Goal: Task Accomplishment & Management: Manage account settings

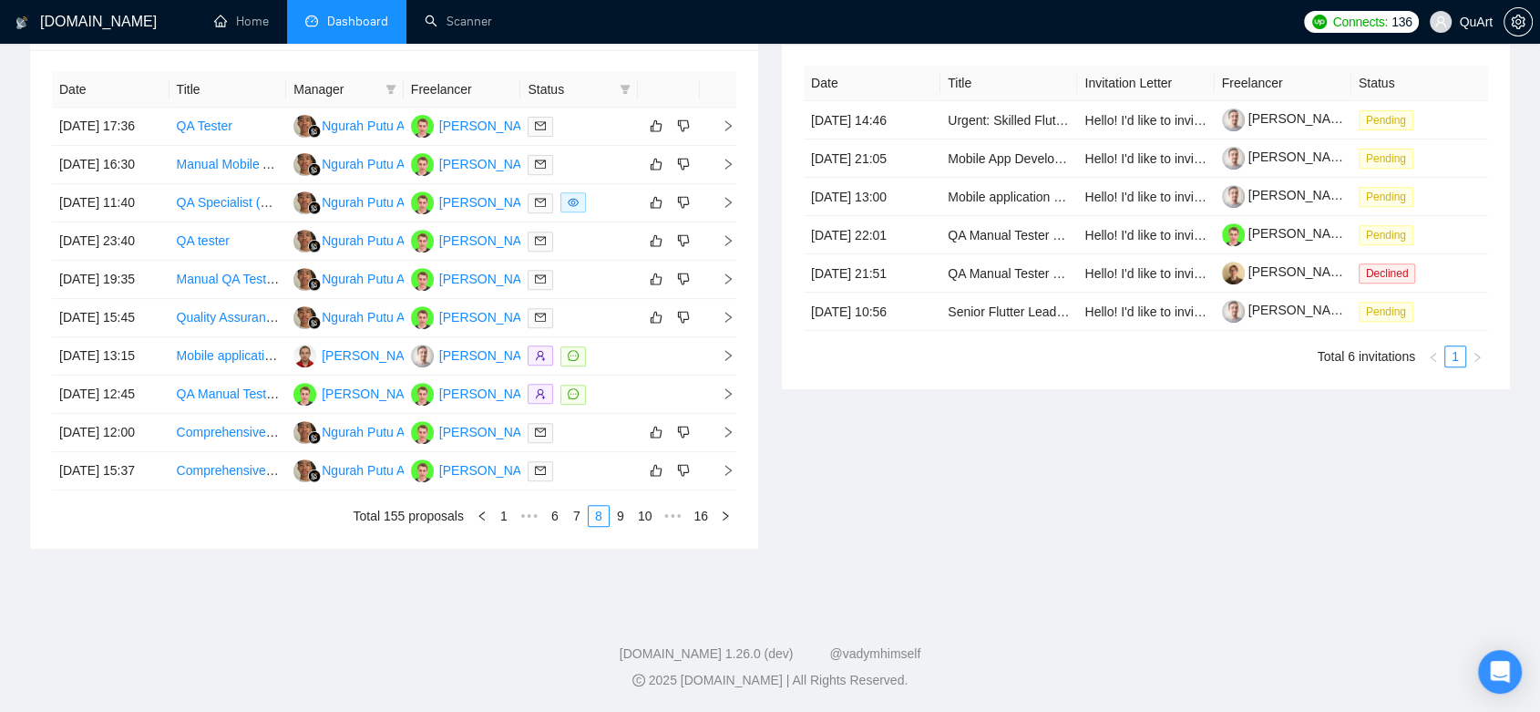
scroll to position [873, 0]
click at [1303, 513] on div "Invitations 6 hours ago Date Title Invitation Letter Freelancer Status [DATE] 1…" at bounding box center [1146, 270] width 752 height 559
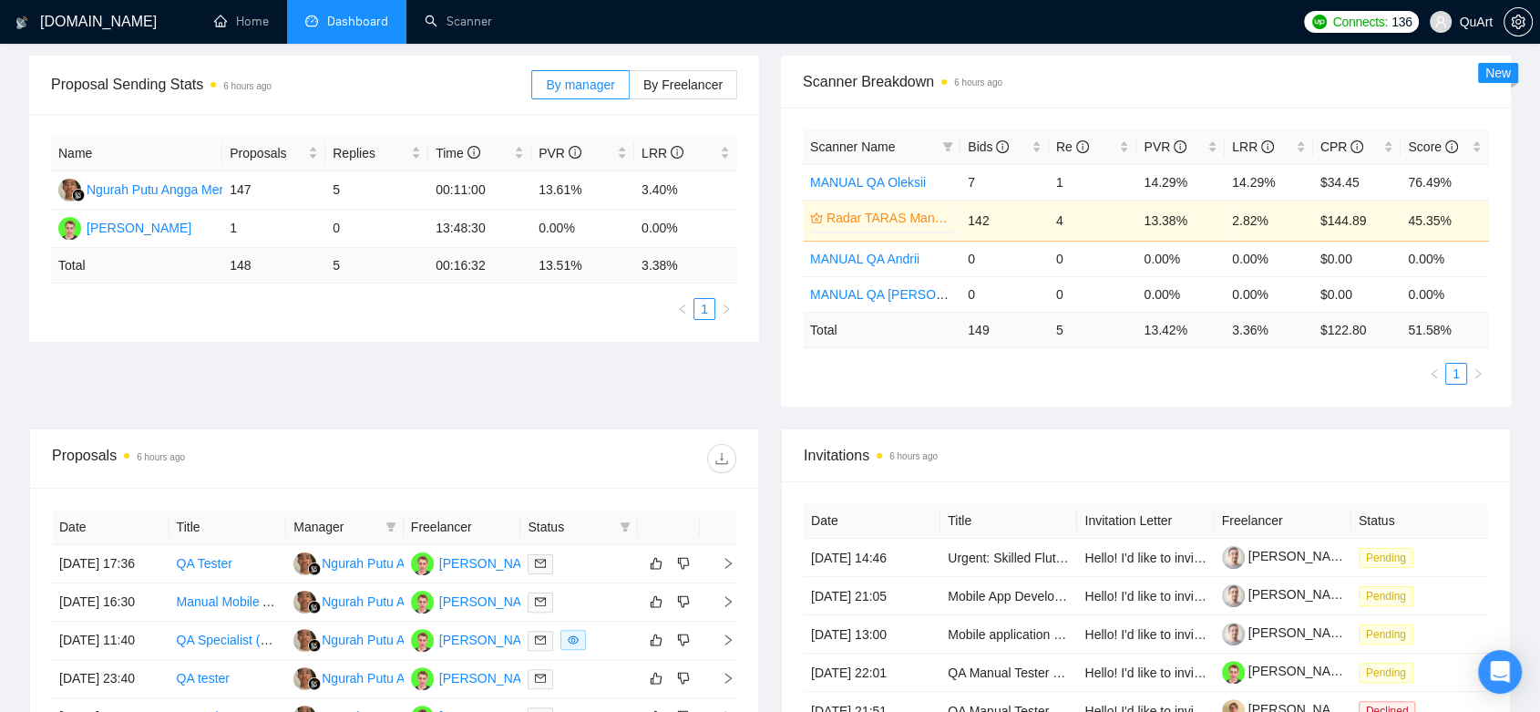
scroll to position [0, 0]
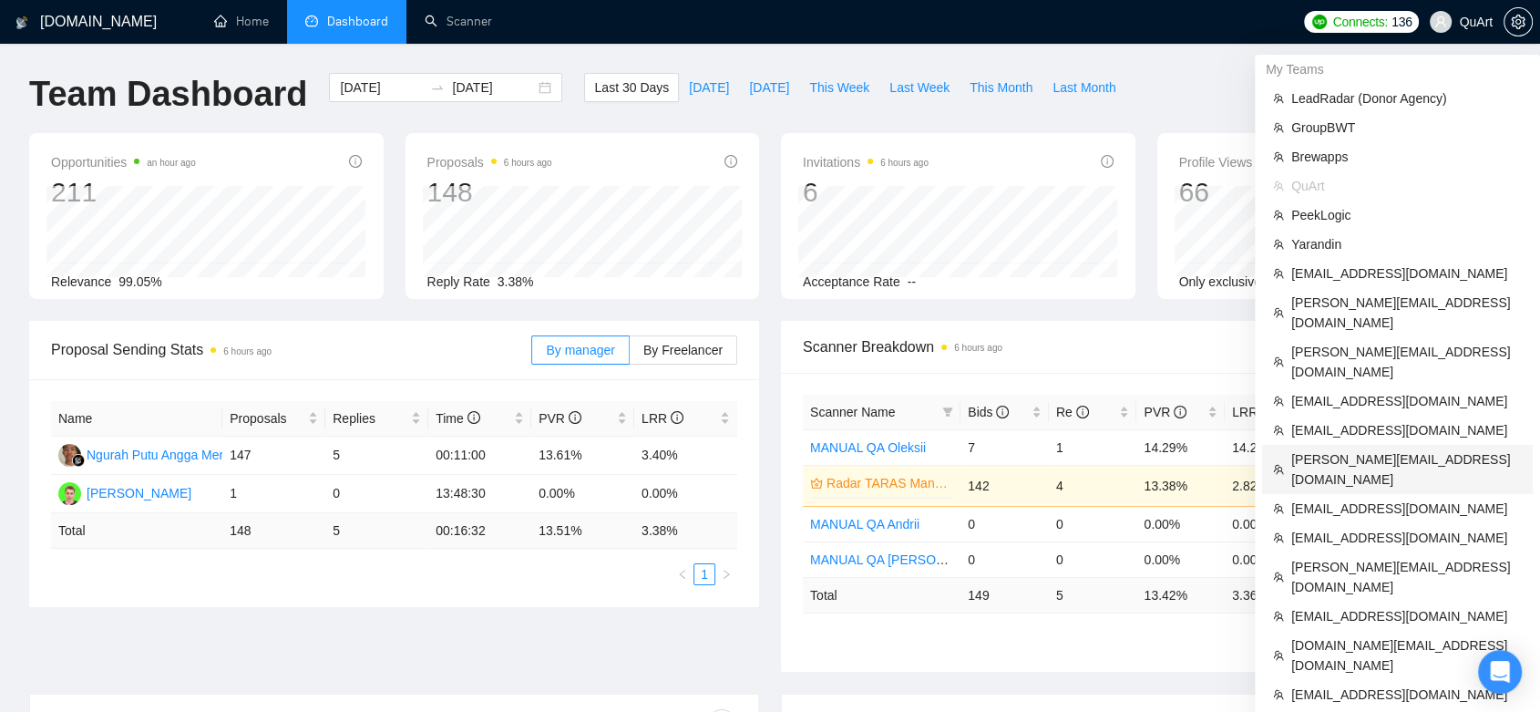
click at [1361, 494] on li "[EMAIL_ADDRESS][DOMAIN_NAME]" at bounding box center [1397, 508] width 271 height 29
click at [1358, 449] on span "[PERSON_NAME][EMAIL_ADDRESS][DOMAIN_NAME]" at bounding box center [1407, 469] width 231 height 40
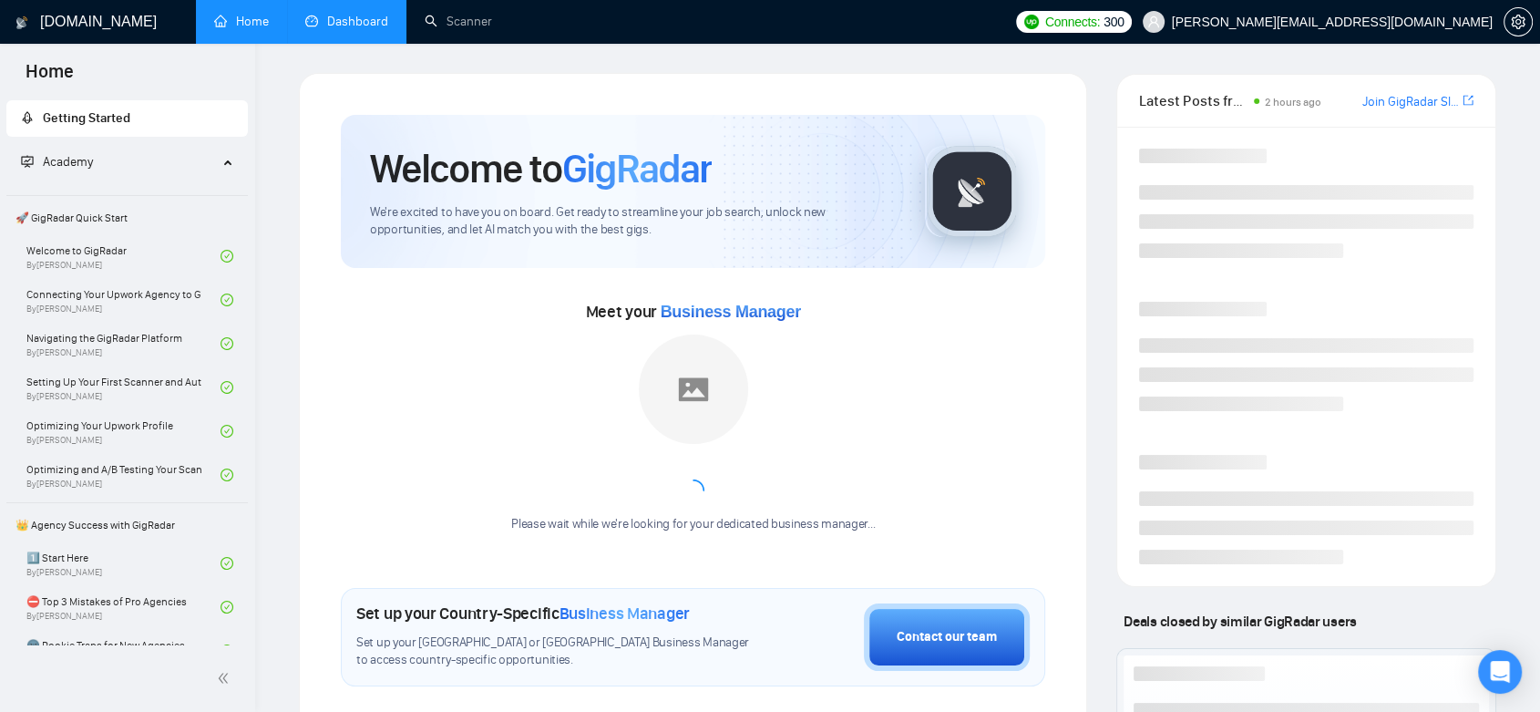
click at [357, 20] on link "Dashboard" at bounding box center [346, 21] width 83 height 15
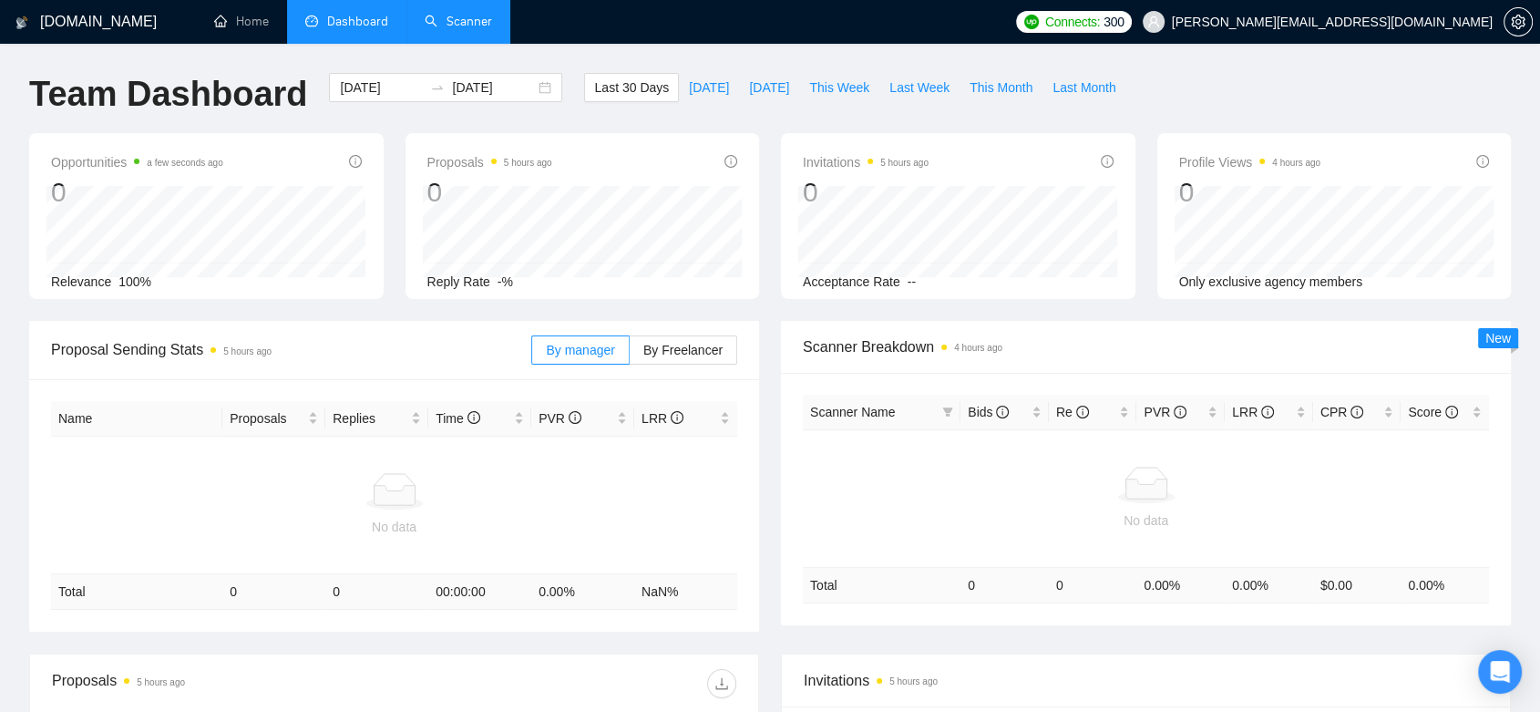
click at [471, 14] on link "Scanner" at bounding box center [458, 21] width 67 height 15
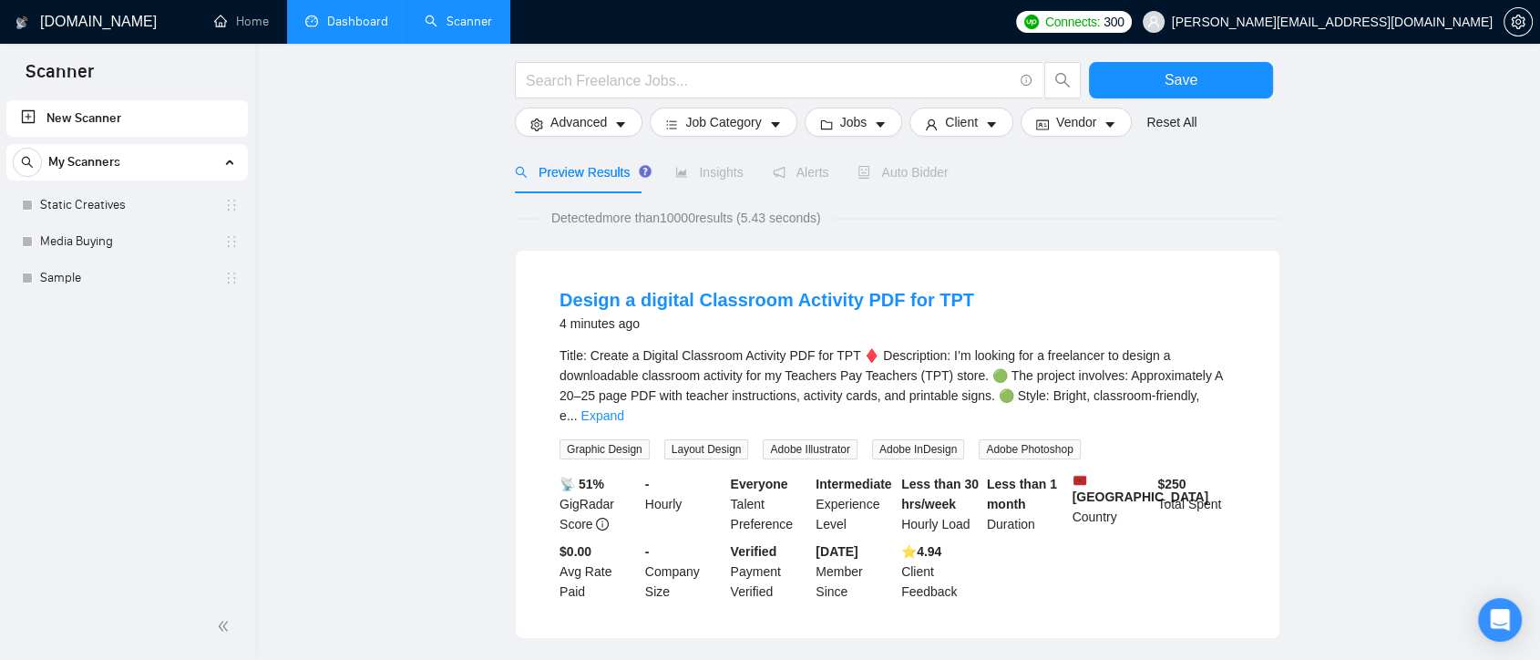
scroll to position [146, 0]
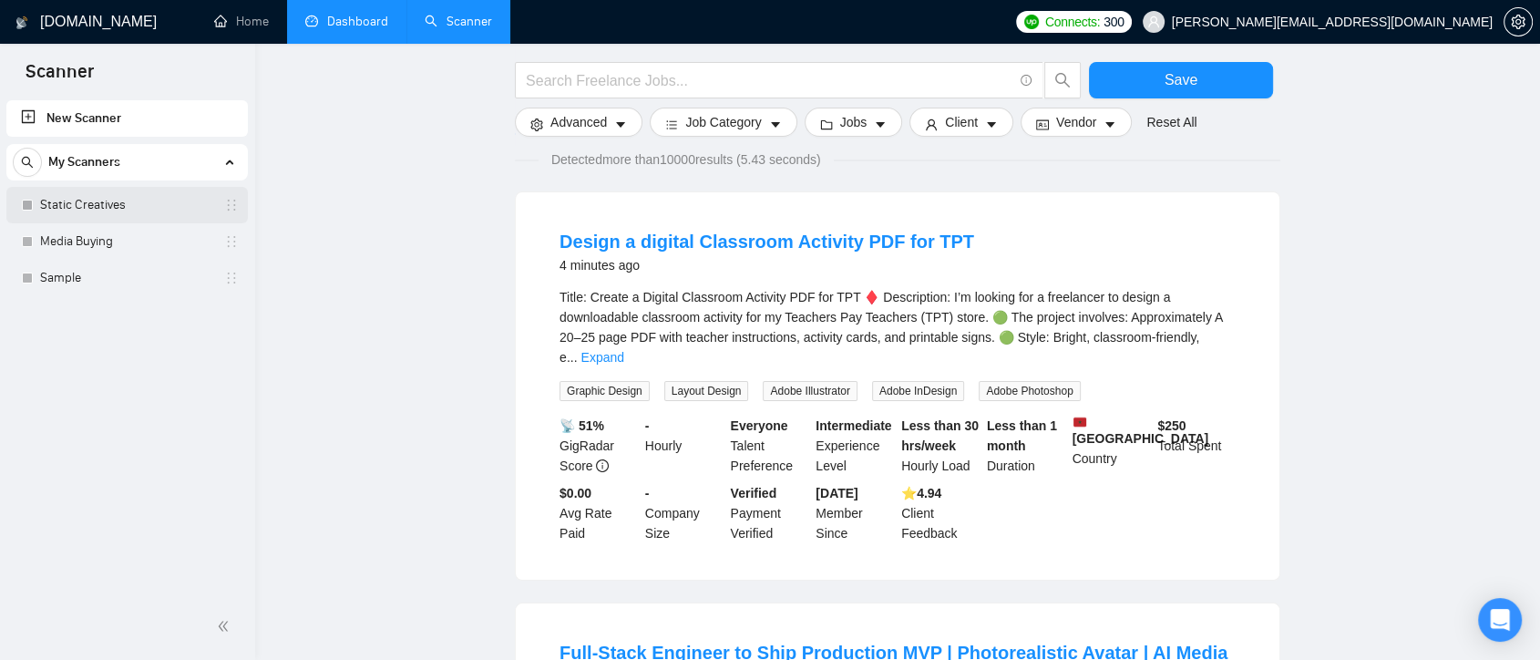
click at [134, 211] on link "Static Creatives" at bounding box center [126, 205] width 173 height 36
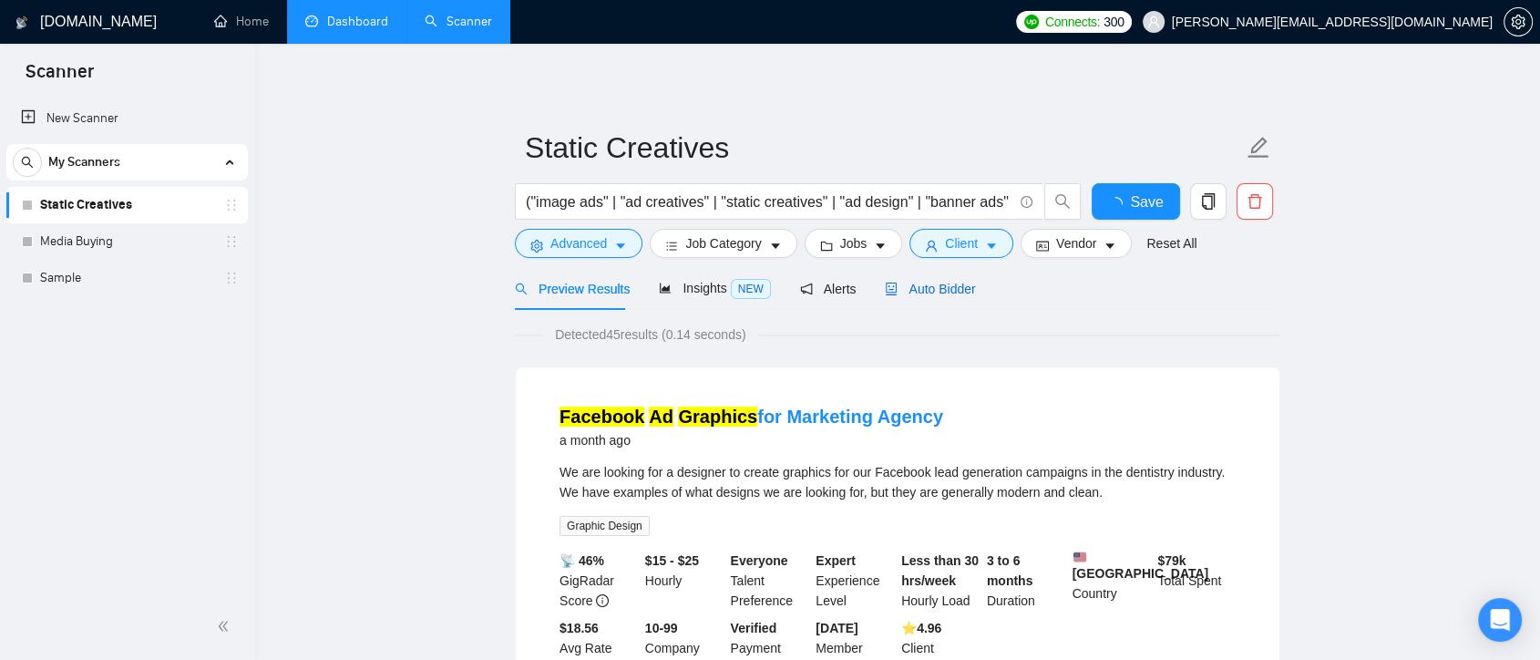
click at [945, 293] on span "Auto Bidder" at bounding box center [930, 289] width 90 height 15
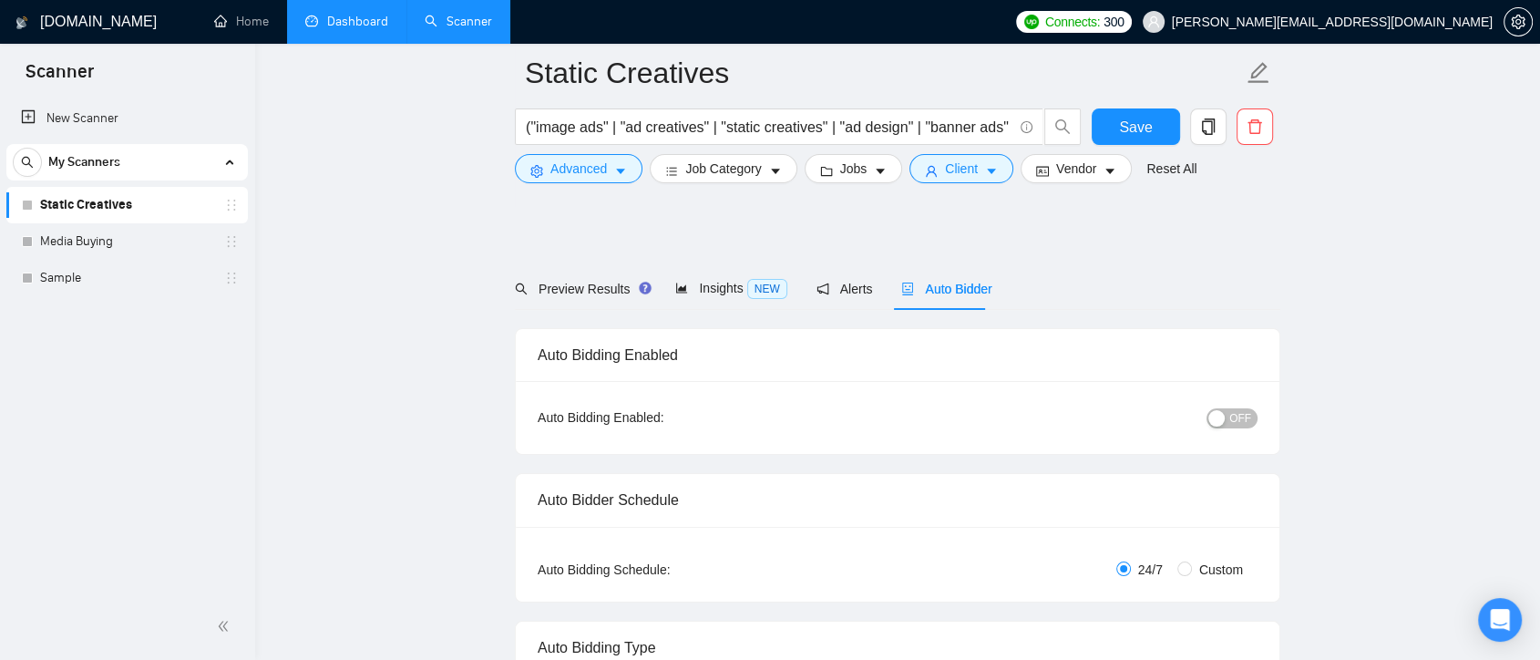
scroll to position [911, 0]
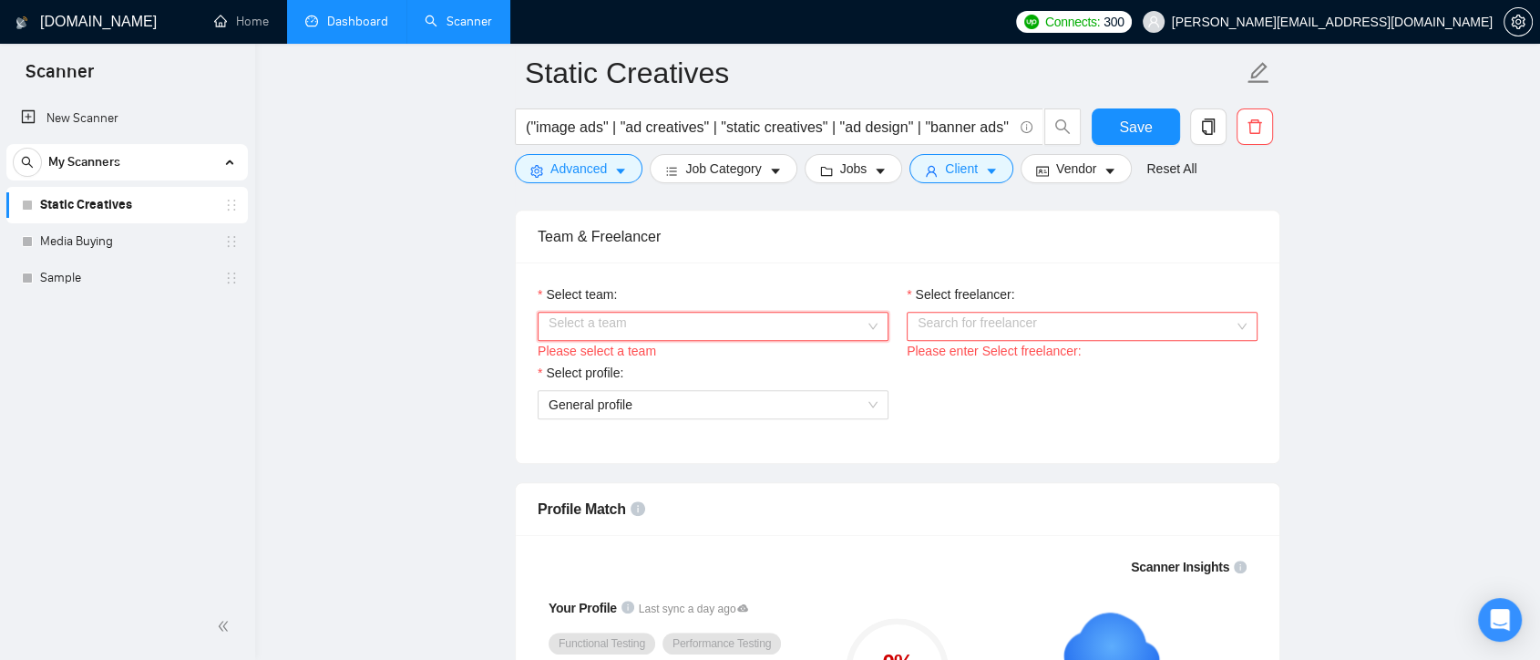
click at [875, 319] on div "Select a team" at bounding box center [713, 326] width 351 height 29
click at [785, 364] on div "Nova Digital" at bounding box center [712, 360] width 329 height 20
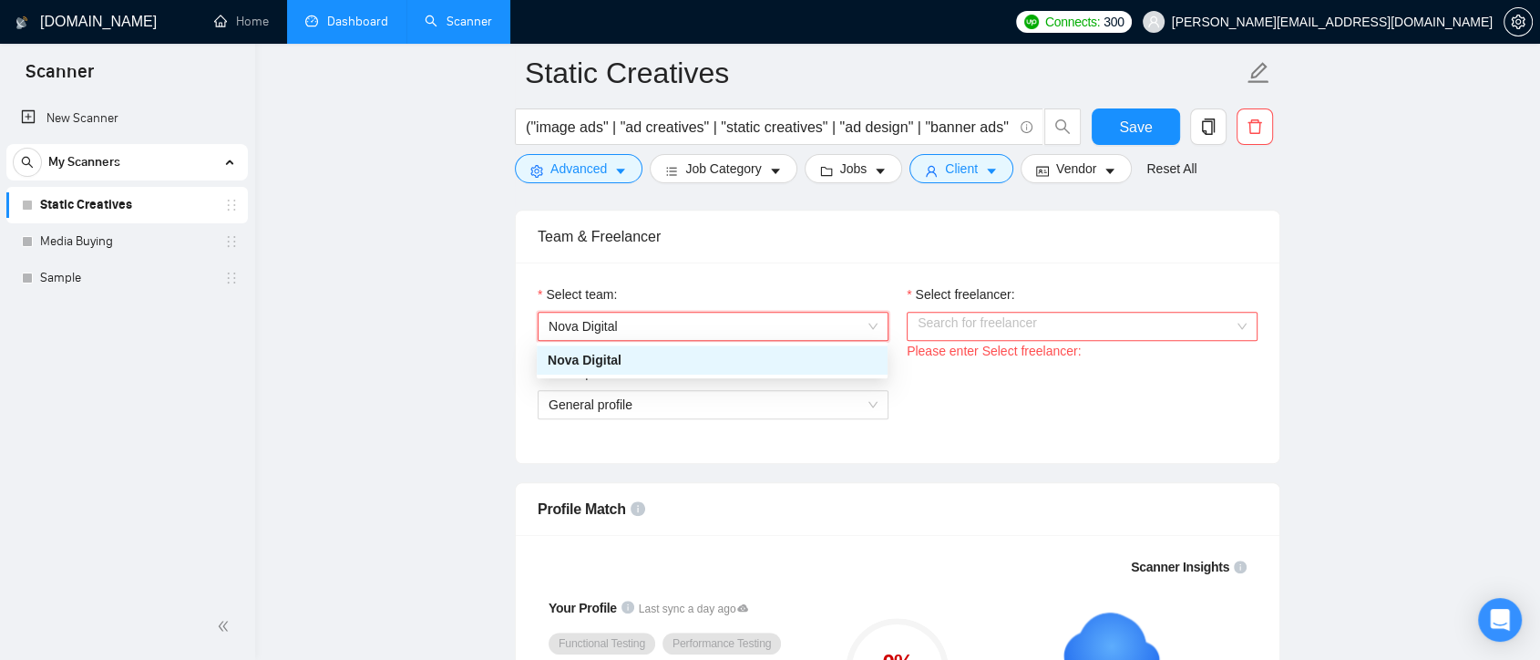
click at [1086, 331] on input "Select freelancer:" at bounding box center [1076, 326] width 316 height 27
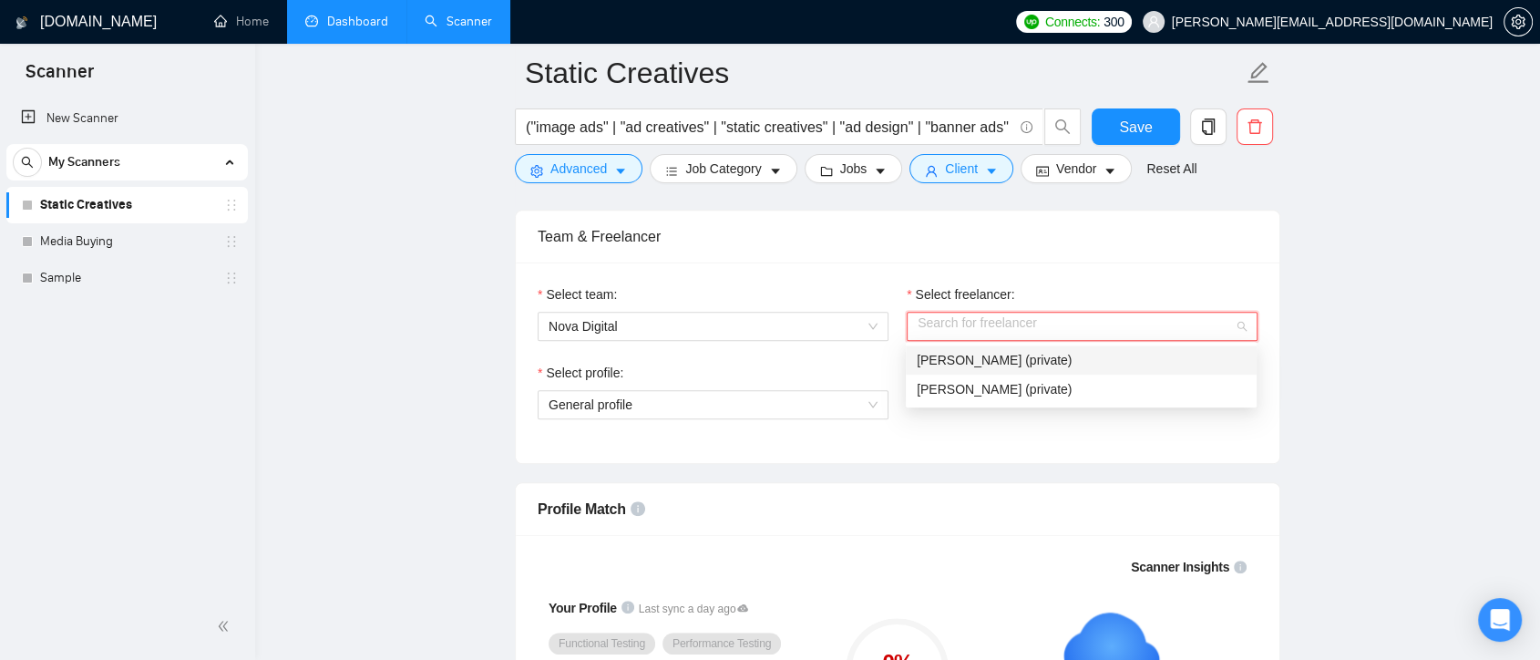
click at [1044, 362] on div "[PERSON_NAME] (private)" at bounding box center [1081, 360] width 329 height 20
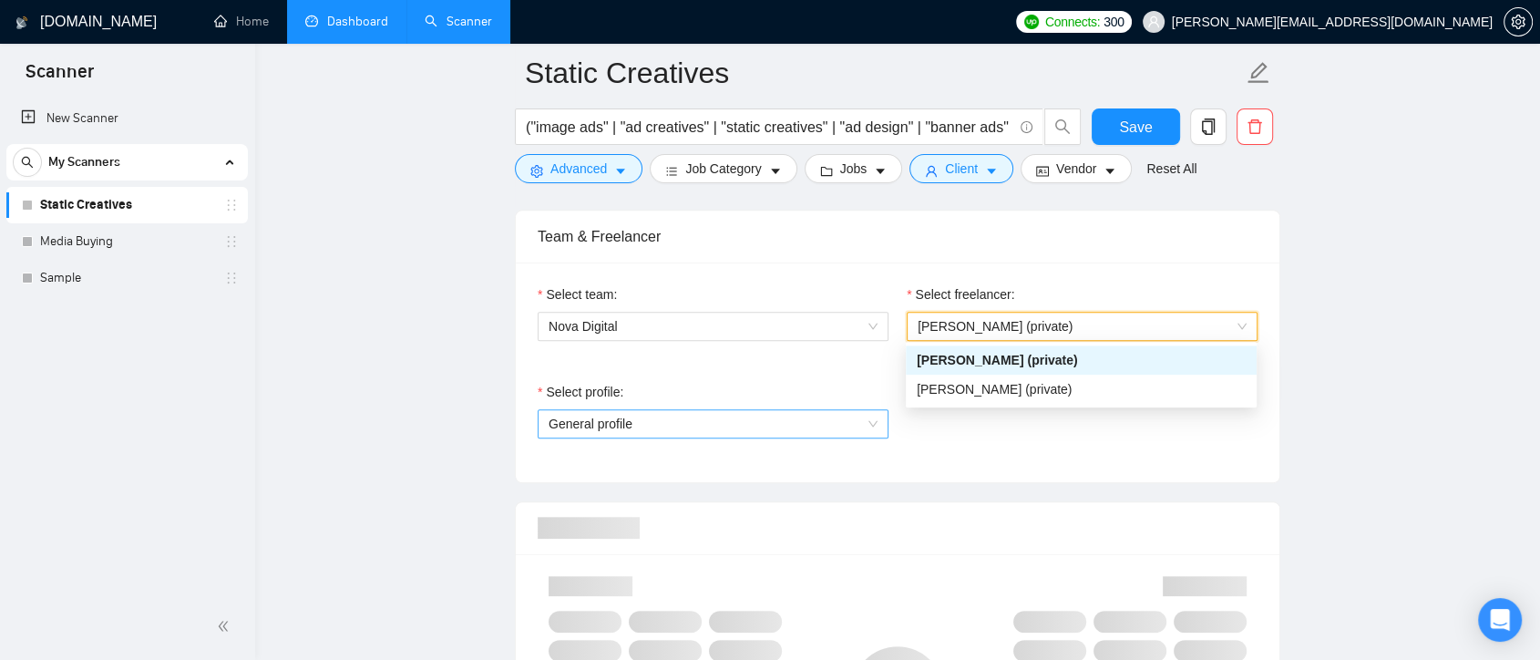
click at [863, 414] on span "General profile" at bounding box center [713, 423] width 329 height 27
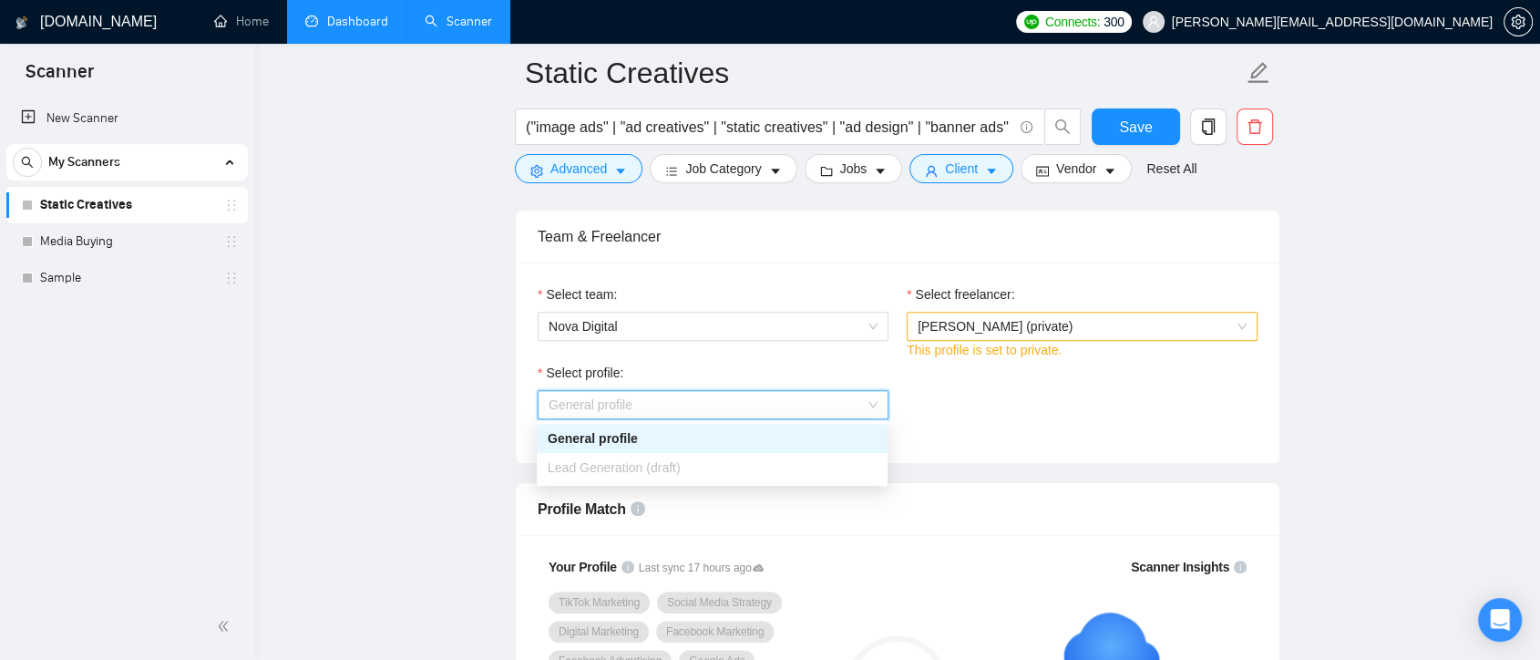
click at [997, 420] on div "Select profile: General profile" at bounding box center [898, 402] width 738 height 78
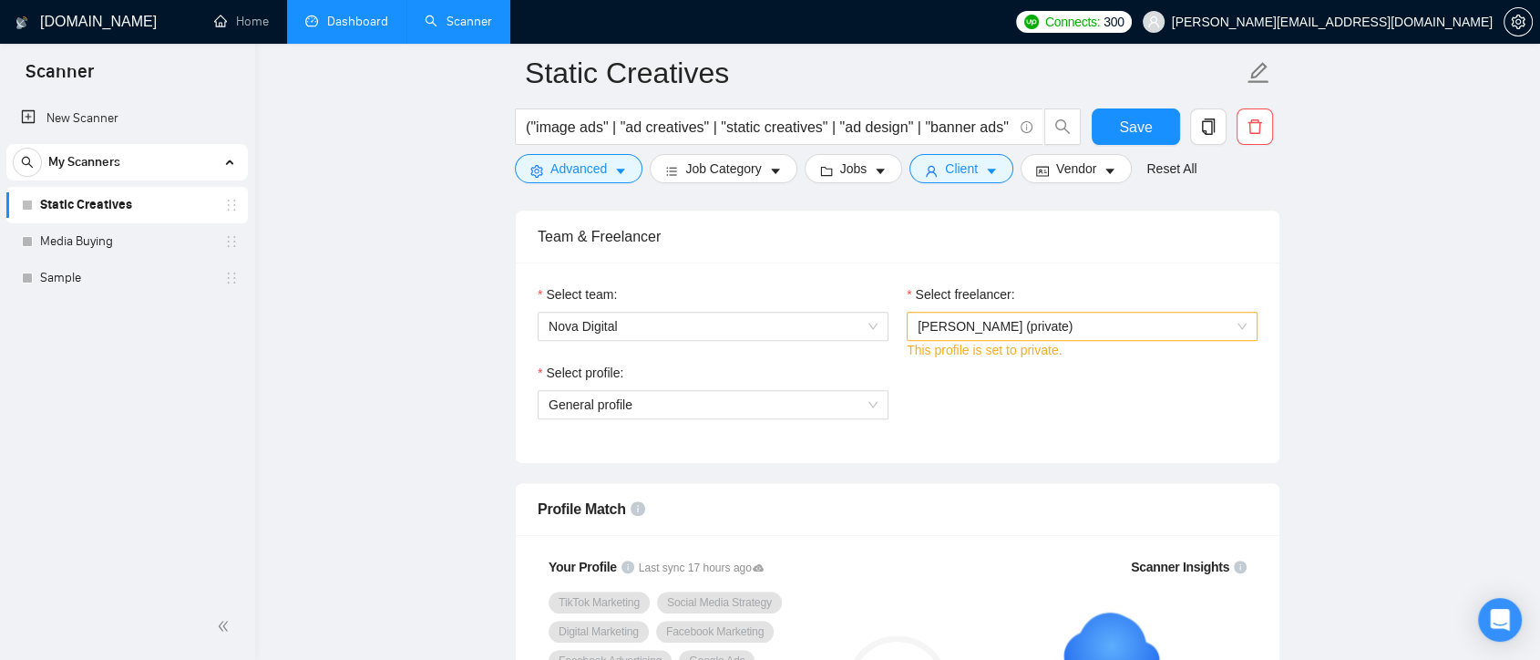
click at [1244, 324] on span "[PERSON_NAME] (private)" at bounding box center [1082, 326] width 329 height 27
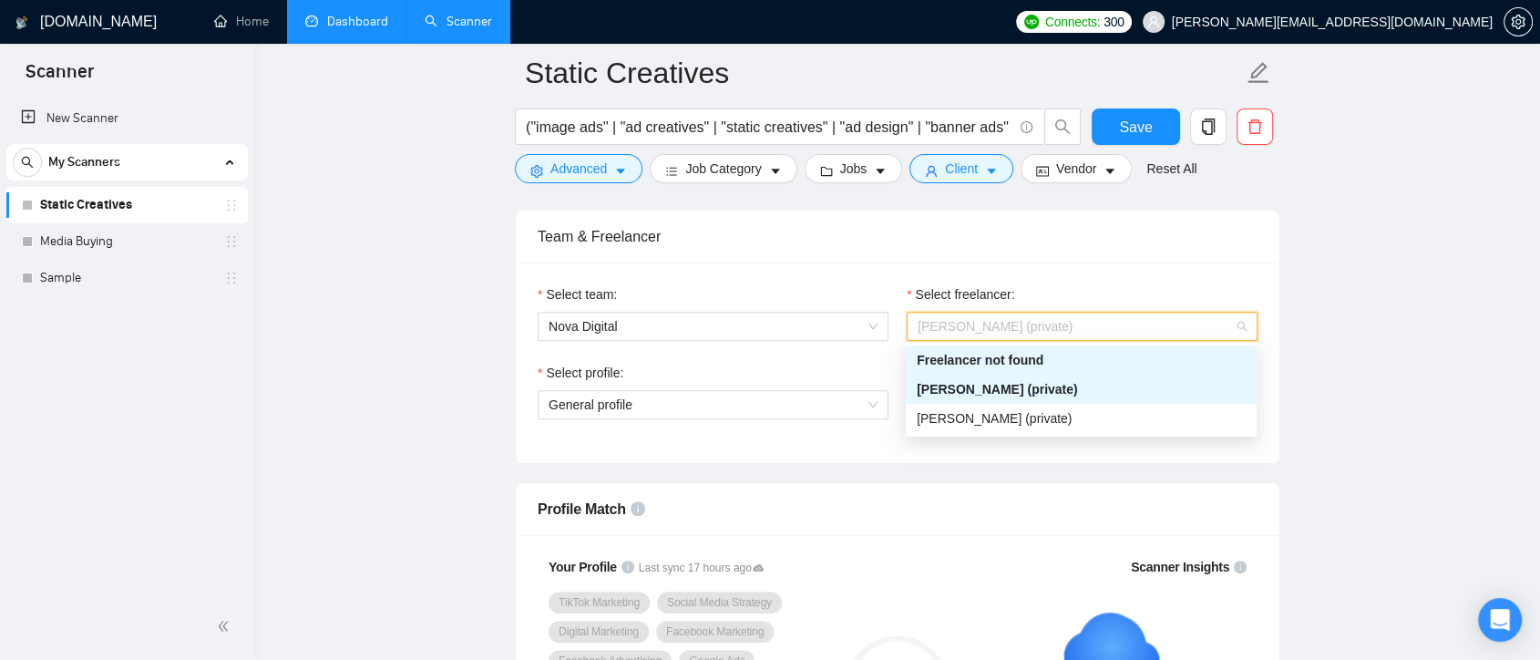
click at [1276, 370] on div "Select team: Nova Digital Select freelancer: [PERSON_NAME] (private) This profi…" at bounding box center [898, 363] width 764 height 201
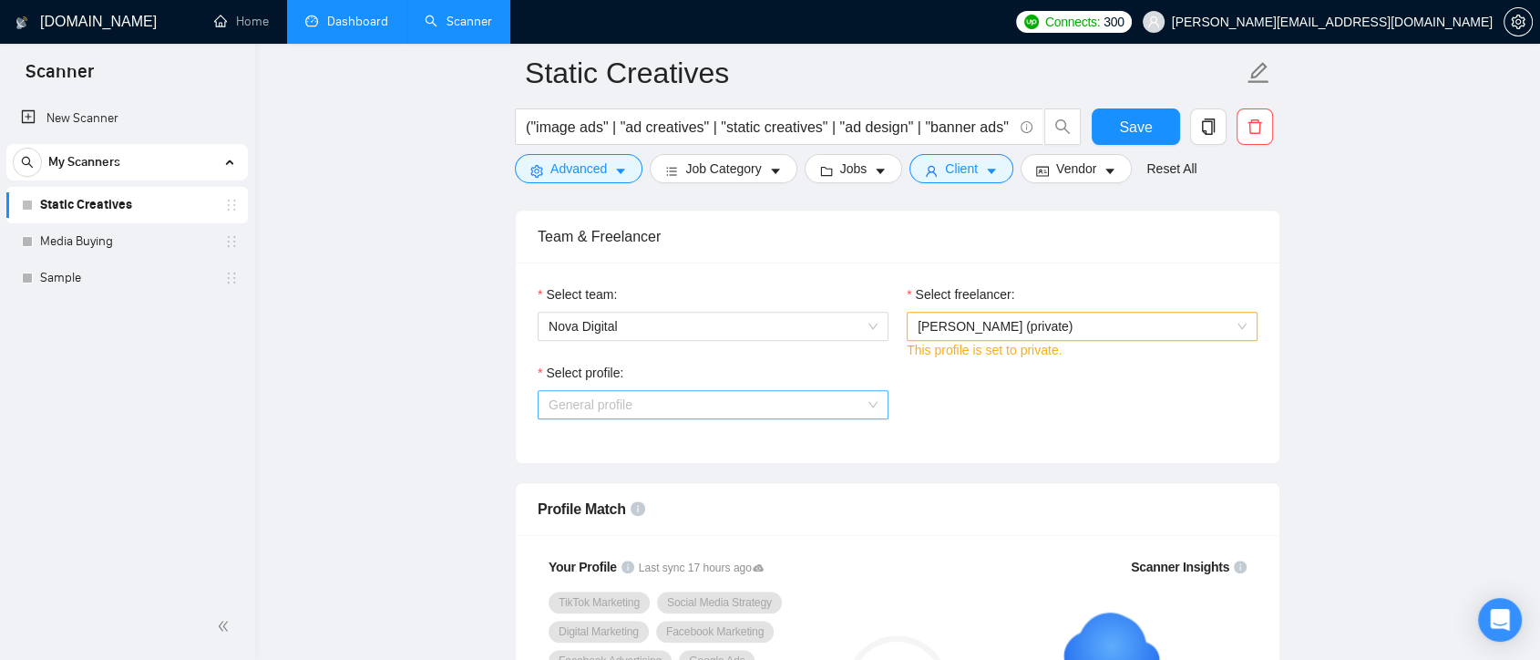
click at [870, 398] on span "General profile" at bounding box center [713, 404] width 329 height 27
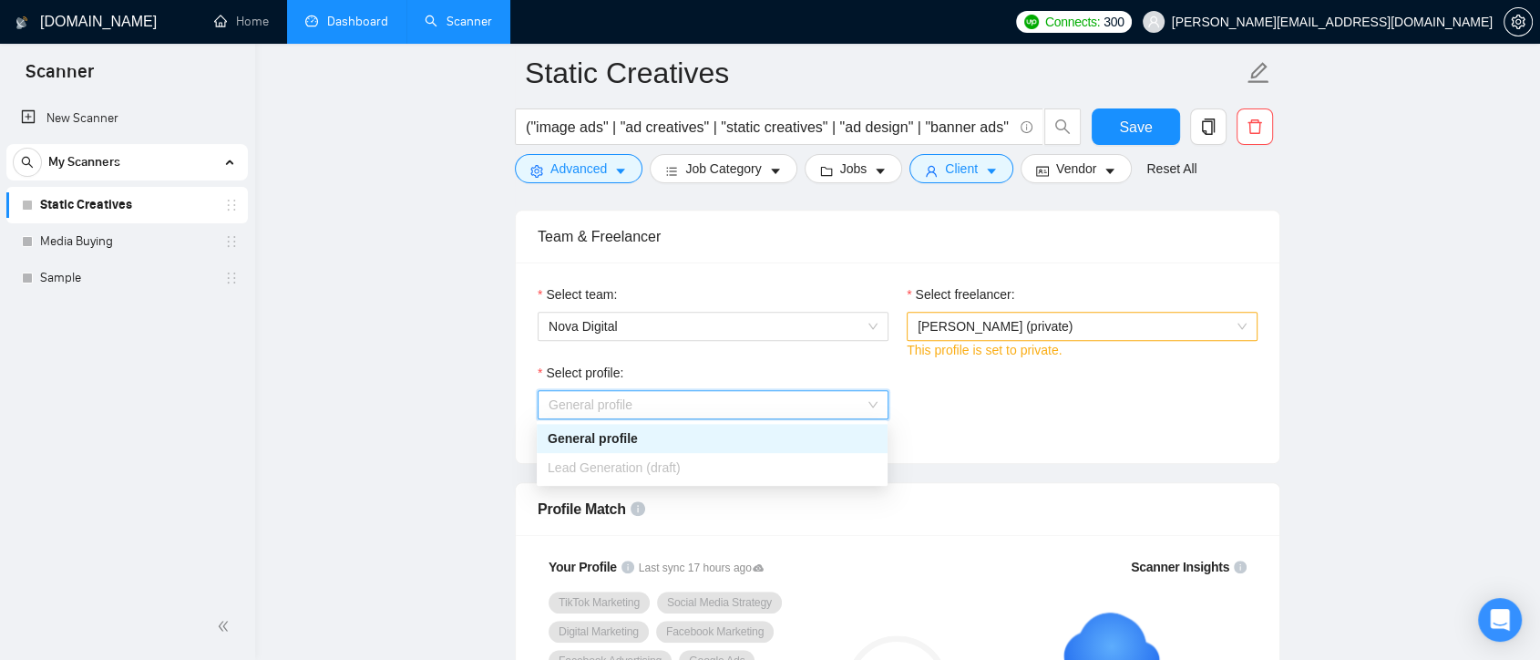
click at [1006, 423] on div "Select profile: General profile" at bounding box center [898, 402] width 738 height 78
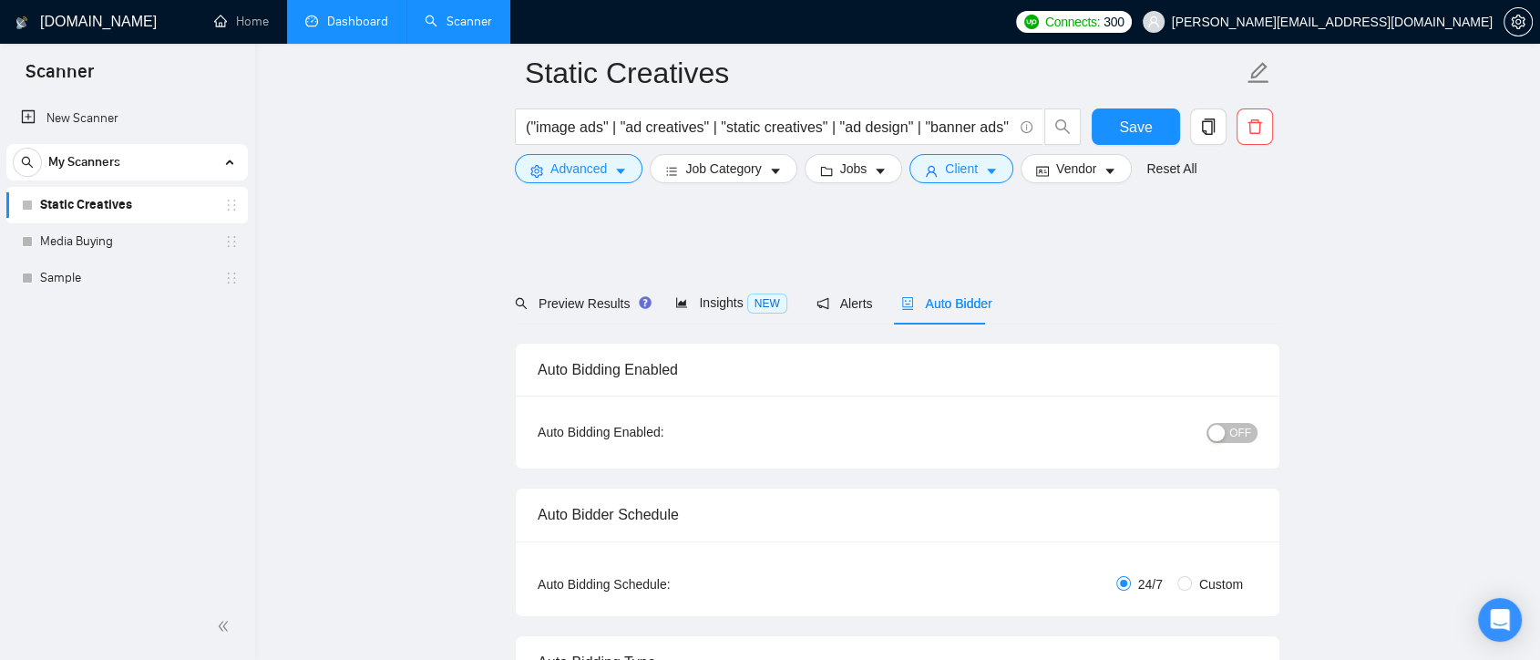
scroll to position [809, 0]
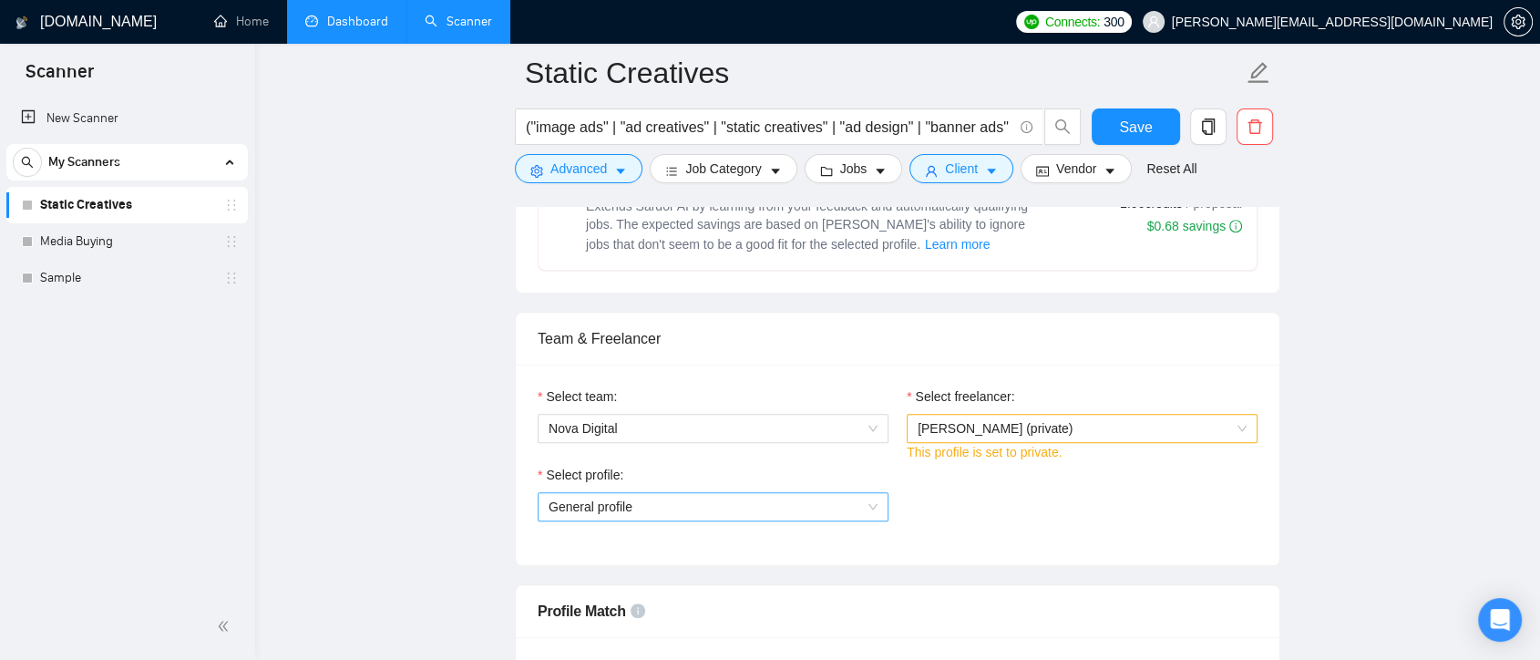
click at [828, 501] on span "General profile" at bounding box center [713, 506] width 329 height 27
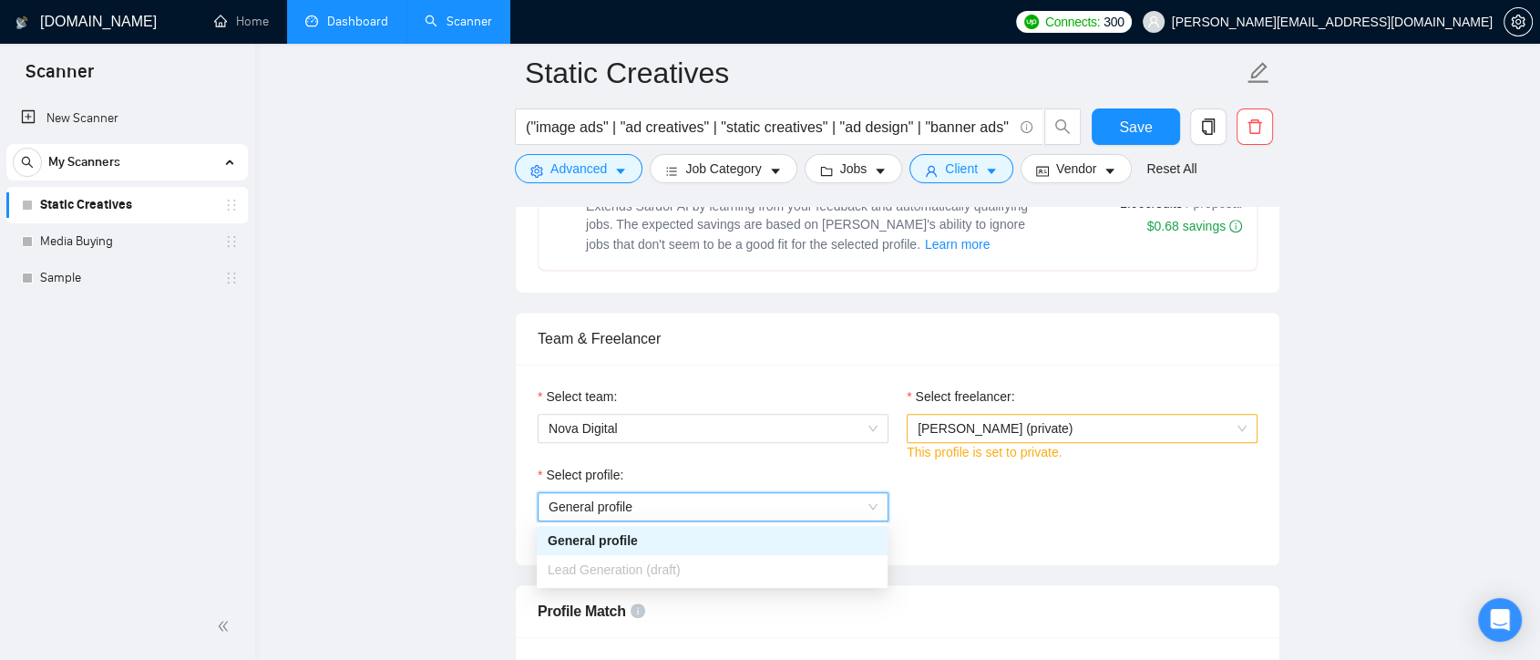
click at [1032, 488] on div "Select profile: General profile General profile" at bounding box center [898, 504] width 738 height 78
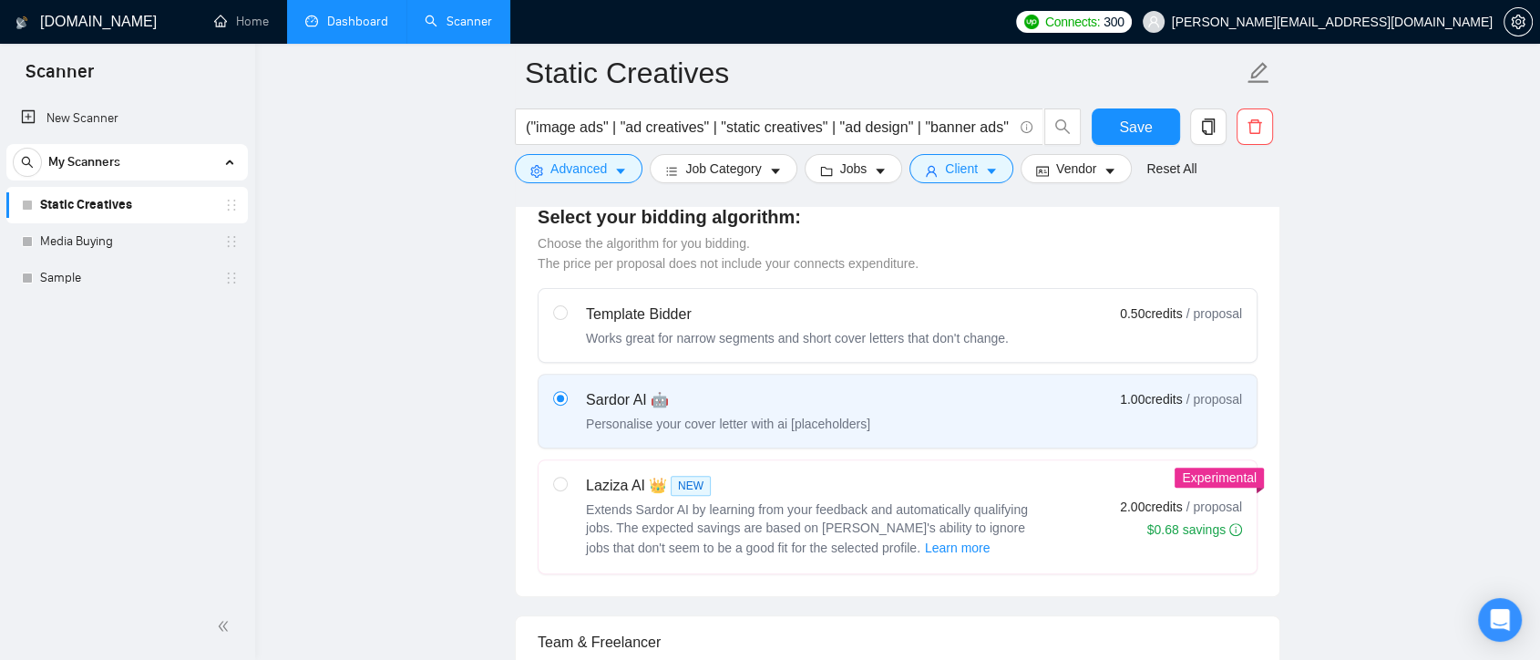
scroll to position [708, 0]
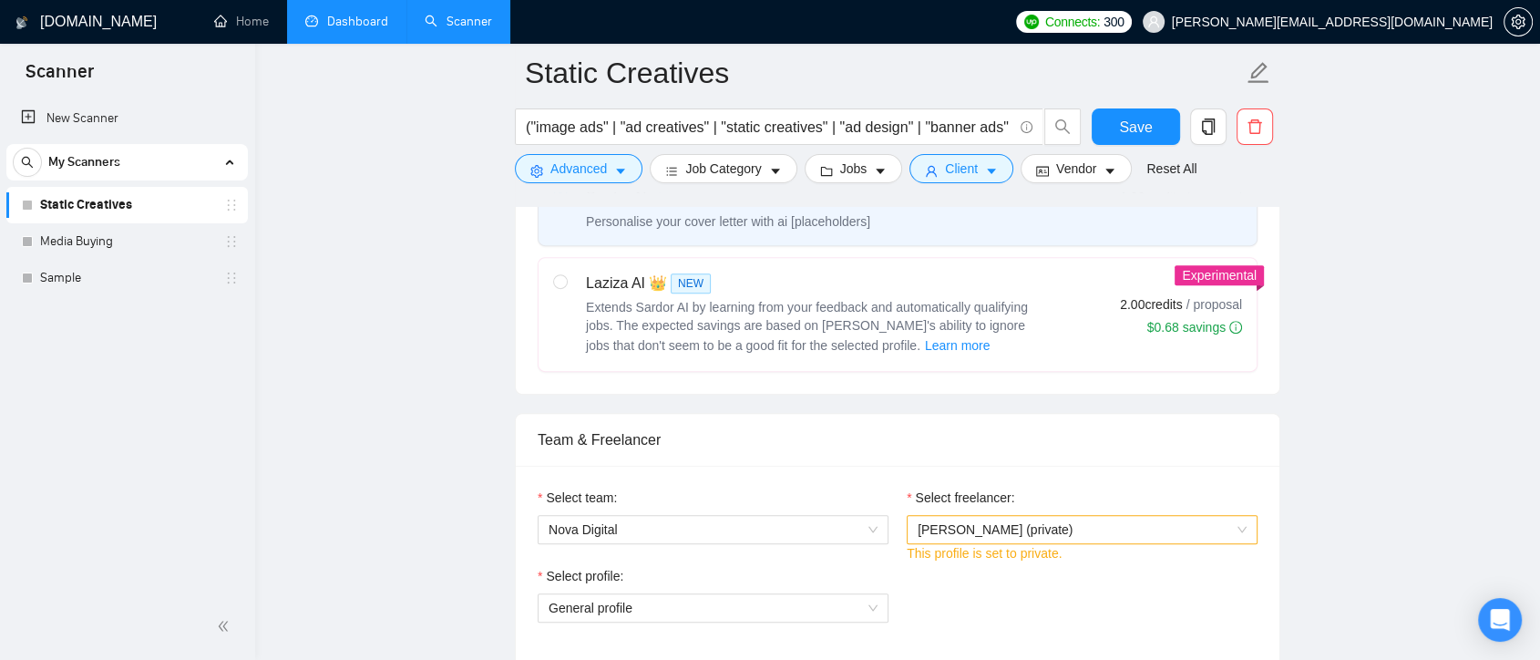
click at [96, 206] on link "Static Creatives" at bounding box center [126, 205] width 173 height 36
click at [105, 242] on link "Media Buying" at bounding box center [126, 241] width 173 height 36
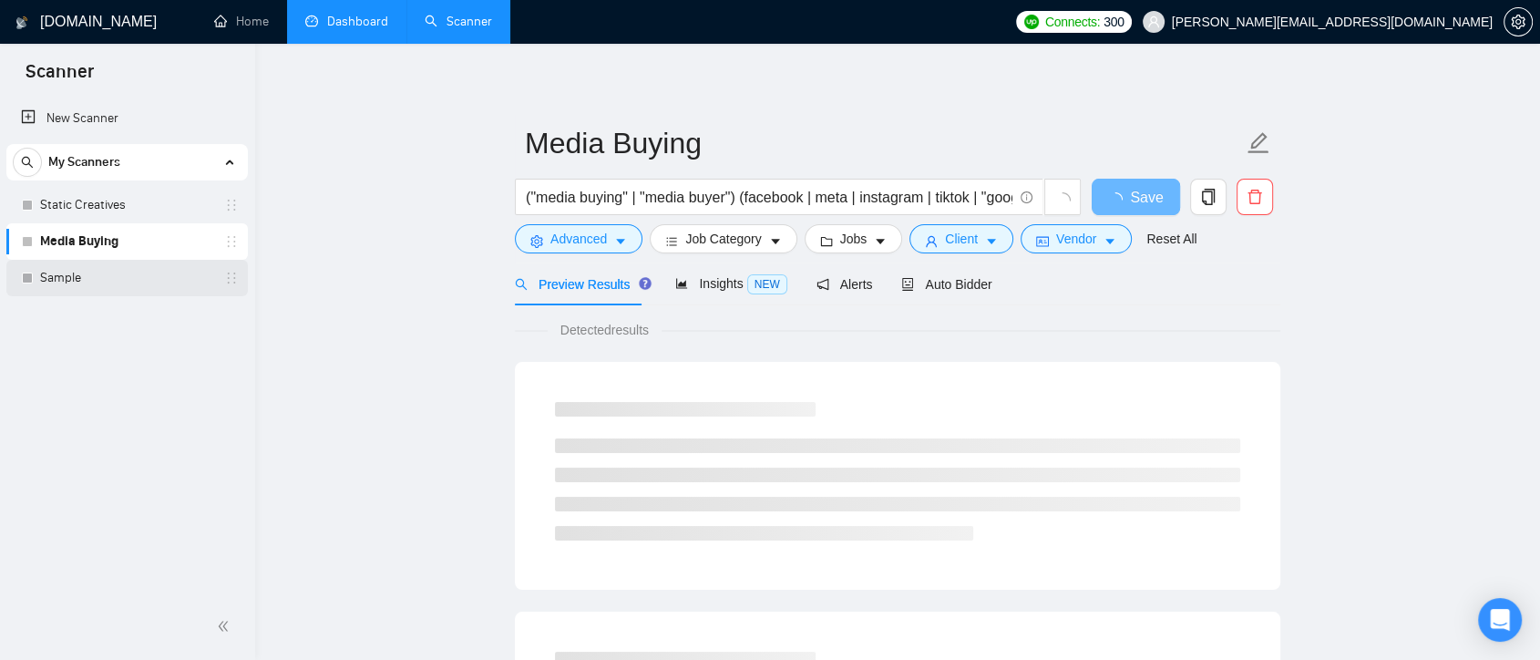
click at [96, 290] on link "Sample" at bounding box center [126, 278] width 173 height 36
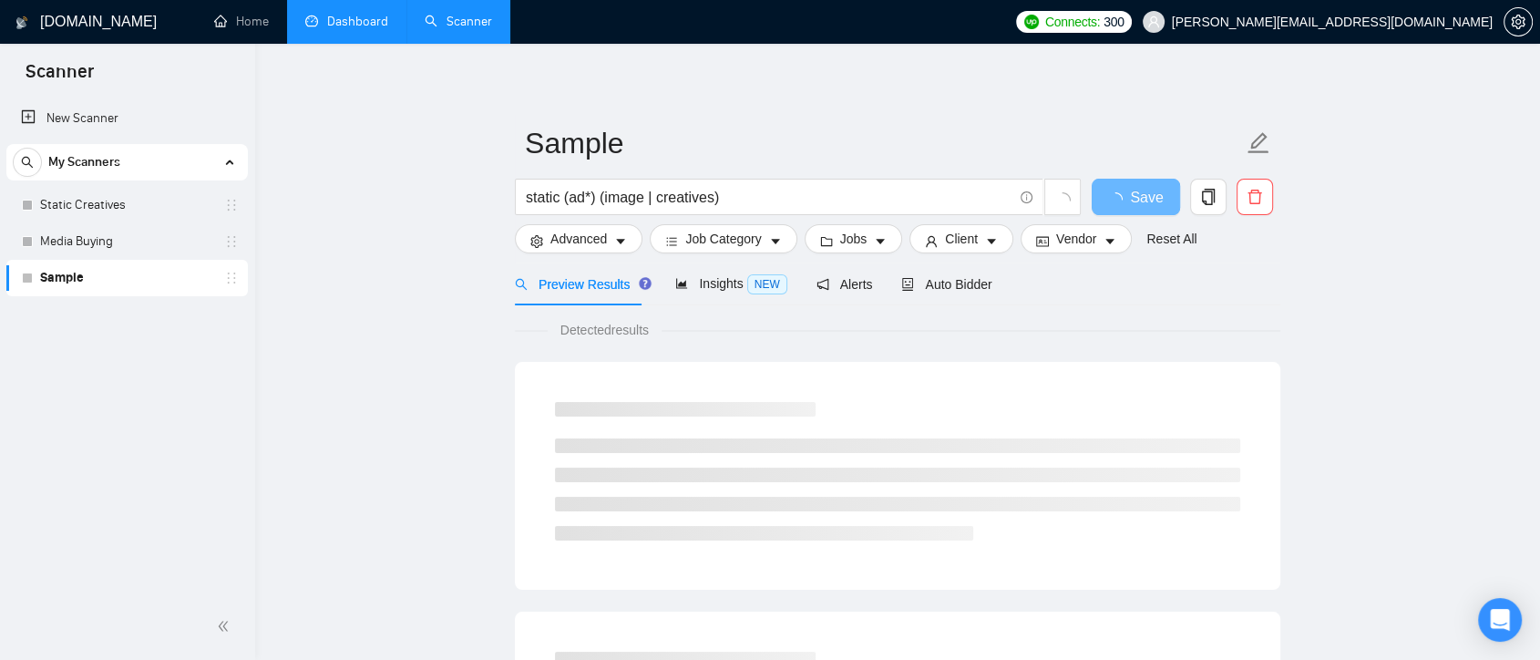
click at [124, 183] on div "My Scanners Static Creatives Media Buying Sample" at bounding box center [127, 220] width 242 height 152
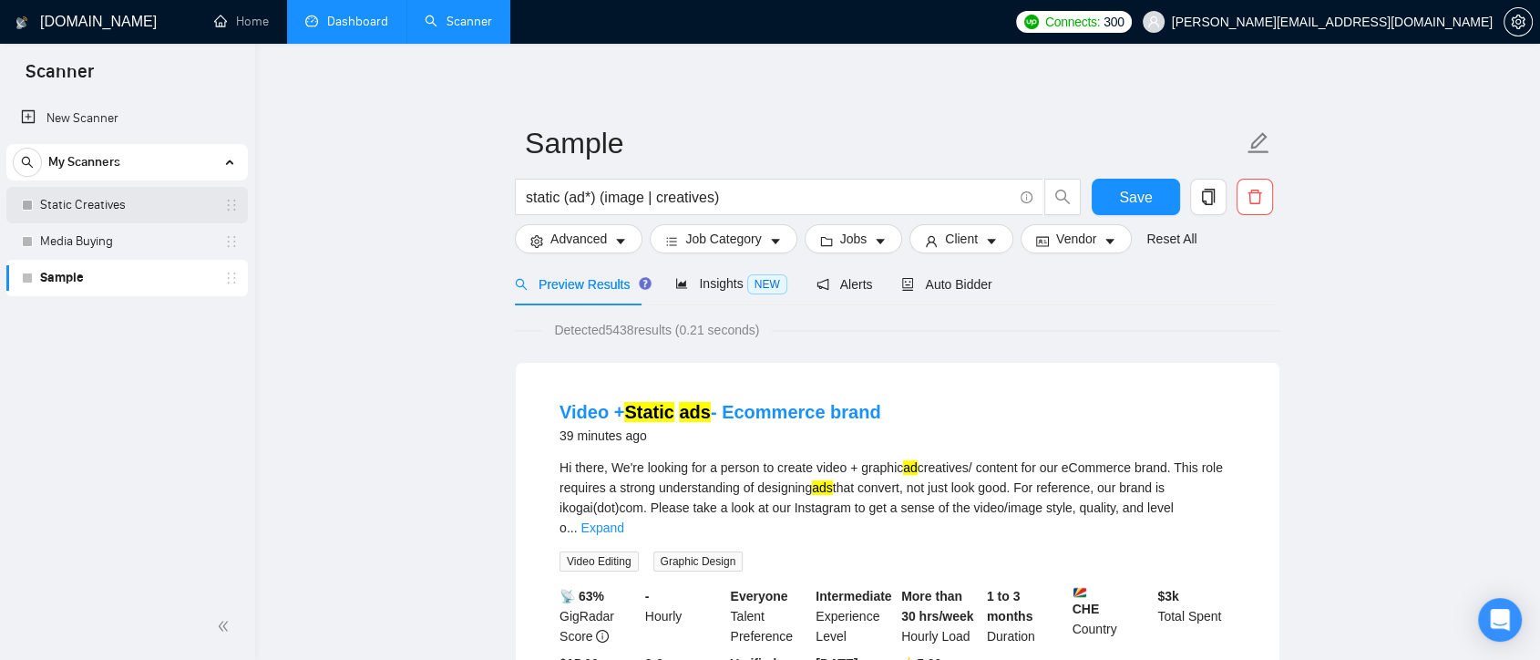
click at [119, 207] on link "Static Creatives" at bounding box center [126, 205] width 173 height 36
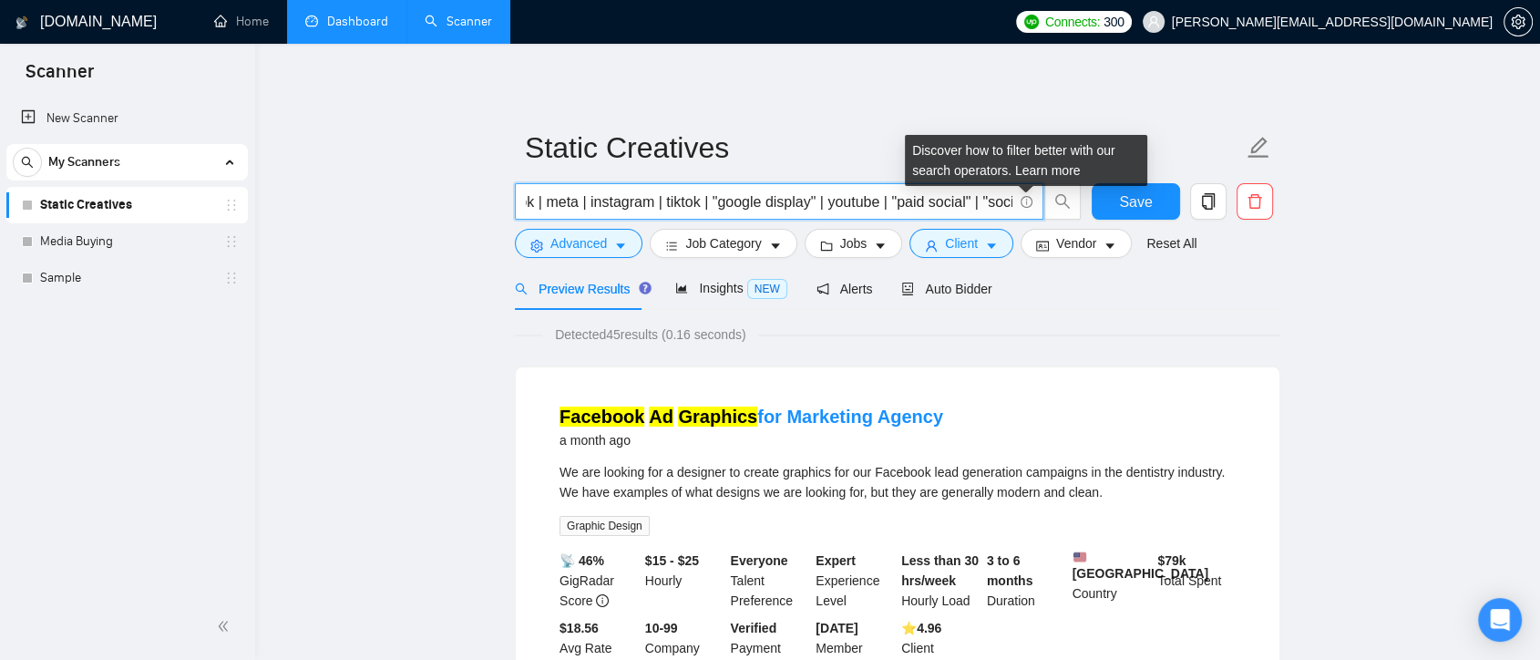
scroll to position [0, 873]
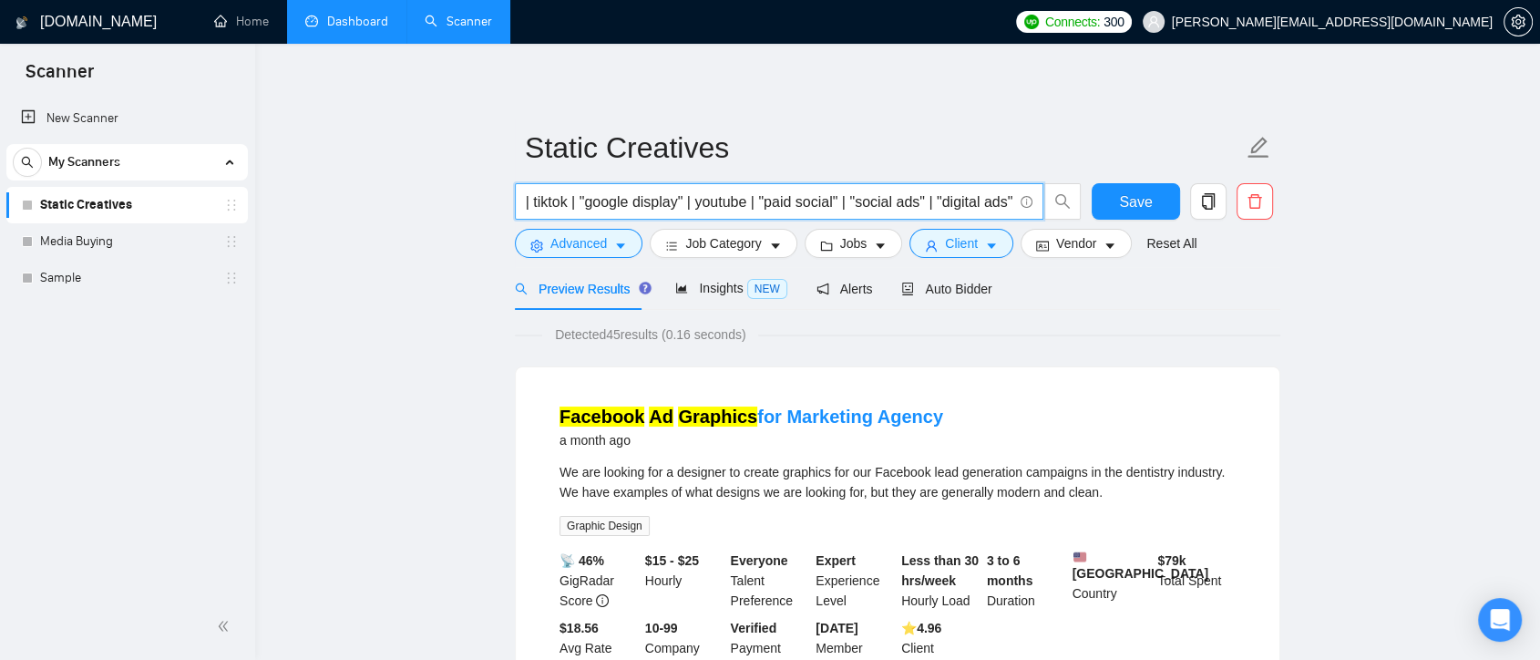
drag, startPoint x: 782, startPoint y: 201, endPoint x: 1018, endPoint y: 202, distance: 236.1
click at [1018, 202] on span "("image ads" | "ad creatives" | "static creatives" | "ad design" | "banner ads"…" at bounding box center [779, 201] width 529 height 36
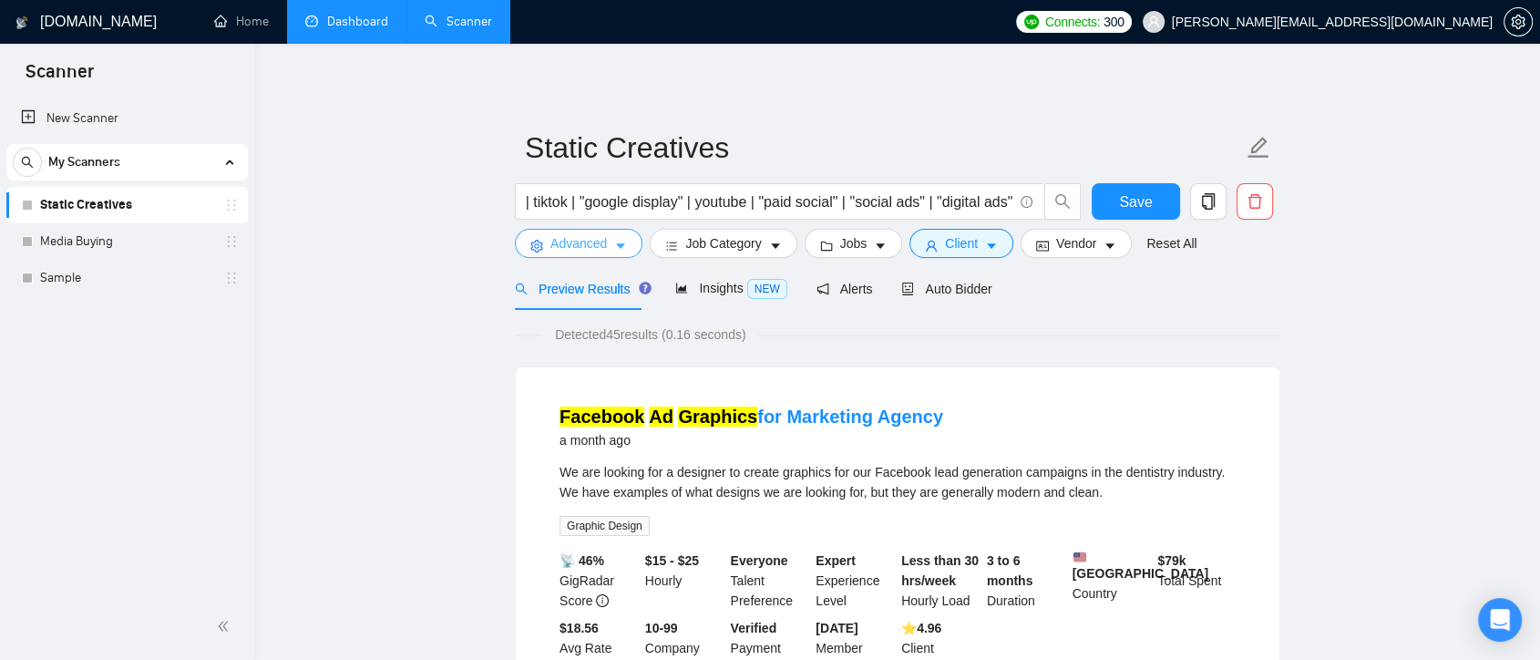
scroll to position [0, 0]
click at [612, 243] on button "Advanced" at bounding box center [579, 243] width 128 height 29
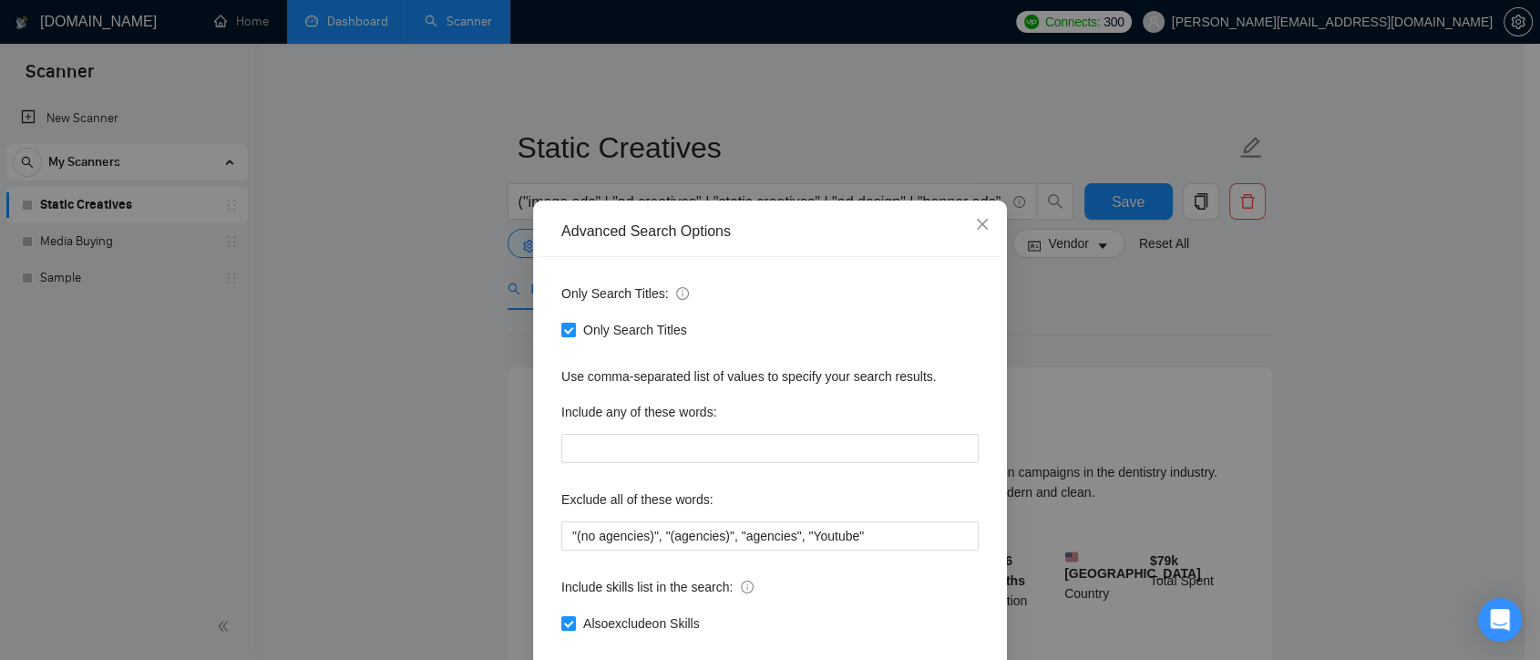
scroll to position [98, 0]
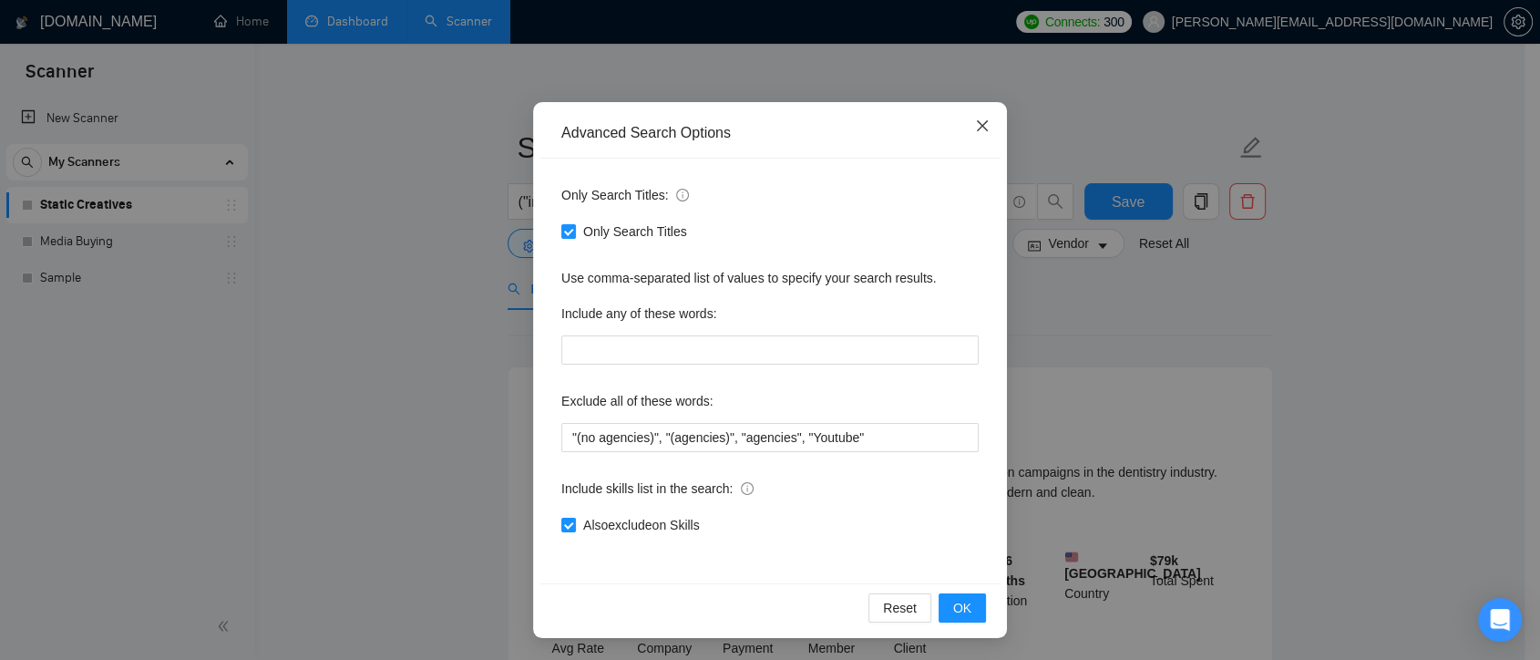
click at [977, 123] on icon "close" at bounding box center [982, 125] width 11 height 11
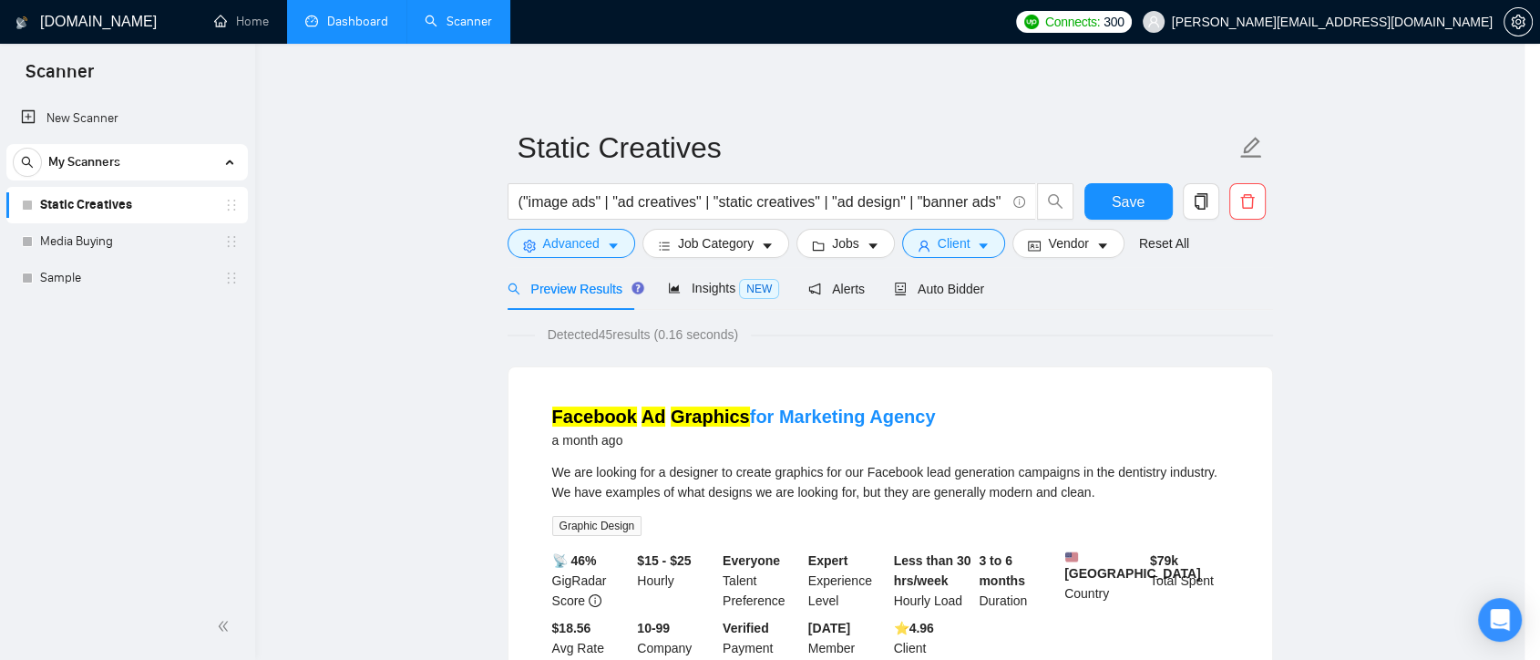
scroll to position [7, 0]
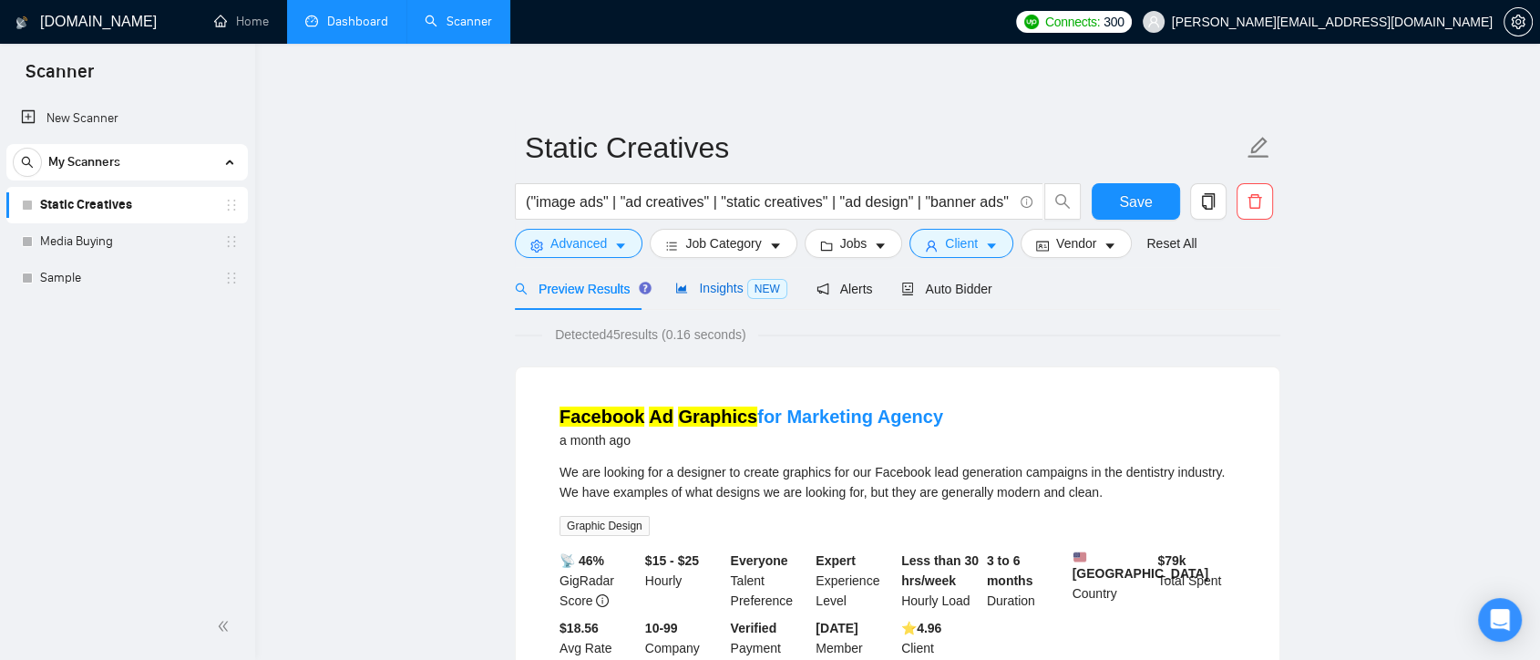
click at [723, 294] on span "Insights NEW" at bounding box center [730, 288] width 111 height 15
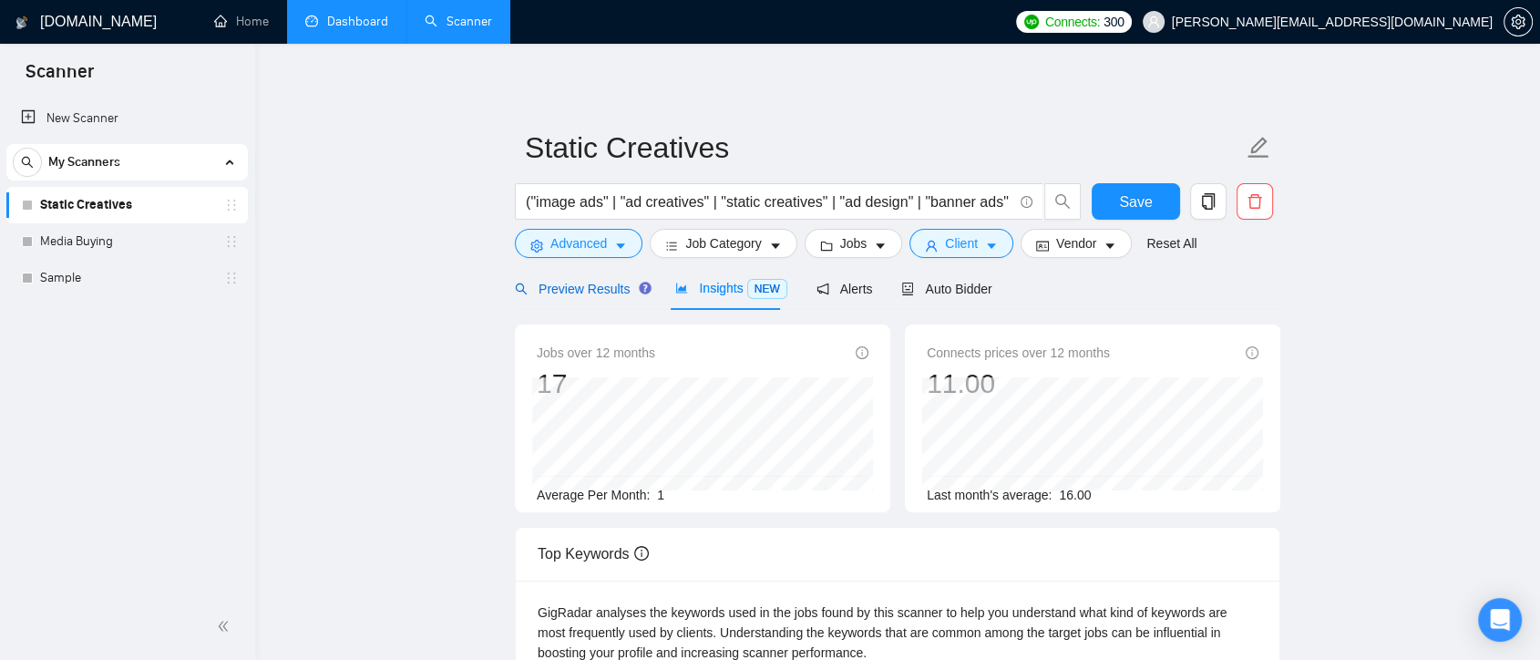
click at [565, 295] on span "Preview Results" at bounding box center [580, 289] width 131 height 15
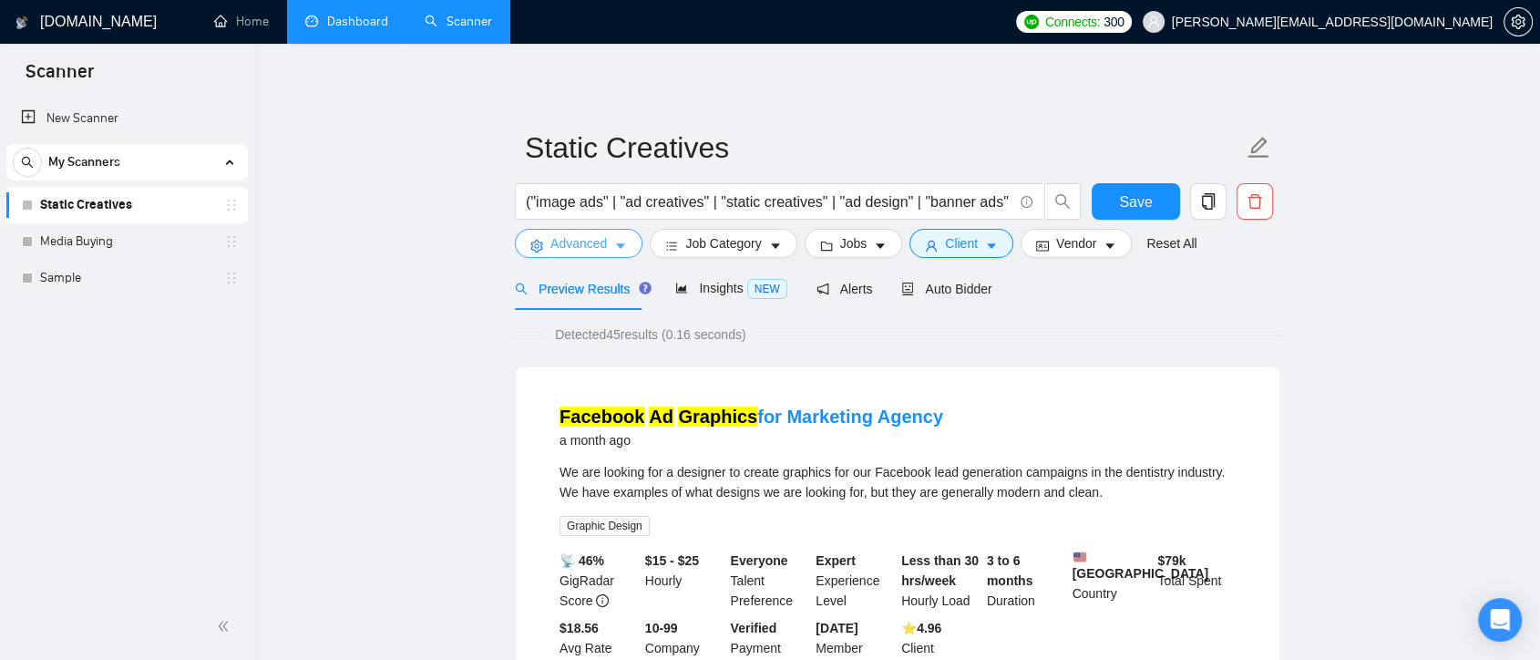
click at [620, 245] on icon "caret-down" at bounding box center [620, 246] width 9 height 5
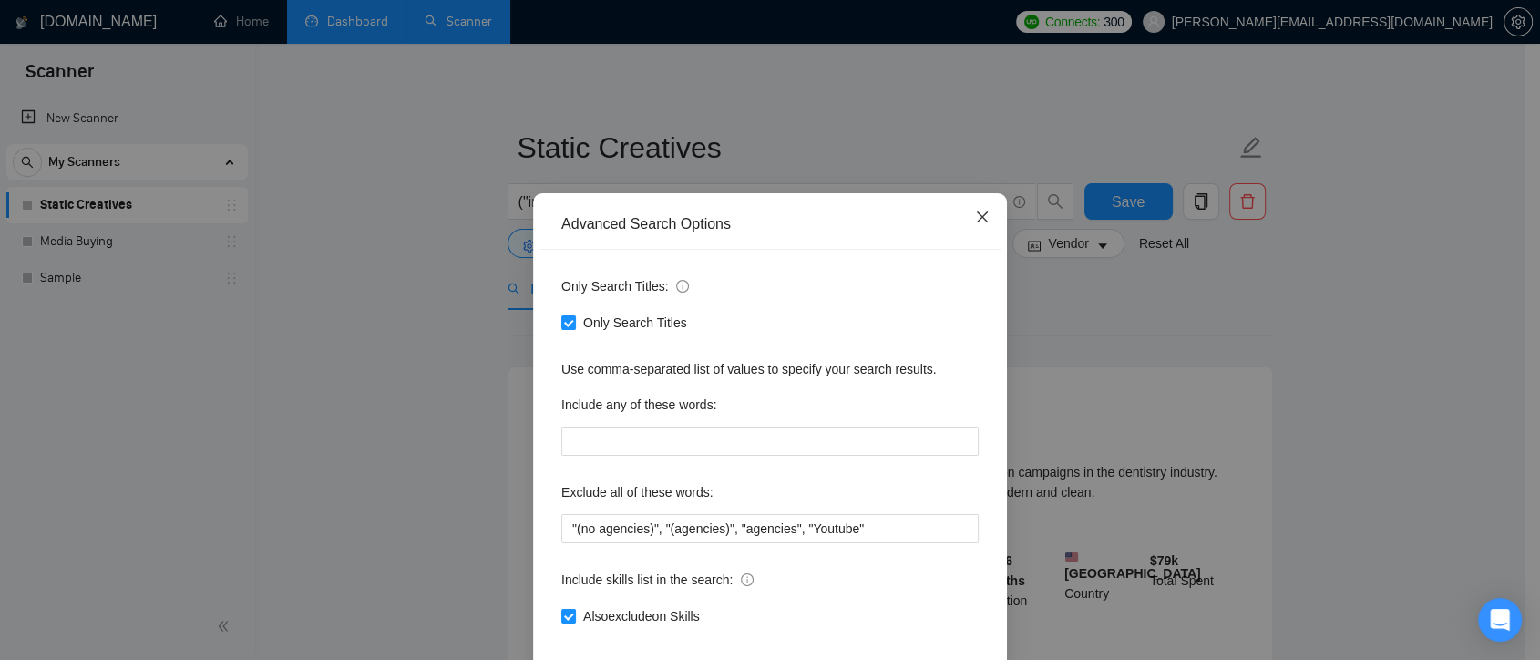
click at [977, 224] on icon "close" at bounding box center [982, 217] width 15 height 15
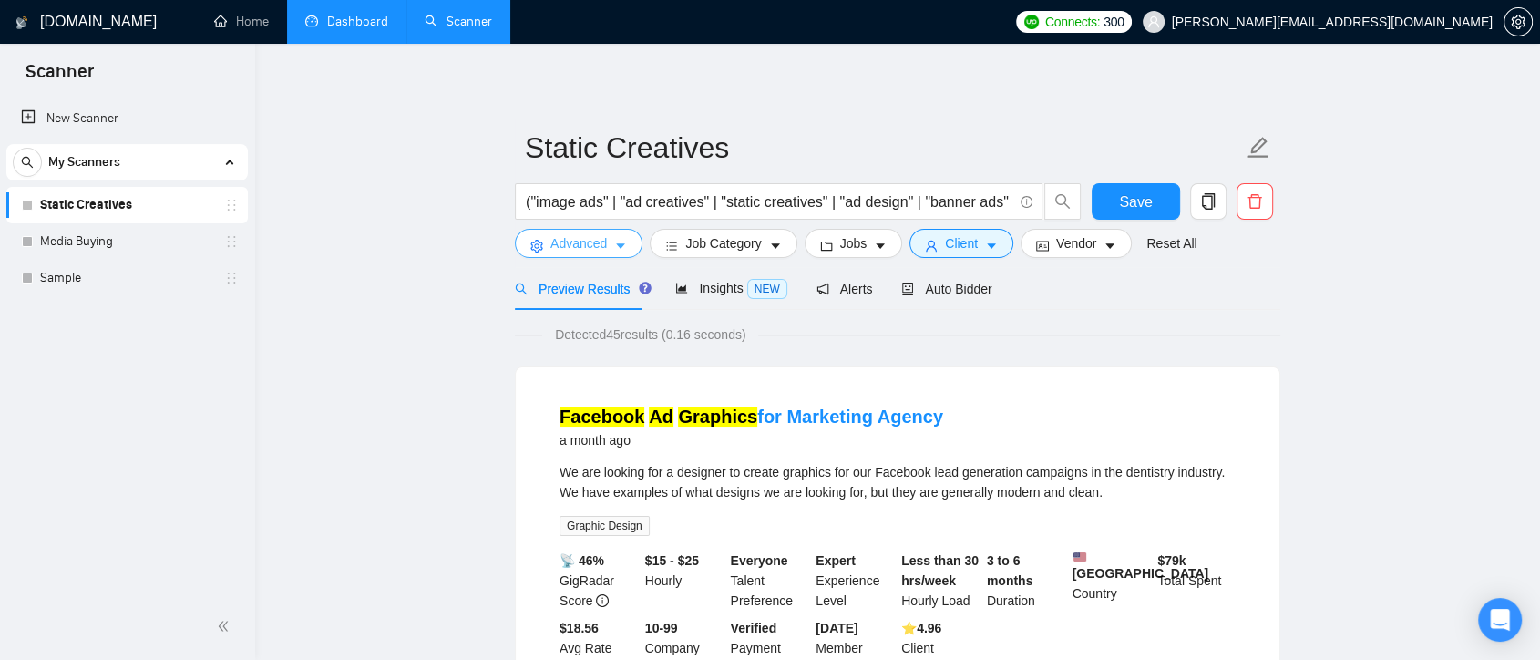
click at [610, 245] on button "Advanced" at bounding box center [579, 243] width 128 height 29
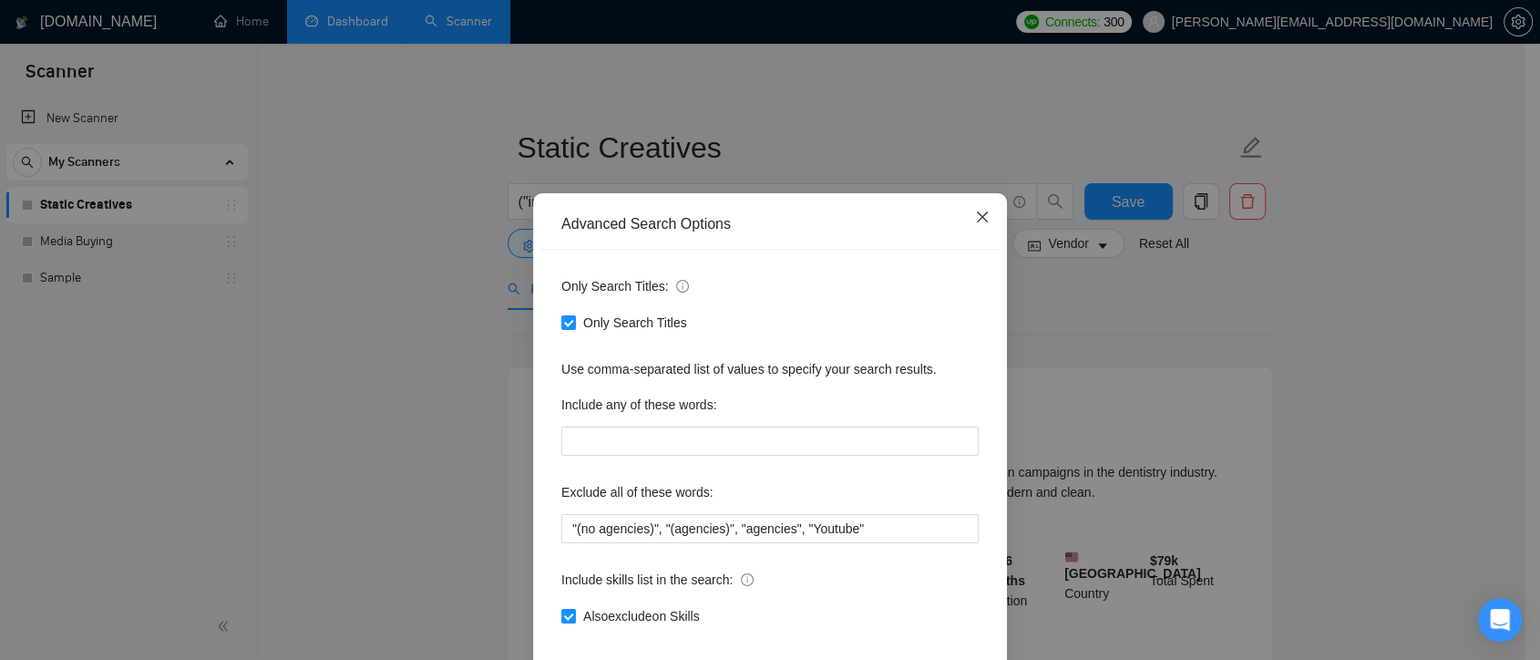
click at [981, 221] on icon "close" at bounding box center [982, 217] width 15 height 15
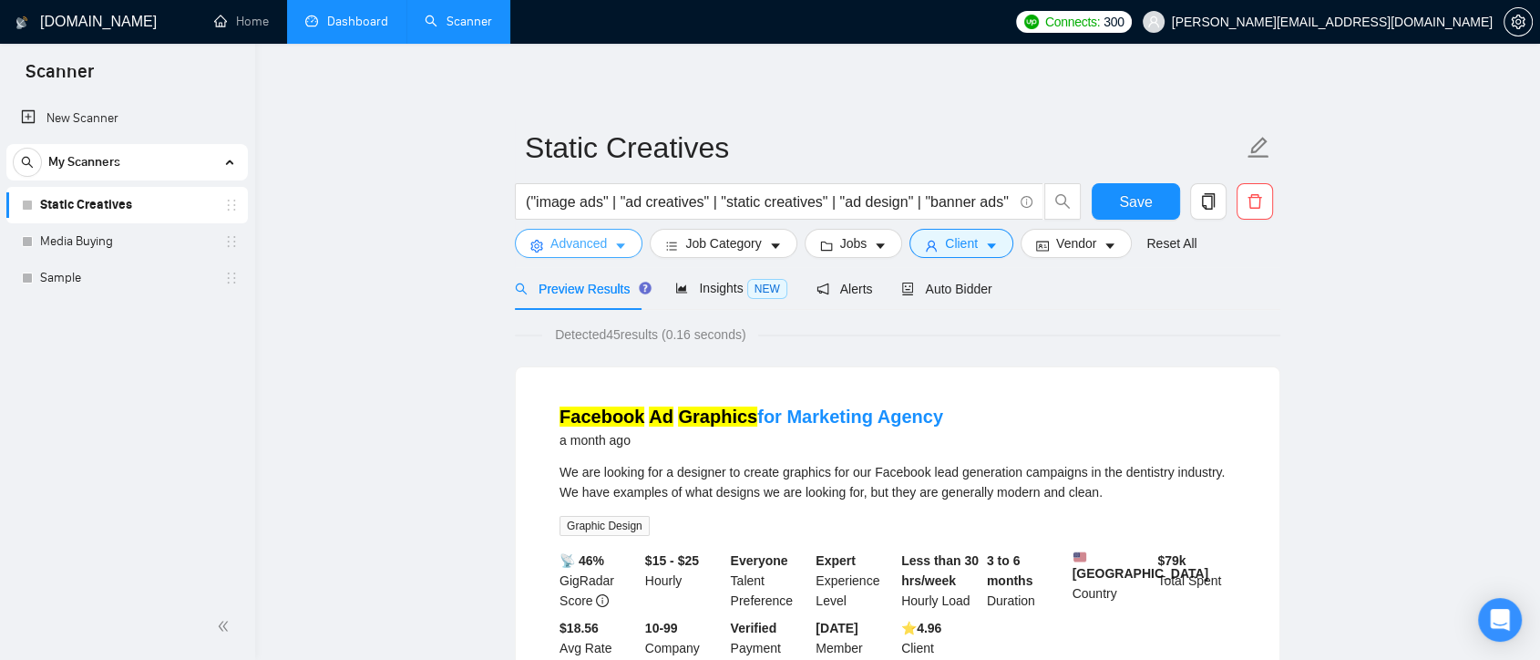
click at [614, 239] on span "caret-down" at bounding box center [620, 246] width 13 height 14
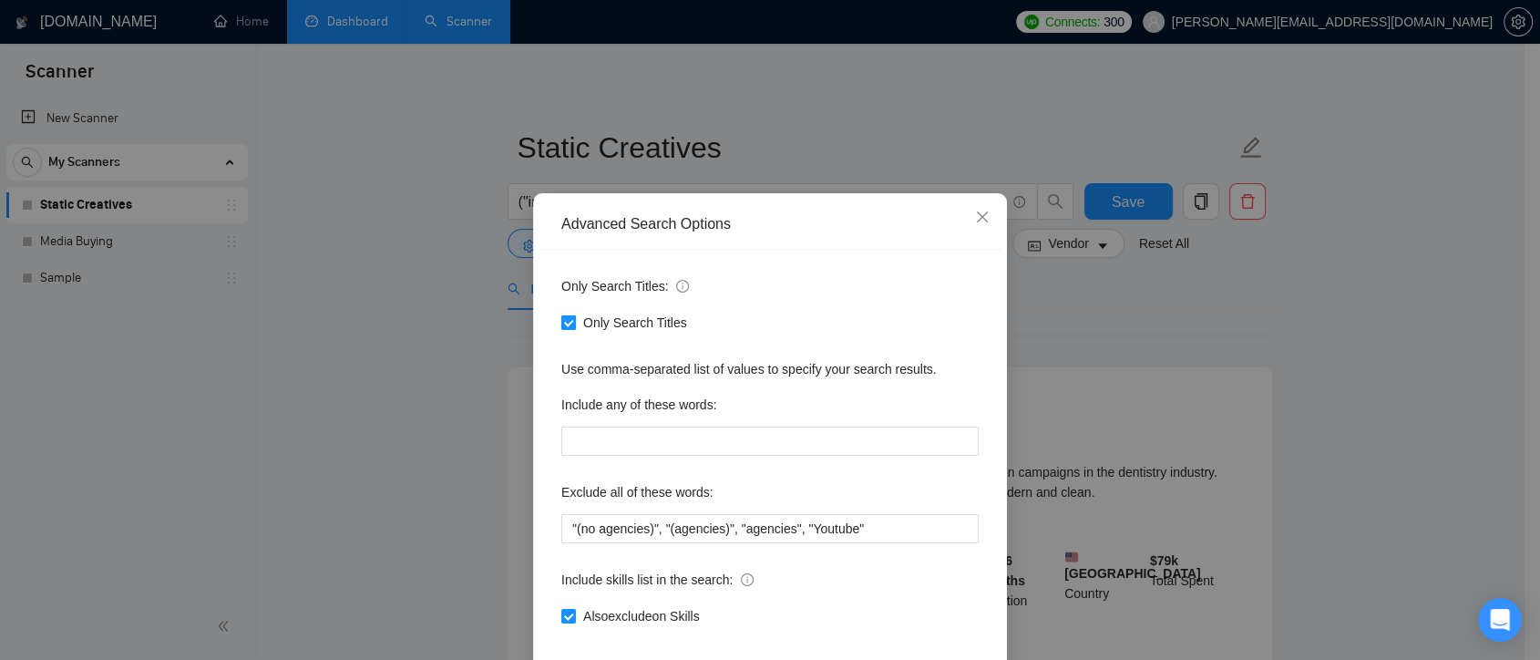
click at [566, 328] on input "Only Search Titles" at bounding box center [567, 321] width 13 height 13
checkbox input "false"
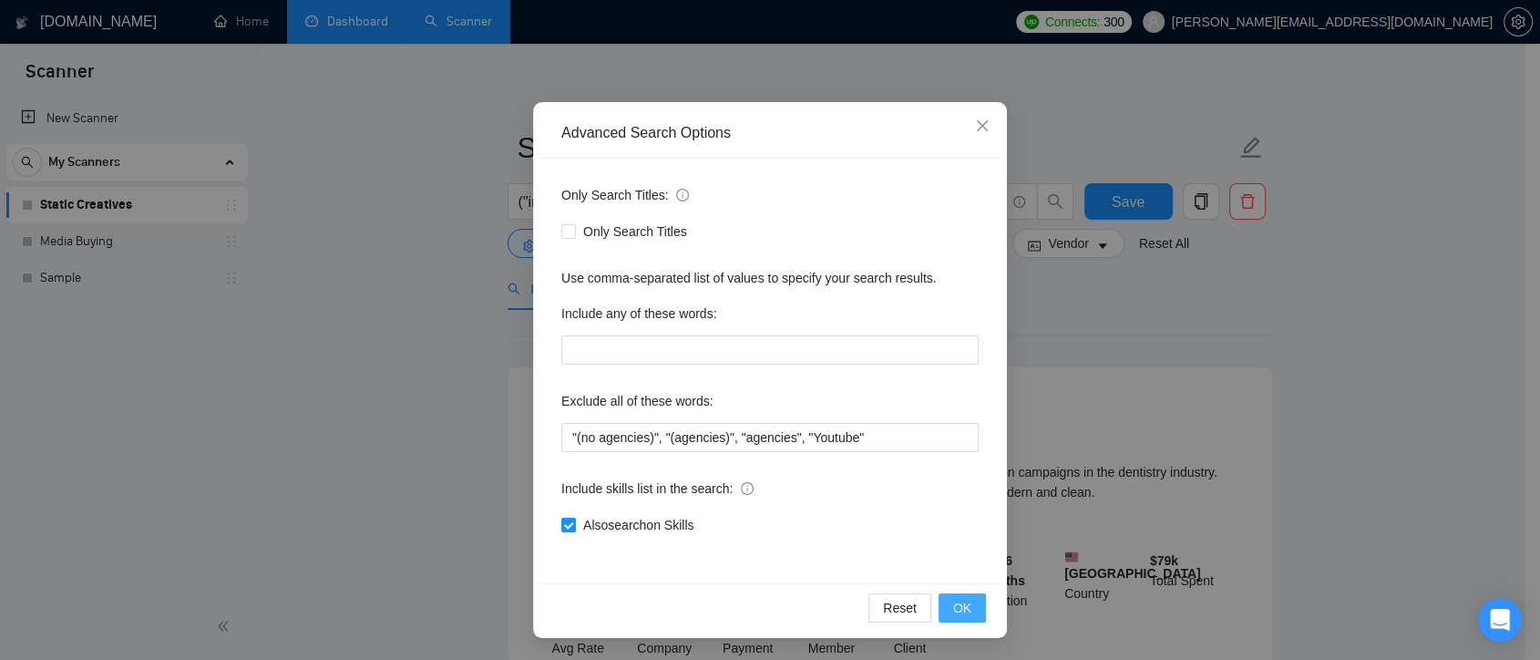
click at [953, 598] on span "OK" at bounding box center [962, 608] width 18 height 20
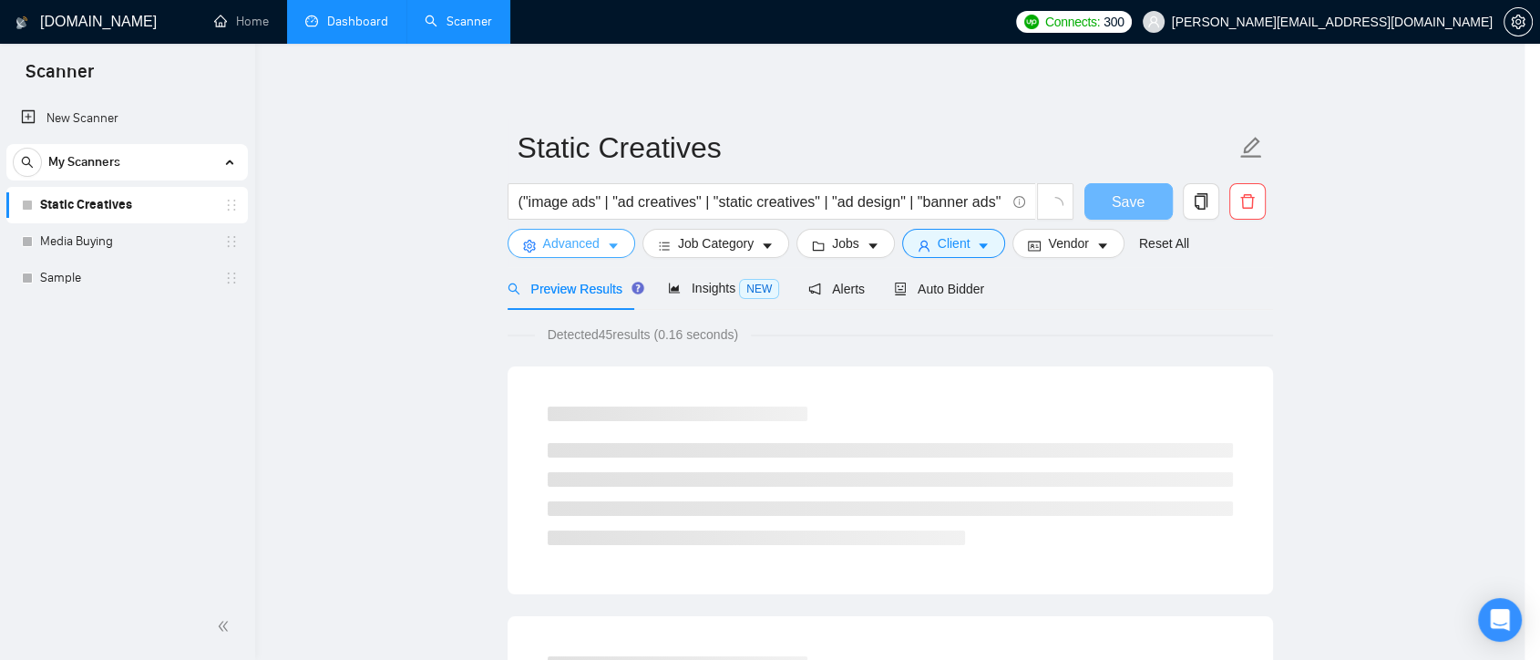
scroll to position [0, 0]
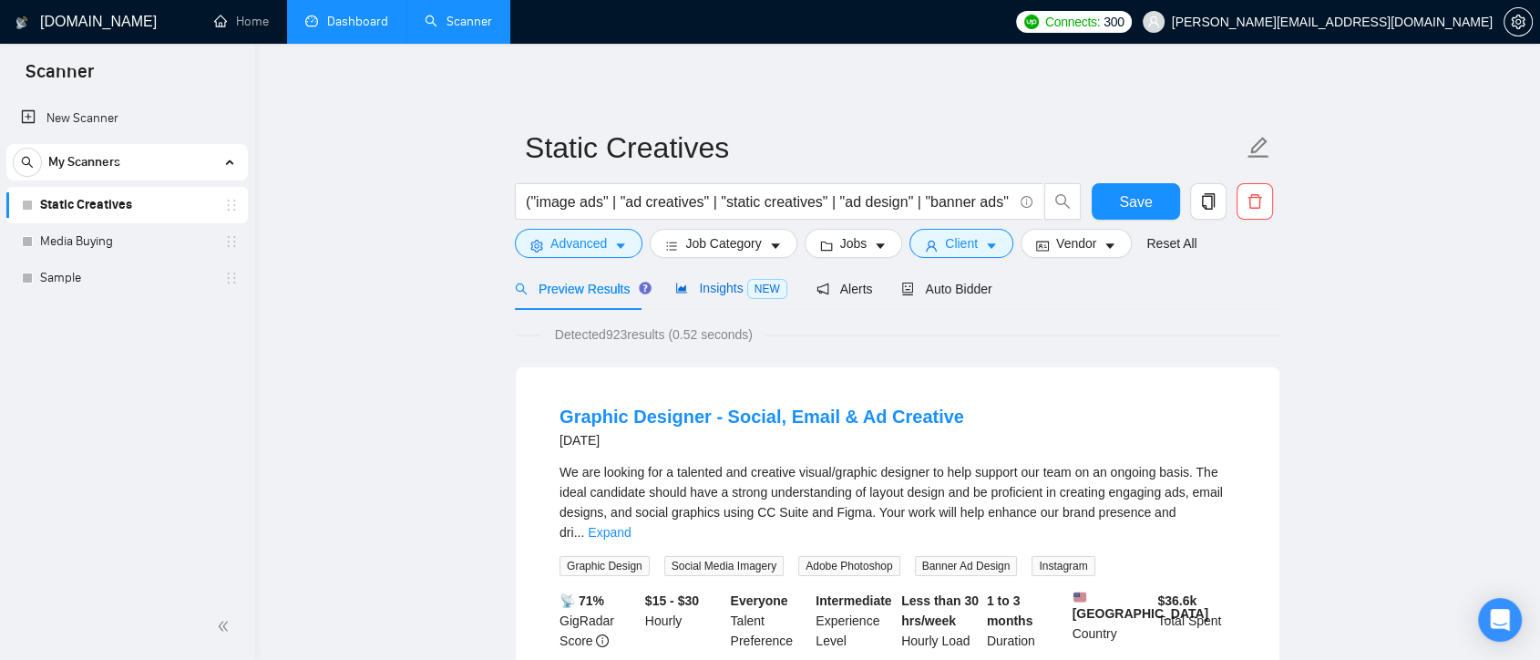
click at [717, 290] on span "Insights NEW" at bounding box center [730, 288] width 111 height 15
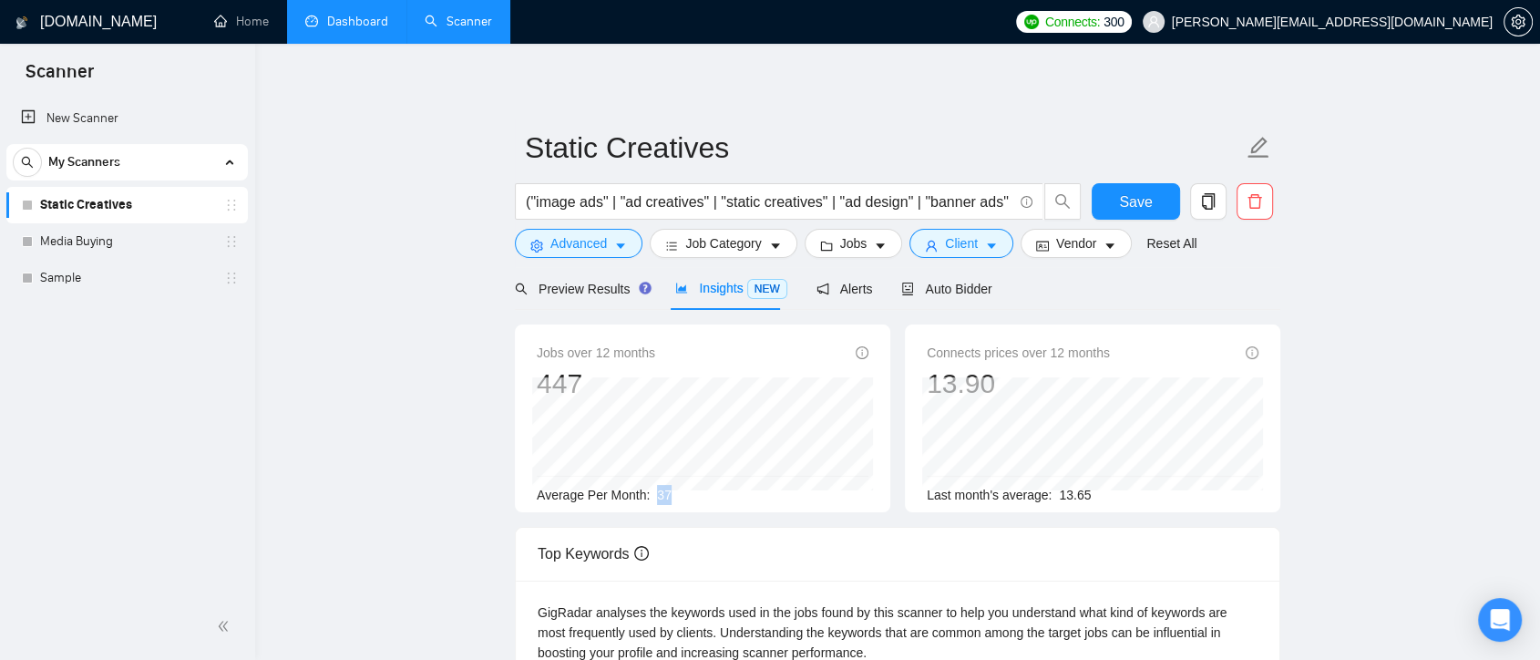
drag, startPoint x: 674, startPoint y: 495, endPoint x: 656, endPoint y: 494, distance: 17.3
click at [656, 494] on div "Average Per Month: 37" at bounding box center [703, 495] width 332 height 20
click at [689, 497] on div "Average Per Month: 37" at bounding box center [703, 495] width 332 height 20
click at [571, 289] on span "Preview Results" at bounding box center [580, 289] width 131 height 15
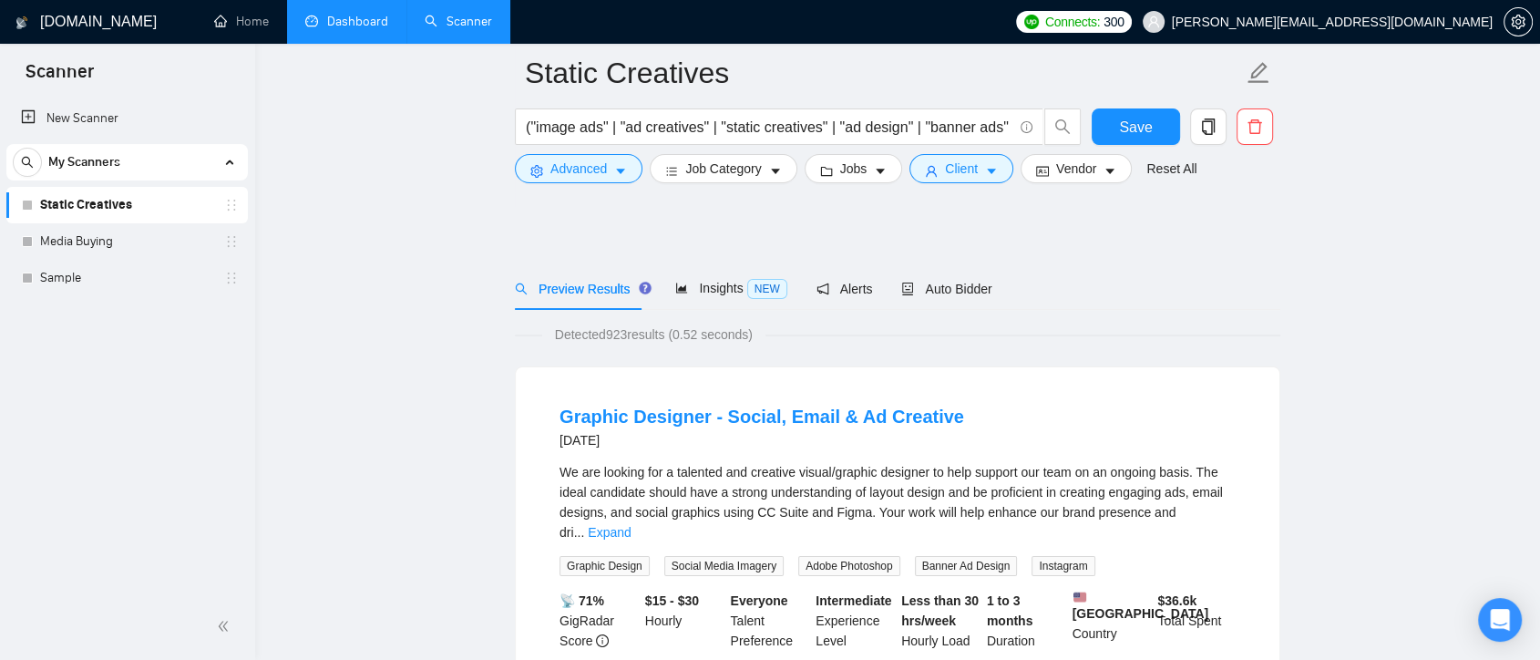
scroll to position [506, 0]
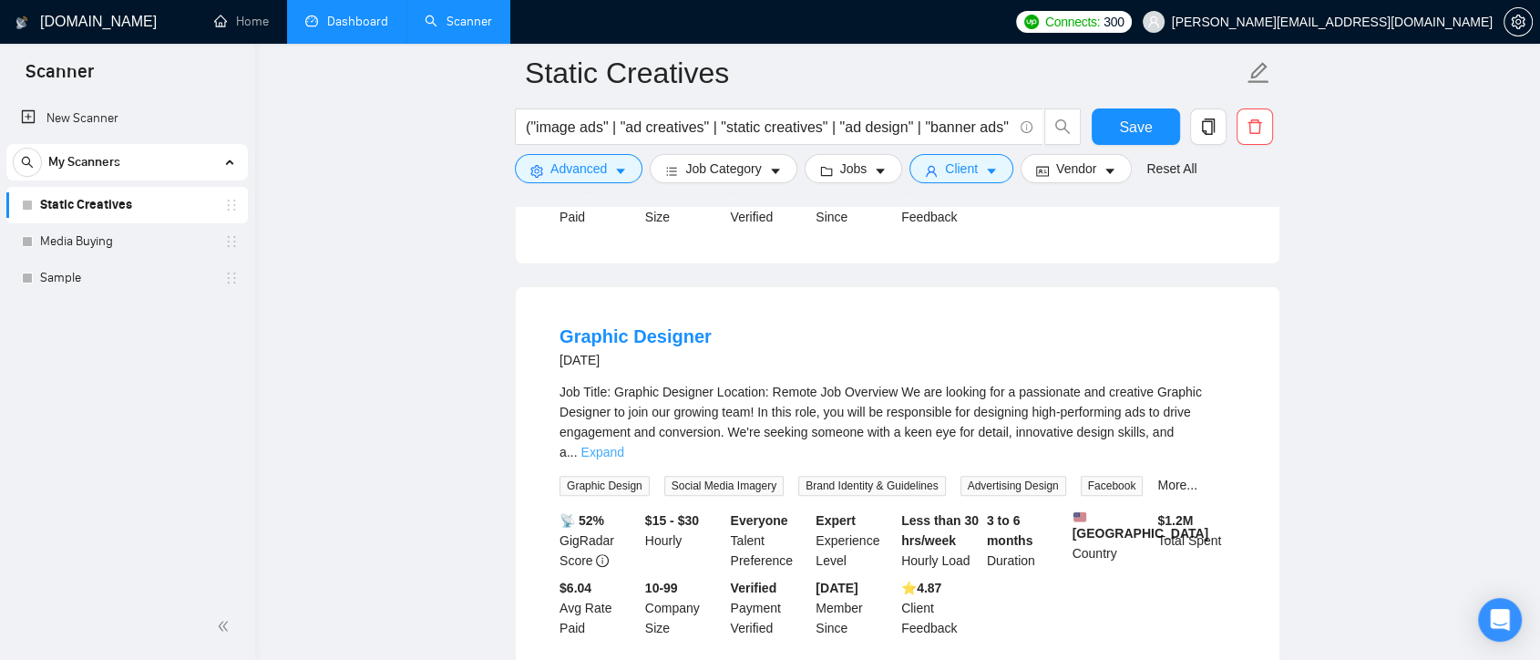
click at [623, 445] on link "Expand" at bounding box center [602, 452] width 43 height 15
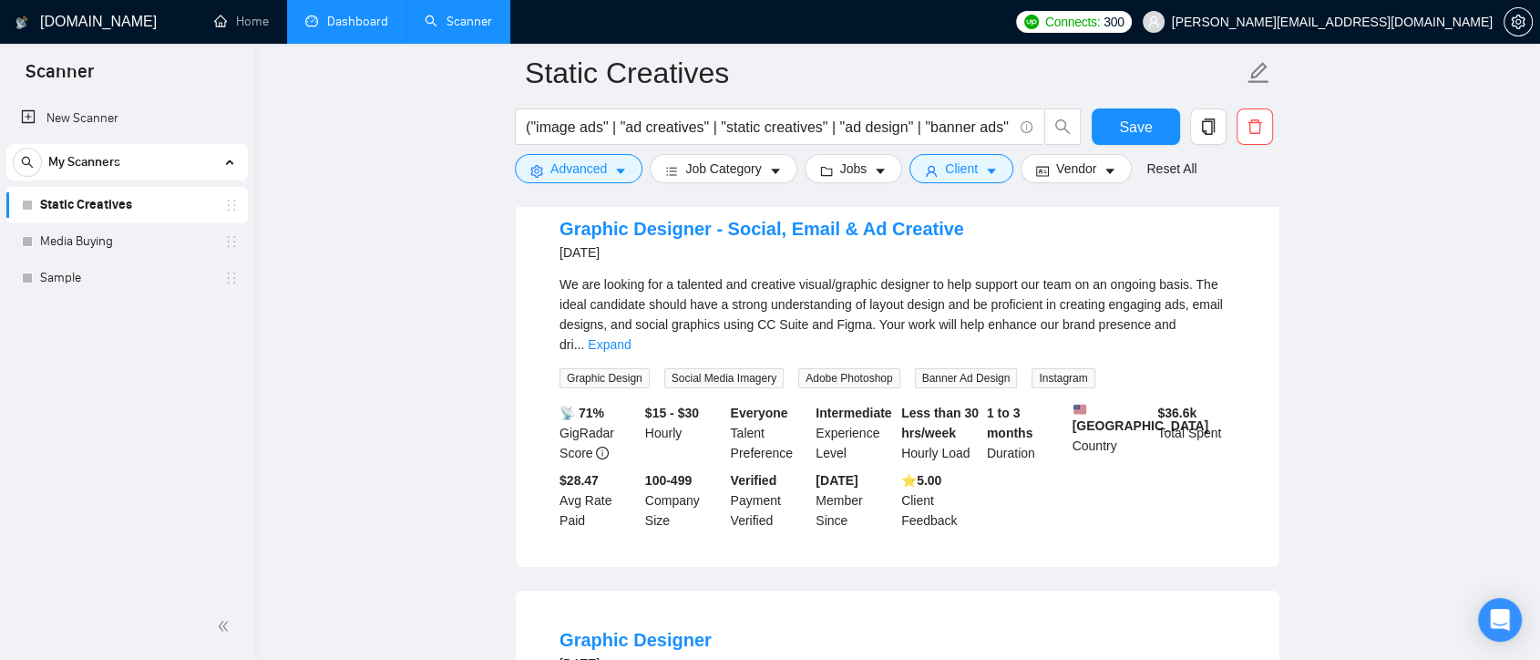
scroll to position [101, 0]
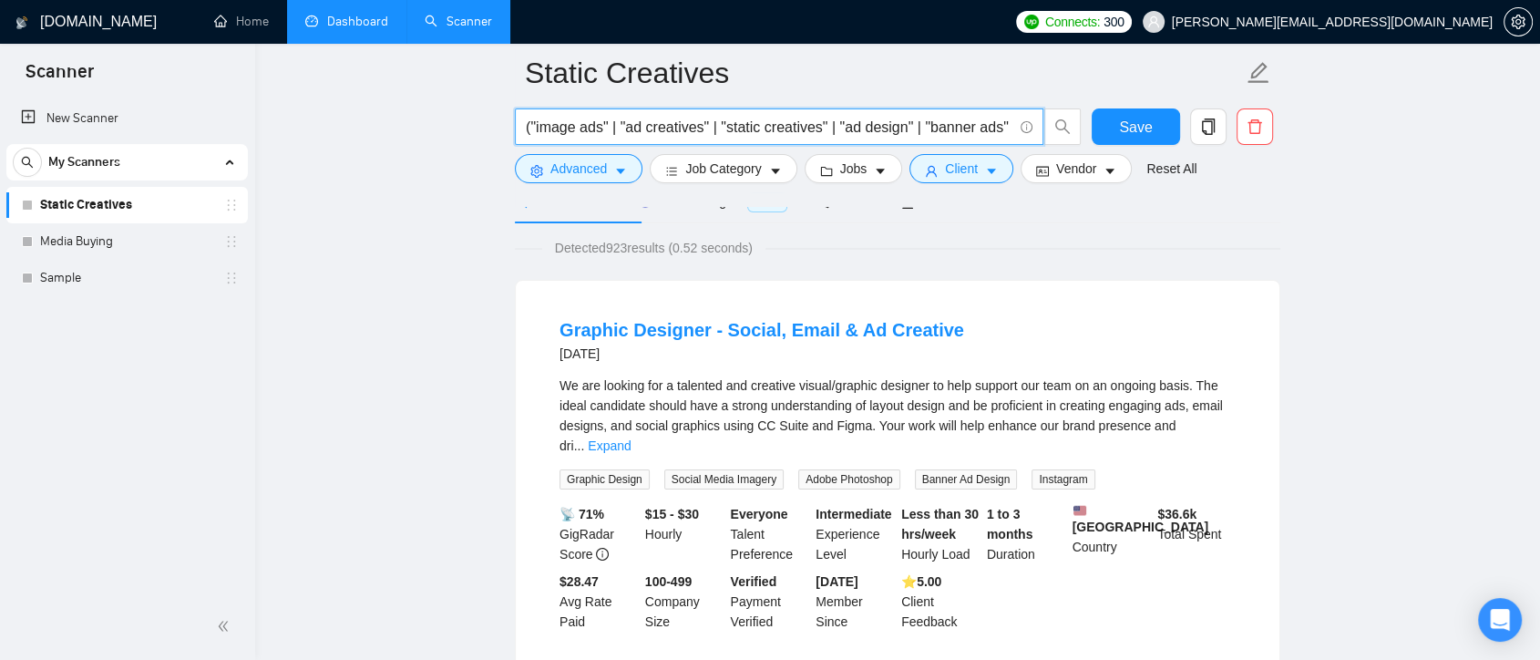
drag, startPoint x: 766, startPoint y: 127, endPoint x: 973, endPoint y: 129, distance: 207.8
click at [973, 129] on input "("image ads" | "ad creatives" | "static creatives" | "ad design" | "banner ads"…" at bounding box center [769, 127] width 487 height 23
drag, startPoint x: 702, startPoint y: 130, endPoint x: 1045, endPoint y: 130, distance: 342.7
click at [1045, 130] on span "("image ads" | "ad creatives" | "static creatives" | "ad design" | "banner ads"…" at bounding box center [798, 126] width 567 height 36
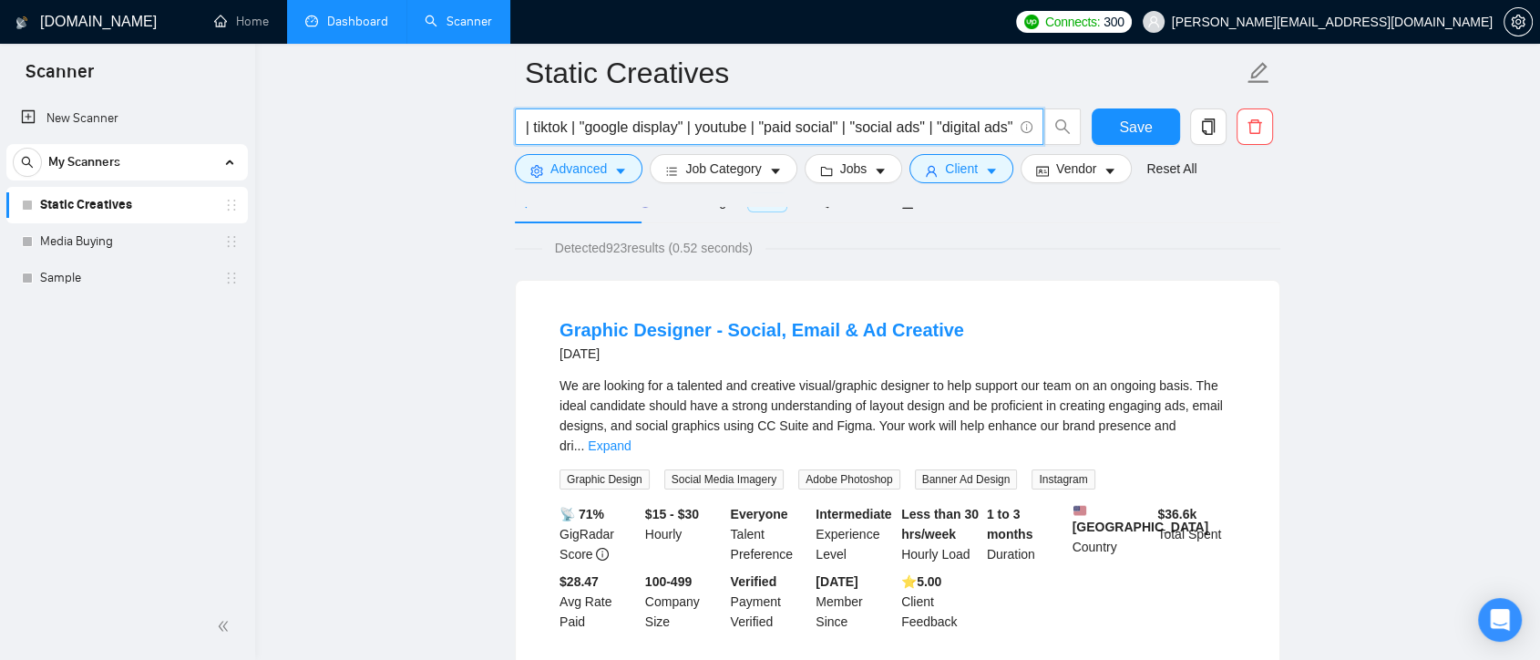
drag, startPoint x: 824, startPoint y: 125, endPoint x: 798, endPoint y: 128, distance: 25.7
click at [823, 125] on input "("image ads" | "ad creatives" | "static creatives" | "ad design" | "banner ads"…" at bounding box center [769, 127] width 487 height 23
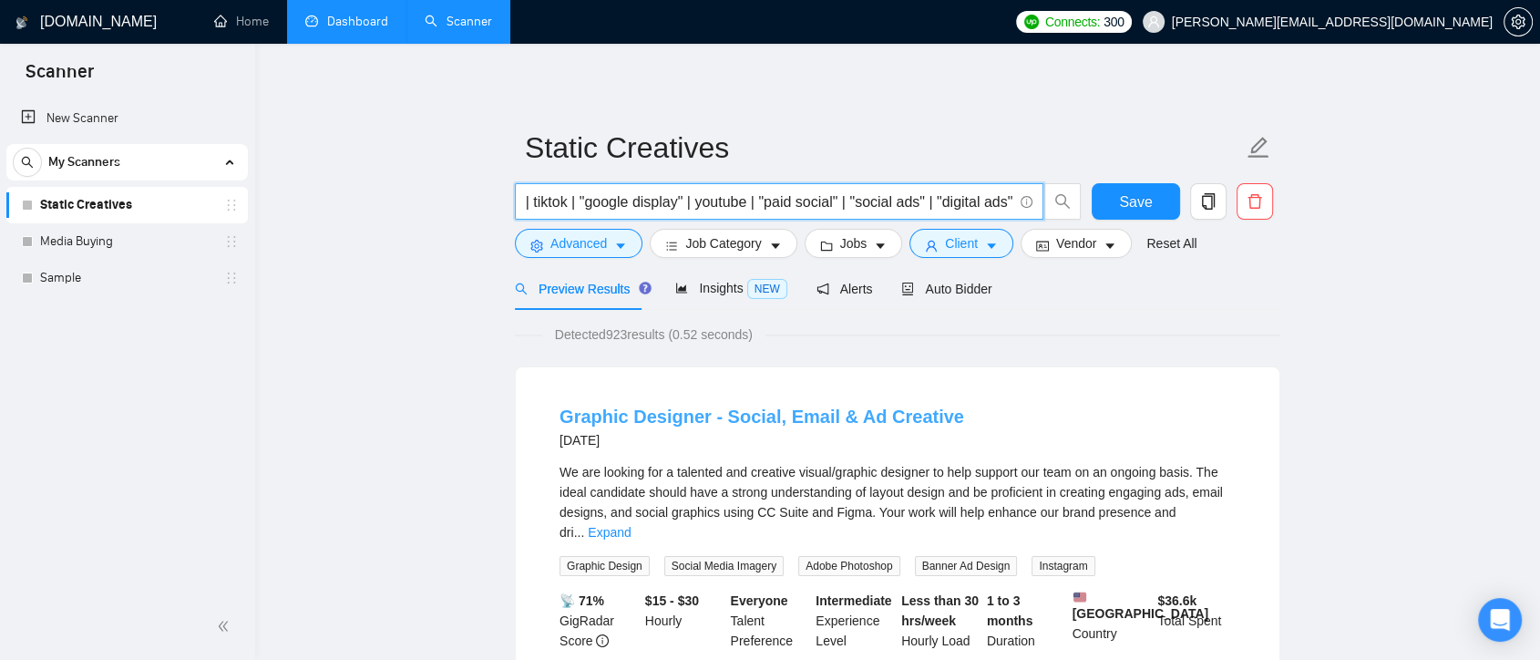
scroll to position [0, 0]
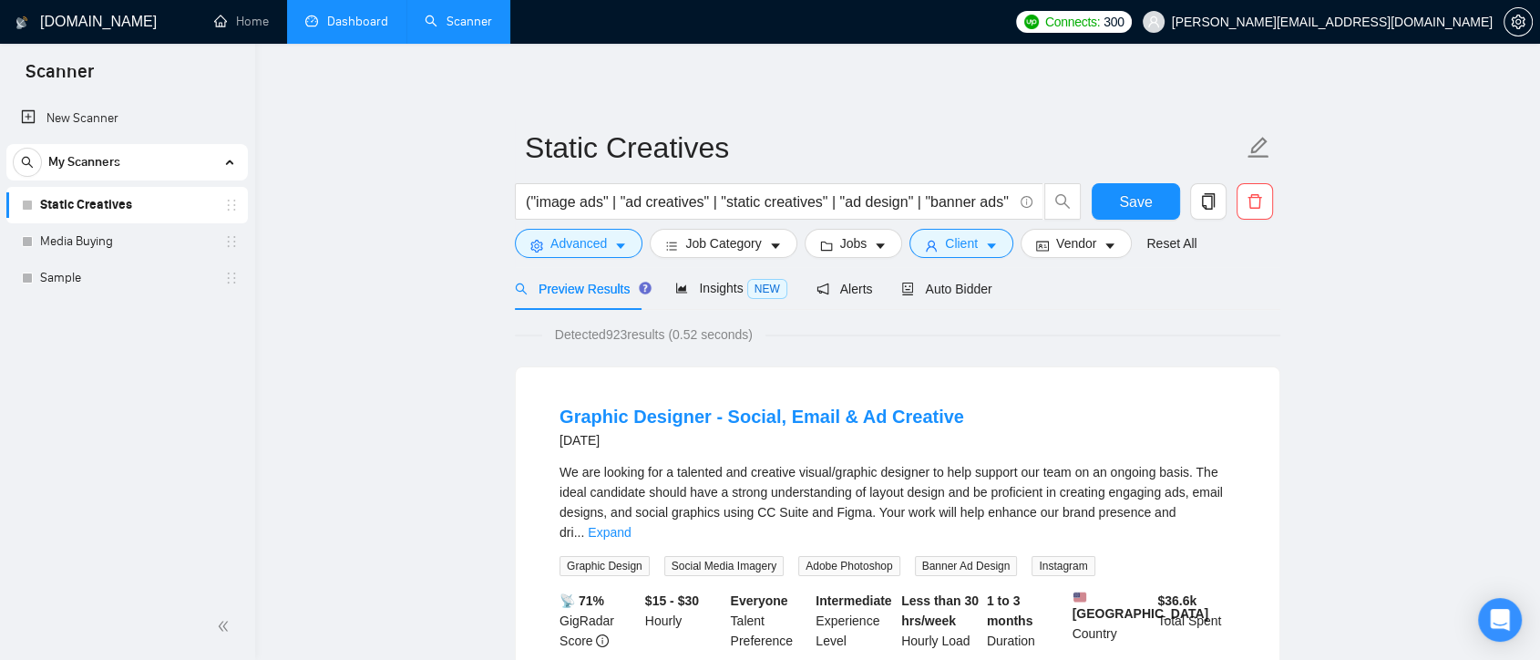
click at [953, 412] on div "Graphic Designer - Social, Email & Ad Creative [DATE]" at bounding box center [898, 427] width 676 height 47
click at [845, 210] on input "("image ads" | "ad creatives" | "static creatives" | "ad design" | "banner ads"…" at bounding box center [769, 202] width 487 height 23
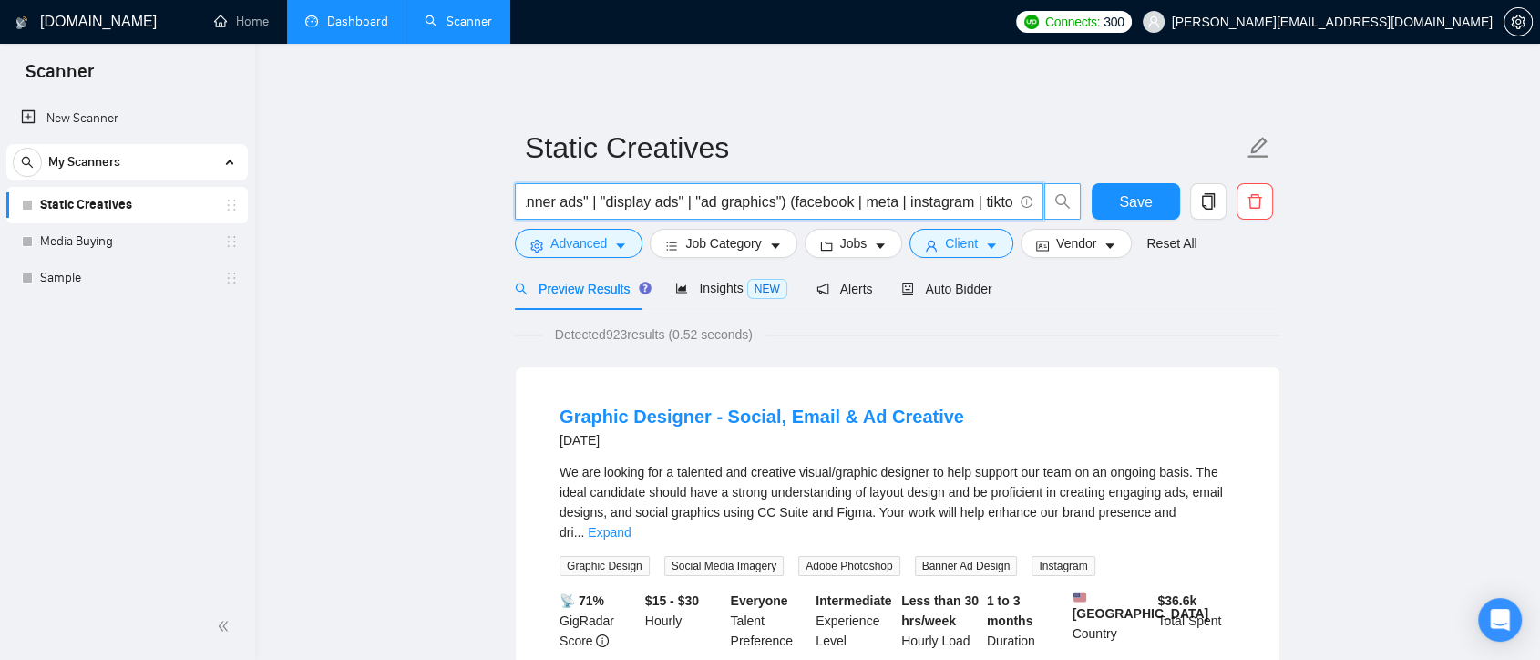
scroll to position [0, 873]
drag, startPoint x: 827, startPoint y: 206, endPoint x: 1071, endPoint y: 203, distance: 244.3
click at [1071, 203] on span "("image ads" | "ad creatives" | "static creatives" | "ad design" | "banner ads"…" at bounding box center [798, 201] width 567 height 36
click at [977, 205] on input "("image ads" | "ad creatives" | "static creatives" | "ad design" | "banner ads"…" at bounding box center [769, 202] width 487 height 23
click at [631, 259] on form "Static Creatives ("image ads" | "ad creatives" | "static creatives" | "ad desig…" at bounding box center [898, 192] width 766 height 149
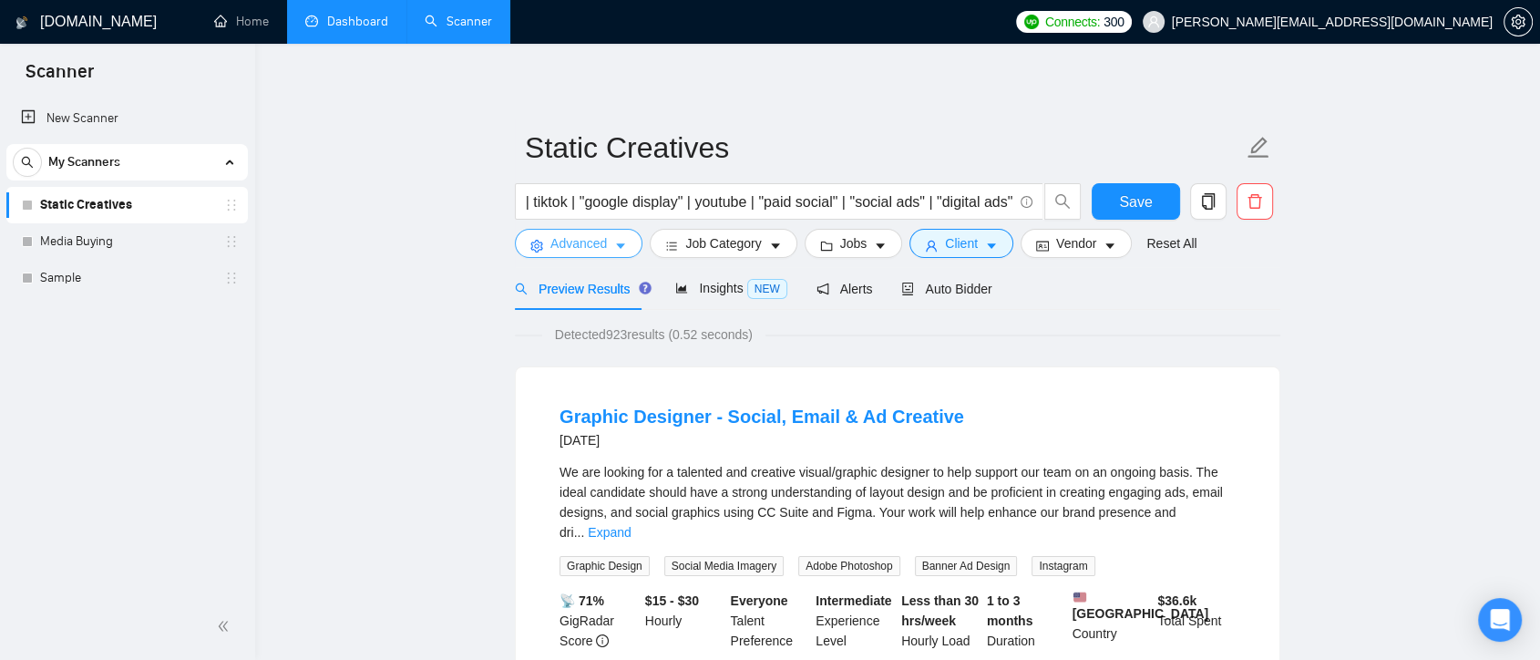
scroll to position [0, 0]
click at [624, 251] on icon "caret-down" at bounding box center [620, 246] width 13 height 13
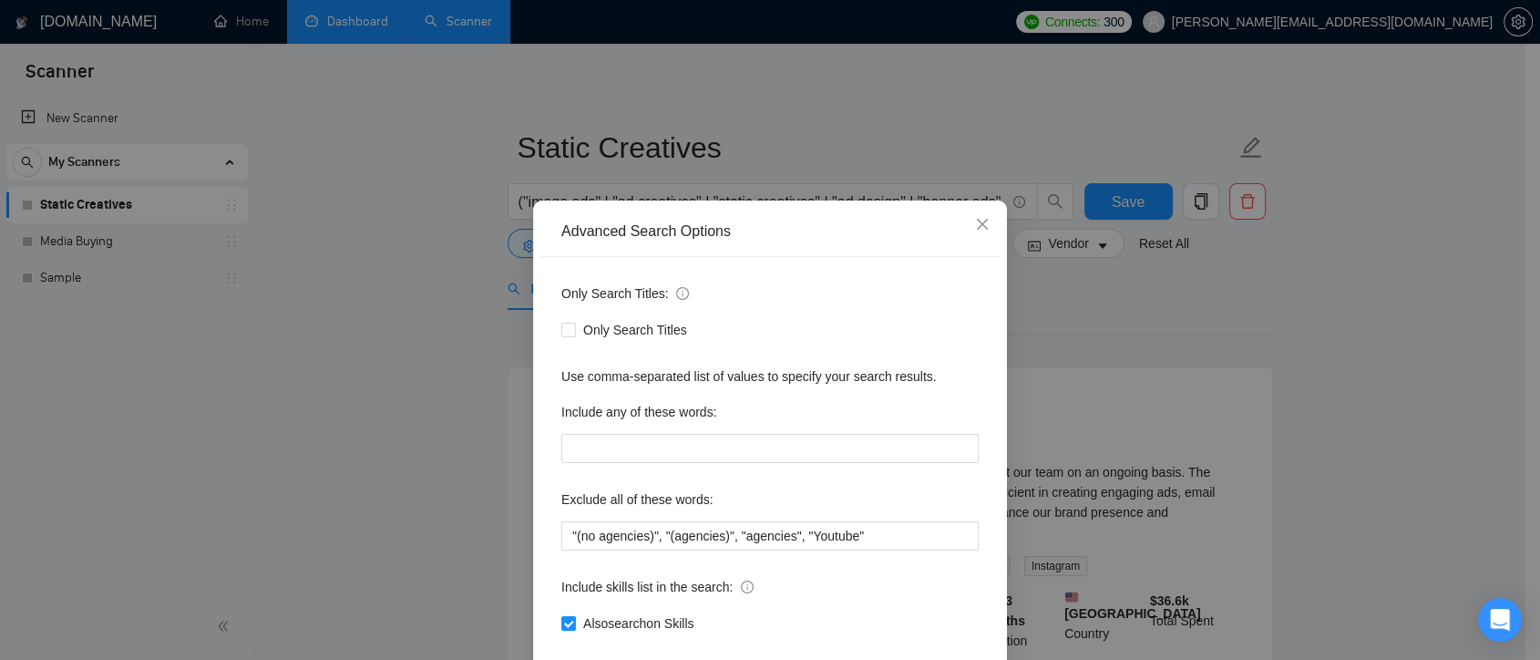
click at [1097, 330] on div "Advanced Search Options Only Search Titles: Only Search Titles Use comma-separa…" at bounding box center [770, 330] width 1540 height 660
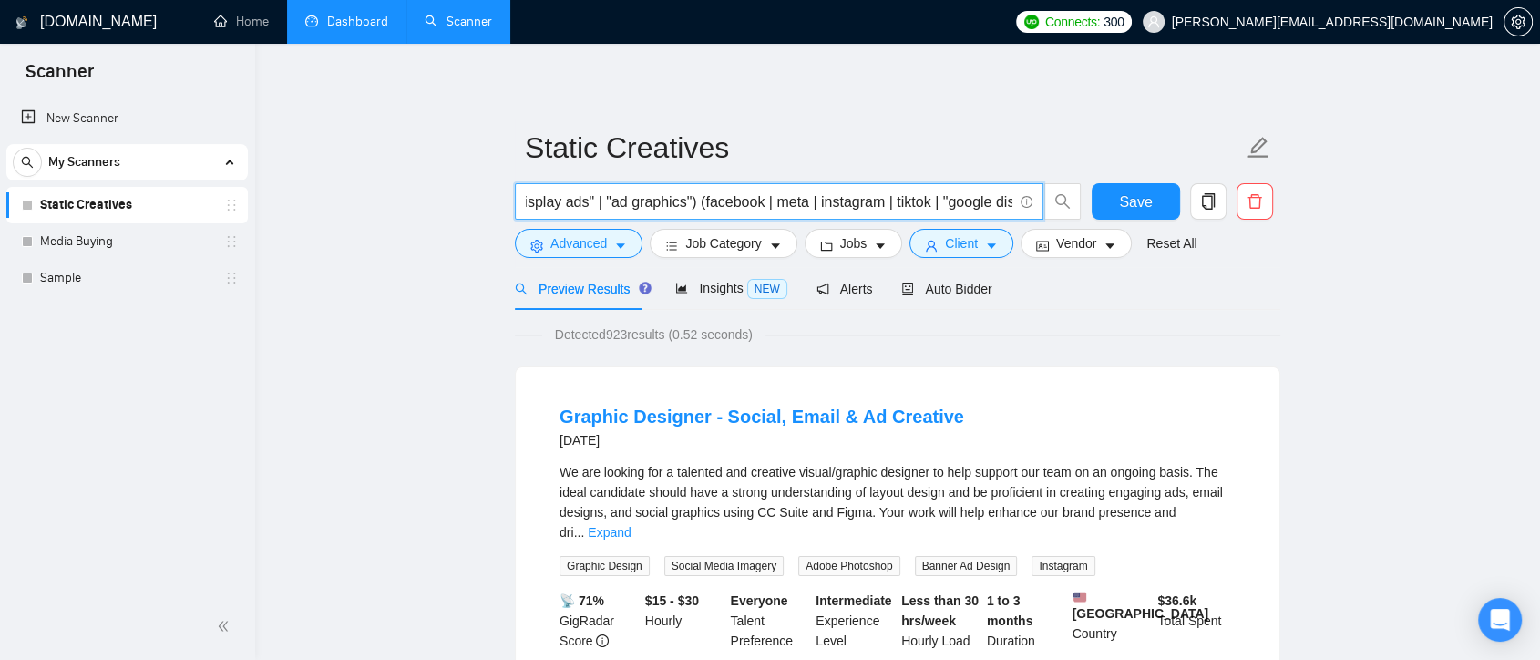
scroll to position [0, 873]
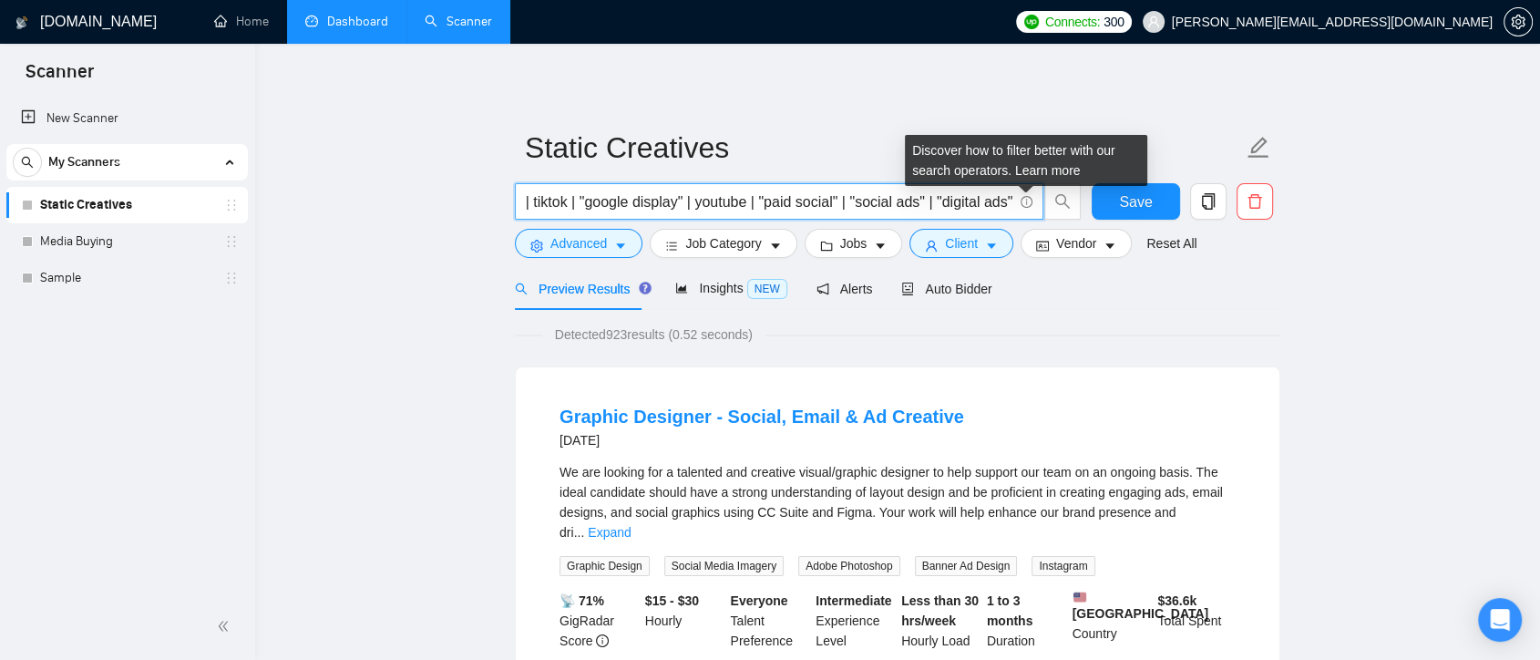
drag, startPoint x: 715, startPoint y: 205, endPoint x: 1025, endPoint y: 205, distance: 309.9
click at [1025, 205] on span "("image ads" | "ad creatives" | "static creatives" | "ad design" | "banner ads"…" at bounding box center [779, 201] width 529 height 36
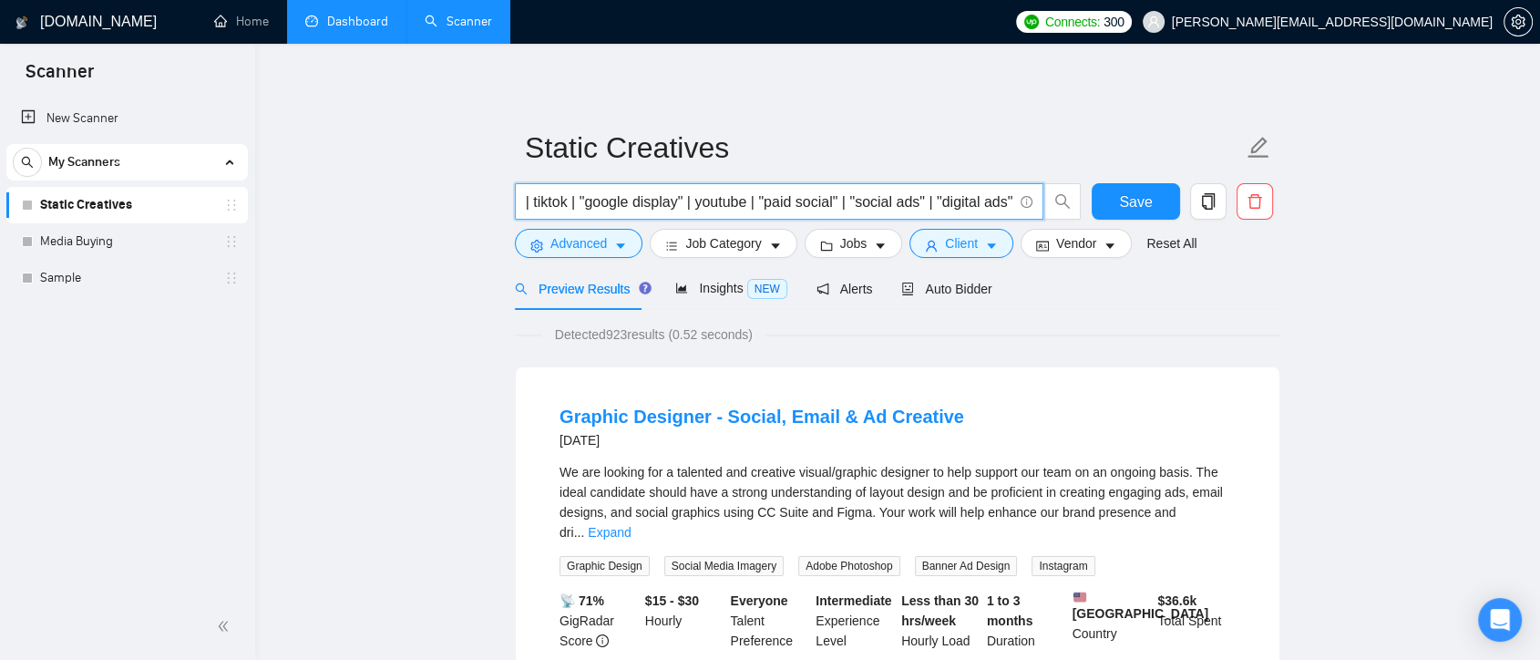
click at [1042, 325] on div "Detected 923 results (0.52 seconds)" at bounding box center [898, 334] width 766 height 20
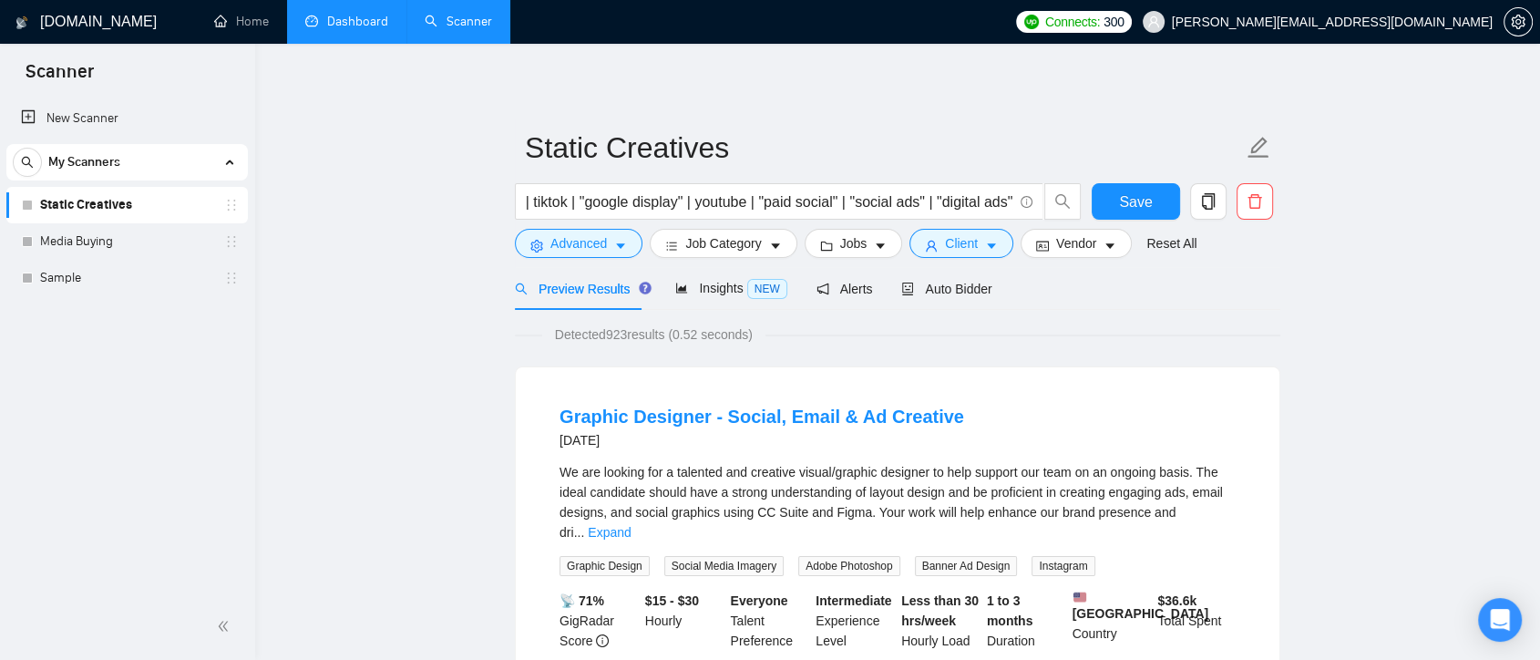
scroll to position [0, 0]
click at [133, 283] on link "Sample" at bounding box center [126, 278] width 173 height 36
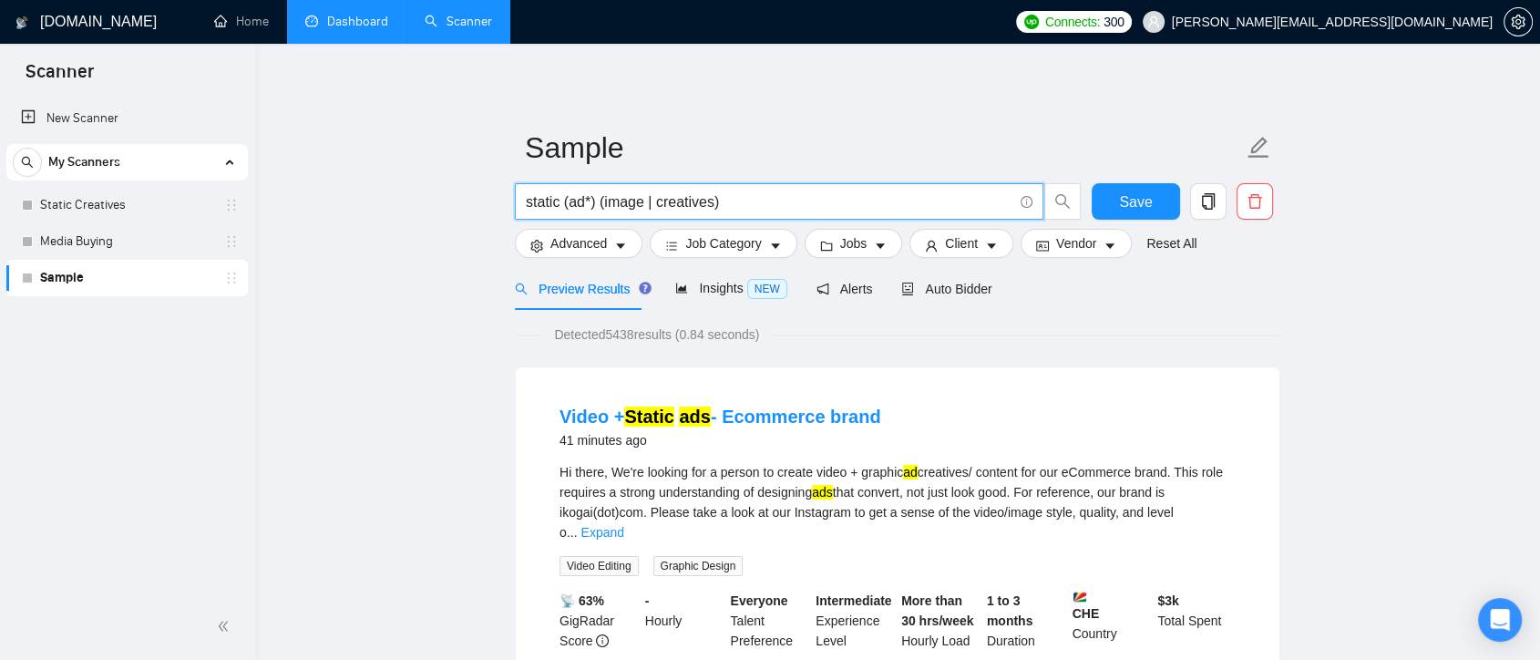
drag, startPoint x: 768, startPoint y: 213, endPoint x: 504, endPoint y: 216, distance: 264.3
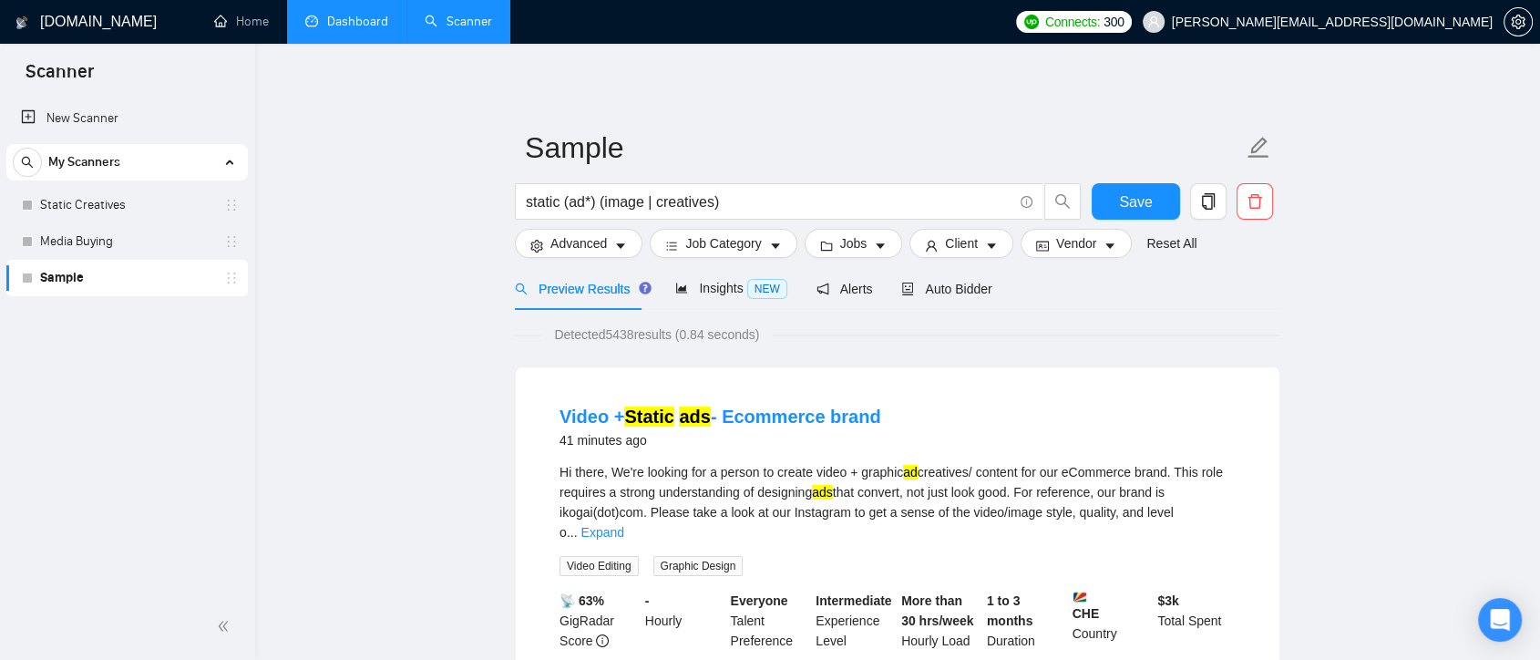
click at [1047, 329] on div "Detected 5438 results (0.84 seconds)" at bounding box center [898, 334] width 766 height 20
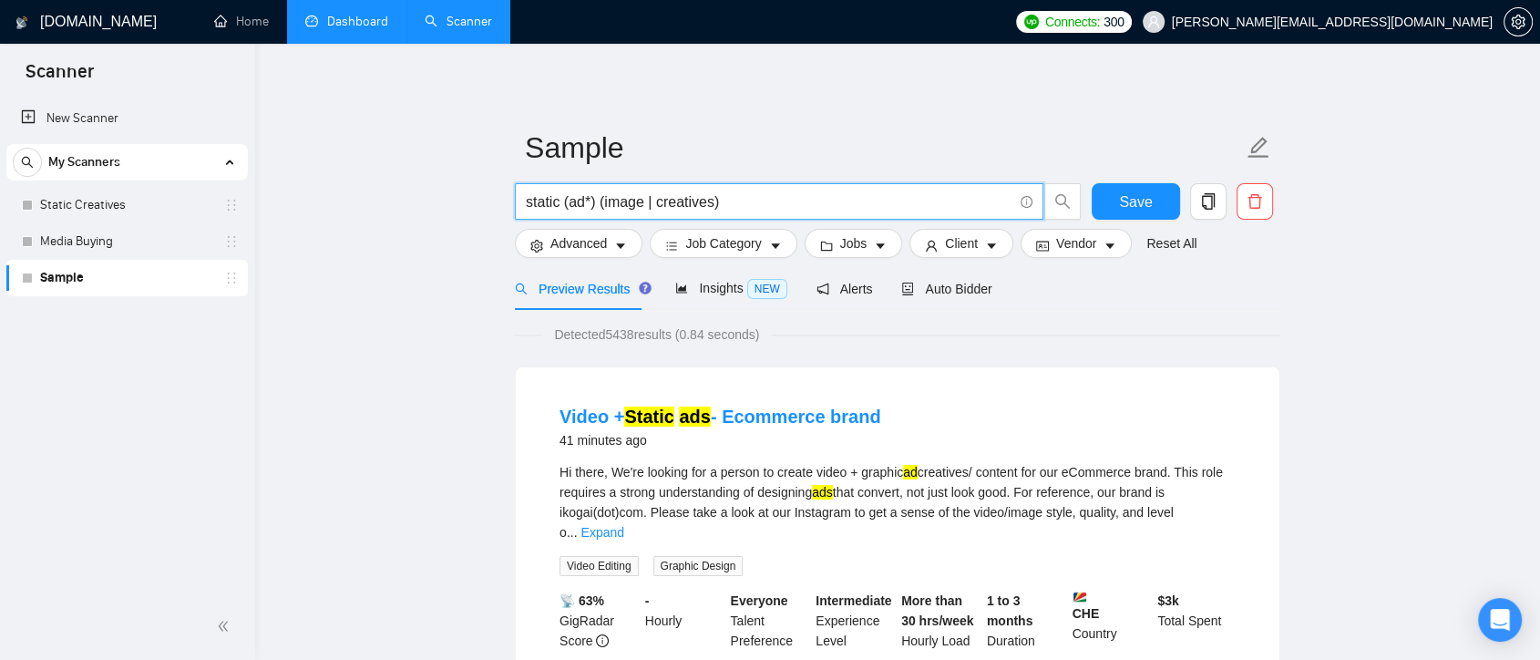
click at [535, 201] on input "static (ad*) (image | creatives)" at bounding box center [769, 202] width 487 height 23
click at [580, 200] on input "static (ad*) (image | creatives)" at bounding box center [769, 202] width 487 height 23
click at [583, 206] on input "static (ad*) (image | creatives)" at bounding box center [769, 202] width 487 height 23
drag, startPoint x: 609, startPoint y: 203, endPoint x: 644, endPoint y: 202, distance: 35.6
click at [644, 202] on input "static (ad*) (image | creatives)" at bounding box center [769, 202] width 487 height 23
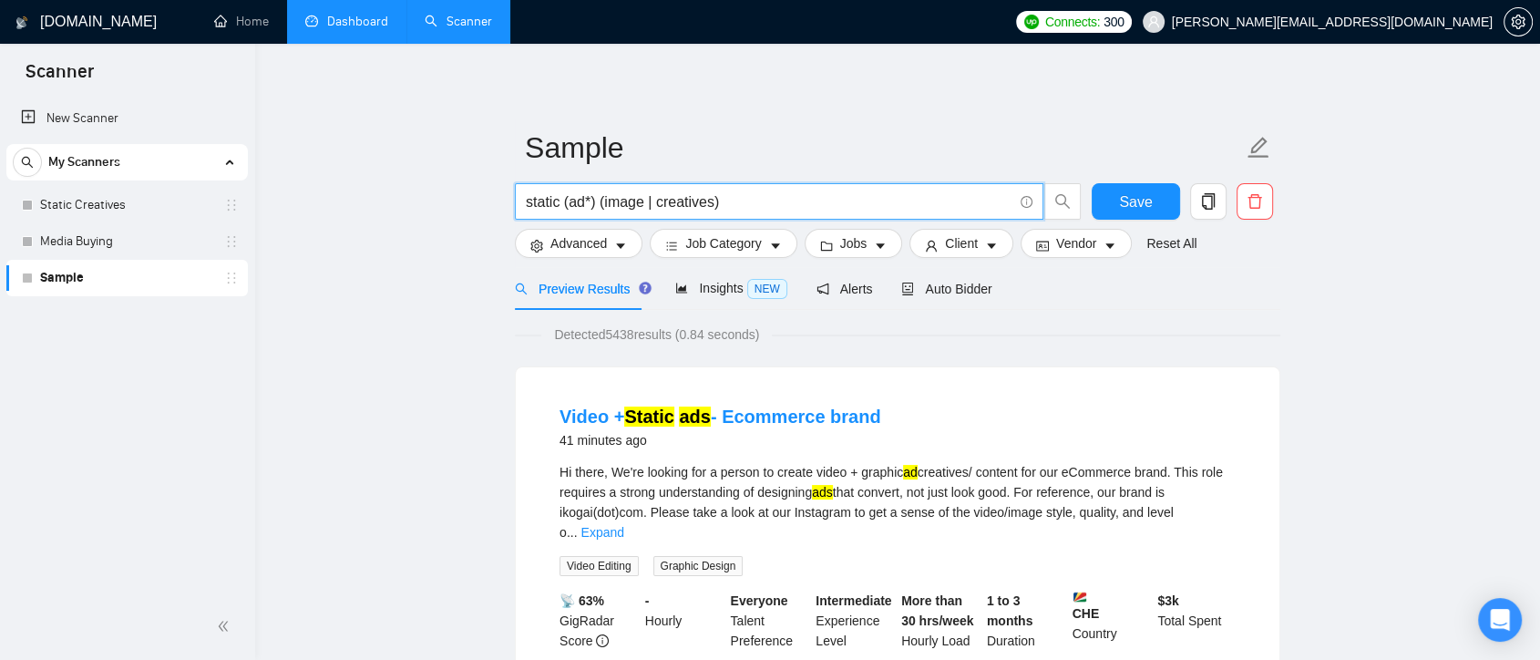
drag, startPoint x: 662, startPoint y: 201, endPoint x: 715, endPoint y: 202, distance: 52.9
click at [715, 202] on input "static (ad*) (image | creatives)" at bounding box center [769, 202] width 487 height 23
click at [772, 204] on input "static (ad*) (image | creatives)" at bounding box center [769, 202] width 487 height 23
click at [539, 204] on input "static (ad*) (image | creatives)" at bounding box center [769, 202] width 487 height 23
click at [582, 204] on input "static (ad*) (image | creatives)" at bounding box center [769, 202] width 487 height 23
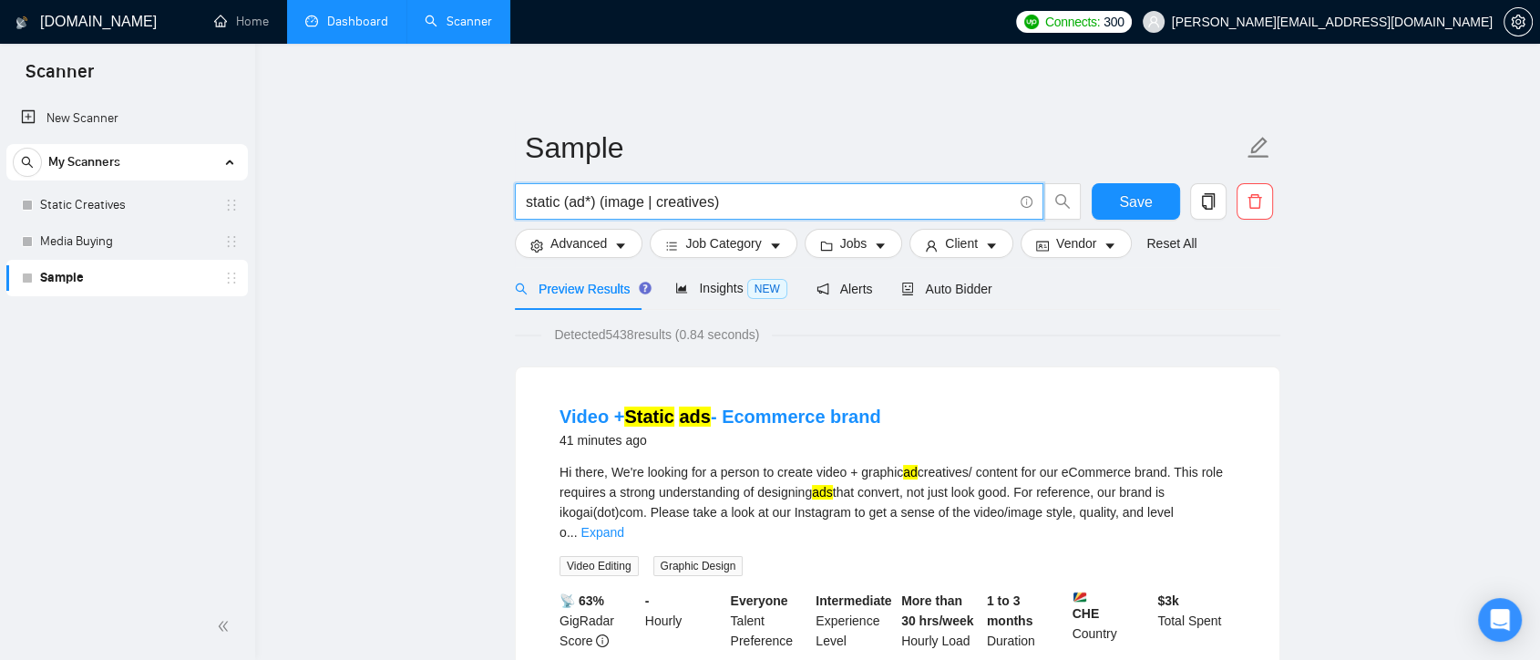
drag, startPoint x: 616, startPoint y: 205, endPoint x: 655, endPoint y: 205, distance: 39.2
click at [655, 205] on input "static (ad*) (image | creatives)" at bounding box center [769, 202] width 487 height 23
click at [676, 201] on input "static (ad*) (image | creatives)" at bounding box center [769, 202] width 487 height 23
click at [738, 201] on input "static (ad*) (image | creatives)" at bounding box center [769, 202] width 487 height 23
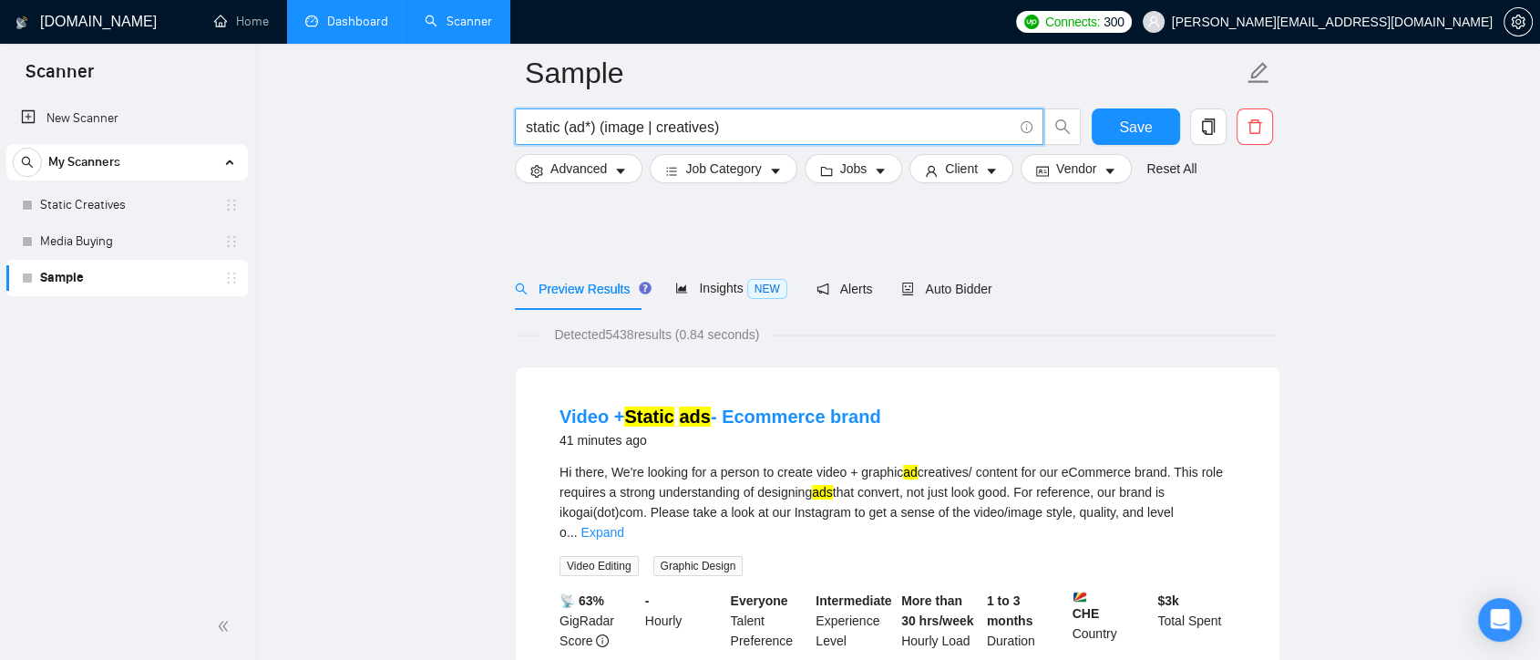
scroll to position [101, 0]
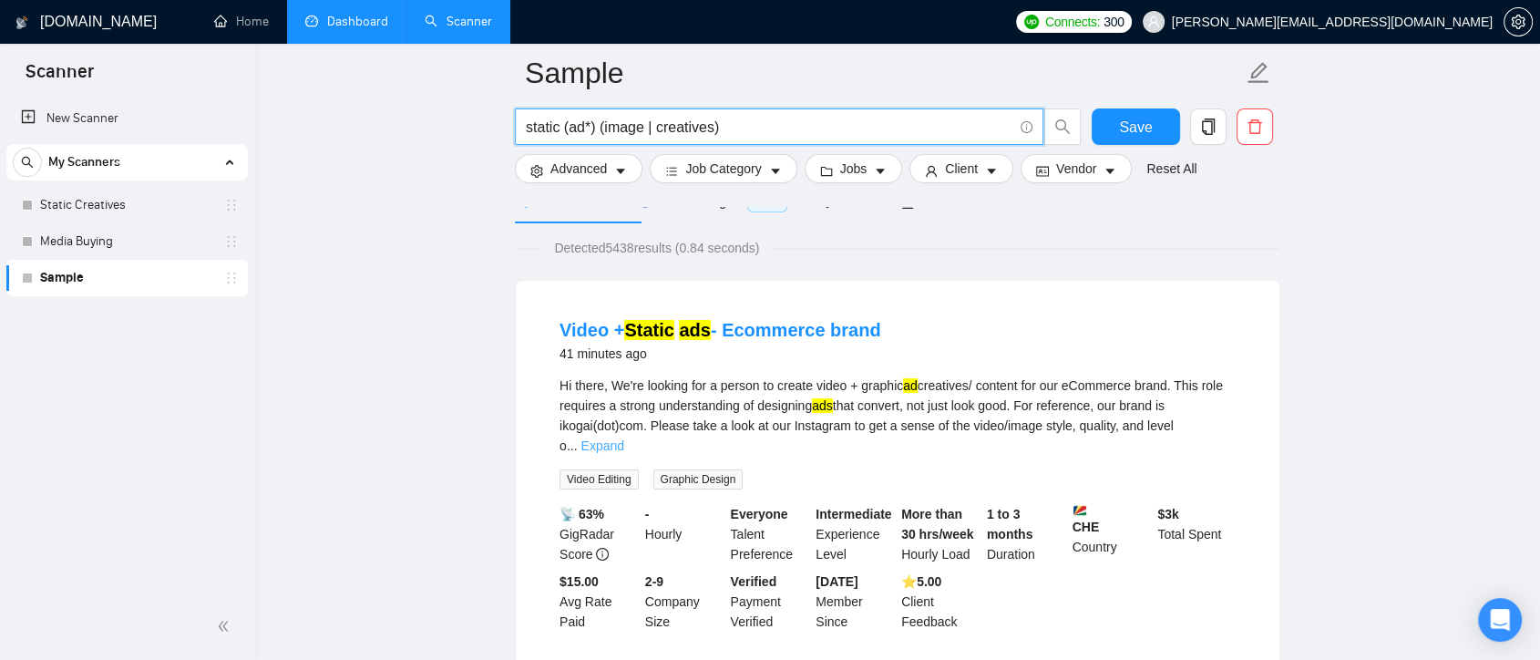
click at [623, 438] on link "Expand" at bounding box center [602, 445] width 43 height 15
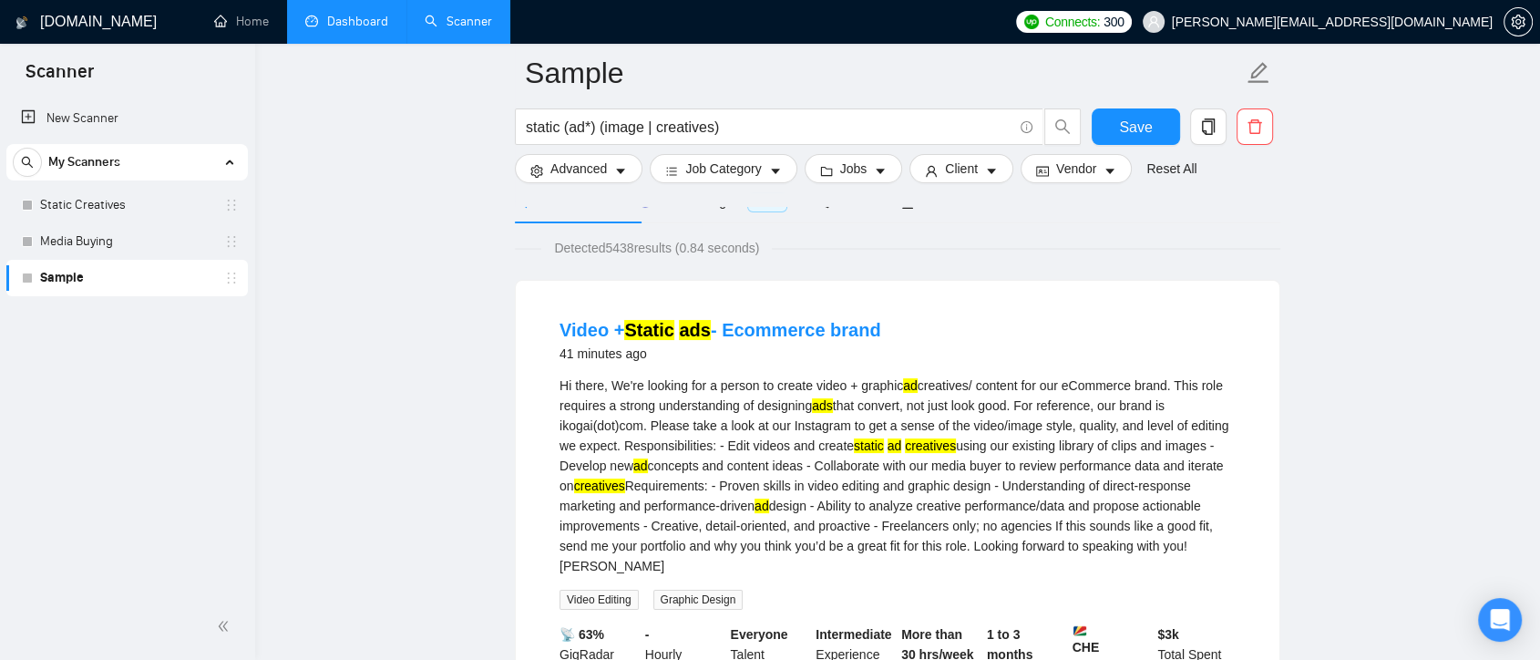
scroll to position [202, 0]
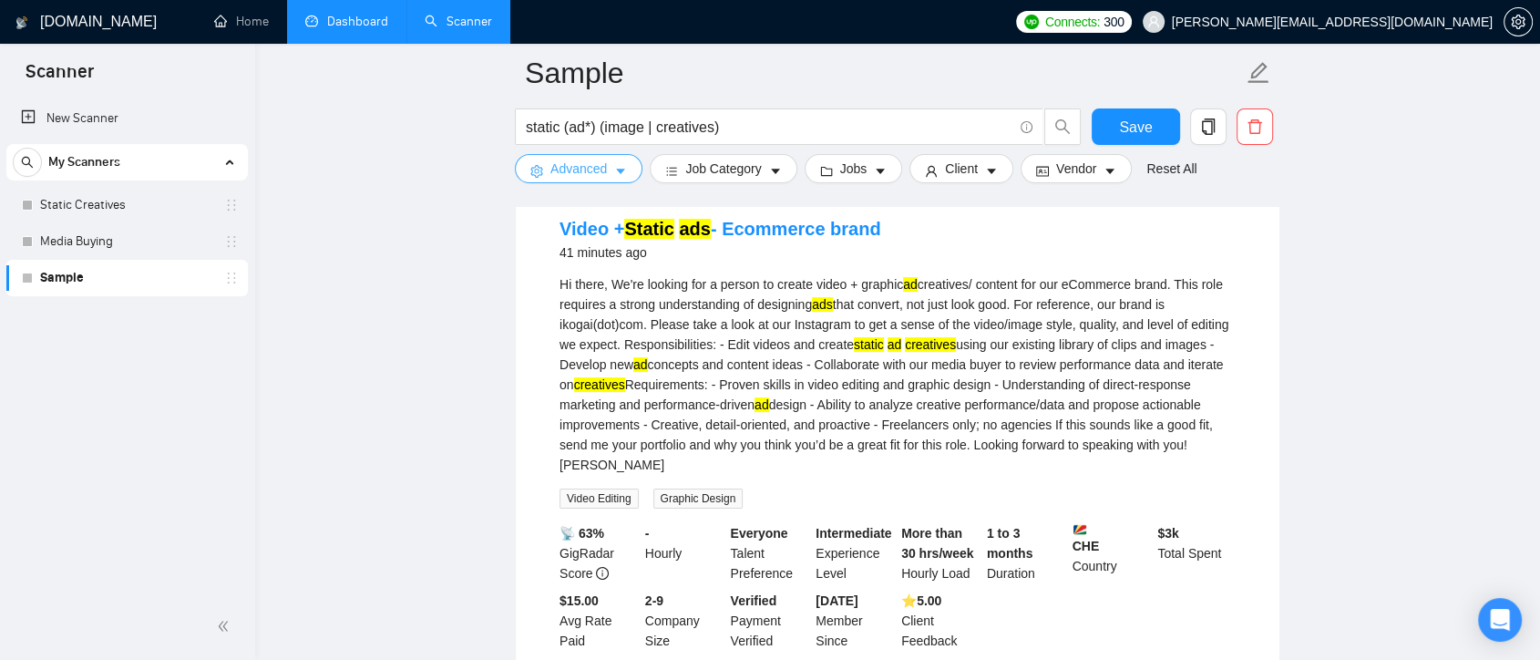
click at [623, 170] on icon "caret-down" at bounding box center [620, 171] width 13 height 13
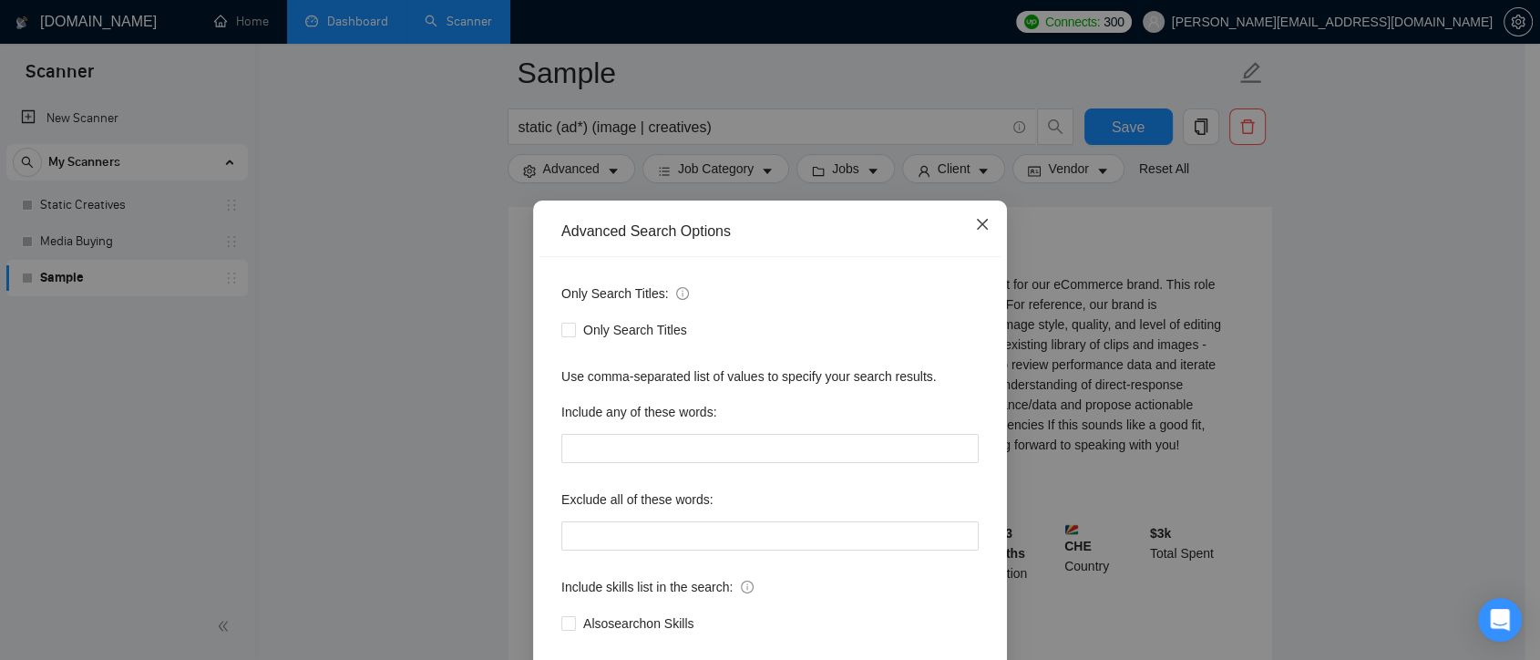
click at [966, 232] on span "Close" at bounding box center [982, 225] width 49 height 49
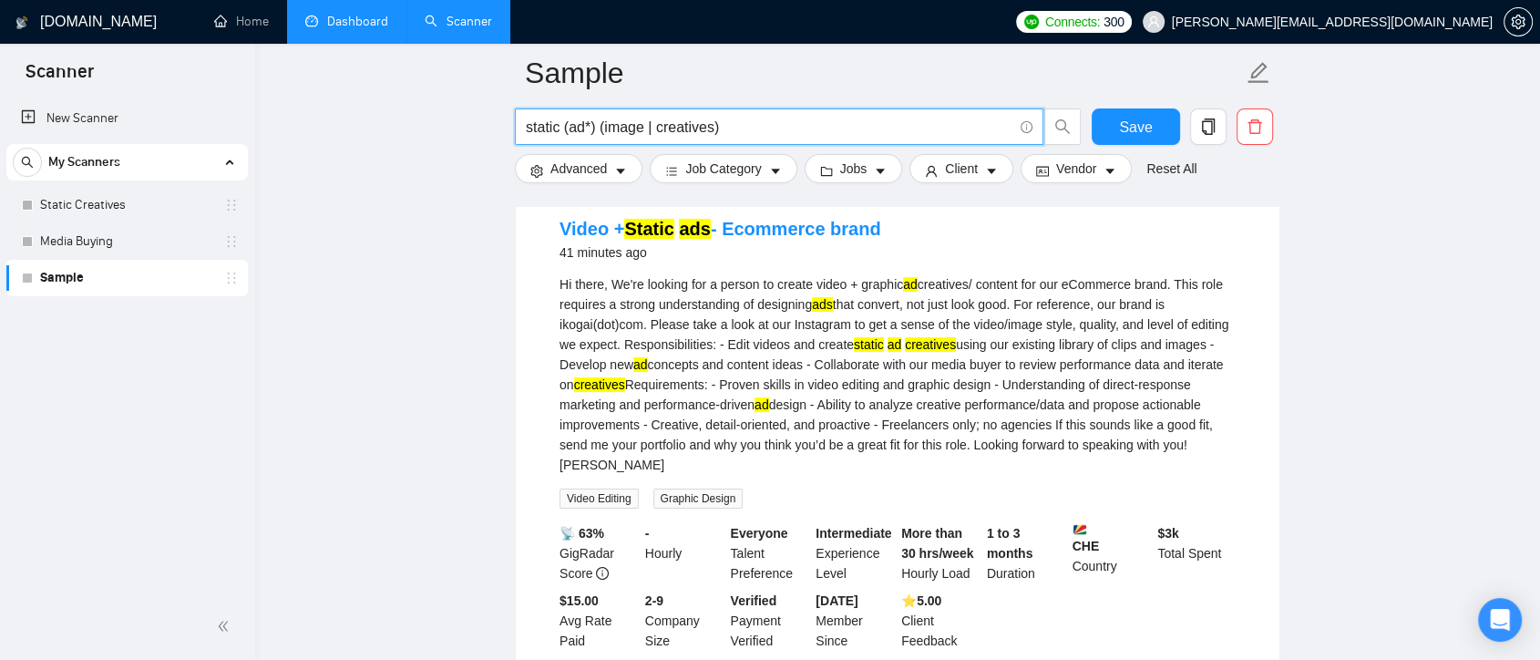
drag, startPoint x: 751, startPoint y: 127, endPoint x: 528, endPoint y: 129, distance: 223.3
click at [528, 129] on input "static (ad*) (image | creatives)" at bounding box center [769, 127] width 487 height 23
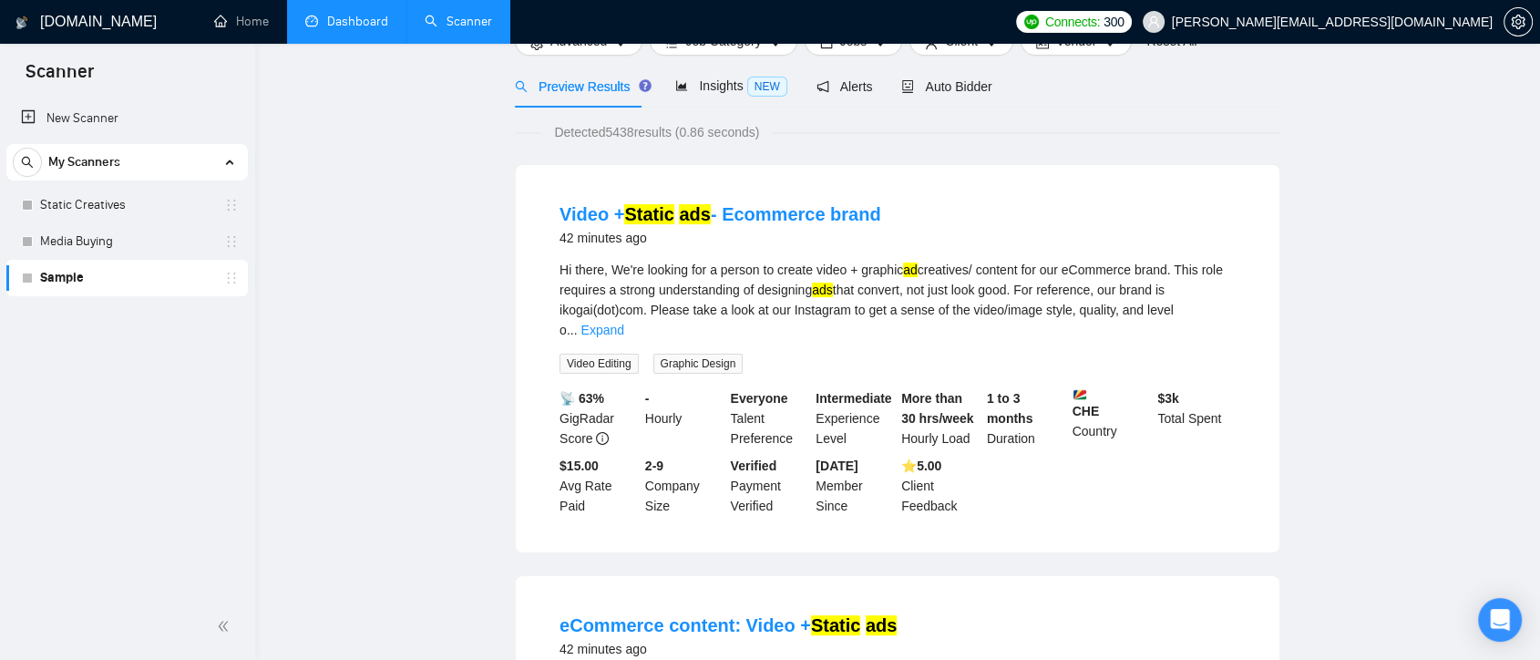
scroll to position [0, 0]
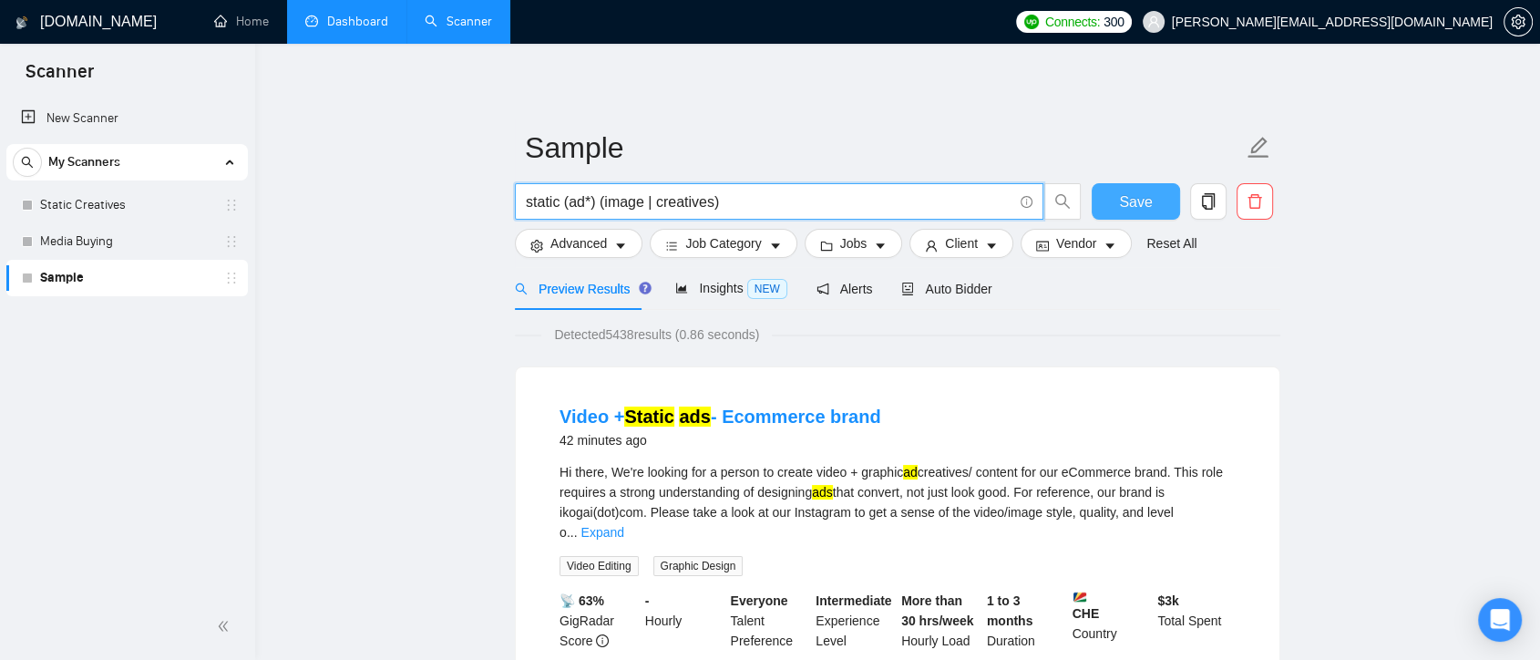
type input "static (ad*) (image | creatives)"
click at [1147, 207] on span "Save" at bounding box center [1135, 202] width 33 height 23
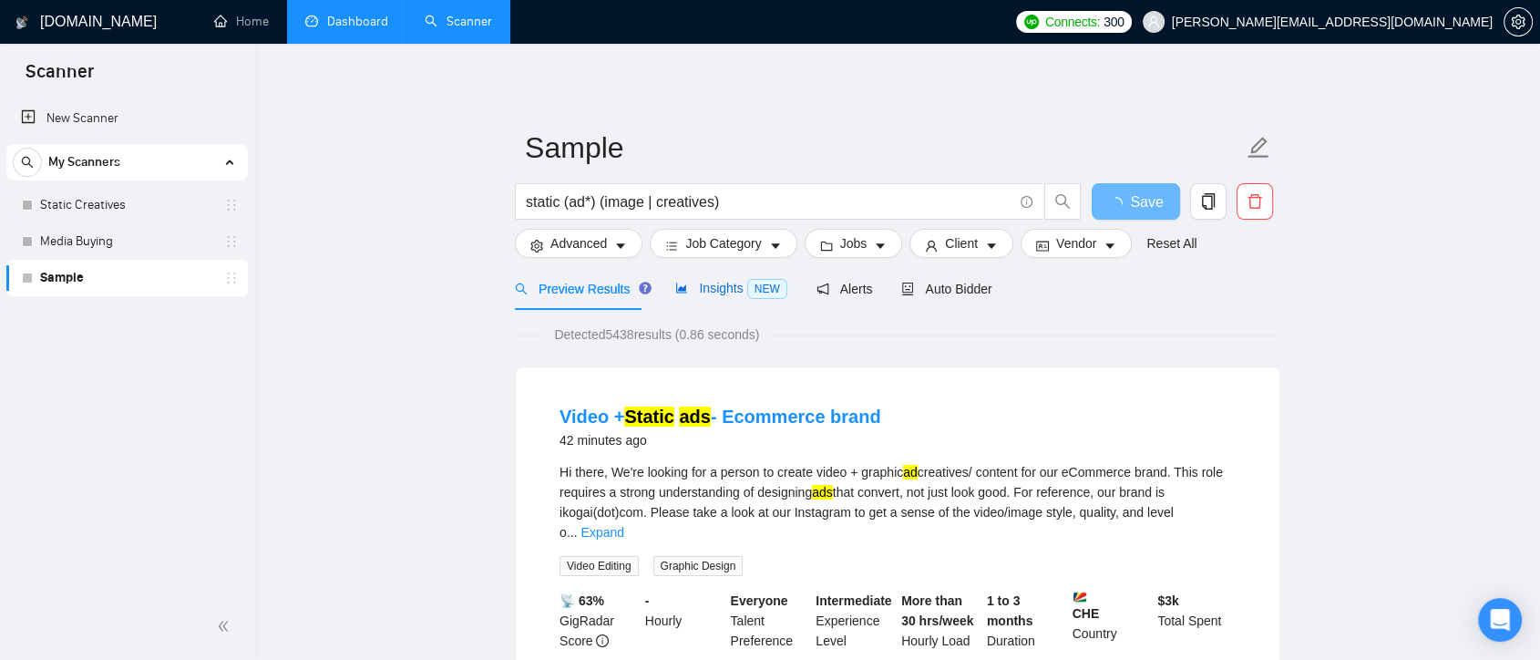
click at [705, 283] on span "Insights NEW" at bounding box center [730, 288] width 111 height 15
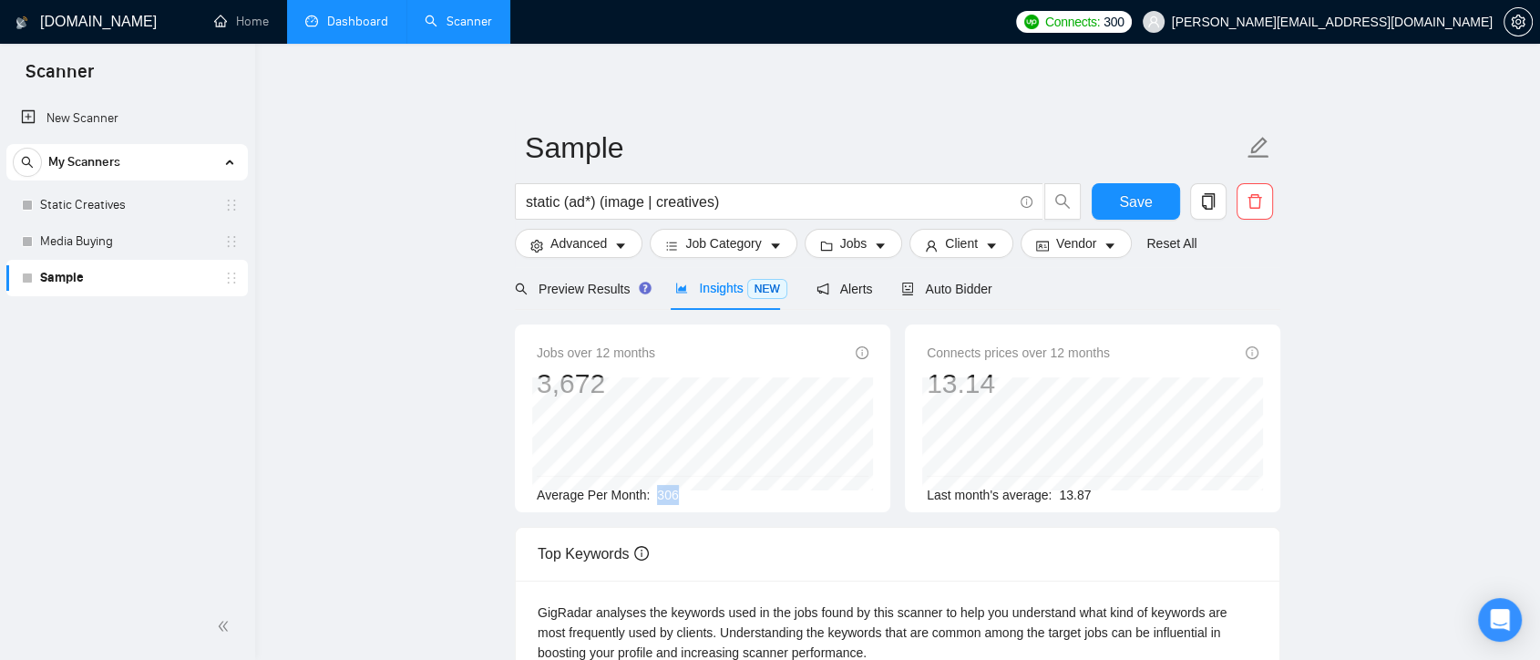
drag, startPoint x: 676, startPoint y: 499, endPoint x: 657, endPoint y: 493, distance: 19.9
click at [657, 493] on div "Average Per Month: 306" at bounding box center [703, 495] width 332 height 20
click at [572, 253] on span "Advanced" at bounding box center [579, 243] width 57 height 20
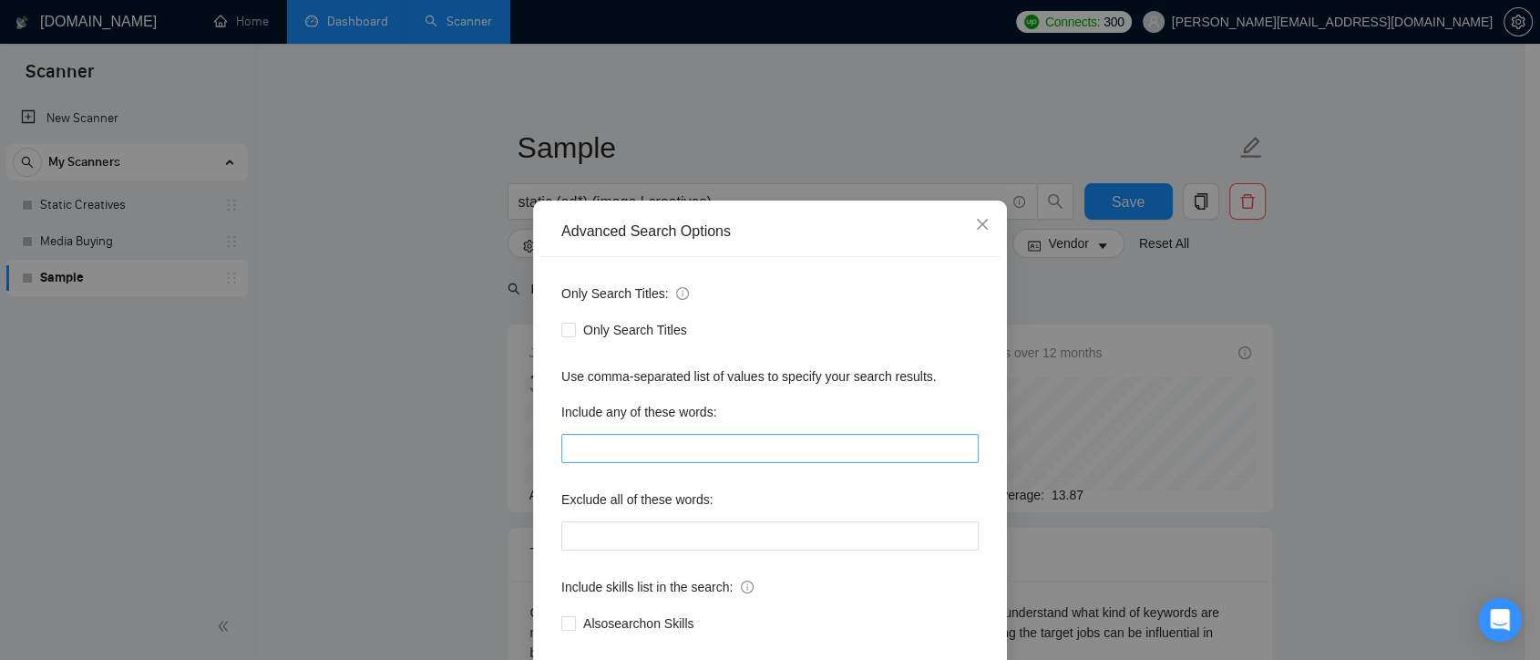
scroll to position [98, 0]
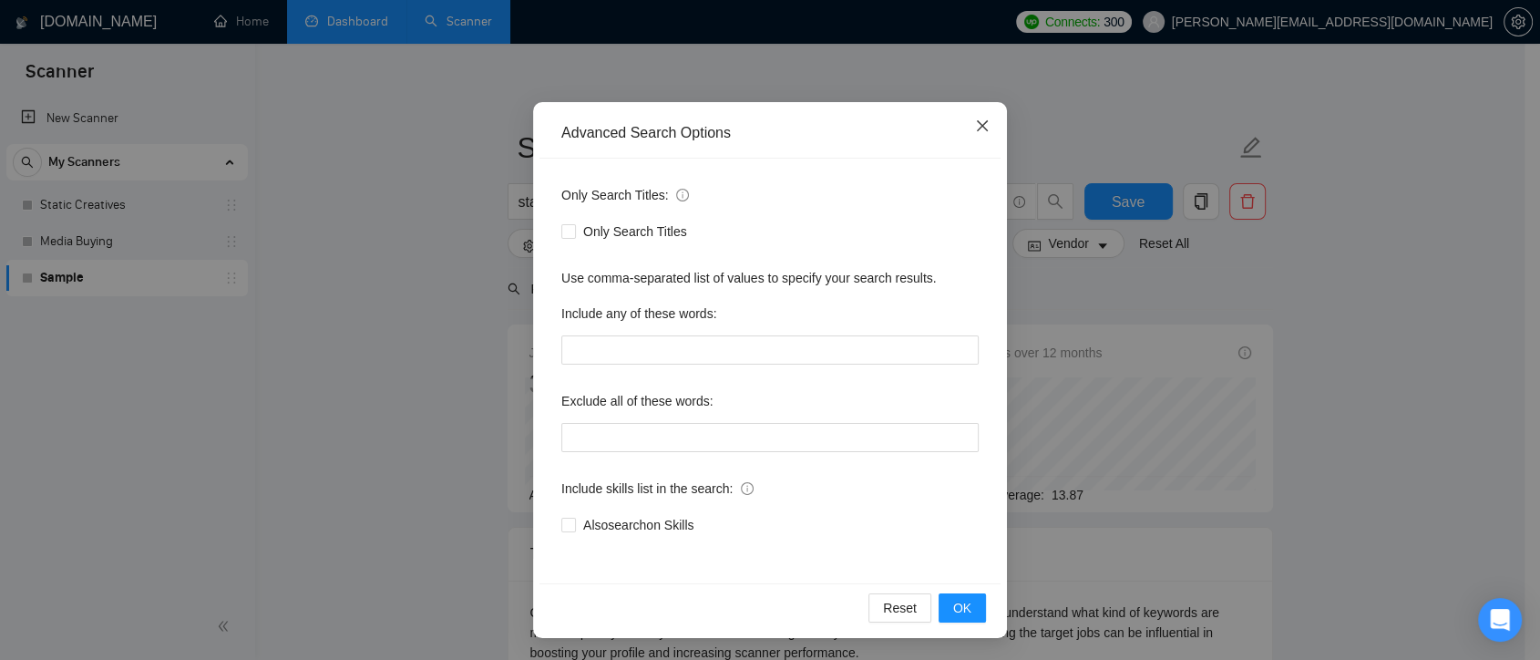
click at [975, 118] on icon "close" at bounding box center [982, 125] width 15 height 15
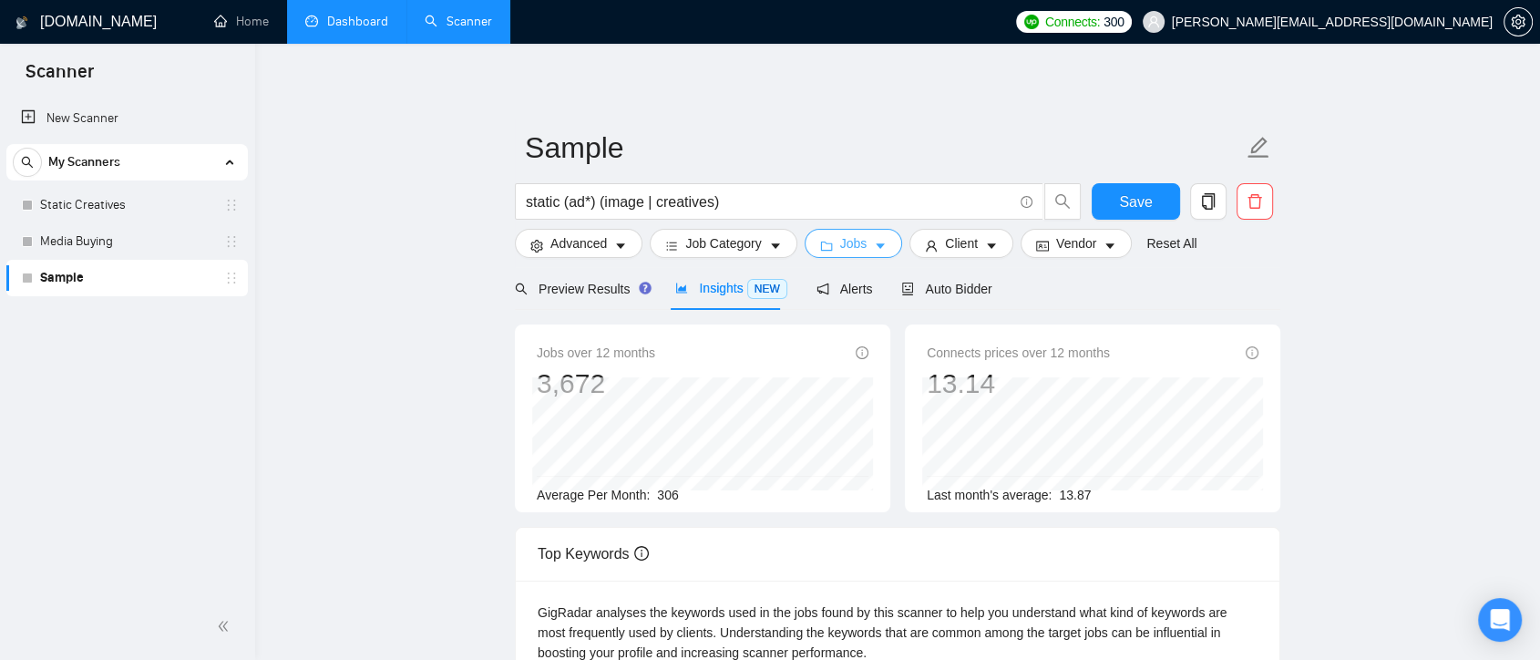
click at [852, 248] on span "Jobs" at bounding box center [853, 243] width 27 height 20
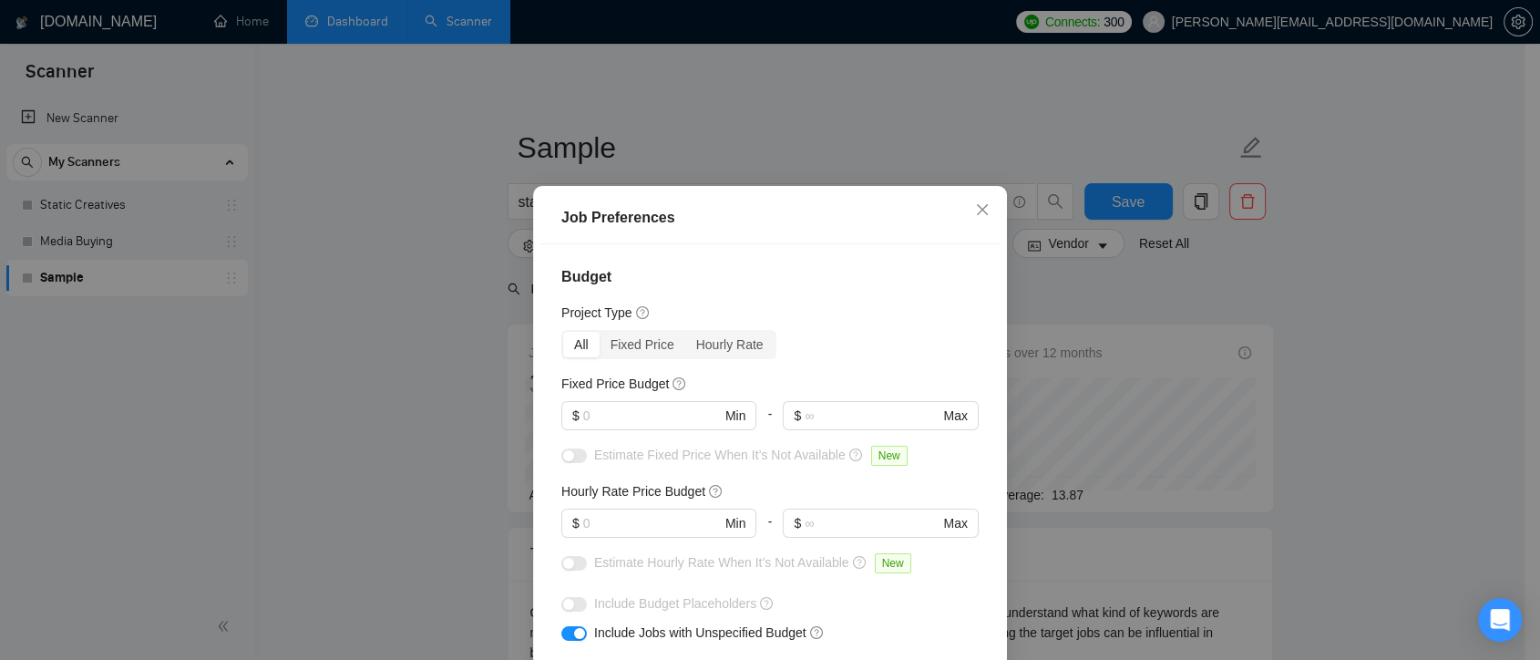
scroll to position [101, 0]
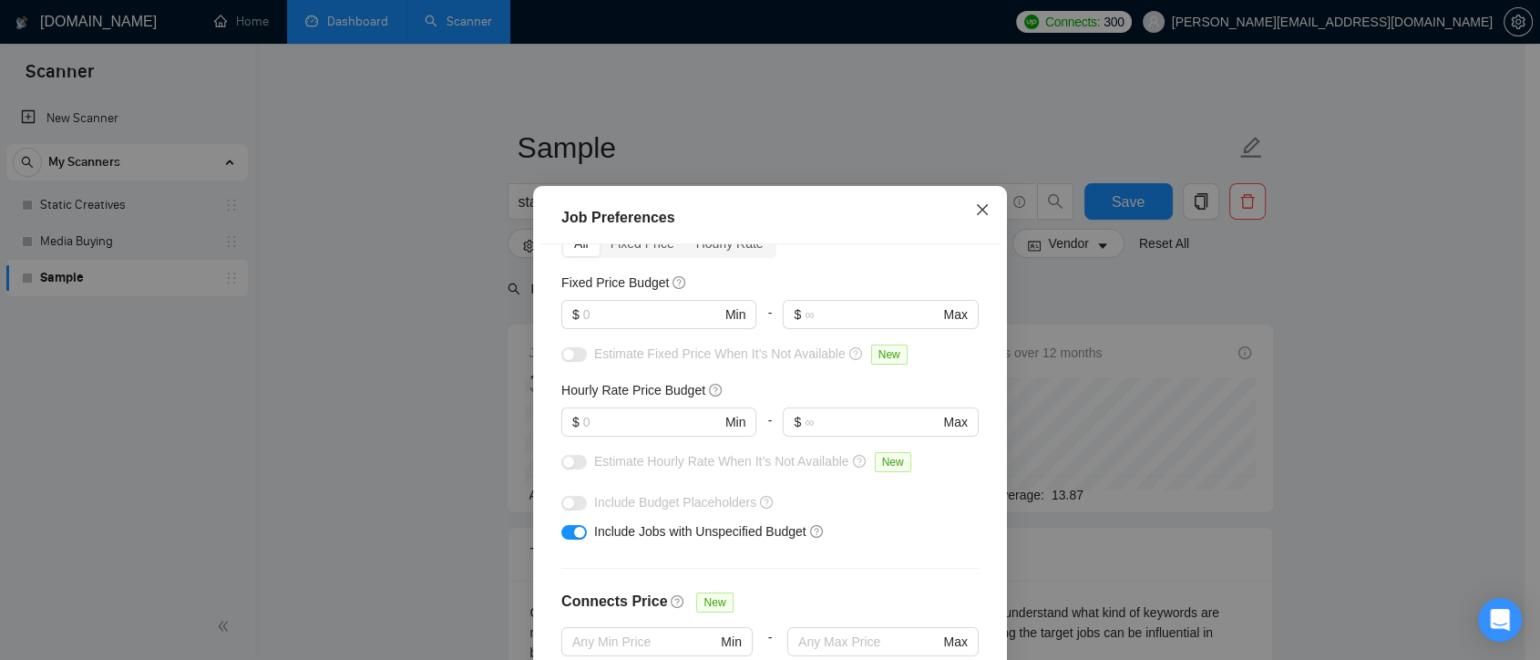
click at [975, 217] on icon "close" at bounding box center [982, 209] width 15 height 15
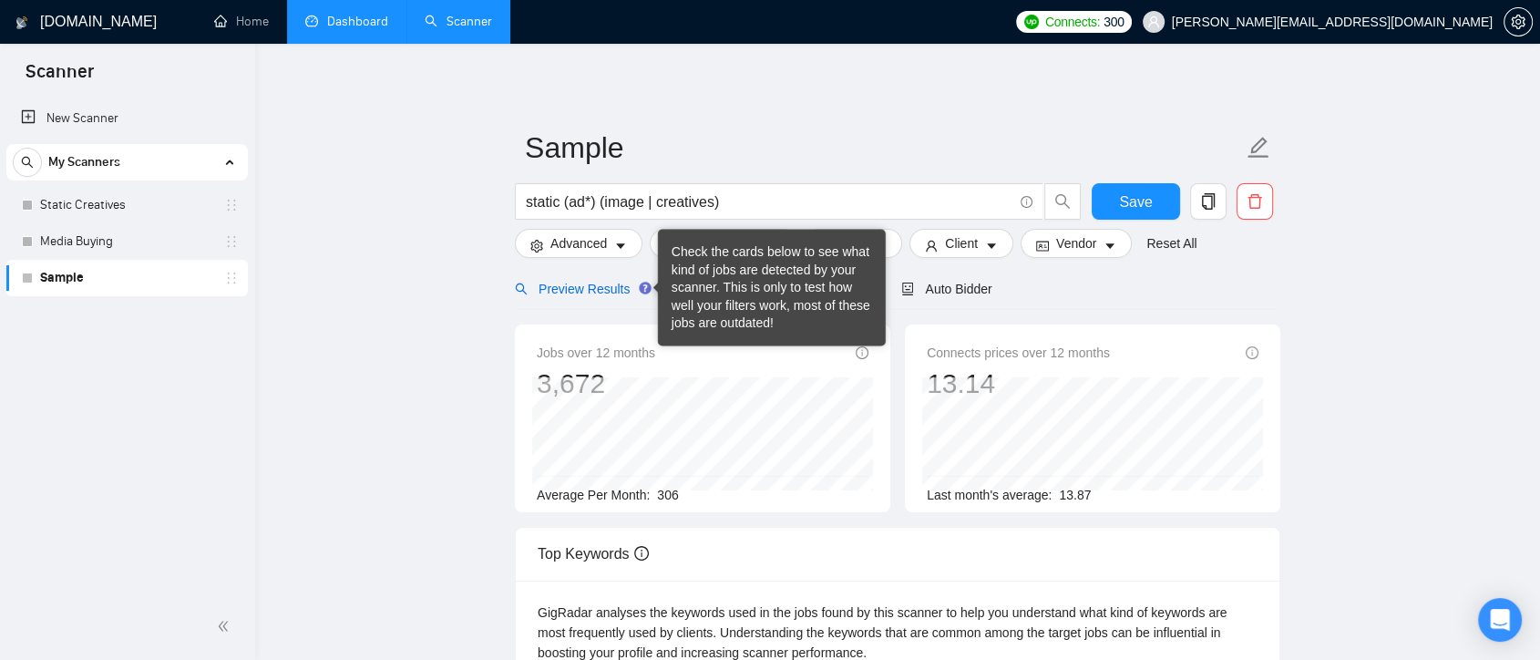
click at [615, 282] on span "Preview Results" at bounding box center [580, 289] width 131 height 15
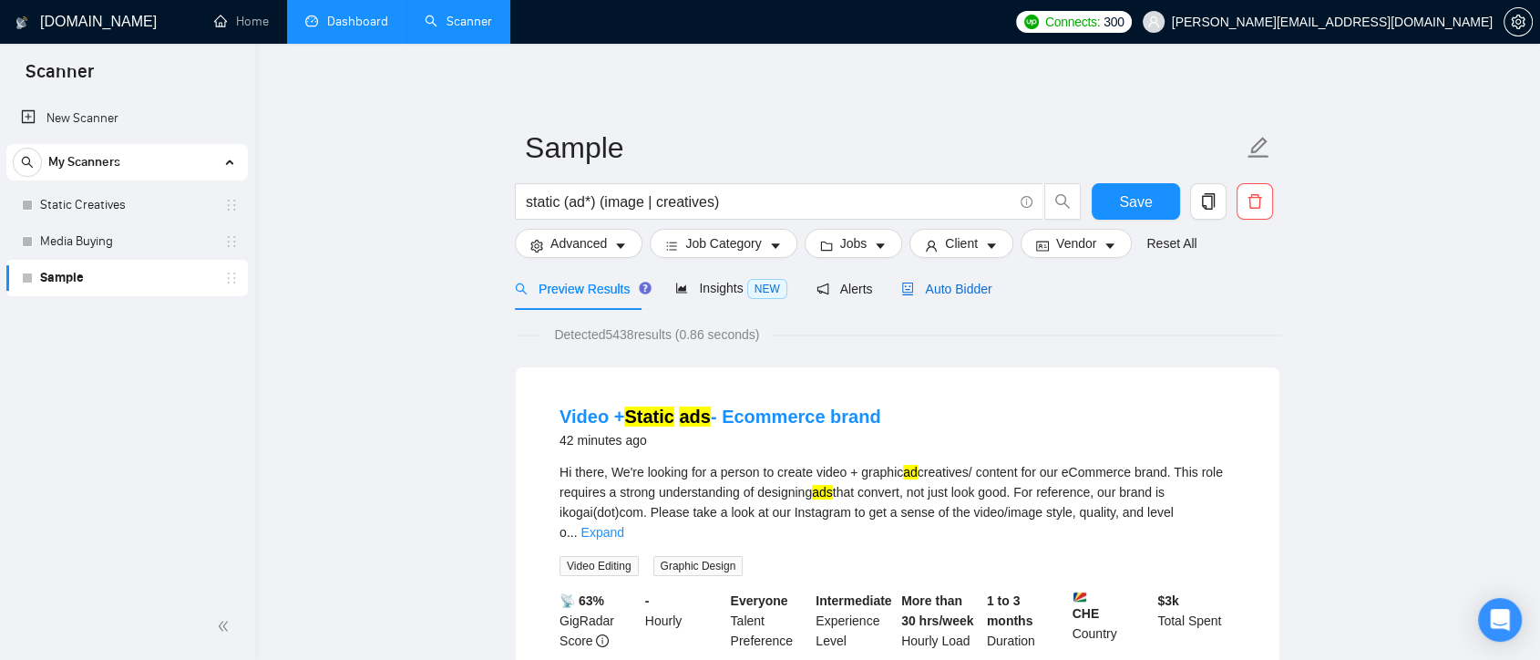
click at [930, 288] on span "Auto Bidder" at bounding box center [946, 289] width 90 height 15
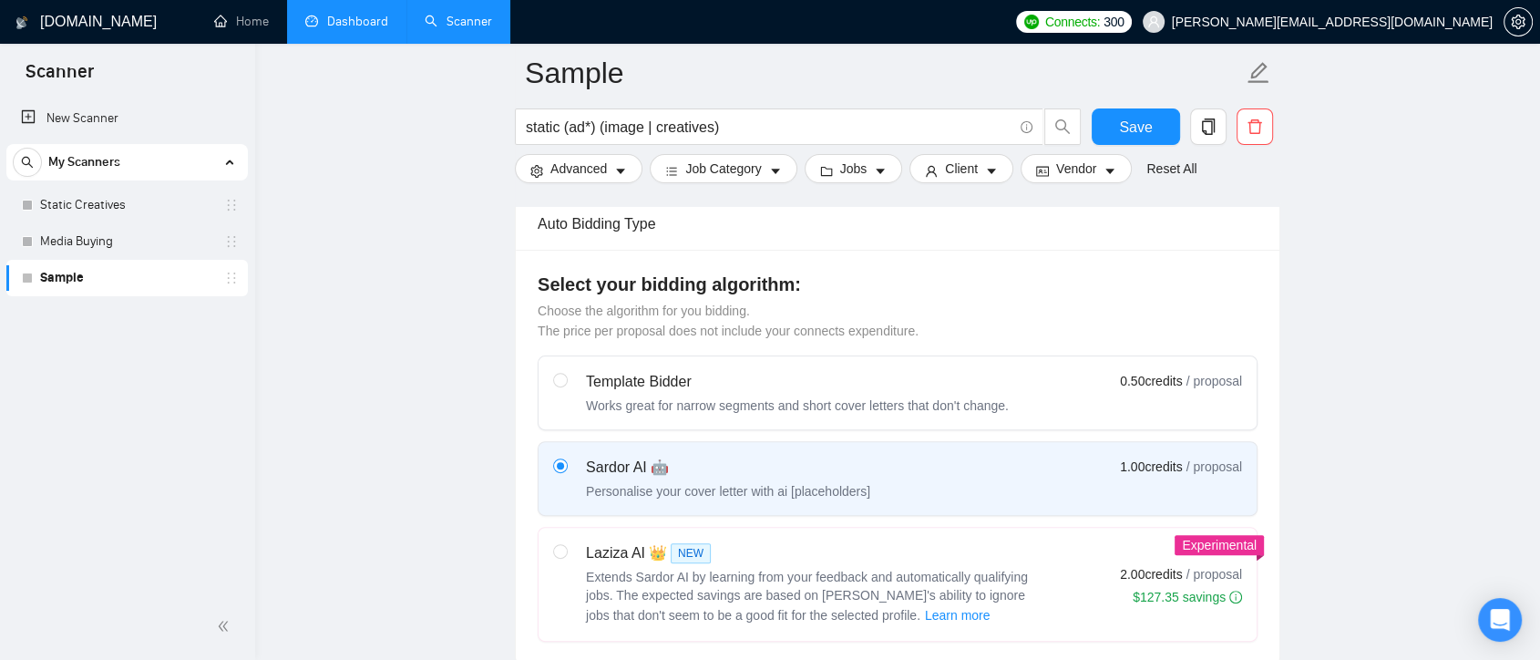
scroll to position [1013, 0]
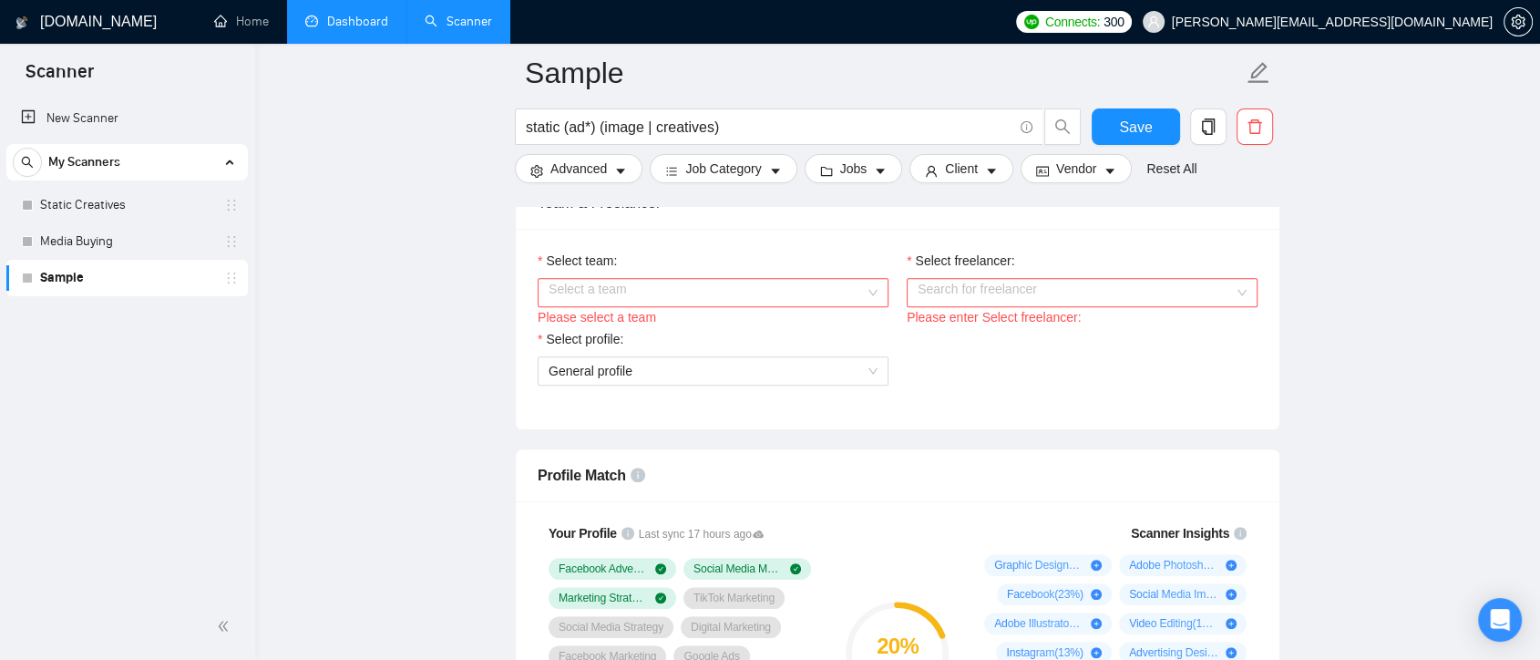
click at [872, 287] on div "Select a team" at bounding box center [713, 292] width 351 height 29
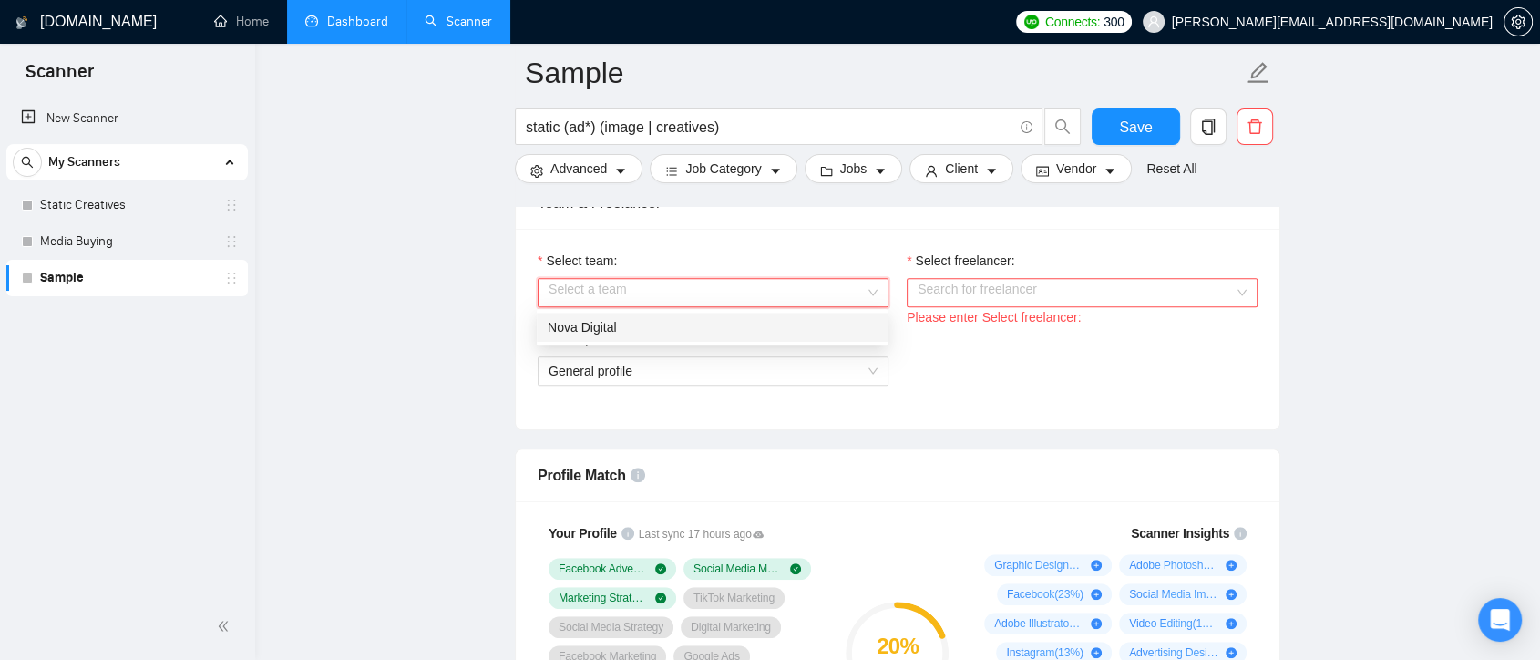
click at [856, 323] on div "Nova Digital" at bounding box center [712, 327] width 329 height 20
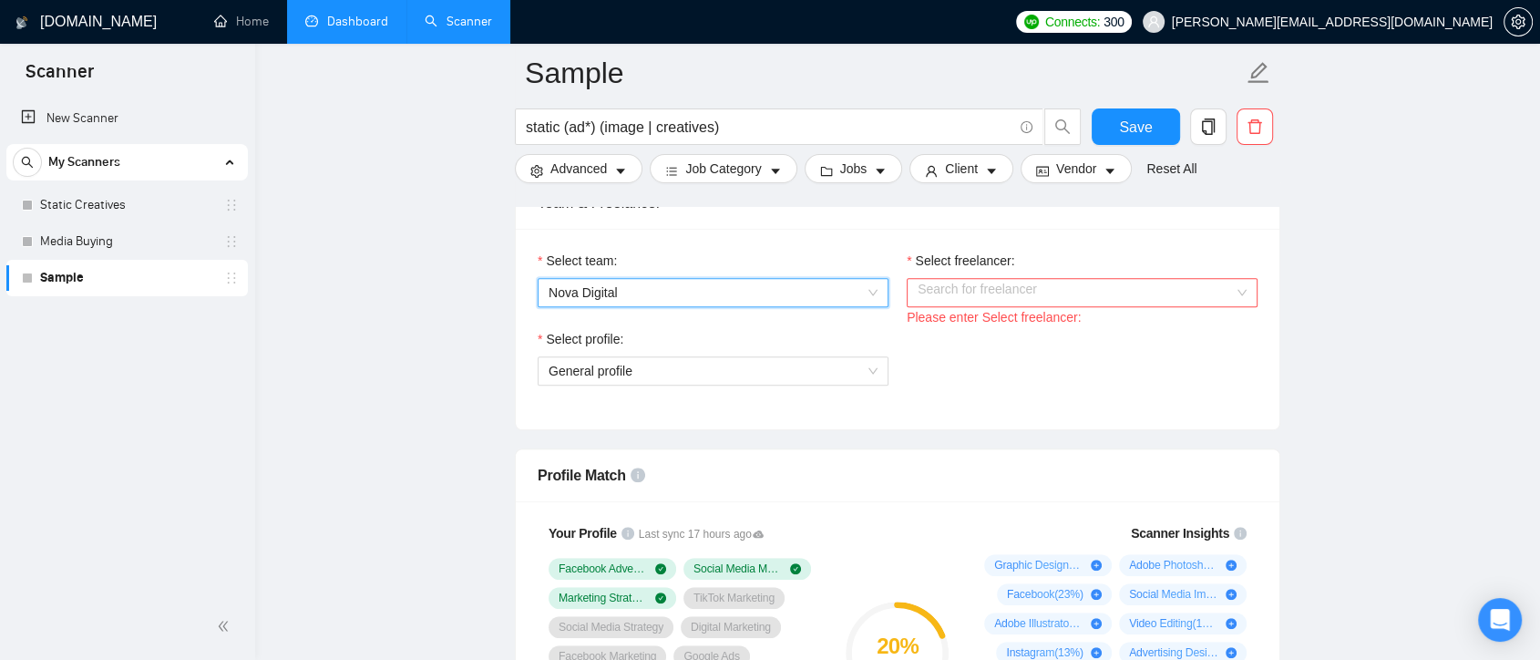
click at [1232, 290] on input "Select freelancer:" at bounding box center [1076, 292] width 316 height 27
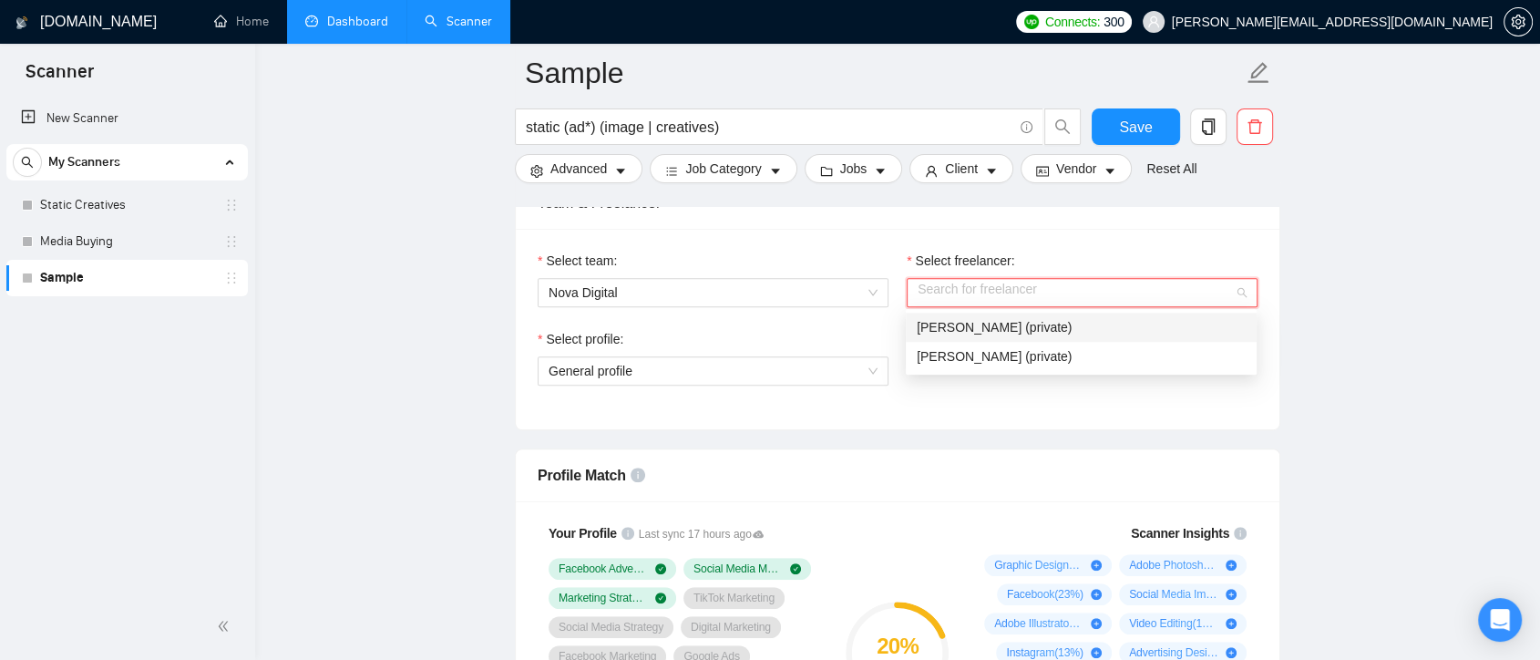
click at [1093, 336] on div "[PERSON_NAME] (private)" at bounding box center [1081, 327] width 329 height 20
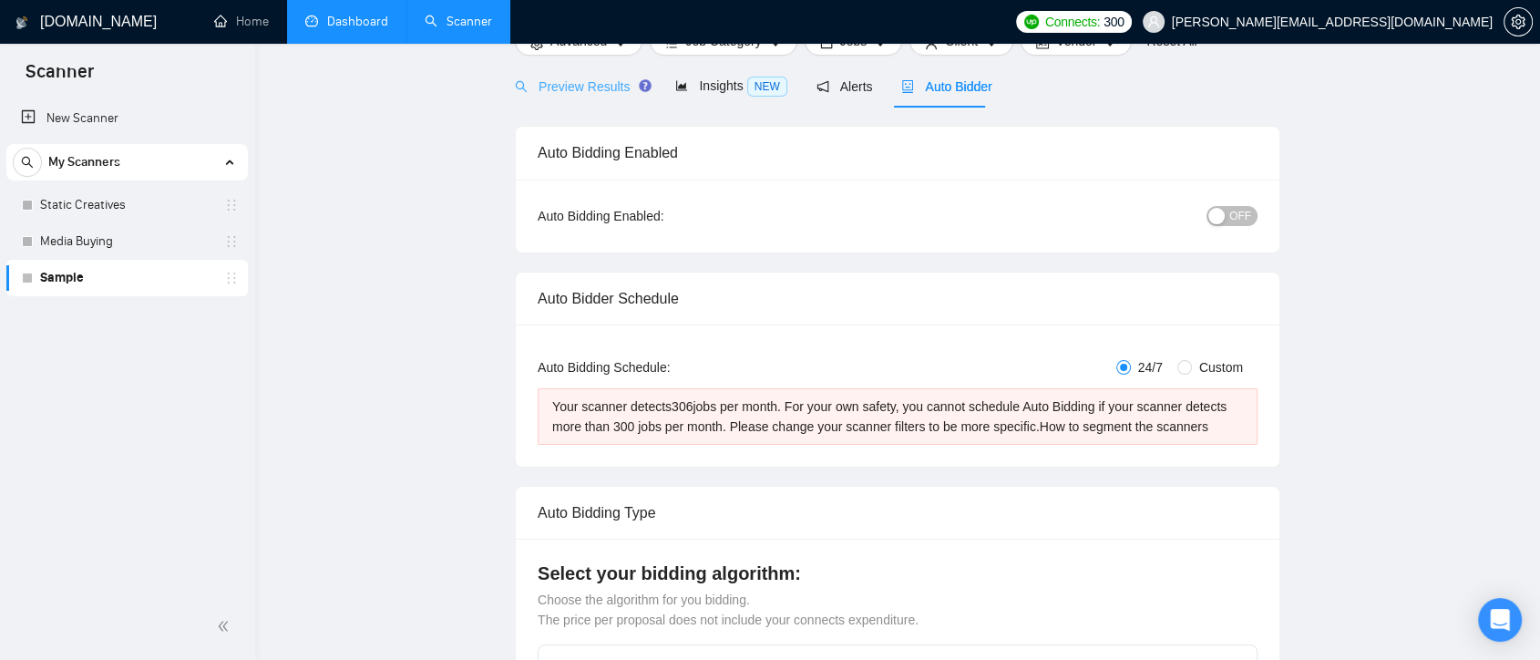
scroll to position [0, 0]
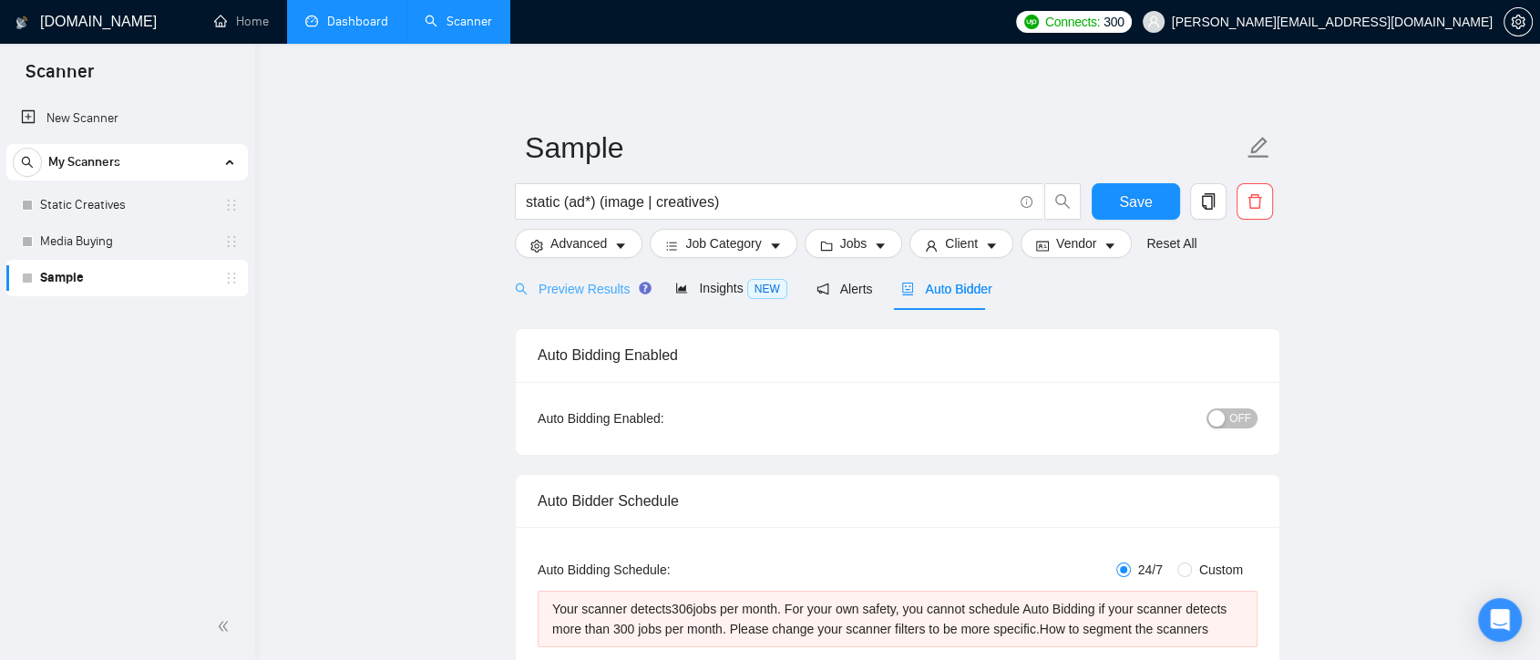
click at [593, 302] on div "Preview Results" at bounding box center [580, 288] width 131 height 43
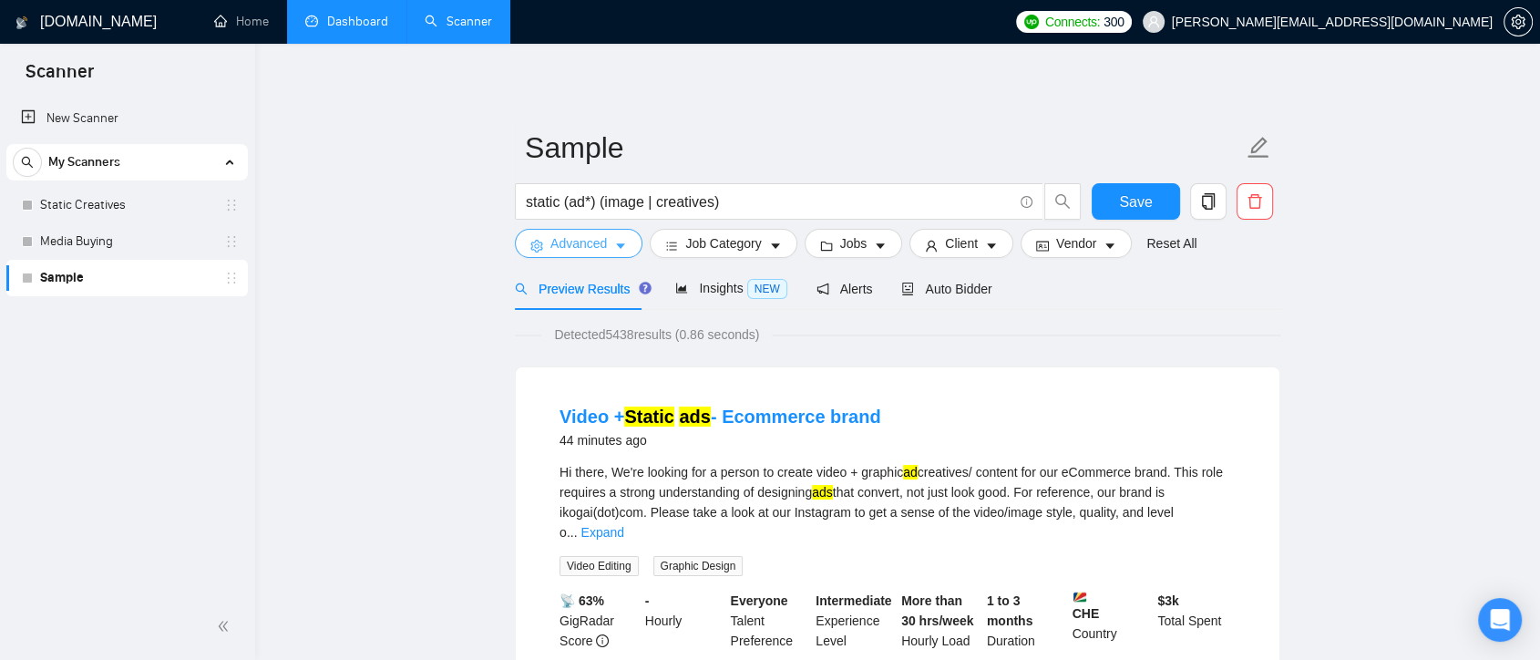
click at [611, 252] on button "Advanced" at bounding box center [579, 243] width 128 height 29
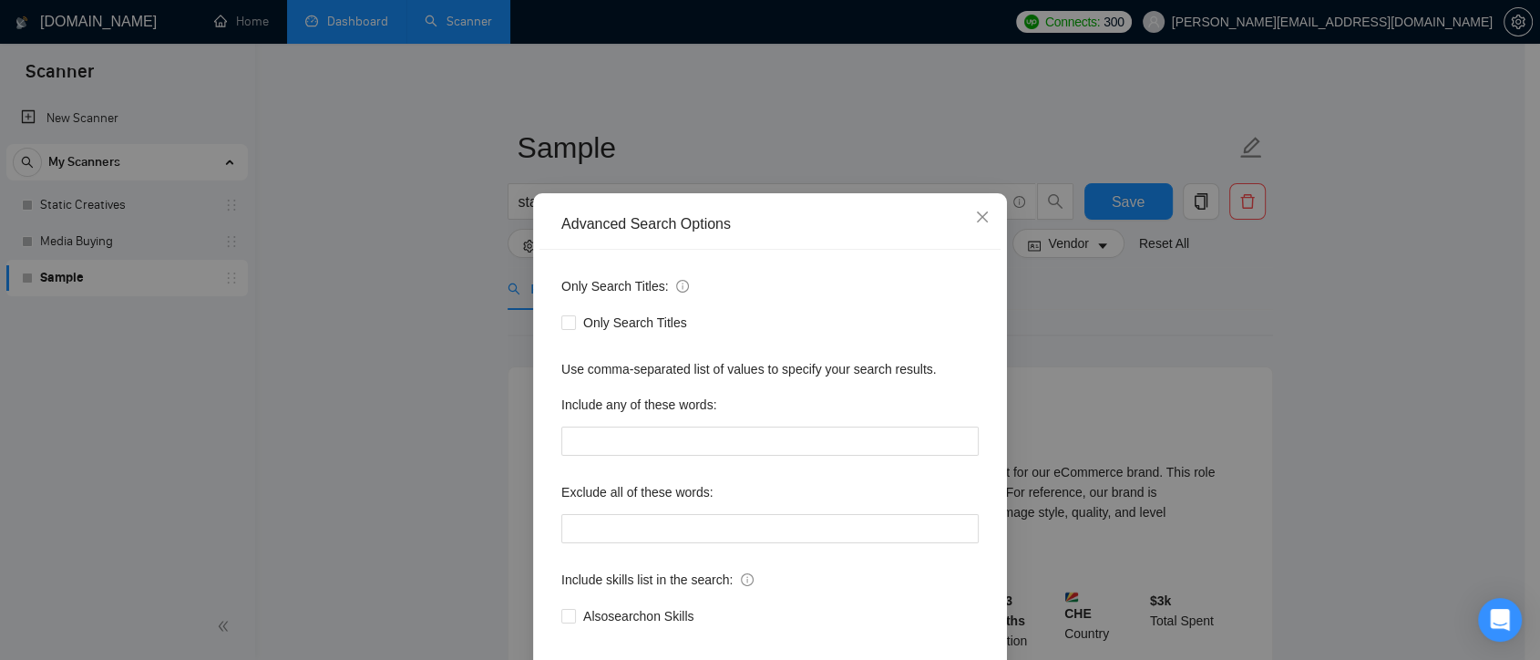
click at [1078, 323] on div "Advanced Search Options Only Search Titles: Only Search Titles Use comma-separa…" at bounding box center [770, 330] width 1540 height 660
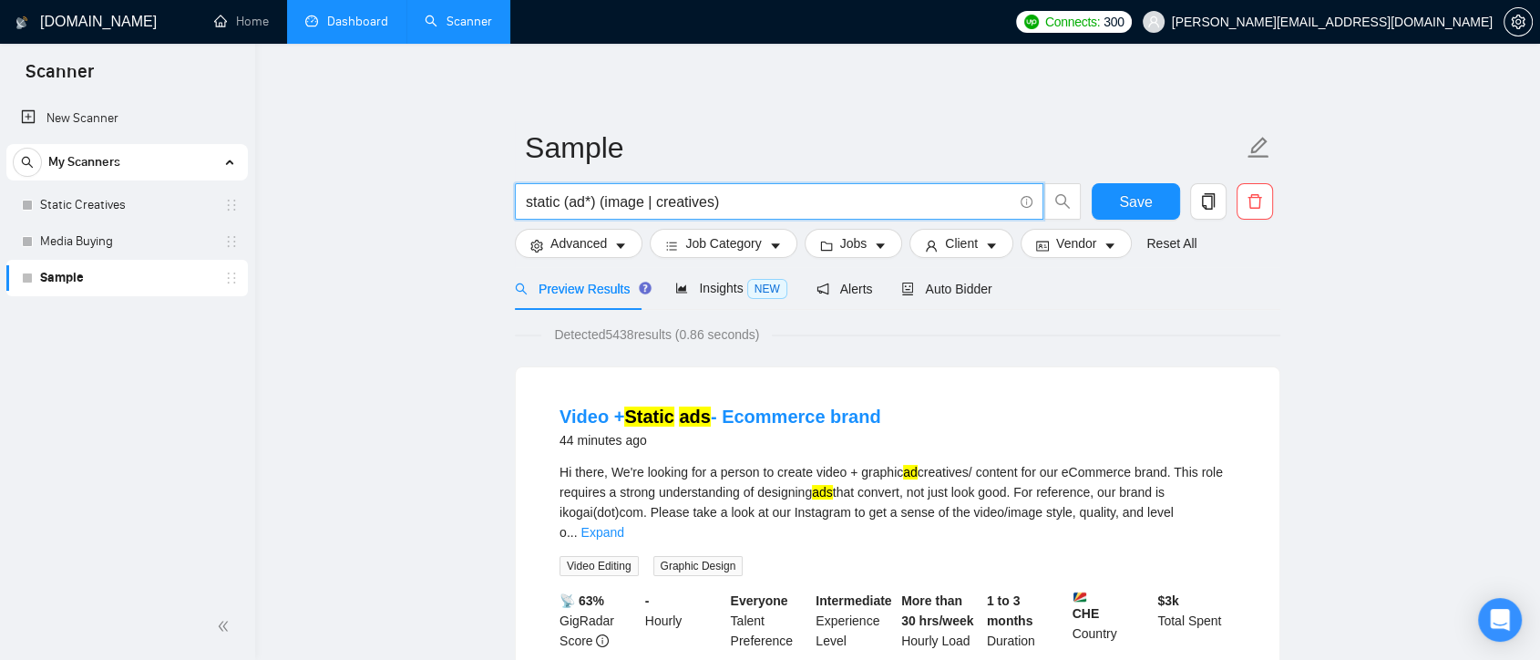
drag, startPoint x: 729, startPoint y: 202, endPoint x: 509, endPoint y: 210, distance: 220.7
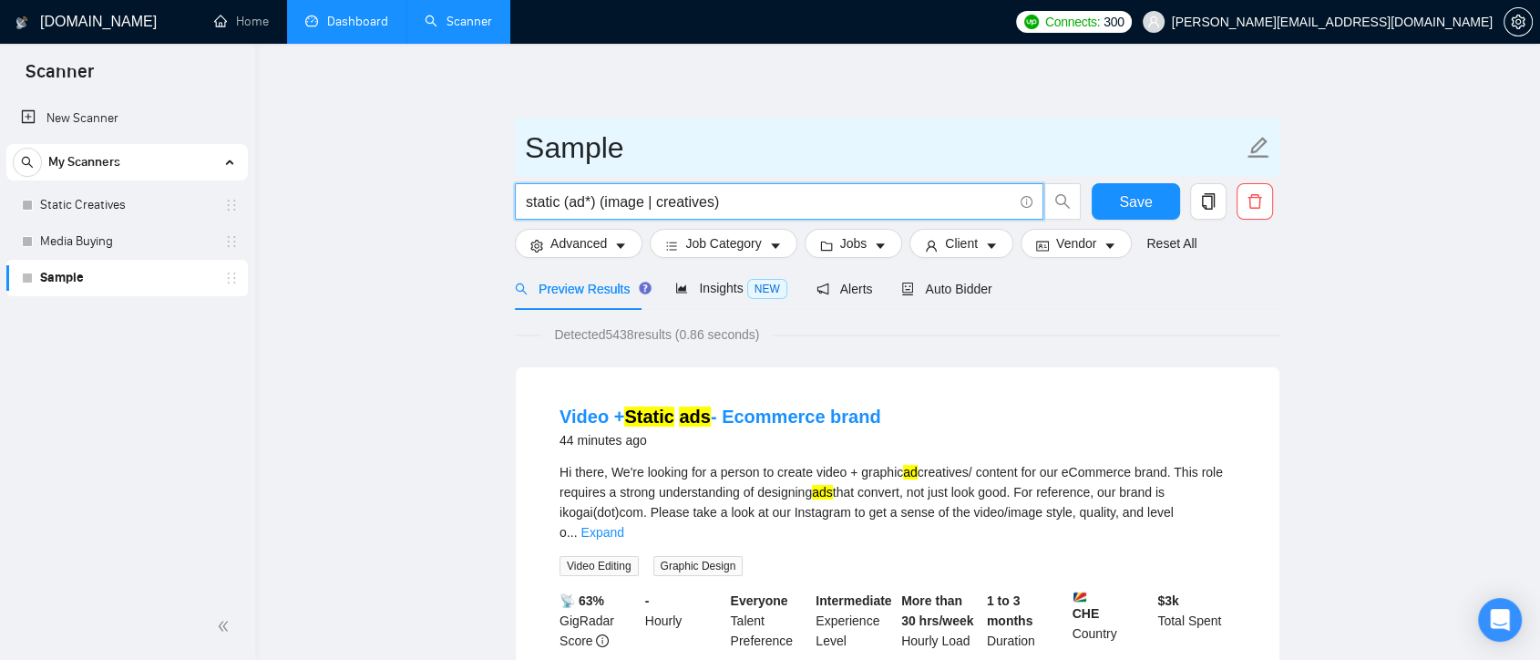
click at [776, 153] on input "Sample" at bounding box center [884, 148] width 718 height 46
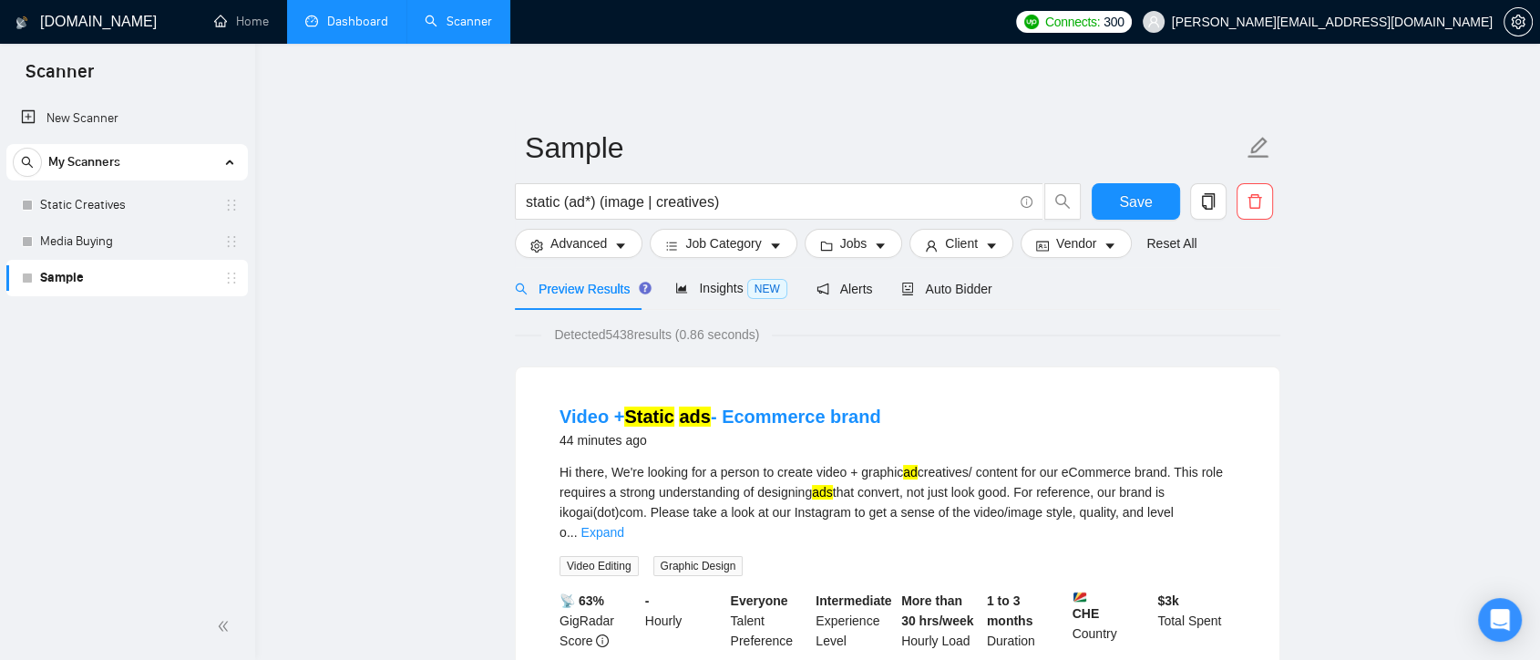
click at [582, 245] on span "Advanced" at bounding box center [579, 243] width 57 height 20
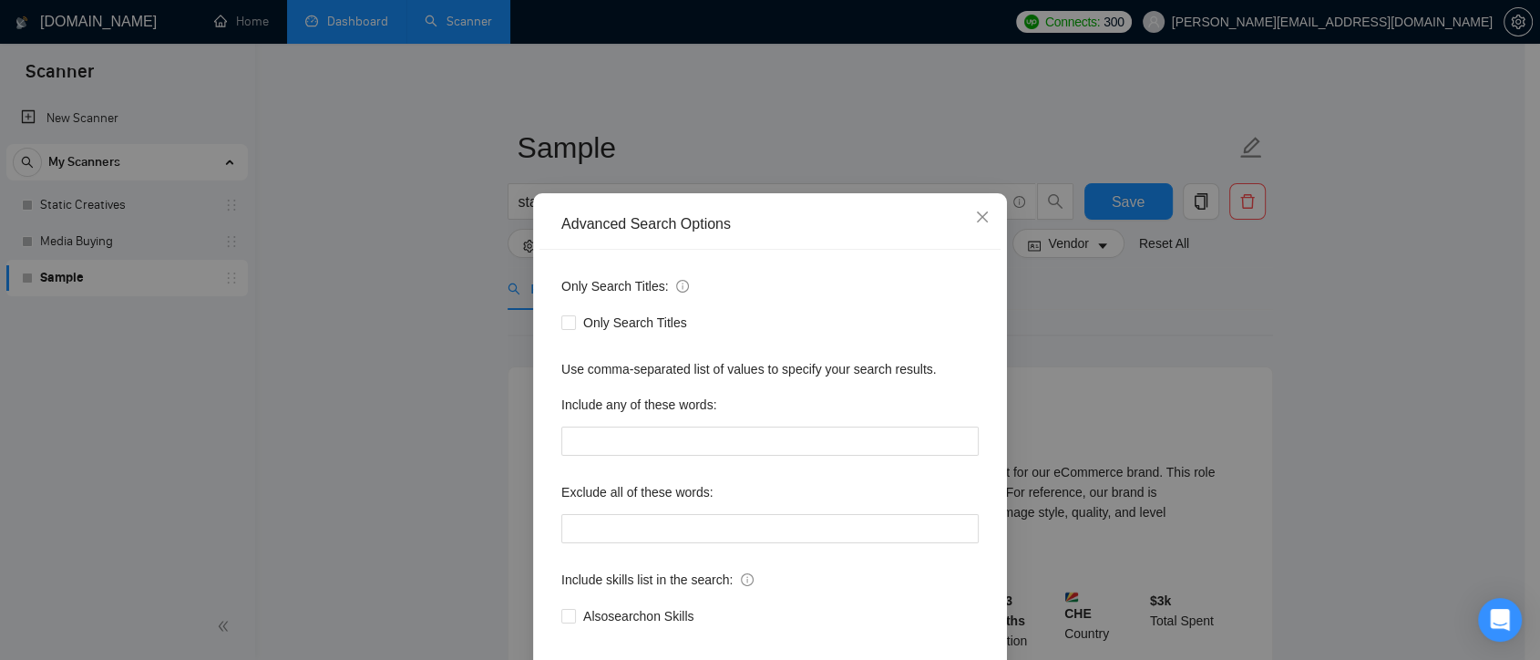
click at [1076, 387] on div "Advanced Search Options Only Search Titles: Only Search Titles Use comma-separa…" at bounding box center [770, 330] width 1540 height 660
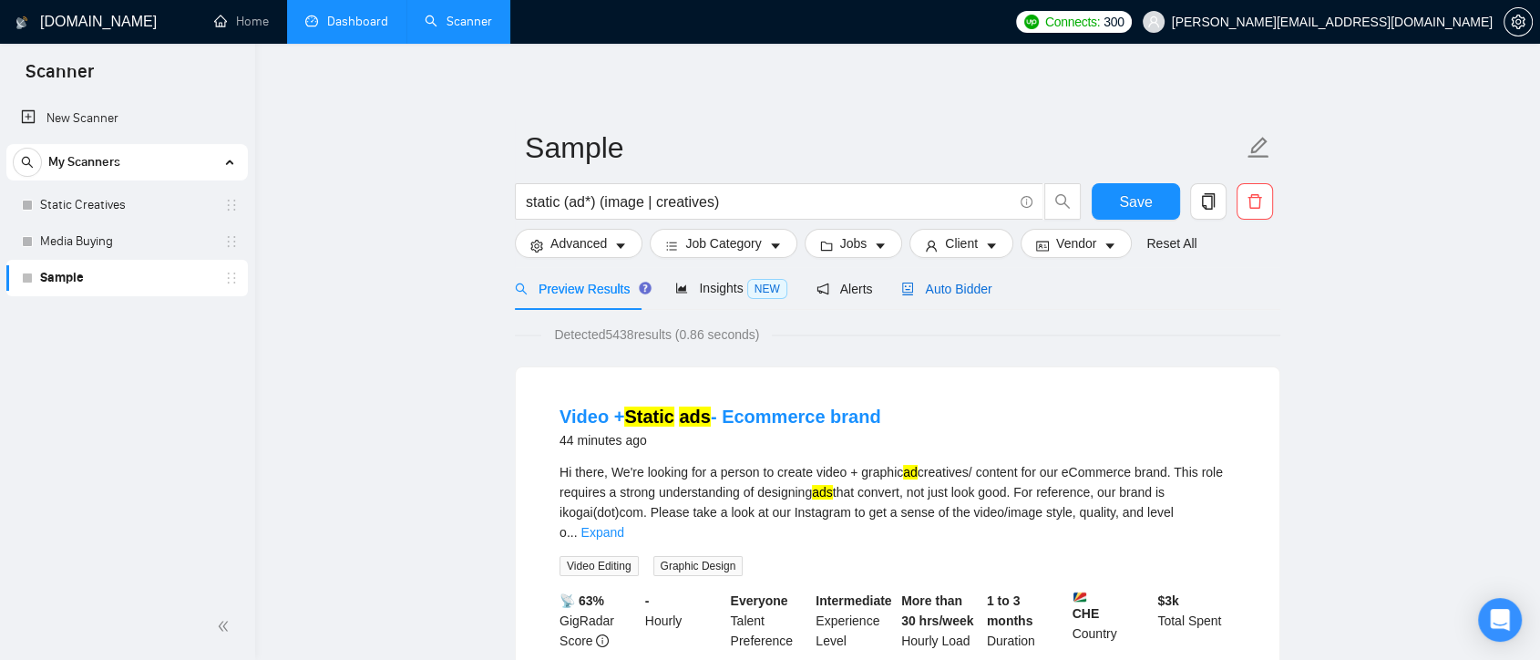
click at [945, 295] on span "Auto Bidder" at bounding box center [946, 289] width 90 height 15
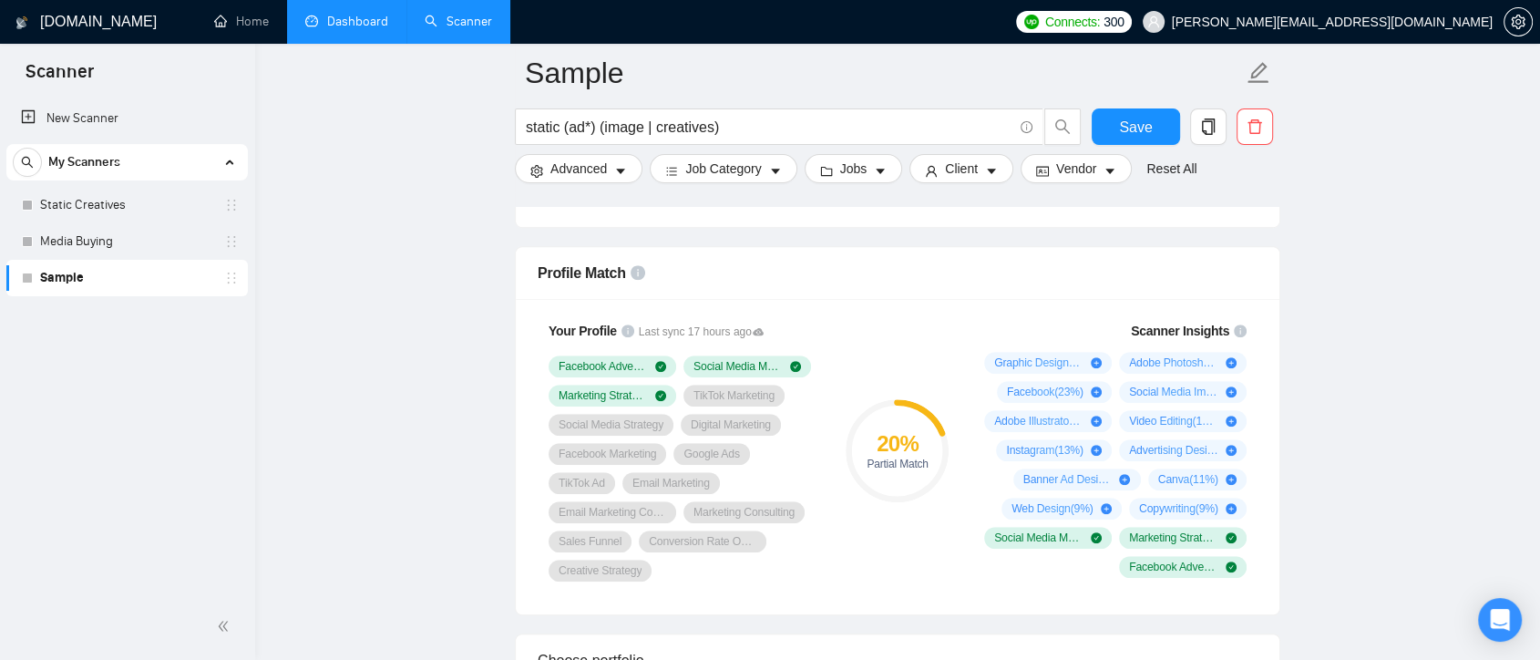
scroll to position [911, 0]
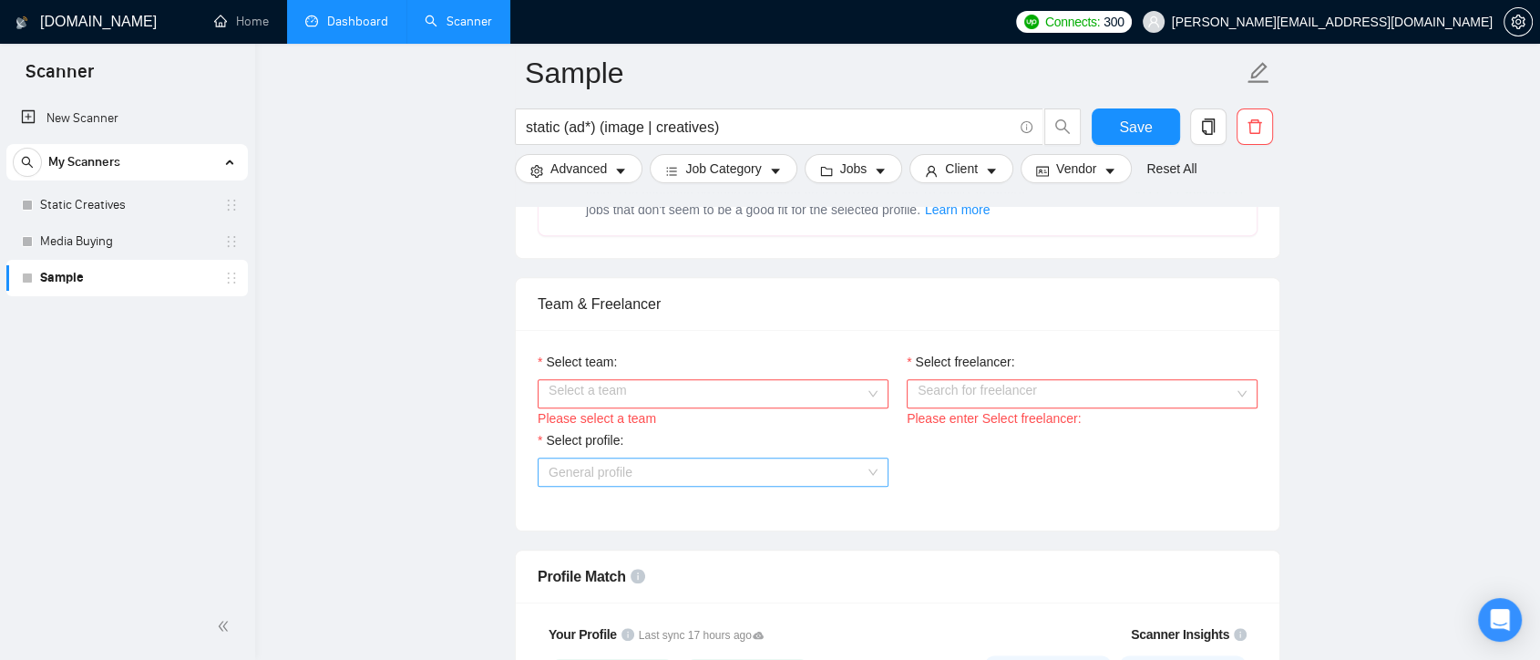
click at [845, 479] on span "General profile" at bounding box center [713, 471] width 329 height 27
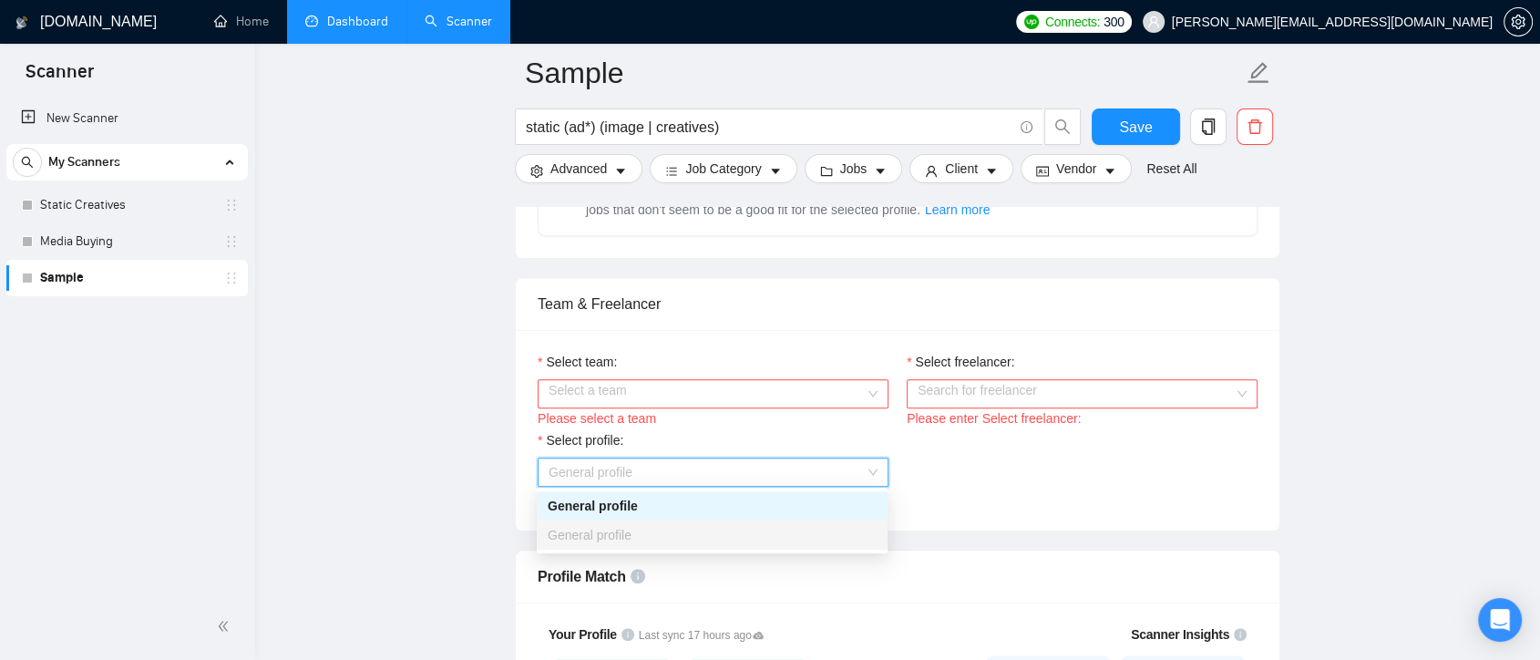
click at [1004, 394] on input "Select freelancer:" at bounding box center [1076, 393] width 316 height 27
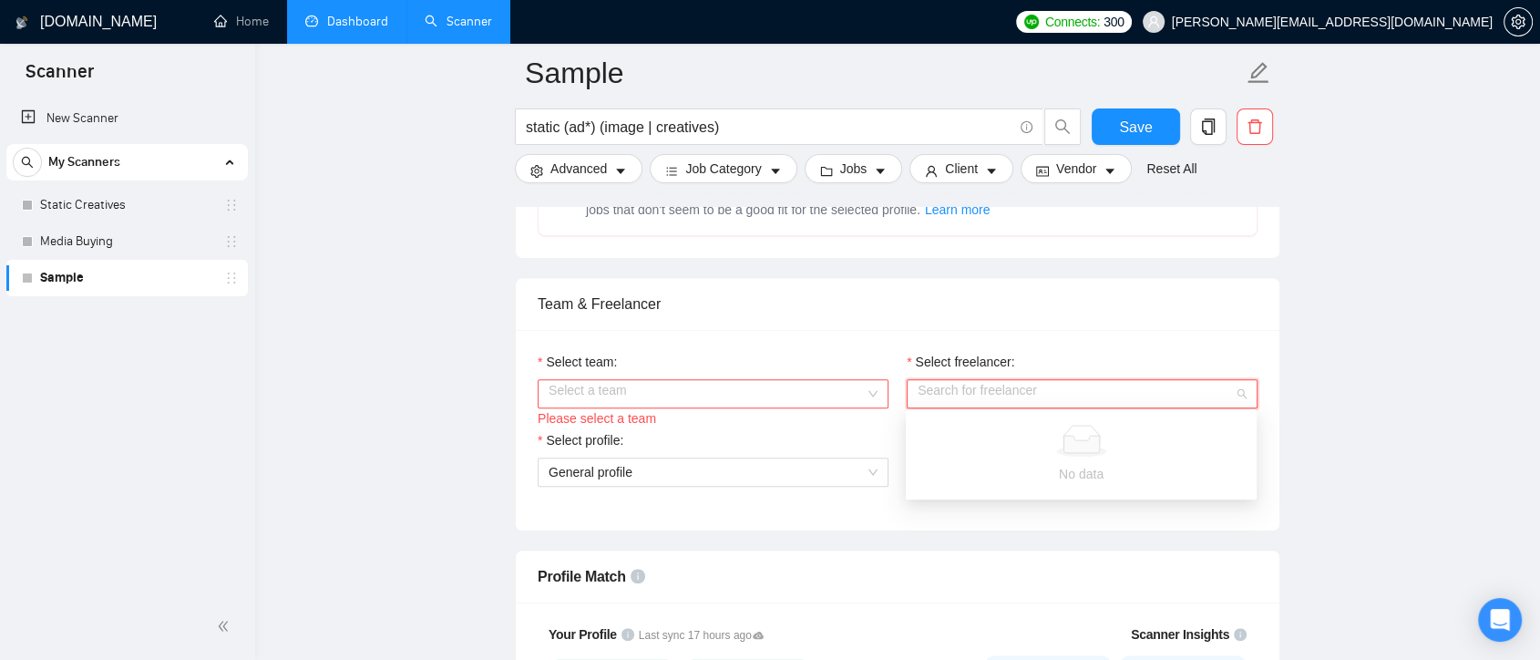
click at [1229, 385] on input "Select freelancer:" at bounding box center [1076, 393] width 316 height 27
click at [794, 380] on input "Select team:" at bounding box center [707, 393] width 316 height 27
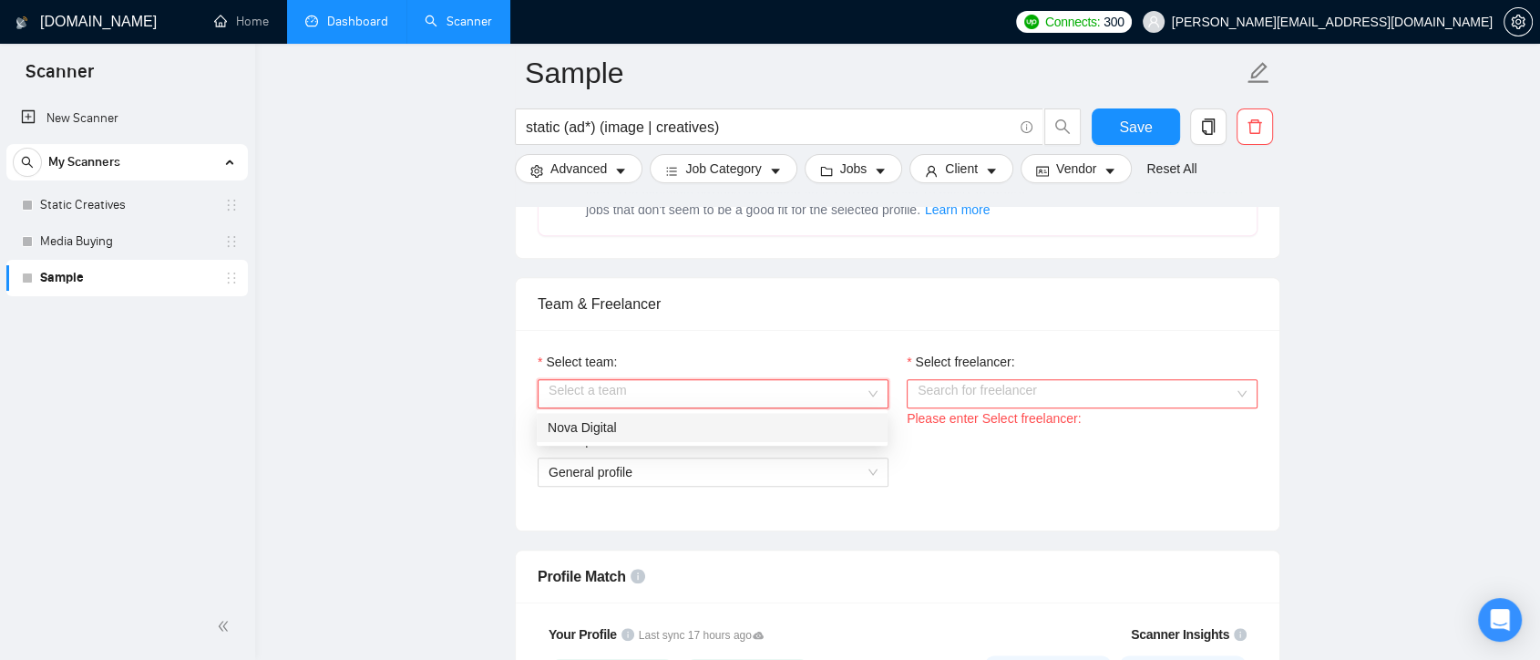
click at [796, 427] on div "Nova Digital" at bounding box center [712, 427] width 329 height 20
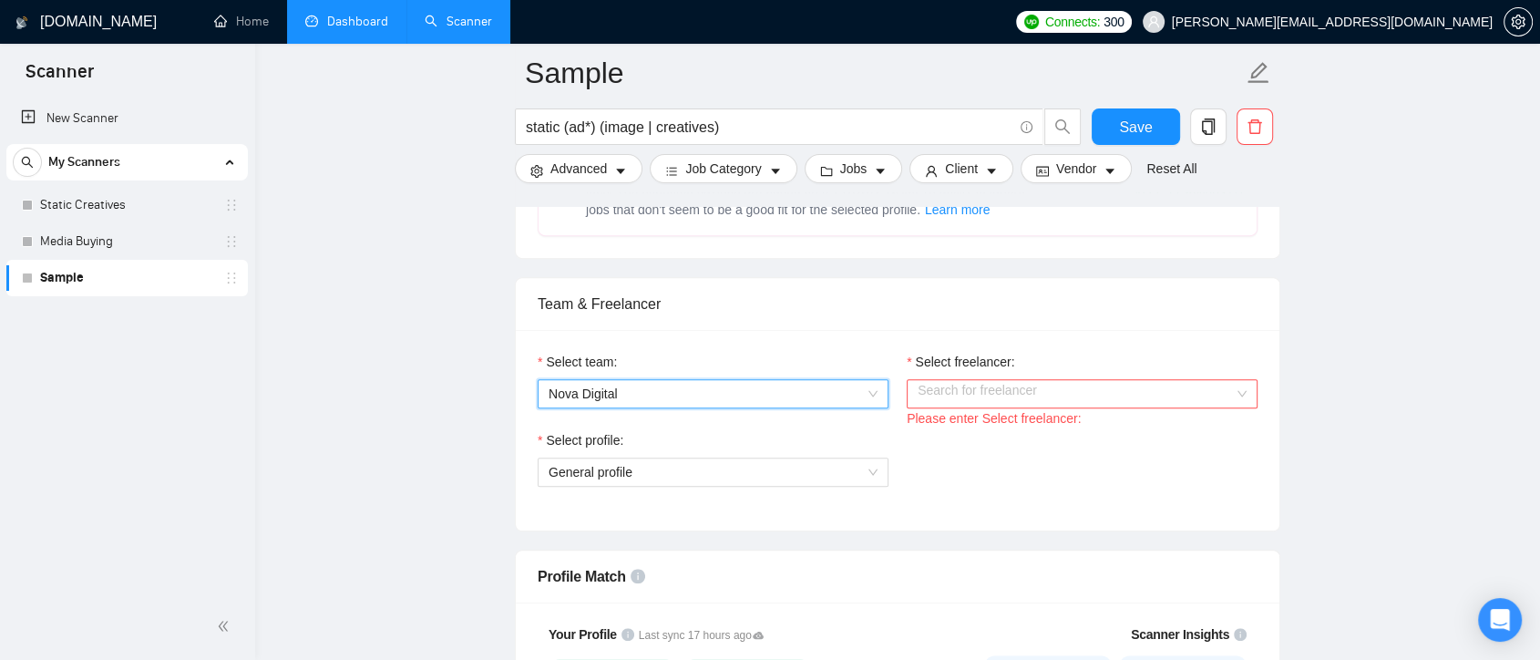
click at [1062, 388] on input "Select freelancer:" at bounding box center [1076, 393] width 316 height 27
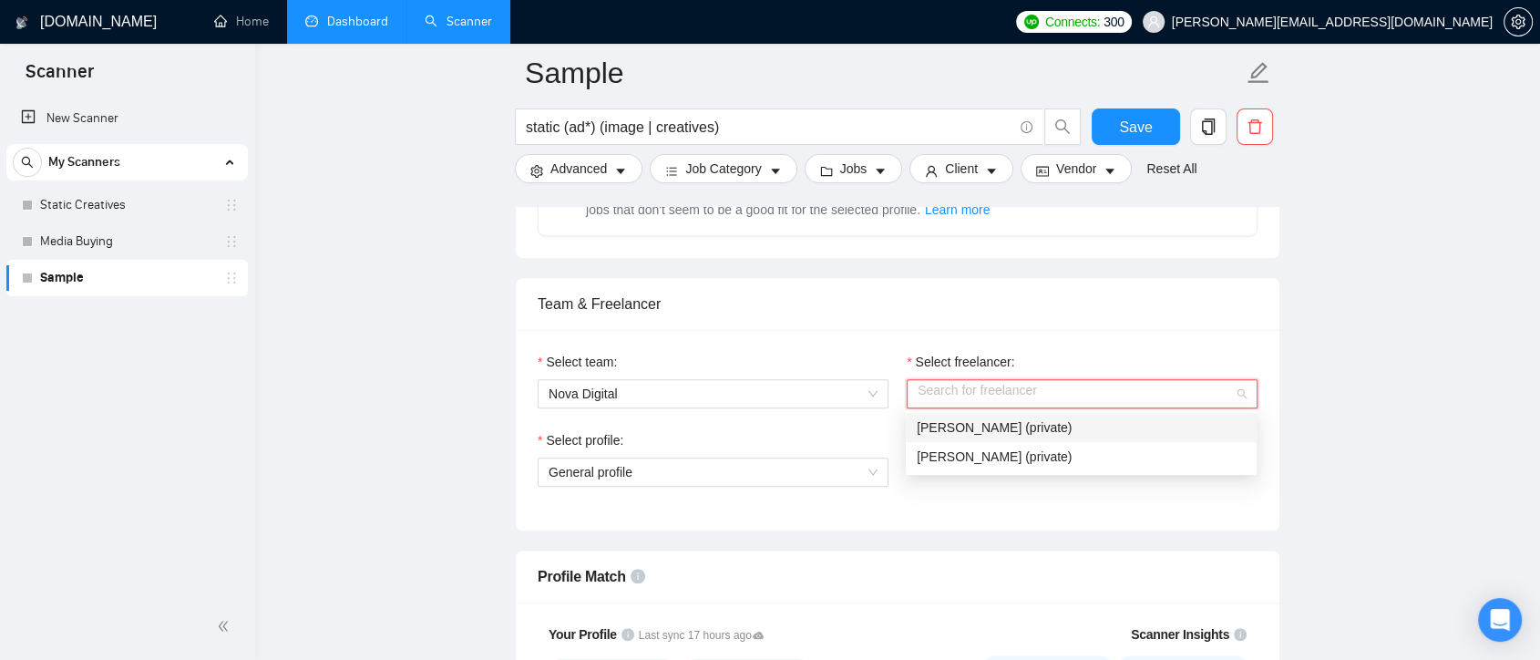
click at [933, 293] on div "Team & Freelancer" at bounding box center [898, 304] width 720 height 52
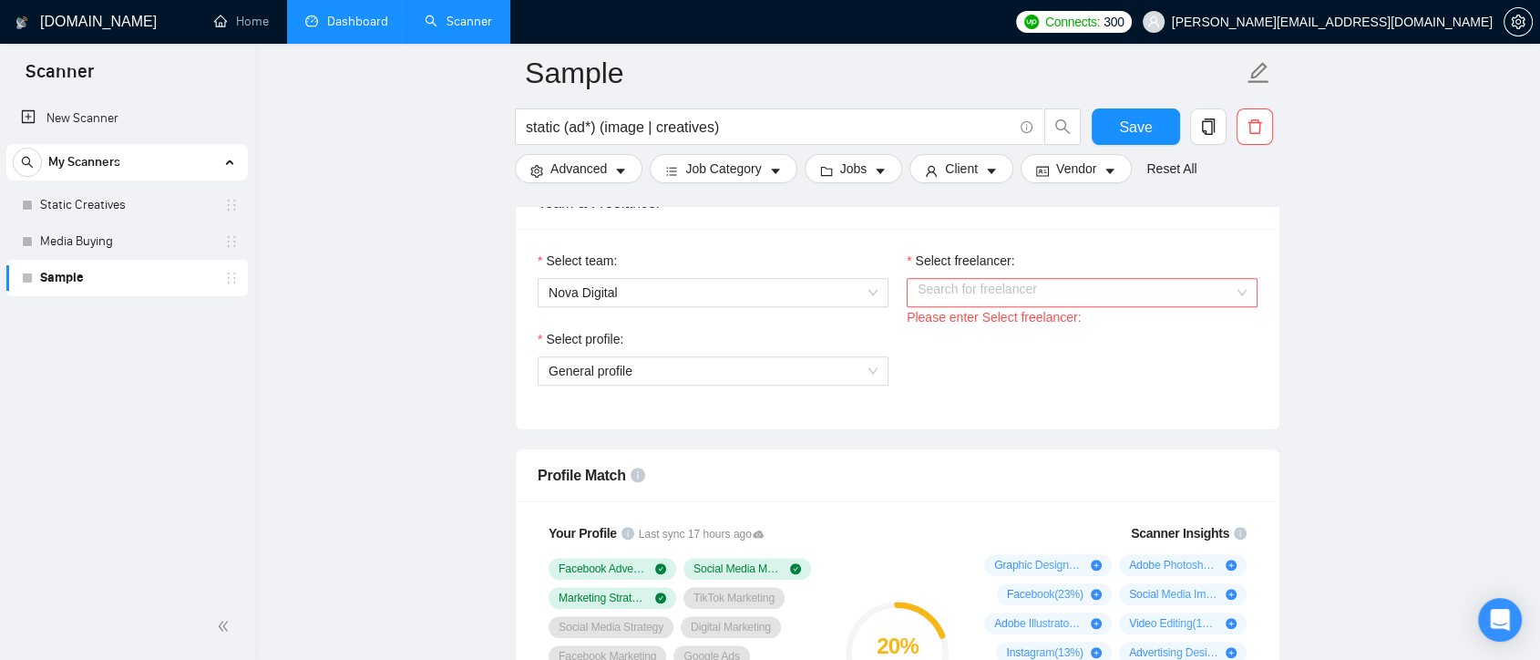
scroll to position [1215, 0]
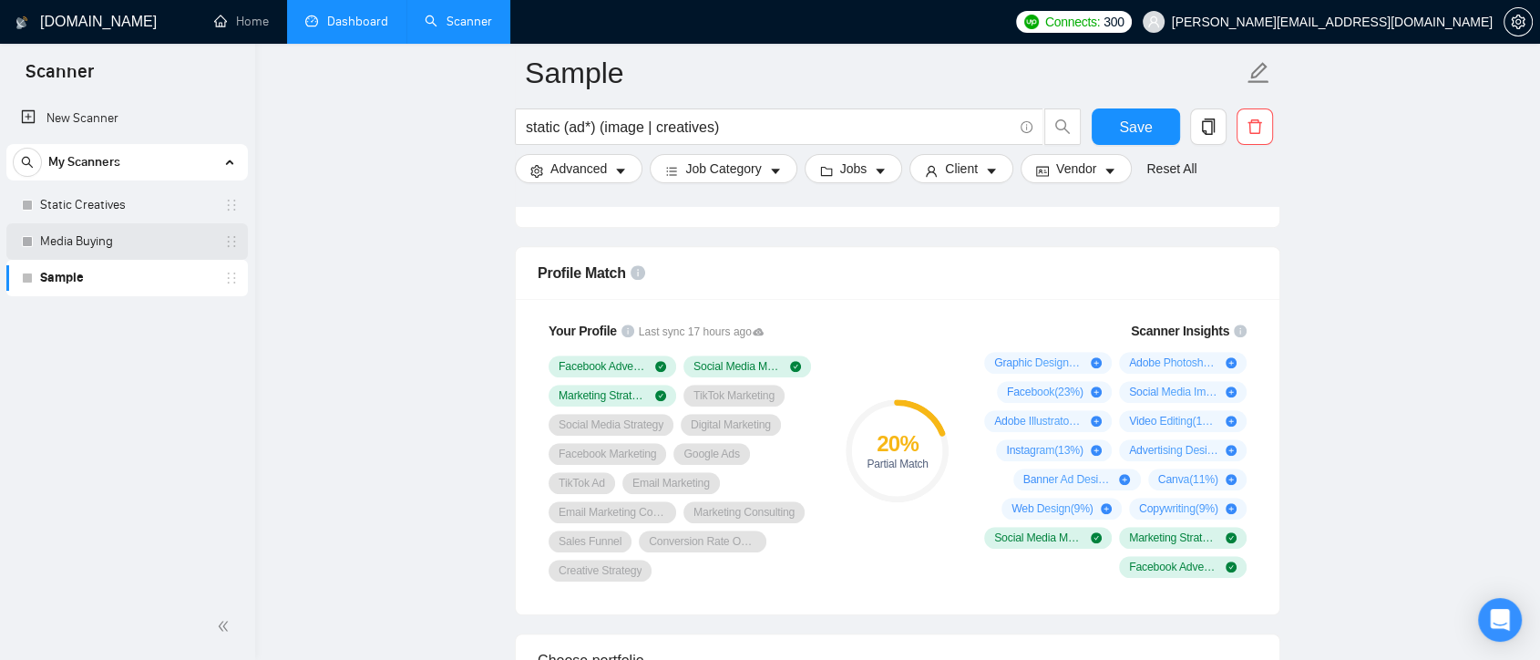
click at [124, 240] on link "Media Buying" at bounding box center [126, 241] width 173 height 36
click at [112, 241] on link "Media Buying" at bounding box center [126, 241] width 173 height 36
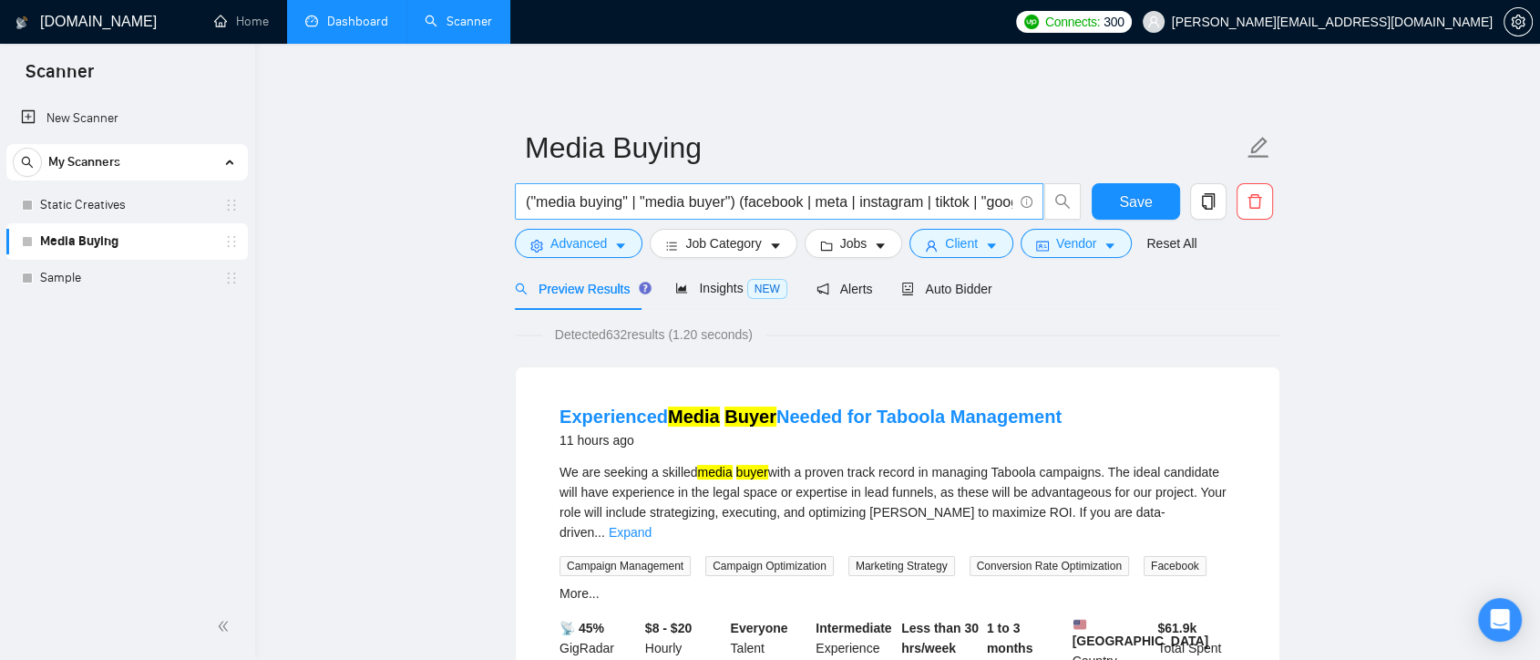
click at [626, 202] on input "("media buying" | "media buyer") (facebook | meta | instagram | tiktok | "googl…" at bounding box center [769, 202] width 487 height 23
click at [653, 201] on input "("media buying" | "media buyer") (facebook | meta | instagram | tiktok | "googl…" at bounding box center [769, 202] width 487 height 23
click at [533, 202] on input "("media buying" | "media buyer") (facebook | meta | instagram | tiktok | "googl…" at bounding box center [769, 202] width 487 height 23
drag, startPoint x: 526, startPoint y: 201, endPoint x: 736, endPoint y: 220, distance: 210.4
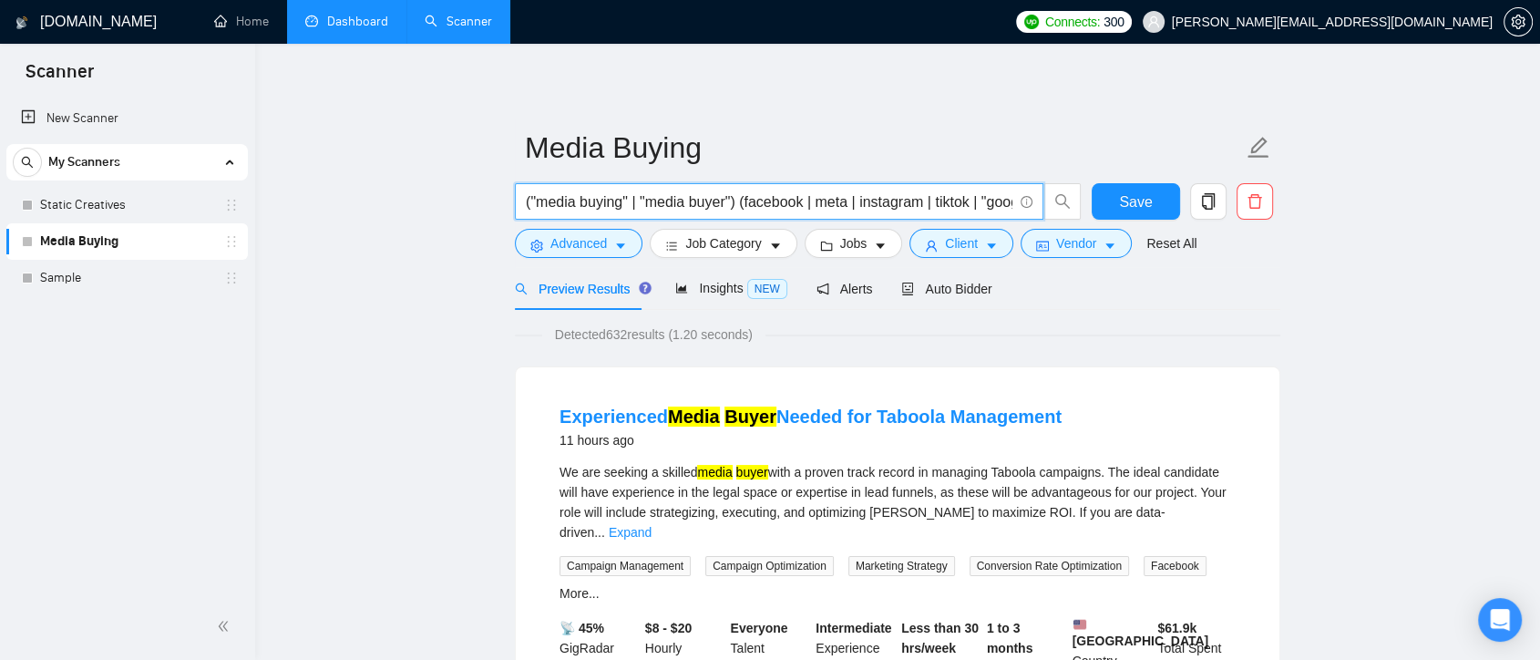
click at [736, 220] on div "("media buying" | "media buyer") (facebook | meta | instagram | tiktok | "googl…" at bounding box center [798, 206] width 574 height 46
click at [552, 209] on input "("media buying" | "media buyer") (facebook | meta | instagram | tiktok | "googl…" at bounding box center [769, 202] width 487 height 23
drag, startPoint x: 750, startPoint y: 203, endPoint x: 1031, endPoint y: 210, distance: 280.8
click at [1031, 210] on span "("media buying" | "media buyer") (facebook | meta | instagram | tiktok | "googl…" at bounding box center [779, 201] width 529 height 36
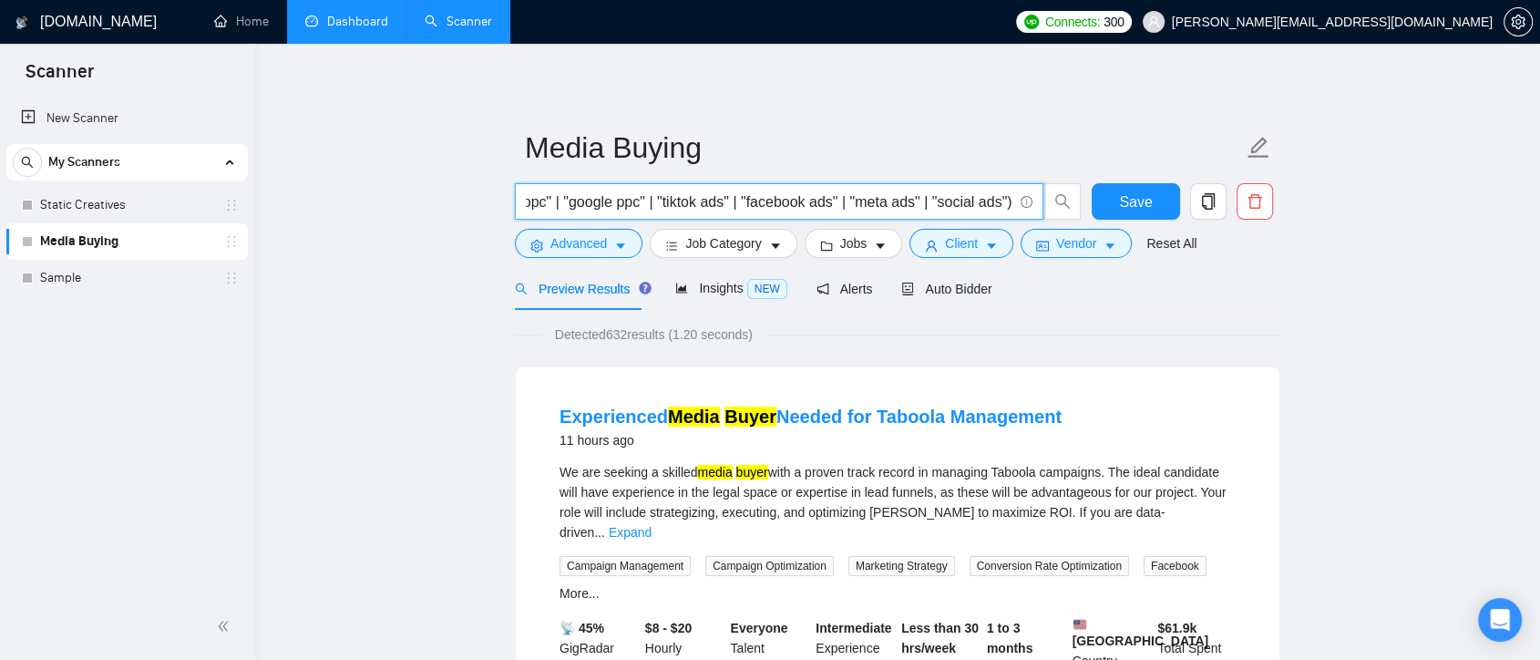
click at [1076, 335] on div "Detected 632 results (1.20 seconds)" at bounding box center [898, 334] width 766 height 20
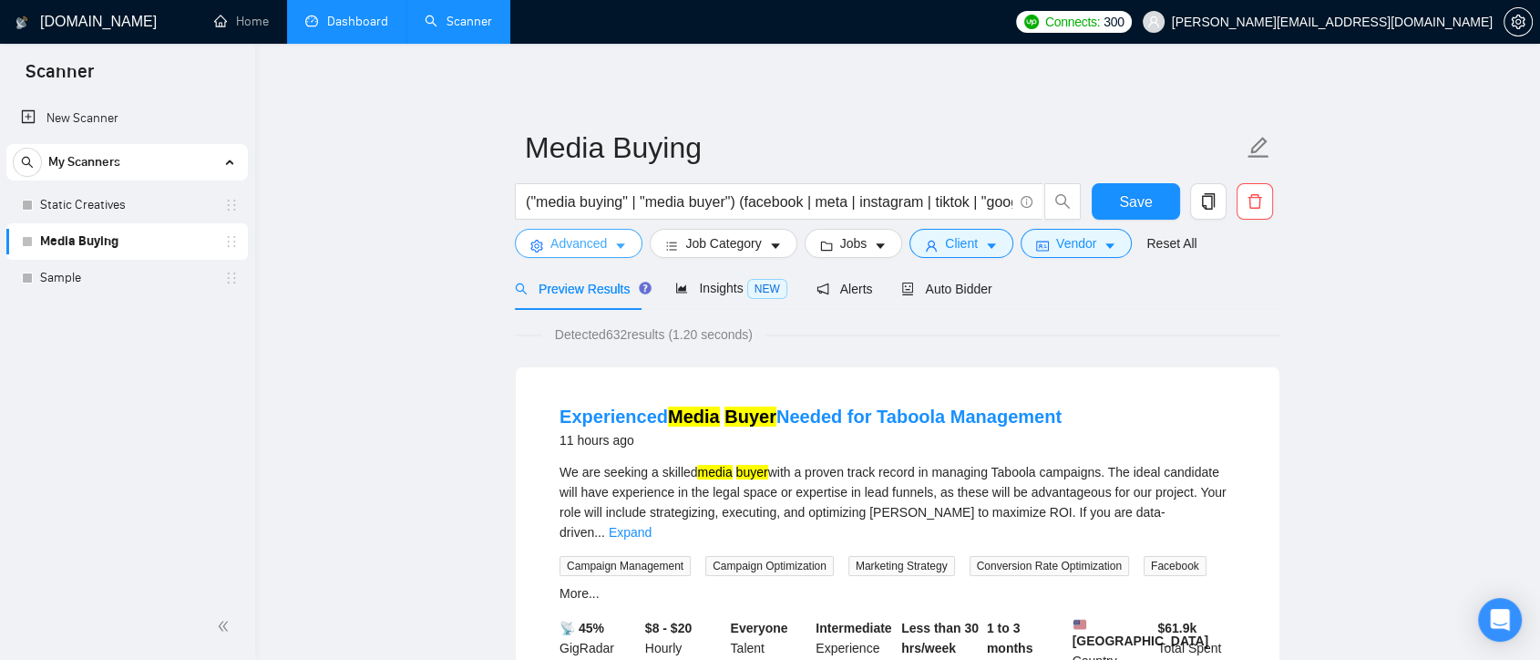
click at [606, 238] on button "Advanced" at bounding box center [579, 243] width 128 height 29
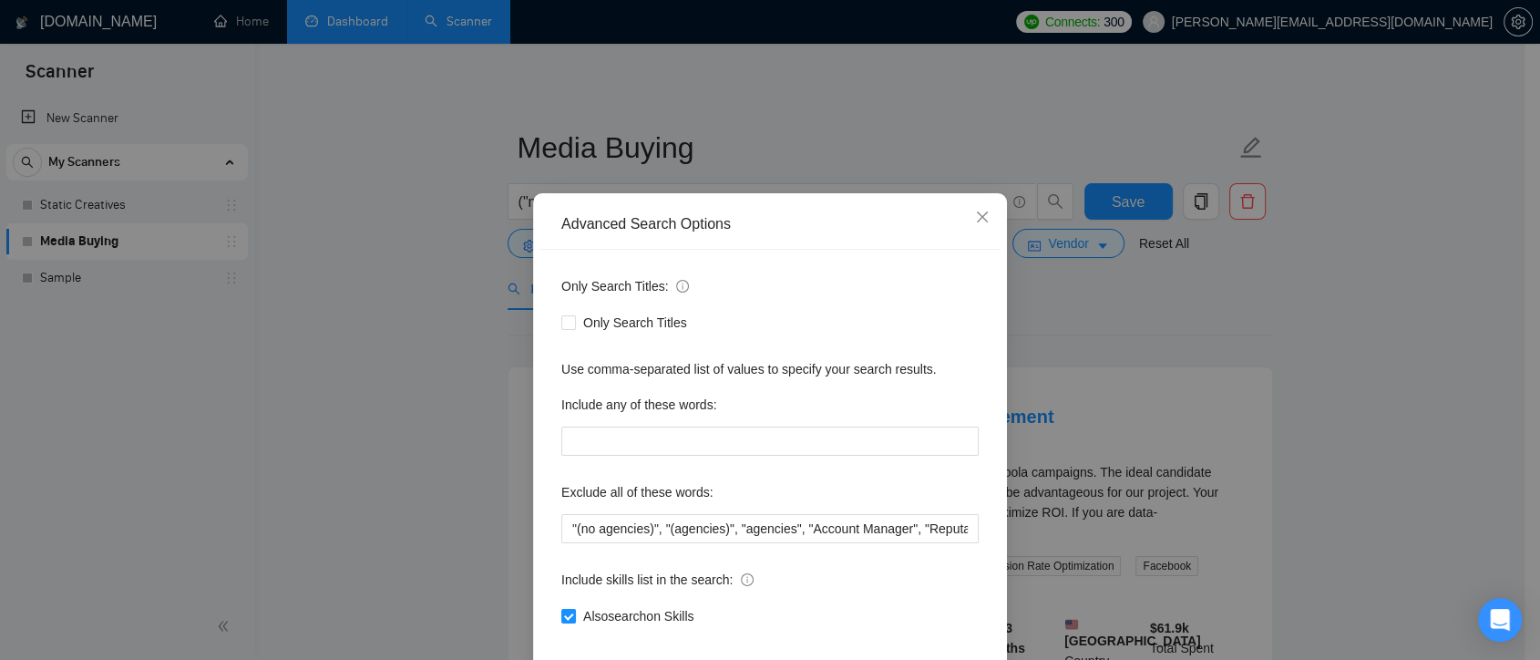
scroll to position [98, 0]
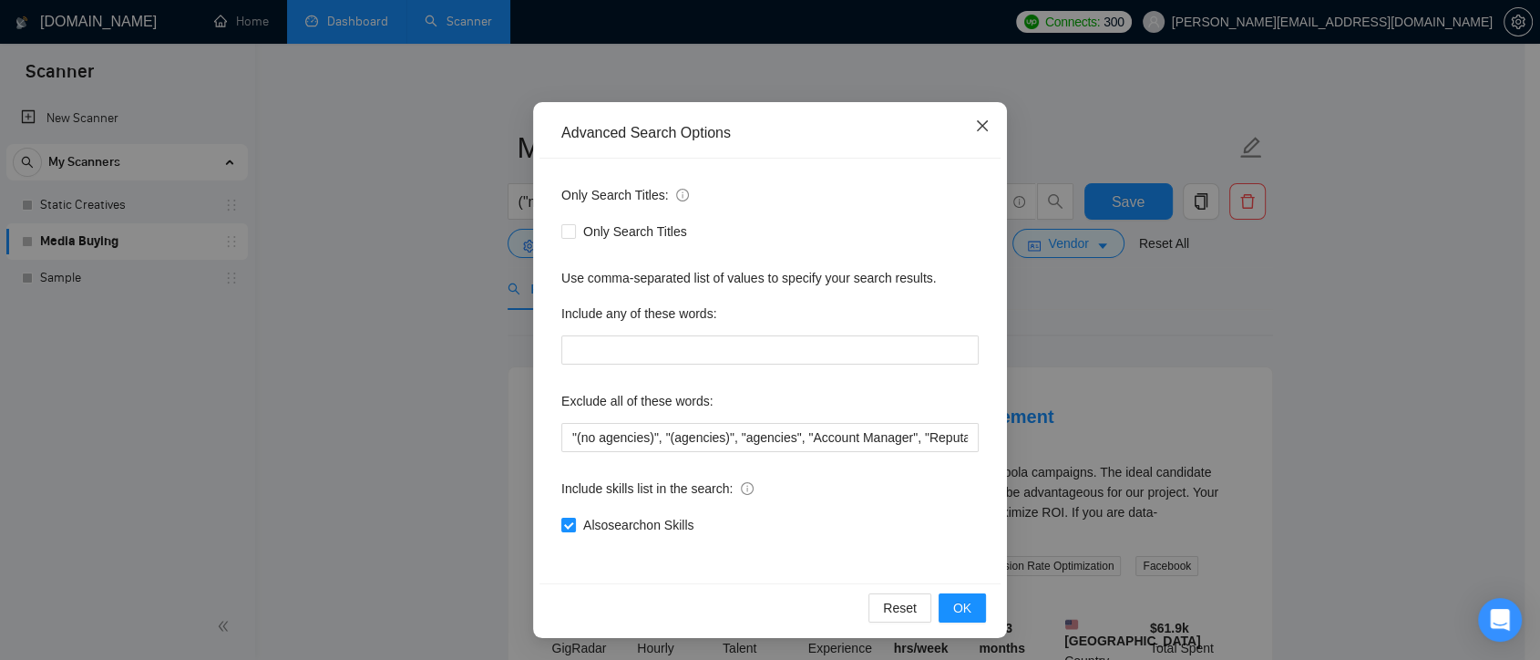
click at [977, 128] on icon "close" at bounding box center [982, 125] width 11 height 11
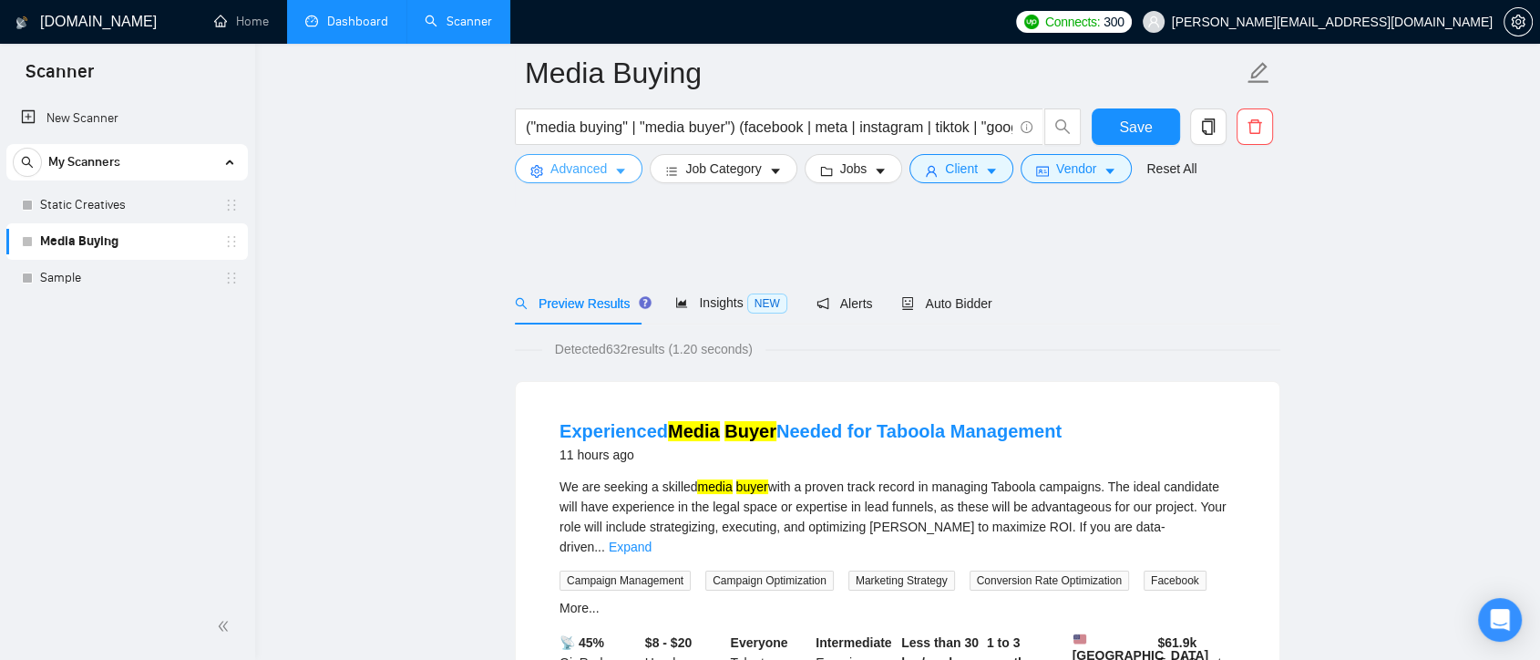
scroll to position [202, 0]
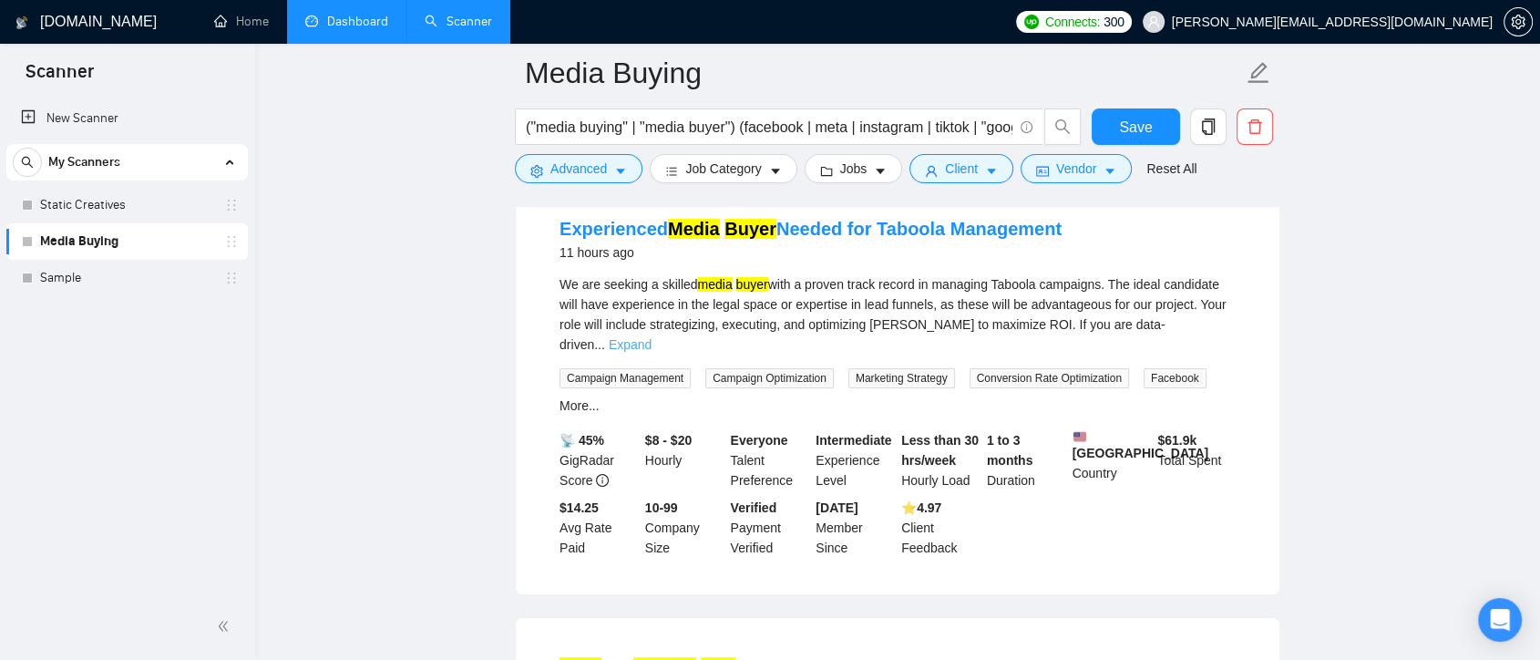
click at [652, 337] on link "Expand" at bounding box center [630, 344] width 43 height 15
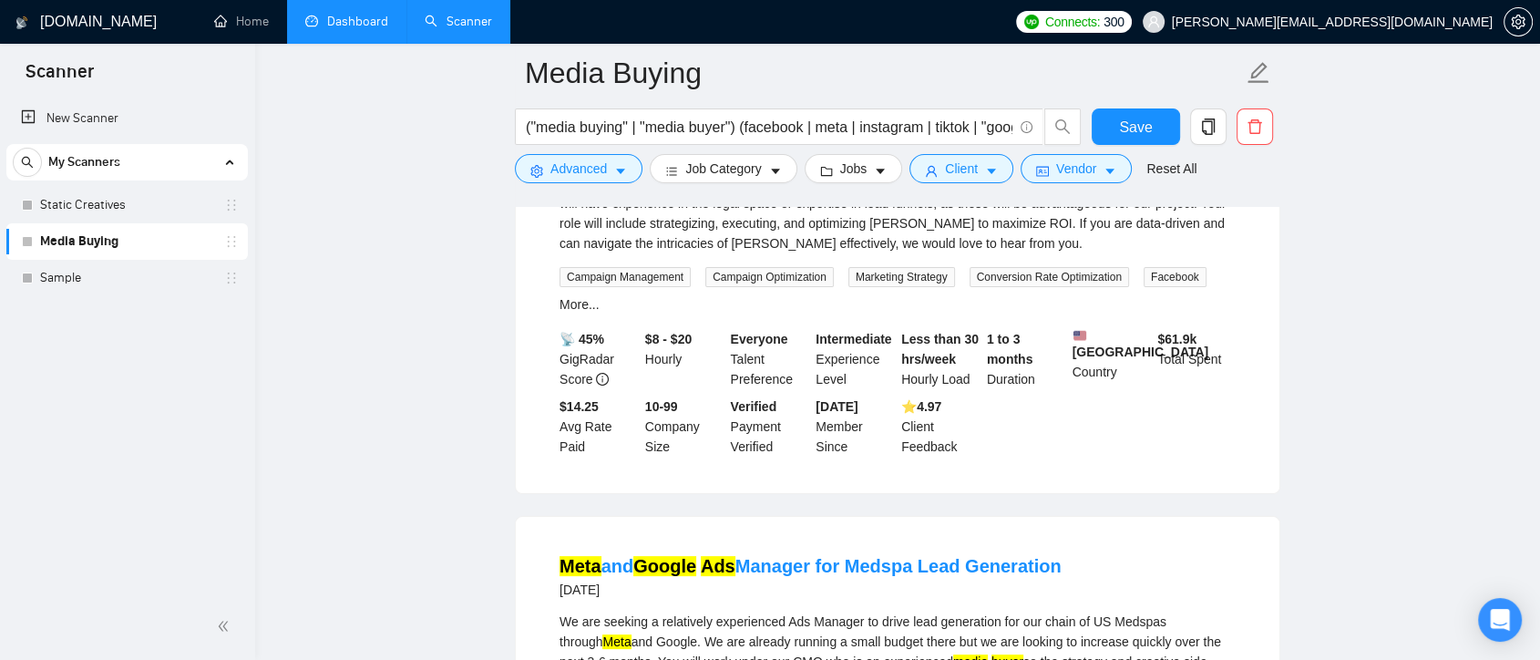
scroll to position [506, 0]
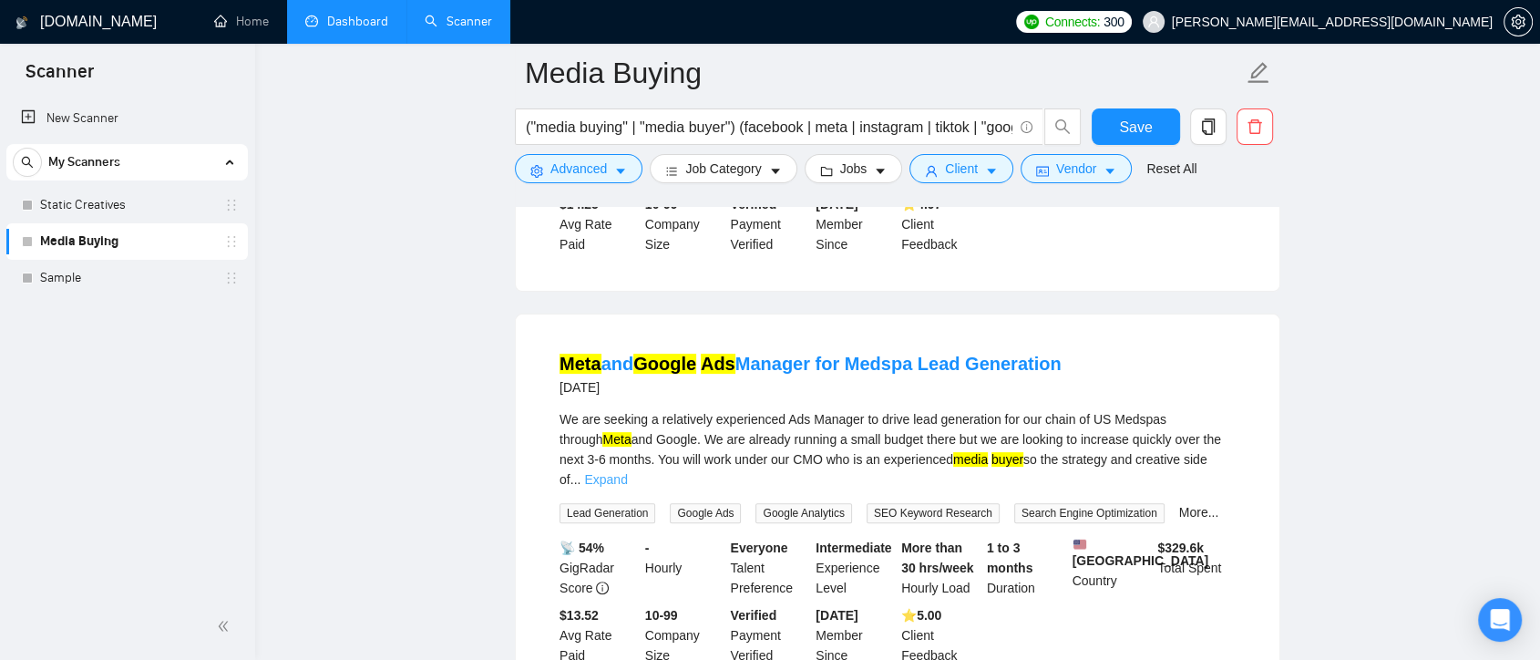
click at [627, 472] on link "Expand" at bounding box center [605, 479] width 43 height 15
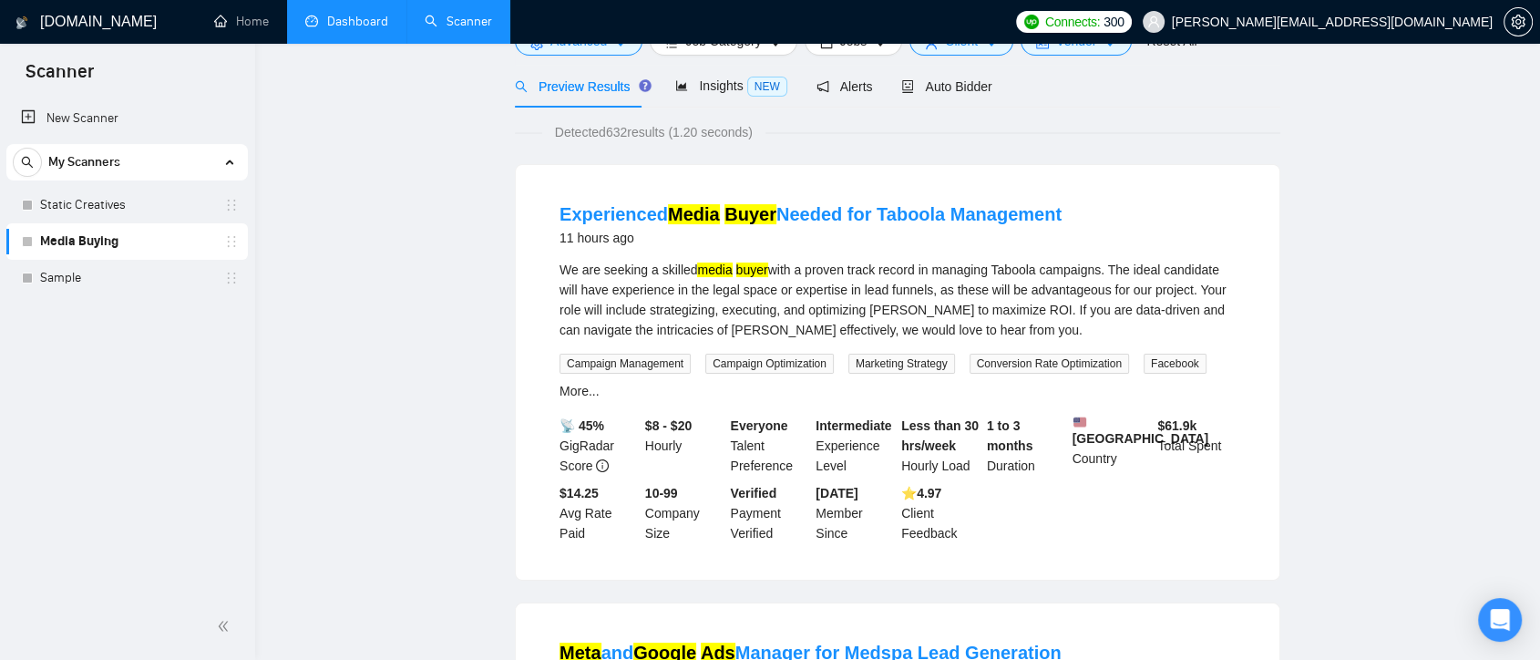
scroll to position [0, 0]
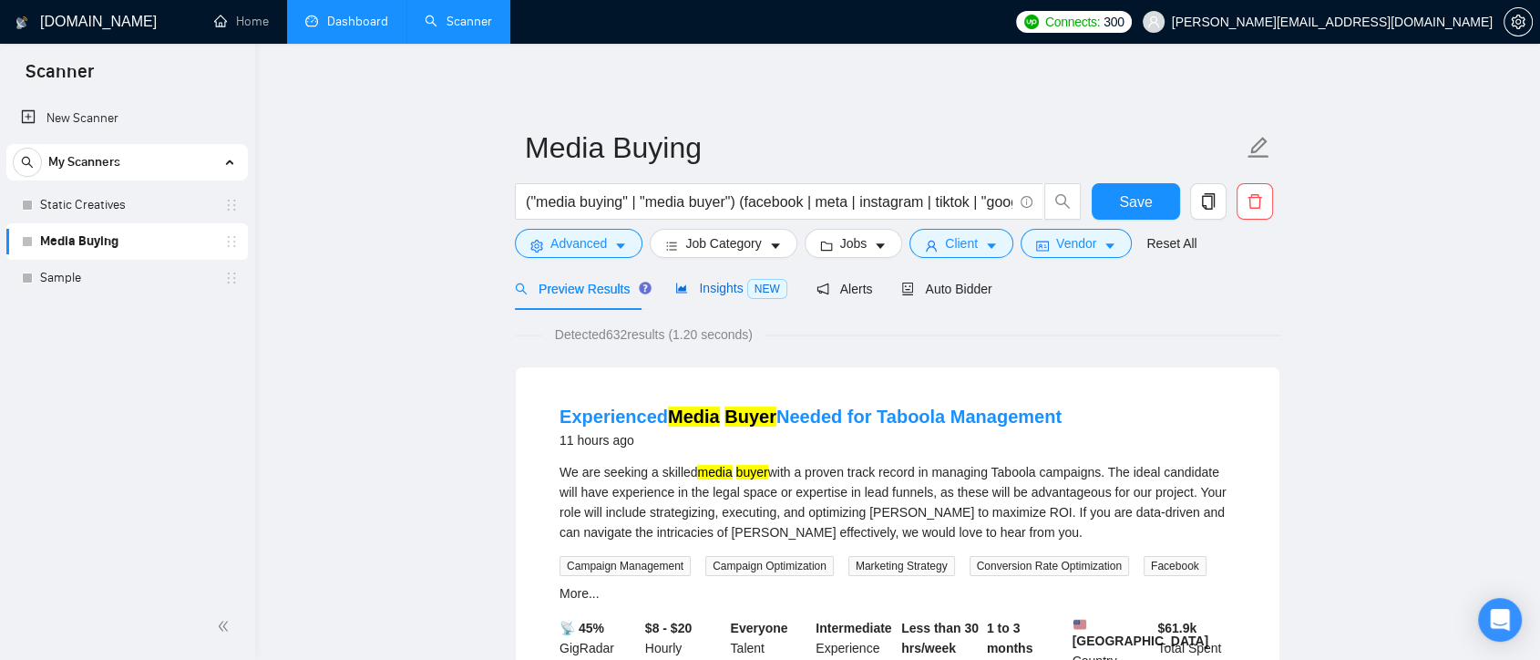
click at [705, 294] on span "Insights NEW" at bounding box center [730, 288] width 111 height 15
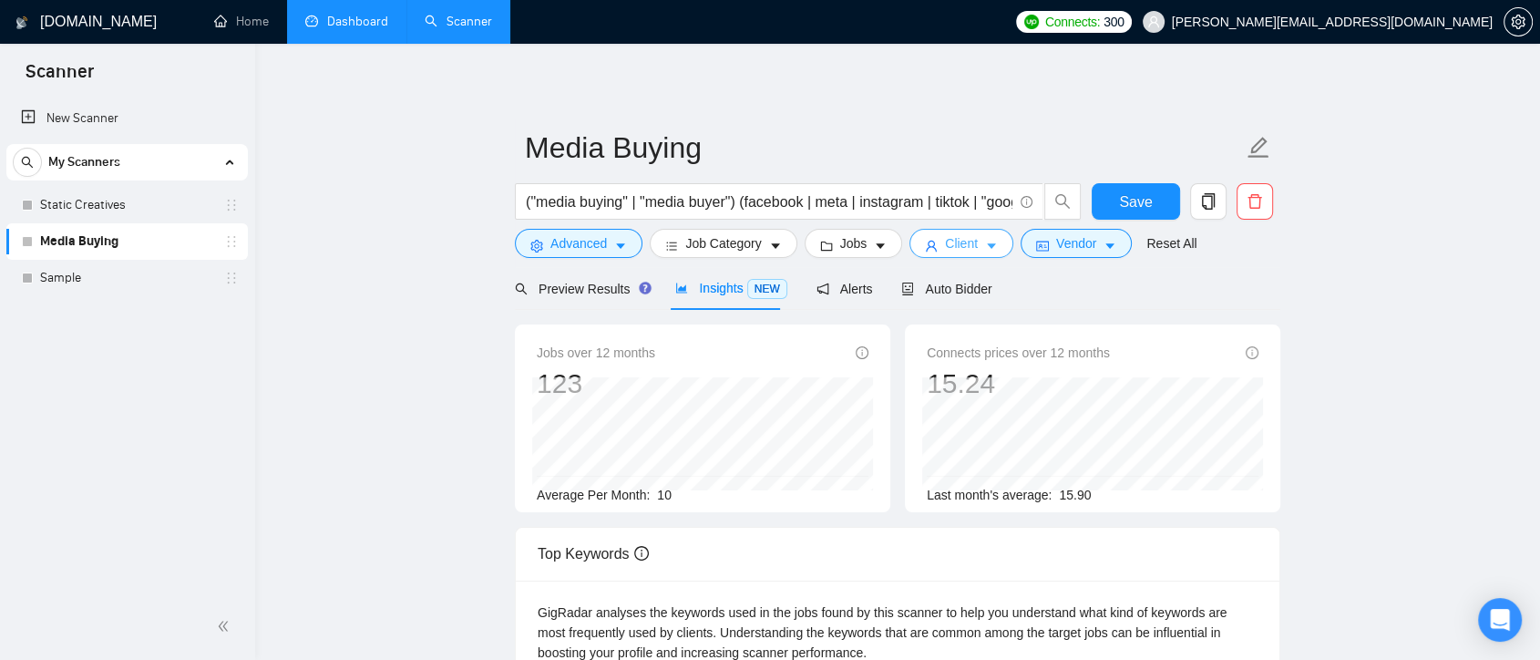
click at [928, 245] on icon "user" at bounding box center [931, 246] width 11 height 11
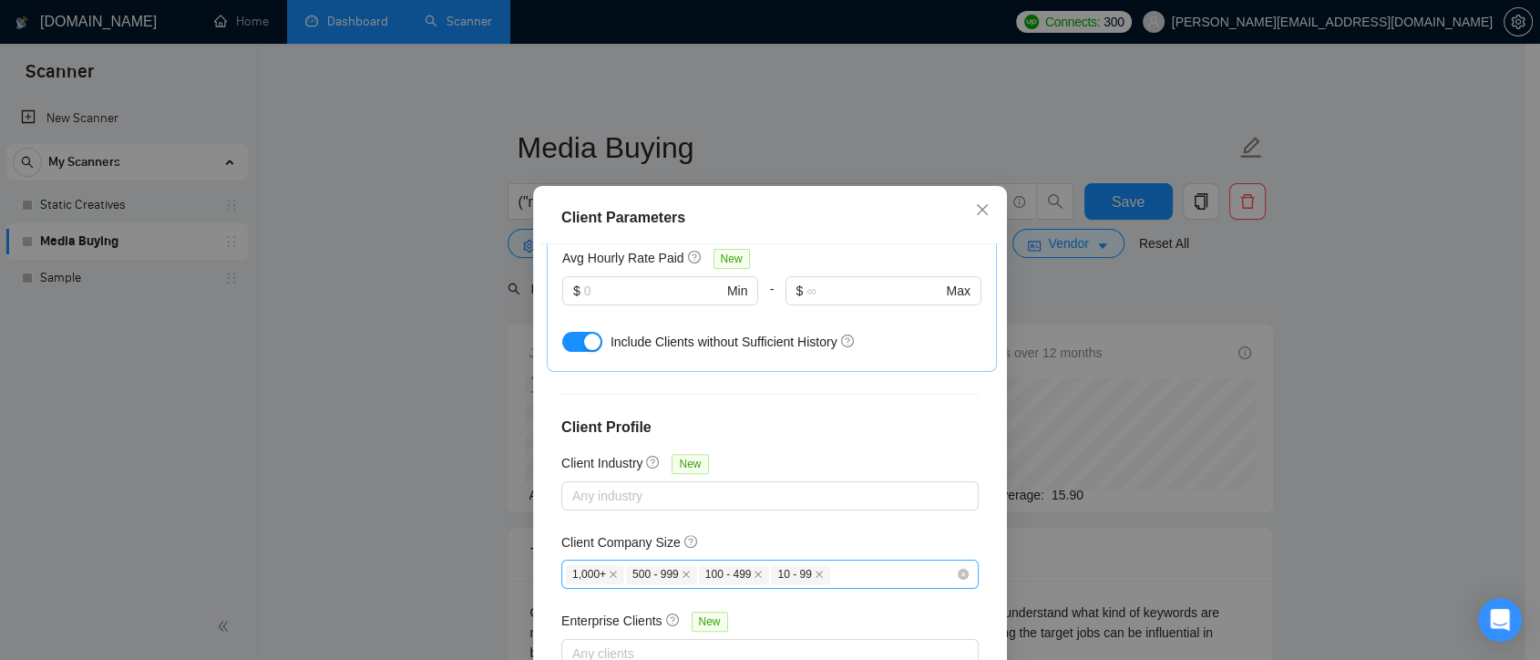
scroll to position [126, 0]
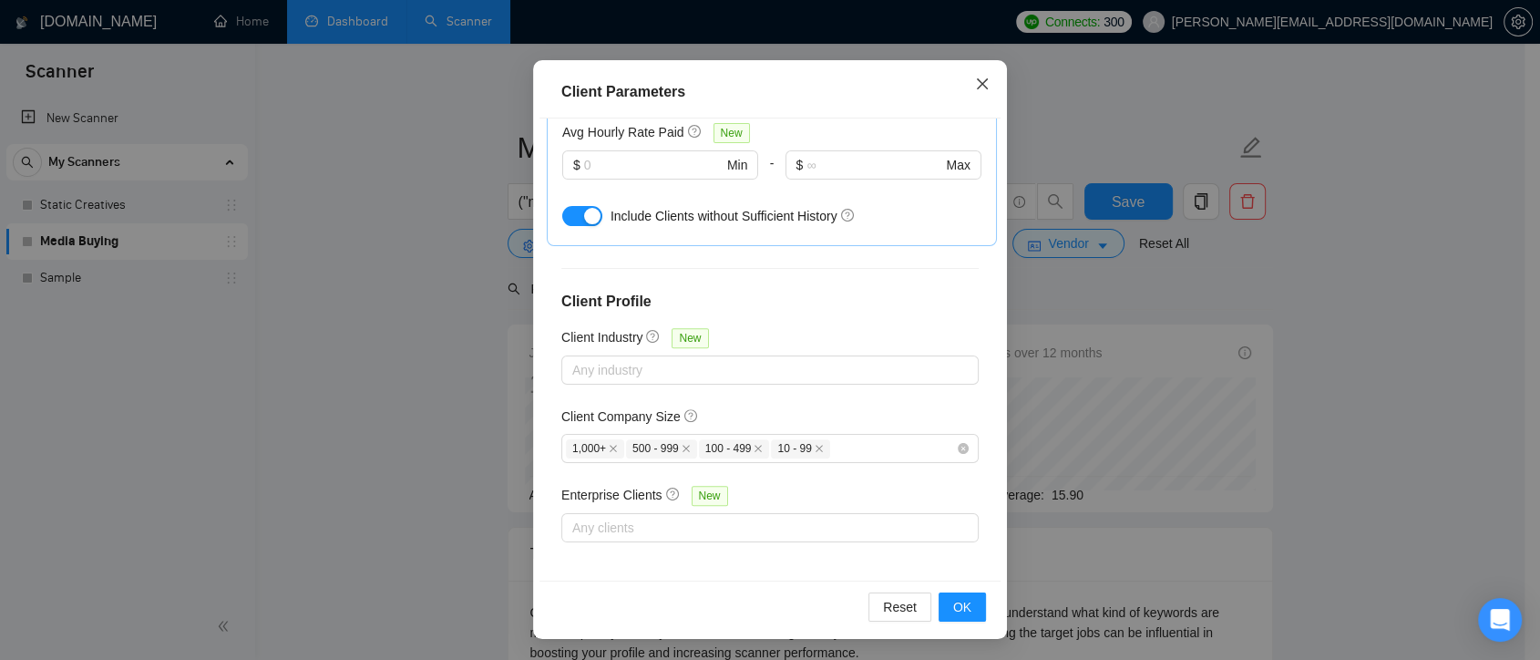
drag, startPoint x: 964, startPoint y: 78, endPoint x: 1054, endPoint y: 232, distance: 178.1
click at [963, 78] on span "Close" at bounding box center [982, 84] width 49 height 49
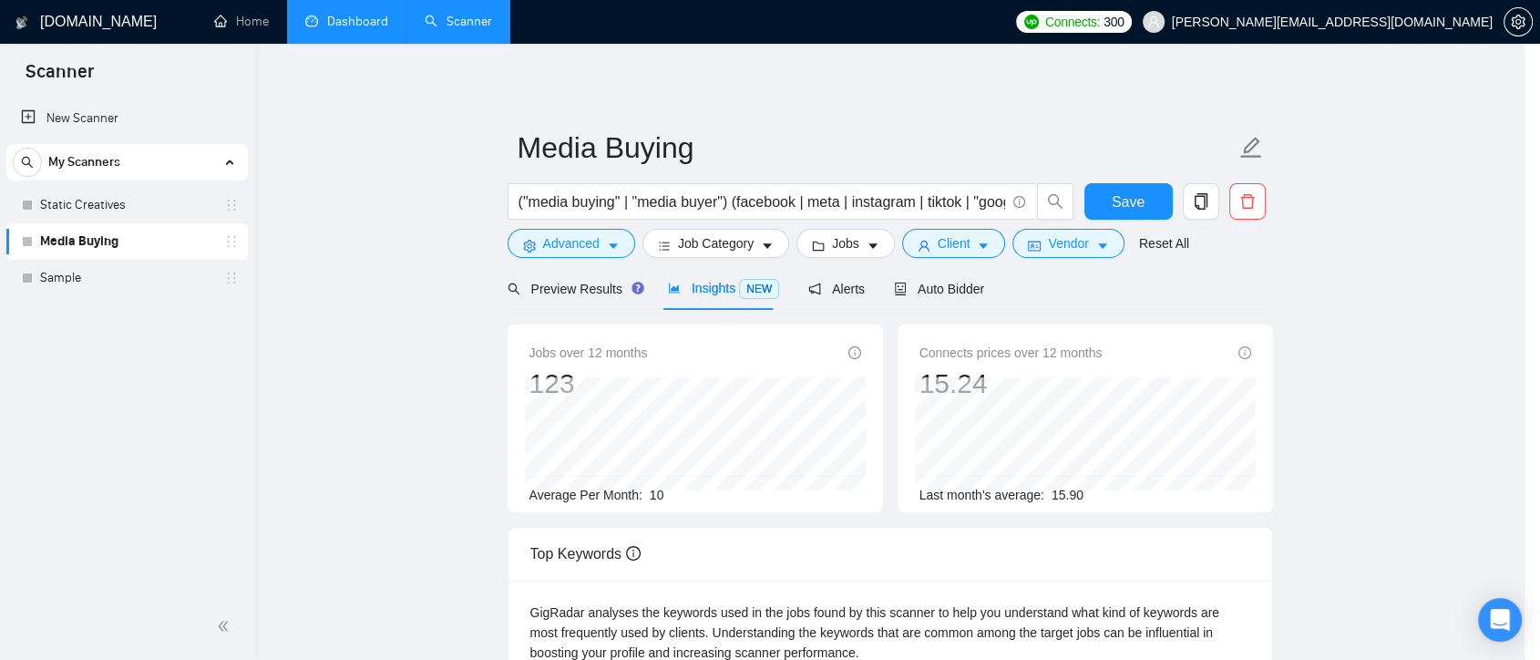
scroll to position [50, 0]
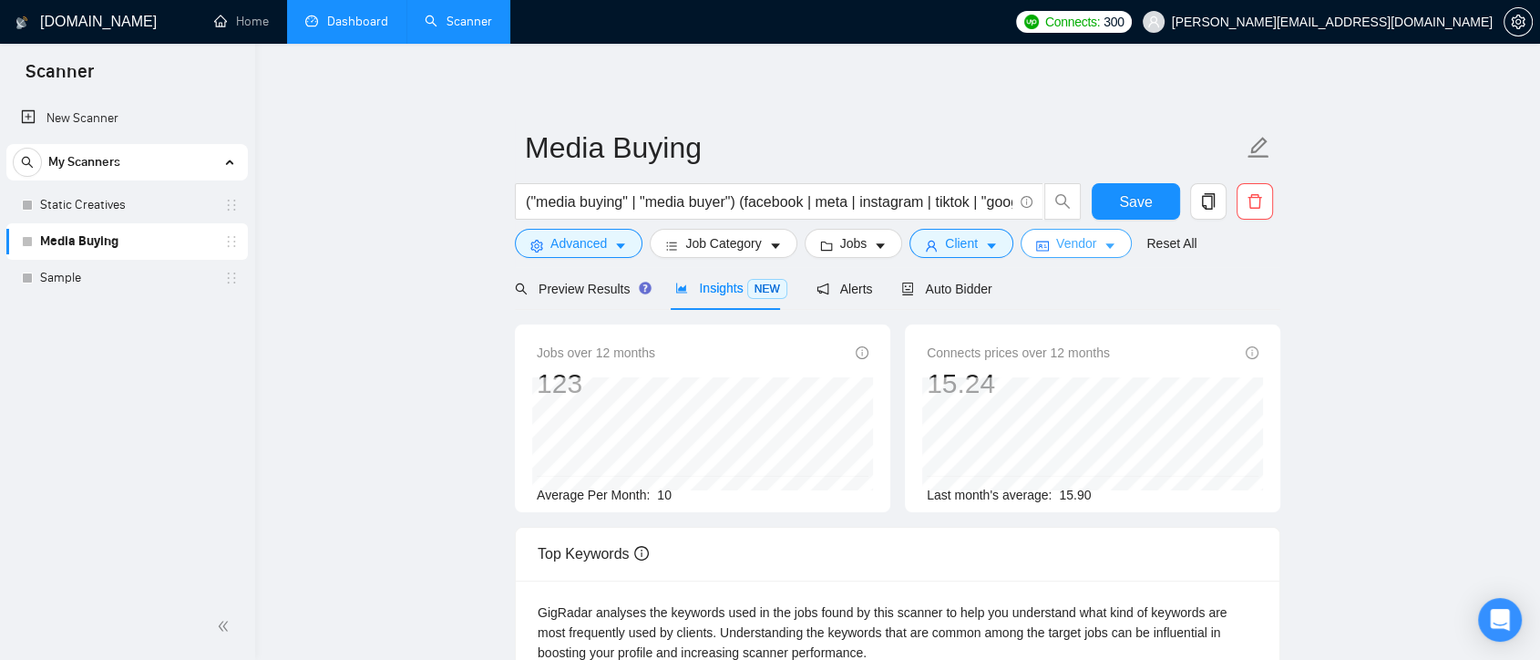
click at [1061, 248] on span "Vendor" at bounding box center [1076, 243] width 40 height 20
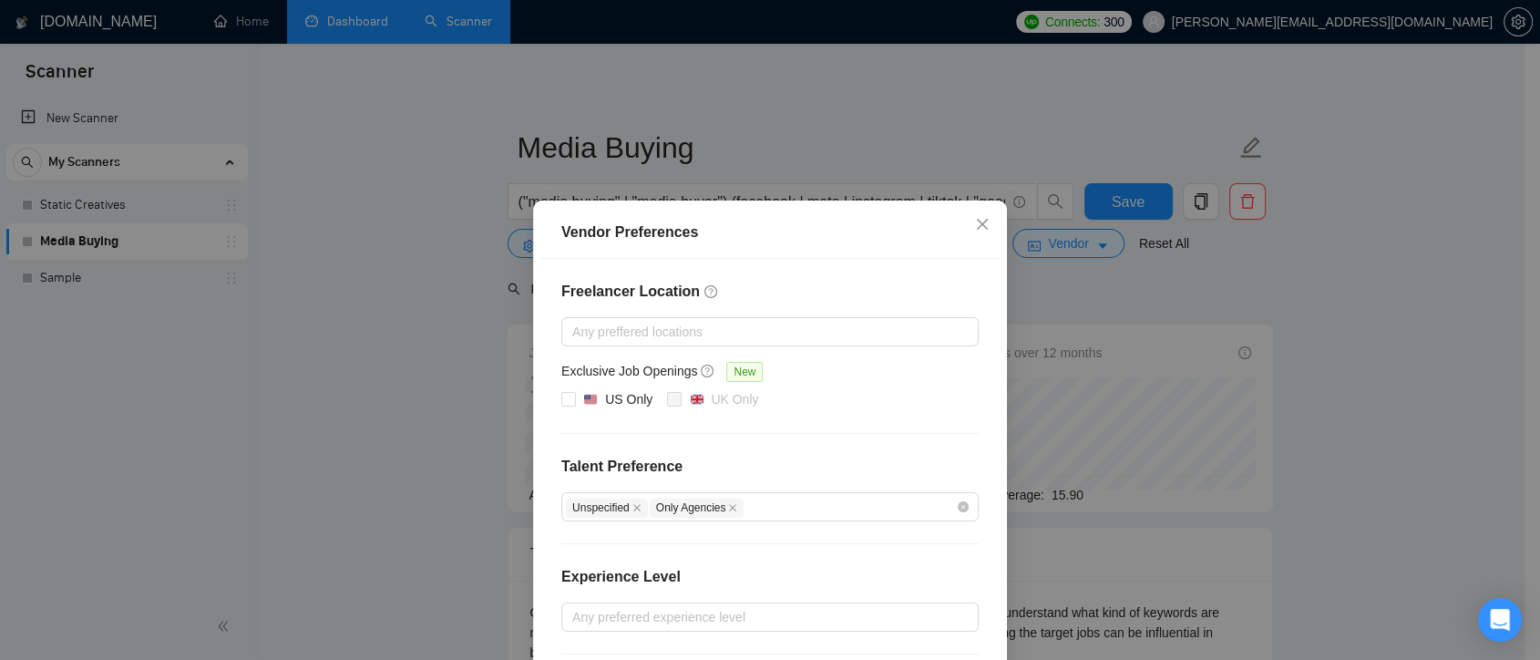
scroll to position [182, 0]
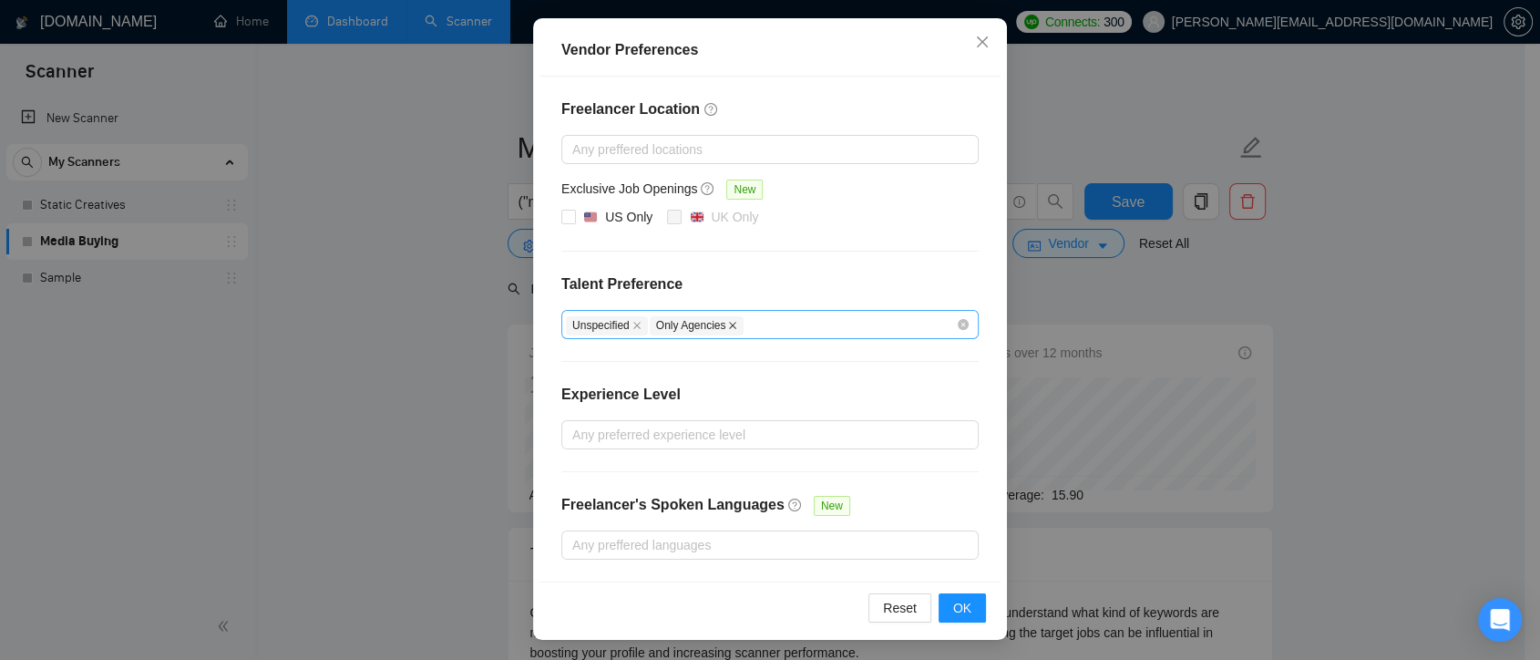
click at [728, 327] on icon "close" at bounding box center [732, 325] width 9 height 9
click at [633, 326] on icon "close" at bounding box center [637, 325] width 9 height 9
click at [953, 612] on span "OK" at bounding box center [962, 608] width 18 height 20
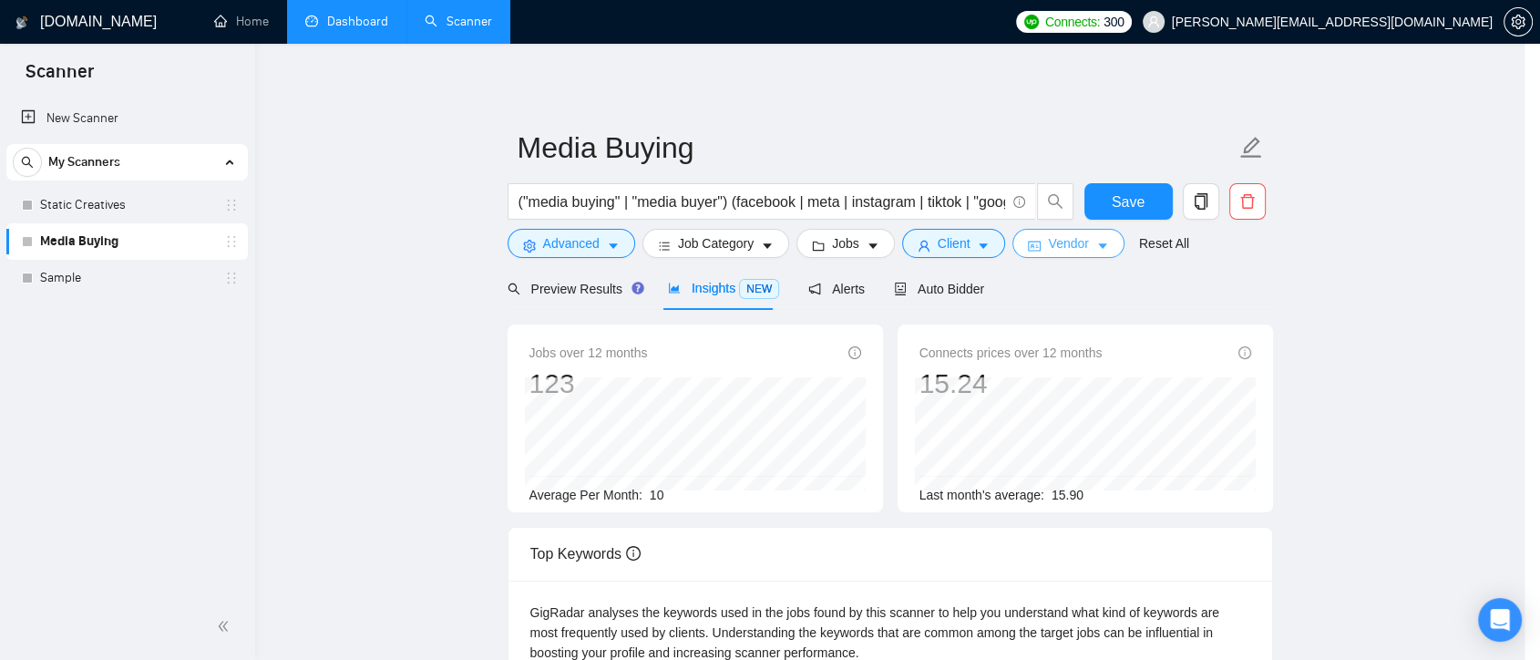
scroll to position [0, 0]
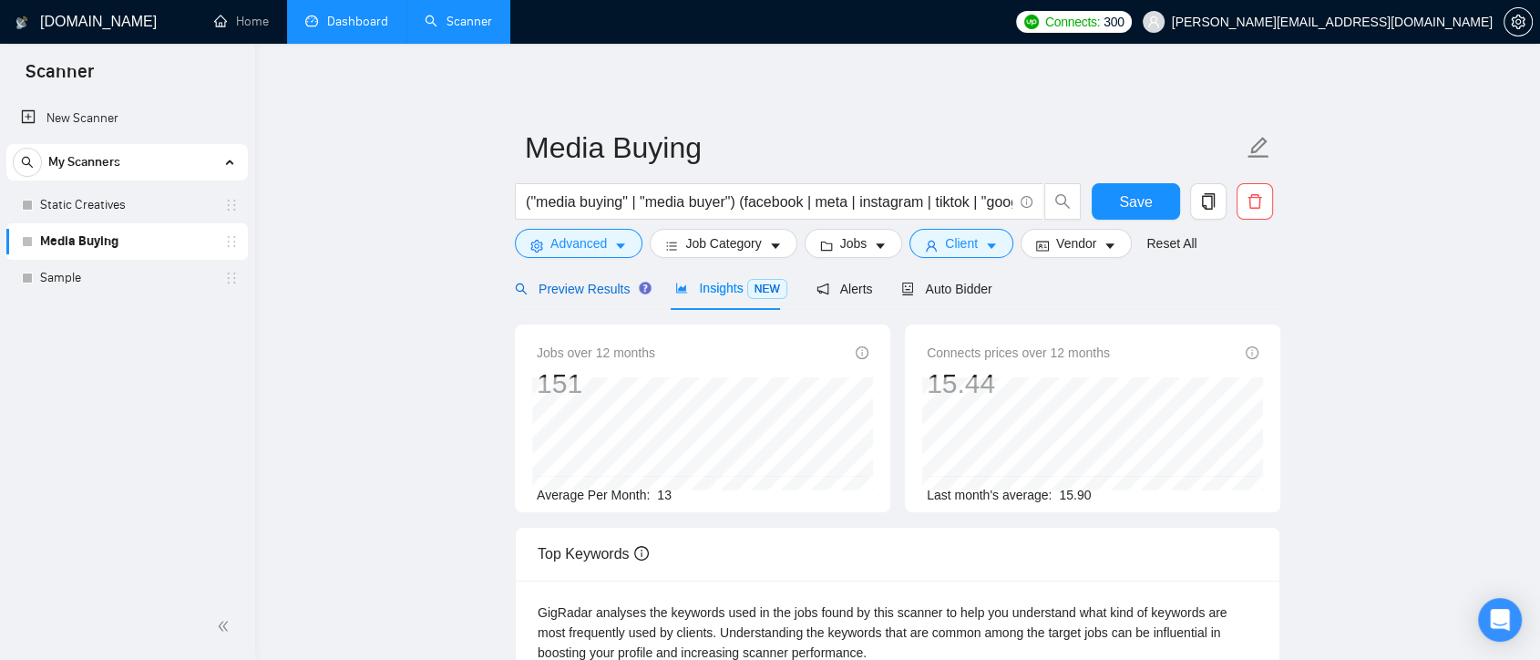
click at [582, 283] on span "Preview Results" at bounding box center [580, 289] width 131 height 15
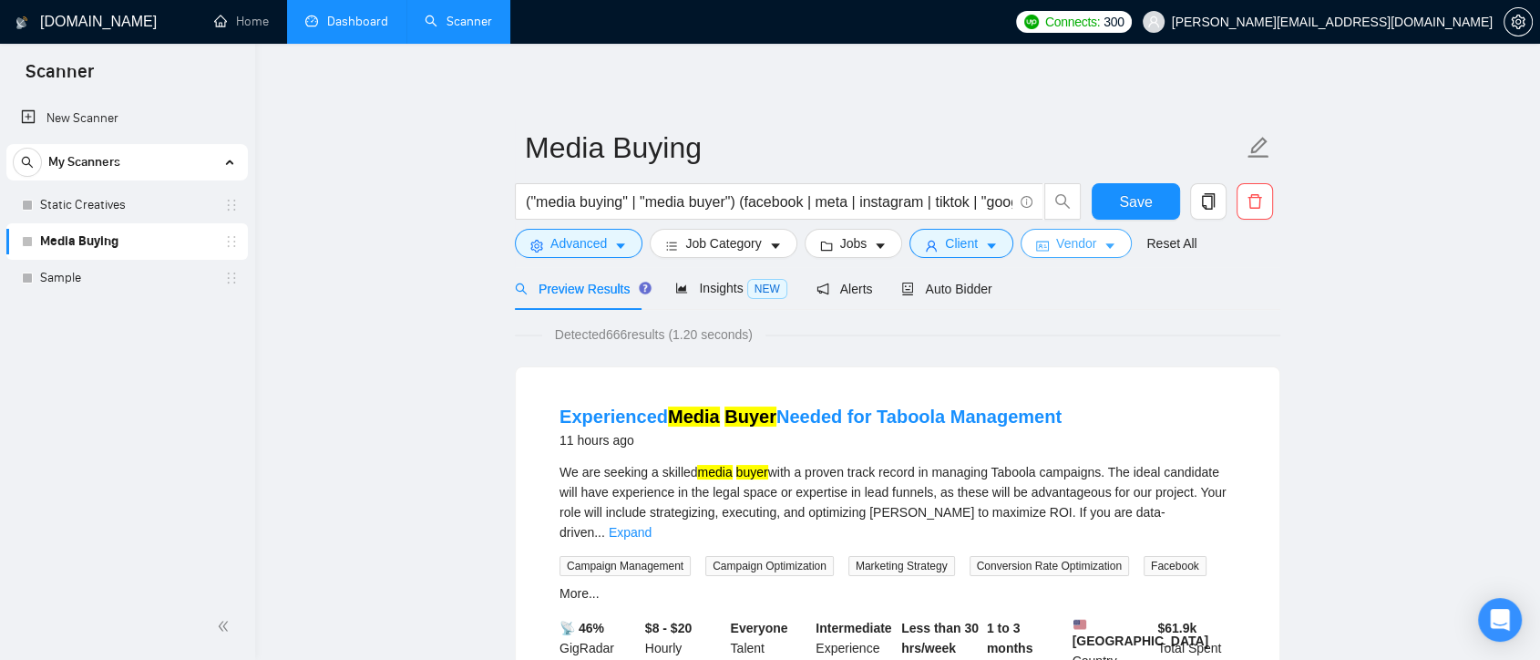
click at [1104, 245] on icon "caret-down" at bounding box center [1110, 246] width 13 height 13
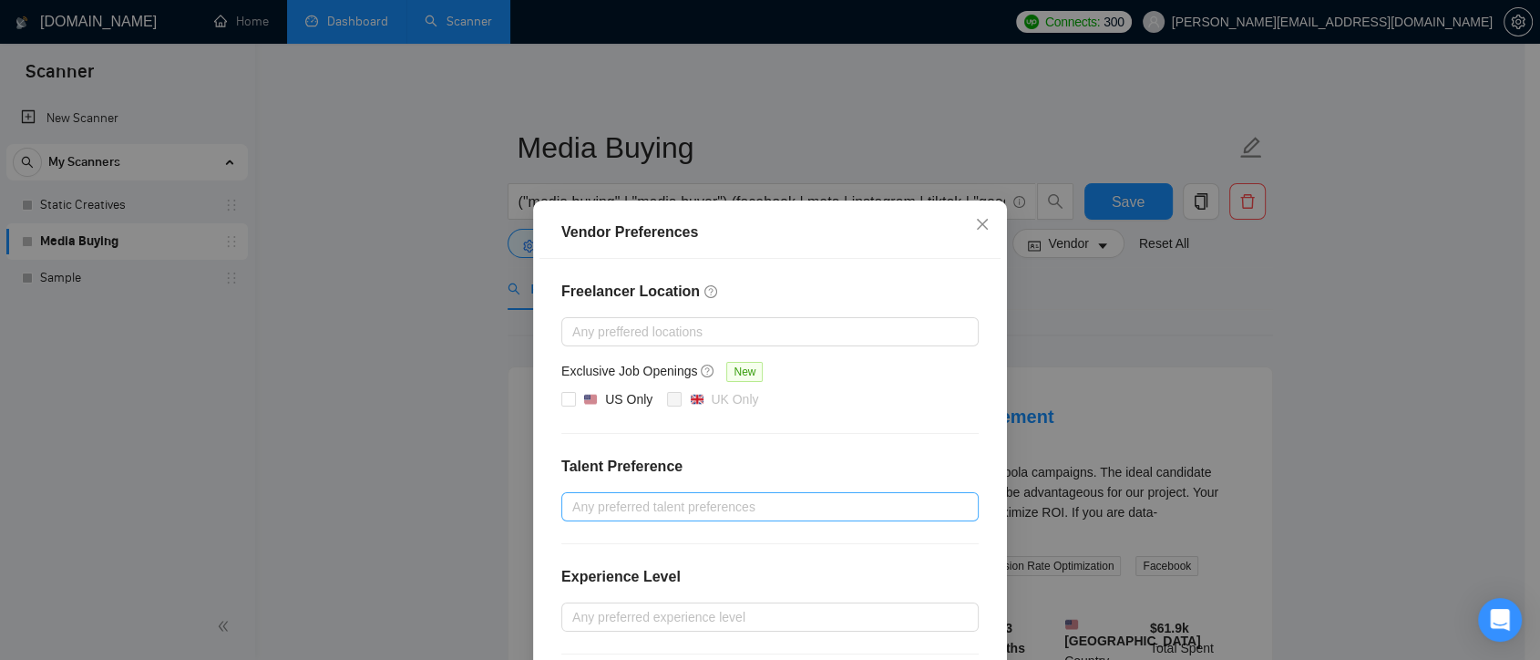
click at [1102, 319] on div "Vendor Preferences Freelancer Location Any preffered locations Exclusive Job Op…" at bounding box center [770, 330] width 1540 height 660
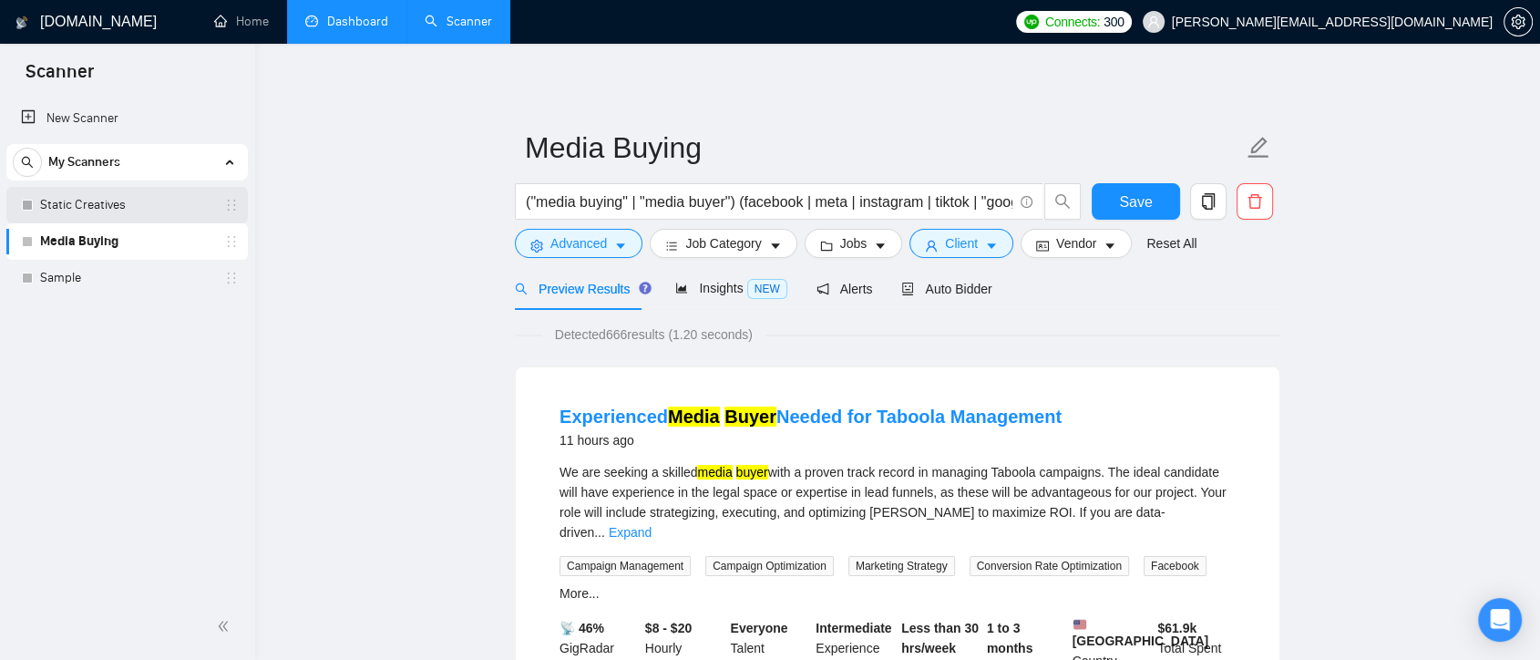
click at [94, 209] on link "Static Creatives" at bounding box center [126, 205] width 173 height 36
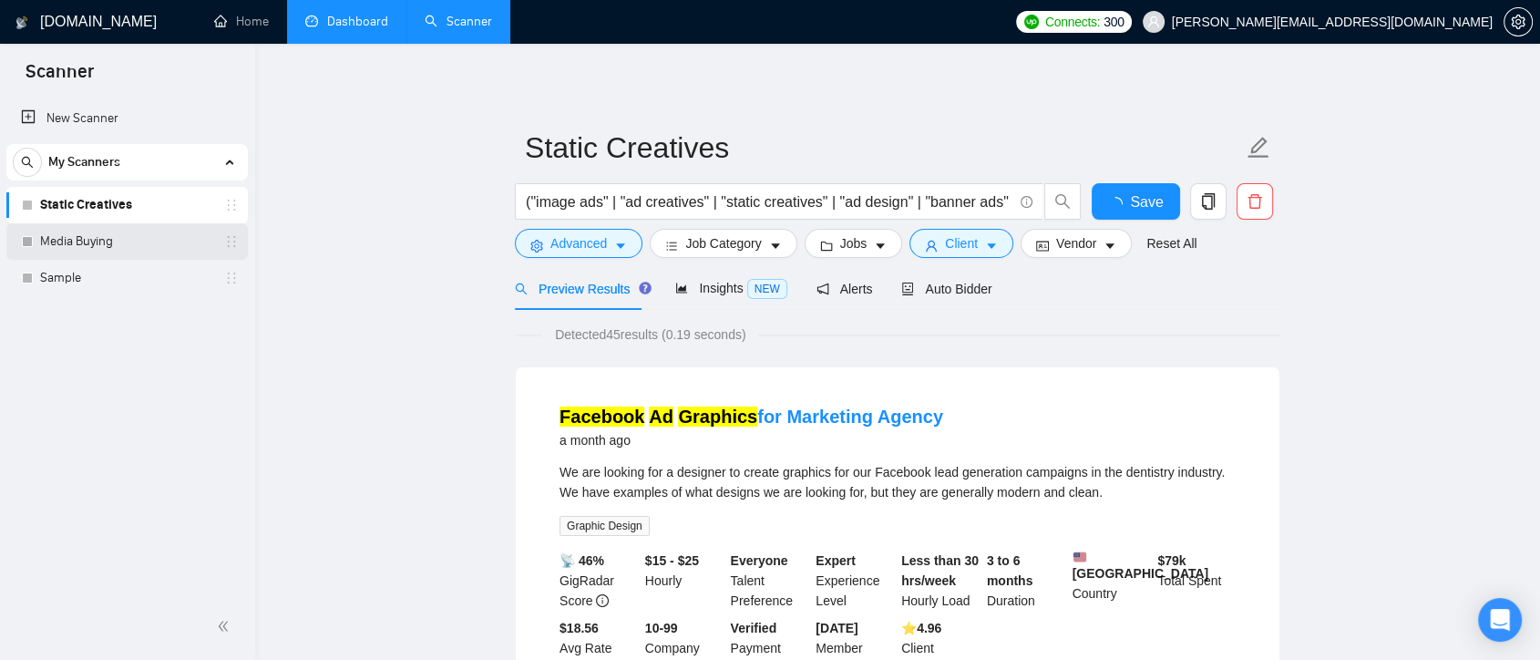
click at [137, 247] on link "Media Buying" at bounding box center [126, 241] width 173 height 36
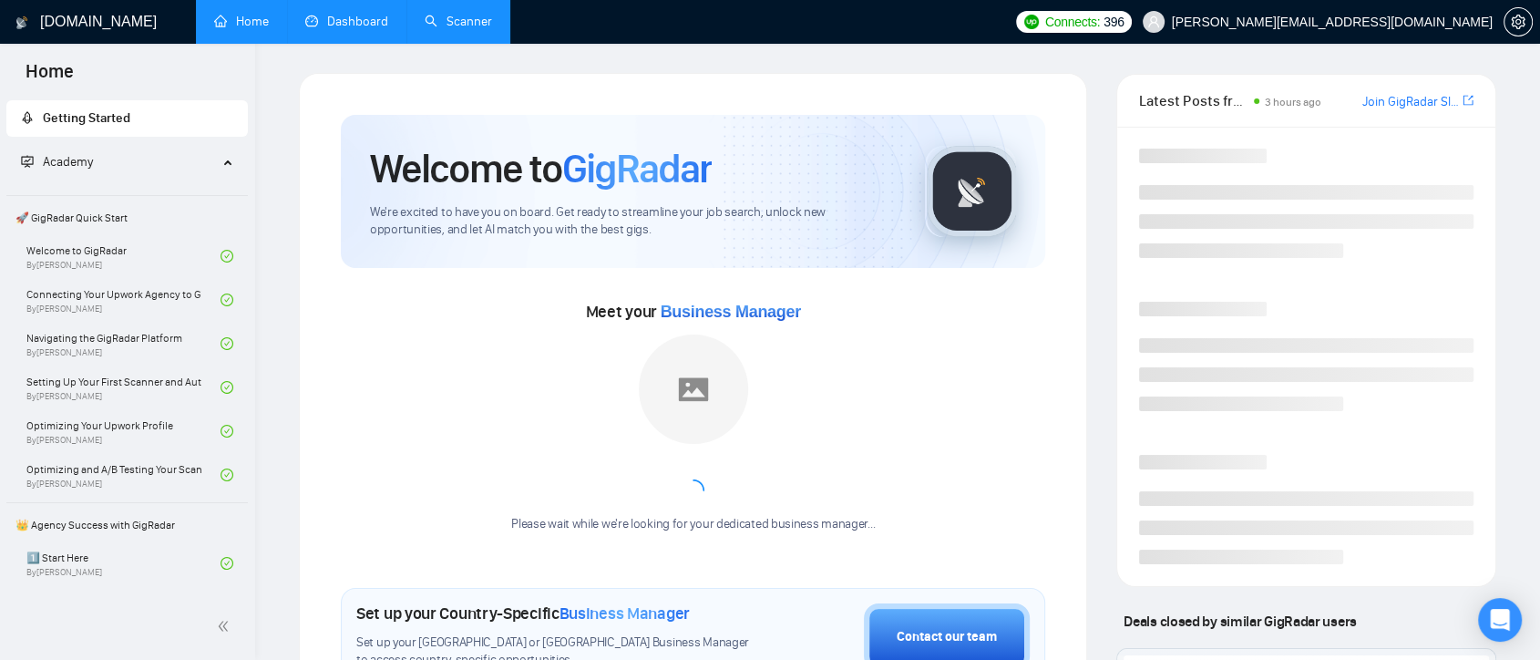
click at [327, 29] on link "Dashboard" at bounding box center [346, 21] width 83 height 15
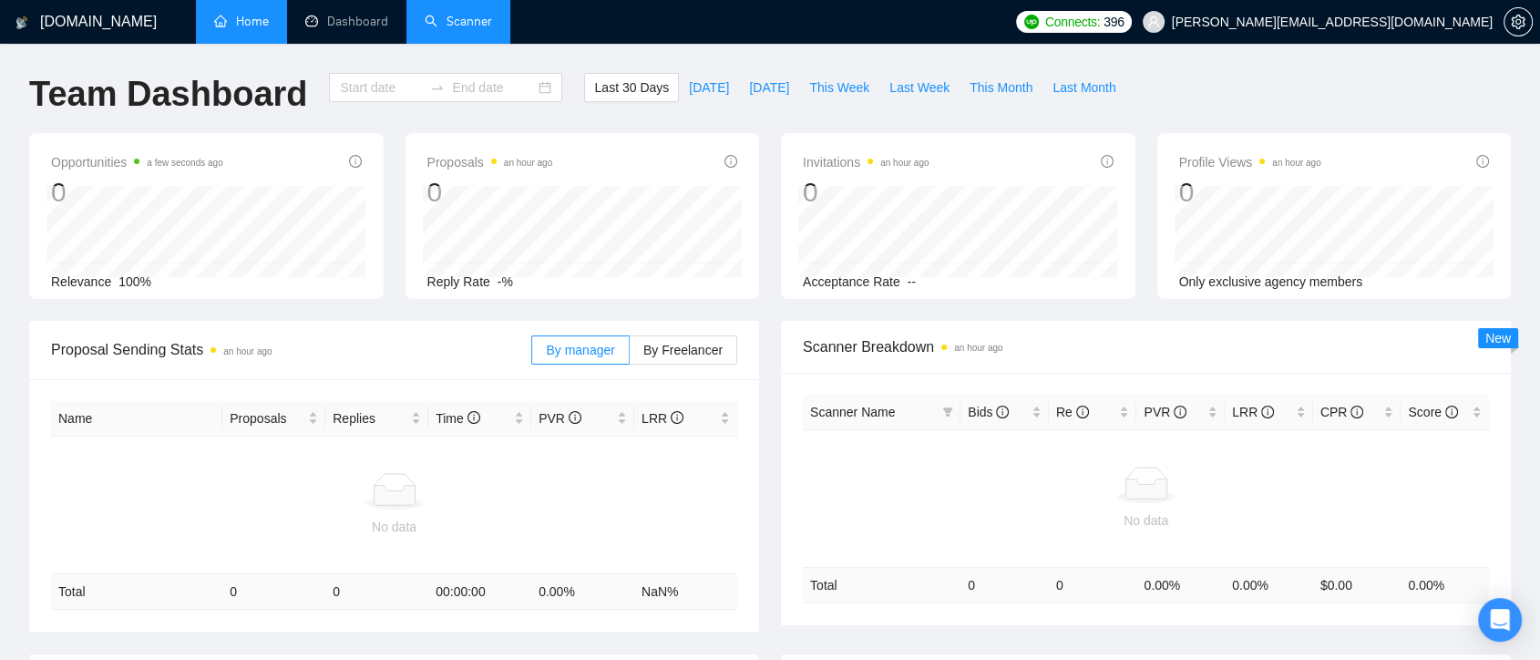
type input "[DATE]"
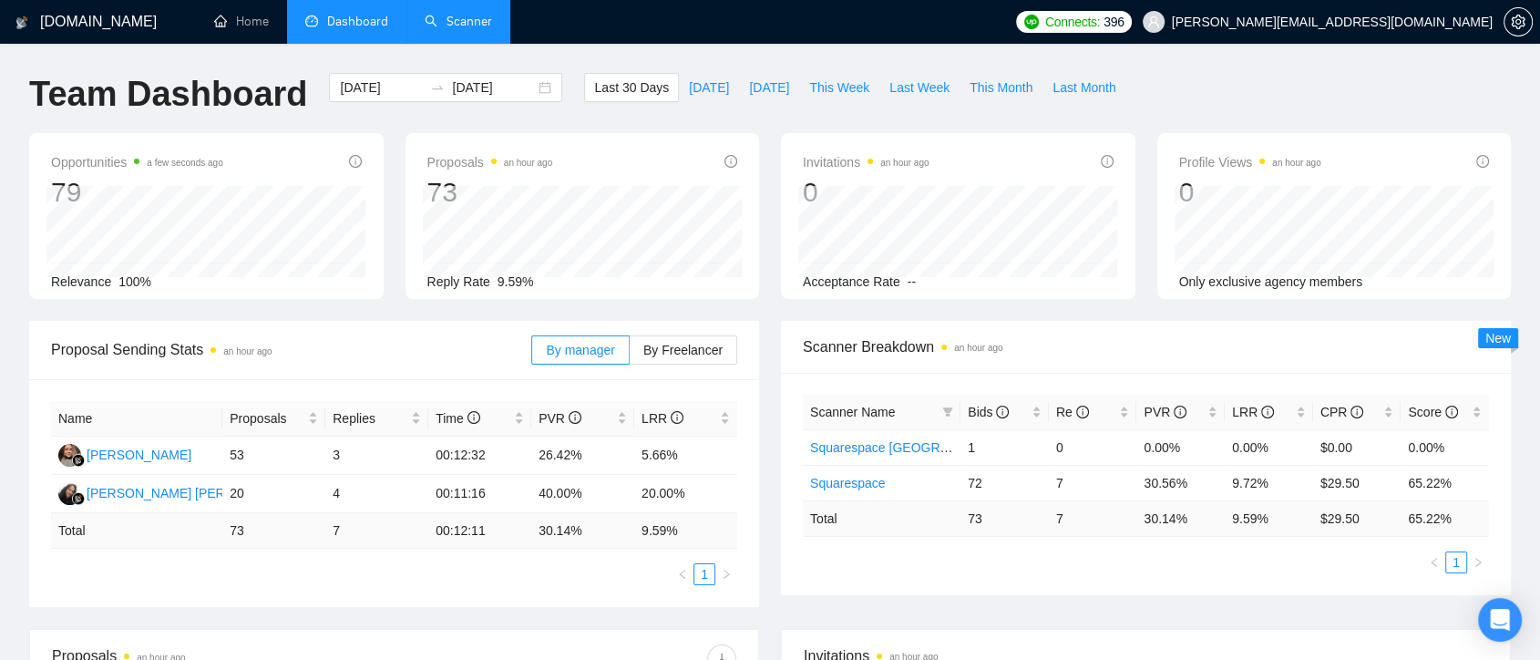
click at [485, 26] on link "Scanner" at bounding box center [458, 21] width 67 height 15
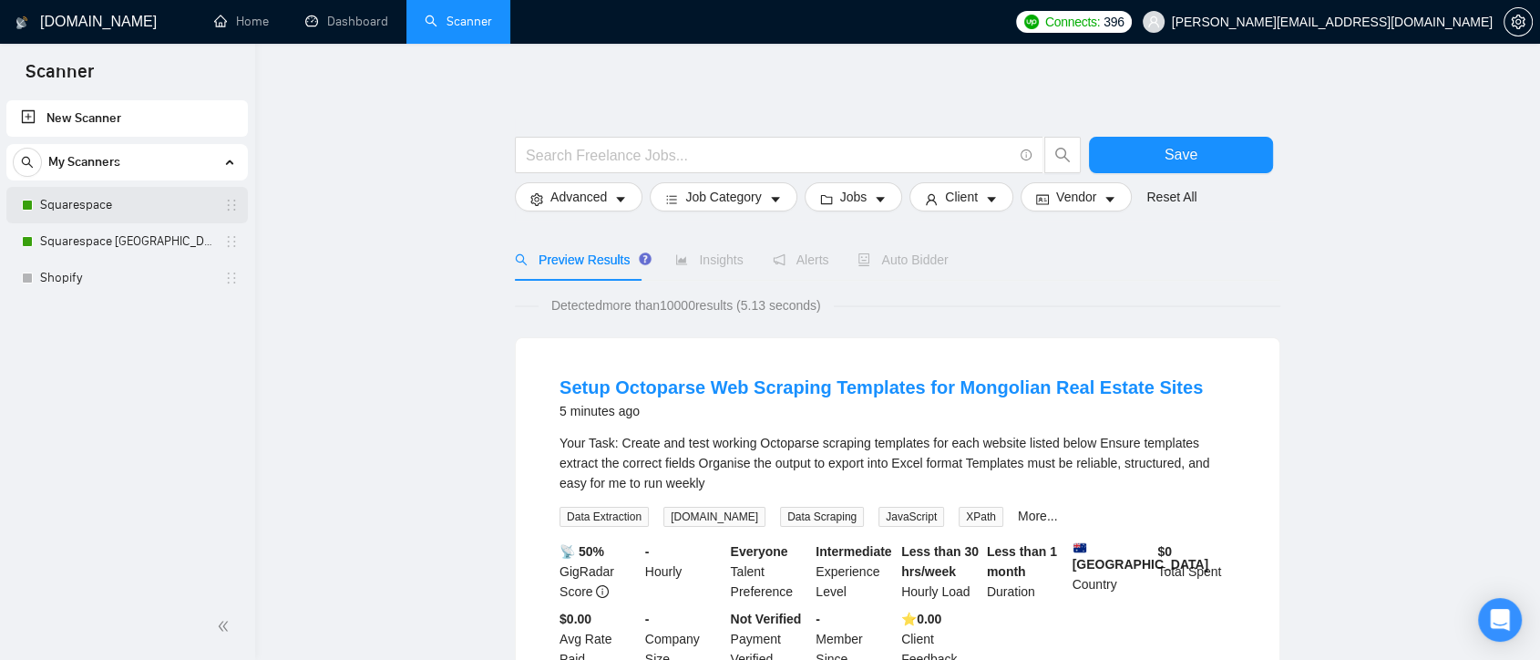
click at [124, 206] on link "Squarespace" at bounding box center [126, 205] width 173 height 36
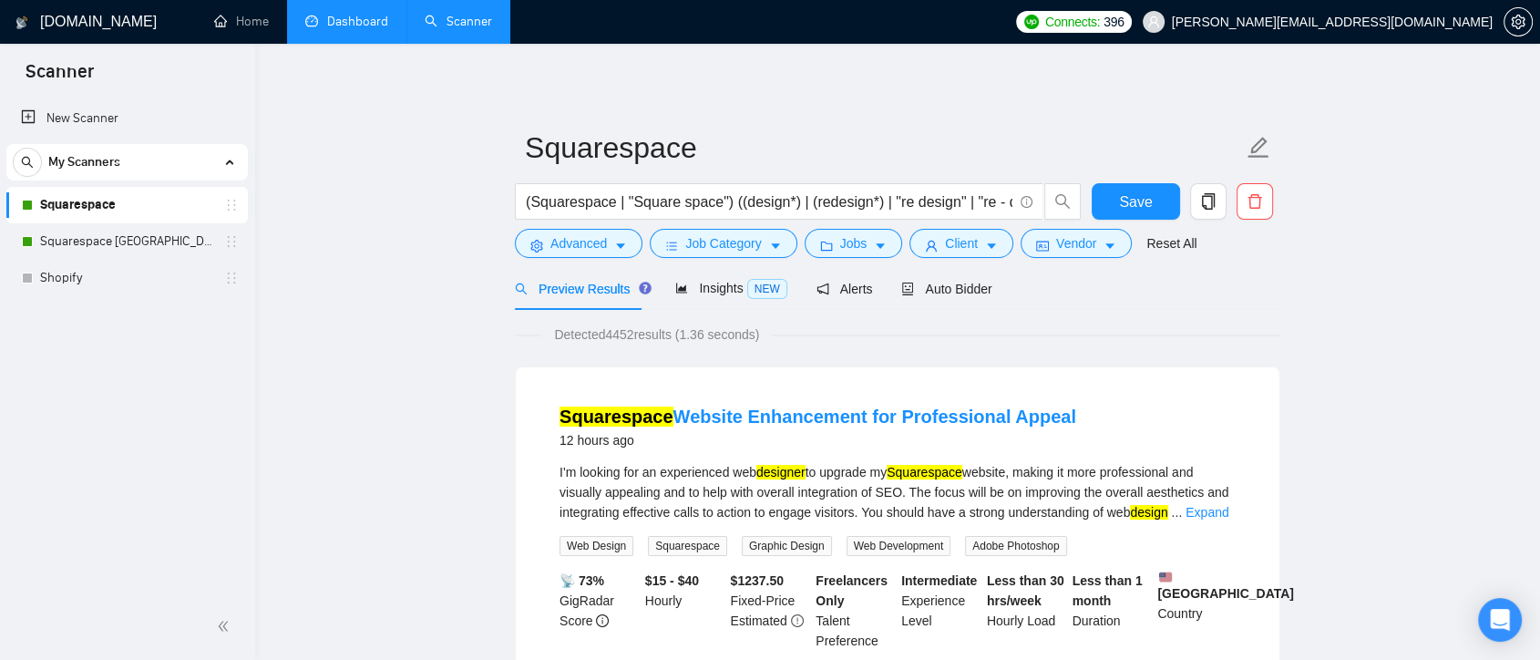
click at [359, 18] on link "Dashboard" at bounding box center [346, 21] width 83 height 15
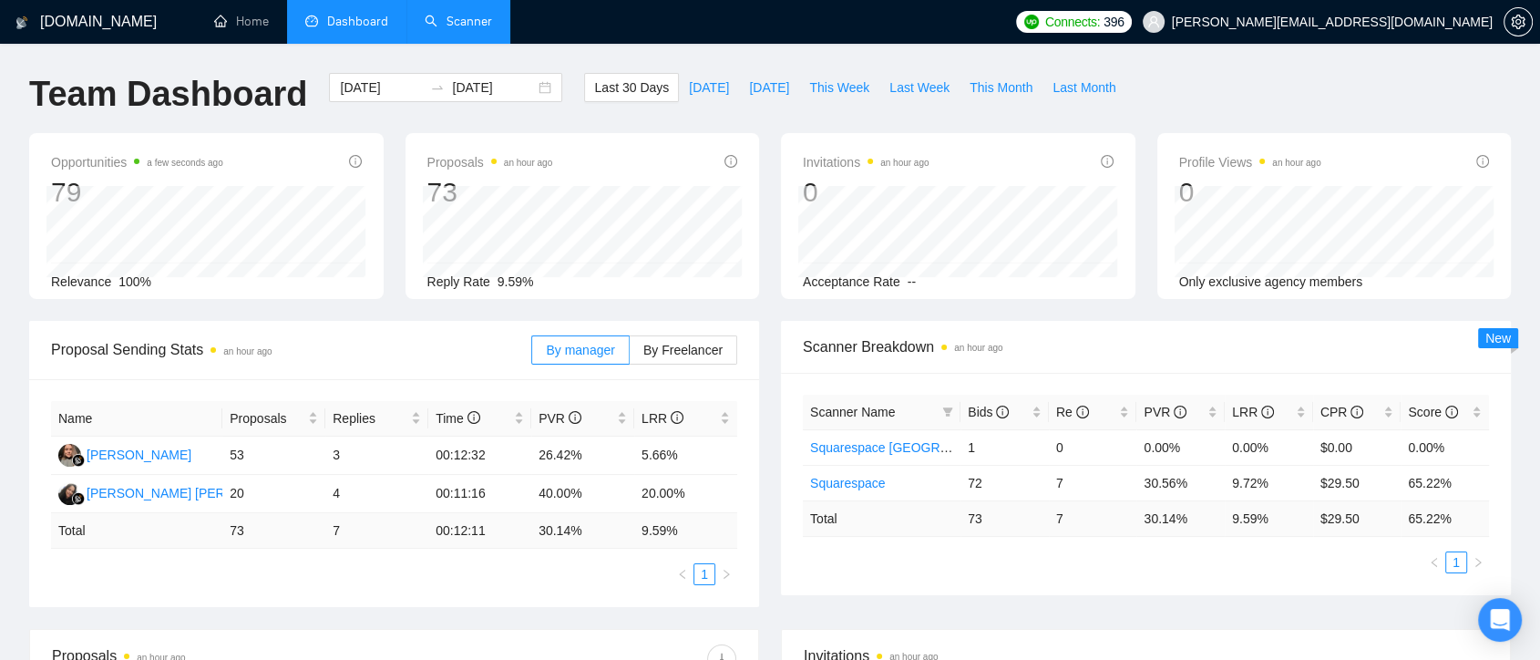
click at [437, 24] on link "Scanner" at bounding box center [458, 21] width 67 height 15
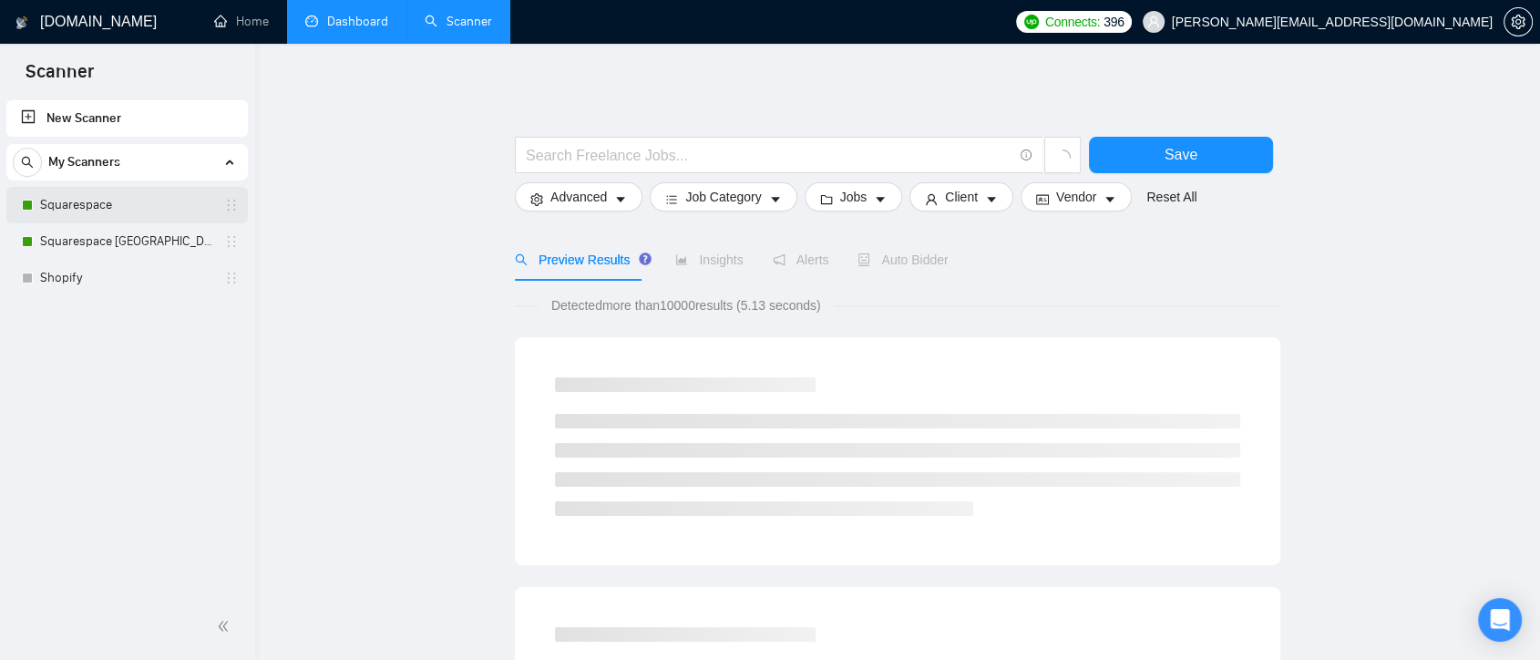
click at [126, 209] on link "Squarespace" at bounding box center [126, 205] width 173 height 36
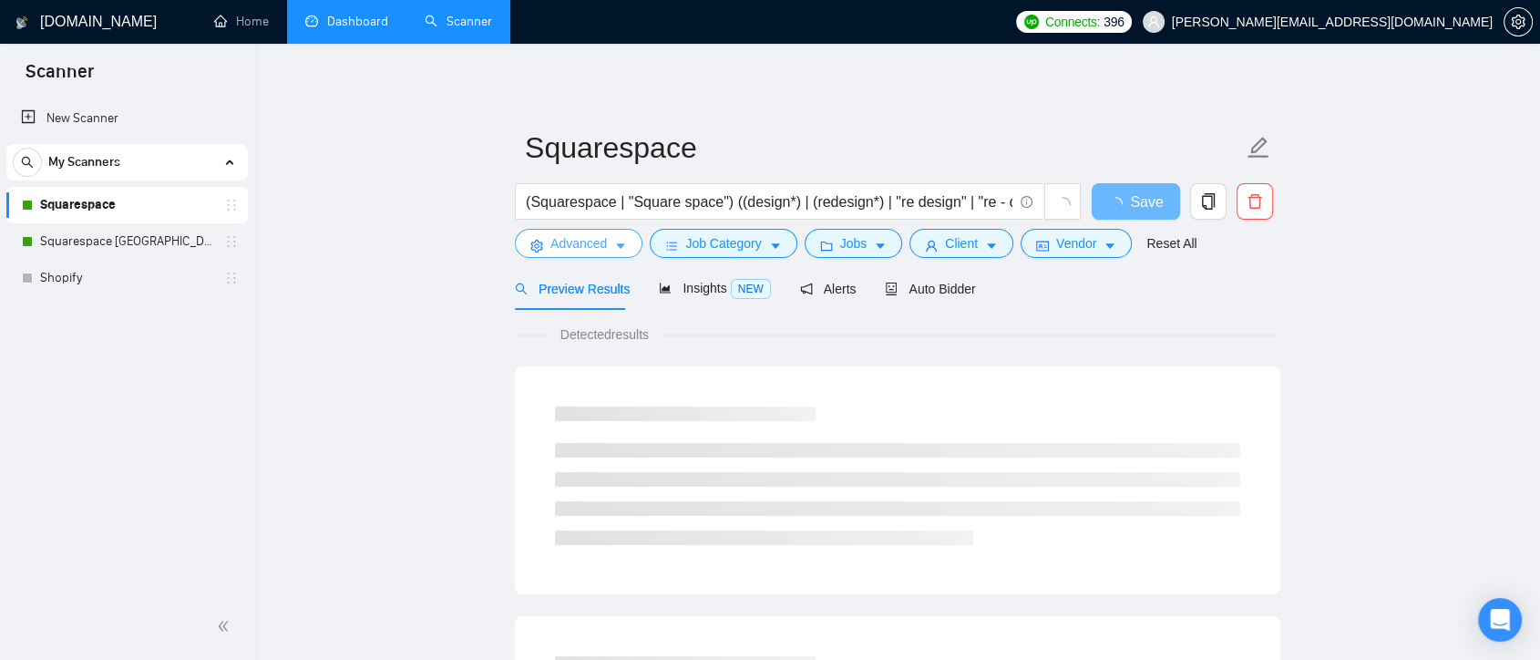
click at [612, 246] on button "Advanced" at bounding box center [579, 243] width 128 height 29
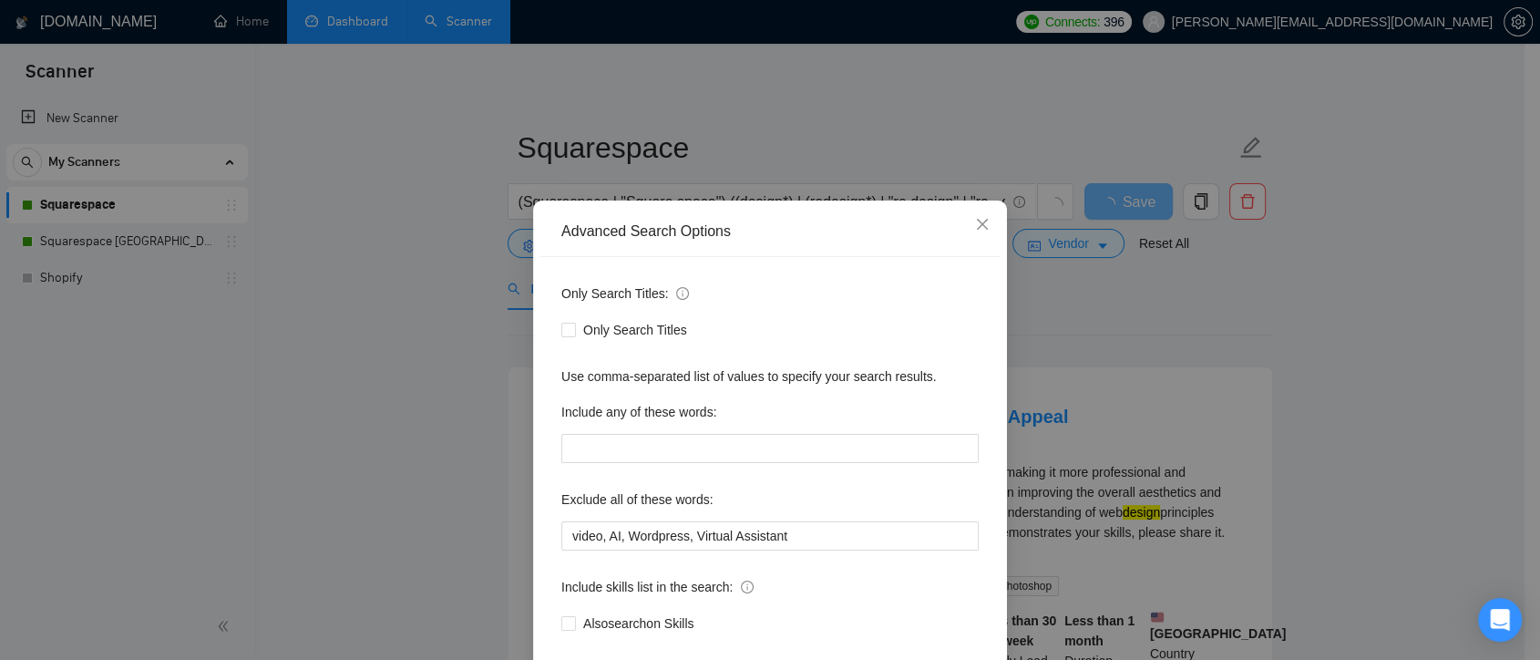
click at [1138, 362] on div "Advanced Search Options Only Search Titles: Only Search Titles Use comma-separa…" at bounding box center [770, 330] width 1540 height 660
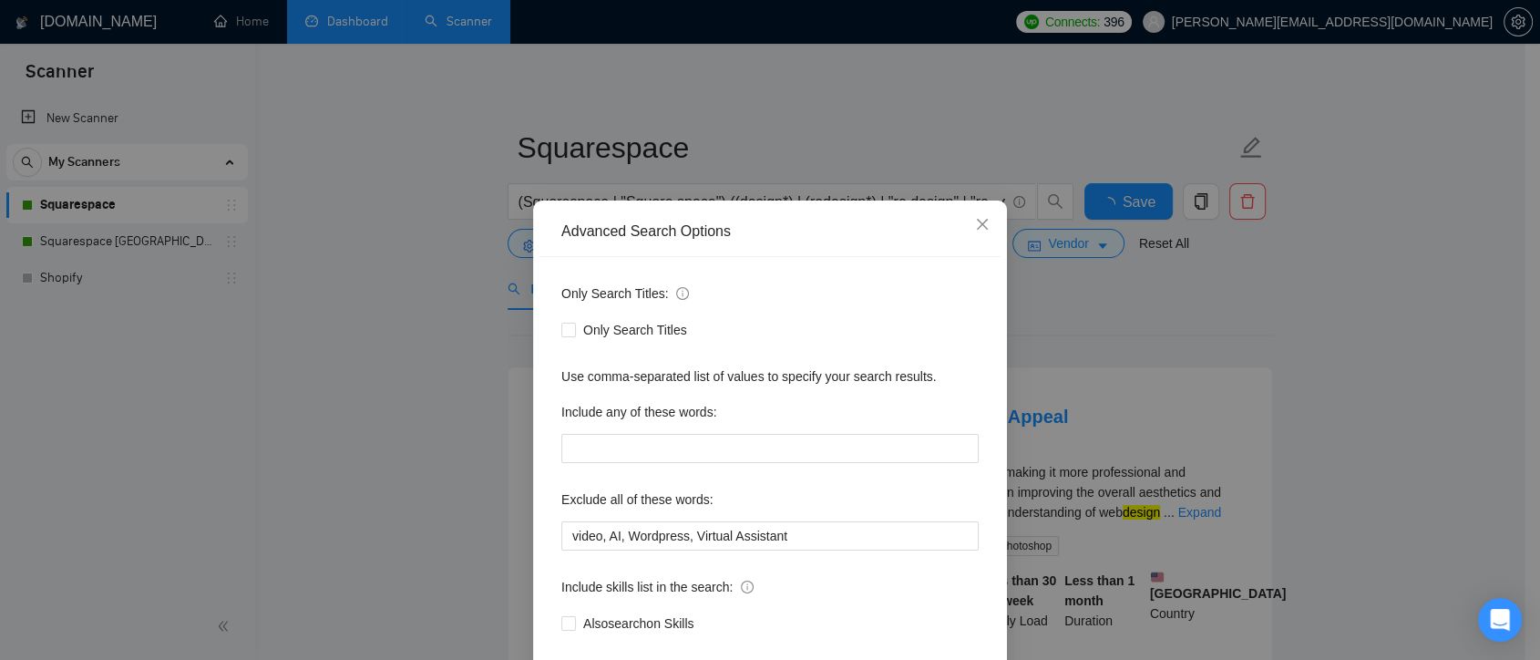
click at [854, 320] on div "Only Search Titles" at bounding box center [769, 330] width 417 height 20
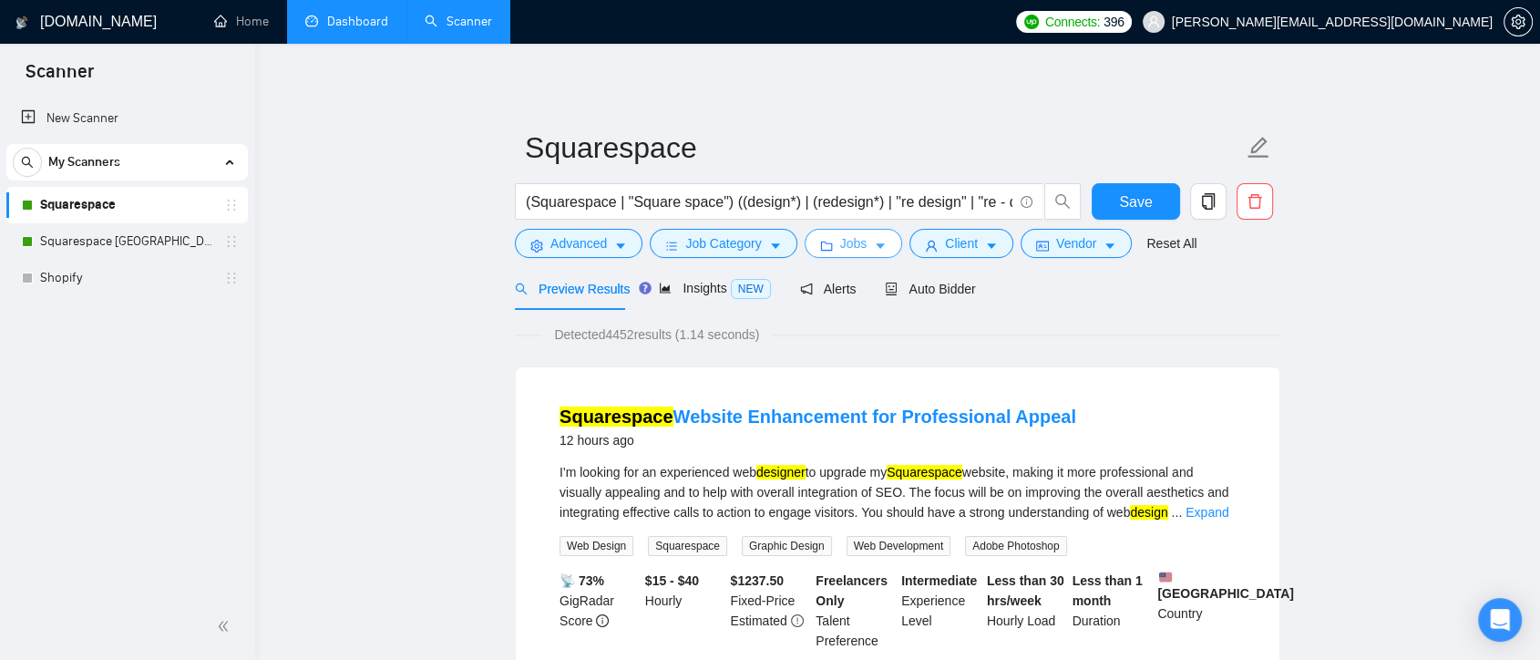
click at [860, 244] on span "Jobs" at bounding box center [853, 243] width 27 height 20
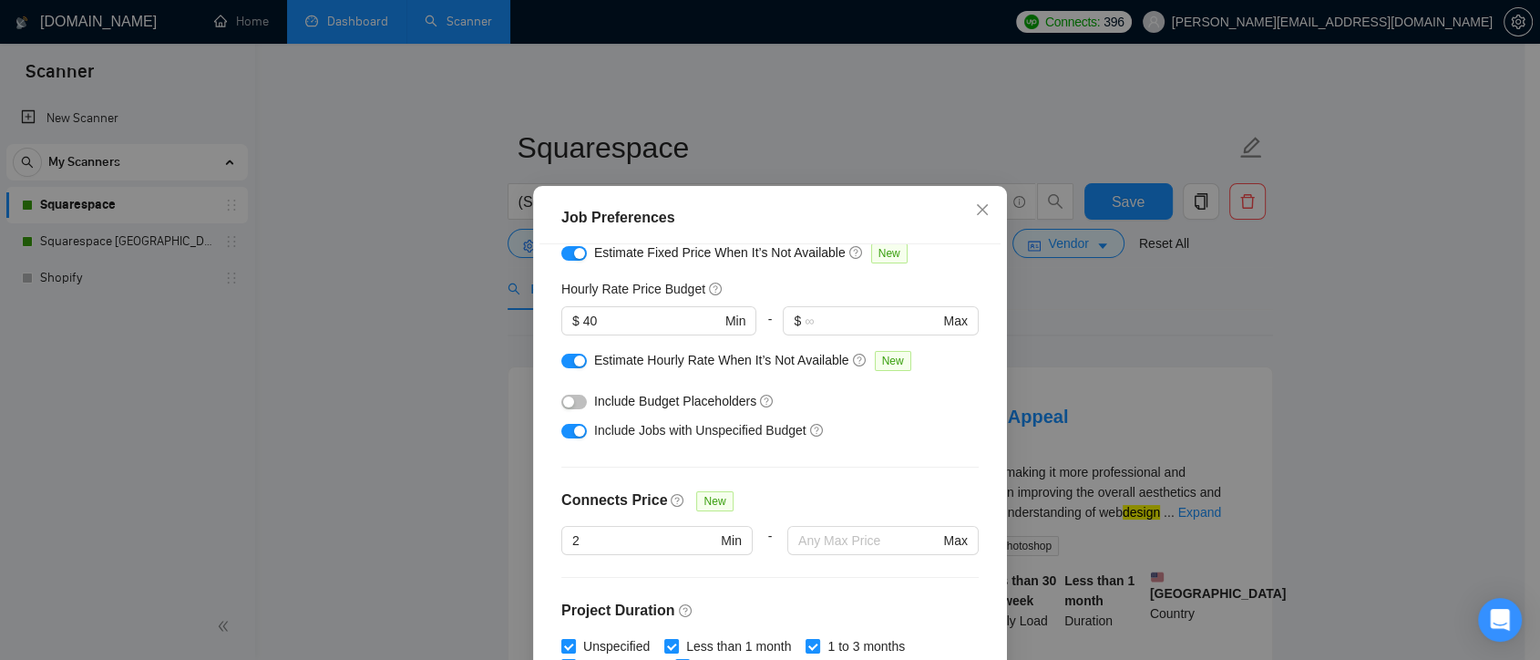
scroll to position [101, 0]
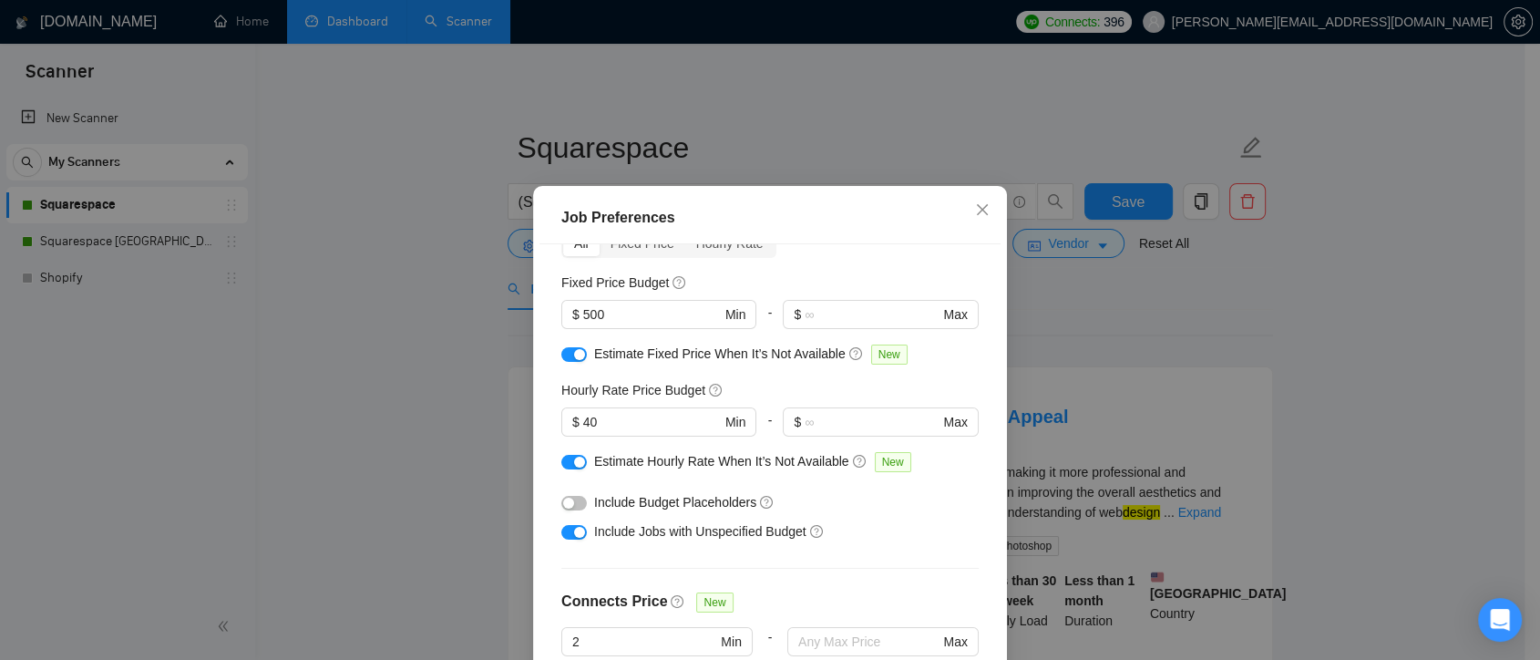
click at [1102, 324] on div "Job Preferences Budget Project Type All Fixed Price Hourly Rate Fixed Price Bud…" at bounding box center [770, 330] width 1540 height 660
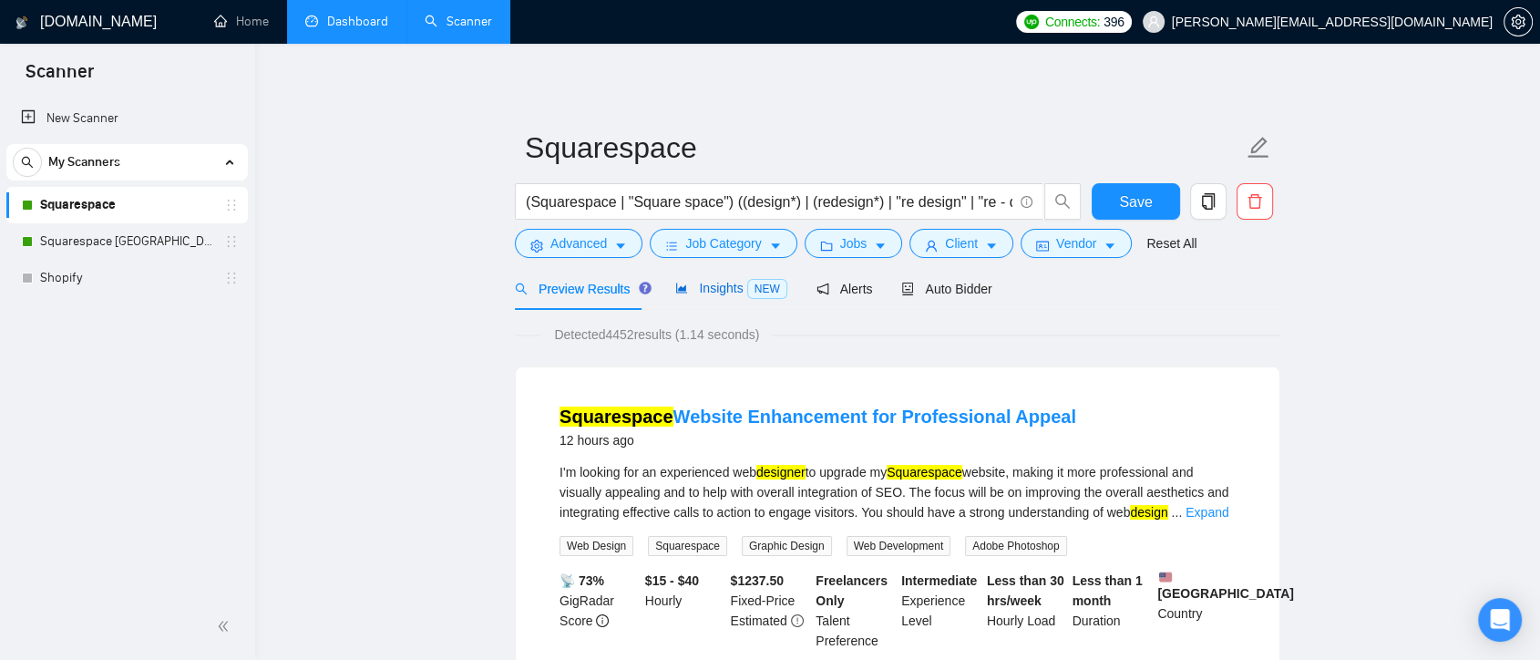
click at [712, 283] on span "Insights NEW" at bounding box center [730, 288] width 111 height 15
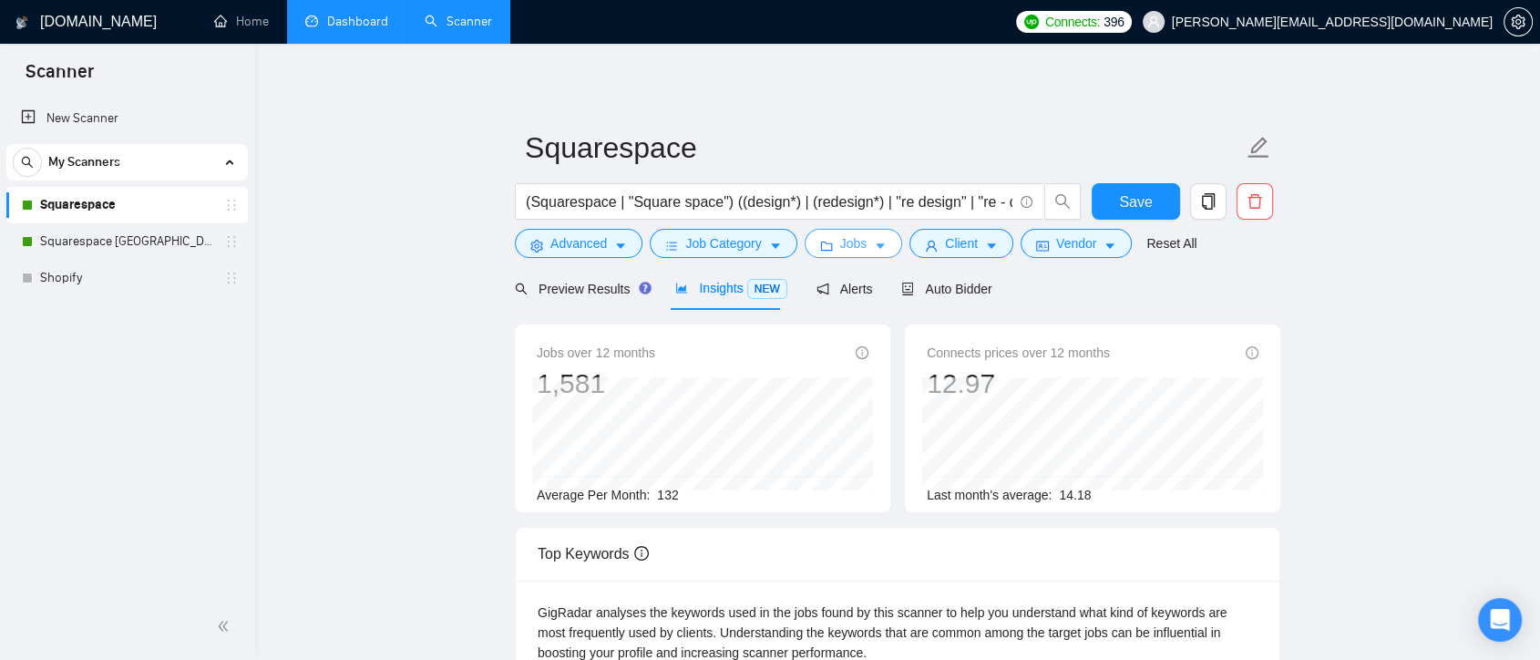
click at [887, 244] on button "Jobs" at bounding box center [854, 243] width 98 height 29
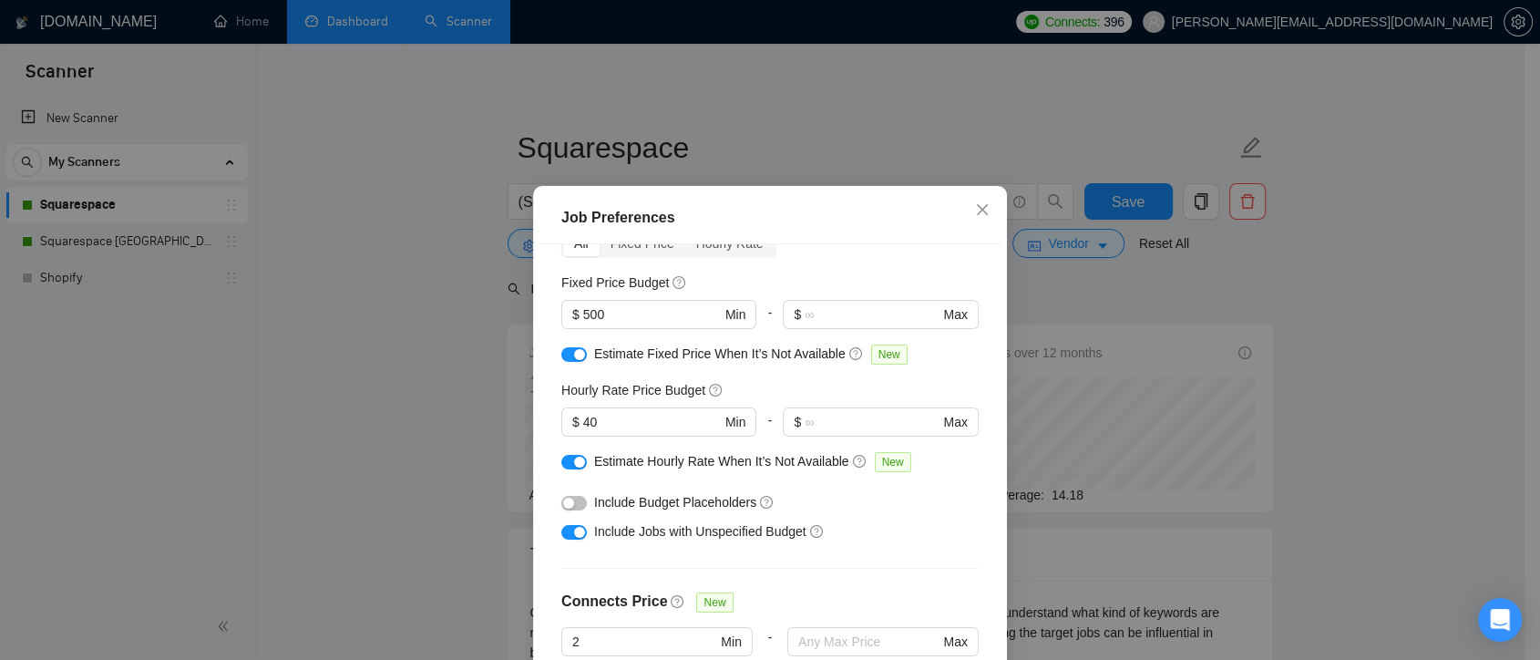
click at [574, 355] on div "button" at bounding box center [579, 354] width 11 height 11
click at [574, 461] on div "button" at bounding box center [579, 462] width 11 height 11
click at [574, 532] on div "button" at bounding box center [579, 532] width 11 height 11
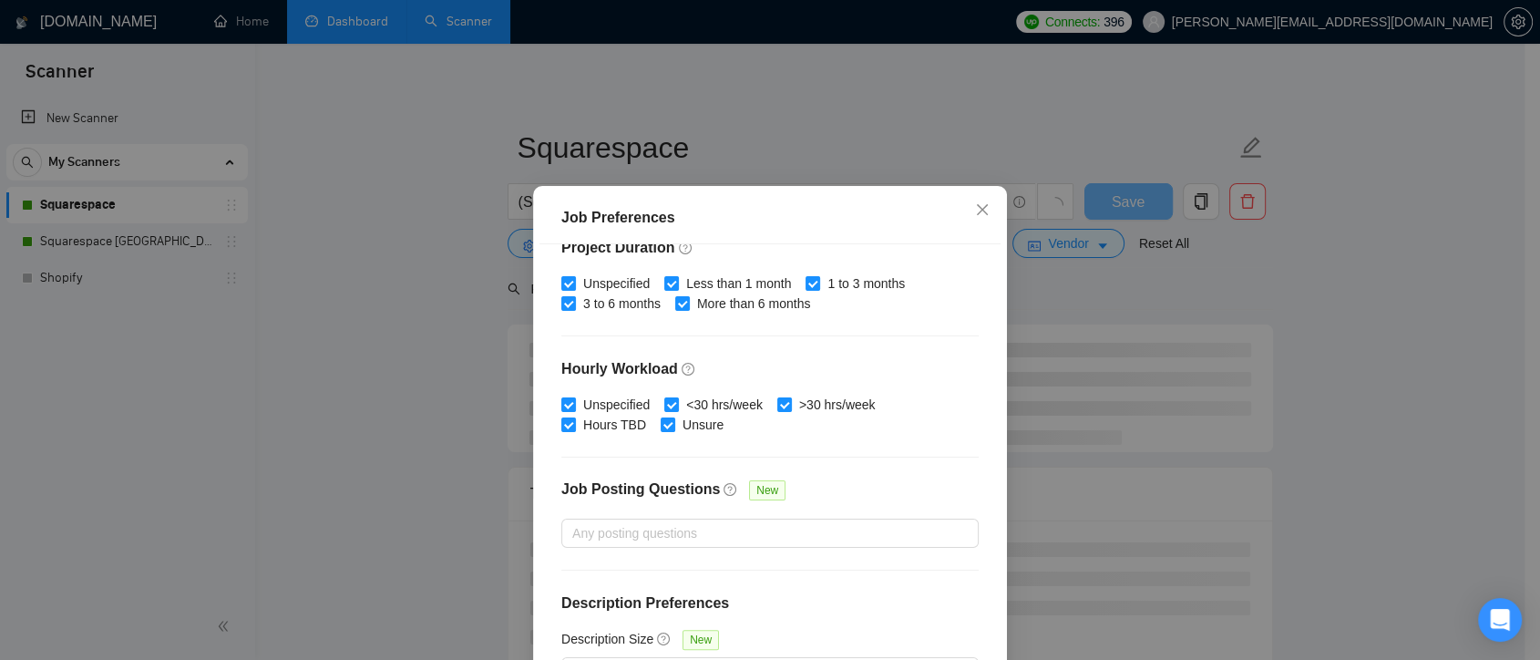
scroll to position [126, 0]
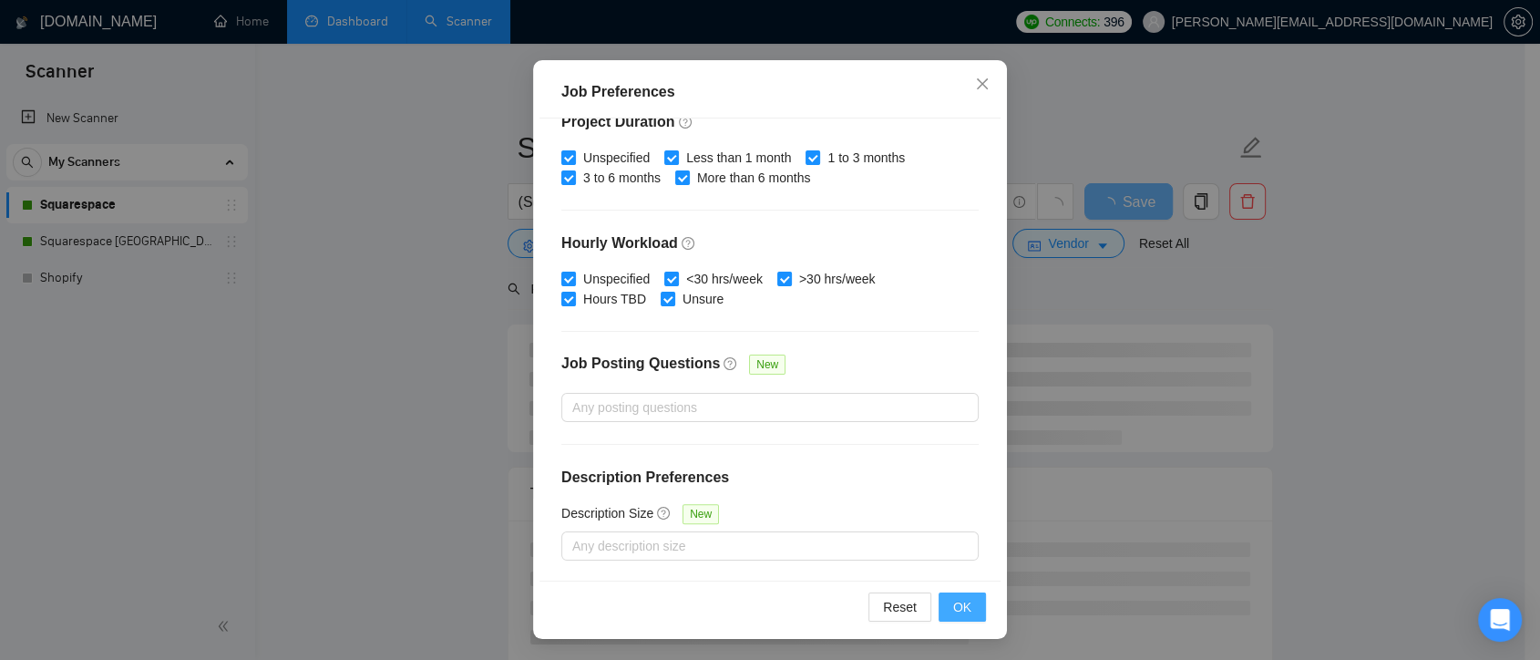
click at [953, 609] on span "OK" at bounding box center [962, 607] width 18 height 20
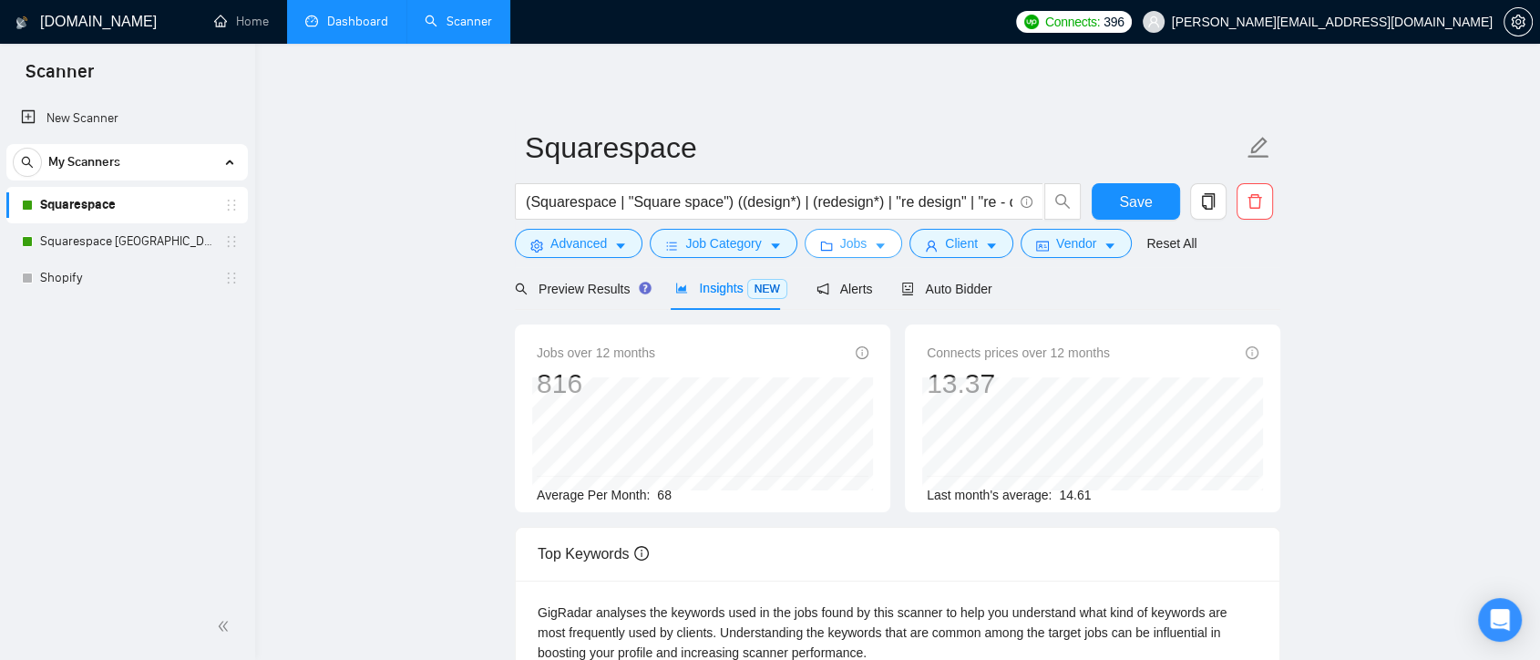
scroll to position [0, 0]
click at [878, 245] on icon "caret-down" at bounding box center [880, 246] width 9 height 5
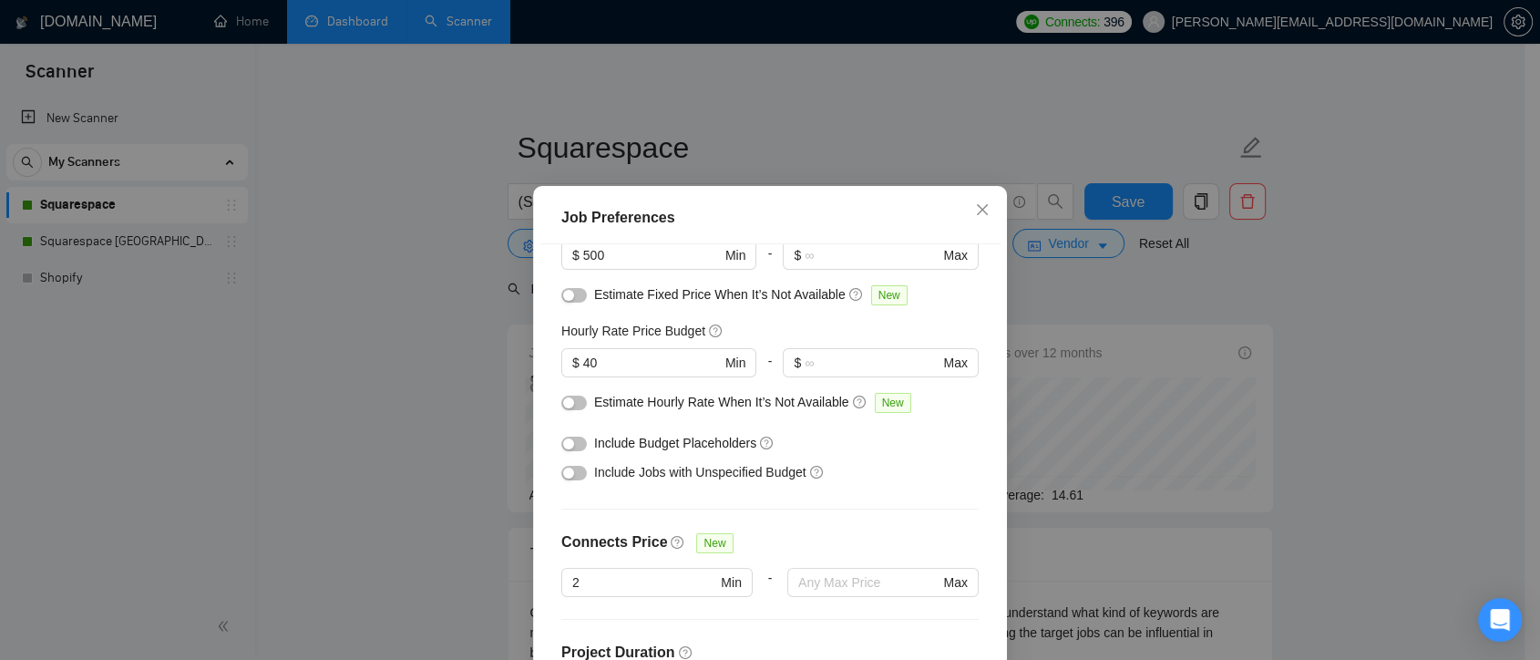
scroll to position [58, 0]
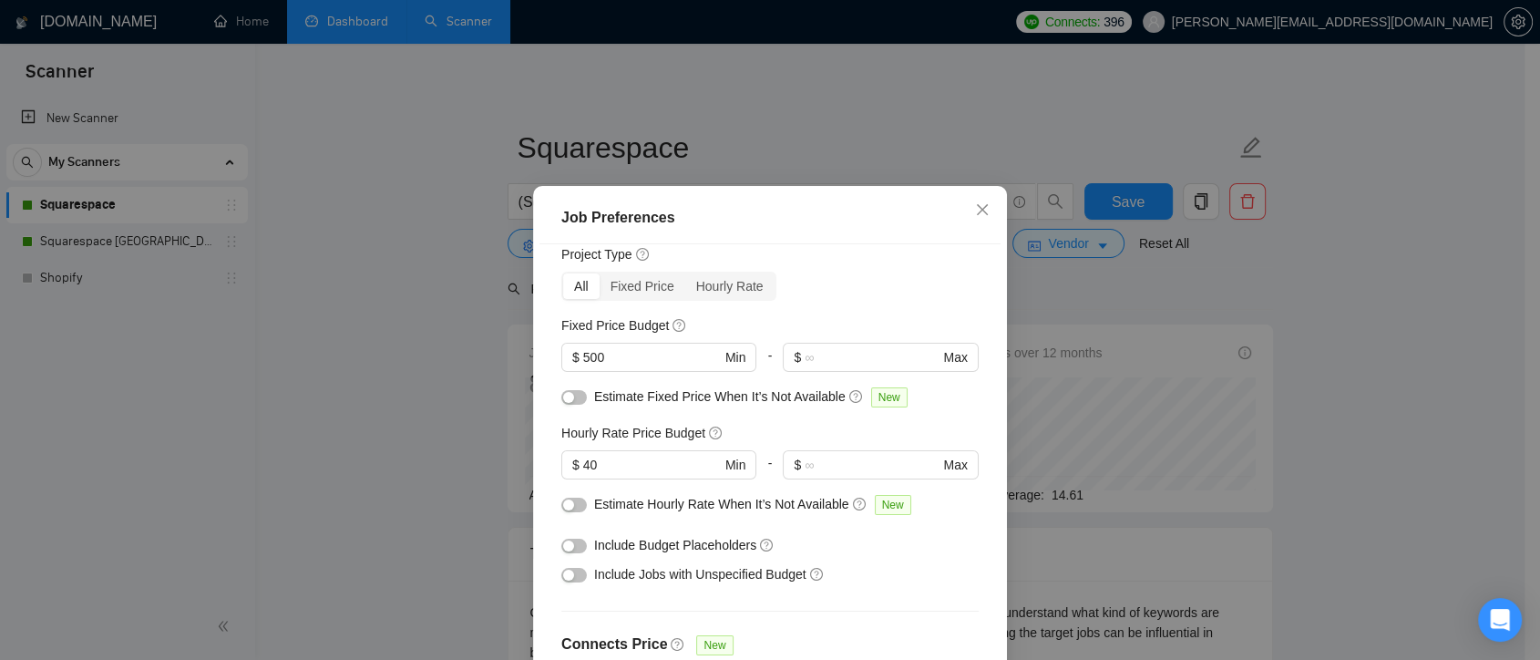
click at [571, 397] on button "button" at bounding box center [574, 397] width 26 height 15
click at [573, 545] on button "button" at bounding box center [574, 546] width 26 height 15
click at [574, 577] on button "button" at bounding box center [574, 575] width 26 height 15
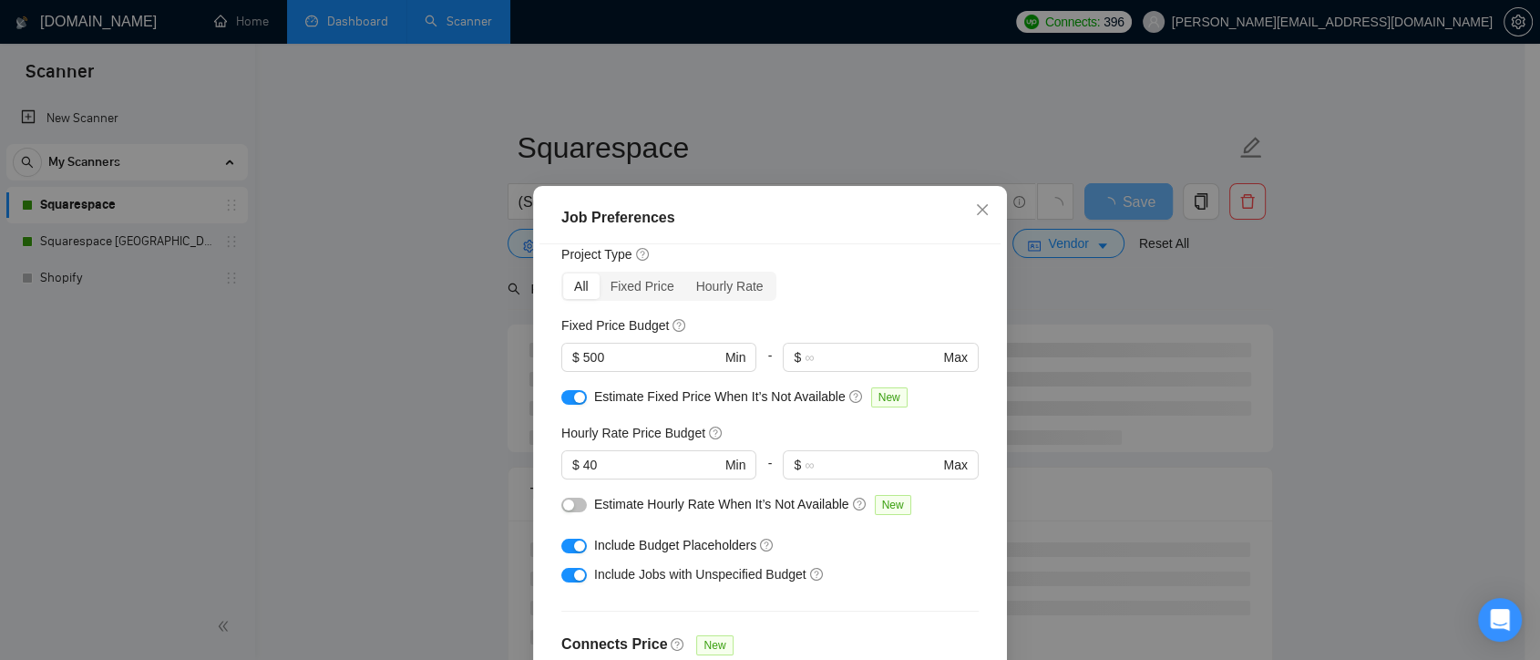
click at [574, 548] on div "button" at bounding box center [579, 546] width 11 height 11
click at [564, 396] on button "button" at bounding box center [574, 397] width 26 height 15
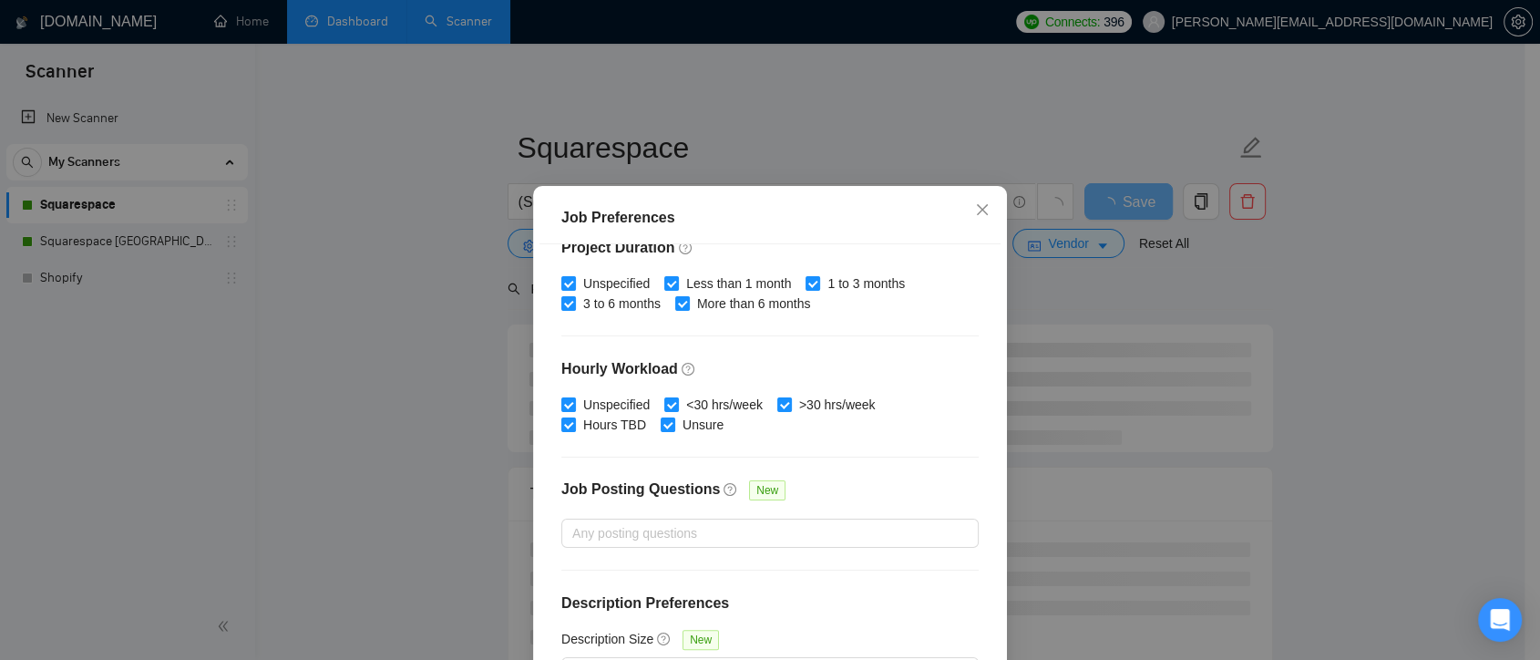
scroll to position [126, 0]
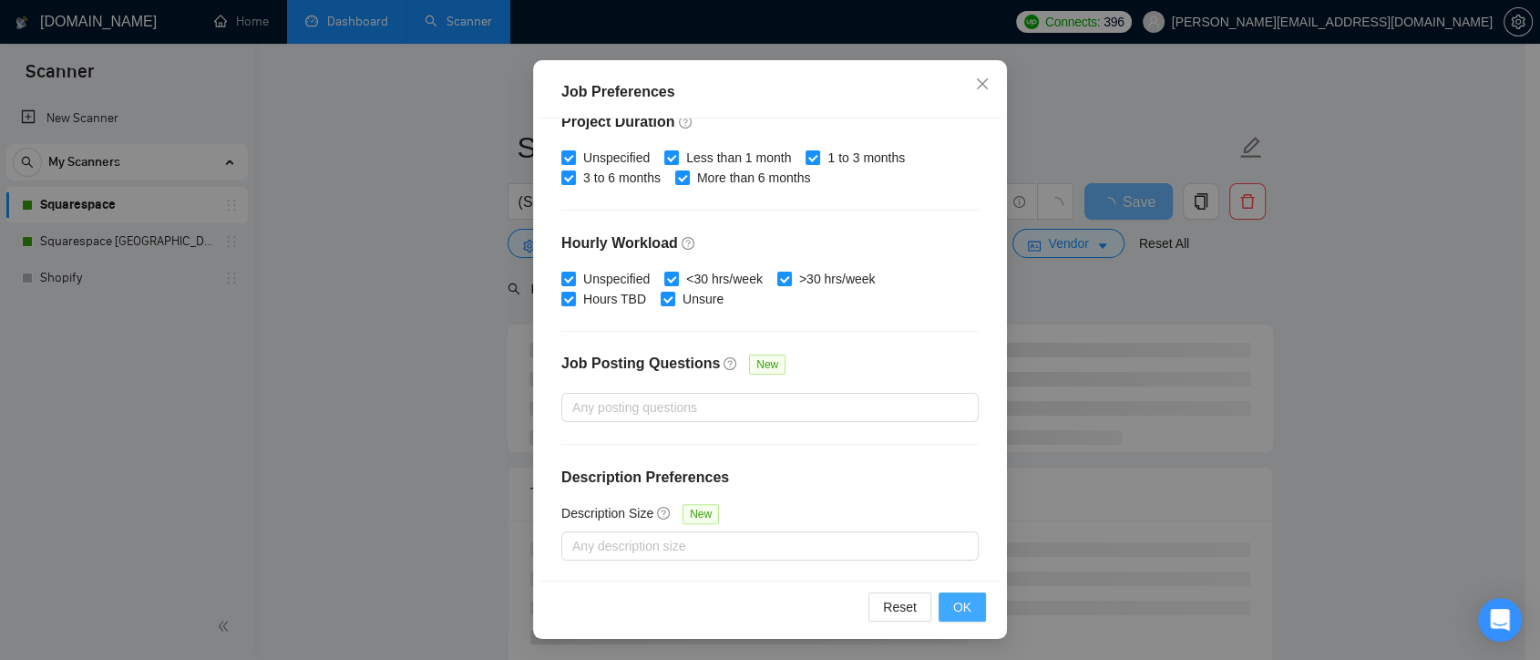
click at [955, 601] on span "OK" at bounding box center [962, 607] width 18 height 20
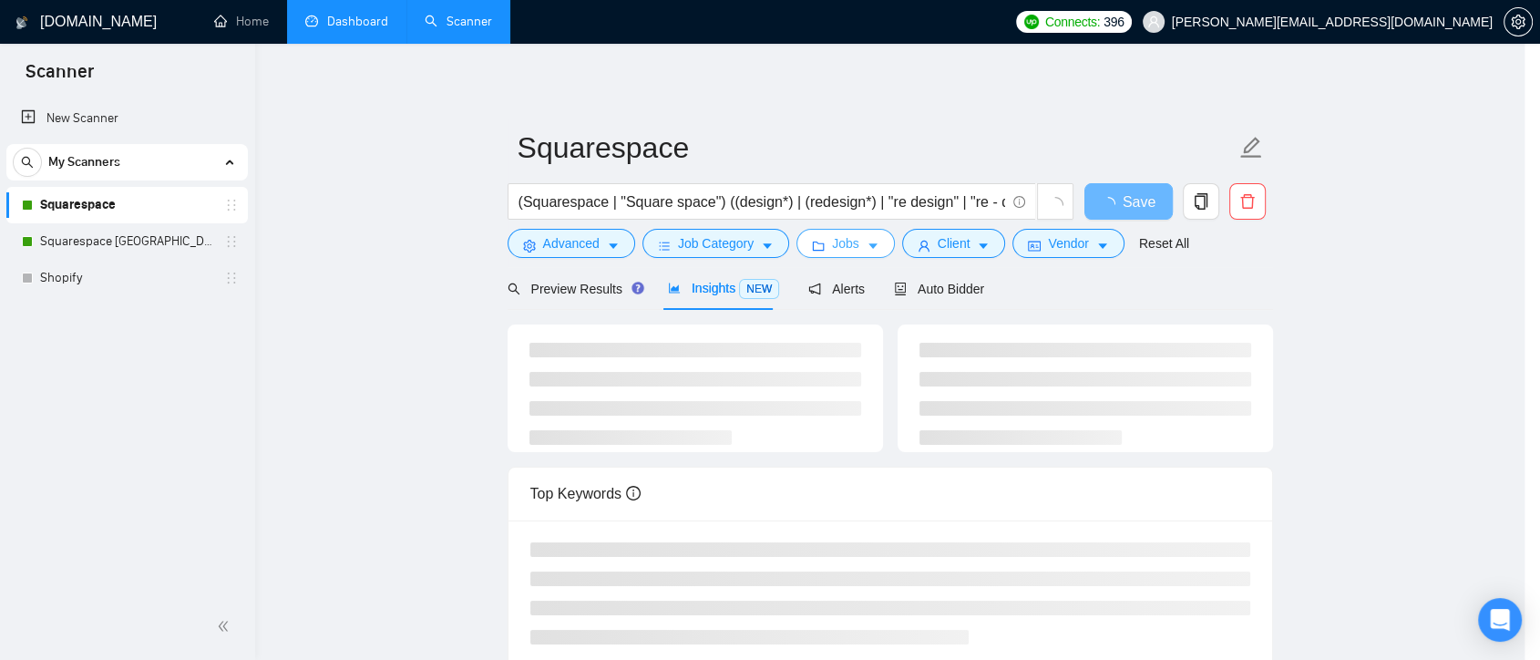
scroll to position [0, 0]
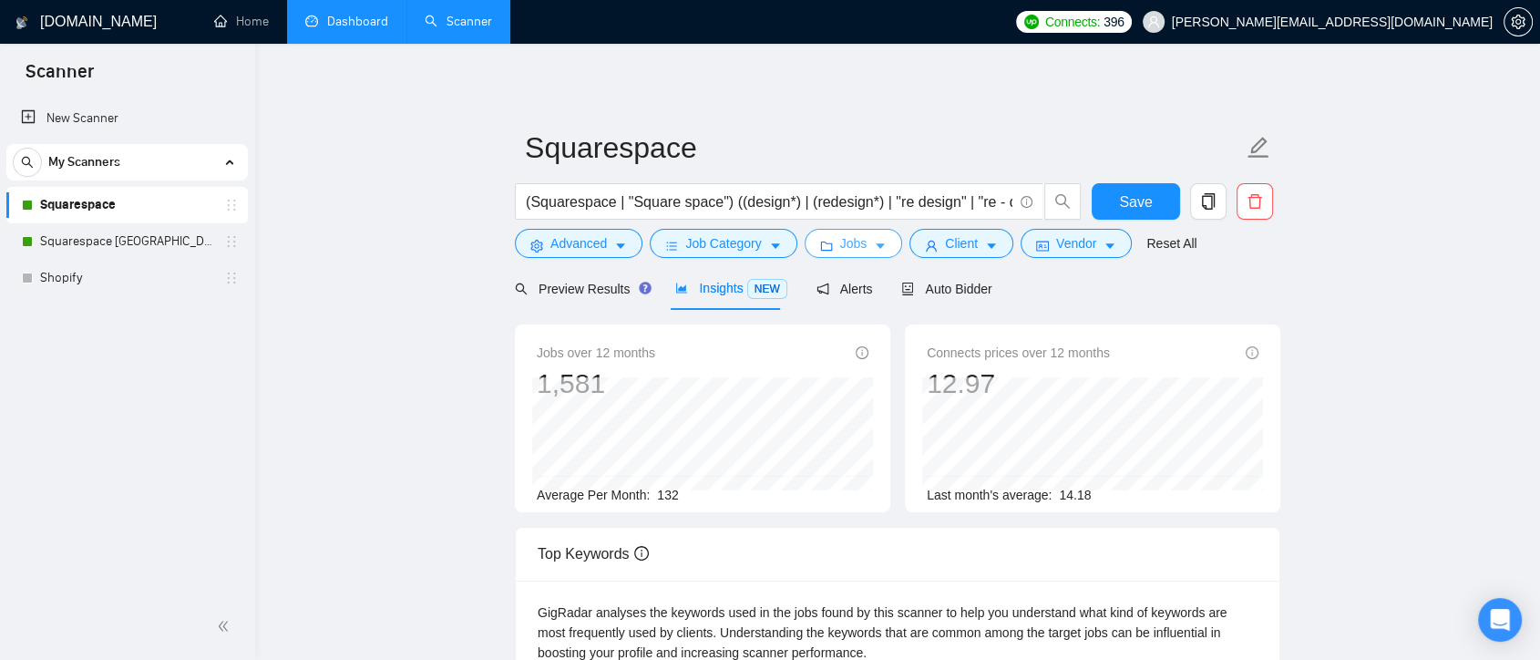
click at [865, 237] on button "Jobs" at bounding box center [854, 243] width 98 height 29
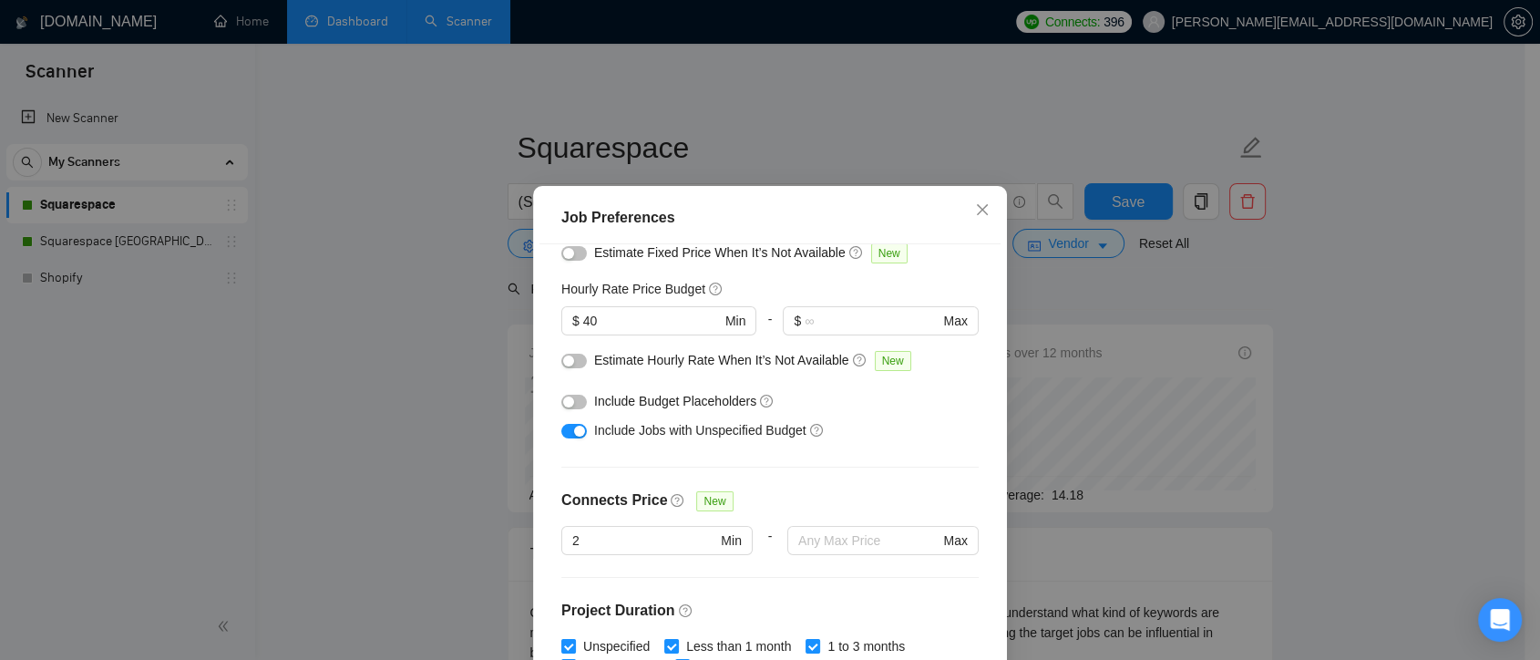
scroll to position [101, 0]
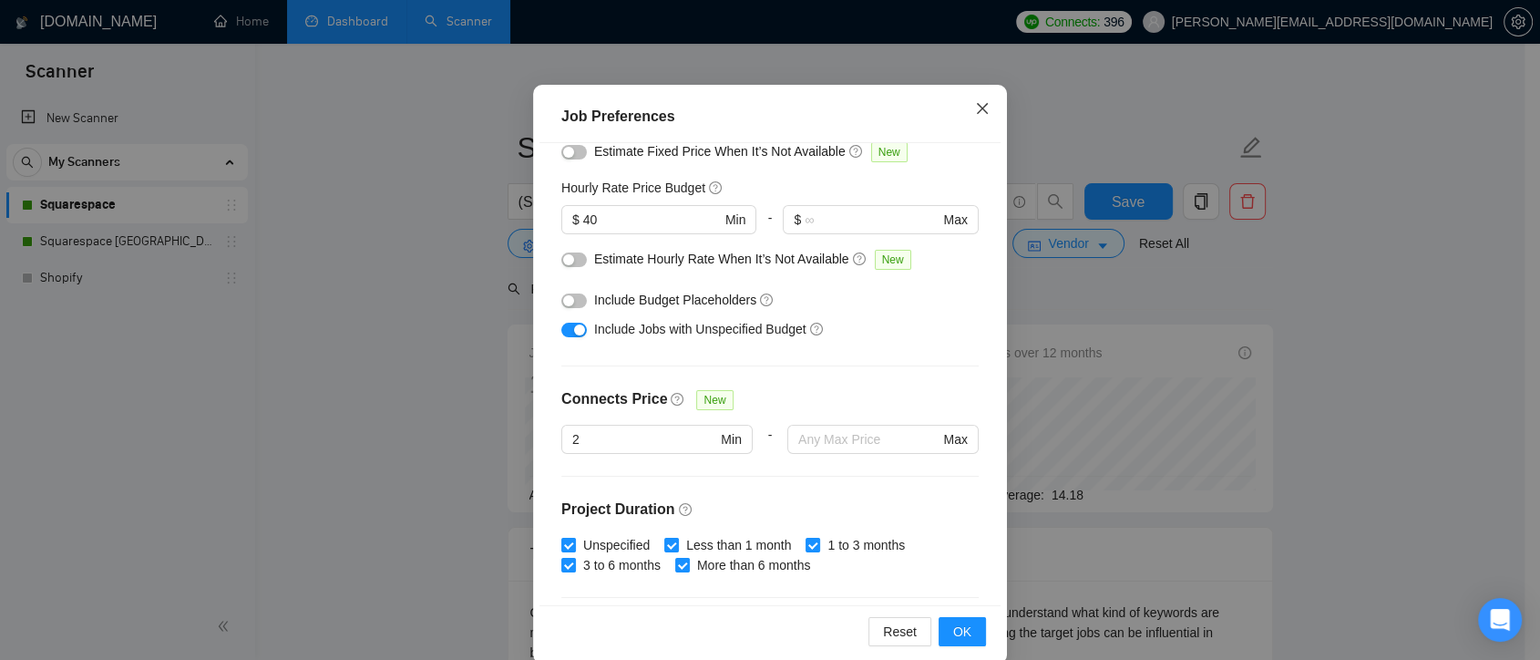
click at [977, 115] on icon "close" at bounding box center [982, 108] width 15 height 15
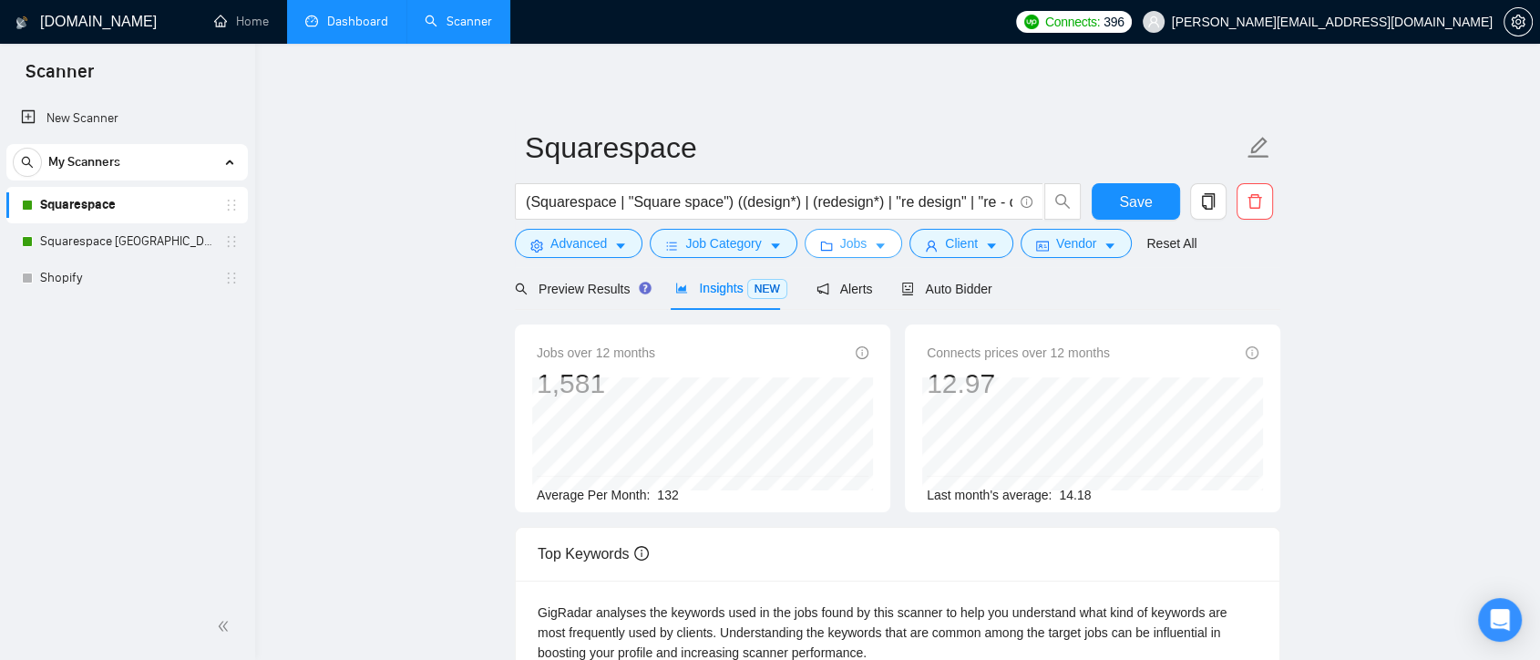
scroll to position [0, 0]
click at [930, 290] on span "Auto Bidder" at bounding box center [946, 289] width 90 height 15
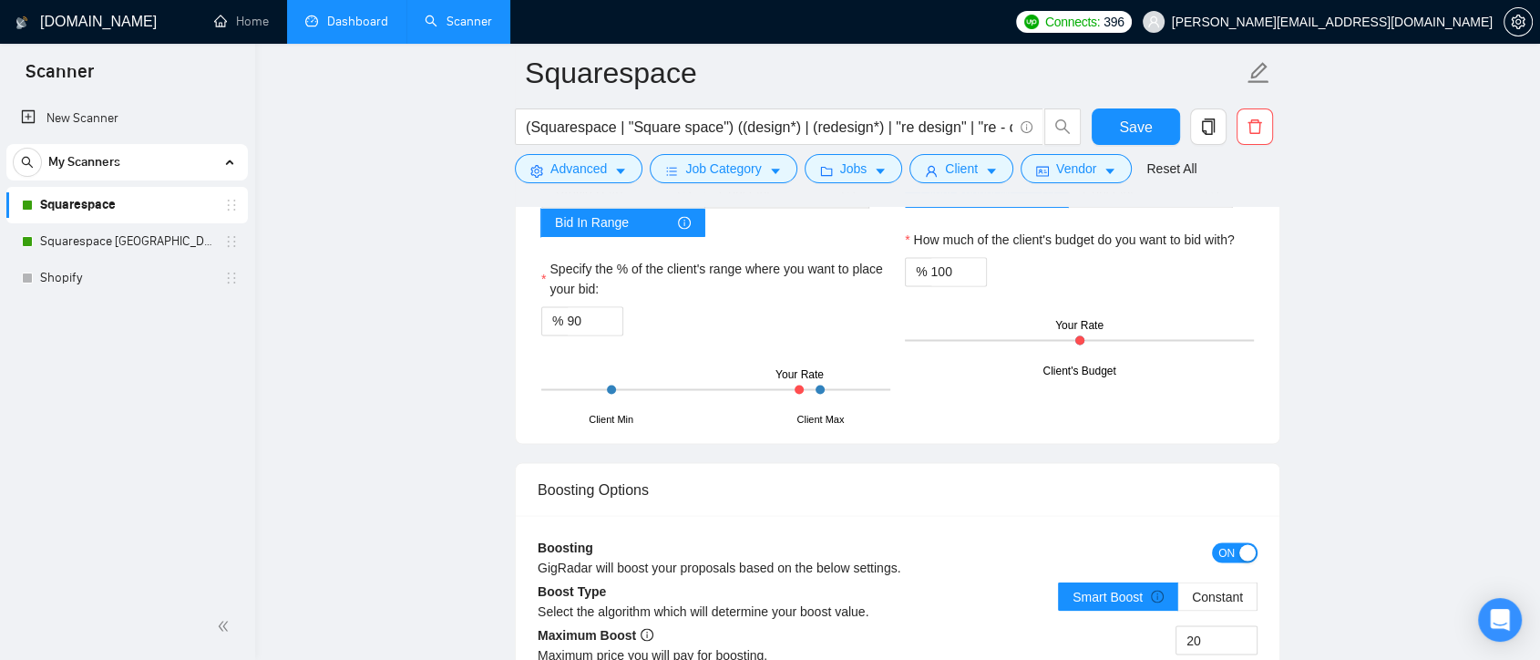
scroll to position [2937, 0]
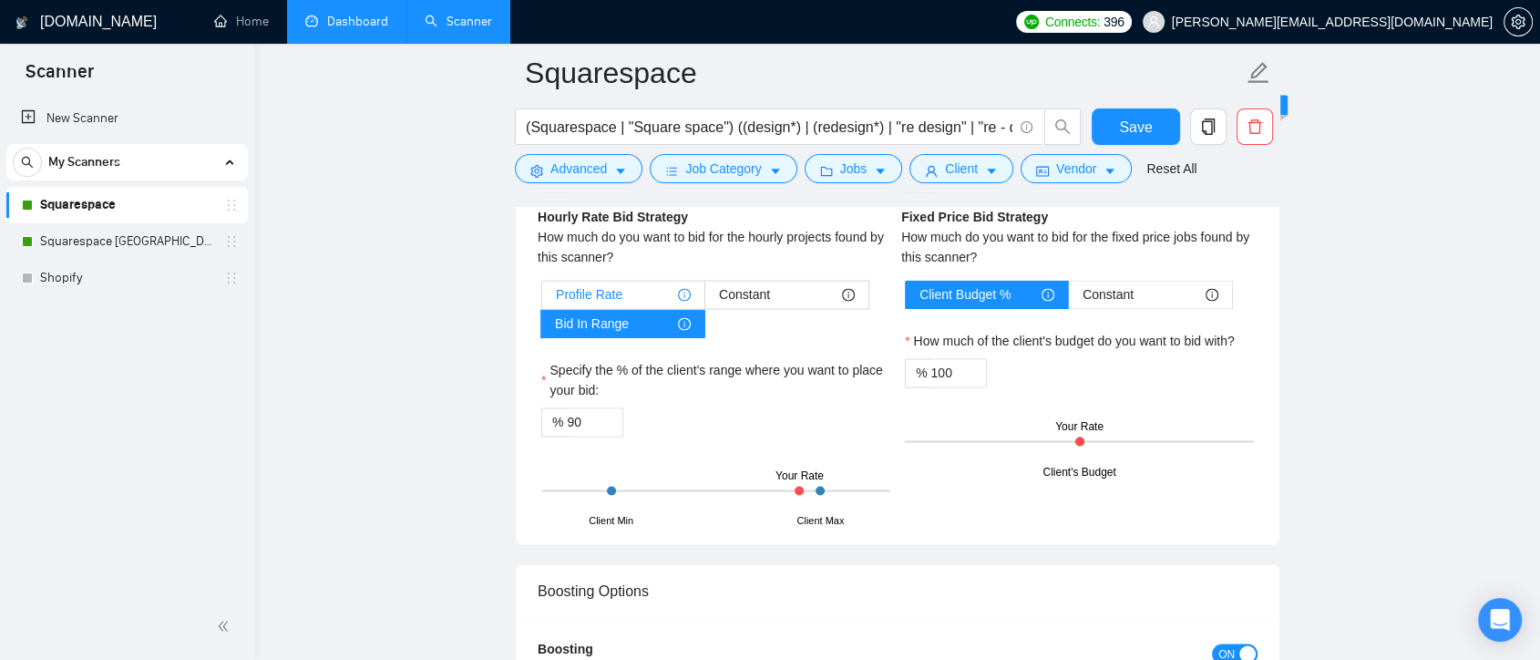
click at [649, 286] on div "Profile Rate" at bounding box center [623, 294] width 135 height 27
click at [542, 299] on input "Profile Rate" at bounding box center [542, 299] width 0 height 0
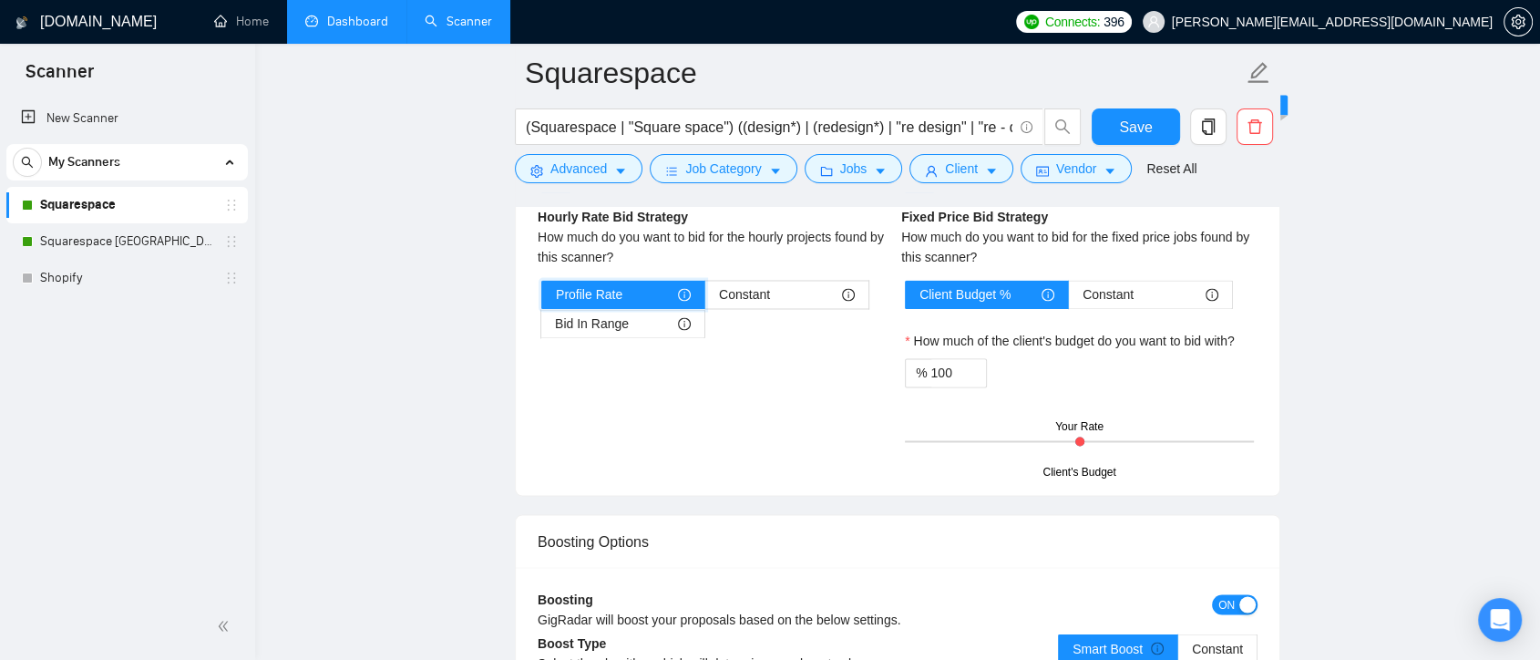
scroll to position [2836, 0]
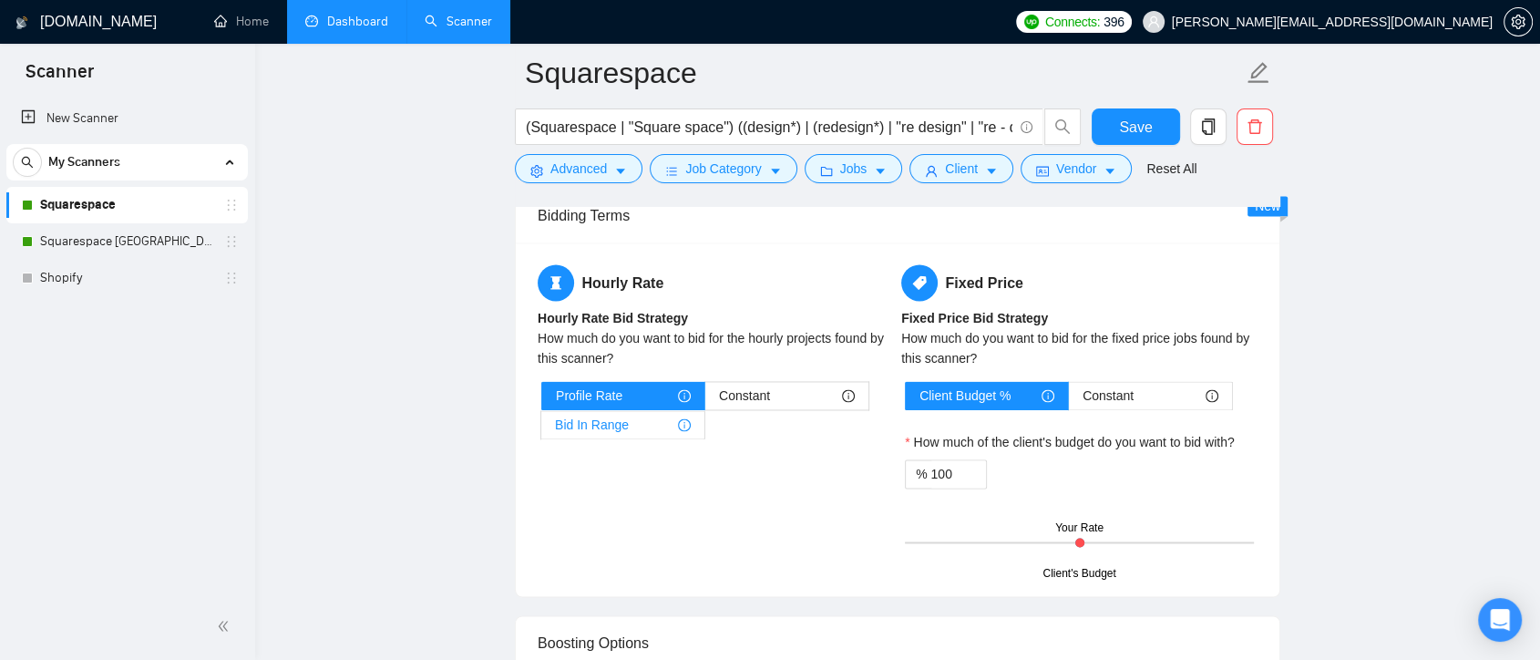
click at [667, 415] on div "Bid In Range" at bounding box center [623, 424] width 136 height 27
click at [541, 429] on input "Bid In Range" at bounding box center [541, 429] width 0 height 0
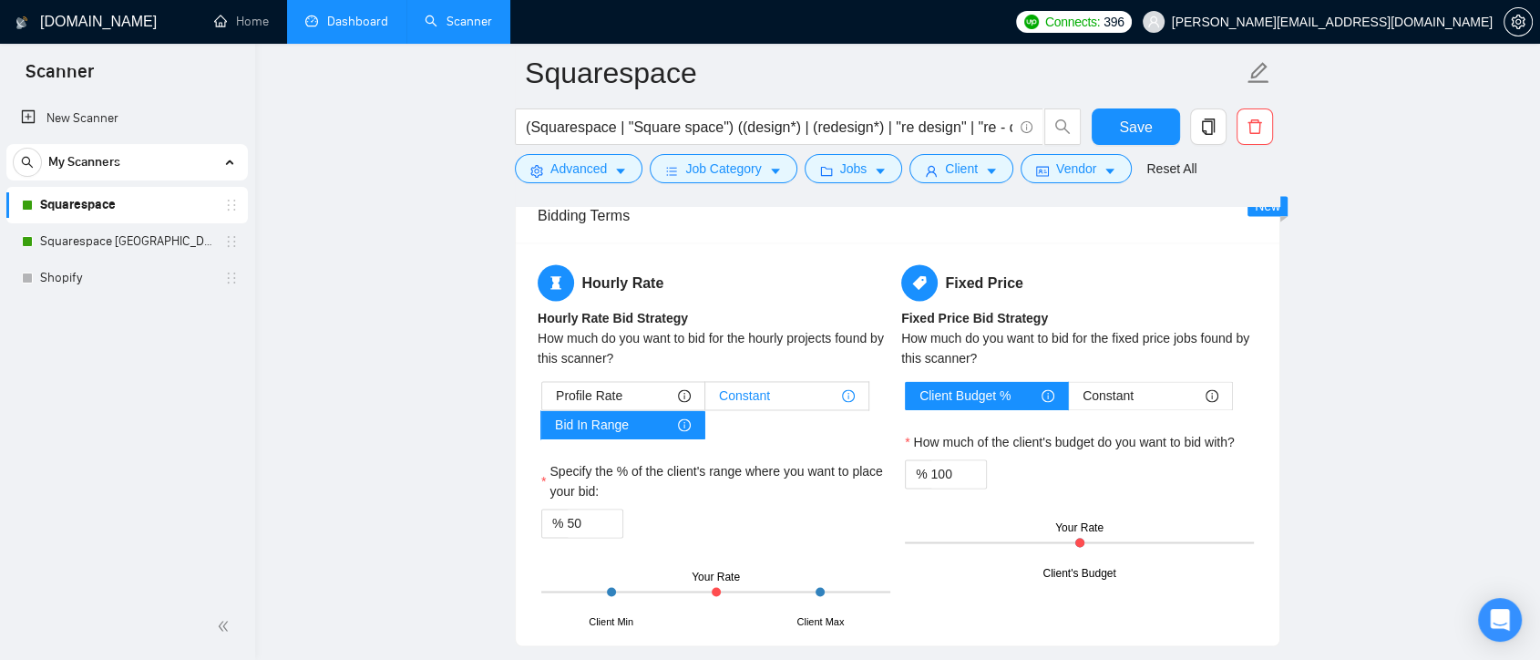
click at [769, 384] on div "Constant" at bounding box center [787, 395] width 136 height 27
click at [705, 400] on input "Constant" at bounding box center [705, 400] width 0 height 0
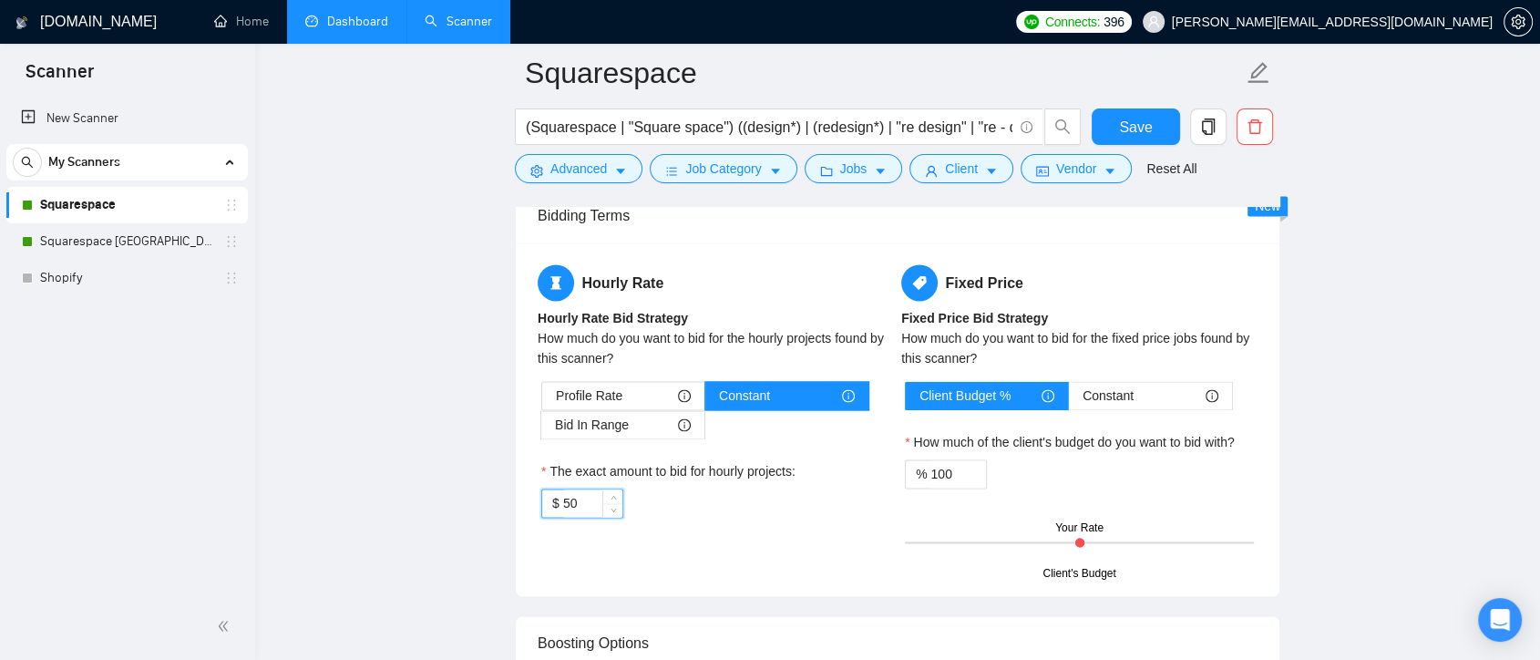
click at [592, 497] on input "50" at bounding box center [592, 502] width 59 height 27
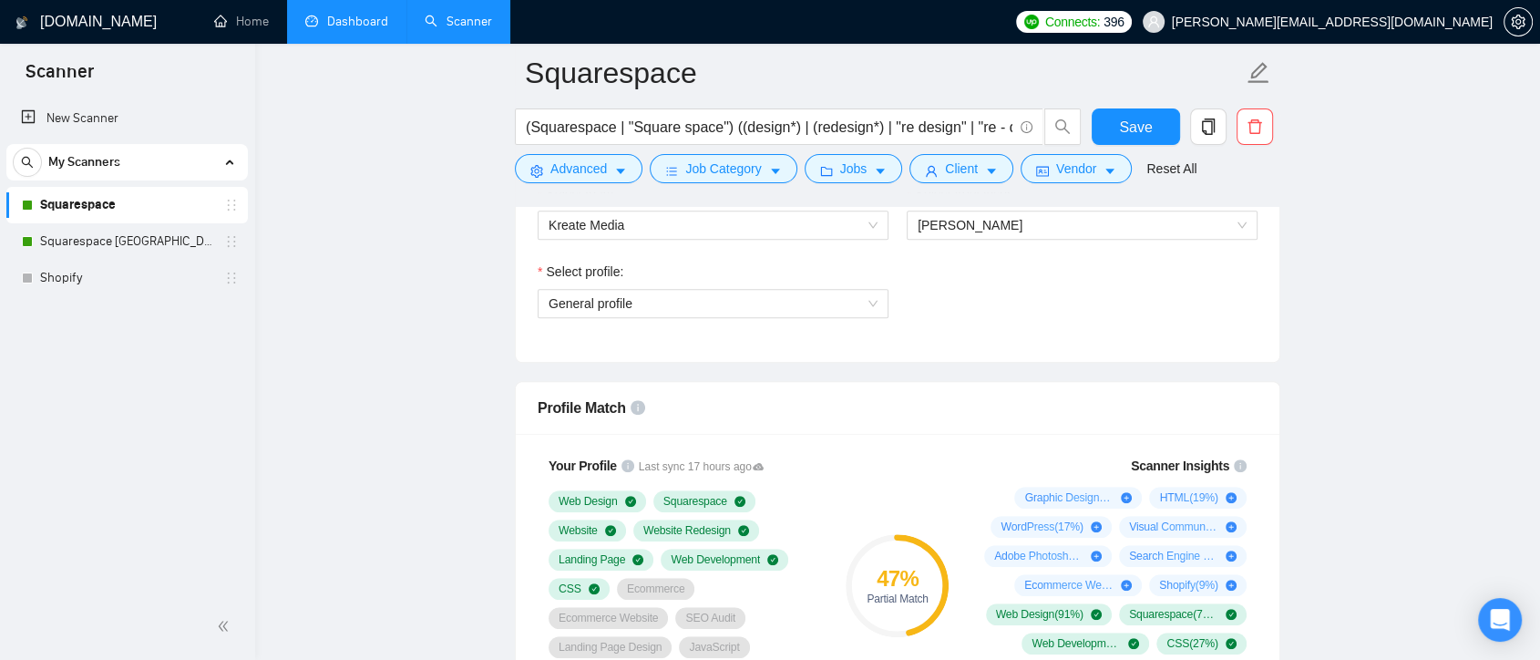
scroll to position [911, 0]
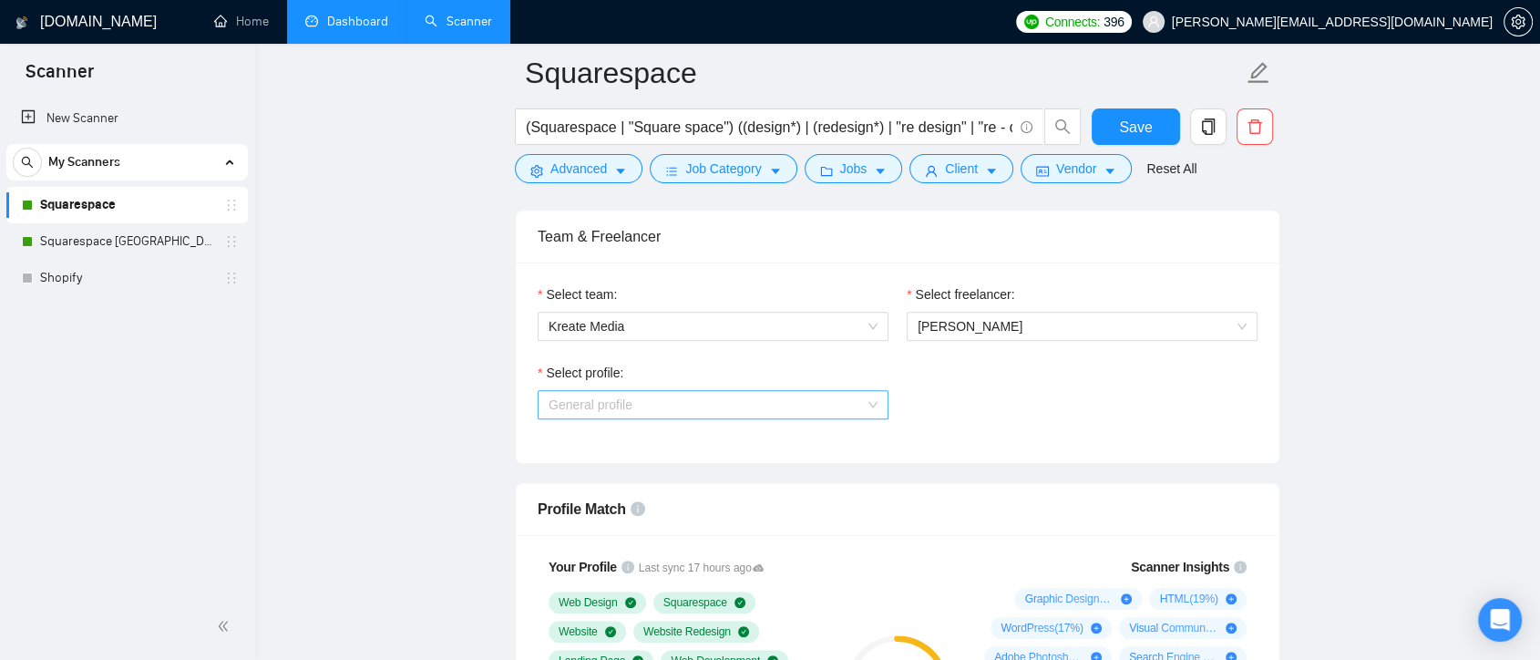
click at [830, 407] on span "General profile" at bounding box center [713, 404] width 329 height 27
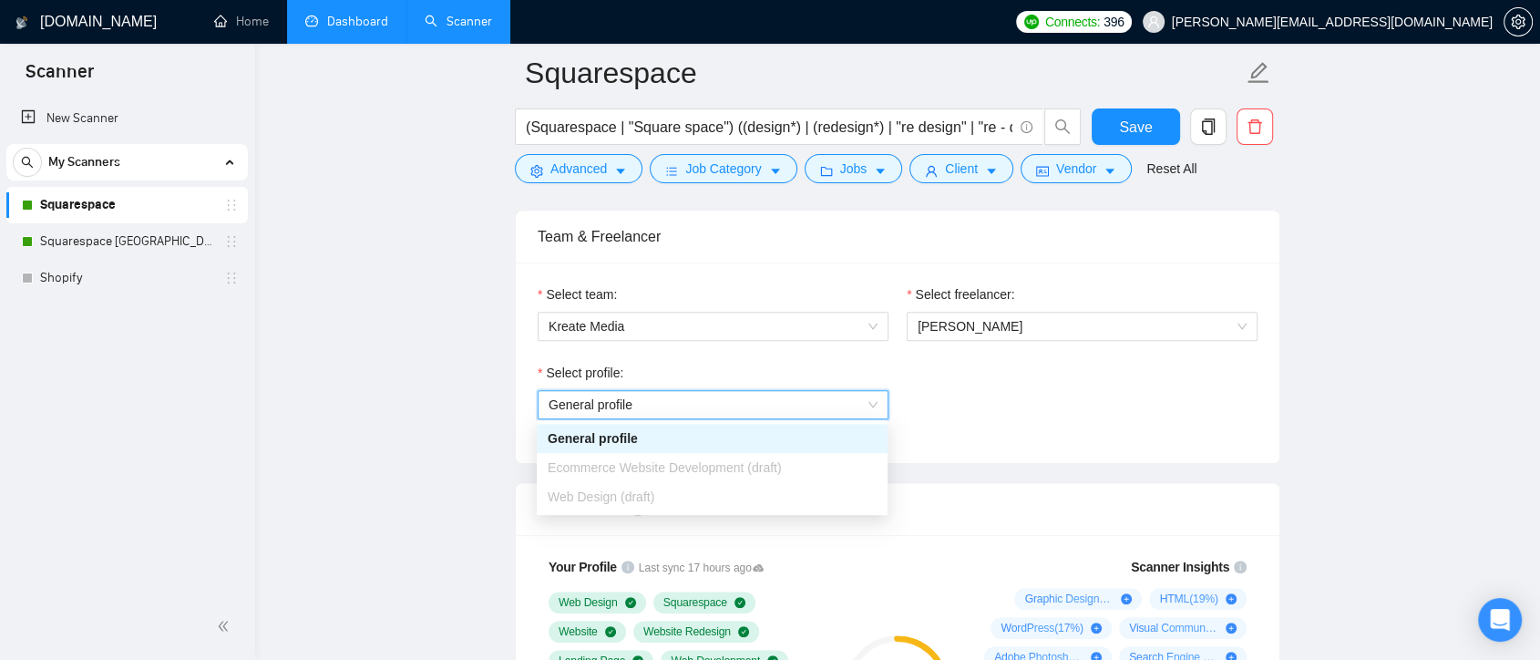
click at [1012, 411] on div "Select profile: General profile General profile" at bounding box center [898, 402] width 738 height 78
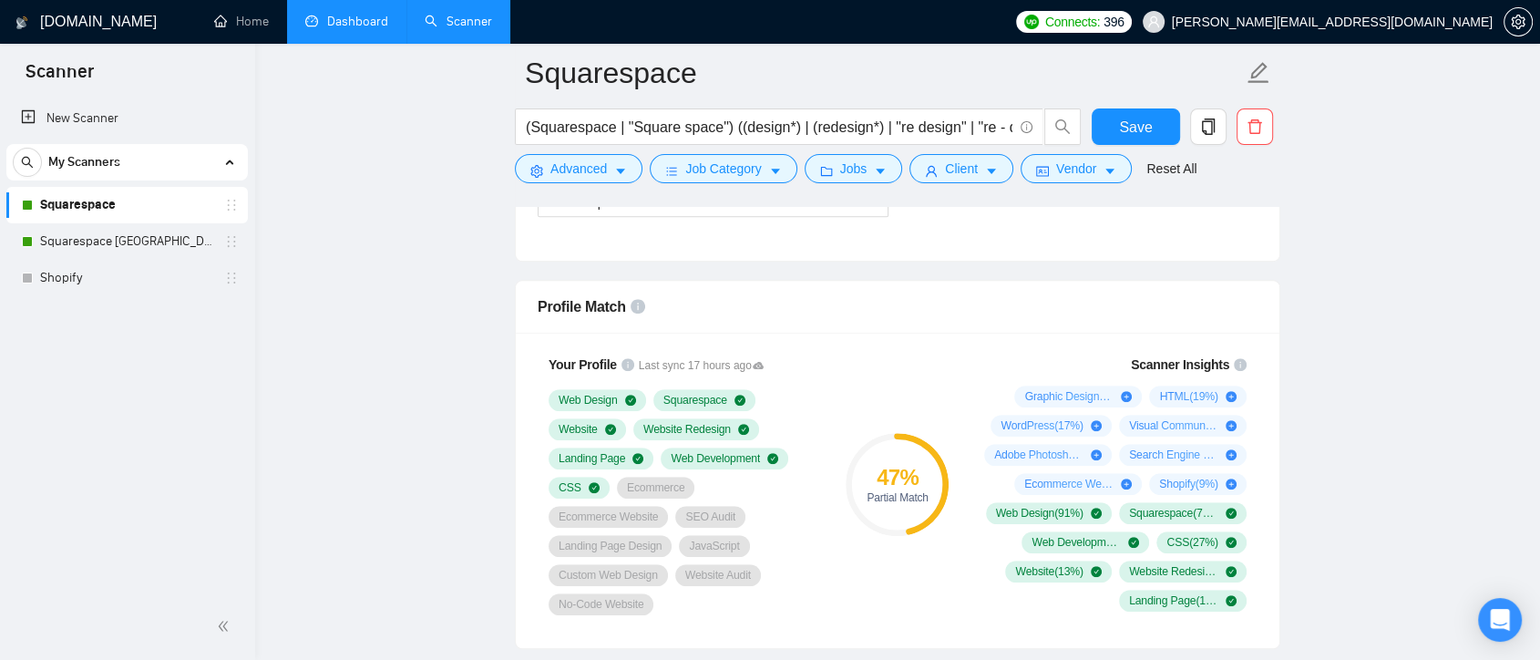
scroll to position [1013, 0]
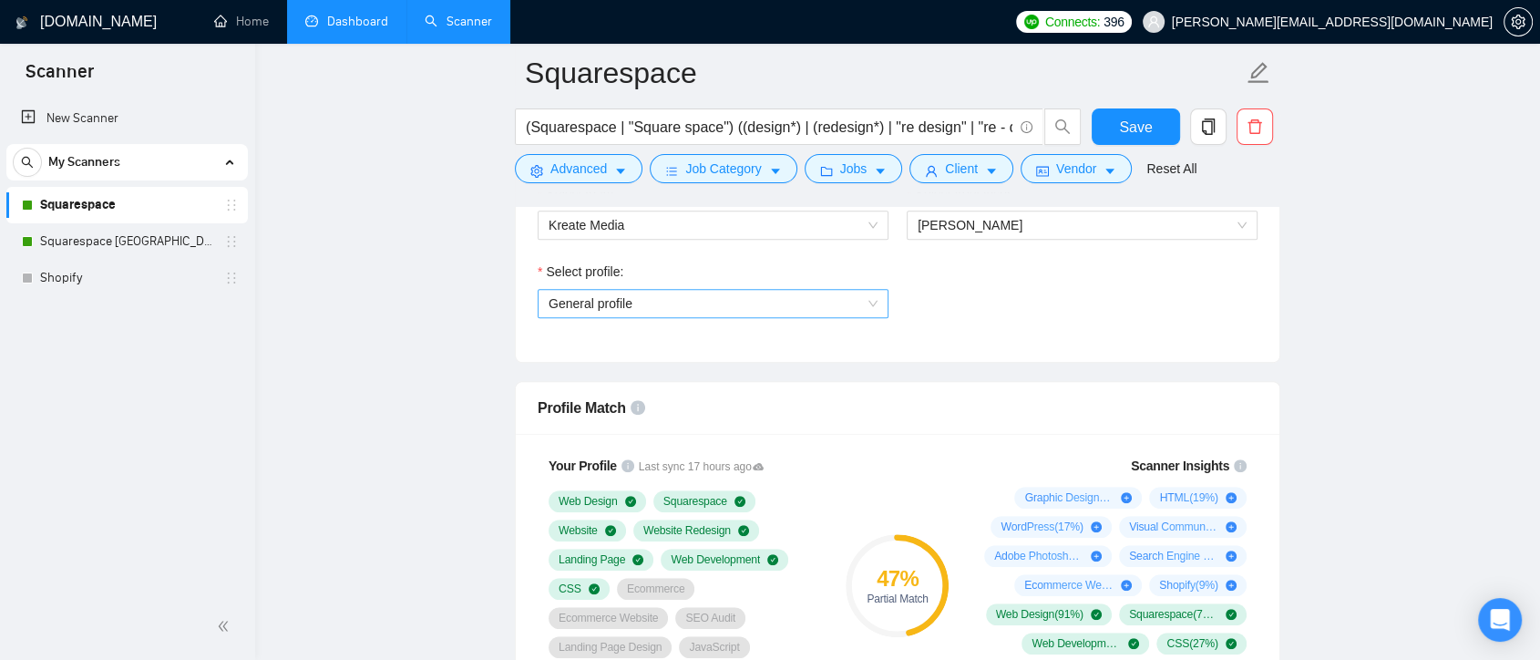
click at [872, 304] on span "General profile" at bounding box center [713, 303] width 329 height 27
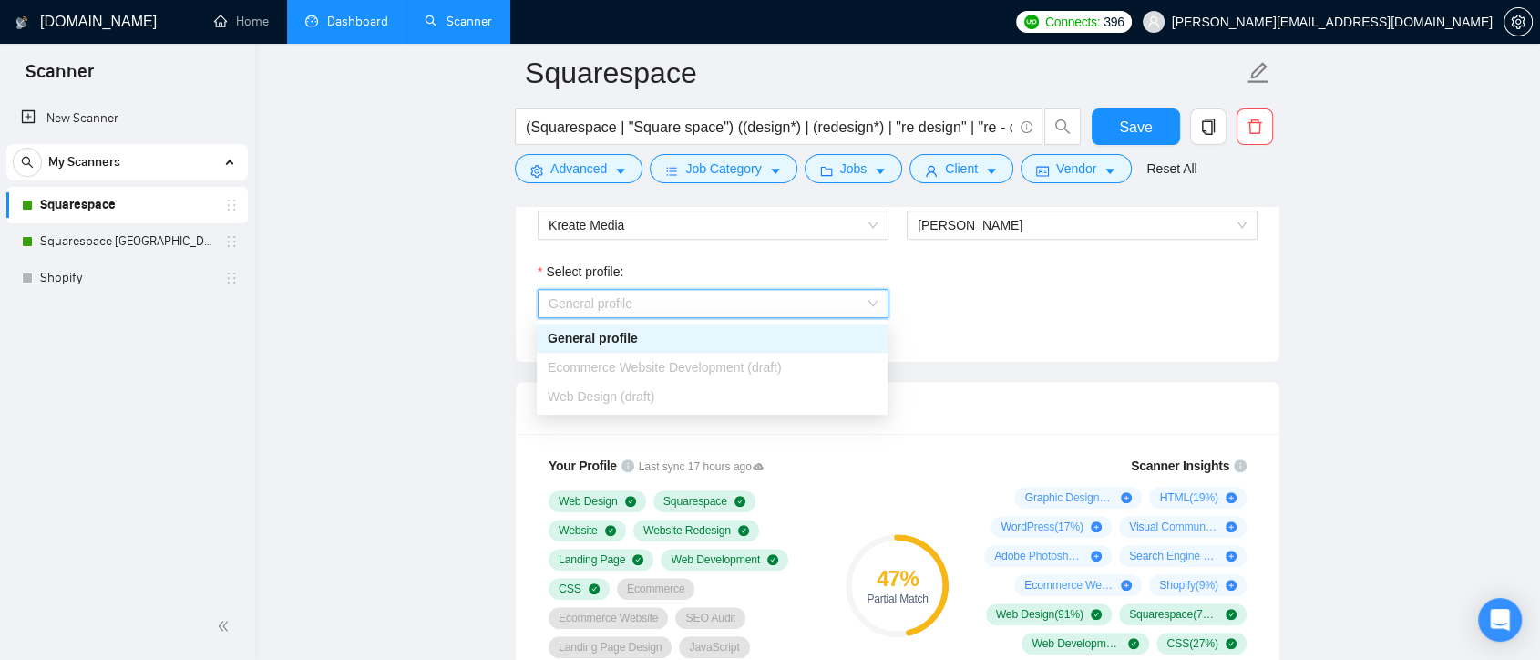
click at [1039, 385] on div "Profile Match" at bounding box center [898, 408] width 720 height 52
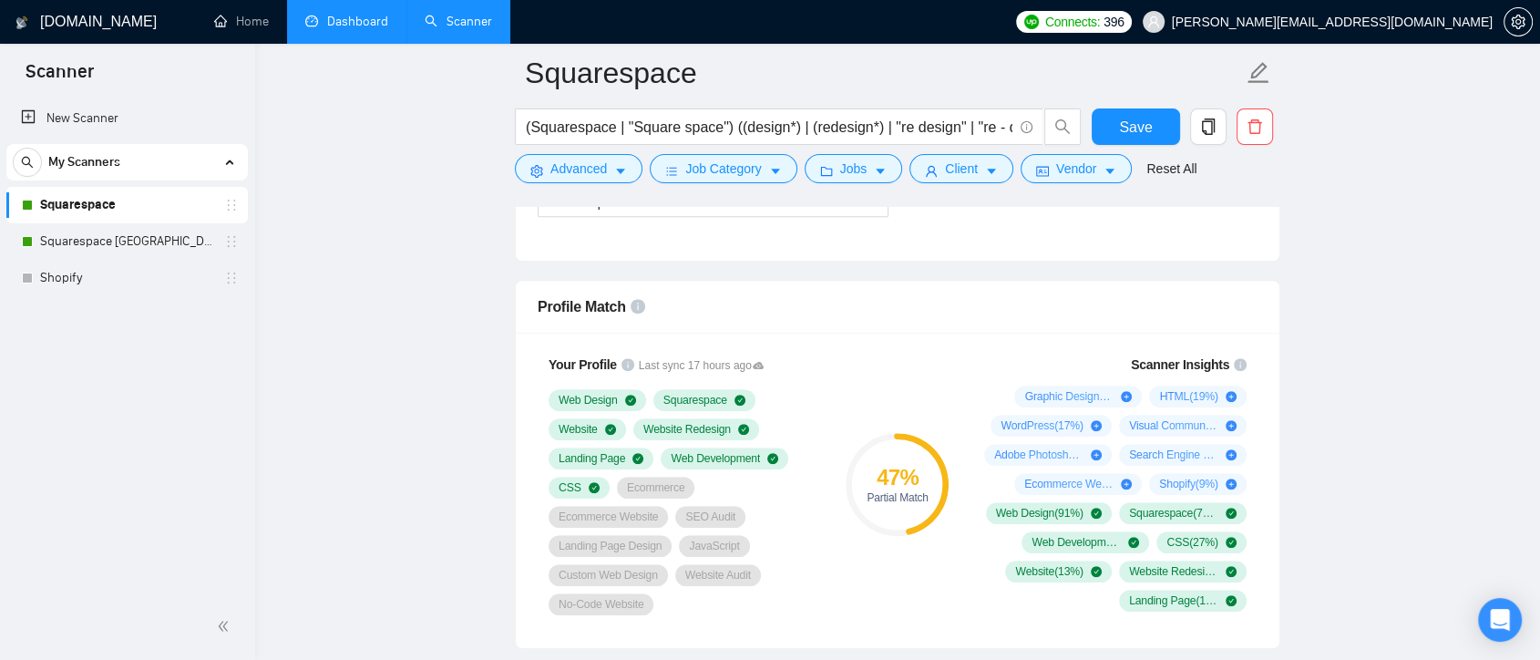
scroll to position [911, 0]
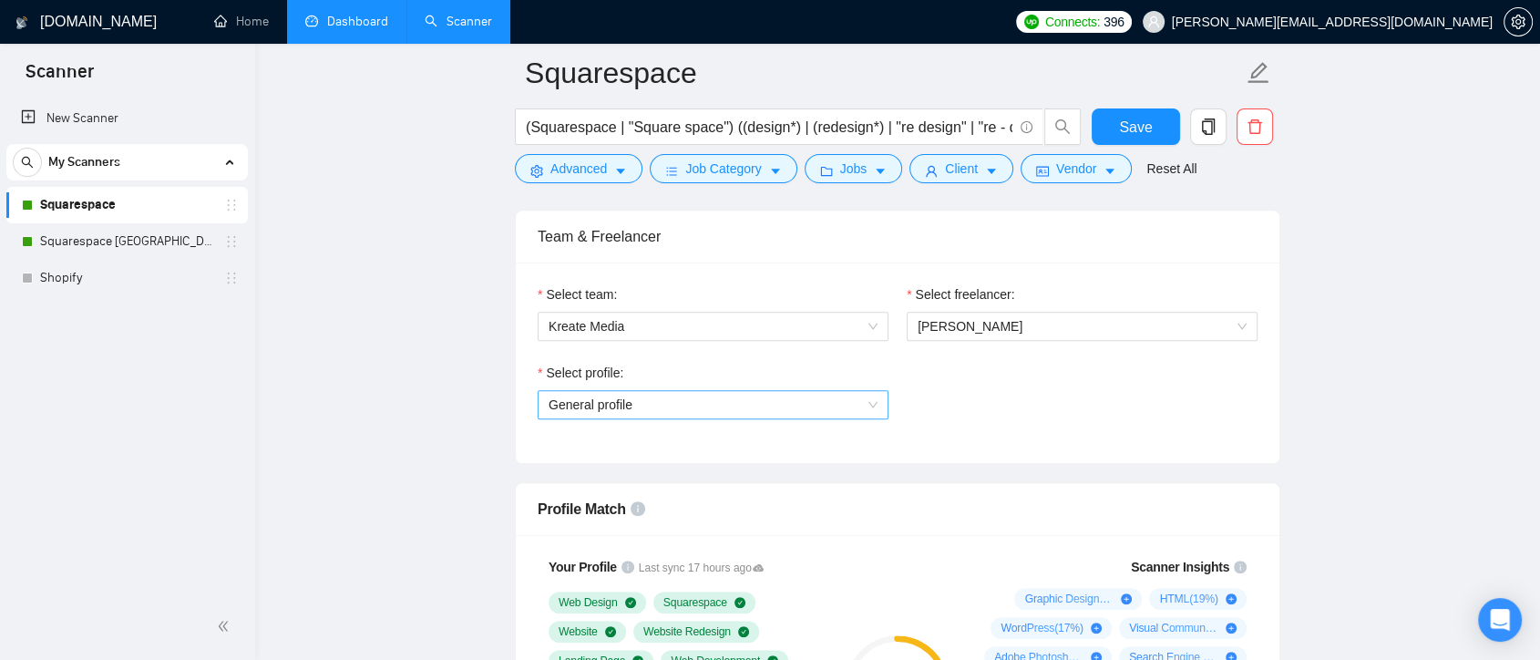
click at [854, 407] on span "General profile" at bounding box center [713, 404] width 329 height 27
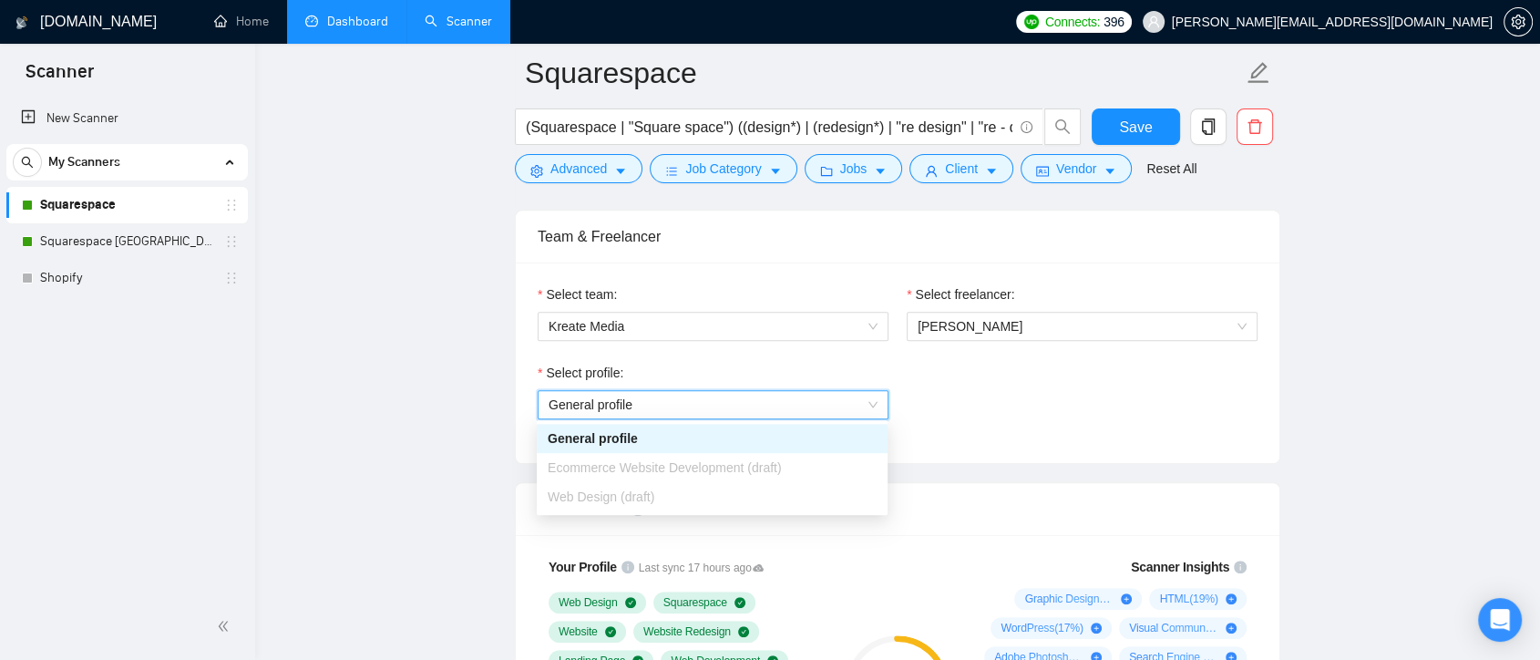
click at [950, 436] on div "Select profile: General profile General profile" at bounding box center [898, 402] width 738 height 78
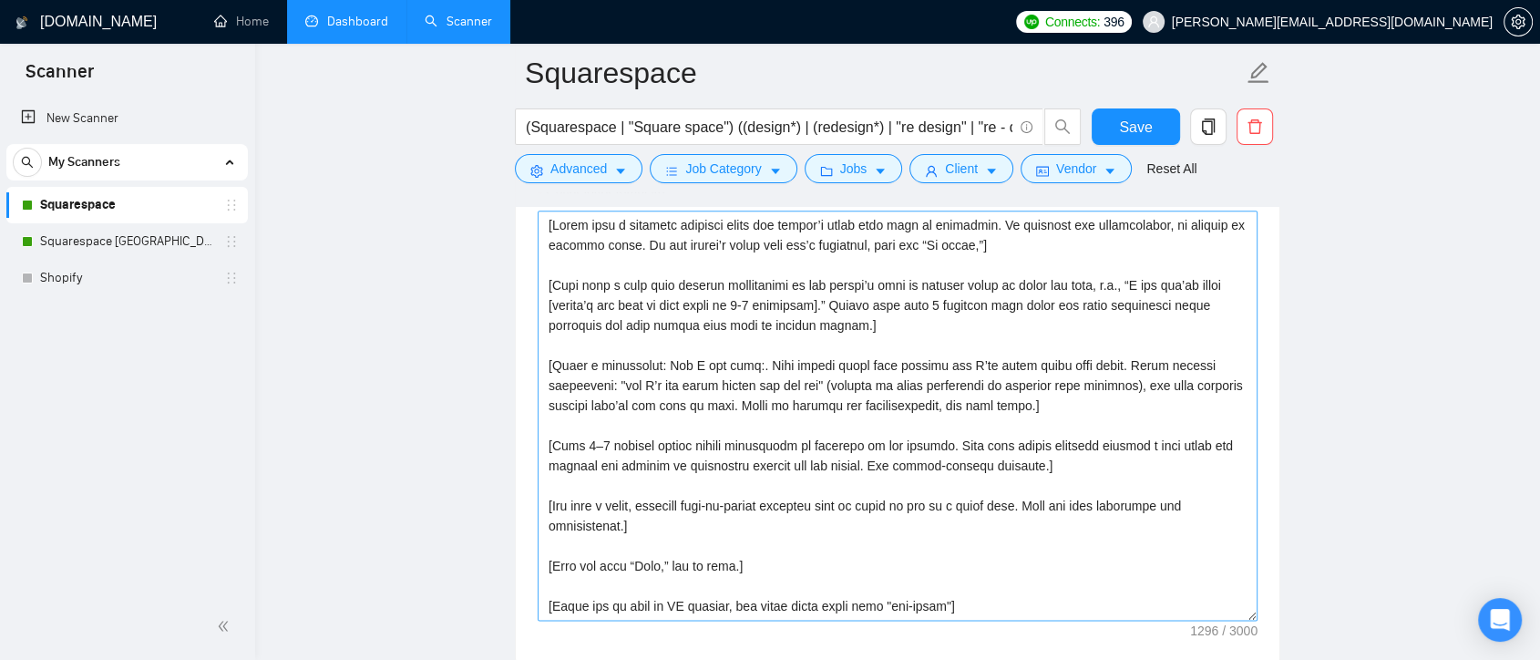
scroll to position [1924, 0]
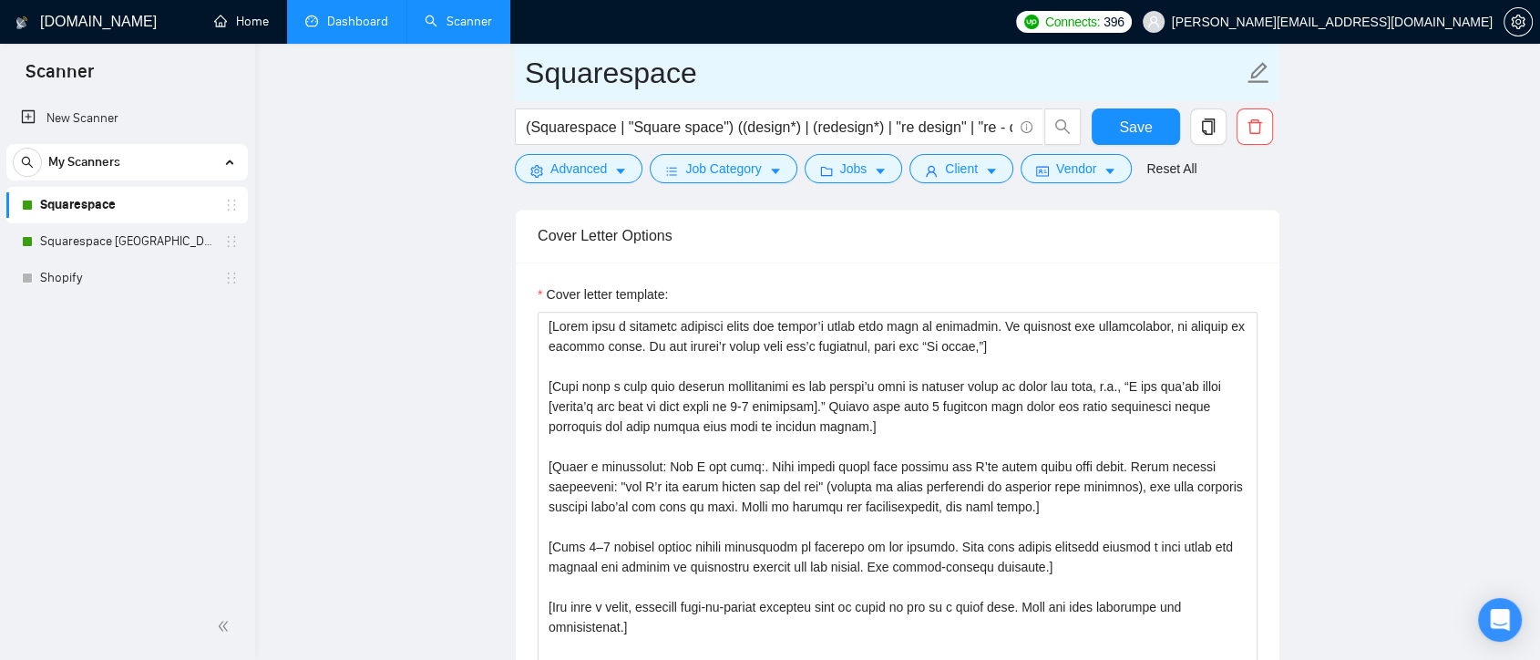
drag, startPoint x: 274, startPoint y: 14, endPoint x: 857, endPoint y: 45, distance: 583.3
click at [269, 14] on link "Home" at bounding box center [241, 21] width 55 height 15
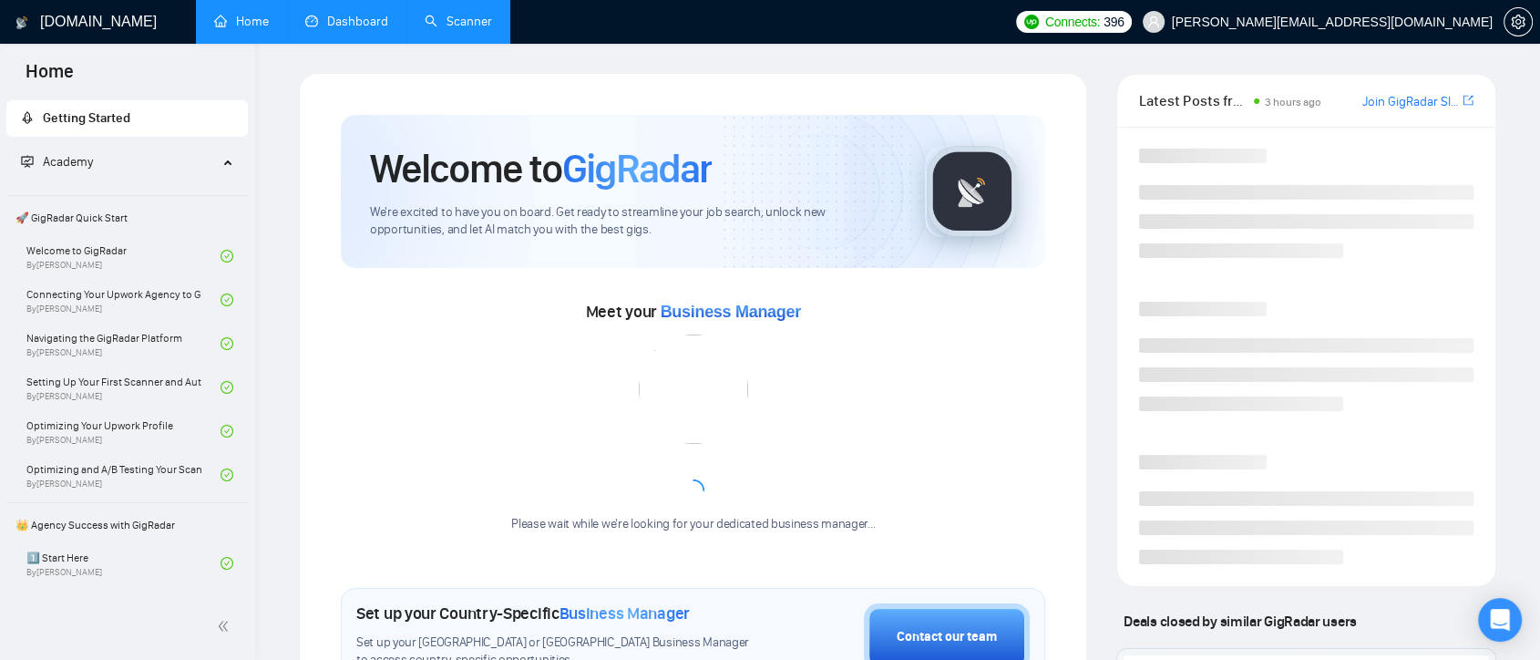
click at [349, 15] on link "Dashboard" at bounding box center [346, 21] width 83 height 15
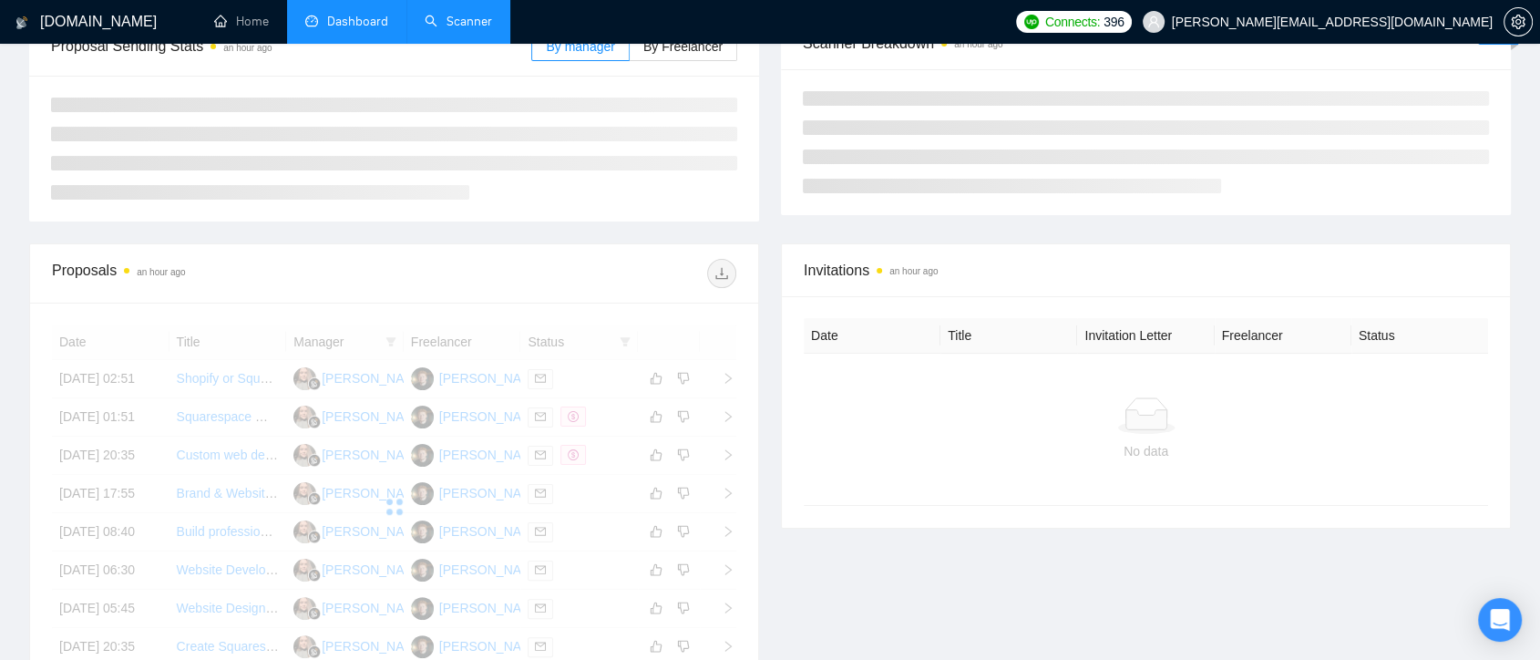
scroll to position [342, 0]
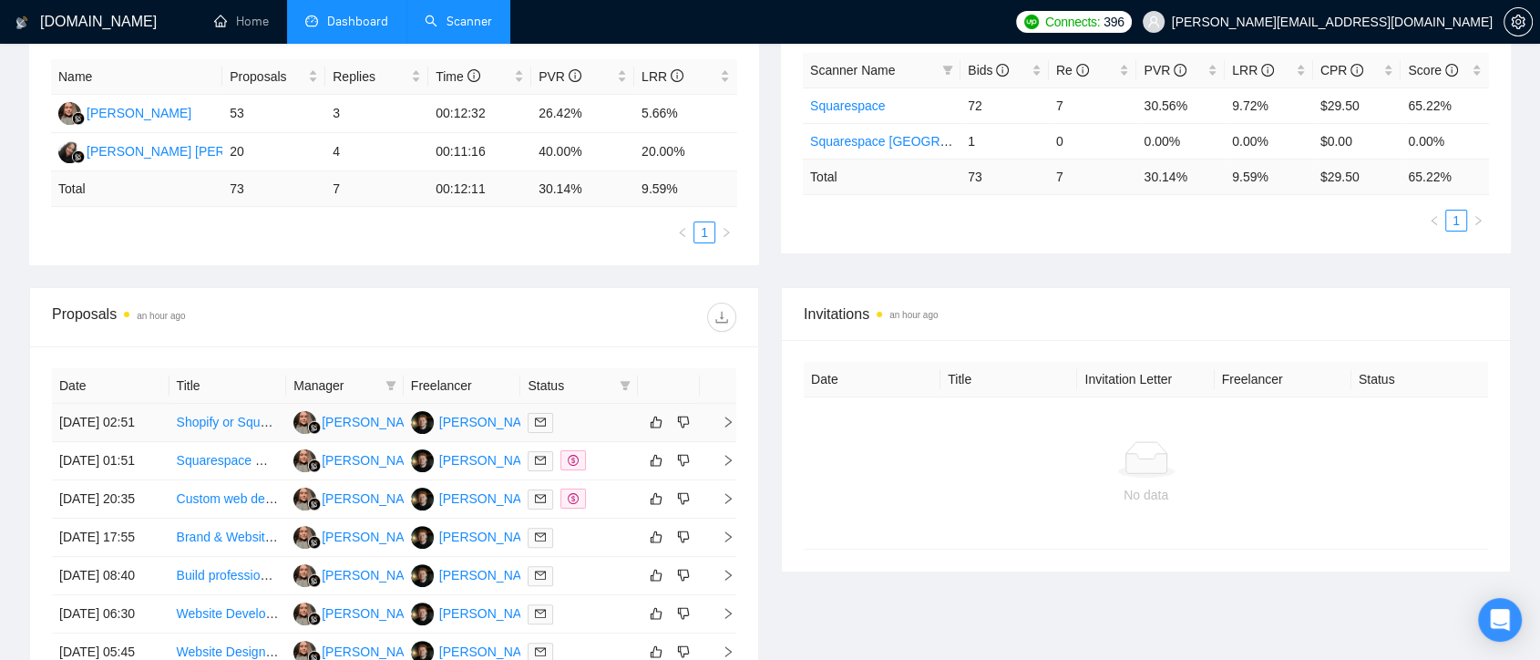
click at [577, 429] on div at bounding box center [579, 422] width 103 height 21
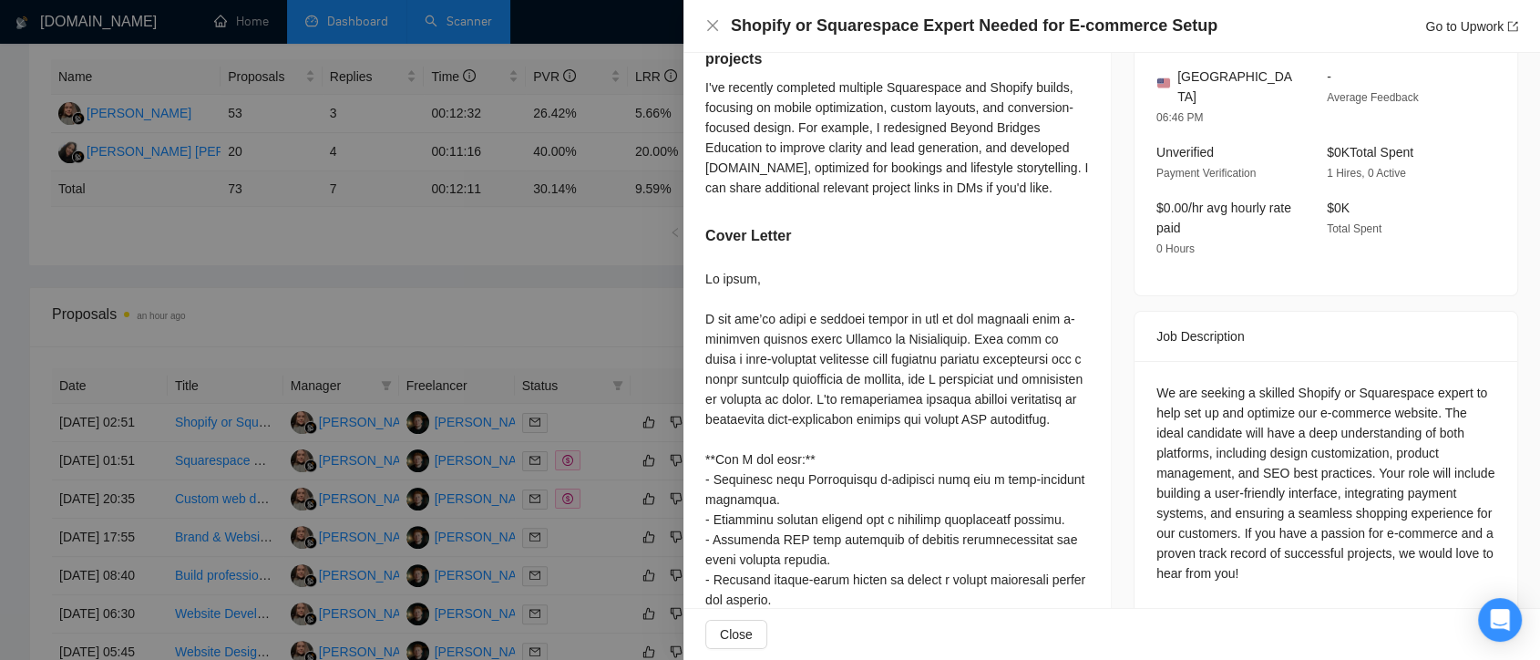
scroll to position [607, 0]
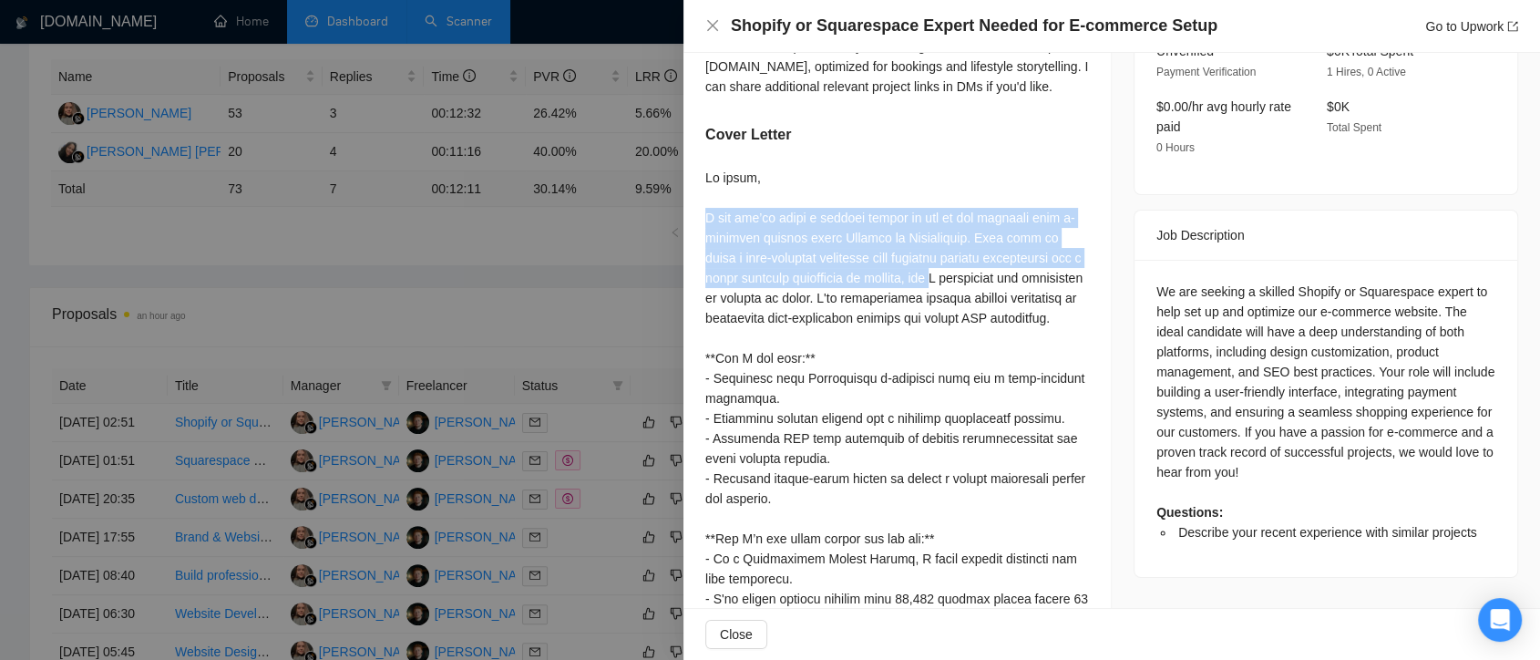
drag, startPoint x: 973, startPoint y: 278, endPoint x: 697, endPoint y: 221, distance: 281.9
click at [697, 221] on div "Describe your recent experience with similar projects I've recently completed m…" at bounding box center [897, 451] width 427 height 1096
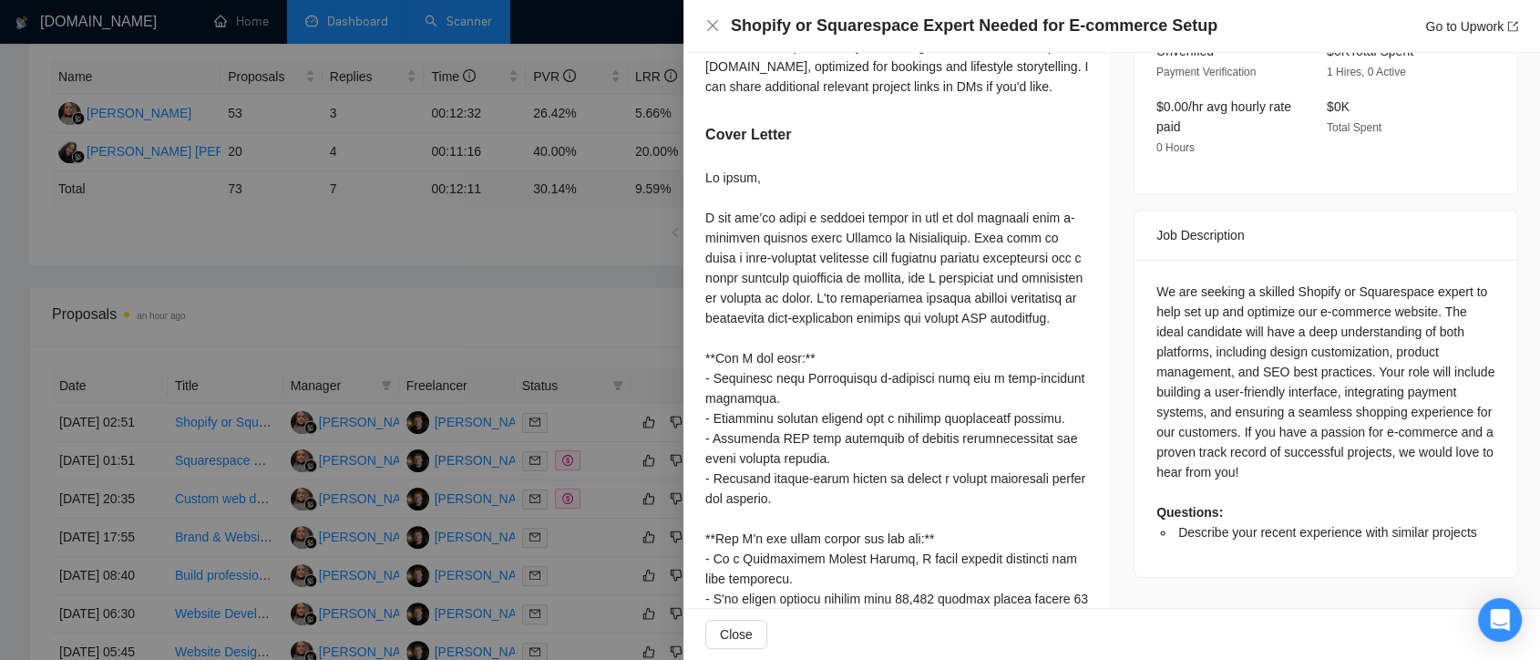
click at [869, 316] on div at bounding box center [897, 569] width 384 height 802
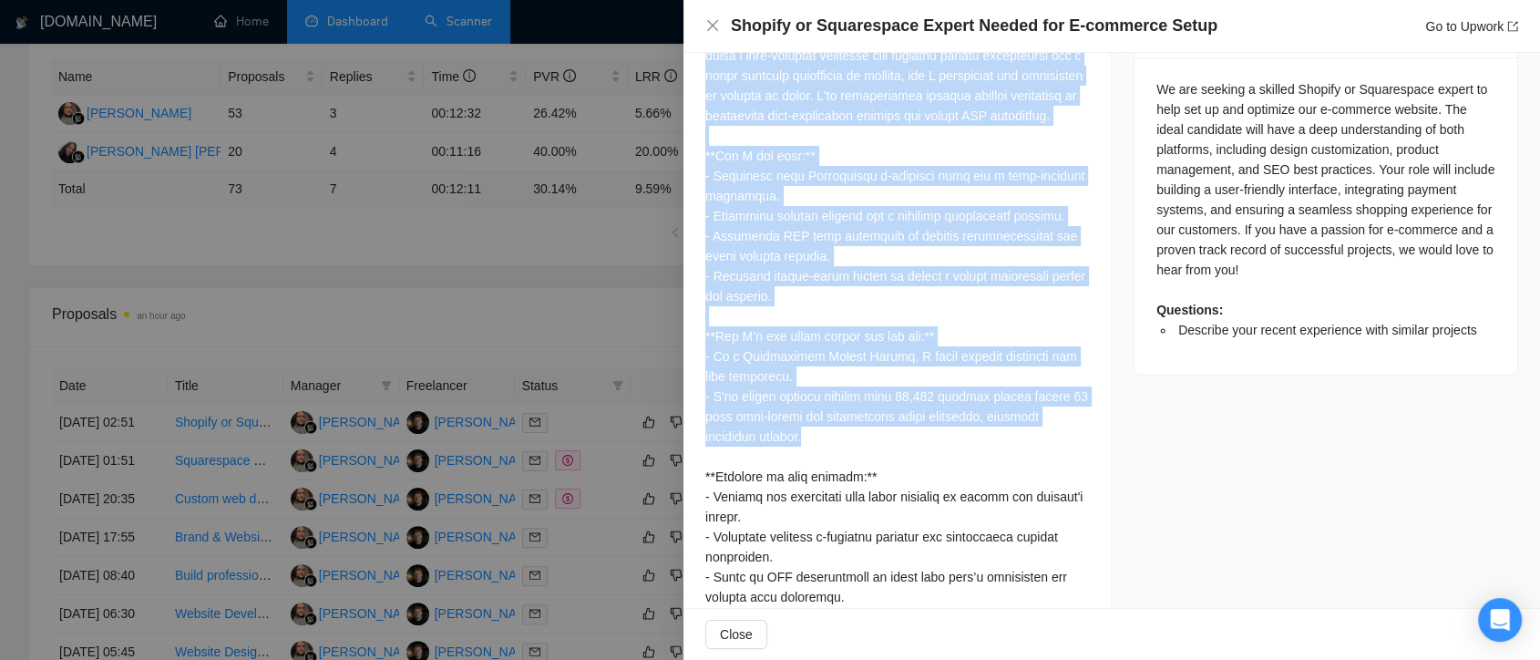
scroll to position [708, 0]
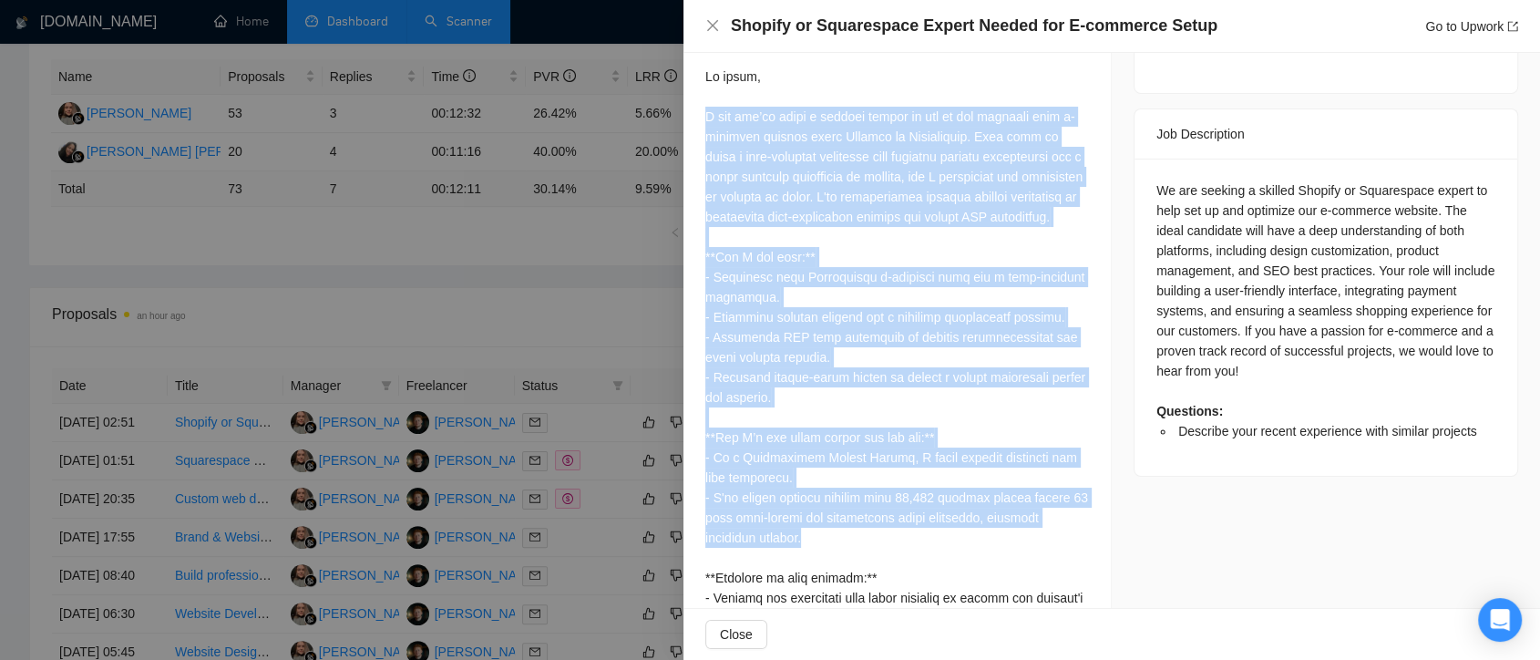
drag, startPoint x: 807, startPoint y: 452, endPoint x: 703, endPoint y: 117, distance: 351.2
click at [703, 117] on div "Describe your recent experience with similar projects I've recently completed m…" at bounding box center [897, 350] width 427 height 1096
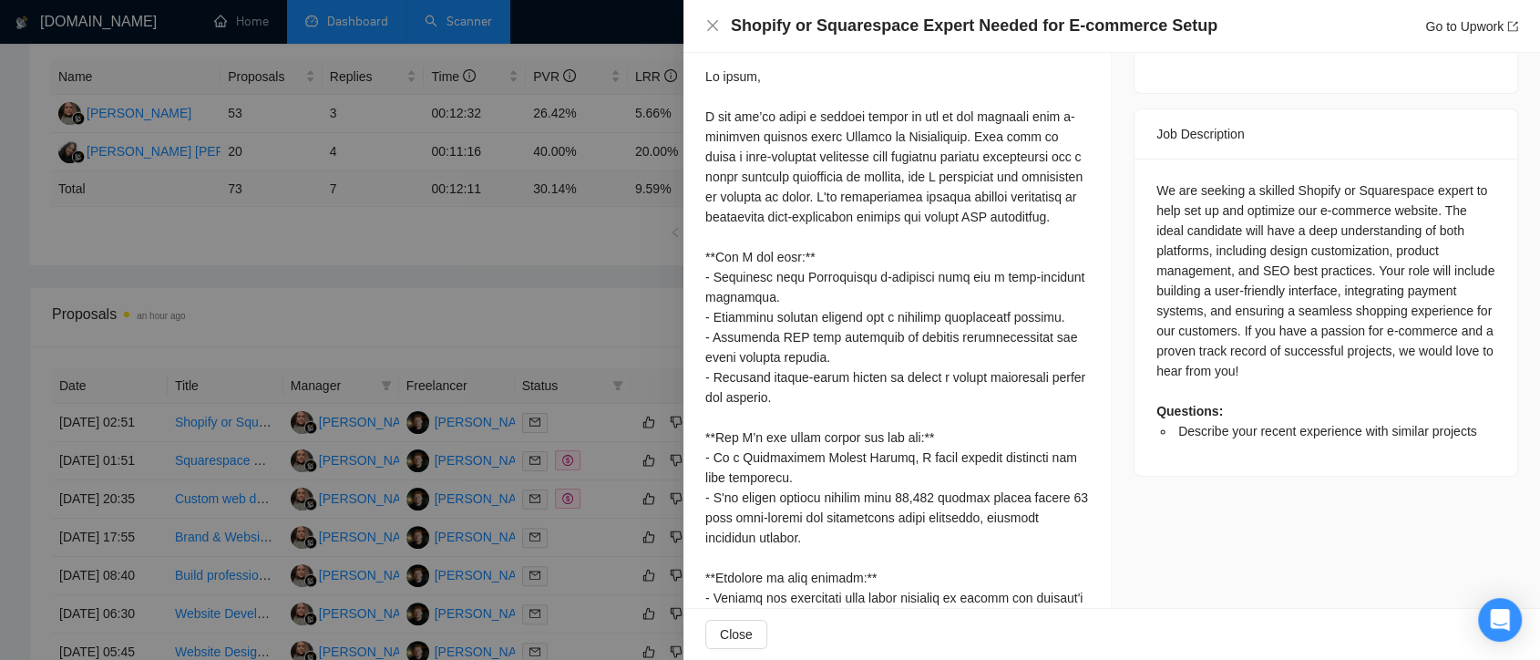
click at [658, 315] on div at bounding box center [770, 330] width 1540 height 660
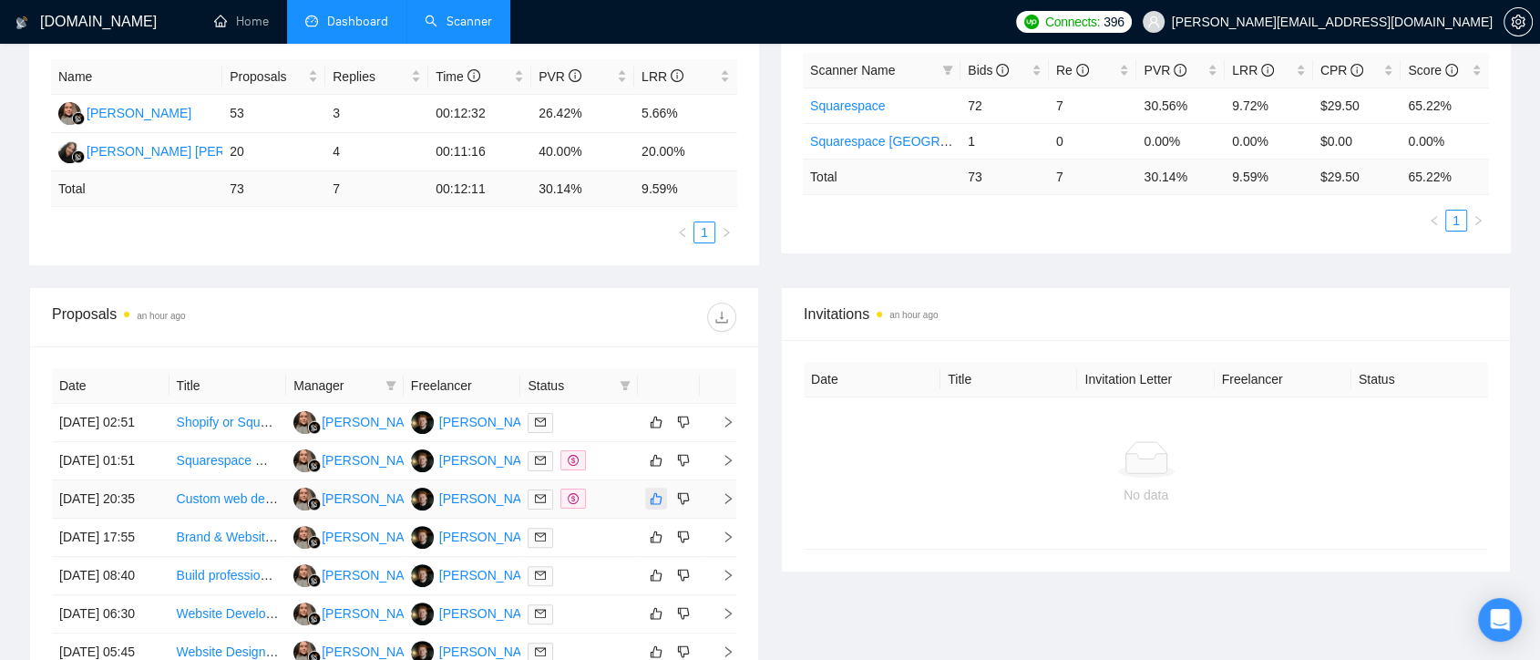
scroll to position [544, 0]
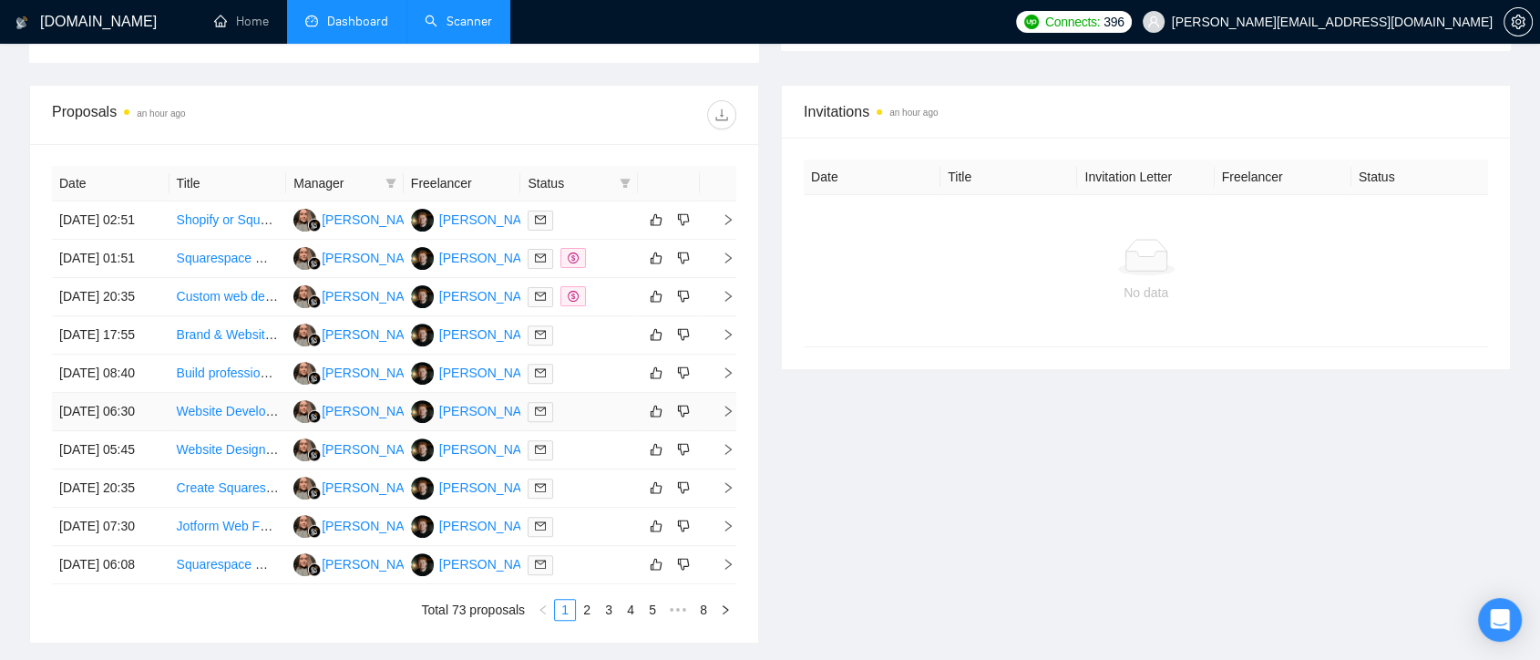
click at [508, 431] on td "[PERSON_NAME]" at bounding box center [463, 412] width 118 height 38
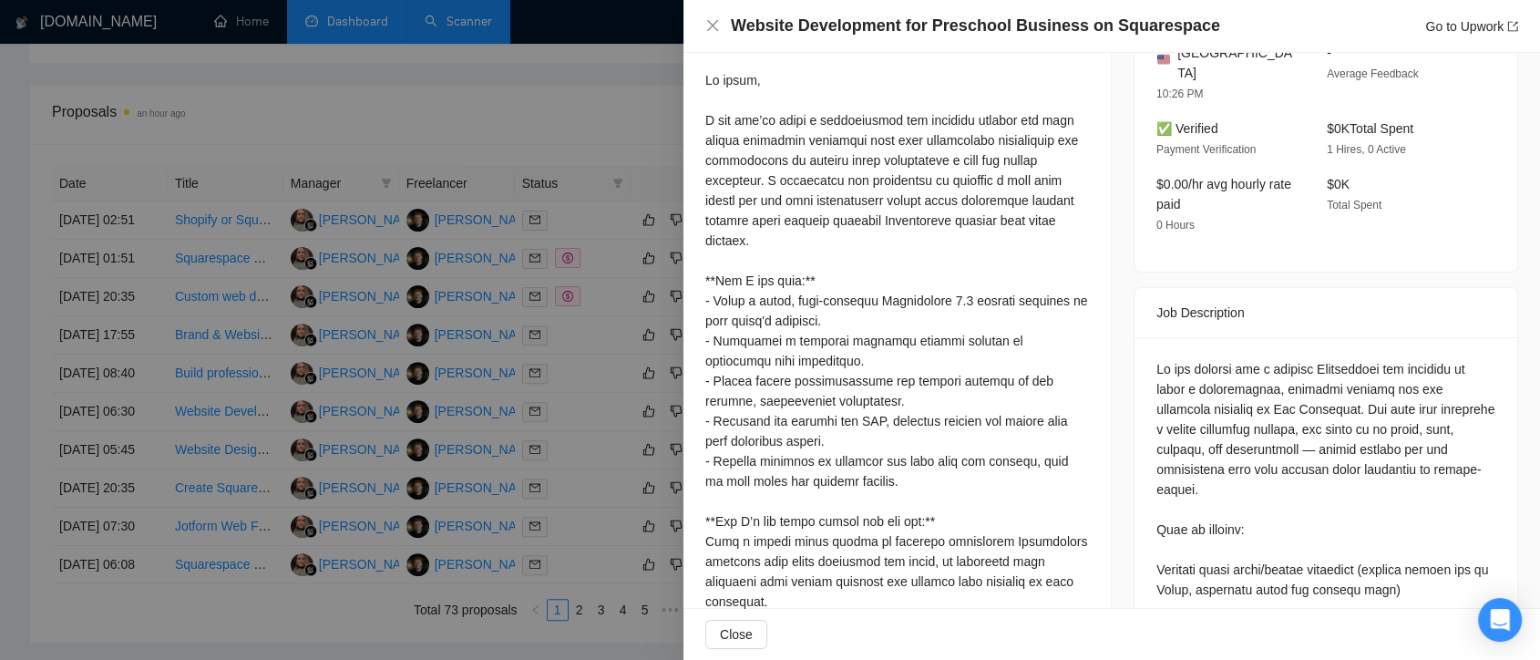
scroll to position [809, 0]
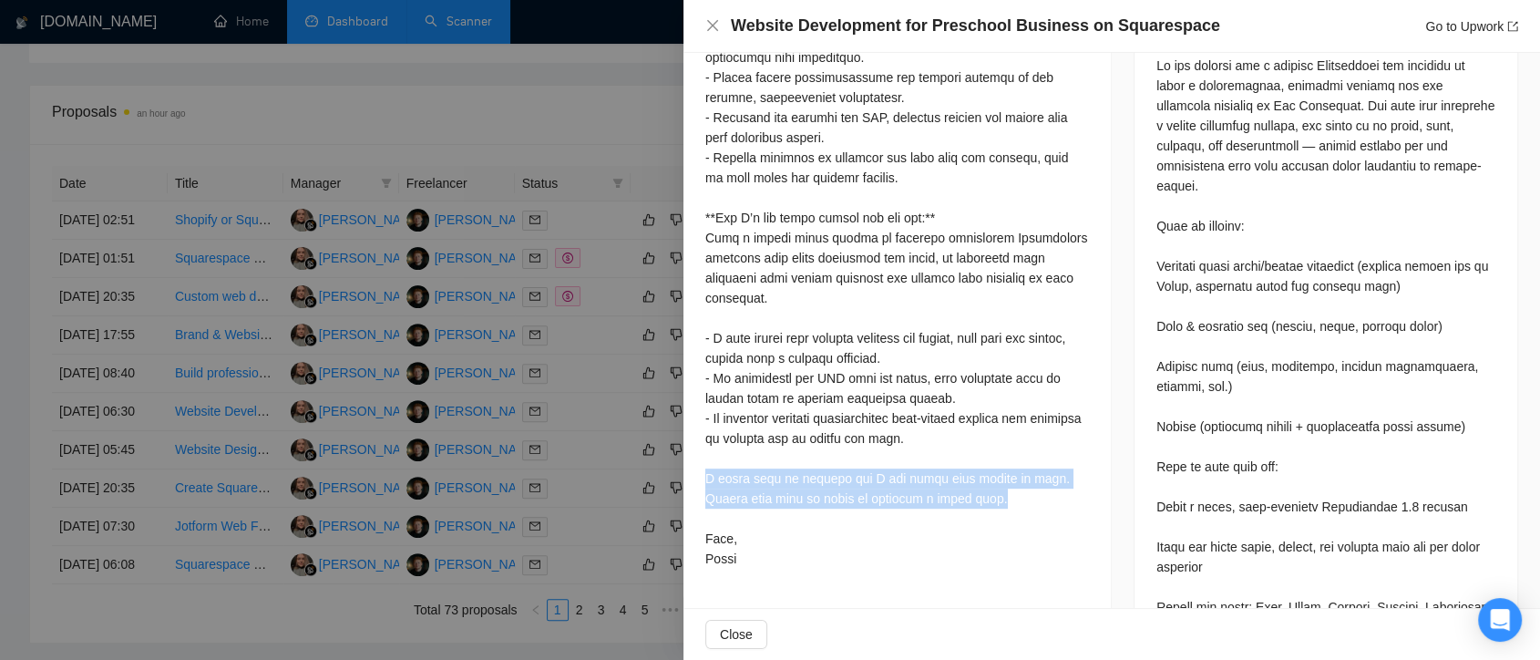
drag, startPoint x: 705, startPoint y: 481, endPoint x: 942, endPoint y: 502, distance: 237.9
click at [942, 502] on div at bounding box center [897, 168] width 384 height 802
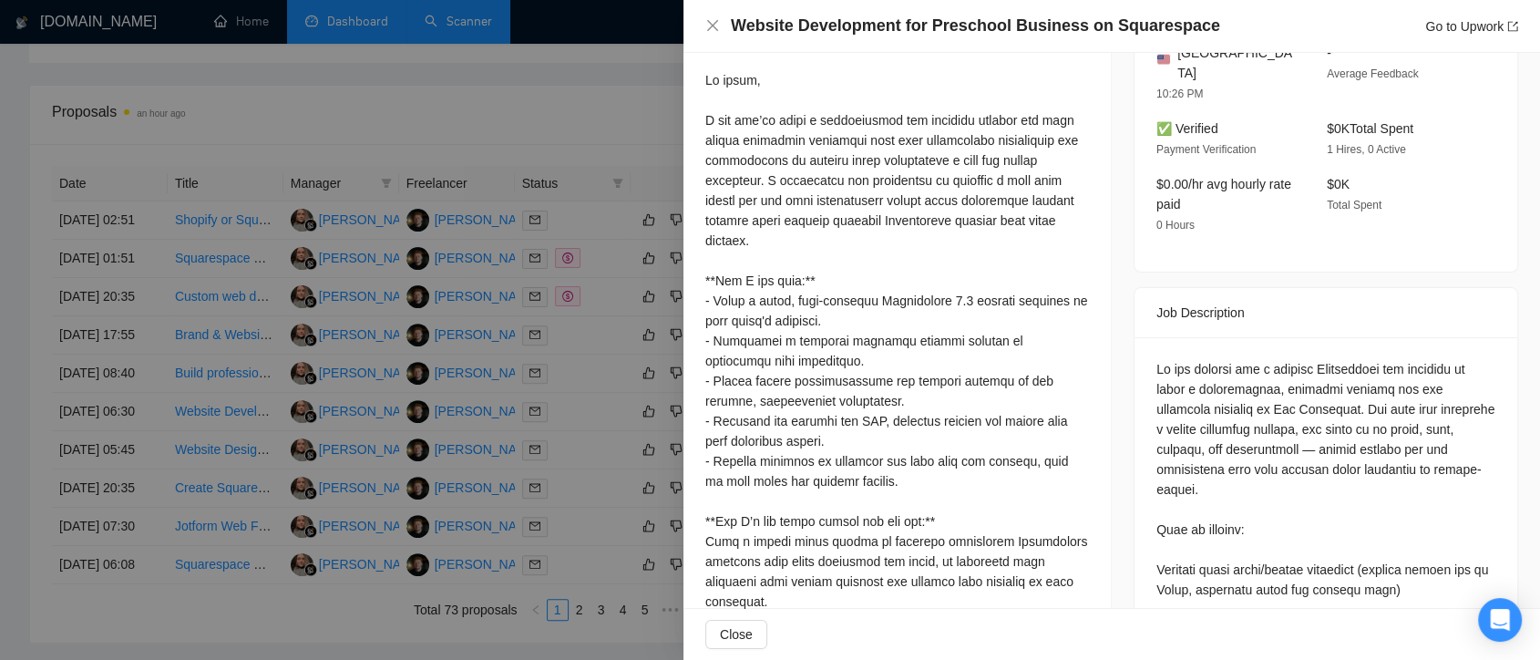
scroll to position [405, 0]
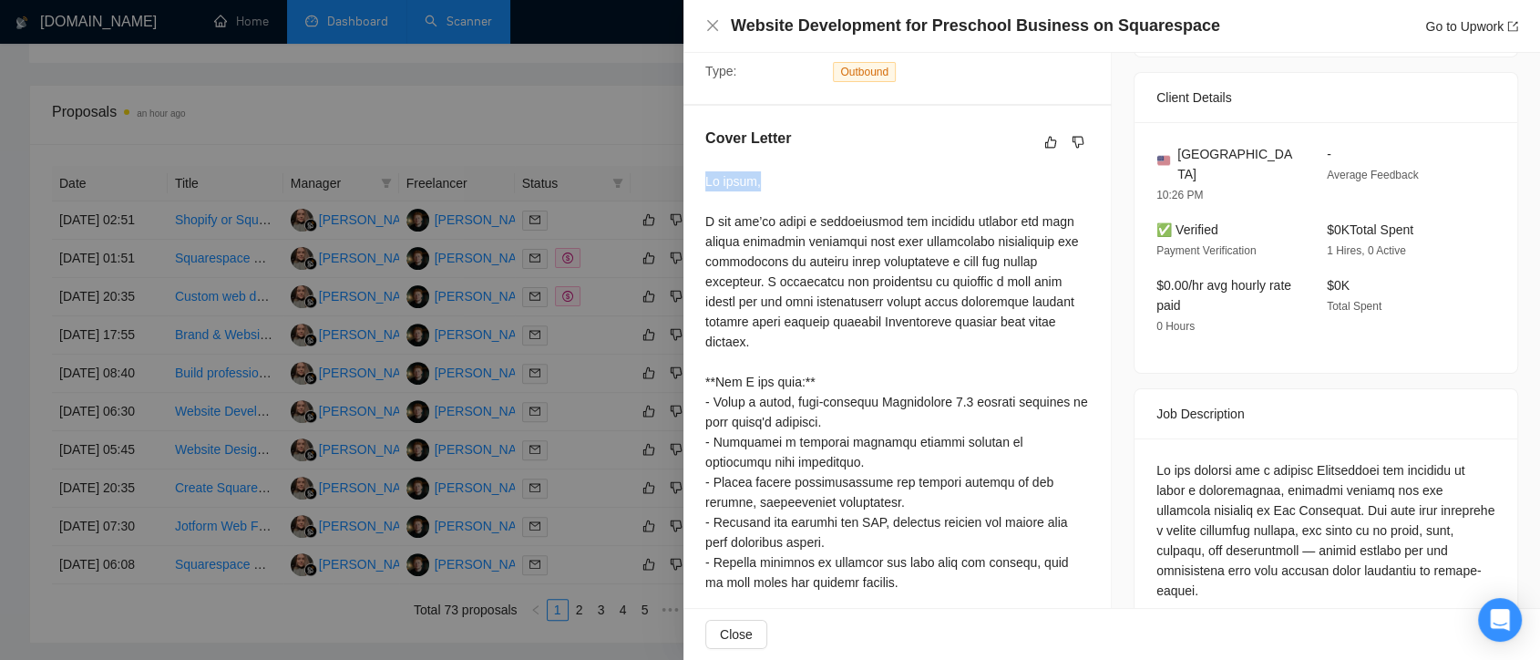
drag, startPoint x: 703, startPoint y: 178, endPoint x: 754, endPoint y: 185, distance: 51.6
click at [754, 185] on div "Cover Letter" at bounding box center [897, 554] width 427 height 897
click at [893, 367] on div at bounding box center [897, 572] width 384 height 802
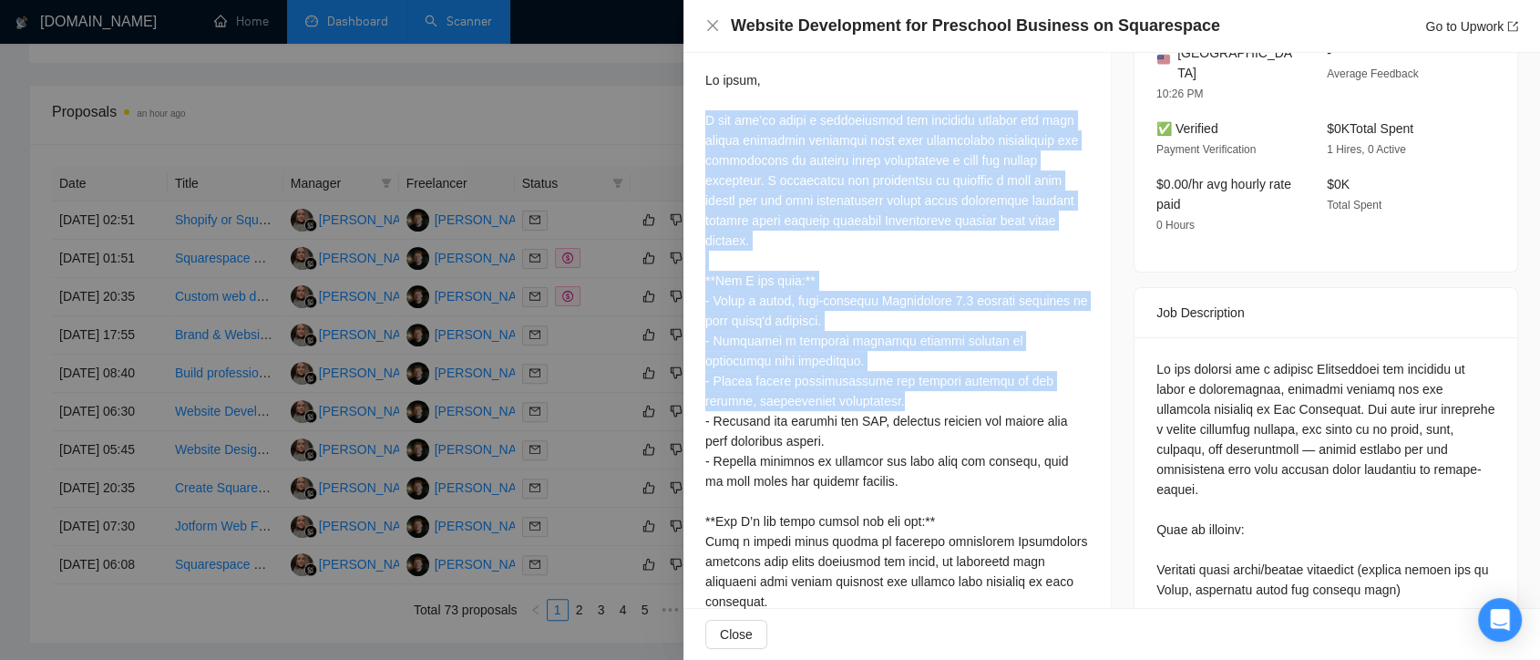
scroll to position [607, 0]
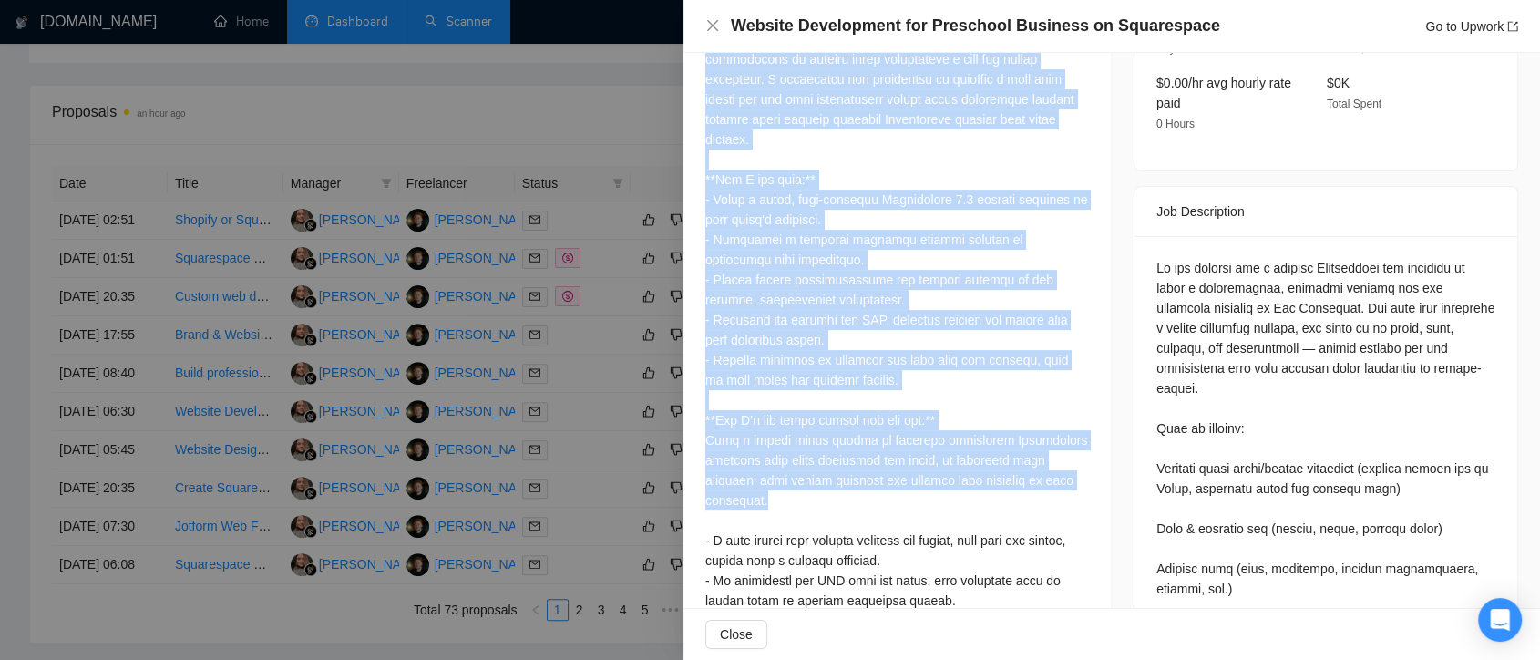
drag, startPoint x: 705, startPoint y: 123, endPoint x: 941, endPoint y: 501, distance: 445.4
click at [941, 501] on div at bounding box center [897, 370] width 384 height 802
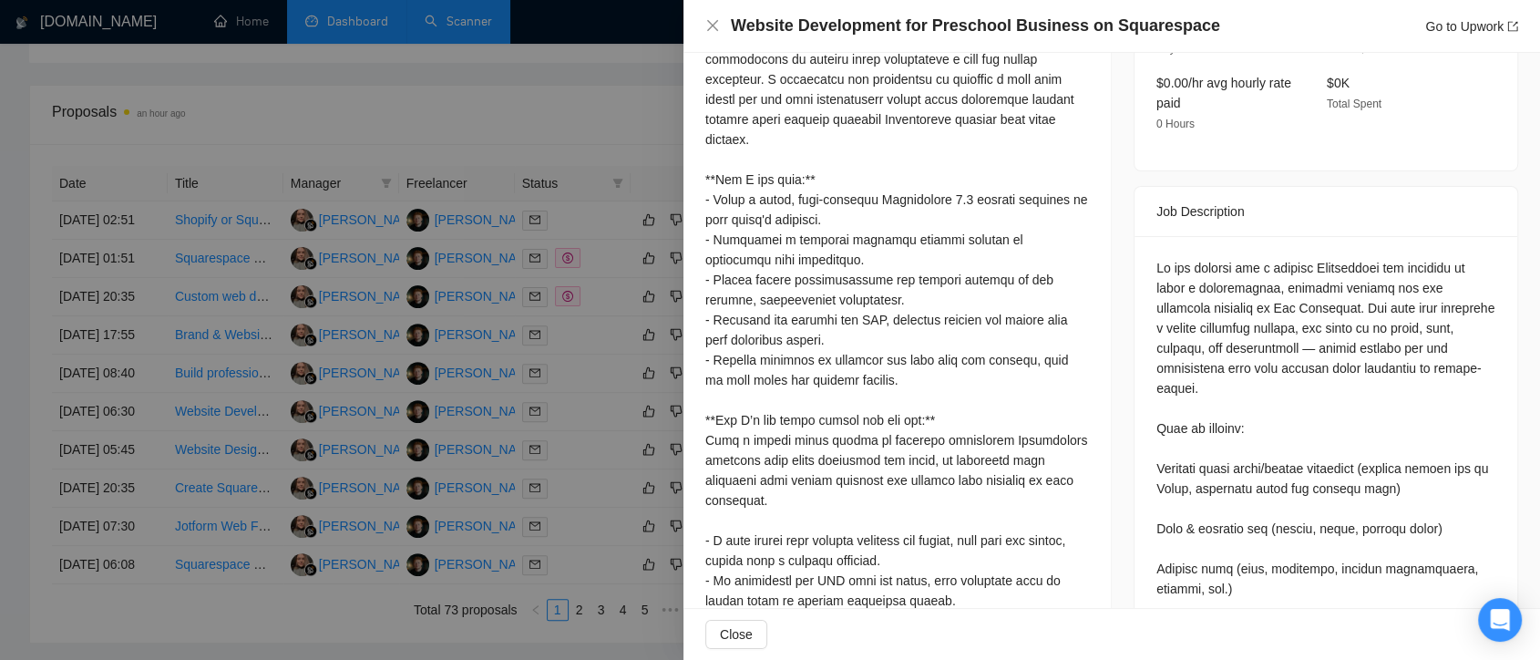
click at [1033, 517] on div at bounding box center [897, 370] width 384 height 802
drag, startPoint x: 932, startPoint y: 417, endPoint x: 711, endPoint y: 414, distance: 220.6
click at [711, 414] on div at bounding box center [897, 370] width 384 height 802
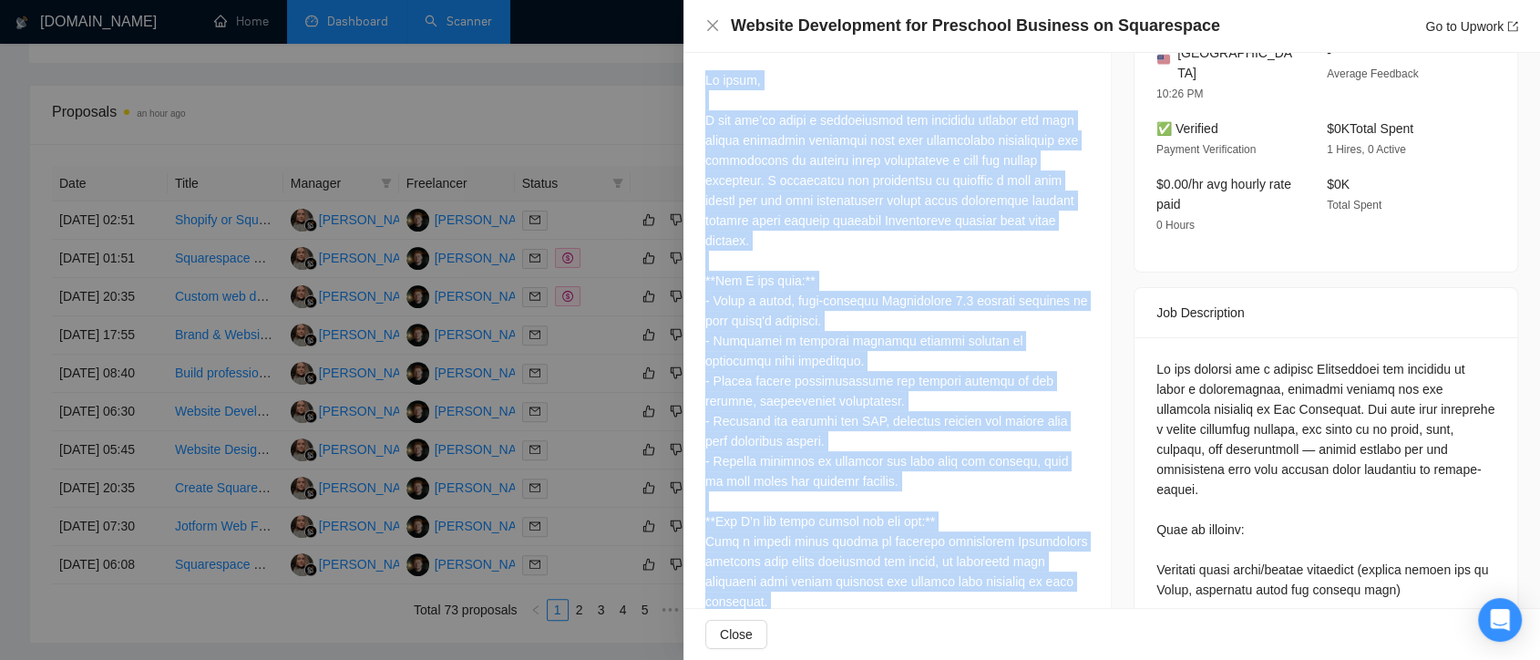
scroll to position [405, 0]
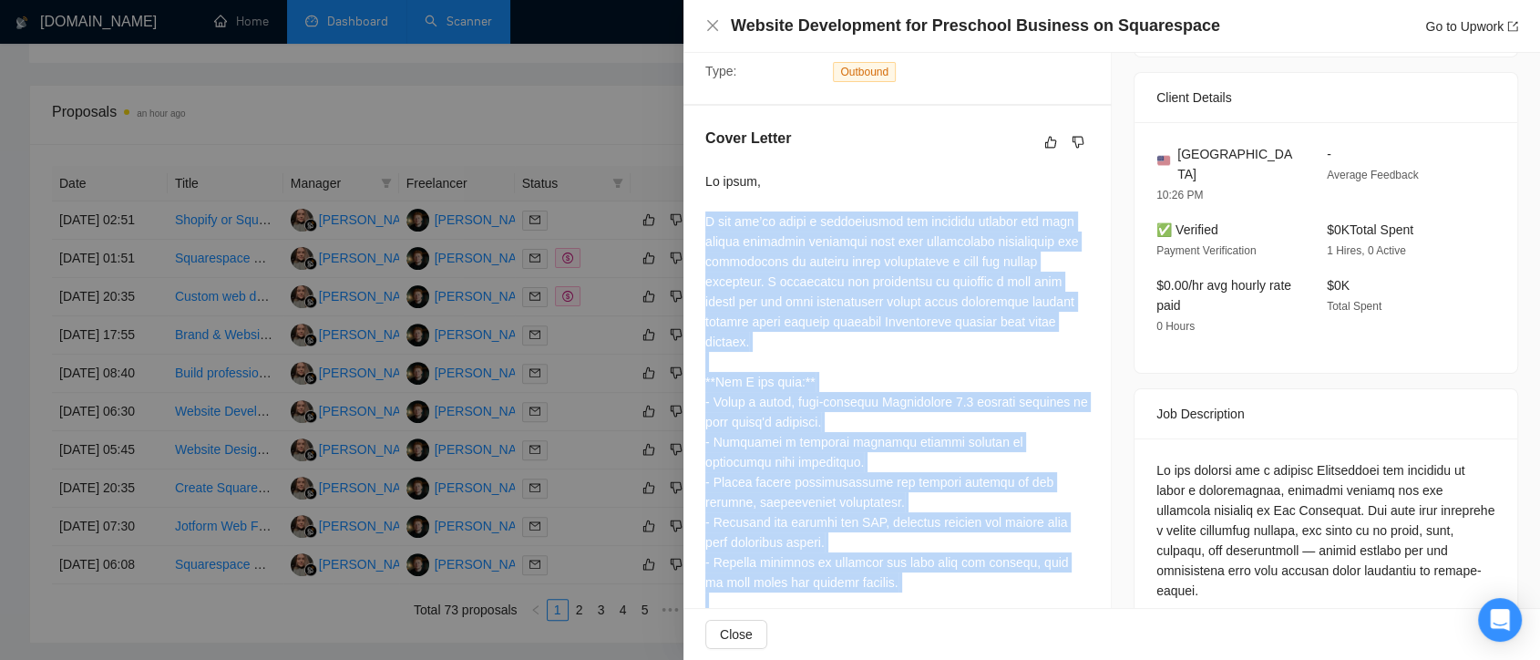
drag, startPoint x: 967, startPoint y: 442, endPoint x: 699, endPoint y: 215, distance: 351.2
click at [699, 215] on div "Cover Letter" at bounding box center [897, 554] width 427 height 897
click at [1080, 365] on div at bounding box center [897, 572] width 384 height 802
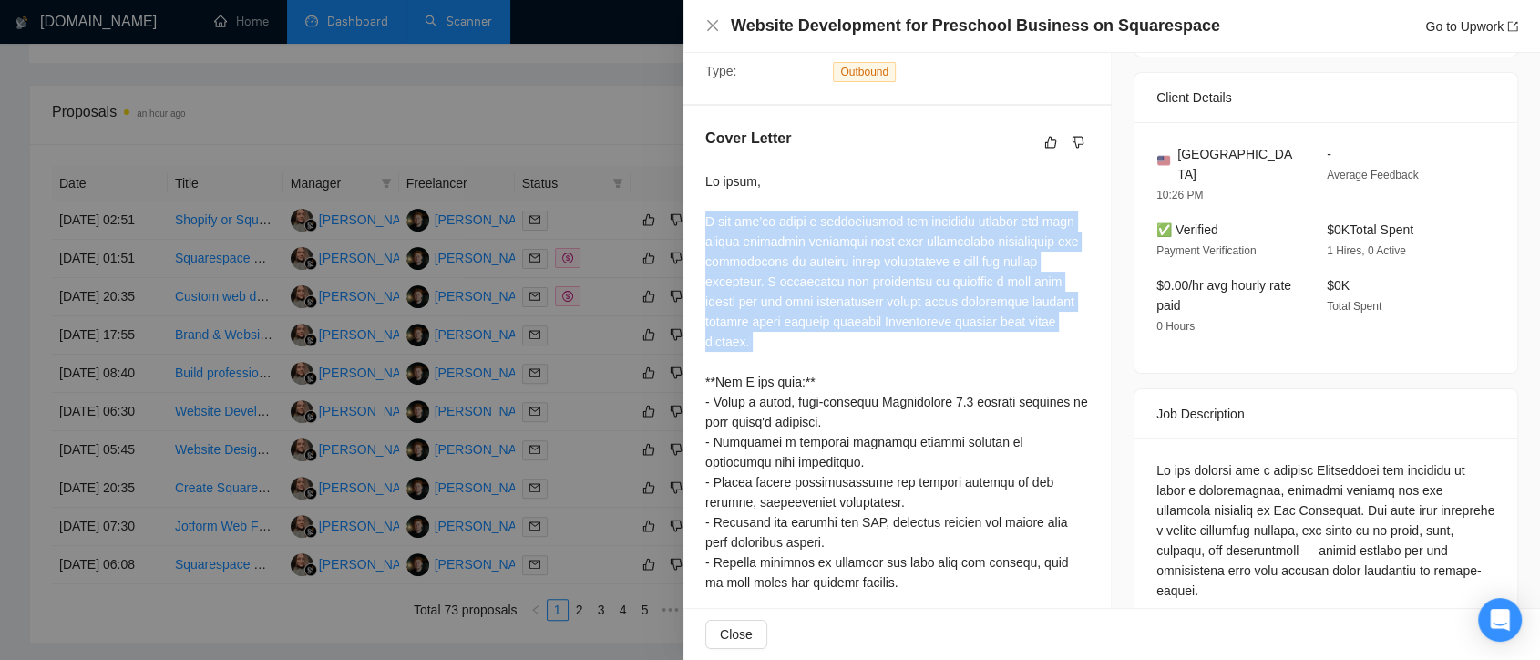
drag, startPoint x: 706, startPoint y: 219, endPoint x: 798, endPoint y: 355, distance: 164.1
click at [798, 355] on div at bounding box center [897, 572] width 384 height 802
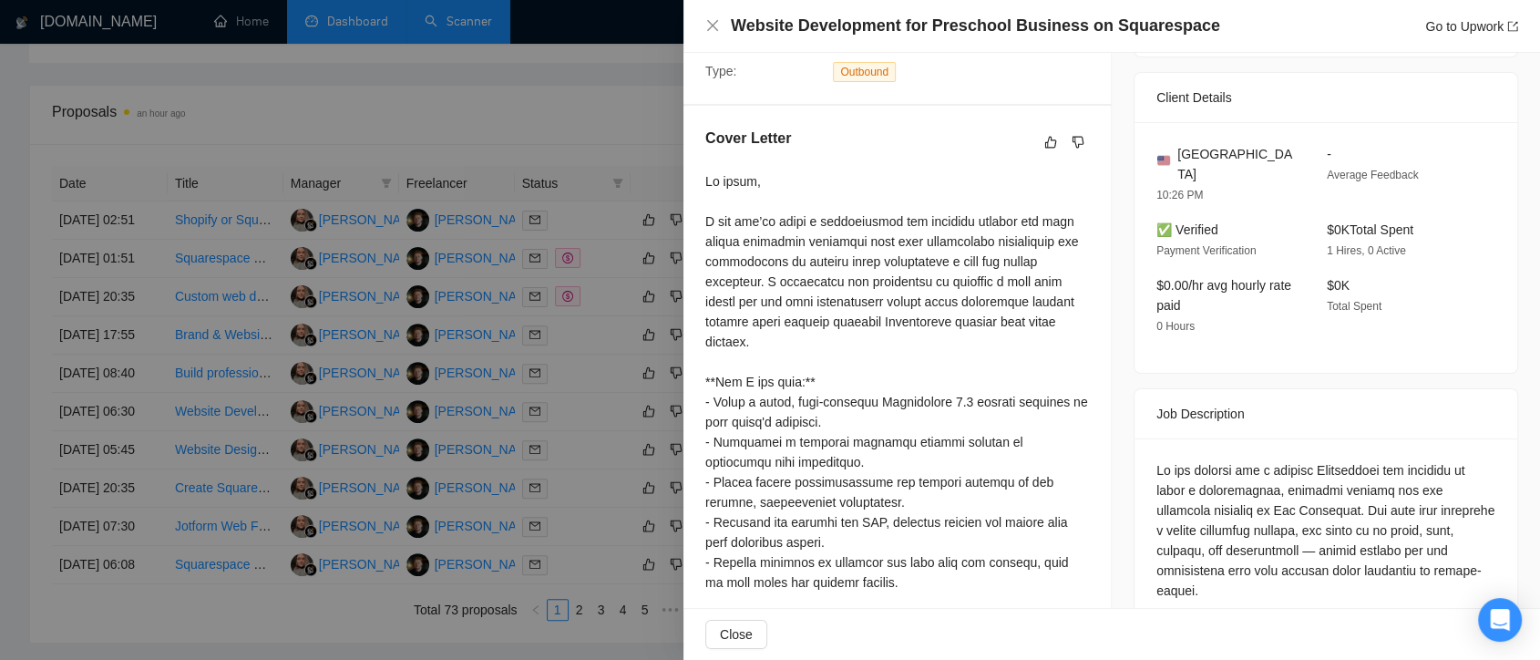
click at [596, 130] on div at bounding box center [770, 330] width 1540 height 660
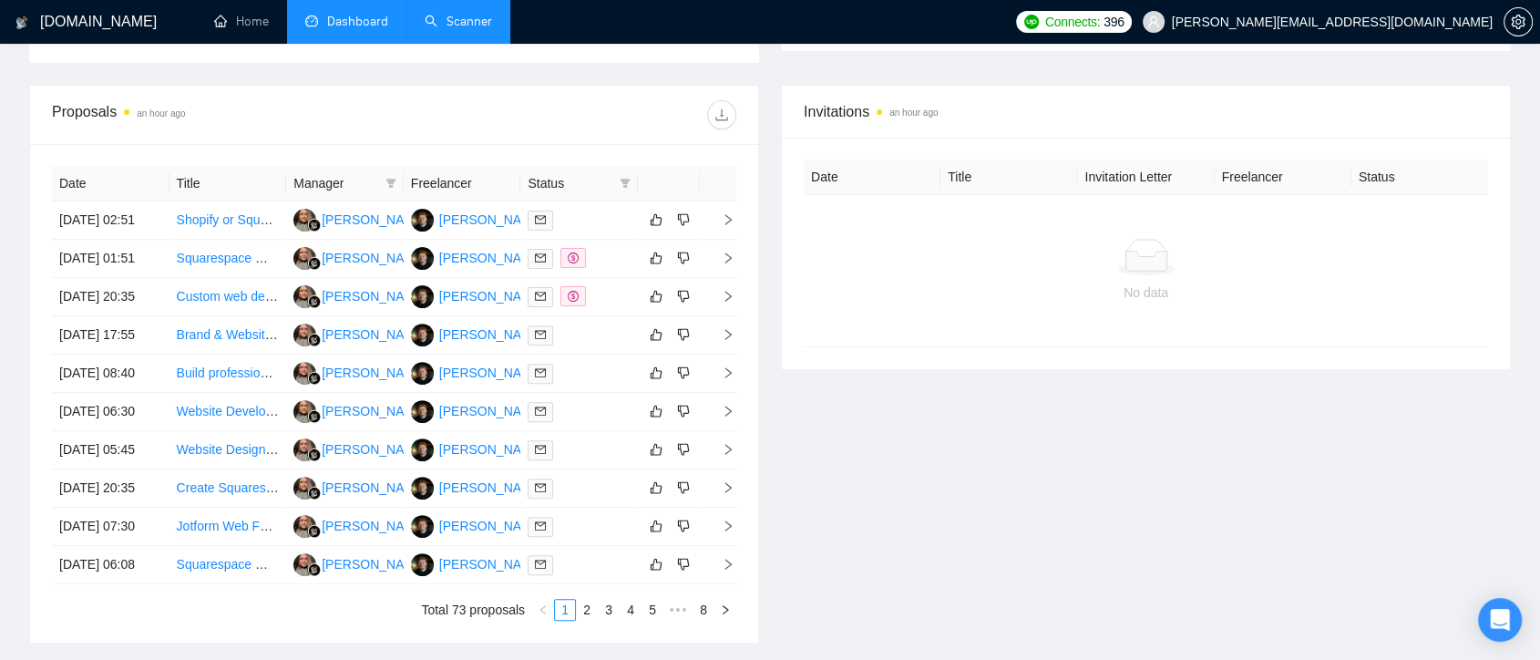
scroll to position [0, 0]
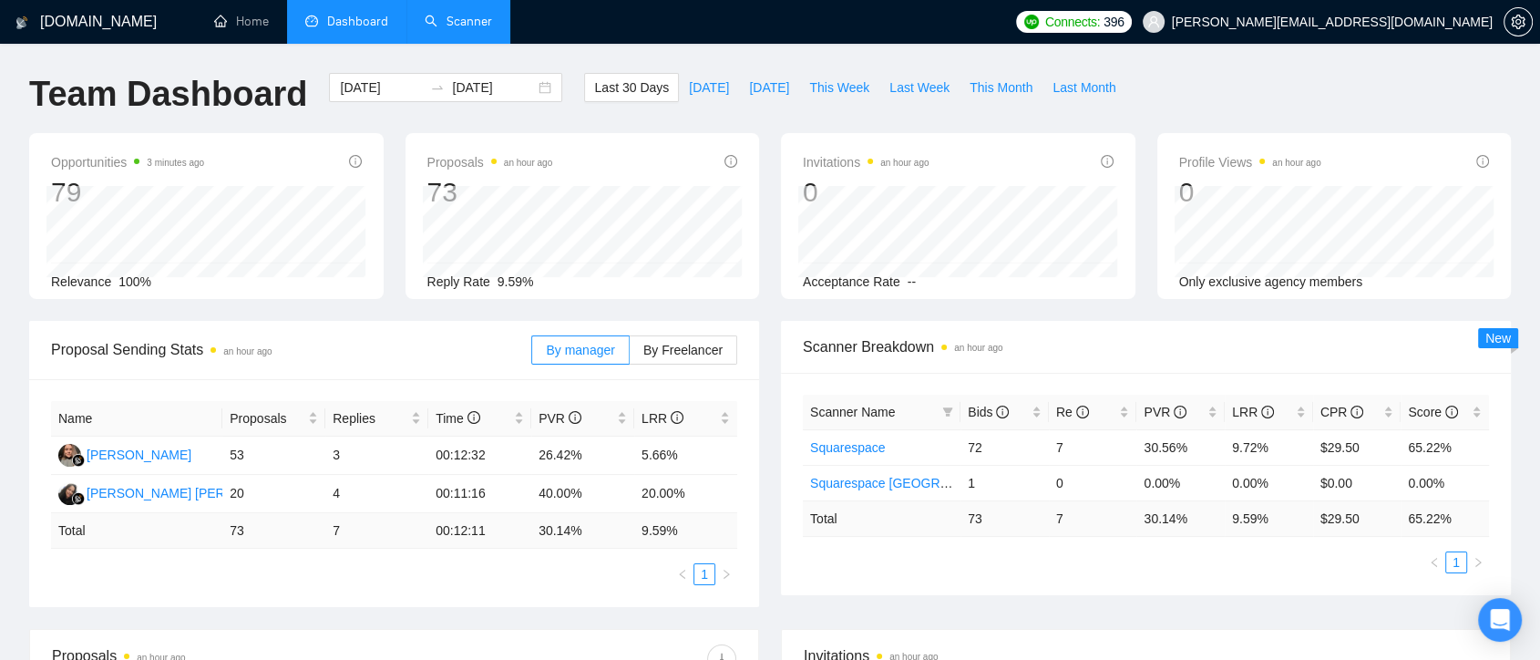
click at [462, 29] on link "Scanner" at bounding box center [458, 21] width 67 height 15
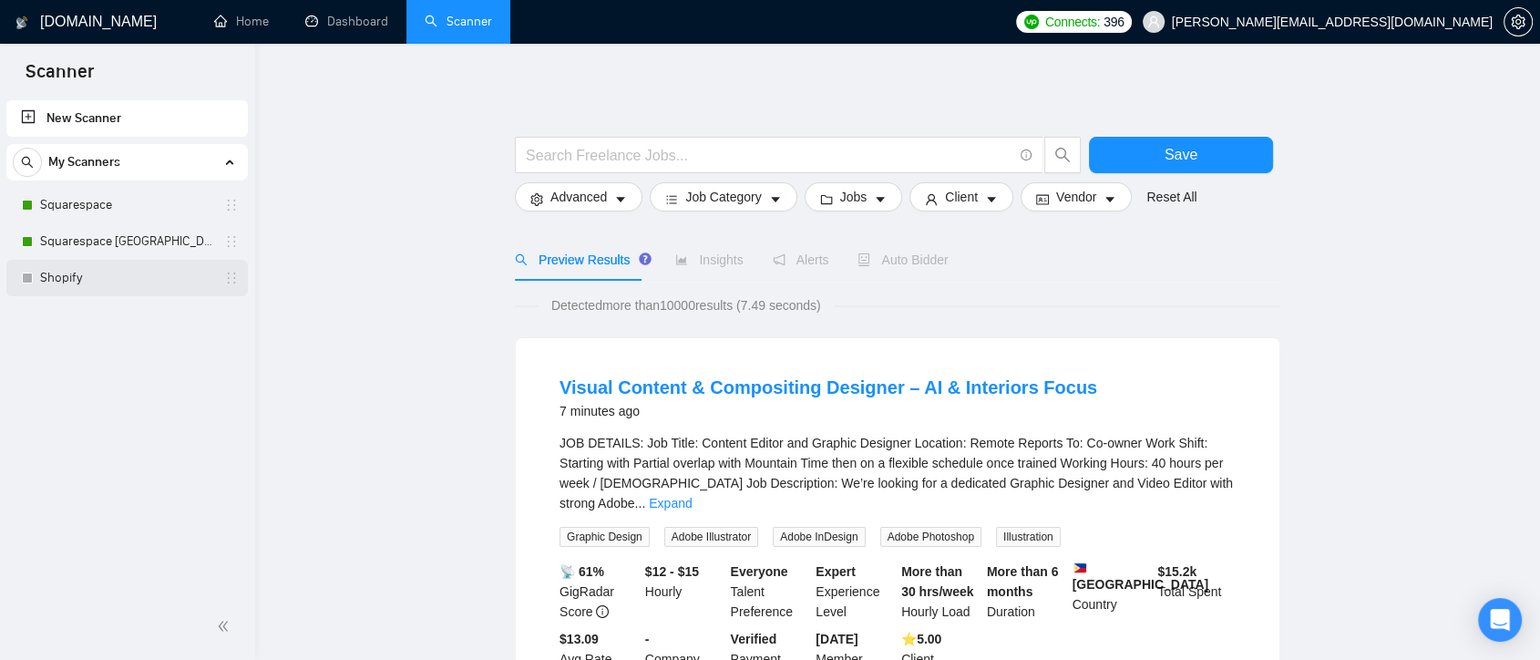
click at [91, 281] on link "Shopify" at bounding box center [126, 278] width 173 height 36
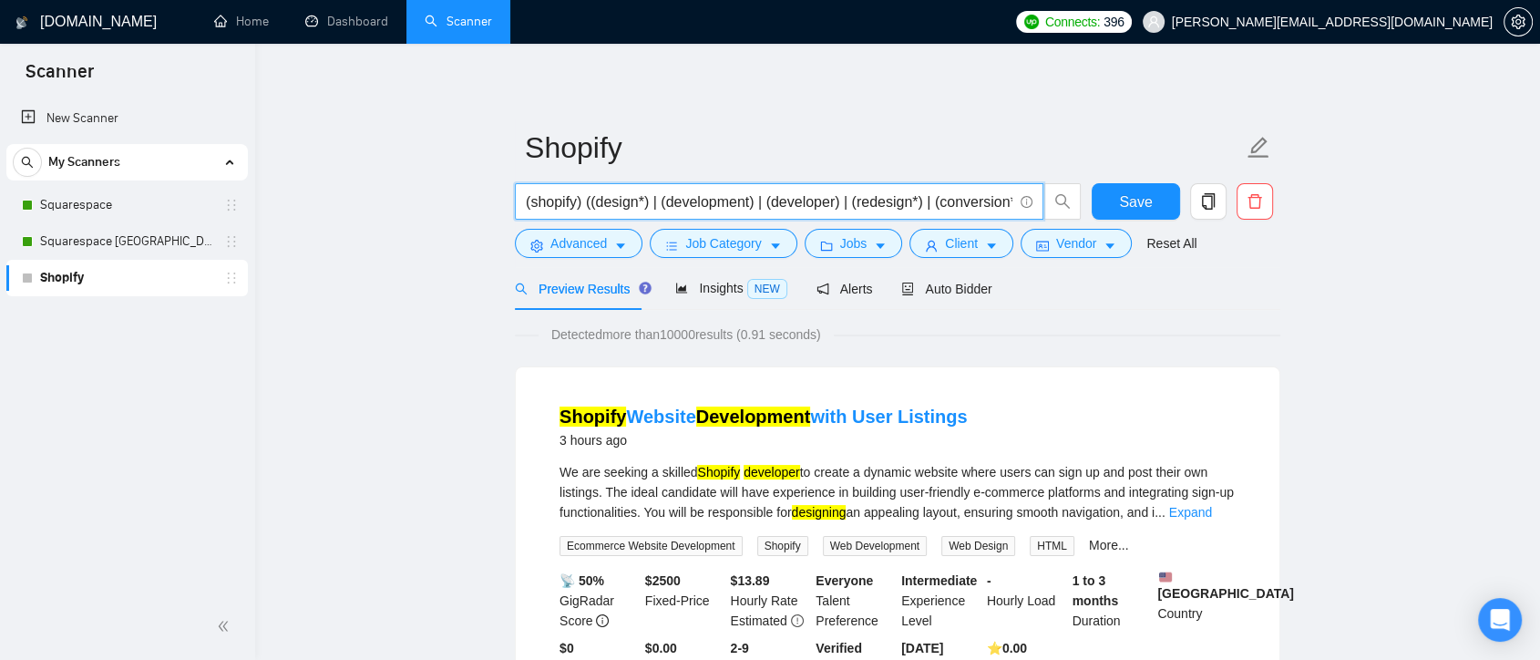
drag, startPoint x: 550, startPoint y: 202, endPoint x: 438, endPoint y: 195, distance: 112.3
click at [950, 203] on input "(shopify) ((design*) | (development) | (developer) | (redesign*) | (conversion*…" at bounding box center [769, 202] width 487 height 23
click at [1005, 203] on input "(shopify) ((design*) | (development) | (developer) | (redesign*) | (conversion*…" at bounding box center [769, 202] width 487 height 23
click at [633, 201] on input "(shopify) ((design*) | (development) | (developer) | (redesign*) | (conversion*…" at bounding box center [769, 202] width 487 height 23
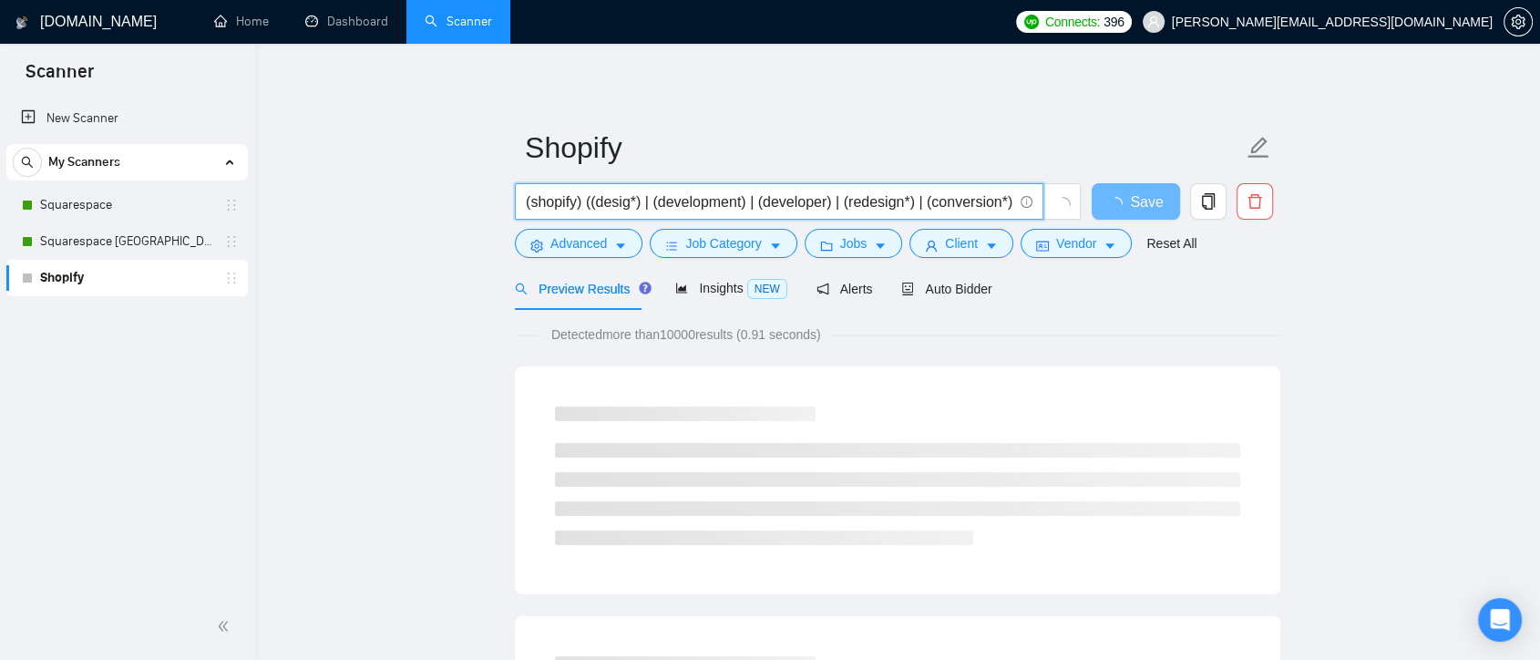
click at [739, 201] on input "(shopify) ((desig*) | (development) | (developer) | (redesign*) | (conversion*)…" at bounding box center [769, 202] width 487 height 23
drag, startPoint x: 774, startPoint y: 202, endPoint x: 693, endPoint y: 195, distance: 81.4
click at [693, 195] on input "(shopify) ((desig*) | (dev*) | (developer) | (redesign*) | (conversion*) | (seo…" at bounding box center [769, 202] width 487 height 23
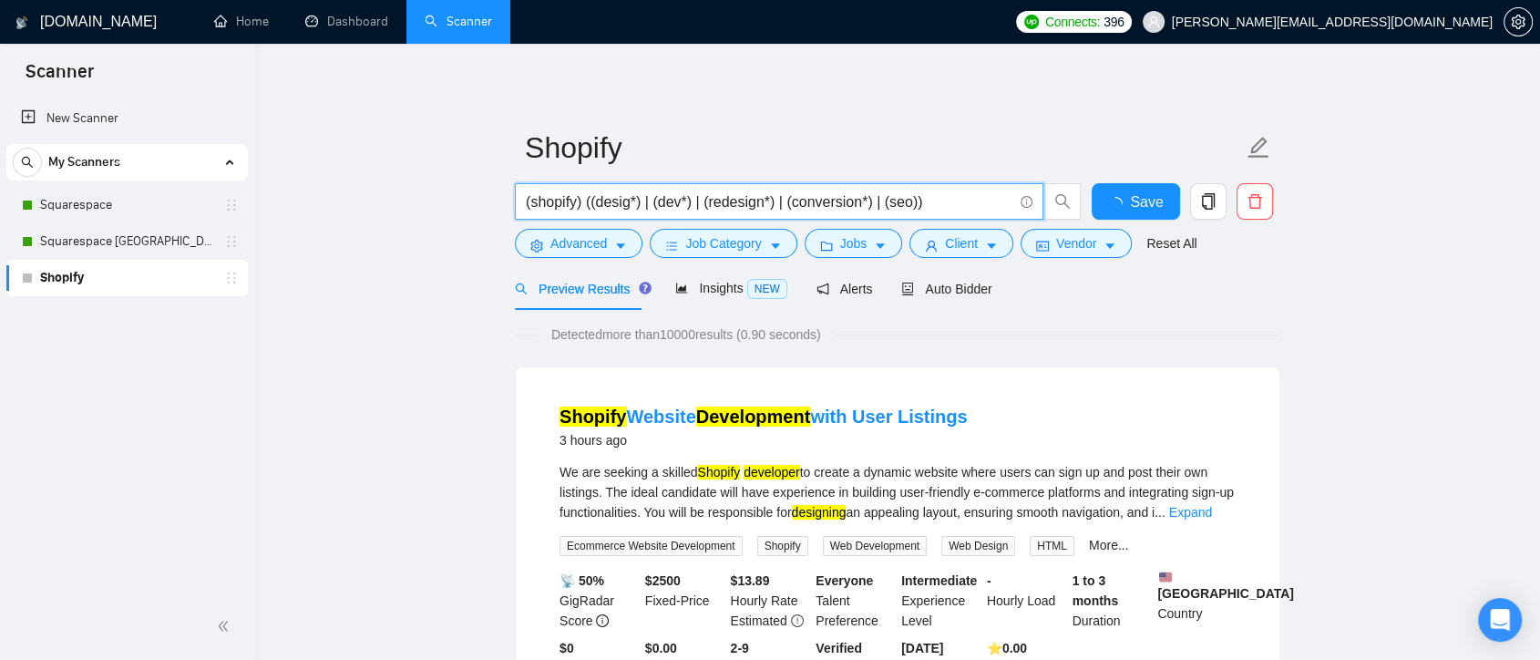
click at [860, 203] on input "(shopify) ((desig*) | (dev*) | (redesign*) | (conversion*) | (seo))" at bounding box center [769, 202] width 487 height 23
click at [870, 204] on input "(shopify) ((desig*) | (dev*) | (redesign*) | (conversion*) | (seo))" at bounding box center [769, 202] width 487 height 23
click at [867, 202] on input "(shopify) ((desig*) | (dev*) | (redesign*) | (conversion*) | (seo))" at bounding box center [769, 202] width 487 height 23
type input "(shopify) ((desig*) | (dev*) | (redesign*) | (conversion*) | (seo))"
click at [1128, 209] on span "Save" at bounding box center [1135, 202] width 33 height 23
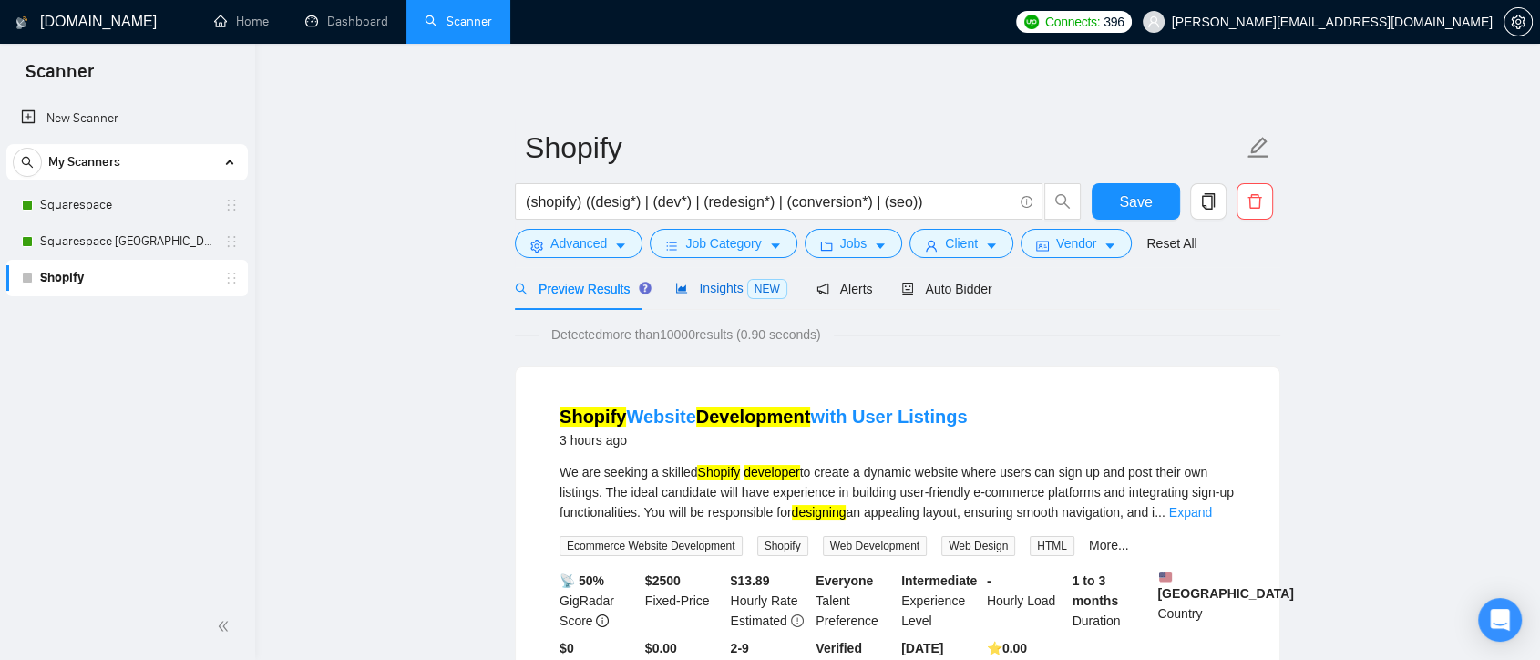
click at [707, 288] on span "Insights NEW" at bounding box center [730, 288] width 111 height 15
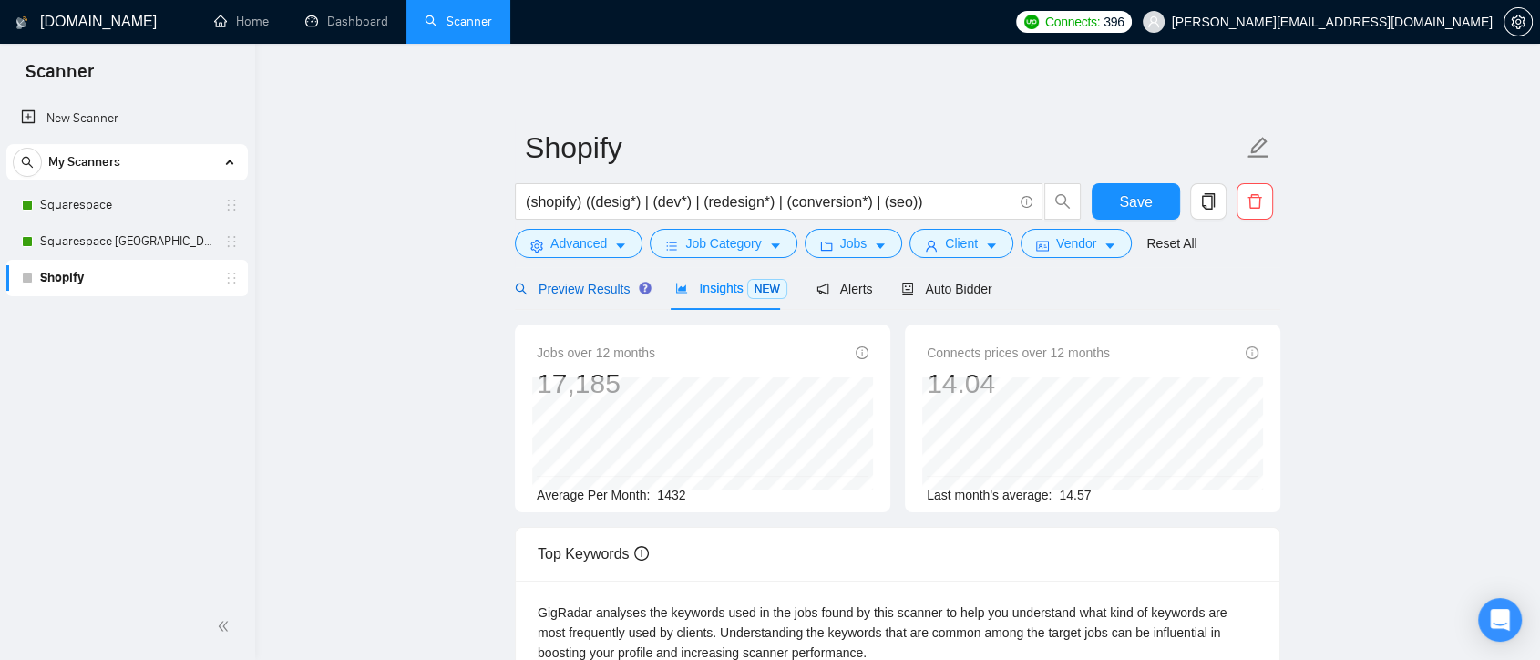
click at [591, 287] on span "Preview Results" at bounding box center [580, 289] width 131 height 15
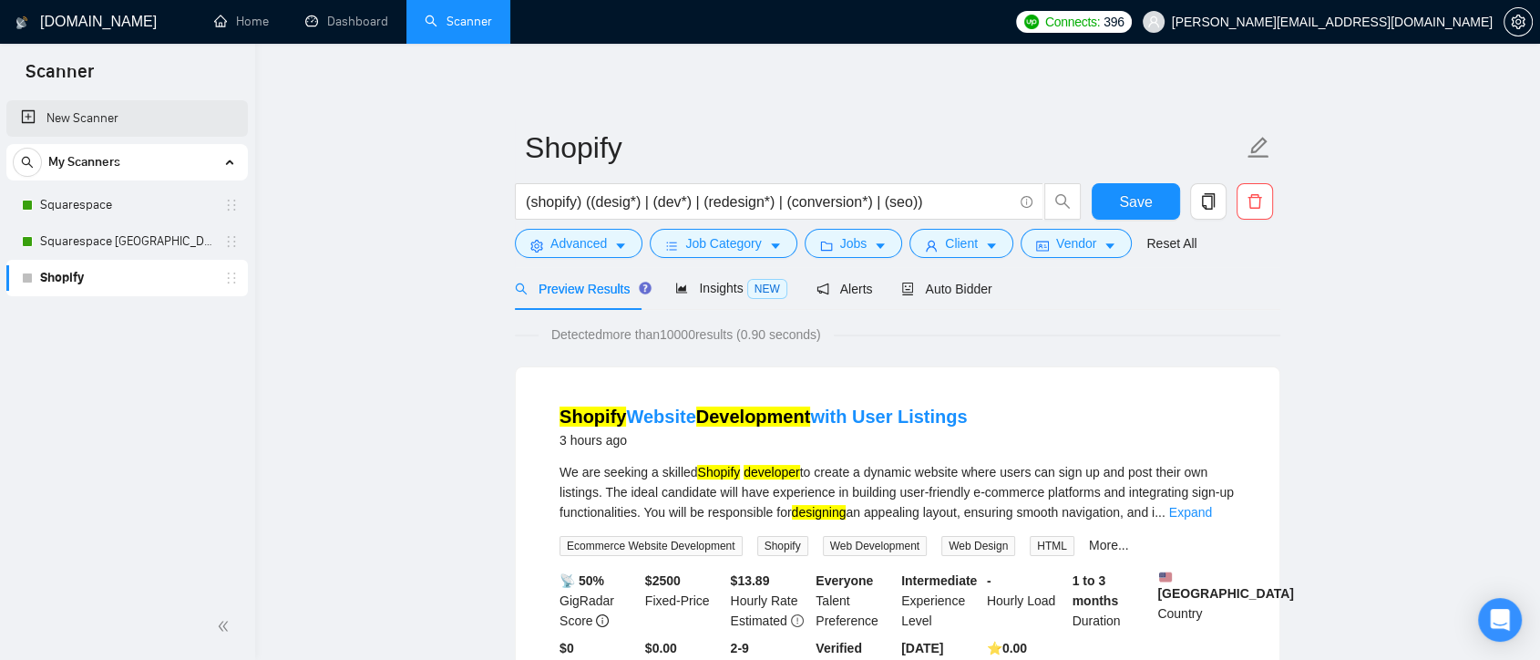
click at [75, 112] on link "New Scanner" at bounding box center [127, 118] width 212 height 36
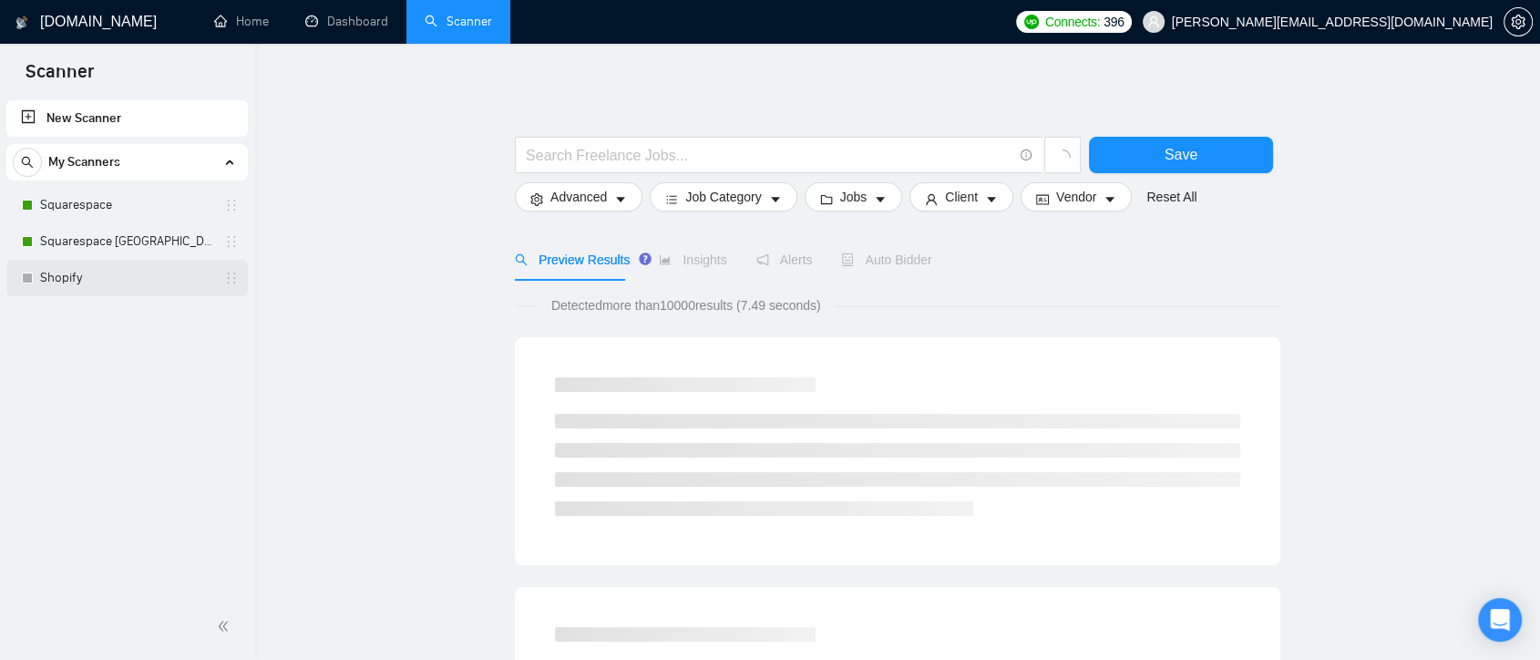
click at [92, 279] on link "Shopify" at bounding box center [126, 278] width 173 height 36
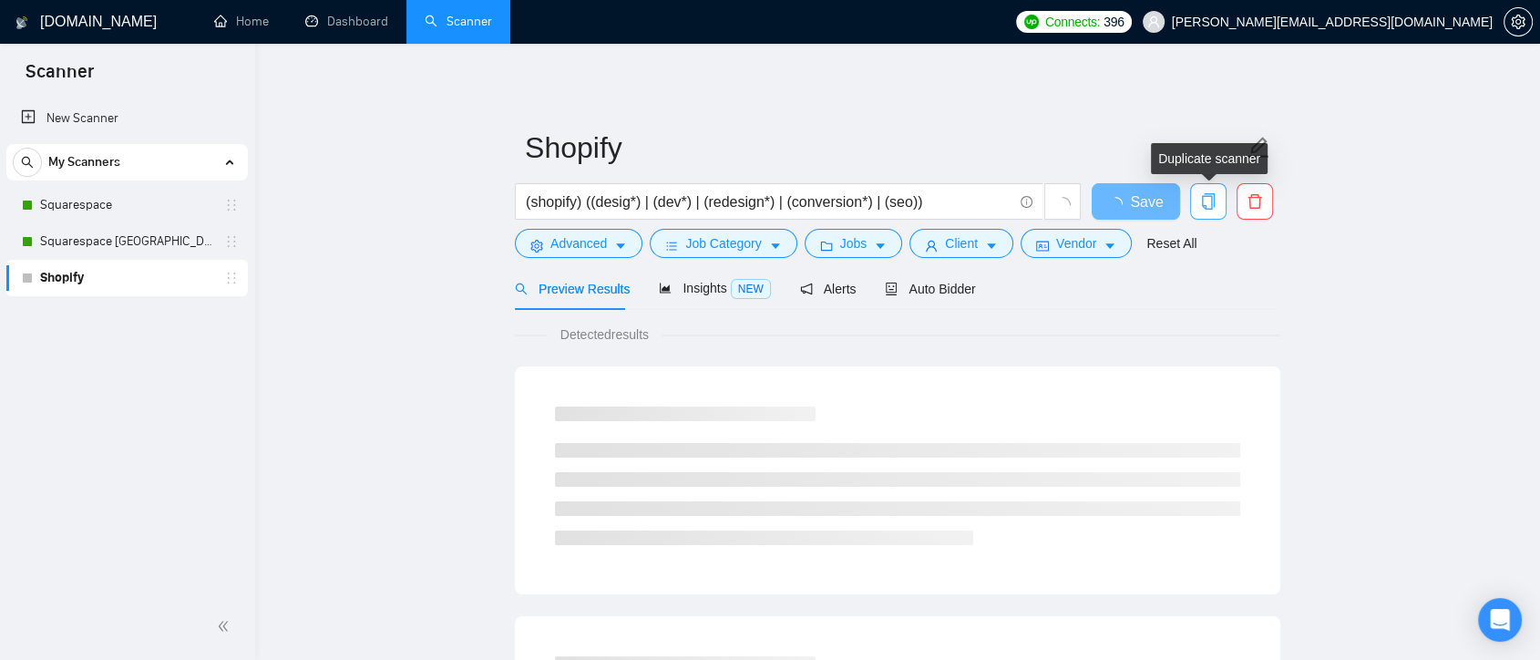
click at [1213, 203] on icon "copy" at bounding box center [1208, 201] width 13 height 16
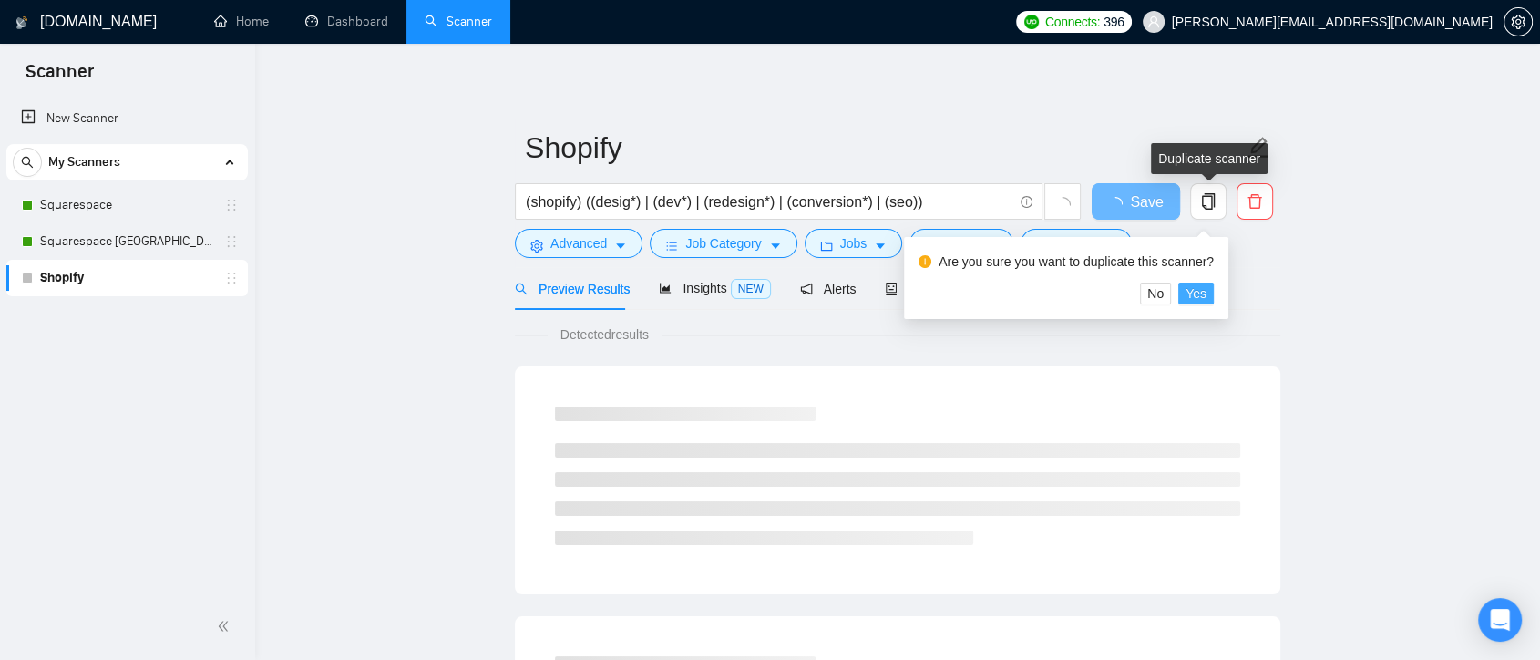
click at [1193, 297] on span "Yes" at bounding box center [1196, 293] width 21 height 20
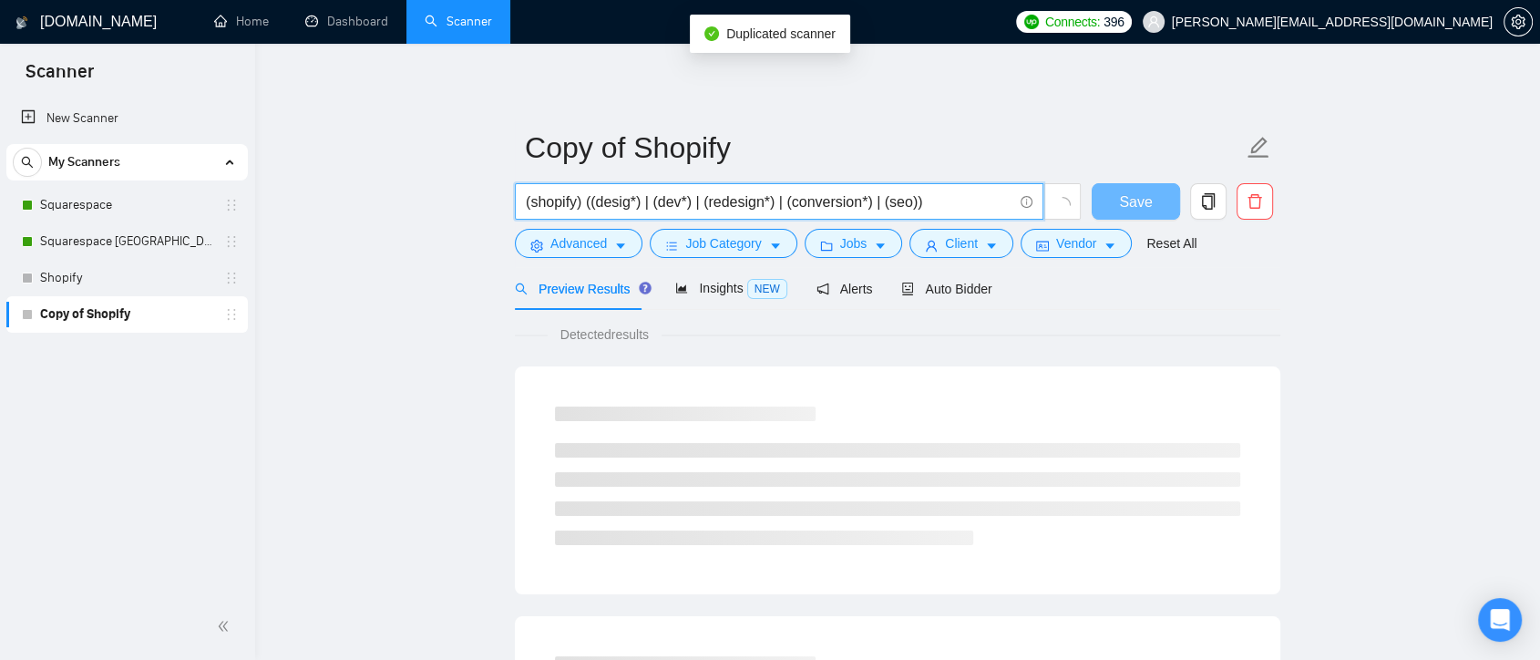
click at [944, 209] on input "(shopify) ((desig*) | (dev*) | (redesign*) | (conversion*) | (seo))" at bounding box center [769, 202] width 487 height 23
drag, startPoint x: 948, startPoint y: 201, endPoint x: 502, endPoint y: 195, distance: 445.7
paste input "Shopify*) | "(Shopify)" | "(Shopify" | "/Shopify") ((develop*) | create | (buil…"
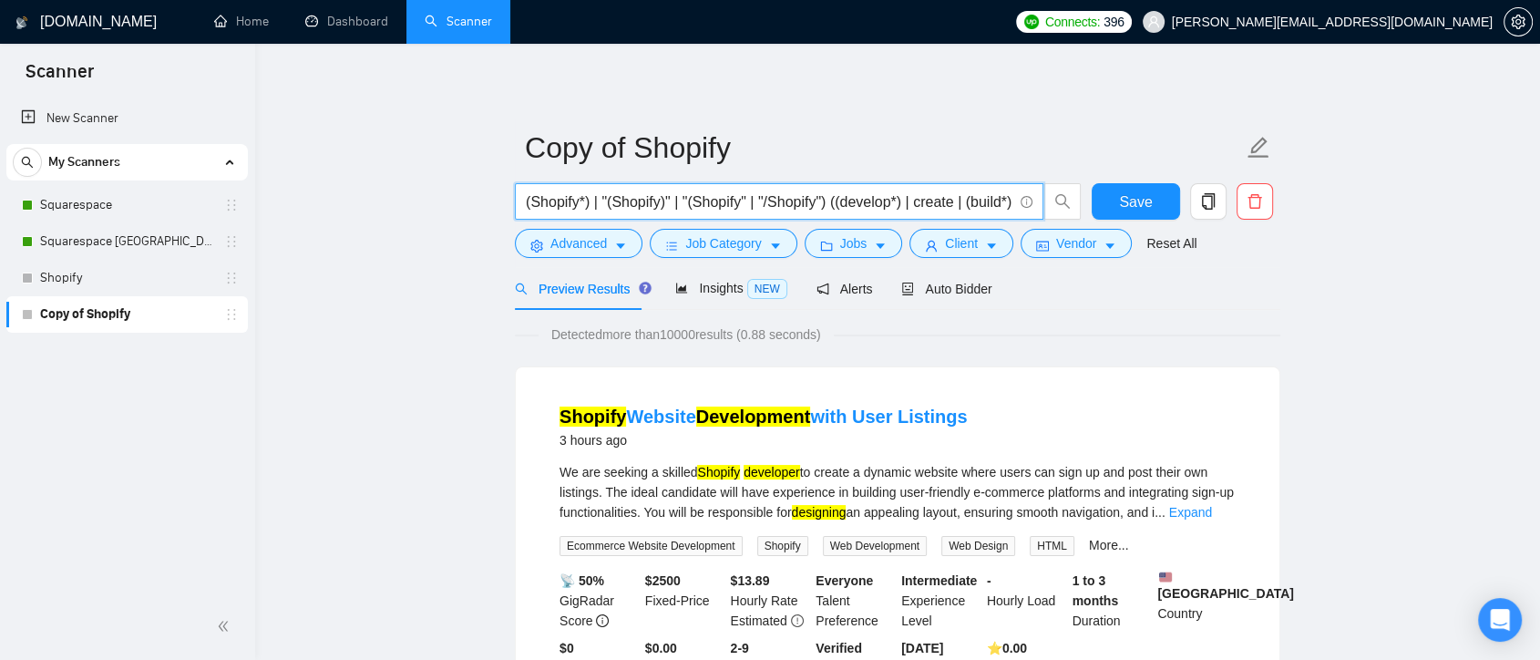
scroll to position [0, 563]
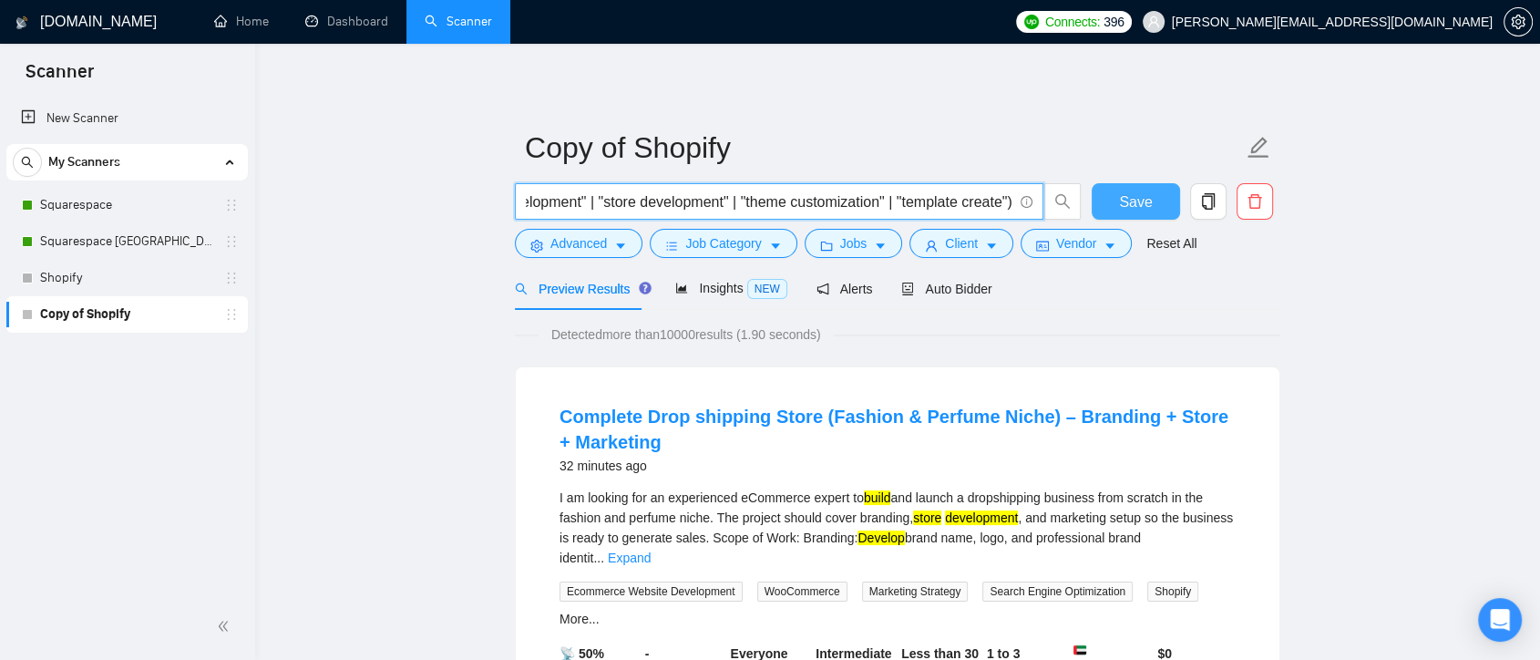
type input "(Shopify*) | "(Shopify)" | "(Shopify" | "/Shopify") ((develop*) | create | (bui…"
click at [1154, 202] on button "Save" at bounding box center [1136, 201] width 88 height 36
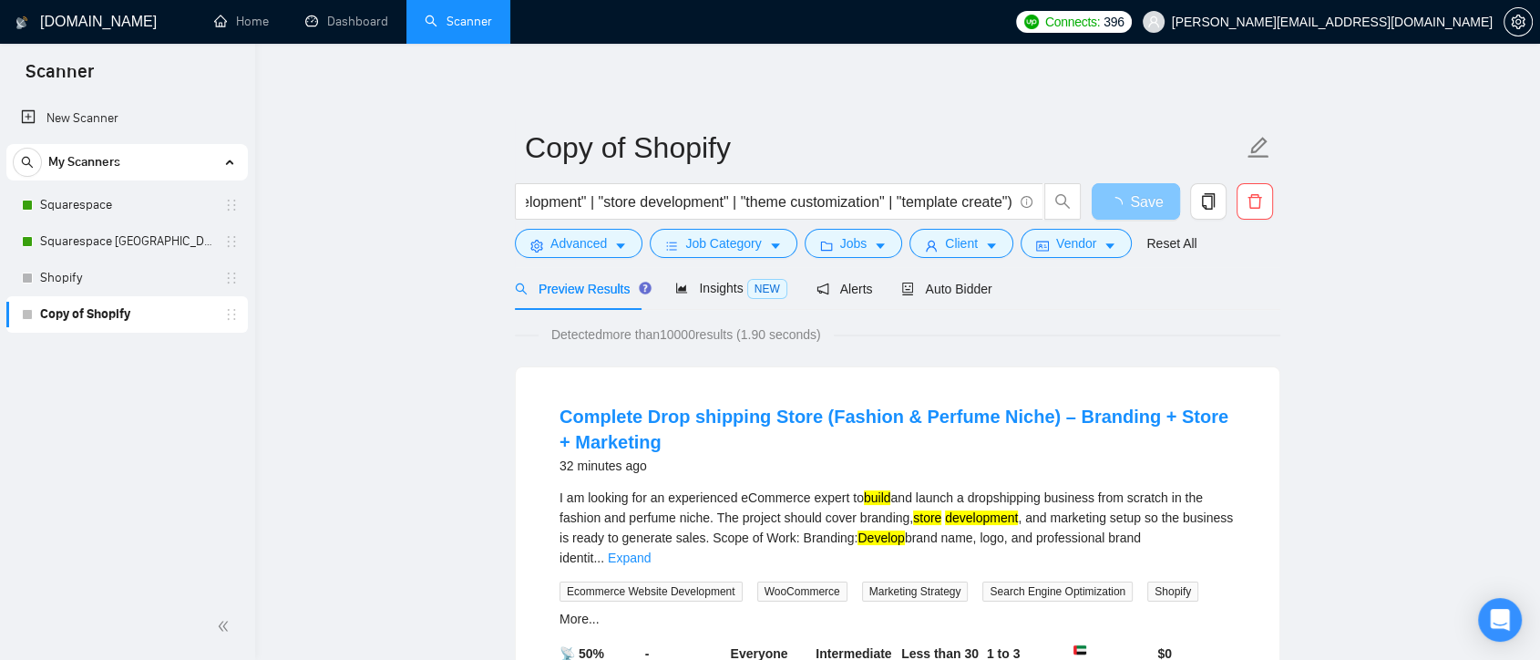
scroll to position [0, 0]
click at [139, 277] on link "Shopify" at bounding box center [126, 278] width 173 height 36
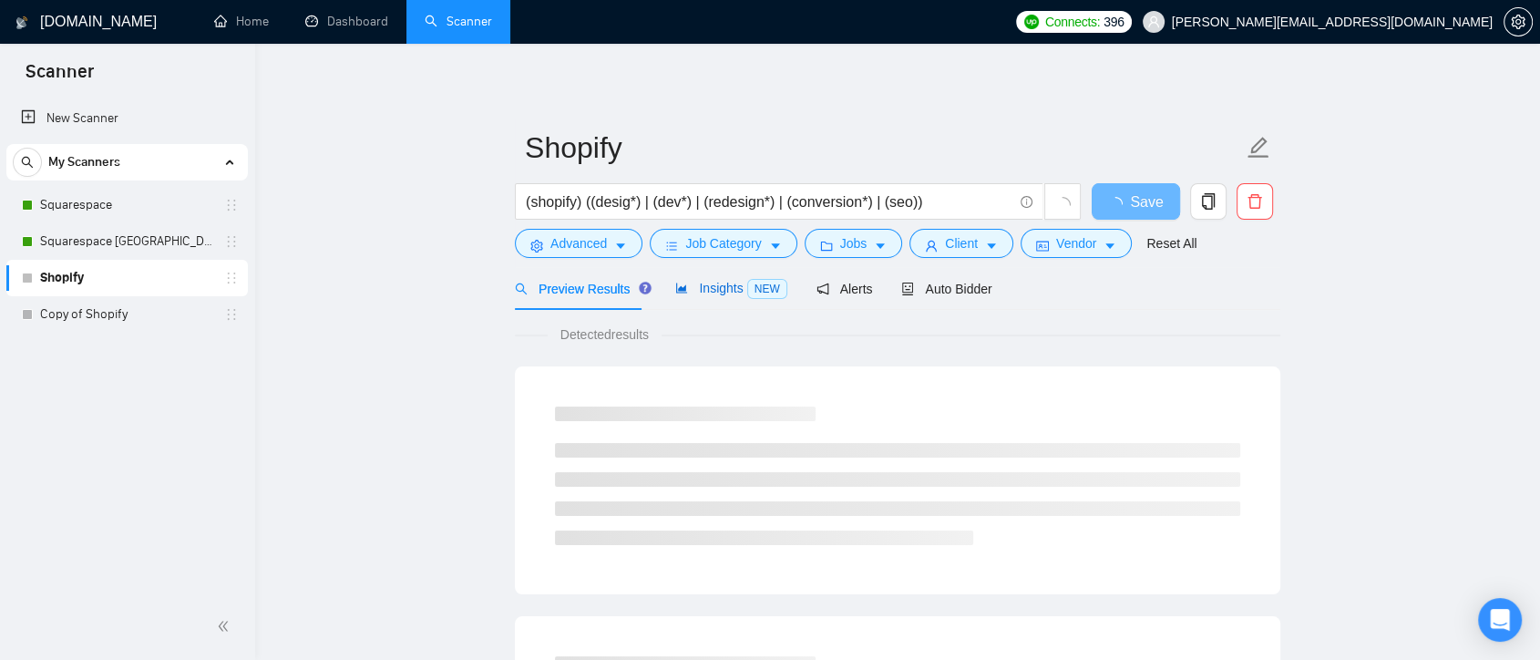
click at [709, 287] on span "Insights NEW" at bounding box center [730, 288] width 111 height 15
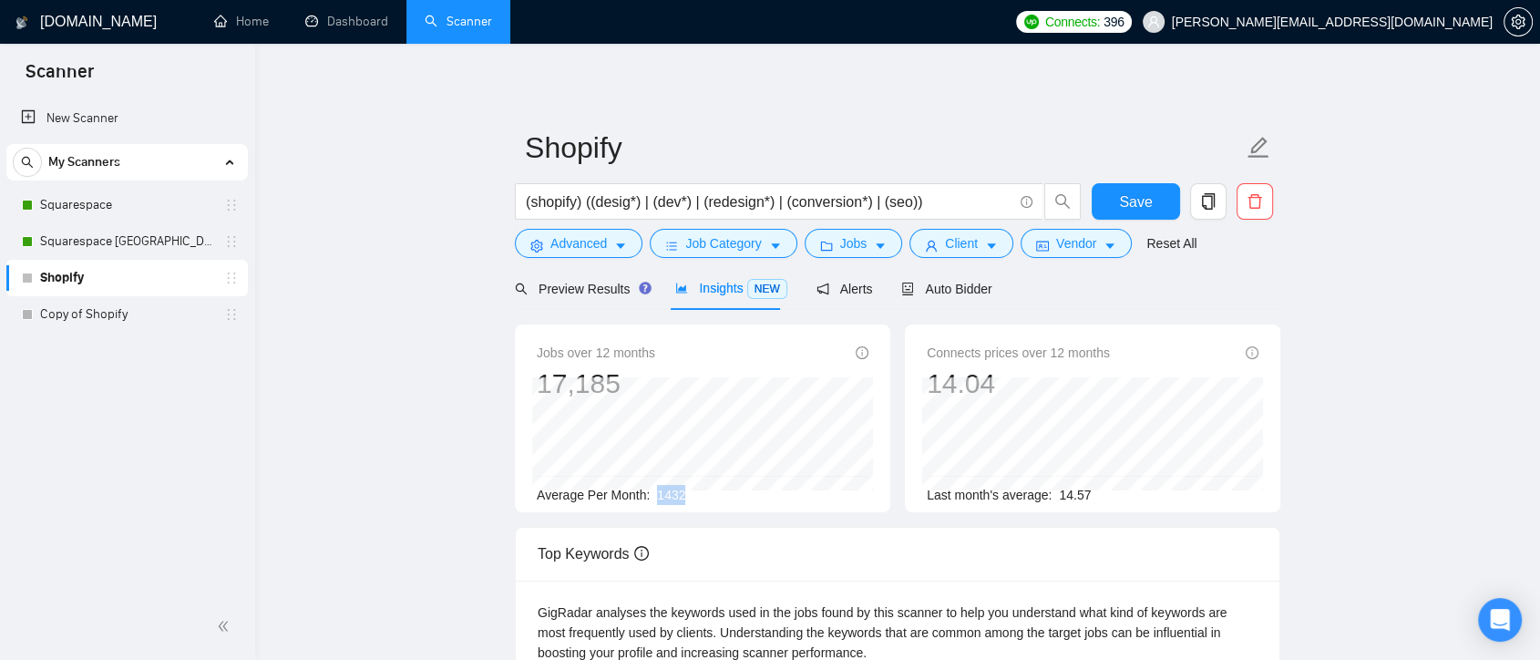
drag, startPoint x: 656, startPoint y: 490, endPoint x: 690, endPoint y: 494, distance: 33.9
click at [690, 494] on div "Average Per Month: 1432" at bounding box center [703, 495] width 332 height 20
click at [704, 499] on div "Average Per Month: 1432" at bounding box center [703, 495] width 332 height 20
click at [610, 249] on button "Advanced" at bounding box center [579, 243] width 128 height 29
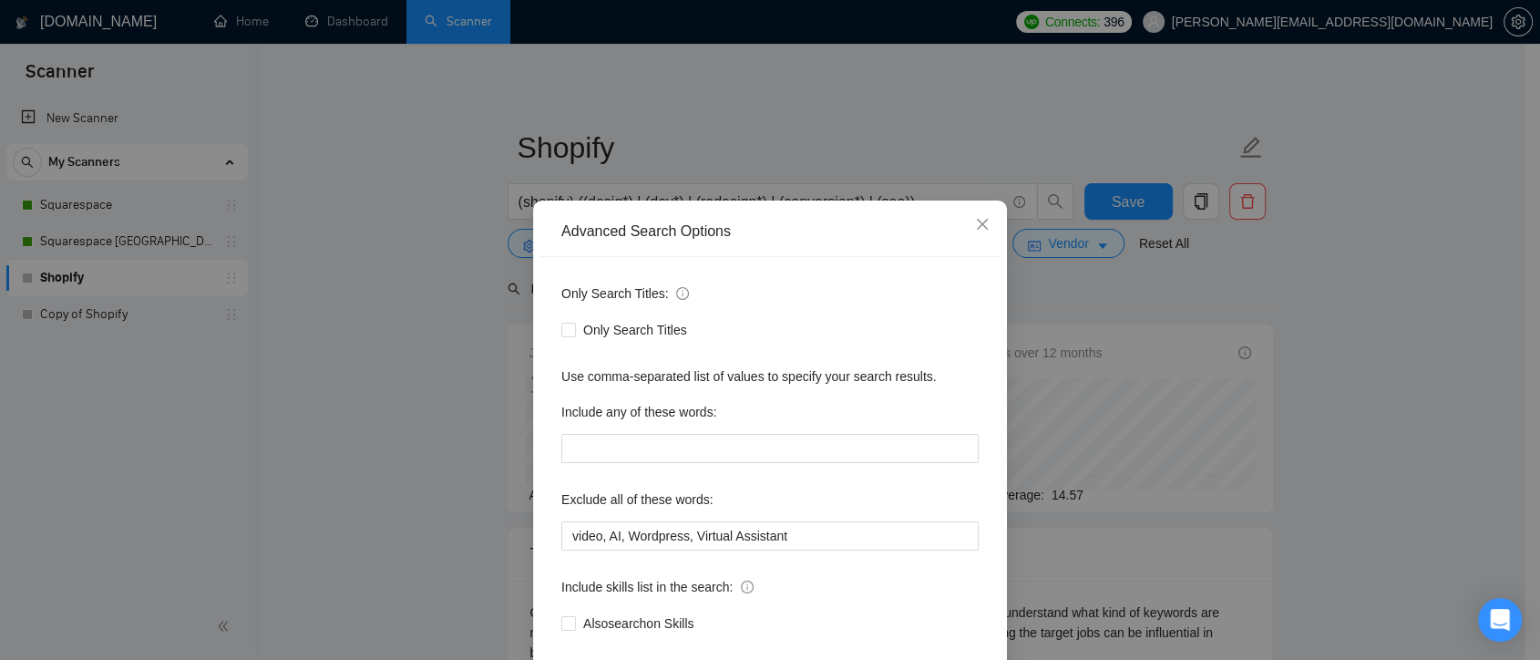
scroll to position [98, 0]
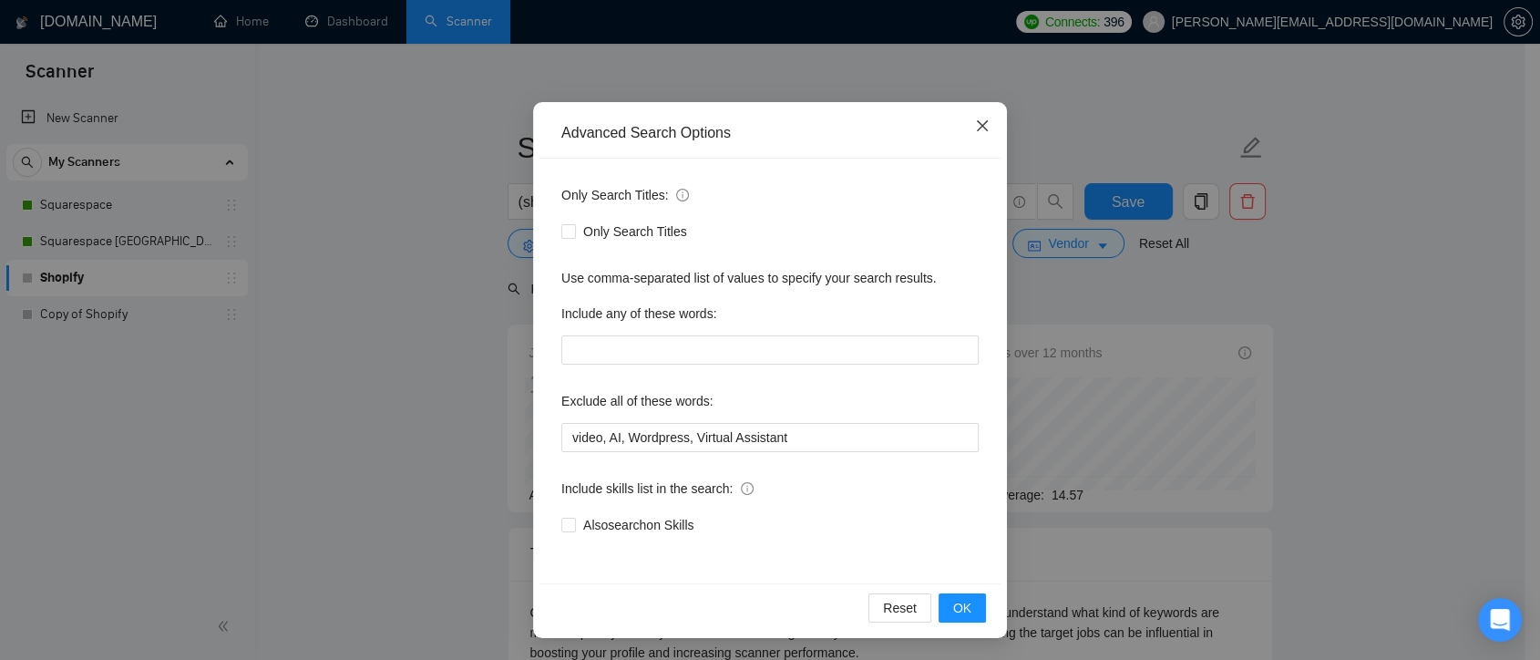
click at [975, 124] on icon "close" at bounding box center [982, 125] width 15 height 15
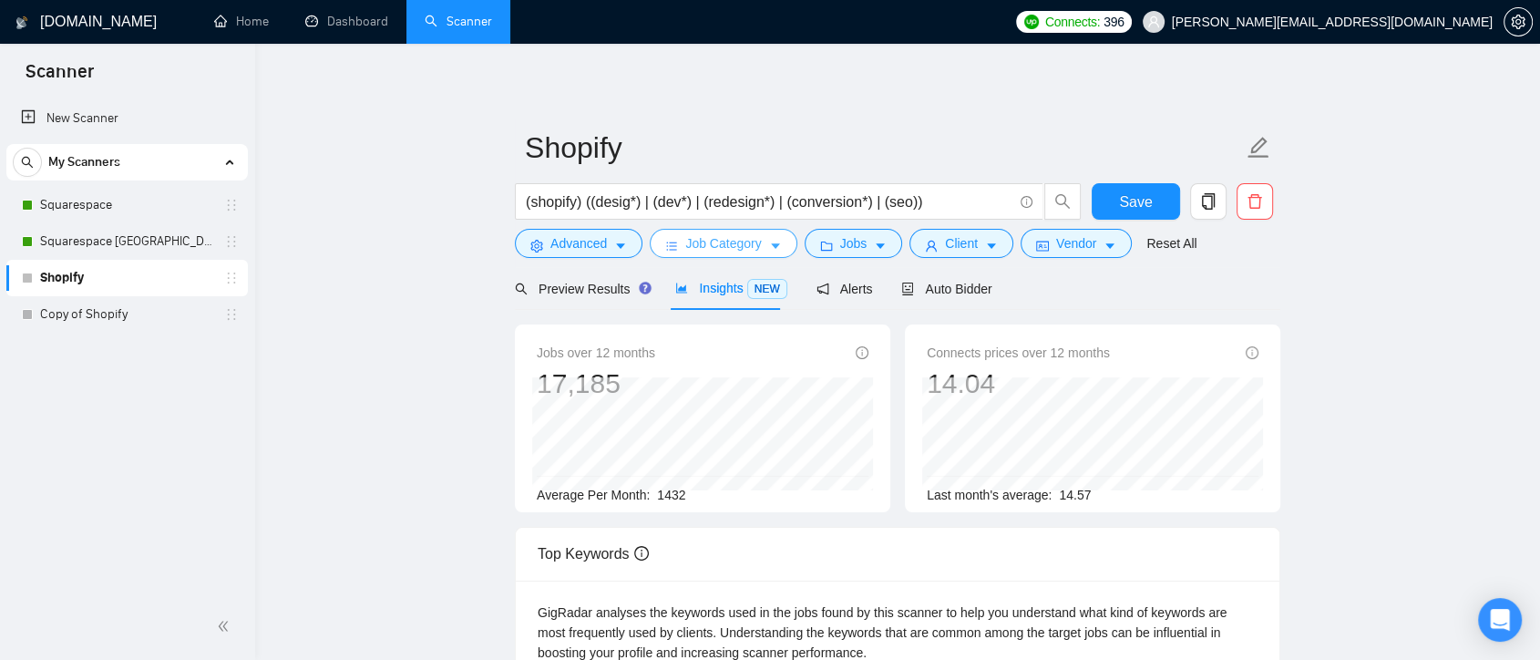
click at [751, 246] on span "Job Category" at bounding box center [723, 243] width 76 height 20
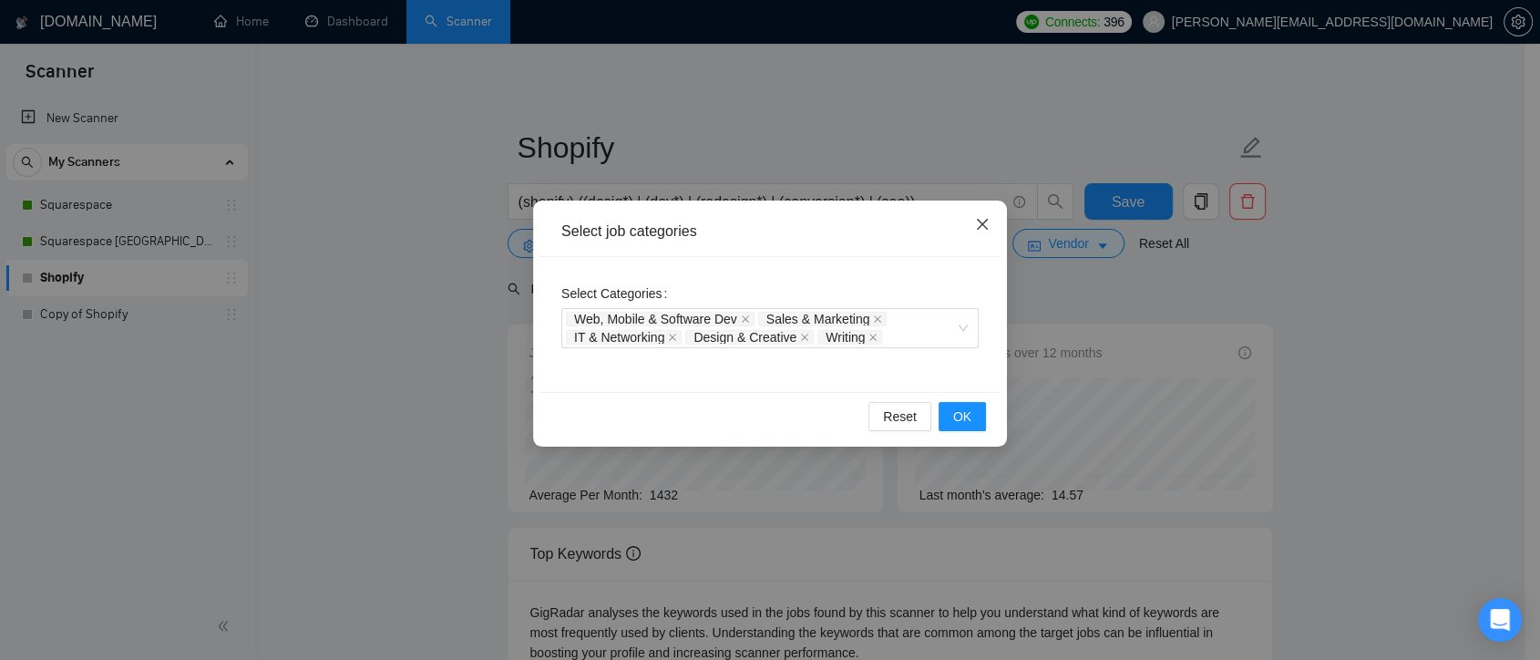
click at [982, 221] on icon "close" at bounding box center [982, 224] width 15 height 15
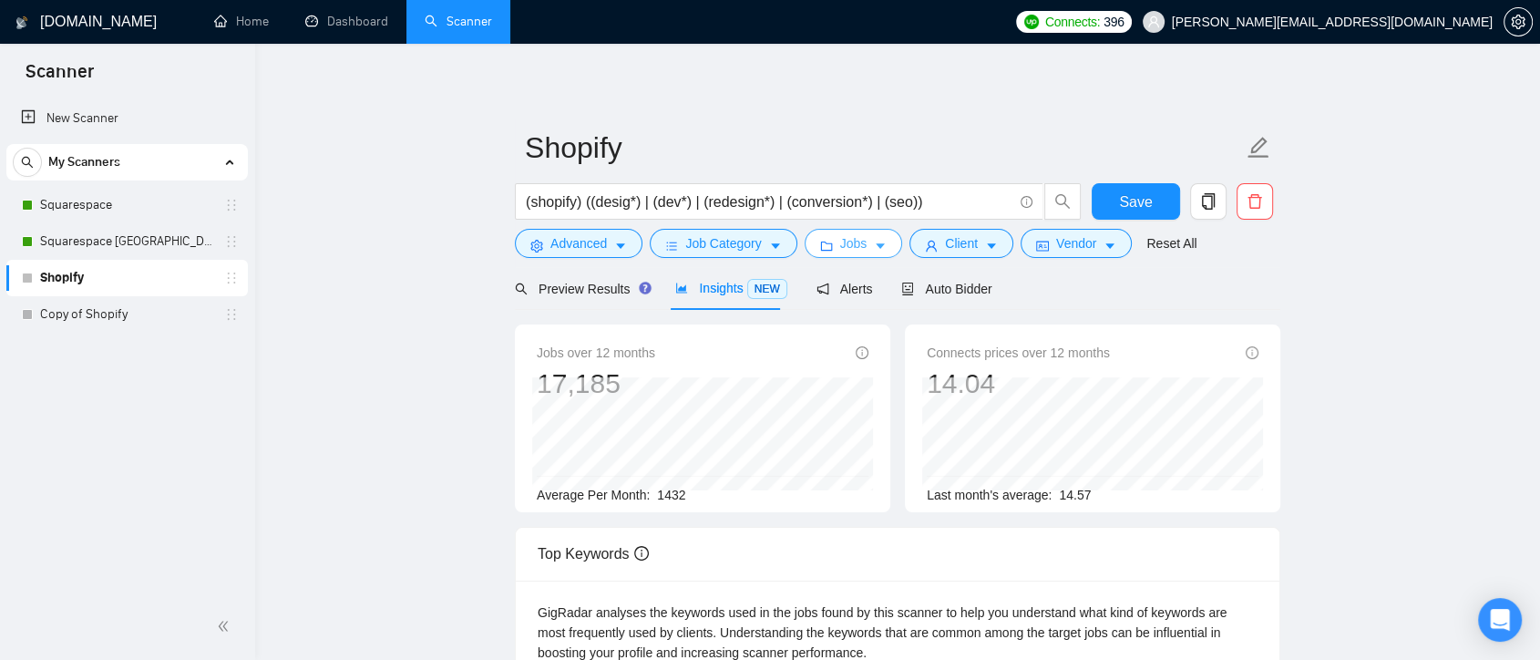
click at [847, 246] on span "Jobs" at bounding box center [853, 243] width 27 height 20
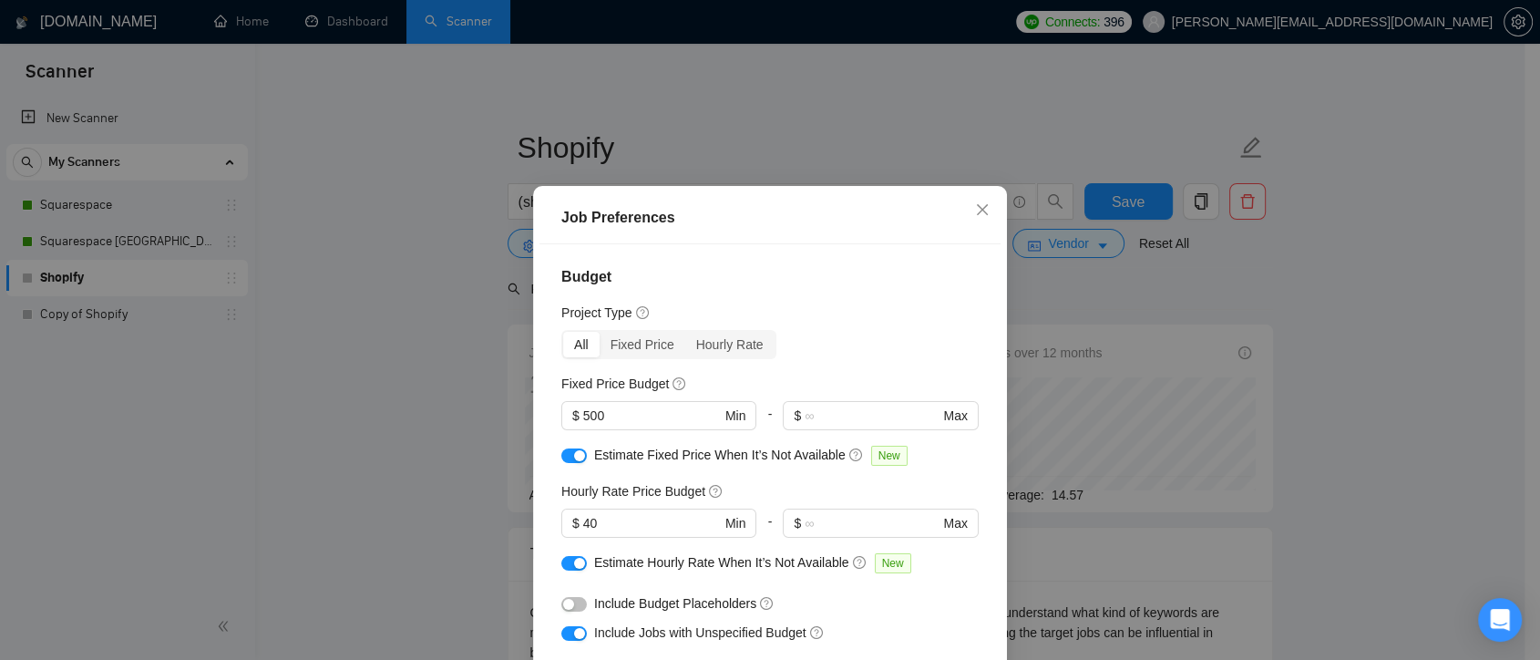
scroll to position [101, 0]
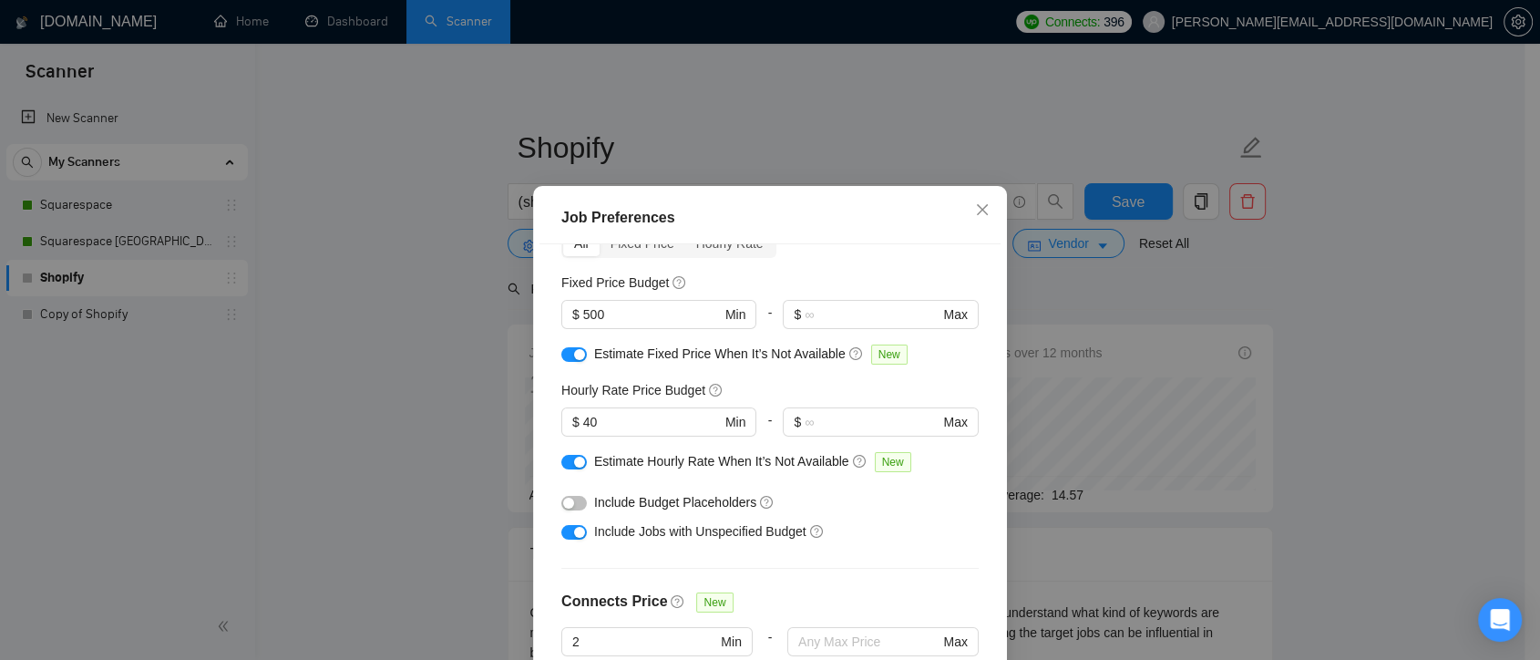
click at [574, 463] on div "button" at bounding box center [579, 462] width 11 height 11
click at [564, 354] on button "button" at bounding box center [574, 354] width 26 height 15
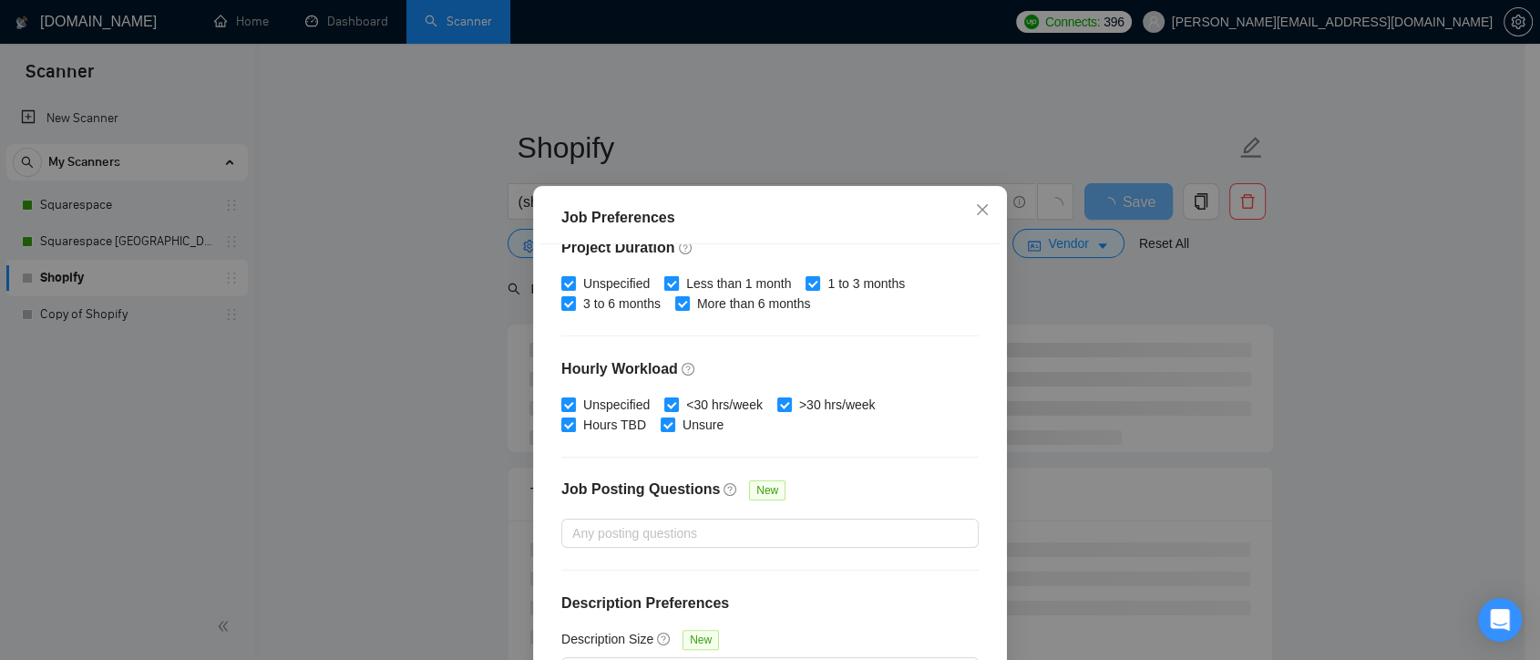
scroll to position [363, 0]
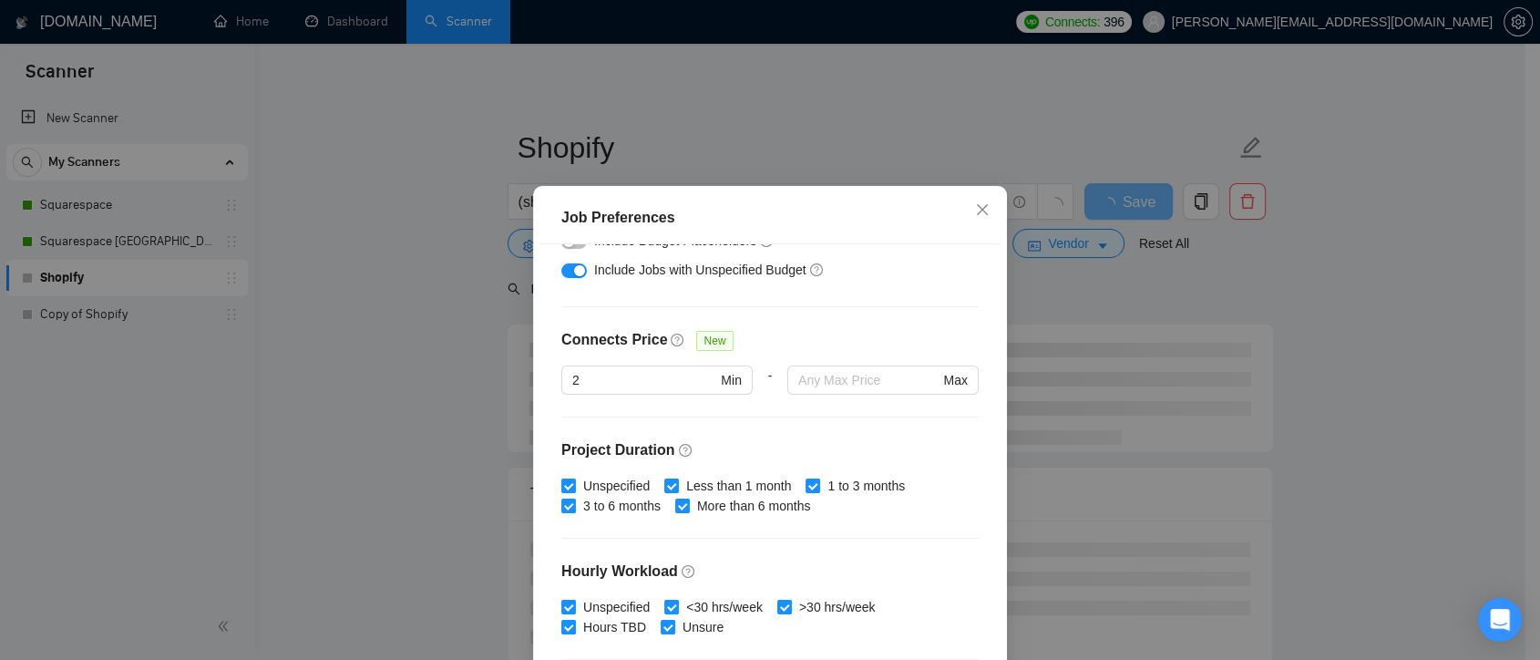
click at [565, 275] on button "button" at bounding box center [574, 270] width 26 height 15
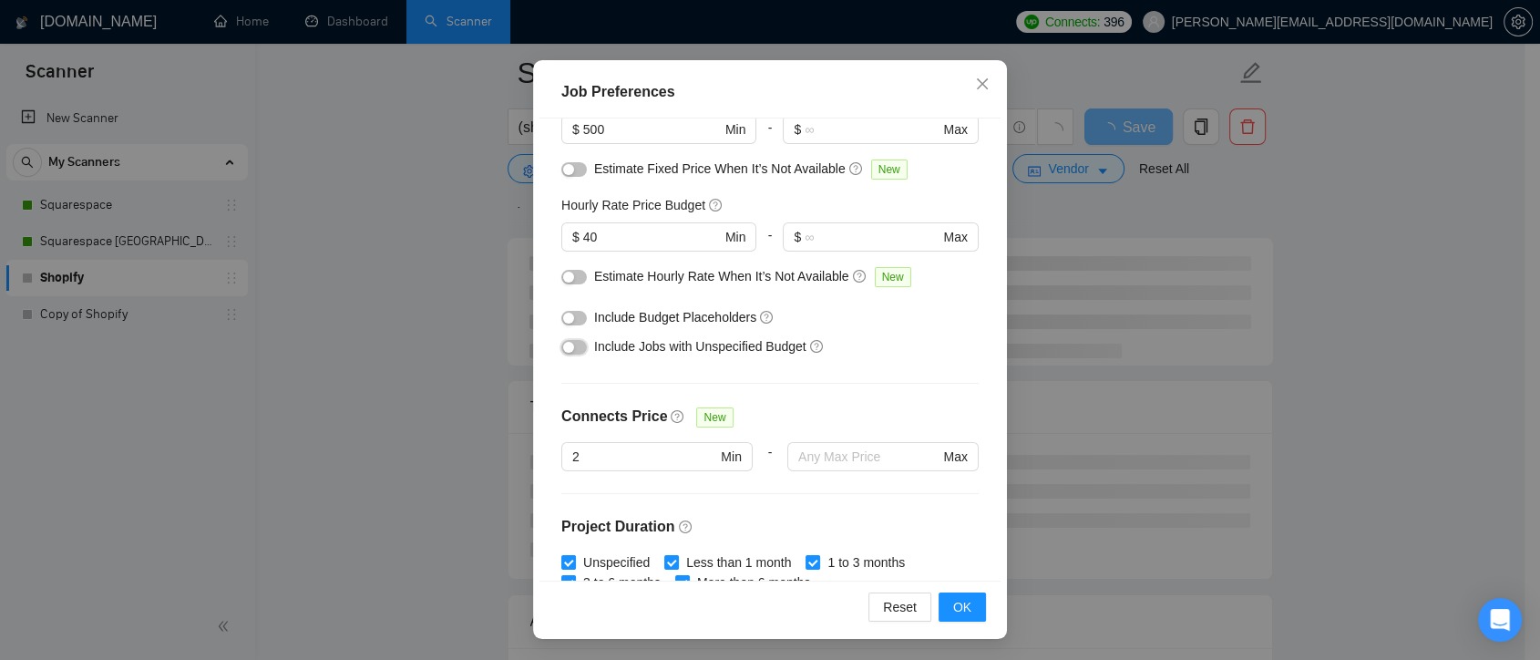
scroll to position [0, 0]
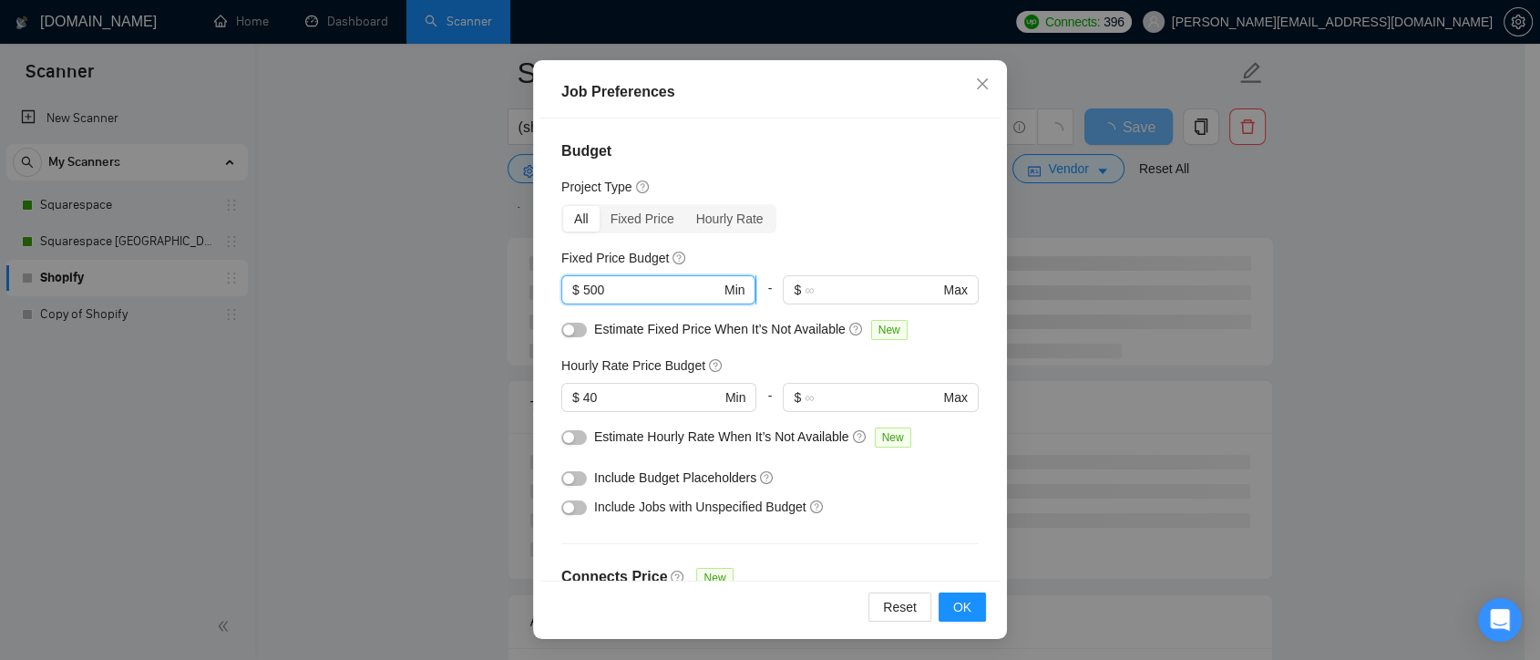
click at [631, 283] on input "500" at bounding box center [652, 290] width 138 height 20
type input "5"
type input "2500"
click at [596, 392] on input "40" at bounding box center [652, 397] width 138 height 20
type input "4"
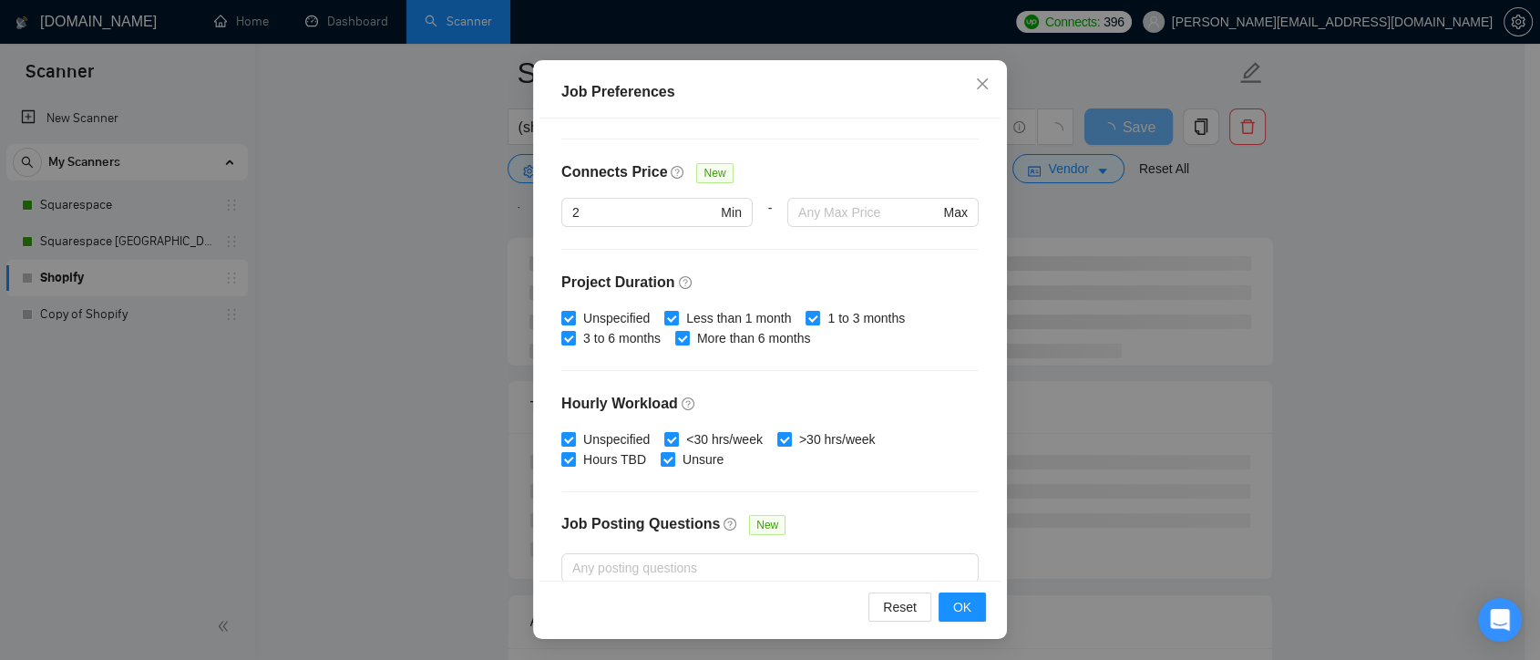
scroll to position [506, 0]
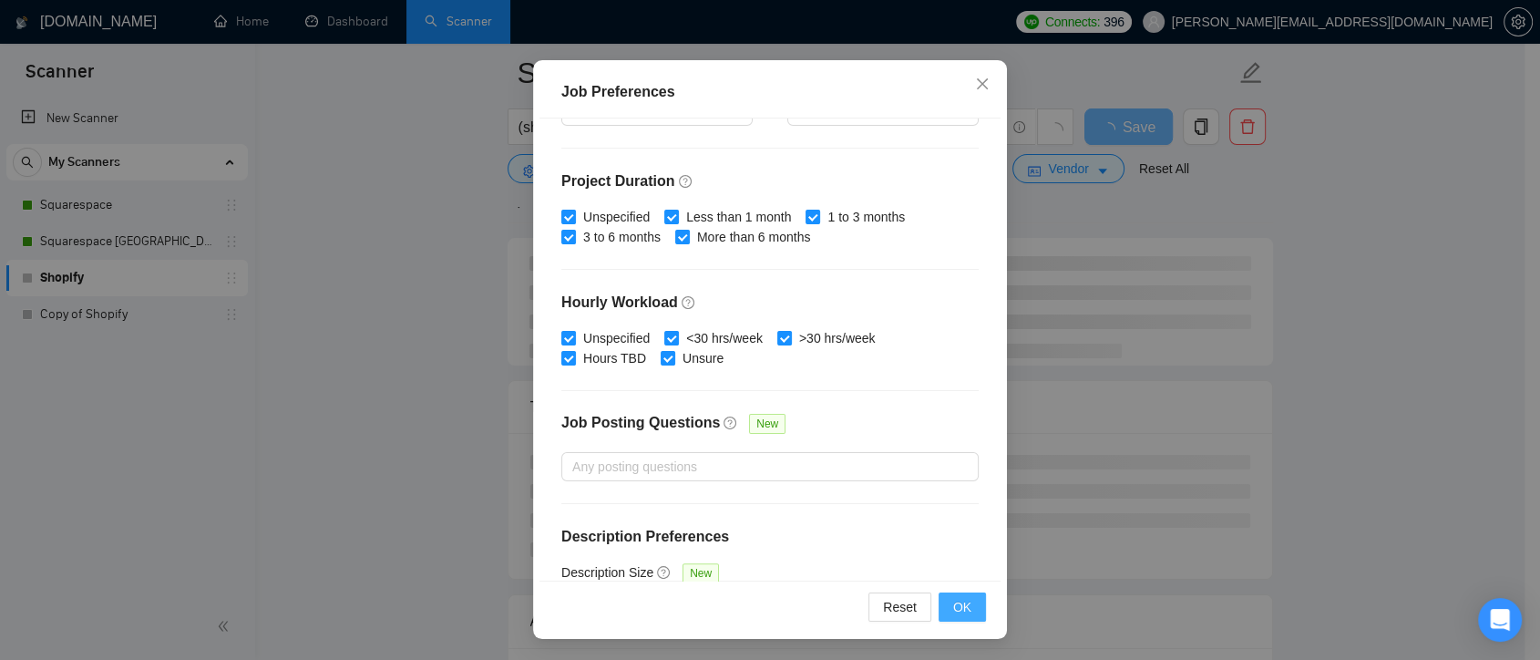
type input "60"
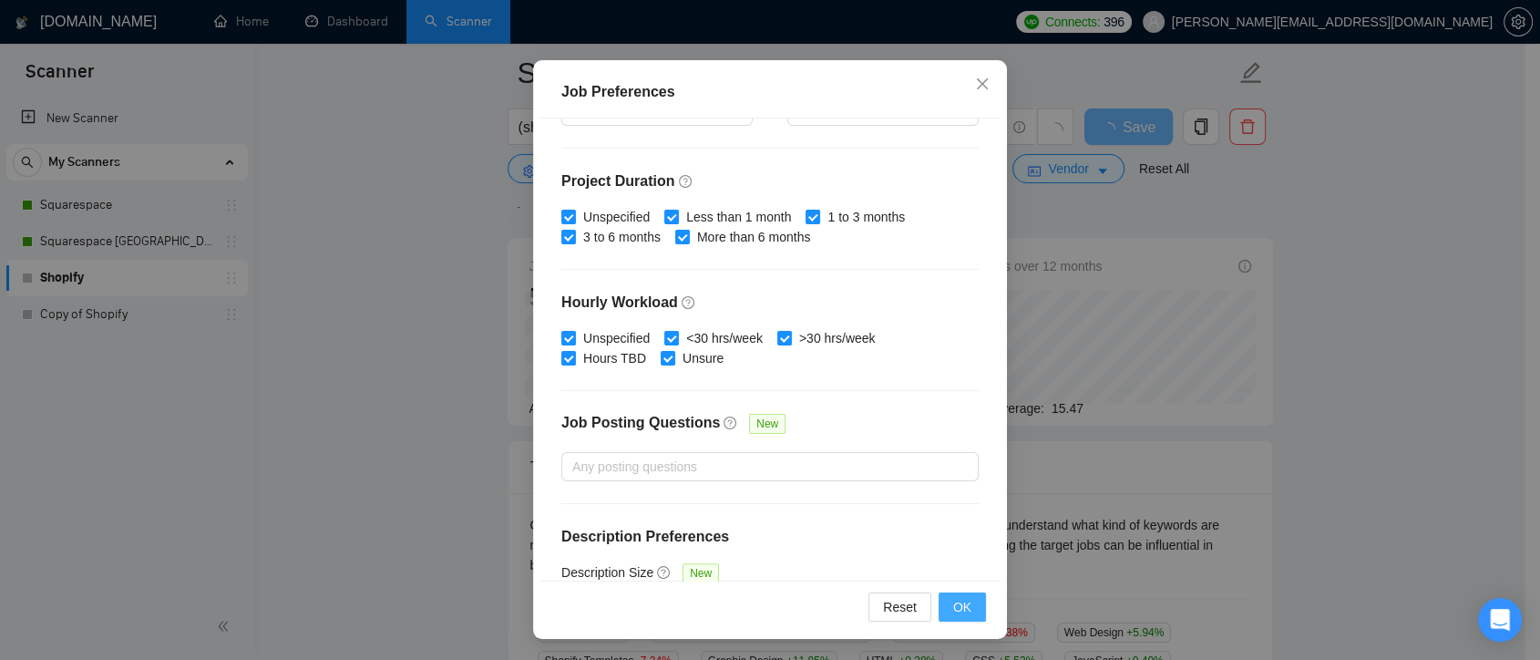
click at [957, 600] on span "OK" at bounding box center [962, 607] width 18 height 20
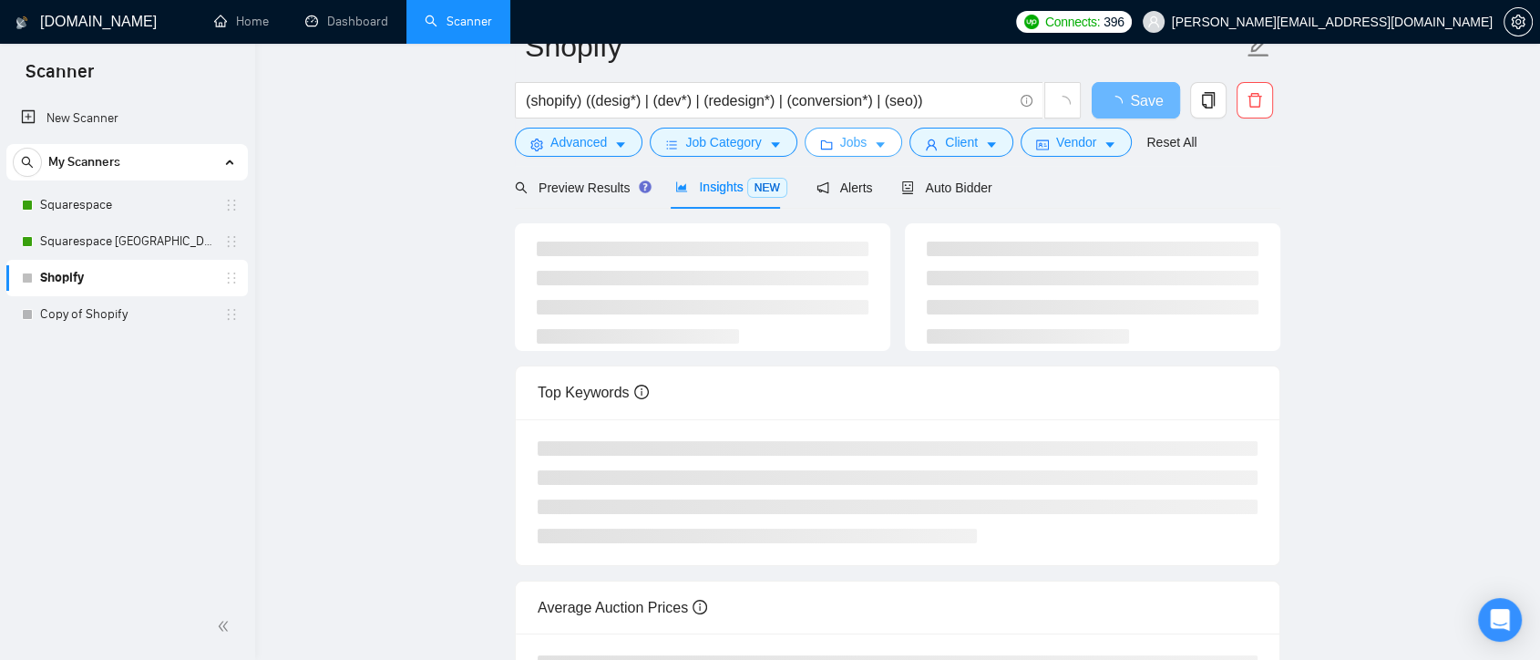
scroll to position [0, 0]
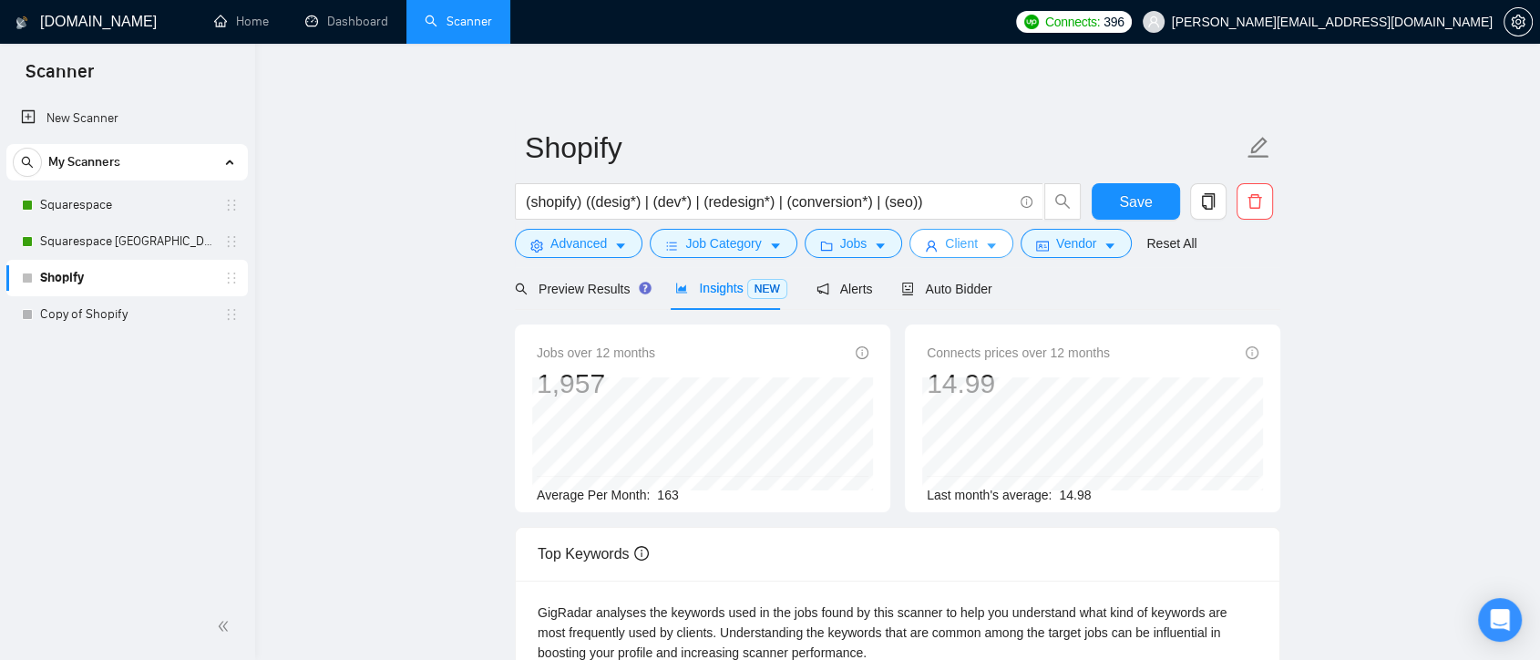
click at [948, 246] on span "Client" at bounding box center [961, 243] width 33 height 20
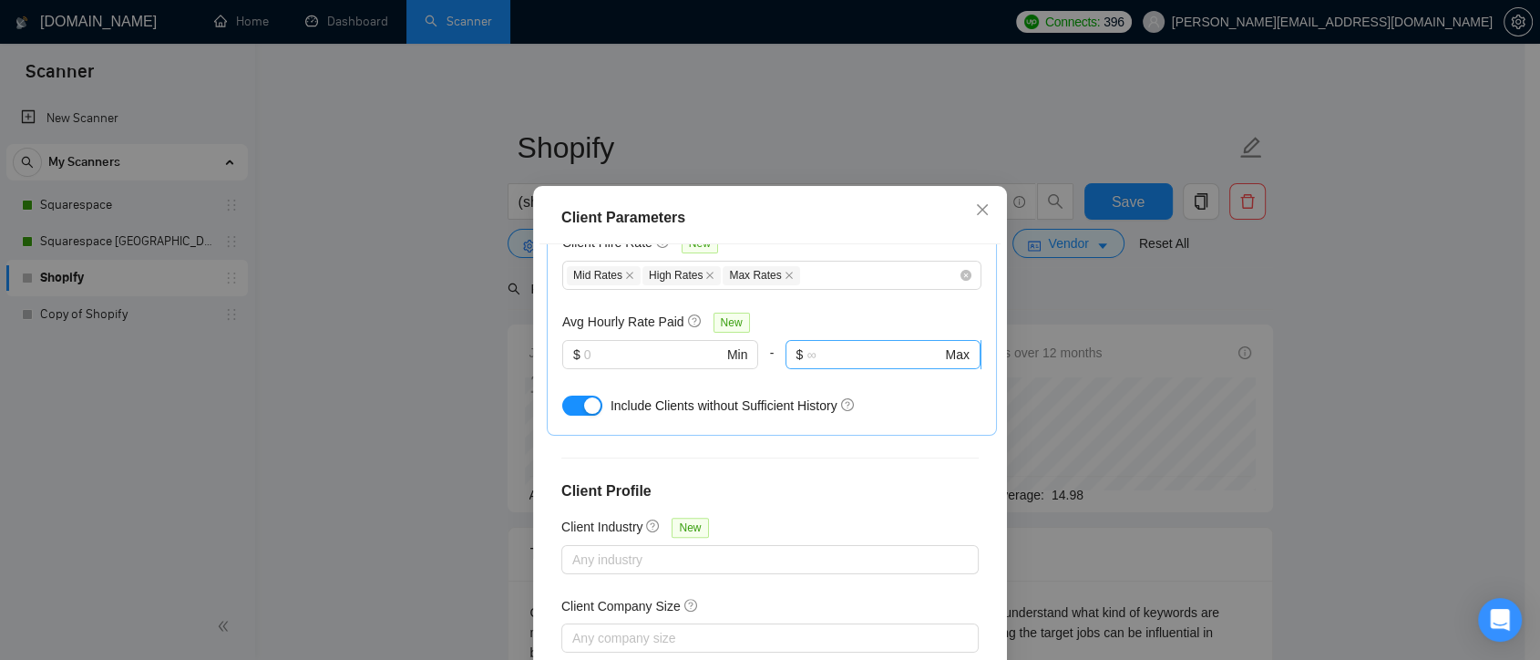
scroll to position [405, 0]
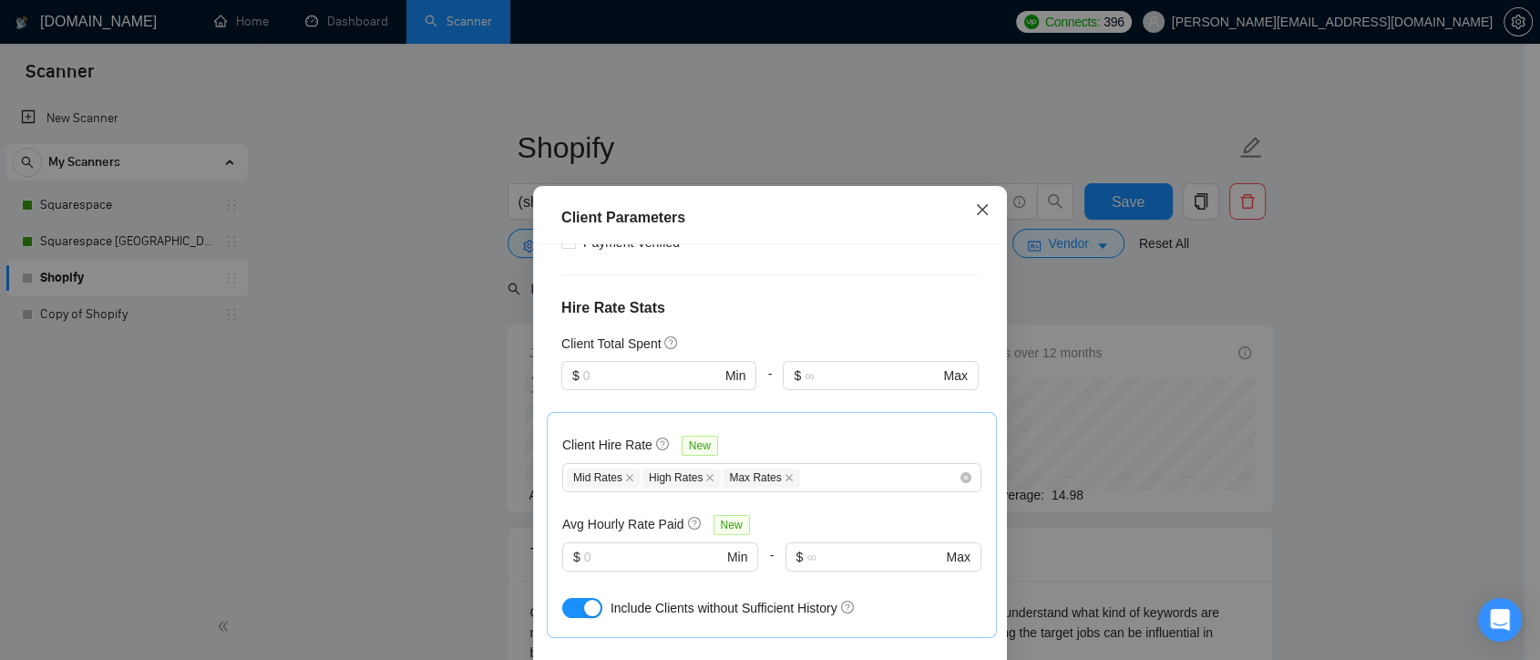
click at [975, 212] on icon "close" at bounding box center [982, 209] width 15 height 15
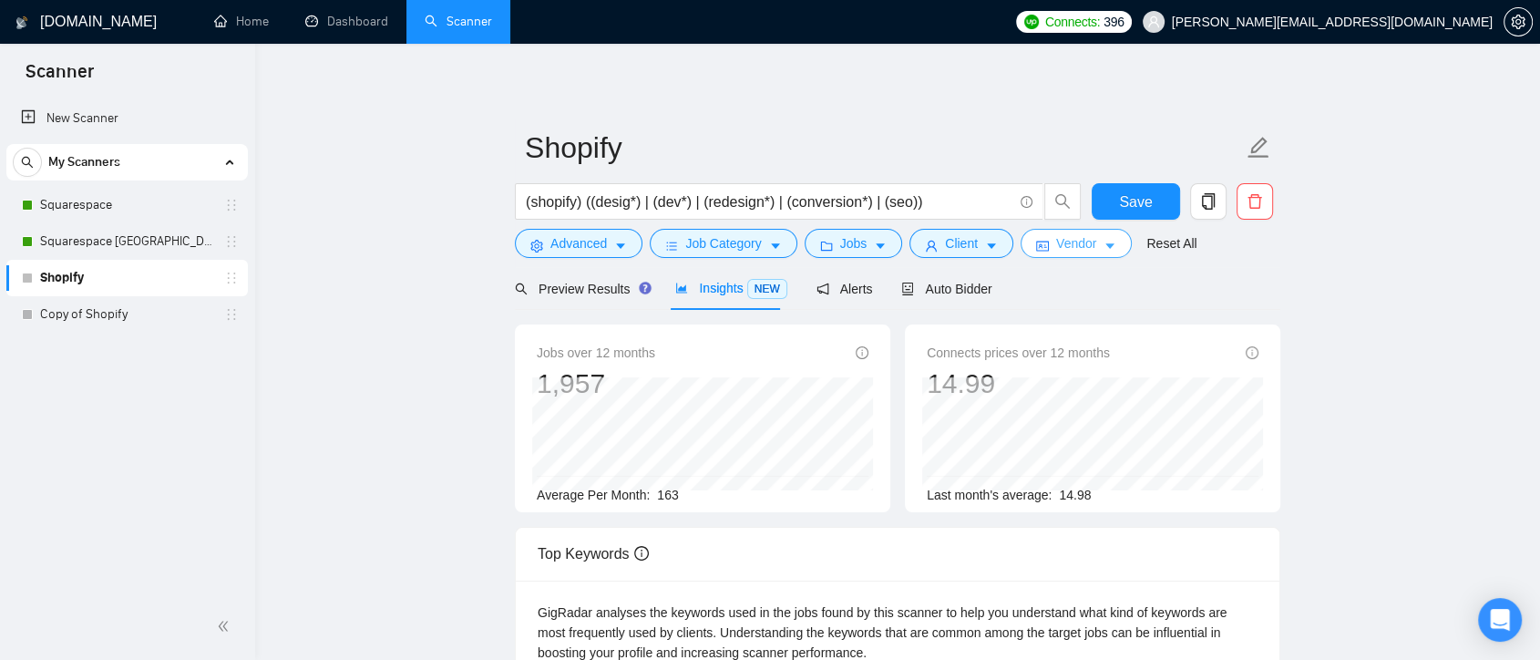
click at [1075, 245] on span "Vendor" at bounding box center [1076, 243] width 40 height 20
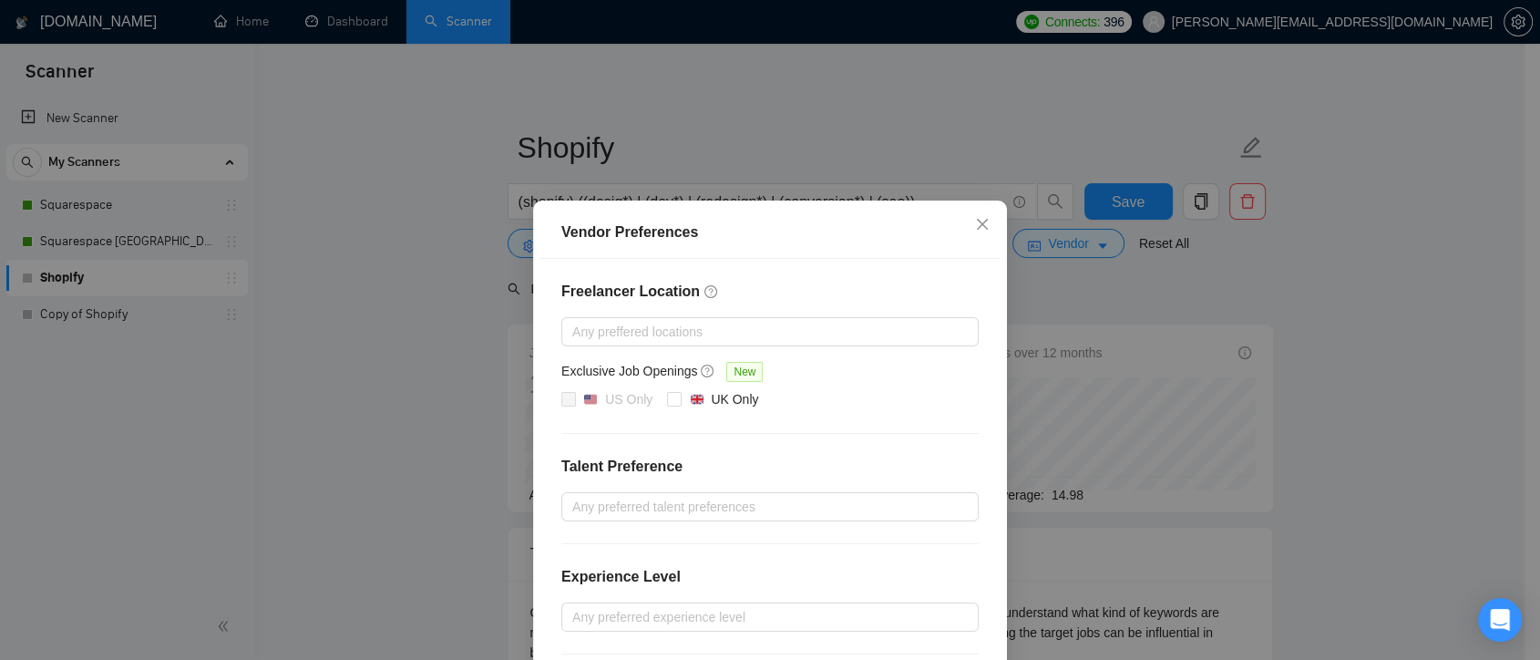
scroll to position [182, 0]
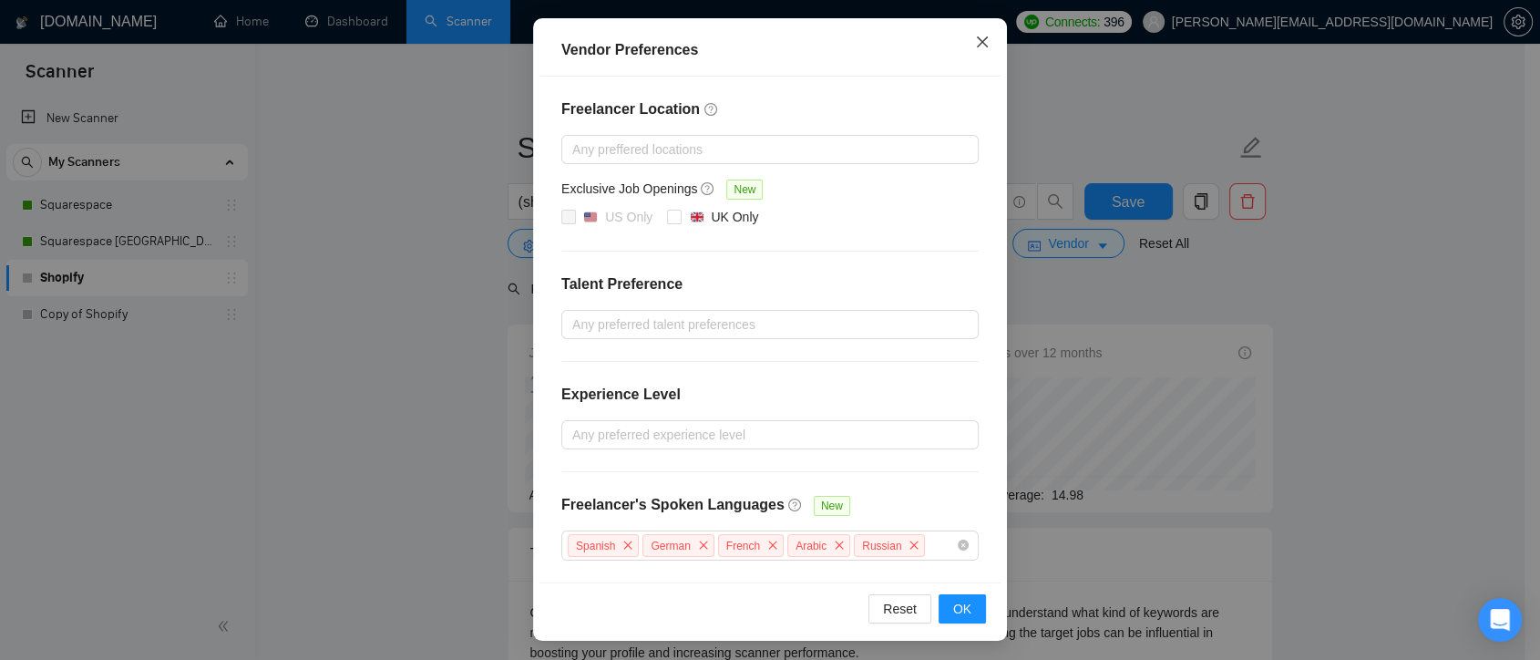
click at [983, 41] on span "Close" at bounding box center [982, 42] width 49 height 49
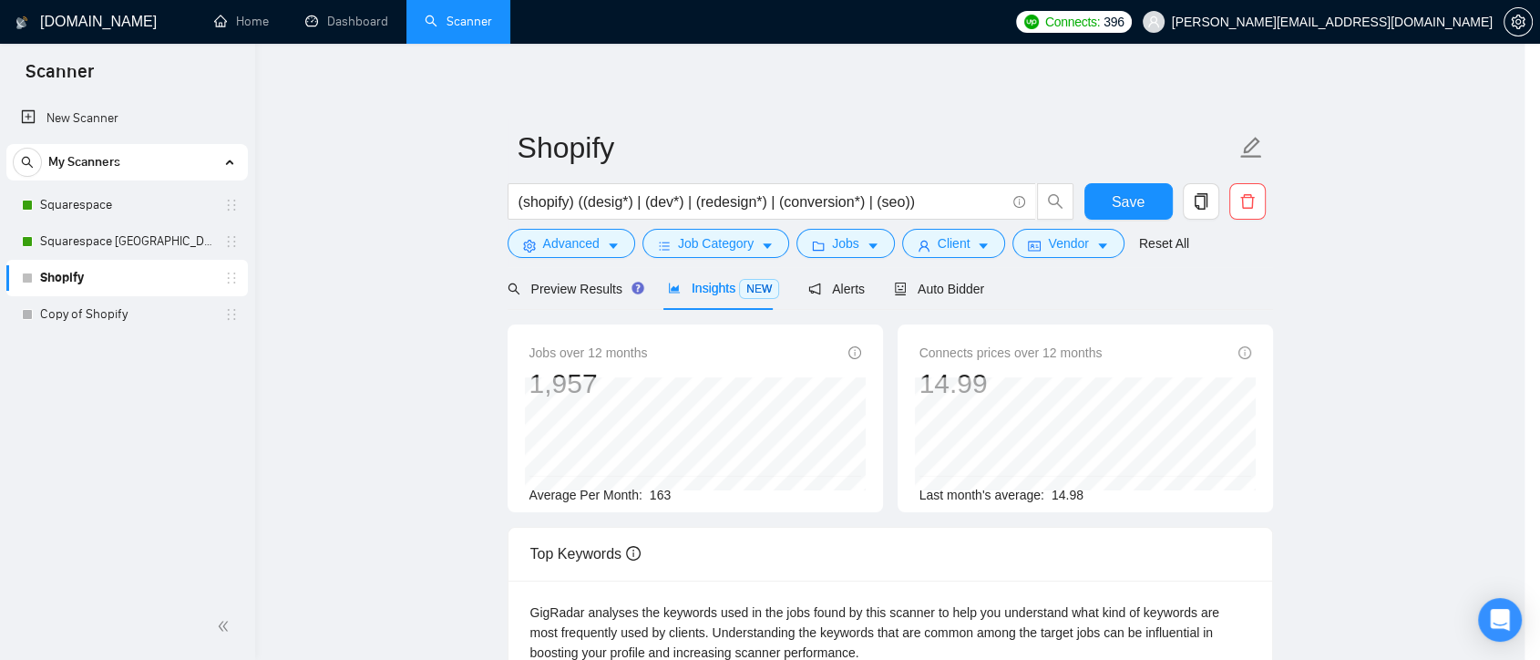
scroll to position [91, 0]
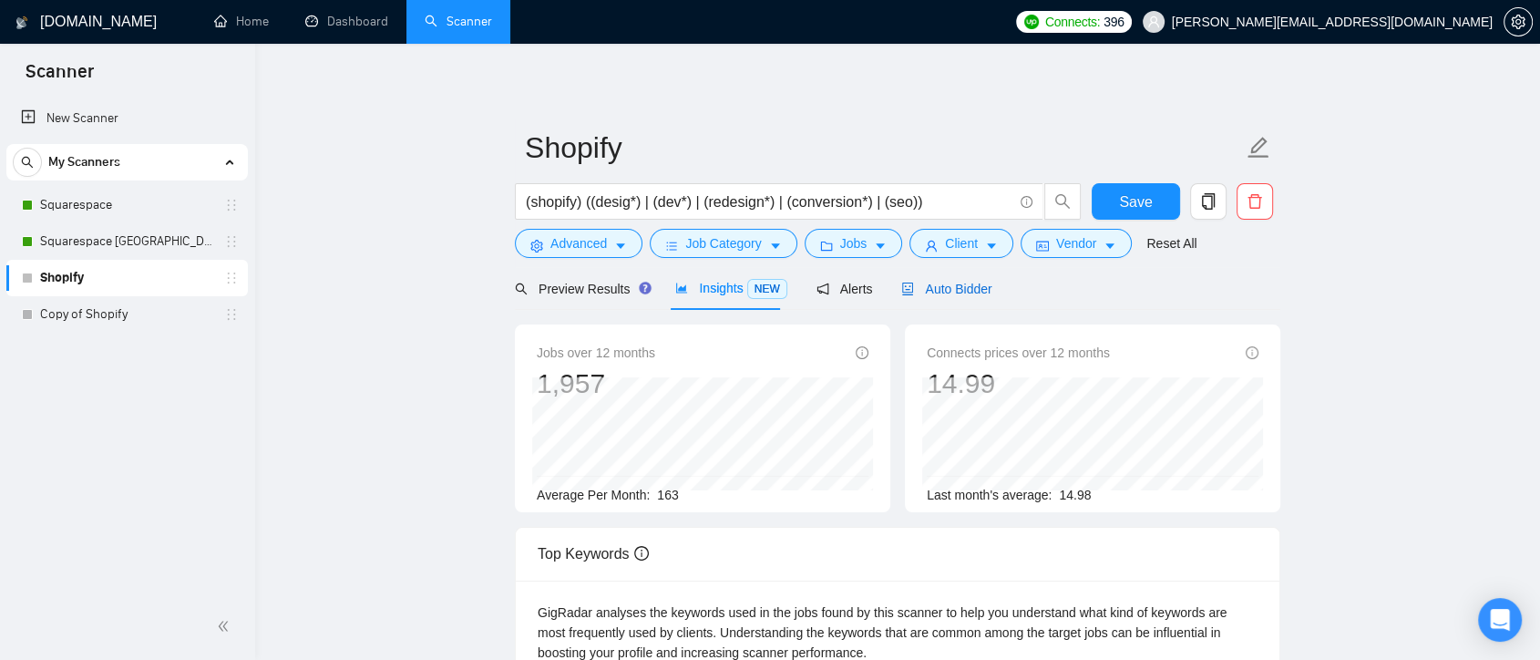
click at [944, 283] on span "Auto Bidder" at bounding box center [946, 289] width 90 height 15
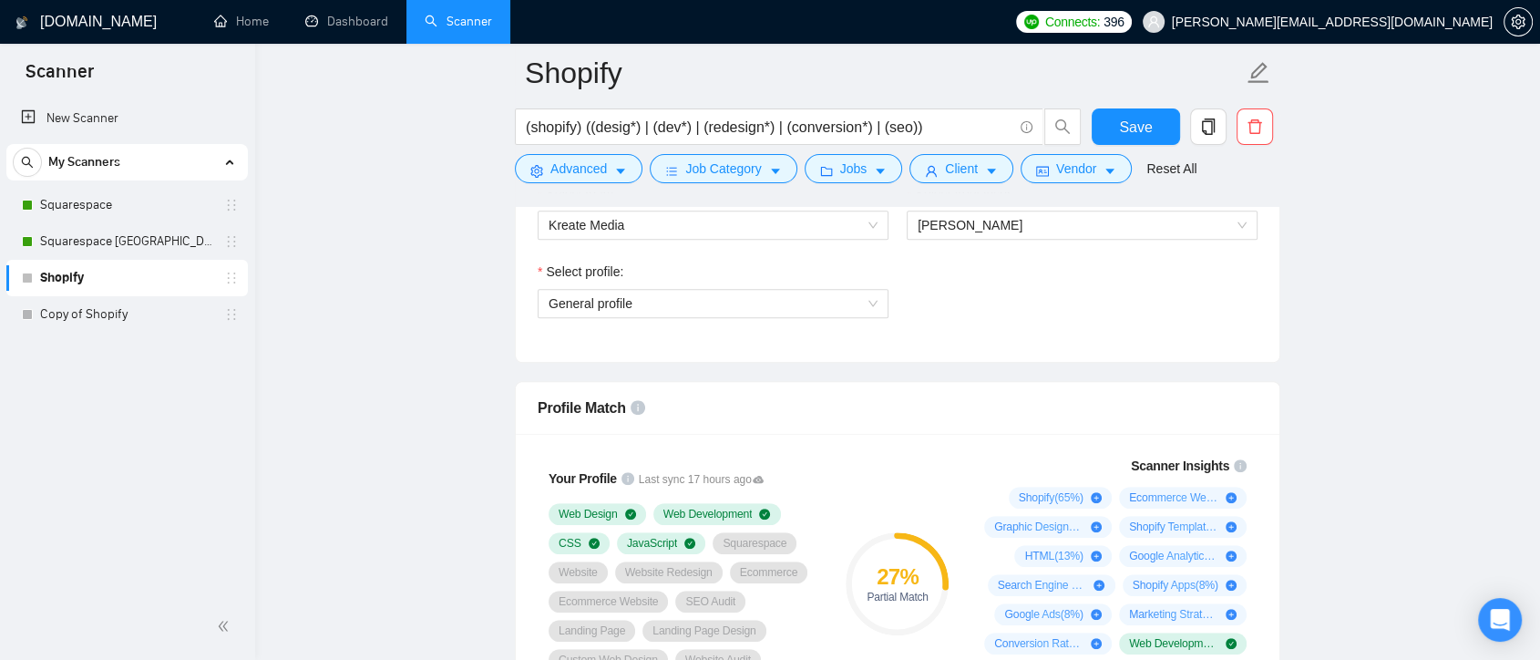
scroll to position [911, 0]
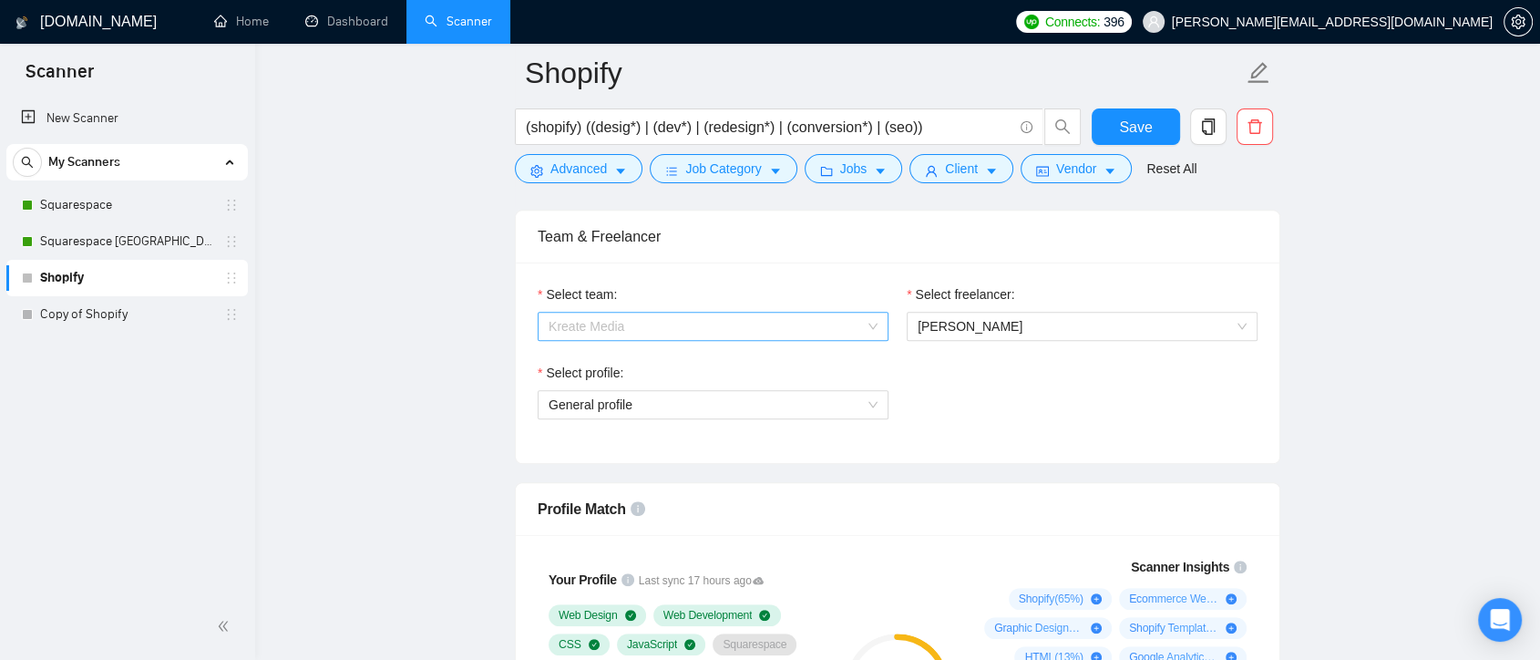
click at [871, 334] on span "Kreate Media" at bounding box center [713, 326] width 329 height 27
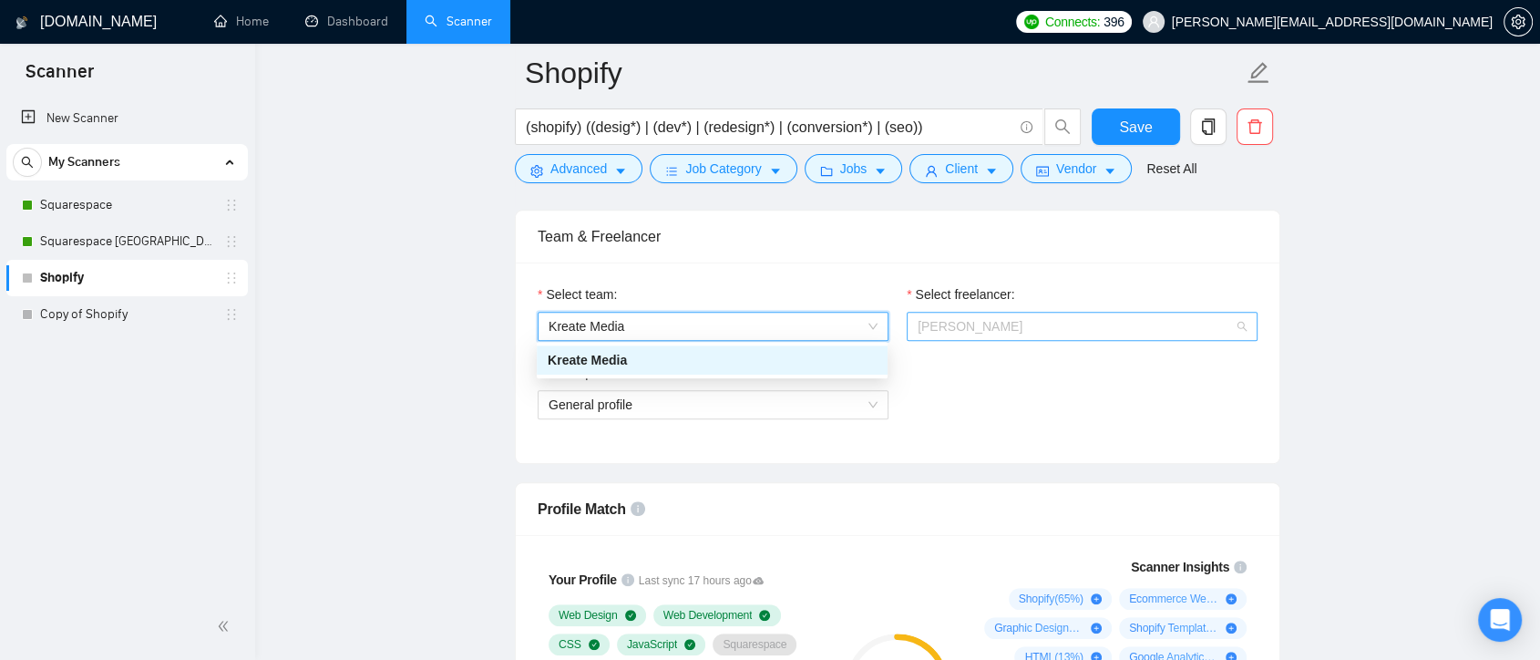
click at [1047, 330] on span "[PERSON_NAME]" at bounding box center [1082, 326] width 329 height 27
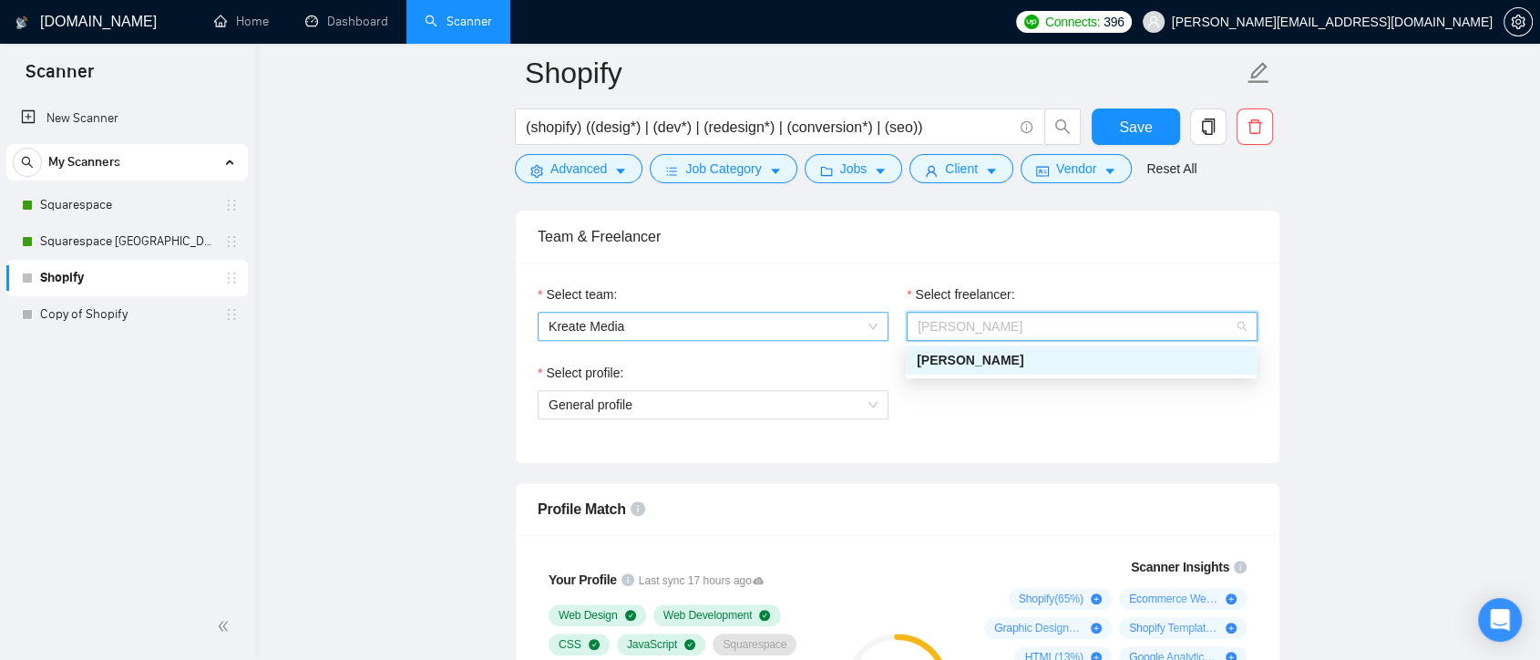
click at [808, 331] on span "Kreate Media" at bounding box center [713, 326] width 329 height 27
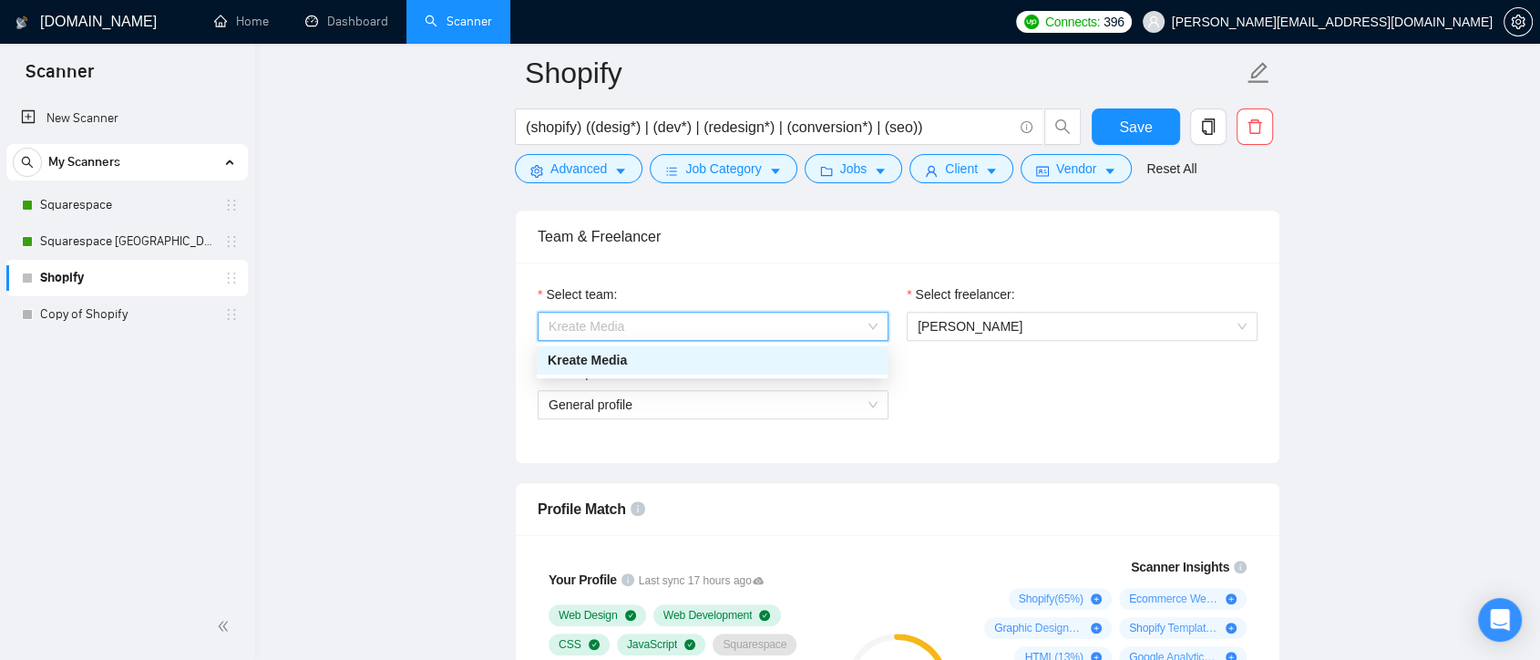
click at [667, 365] on div "Kreate Media" at bounding box center [712, 360] width 329 height 20
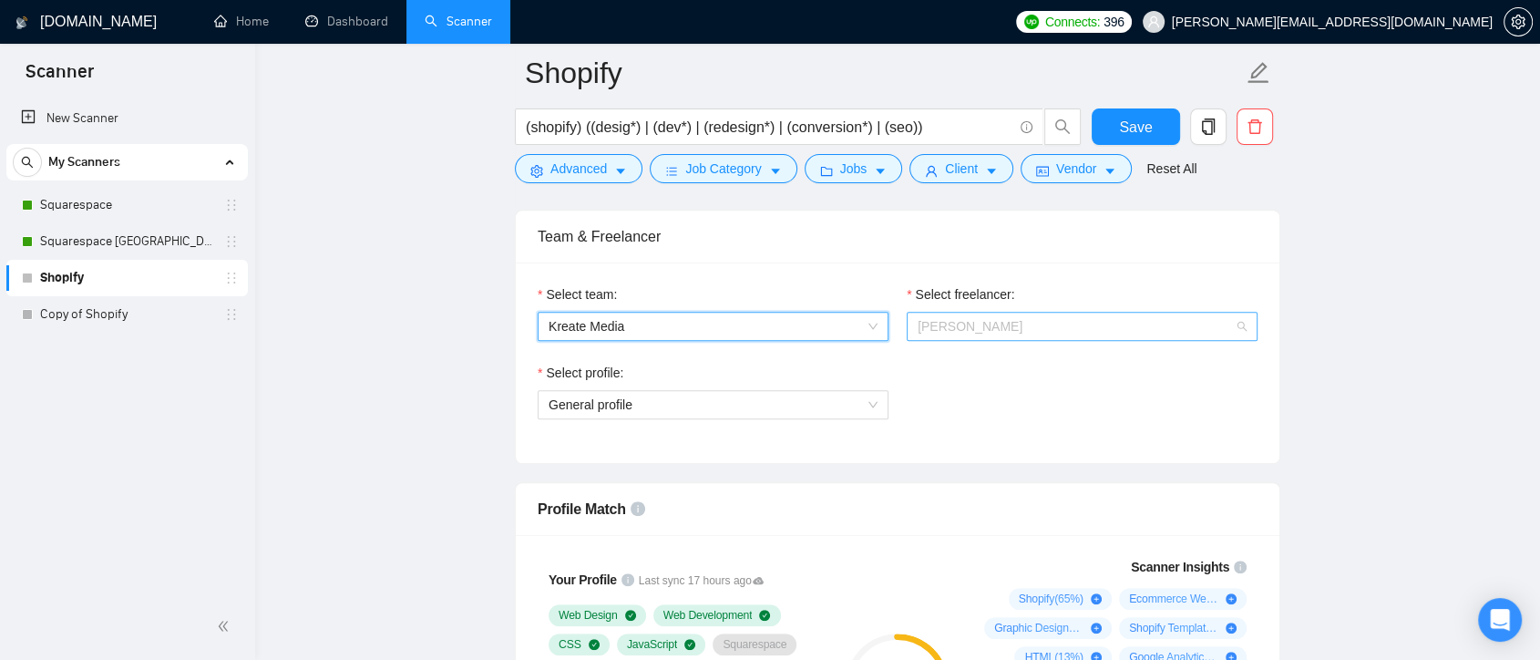
click at [1063, 333] on span "[PERSON_NAME]" at bounding box center [1082, 326] width 329 height 27
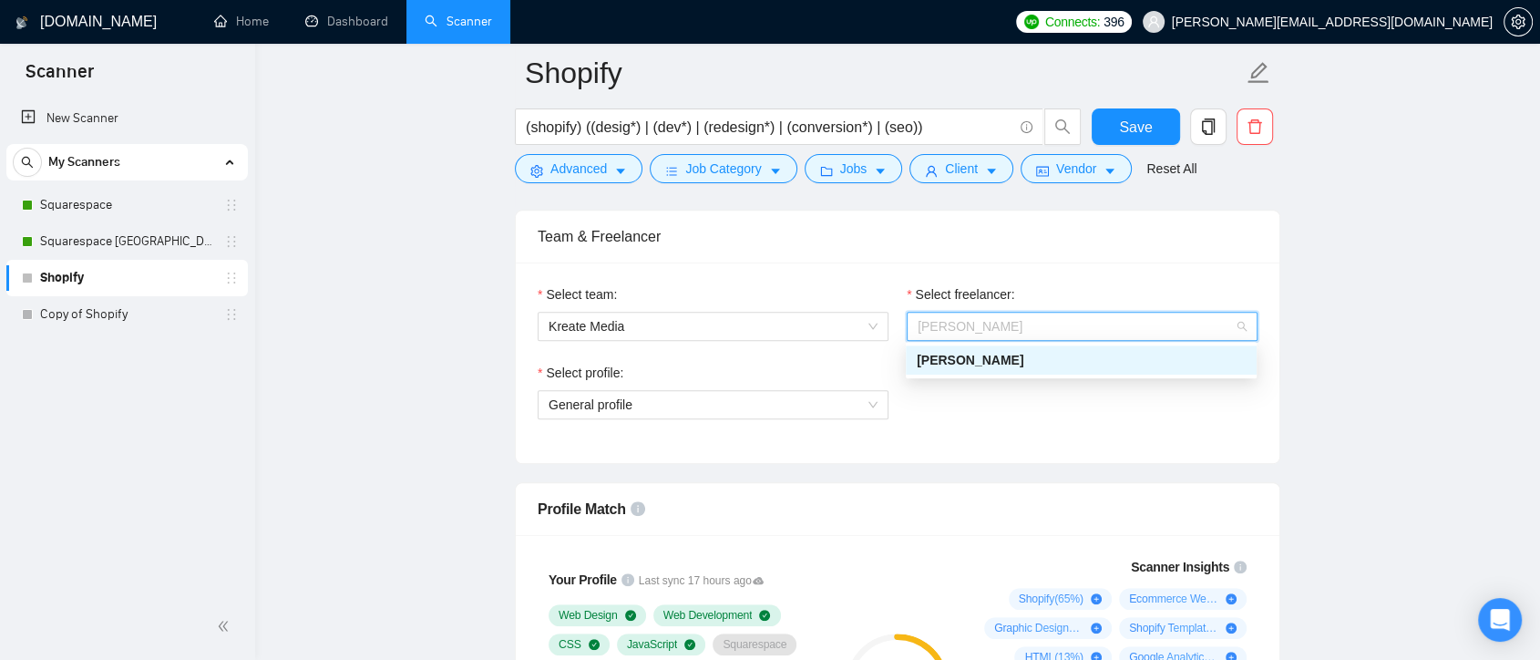
click at [959, 401] on div "Select profile: General profile" at bounding box center [898, 402] width 738 height 78
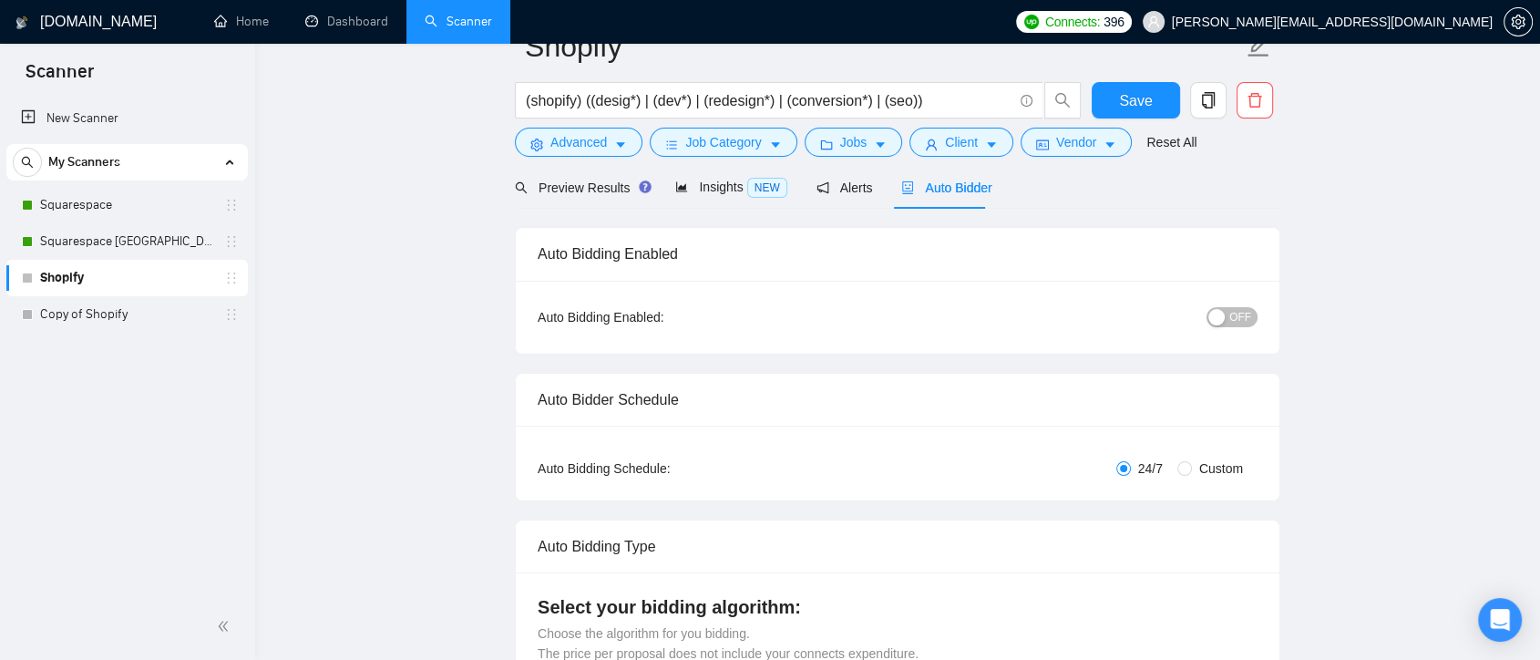
scroll to position [0, 0]
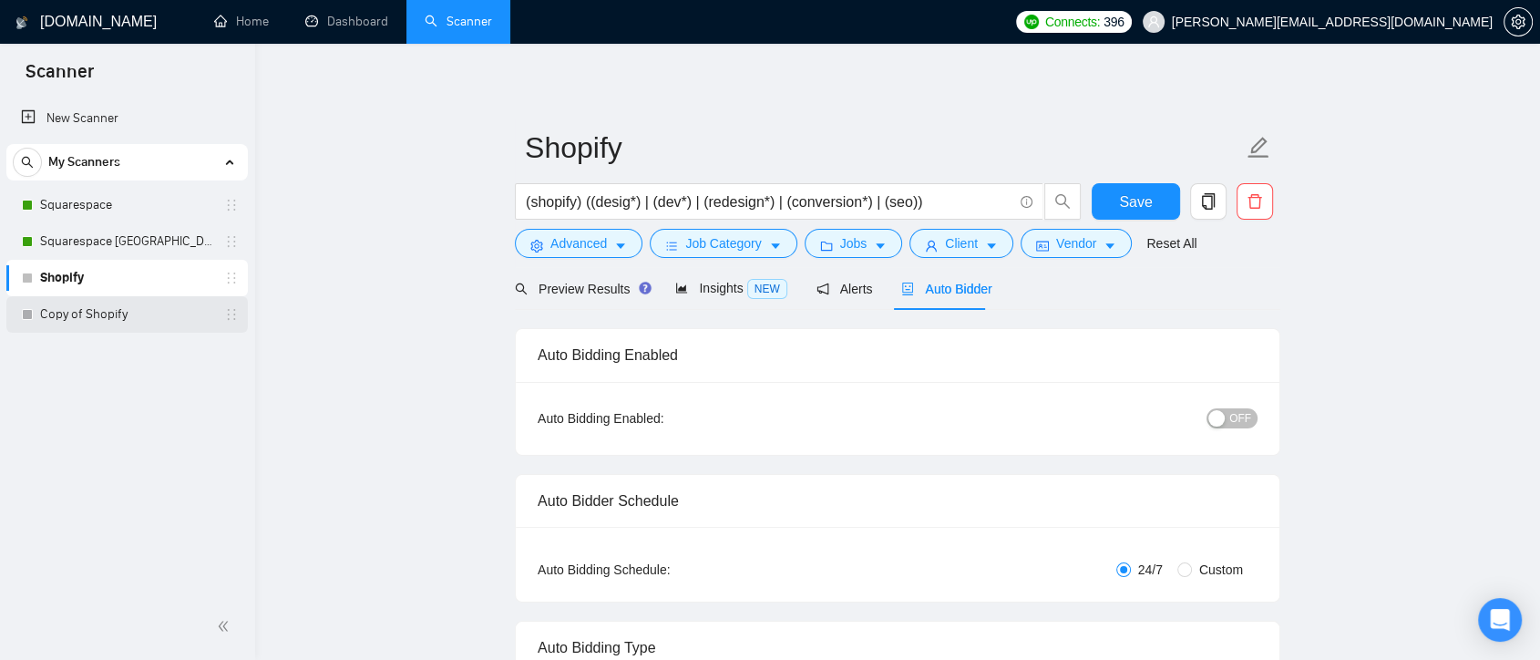
click at [174, 317] on link "Copy of Shopify" at bounding box center [126, 314] width 173 height 36
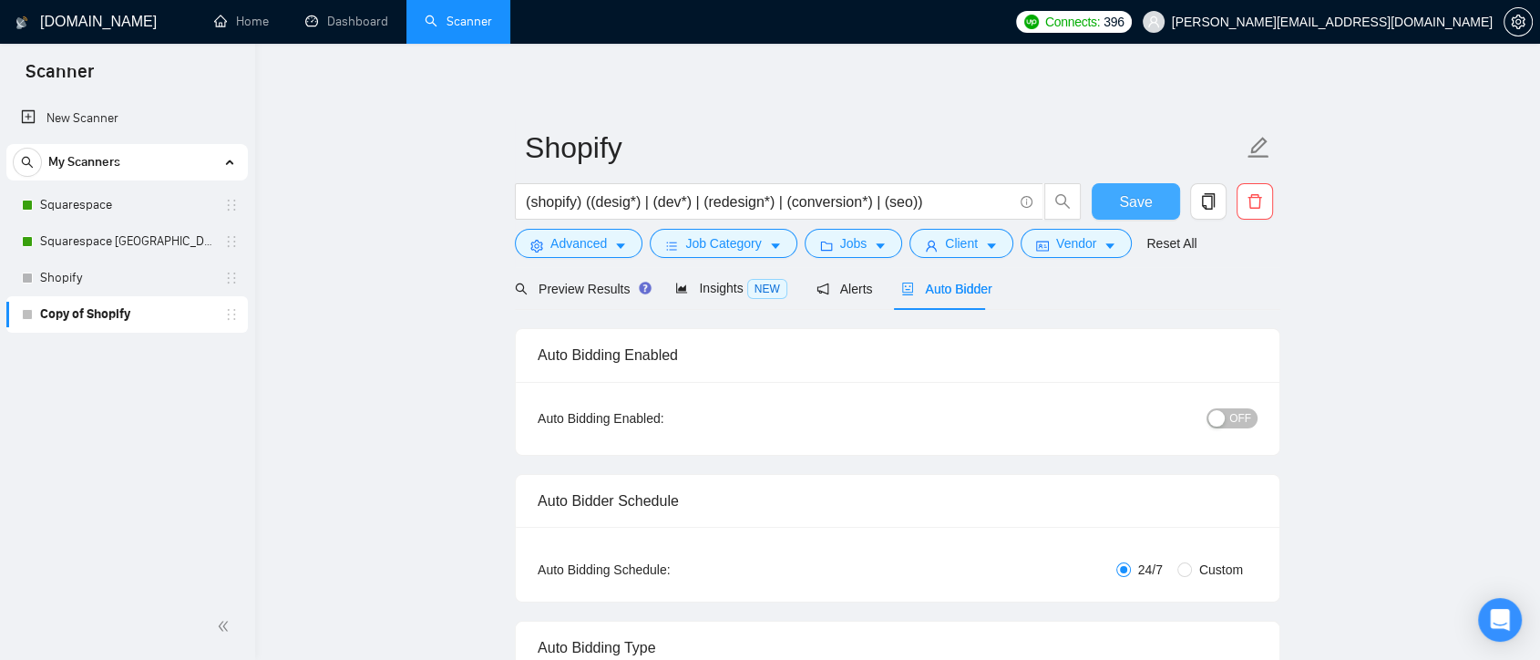
click at [1150, 196] on span "Save" at bounding box center [1135, 202] width 33 height 23
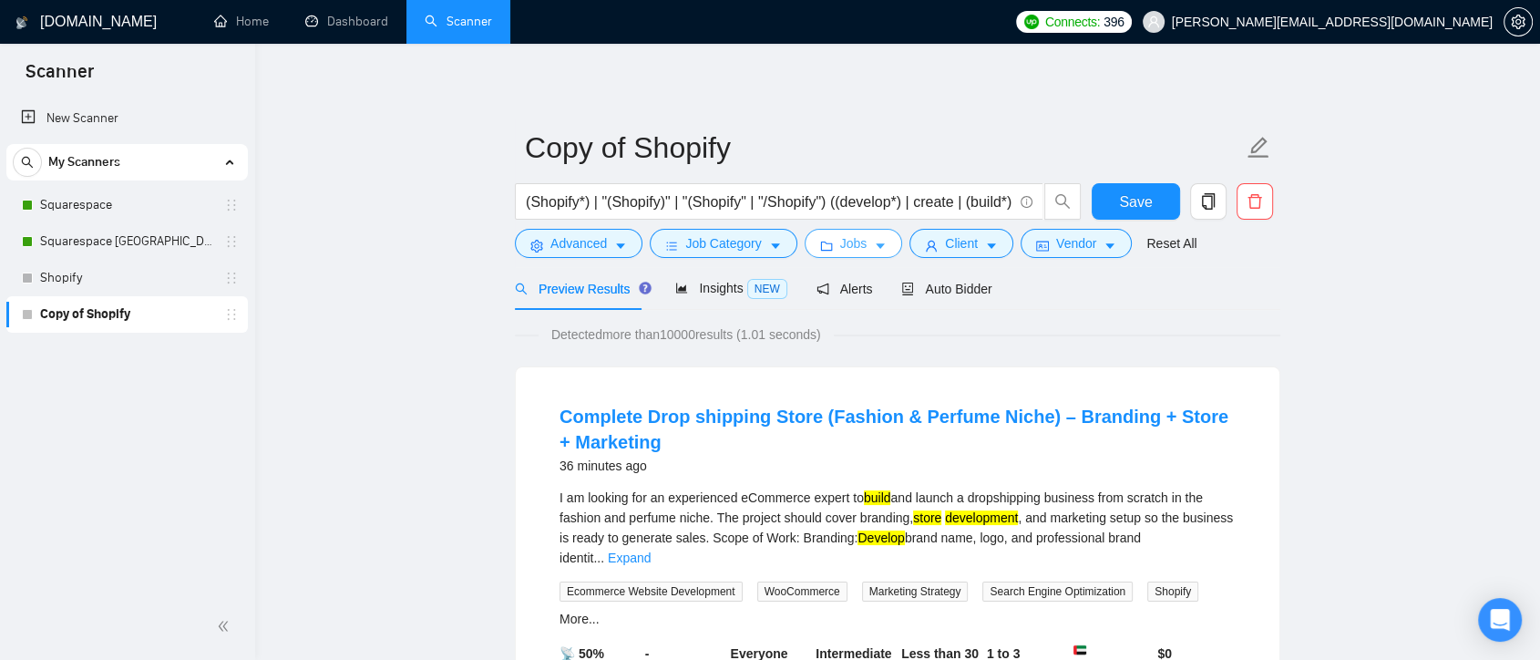
click at [851, 246] on span "Jobs" at bounding box center [853, 243] width 27 height 20
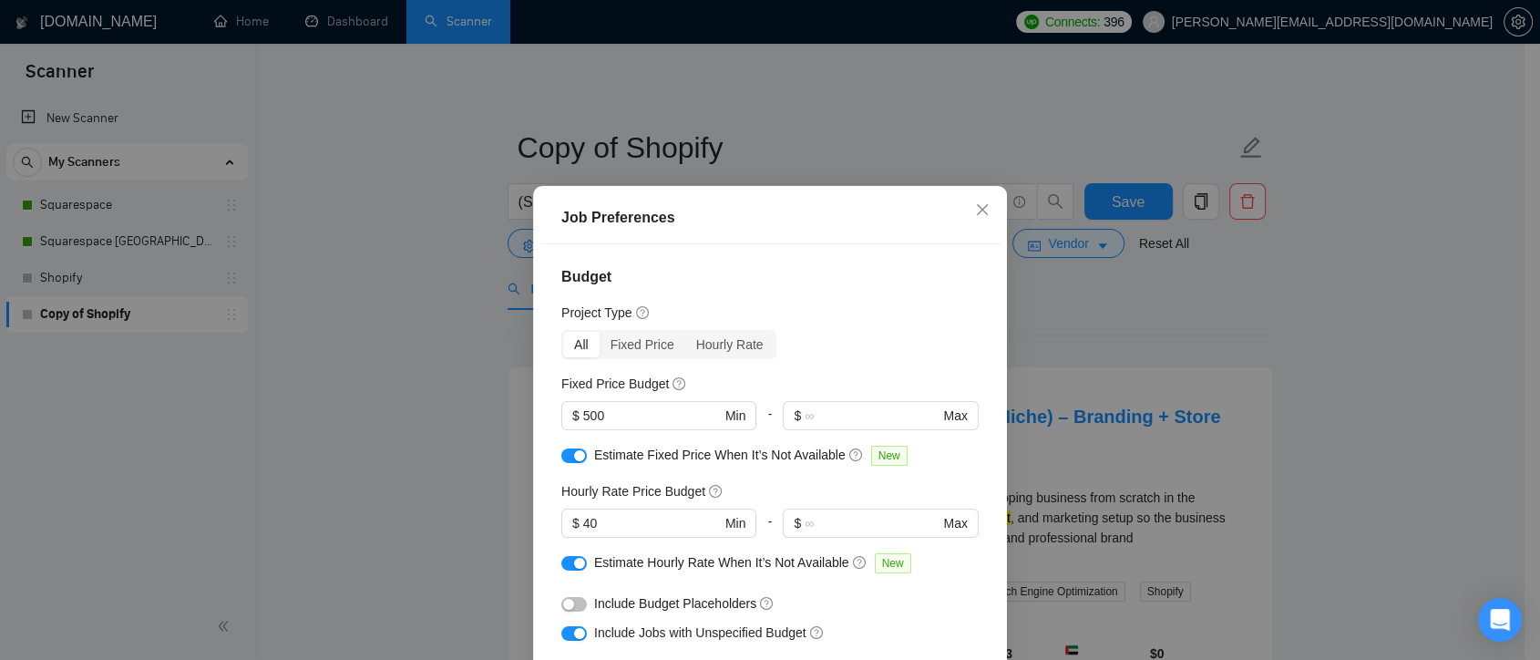
click at [561, 458] on button "button" at bounding box center [574, 455] width 26 height 15
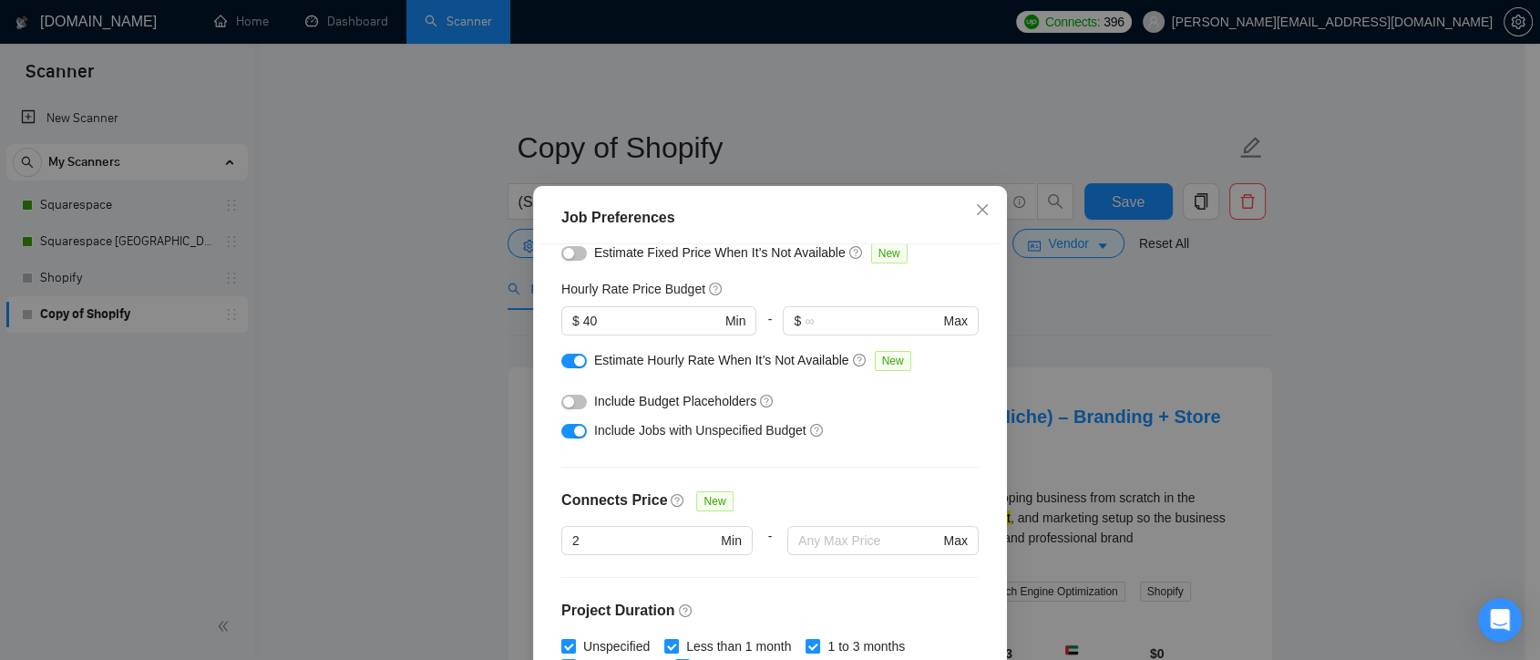
click at [564, 433] on button "button" at bounding box center [574, 431] width 26 height 15
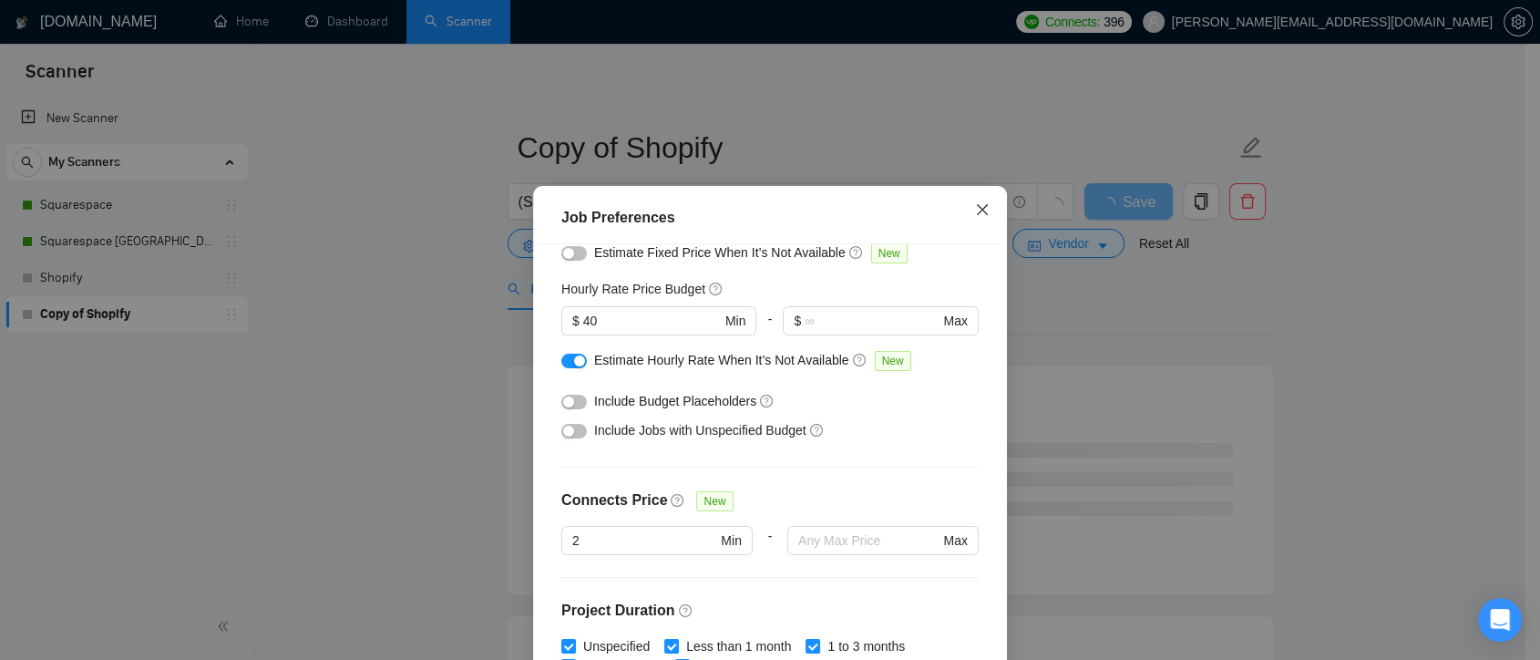
click at [977, 213] on icon "close" at bounding box center [982, 209] width 11 height 11
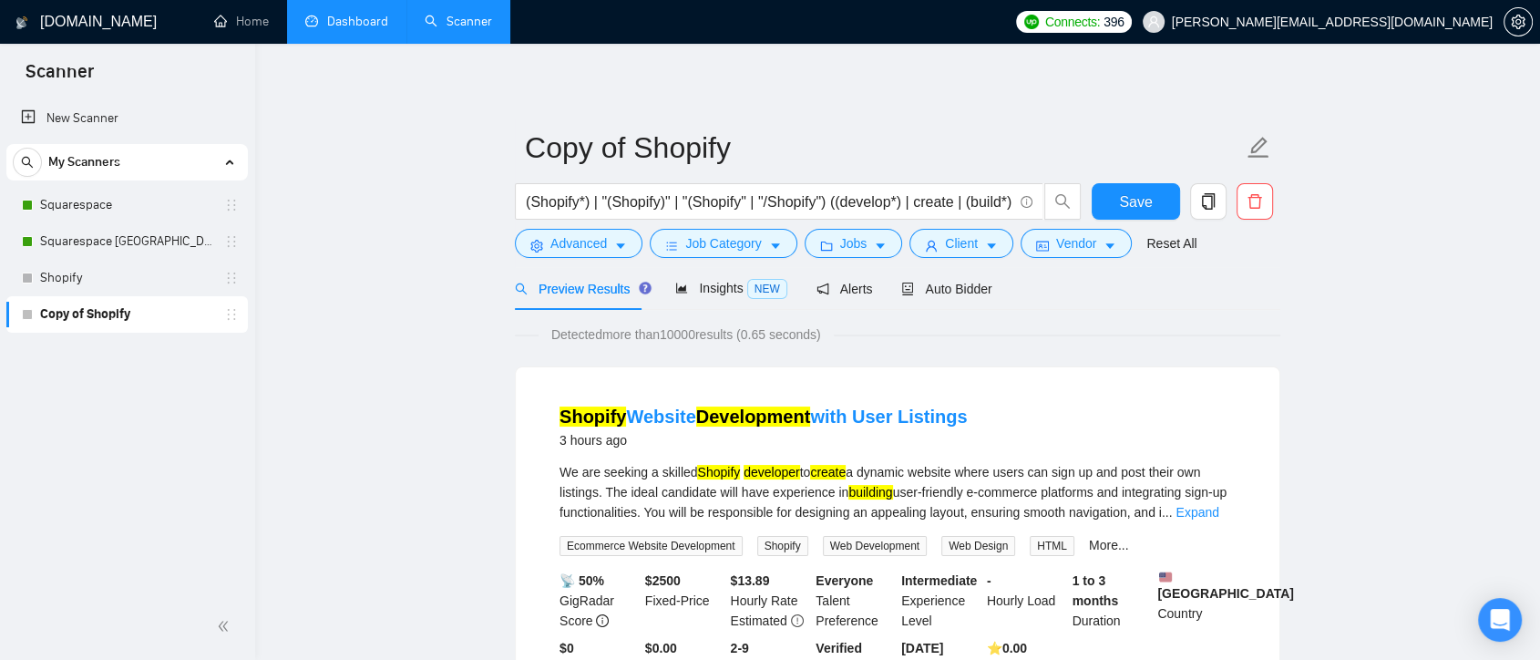
click at [318, 18] on link "Dashboard" at bounding box center [346, 21] width 83 height 15
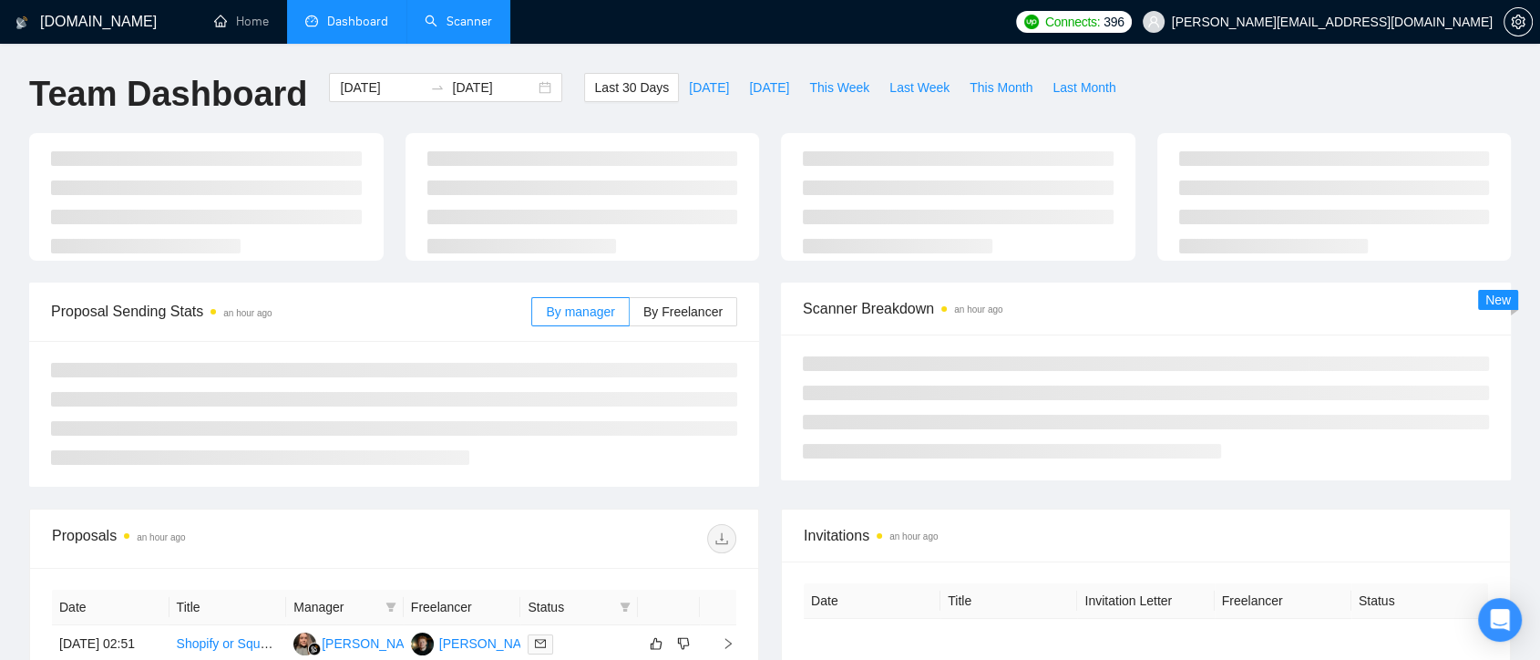
type input "[DATE]"
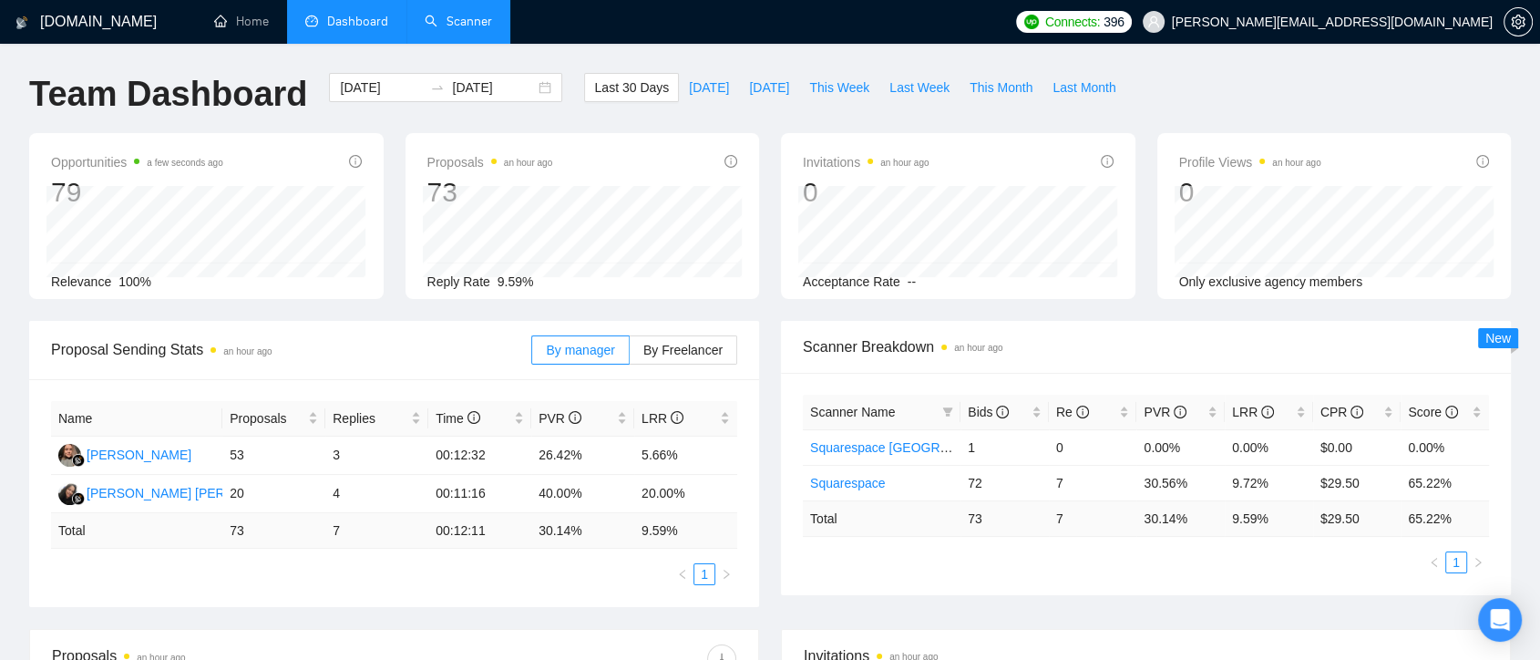
click at [457, 24] on link "Scanner" at bounding box center [458, 21] width 67 height 15
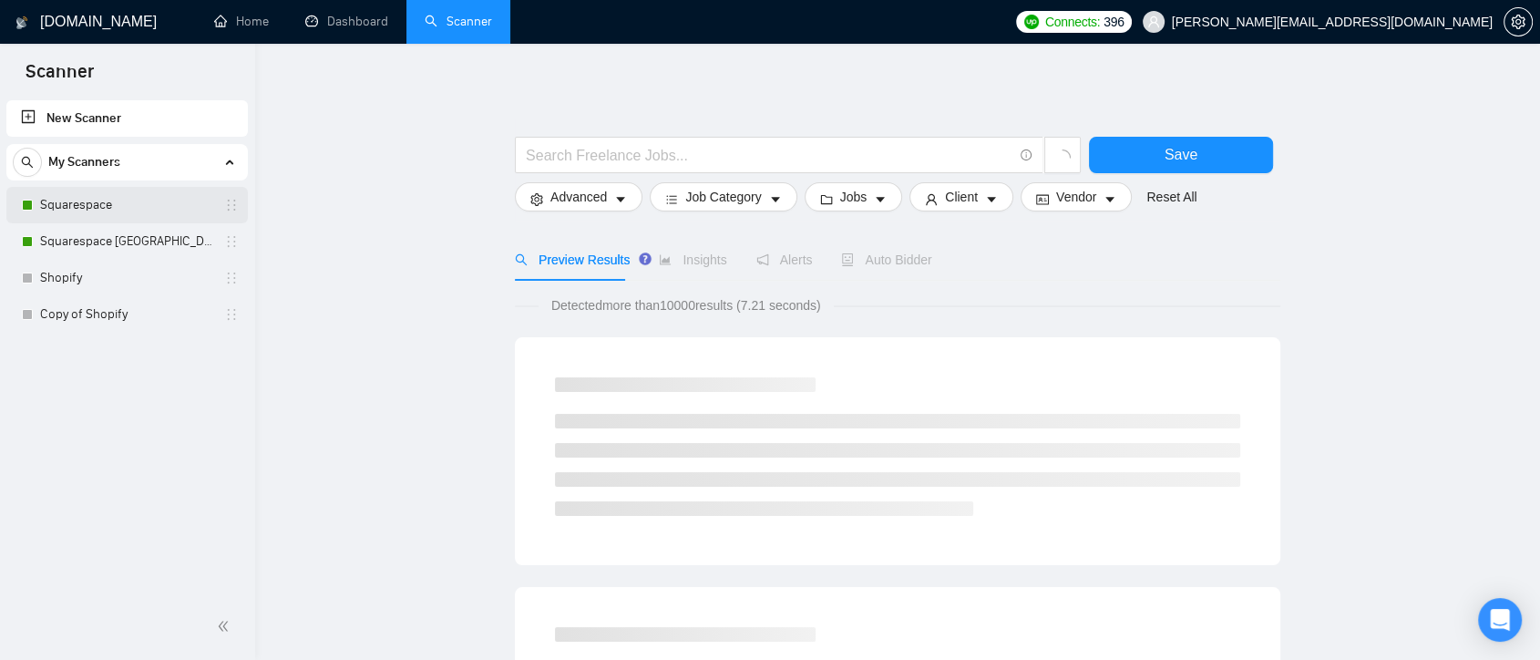
click at [110, 208] on link "Squarespace" at bounding box center [126, 205] width 173 height 36
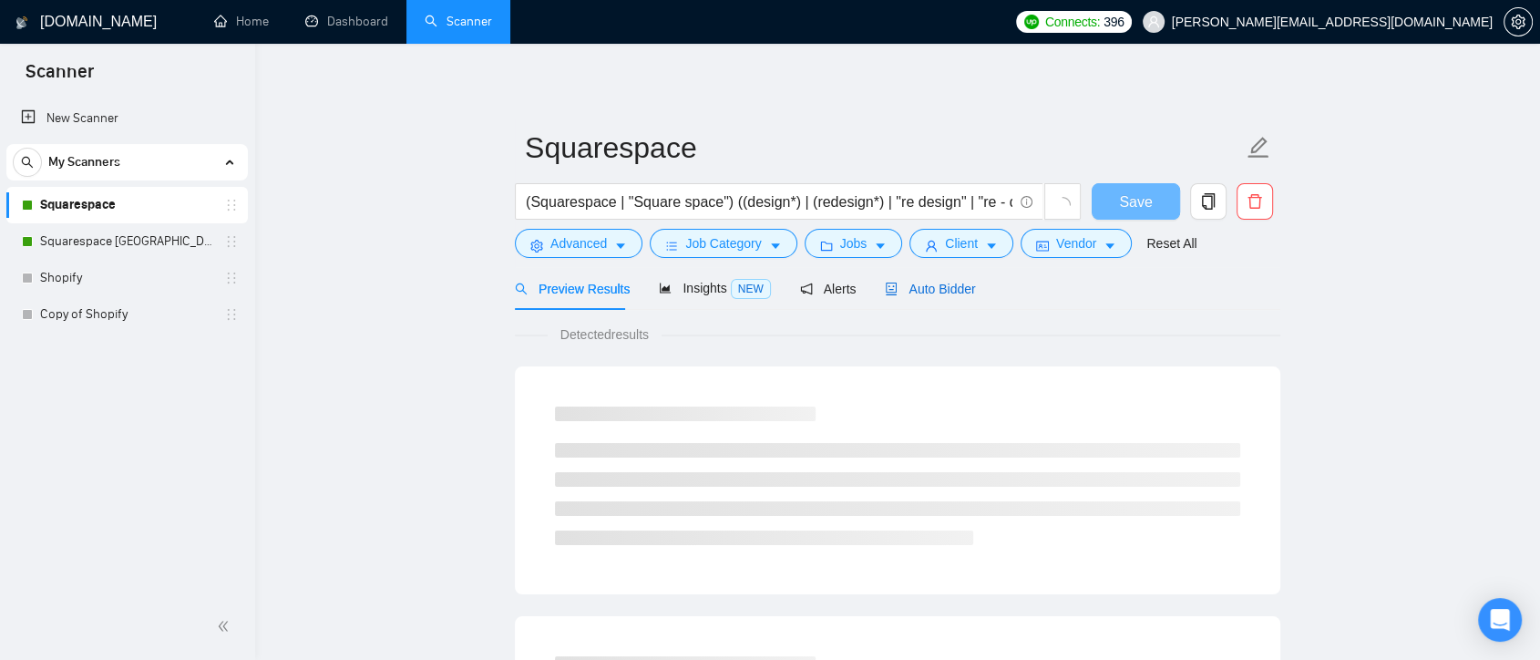
click at [945, 295] on span "Auto Bidder" at bounding box center [930, 289] width 90 height 15
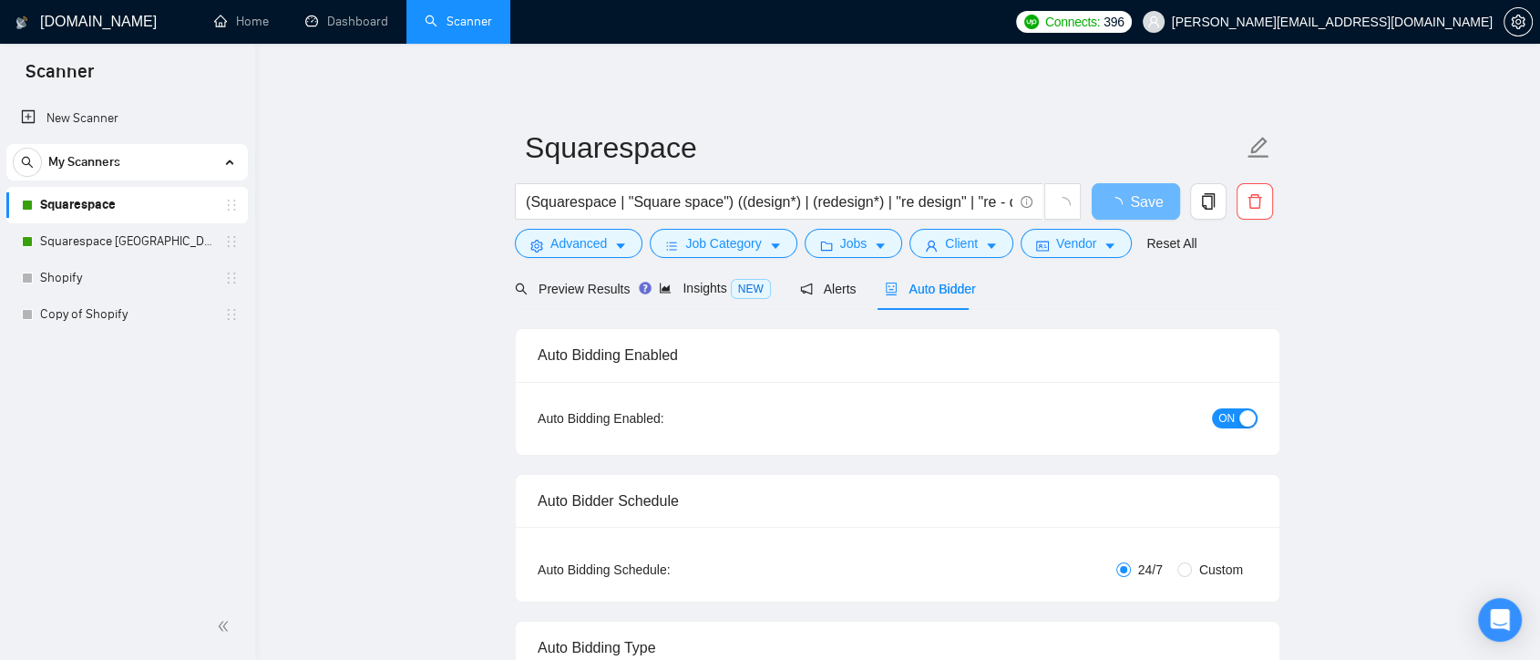
scroll to position [607, 0]
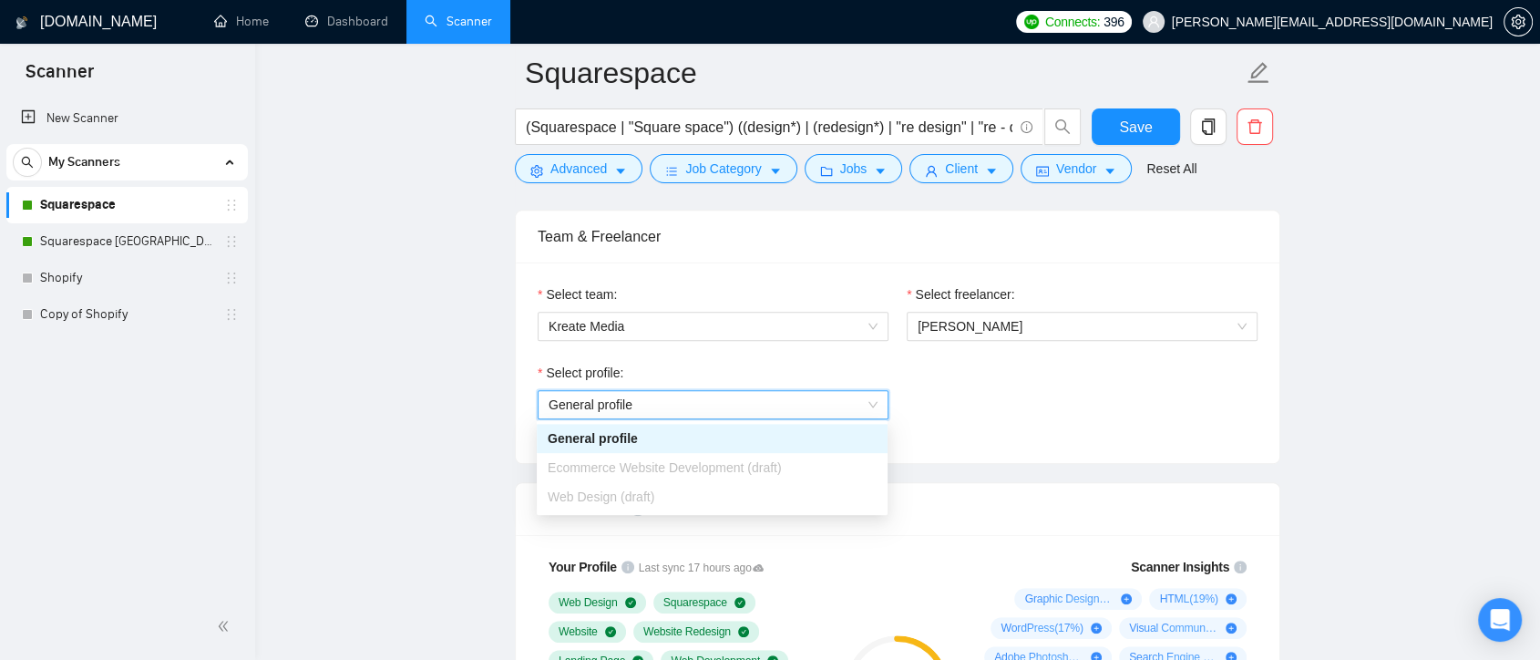
click at [980, 417] on div "Select profile: General profile General profile" at bounding box center [898, 402] width 738 height 78
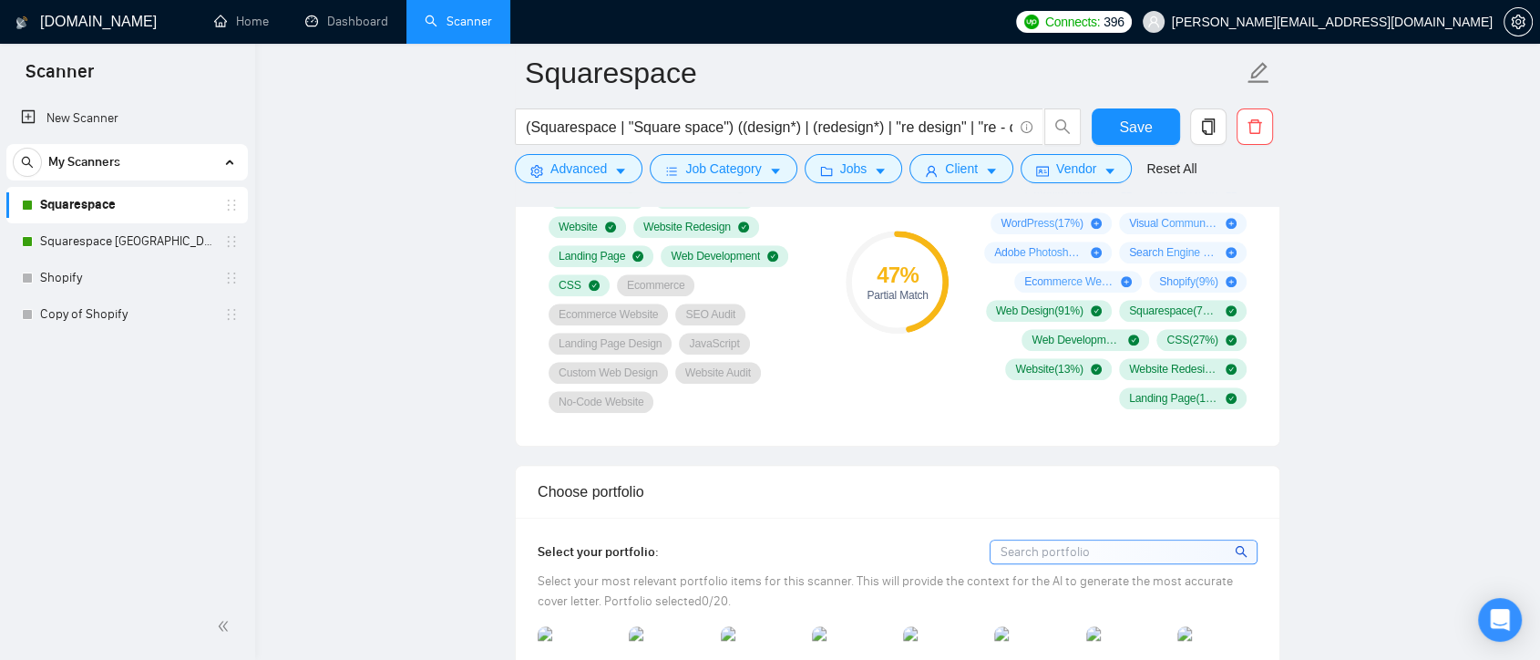
scroll to position [1215, 0]
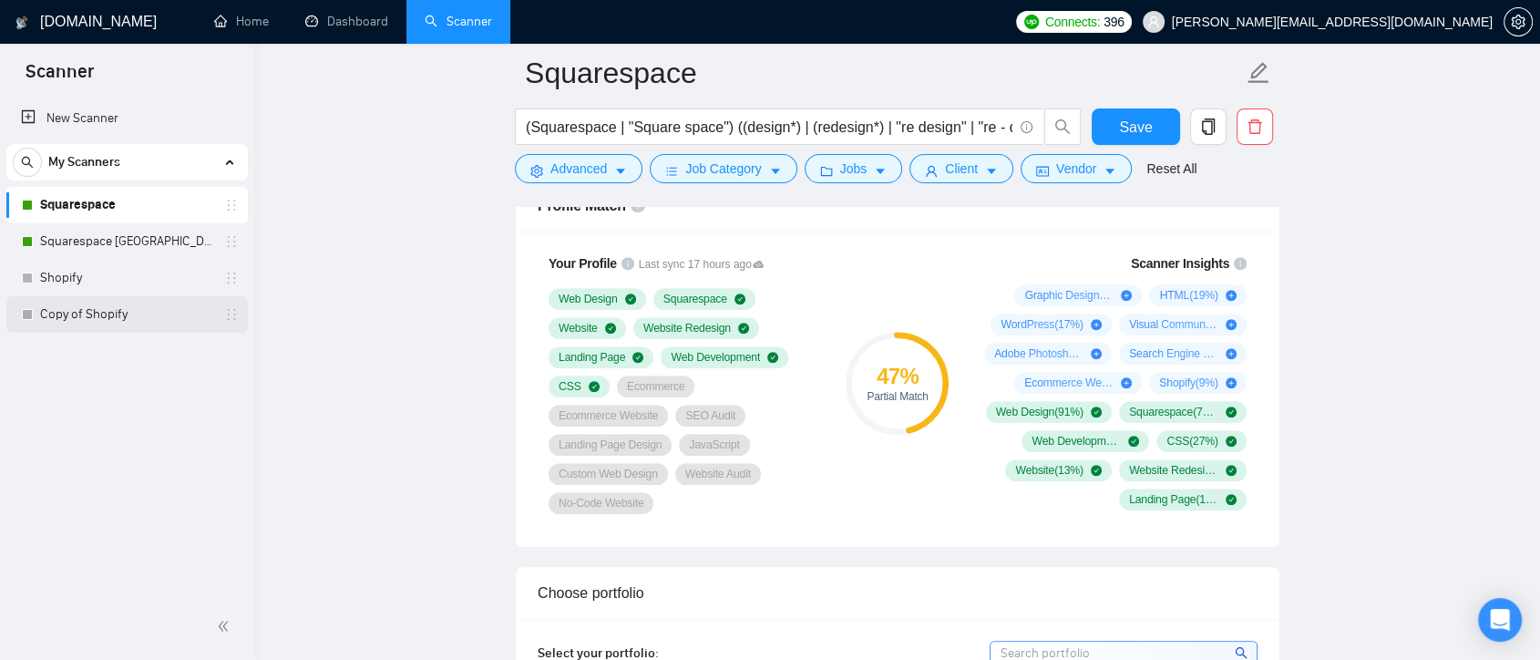
click at [159, 299] on link "Copy of Shopify" at bounding box center [126, 314] width 173 height 36
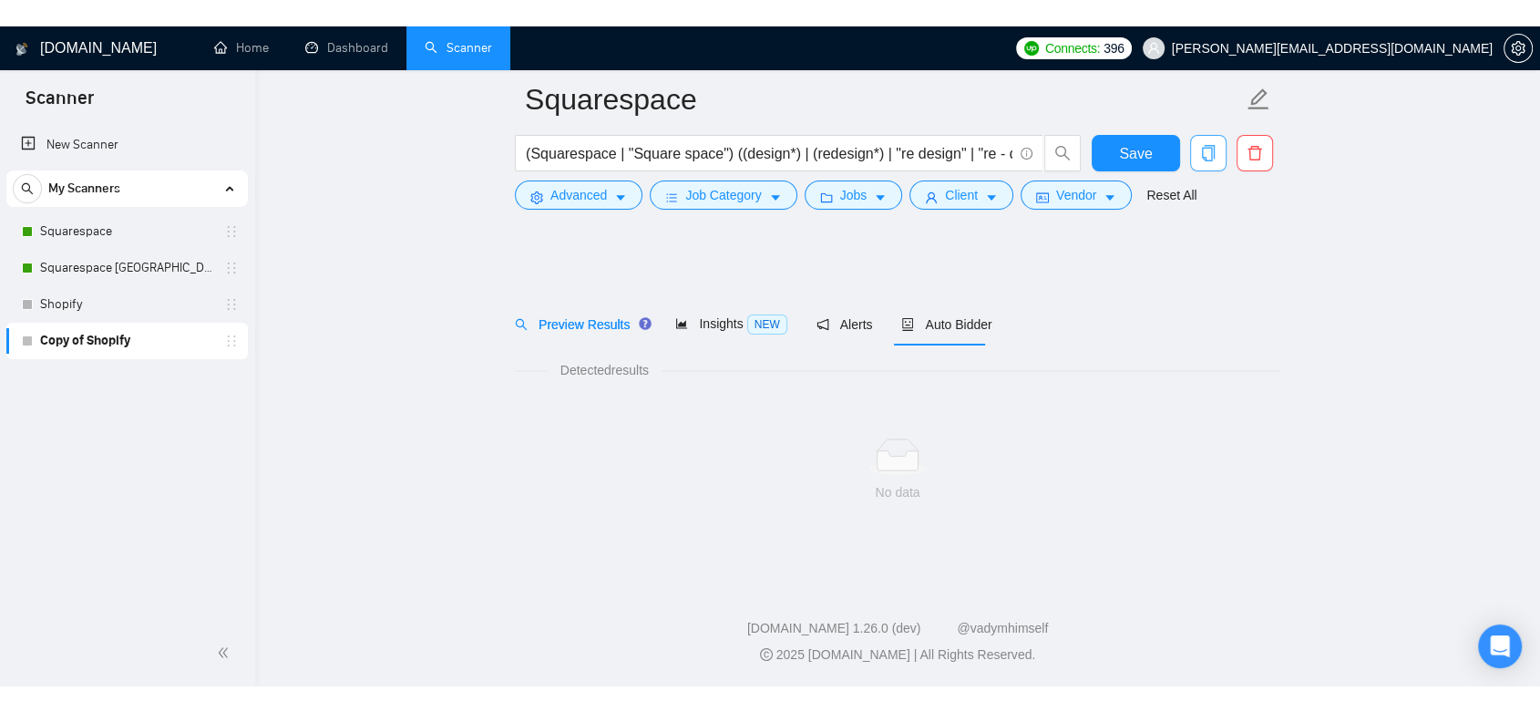
scroll to position [5, 0]
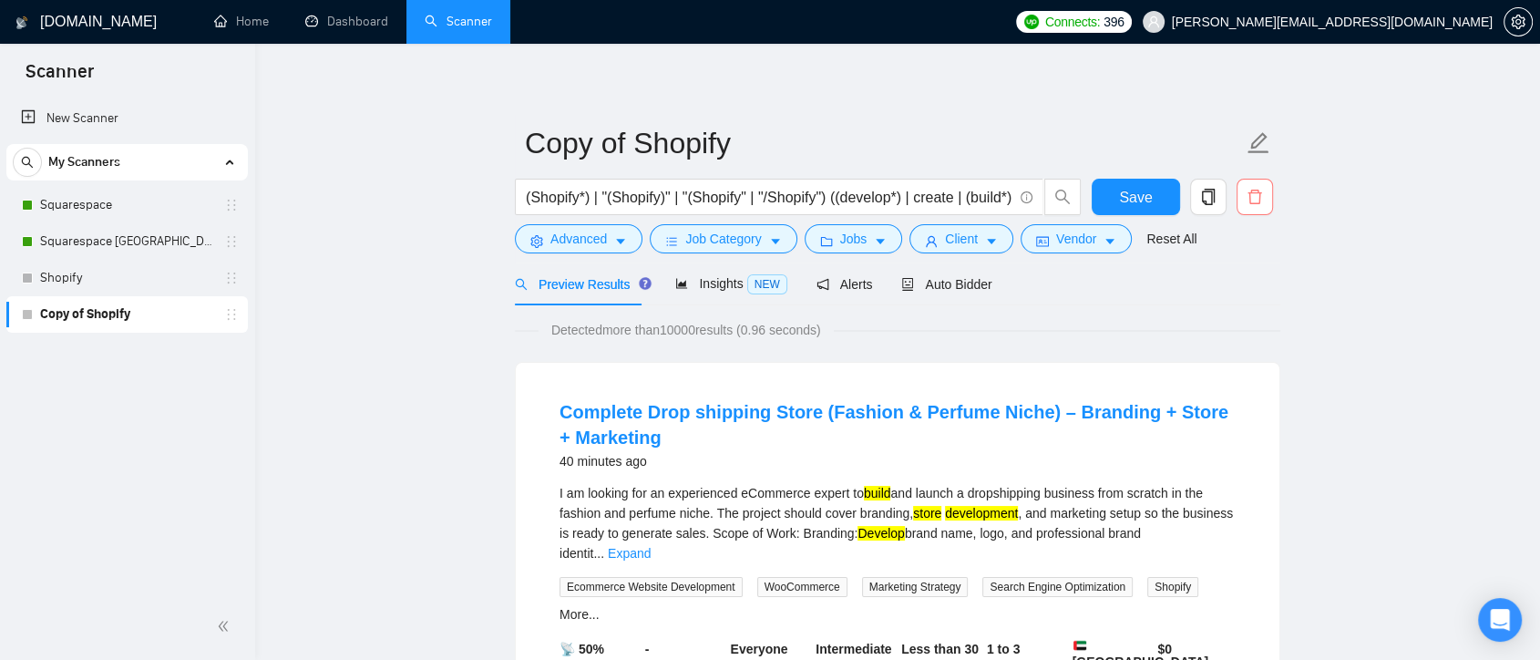
click at [1258, 208] on button "button" at bounding box center [1255, 197] width 36 height 36
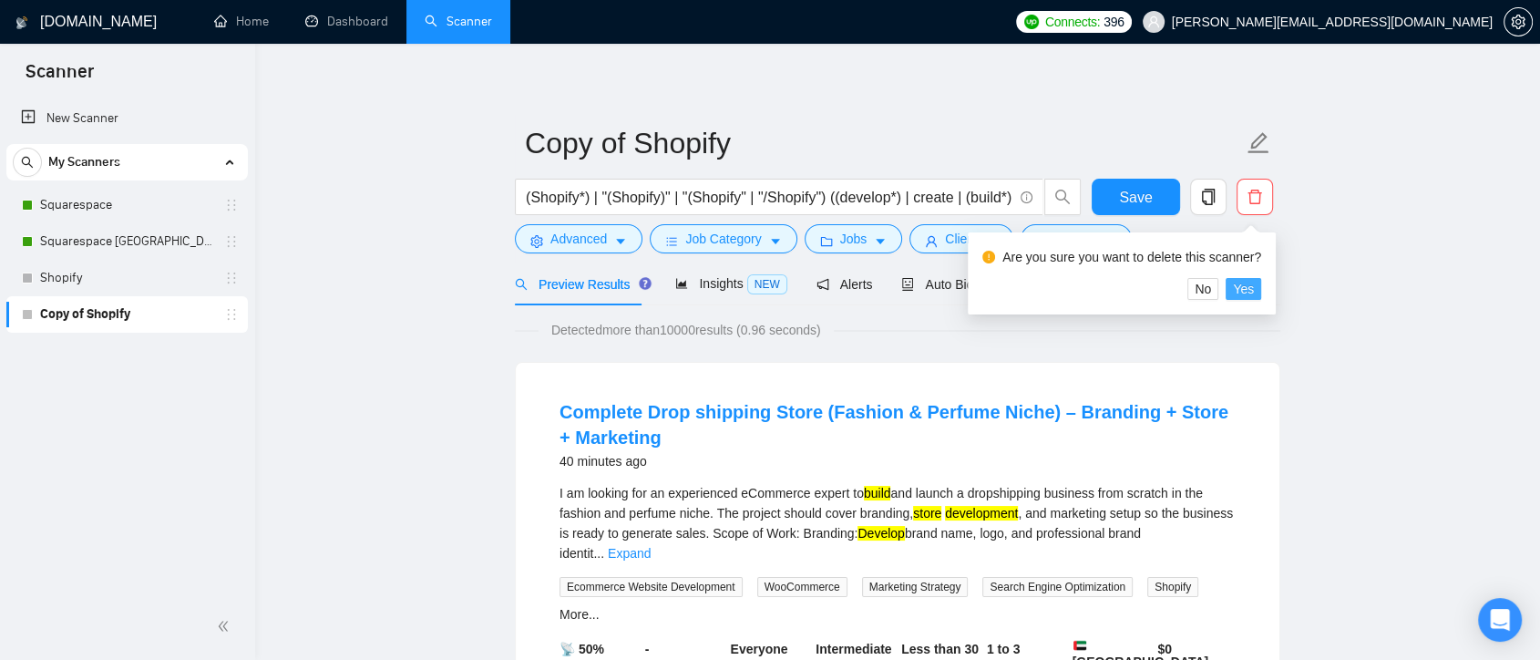
click at [1247, 284] on span "Yes" at bounding box center [1243, 289] width 21 height 20
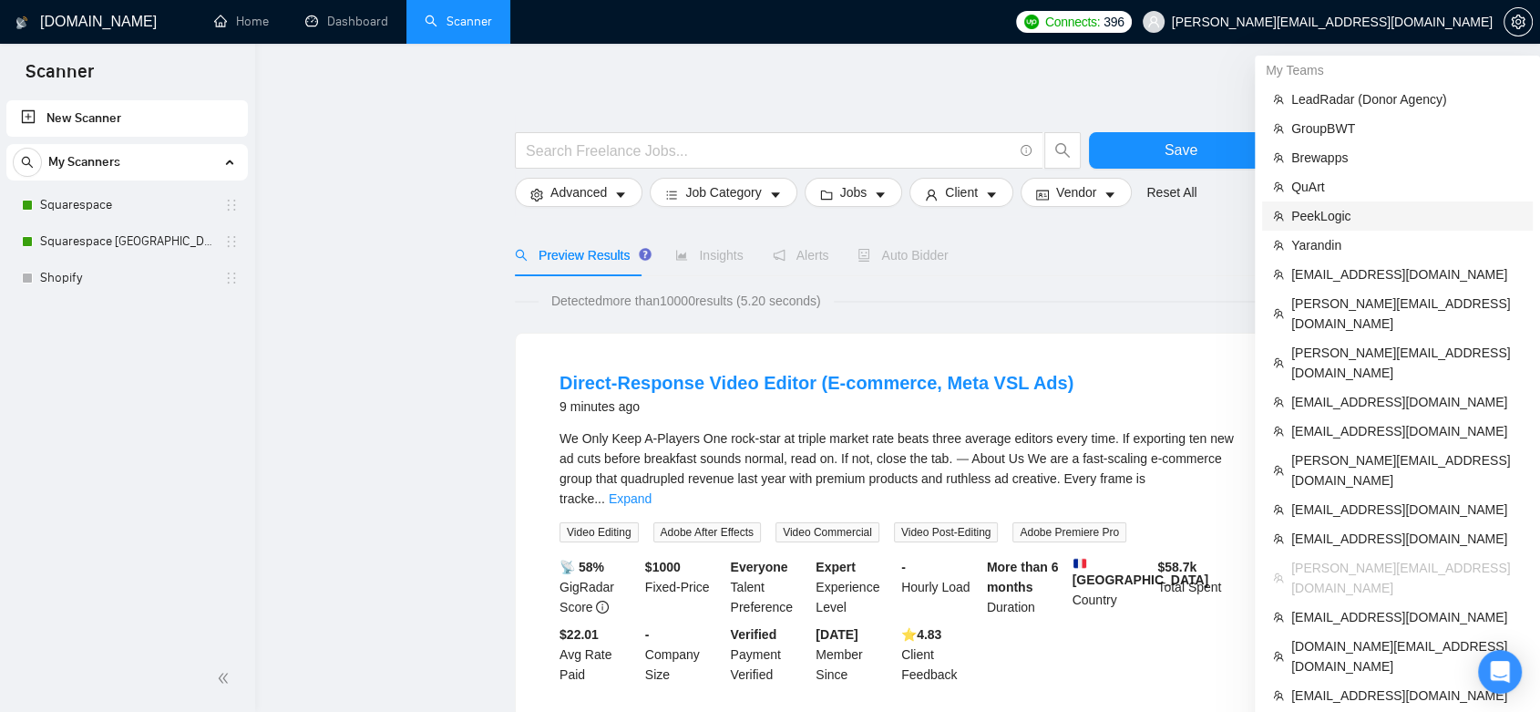
click at [1363, 212] on span "PeekLogic" at bounding box center [1407, 216] width 231 height 20
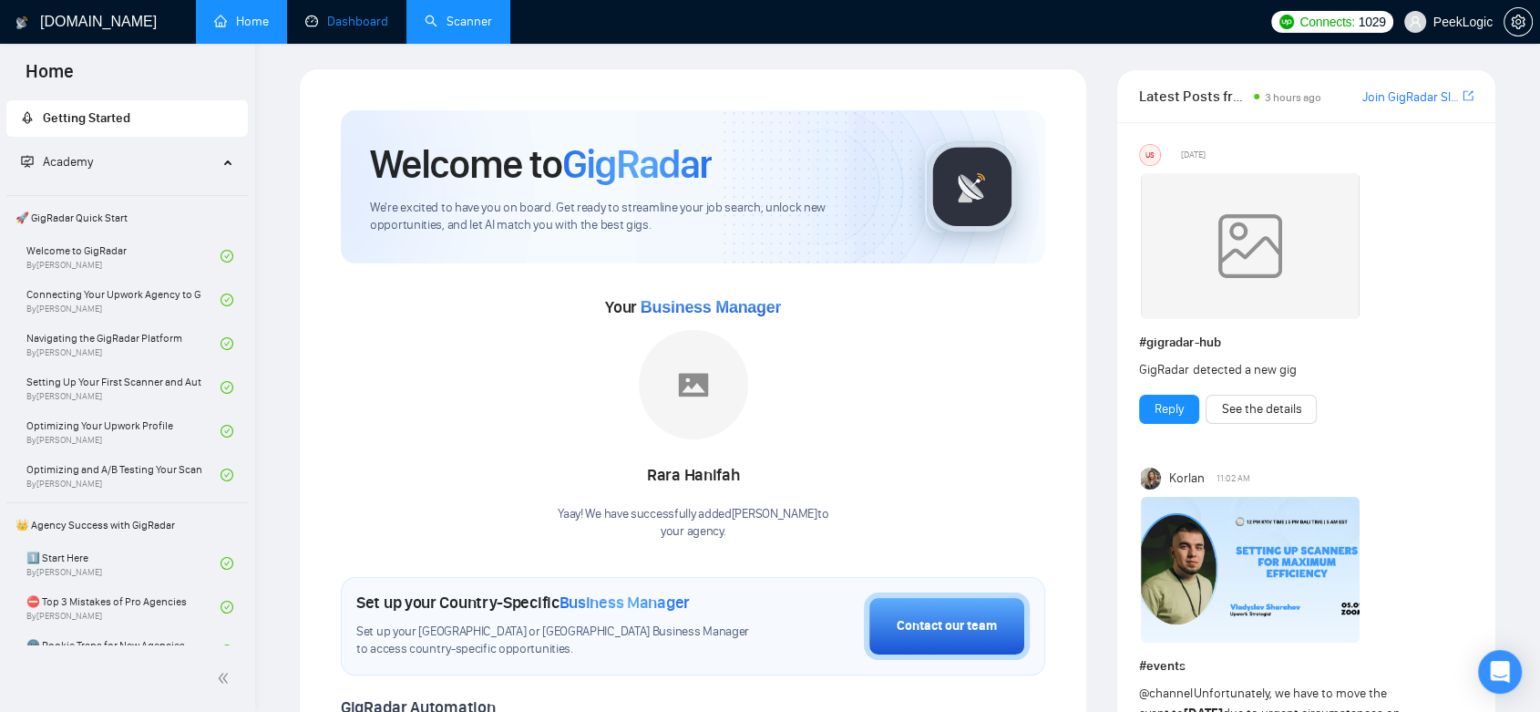
click at [344, 29] on link "Dashboard" at bounding box center [346, 21] width 83 height 15
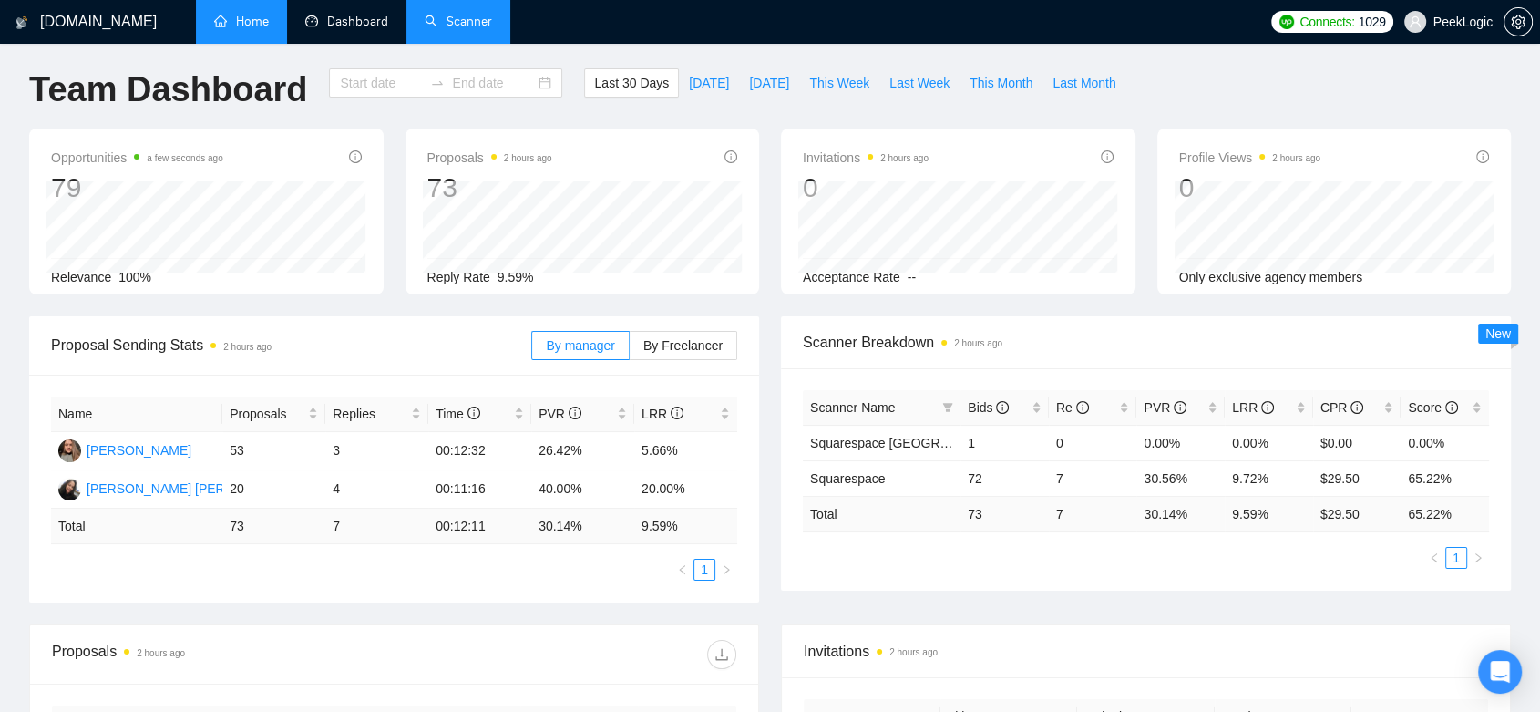
type input "[DATE]"
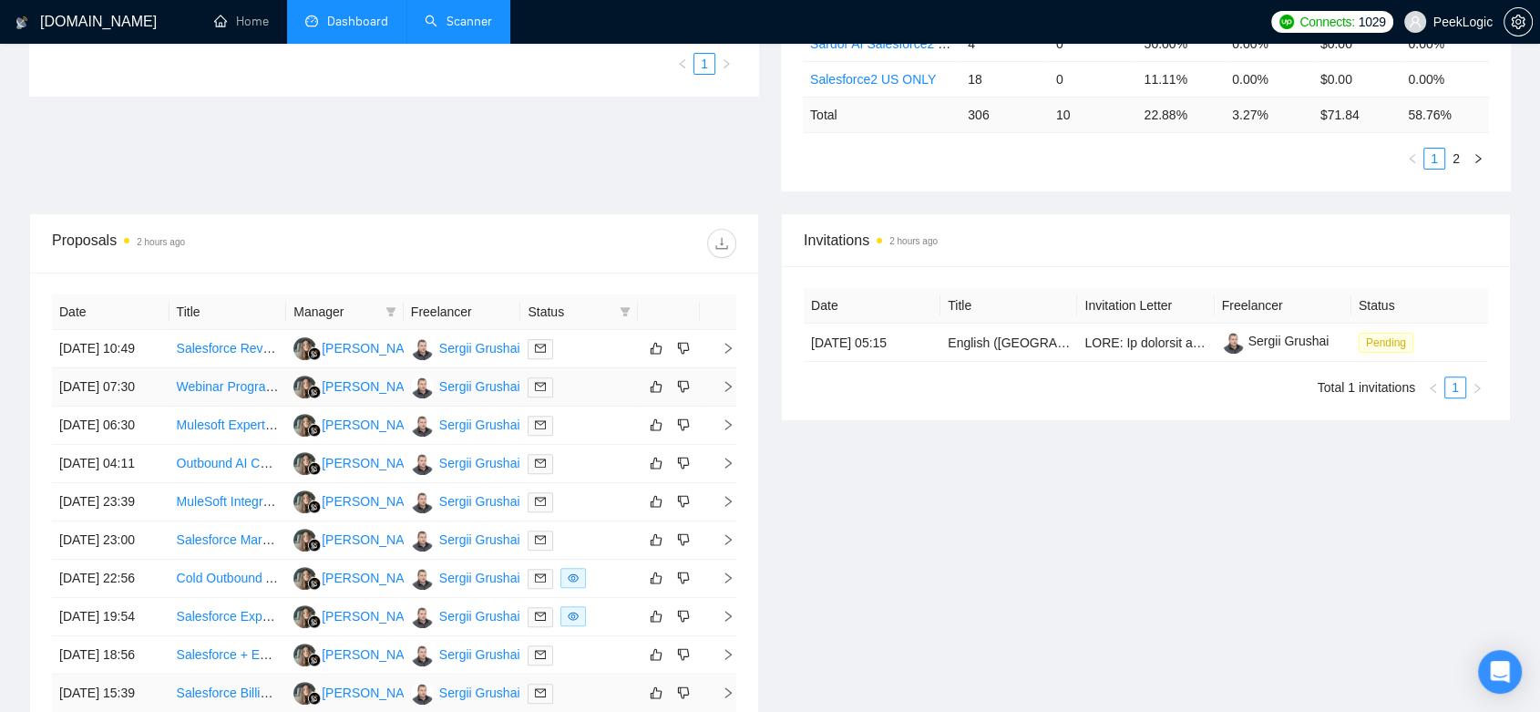
scroll to position [903, 0]
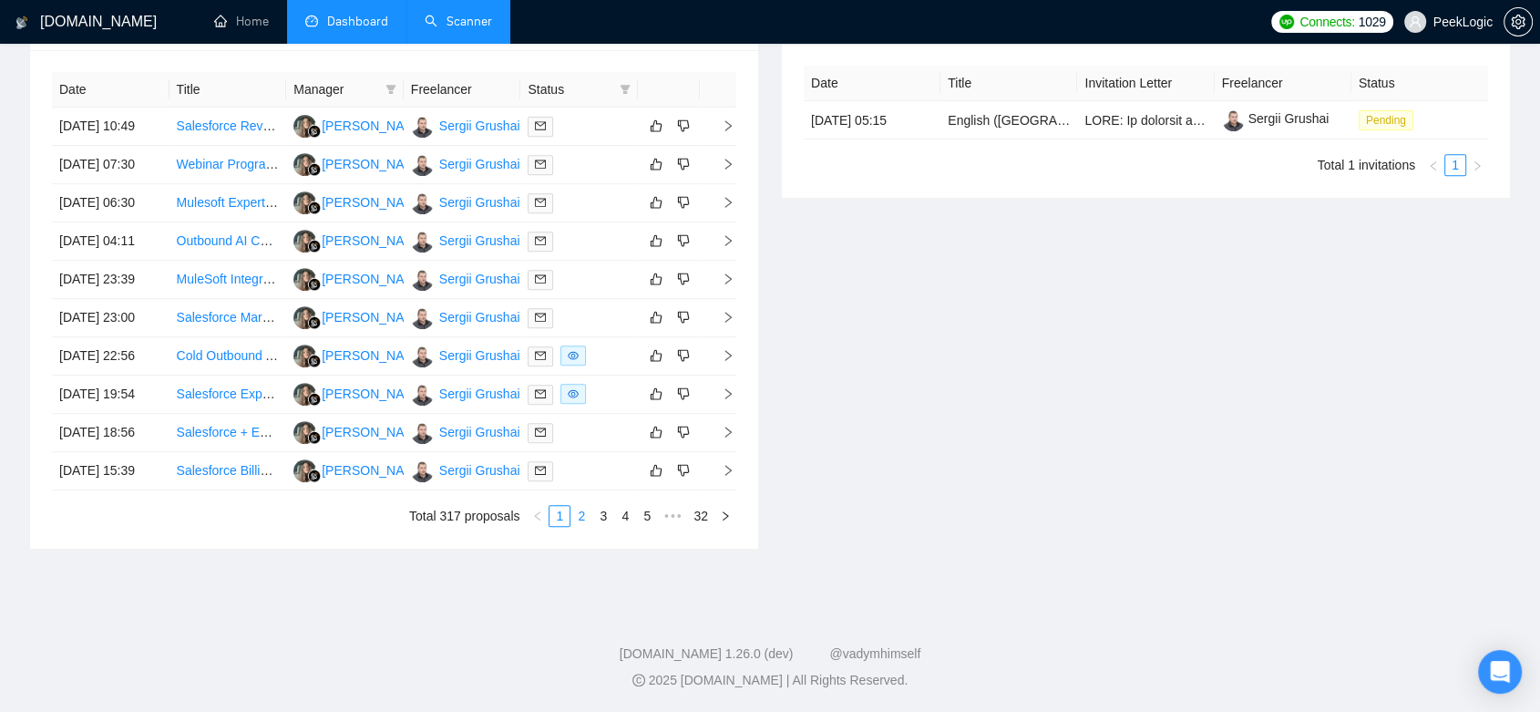
click at [578, 510] on link "2" at bounding box center [582, 516] width 20 height 20
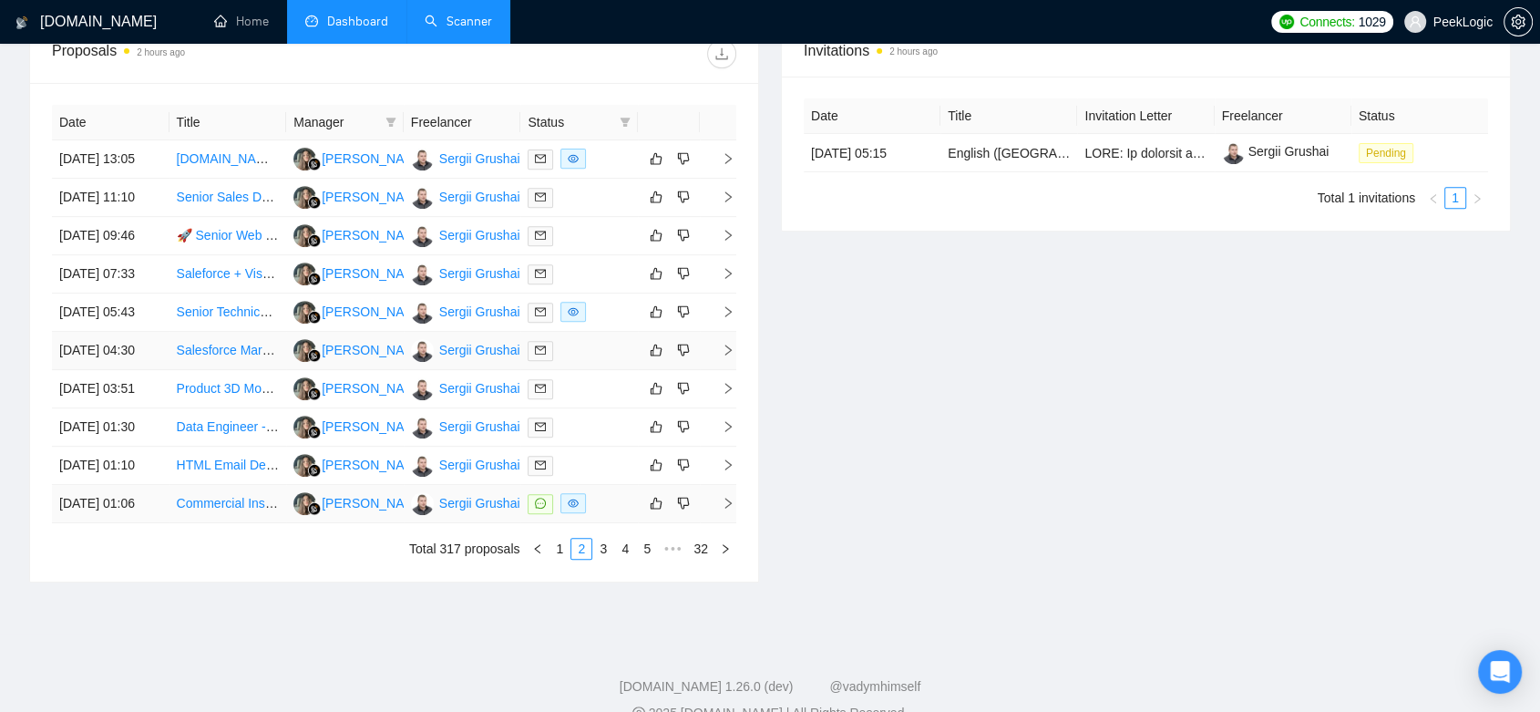
scroll to position [903, 0]
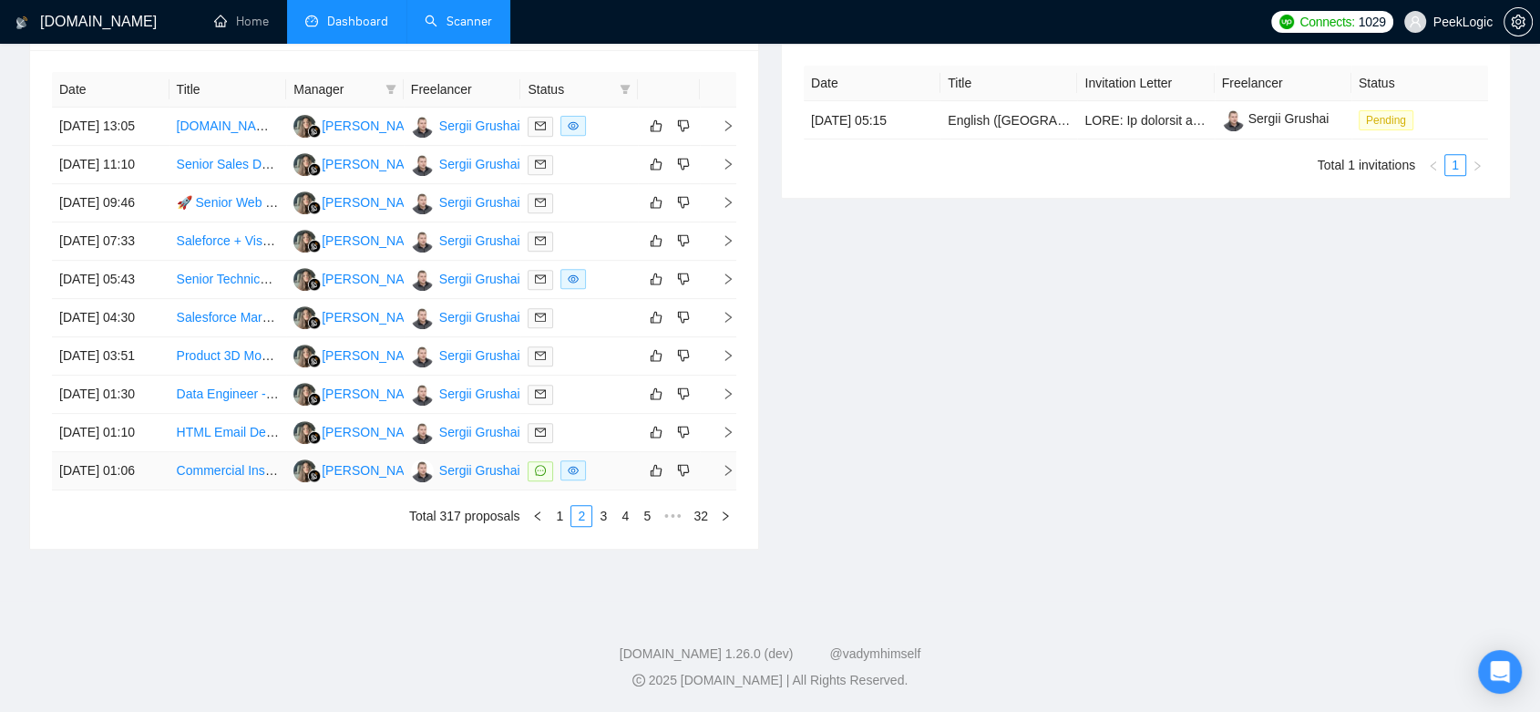
drag, startPoint x: 606, startPoint y: 518, endPoint x: 693, endPoint y: 487, distance: 92.0
click at [605, 517] on link "3" at bounding box center [603, 516] width 20 height 20
click at [630, 523] on link "4" at bounding box center [625, 516] width 20 height 20
click at [629, 514] on link "5" at bounding box center [625, 516] width 20 height 20
click at [629, 510] on link "6" at bounding box center [625, 516] width 20 height 20
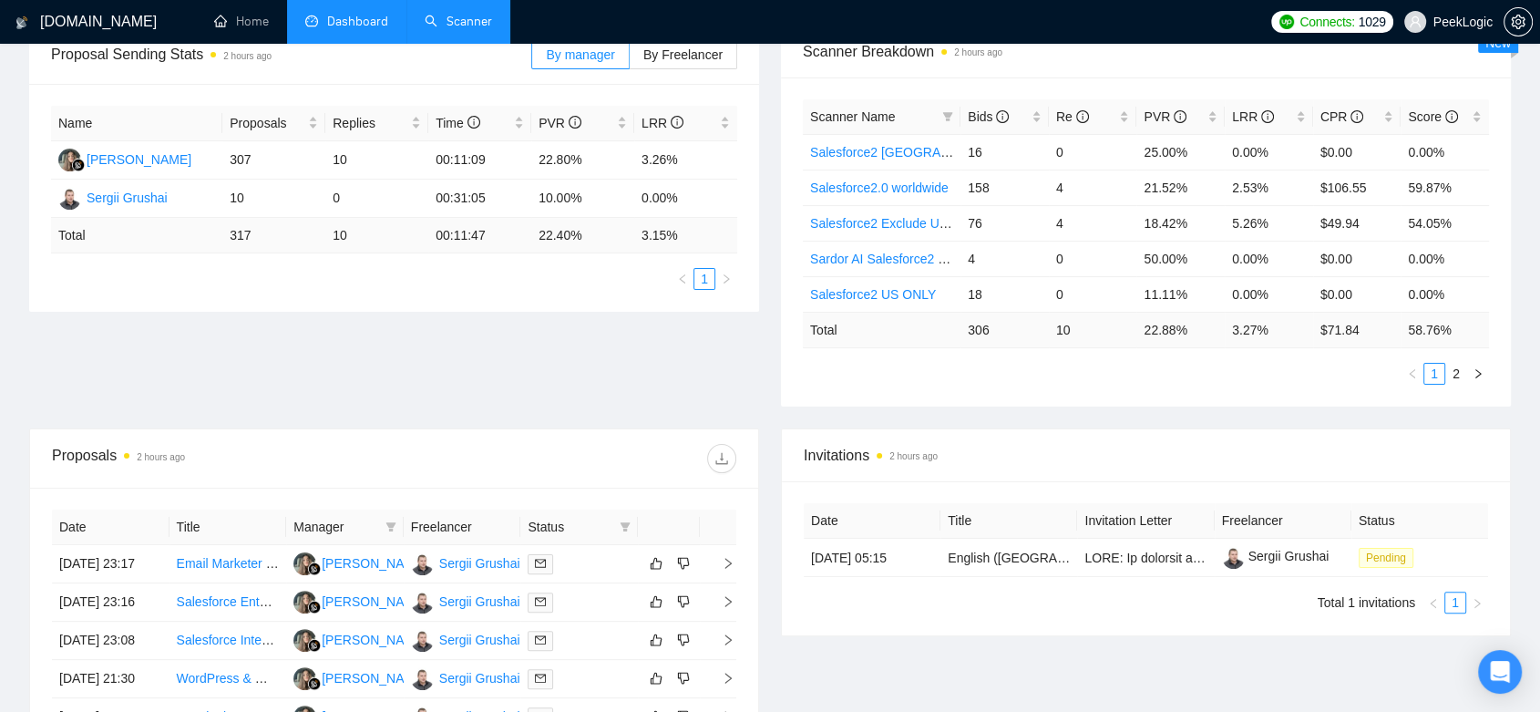
scroll to position [802, 0]
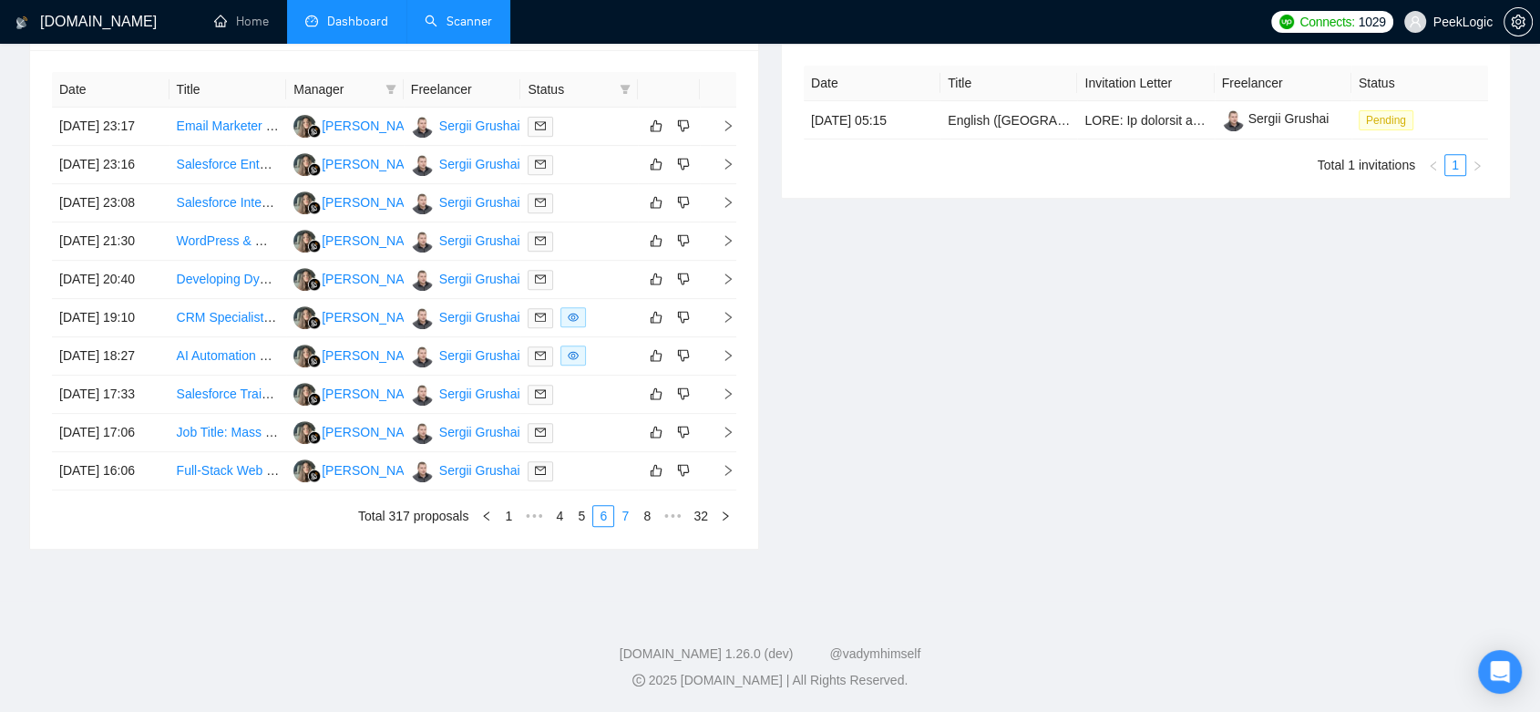
click at [623, 526] on link "7" at bounding box center [625, 516] width 20 height 20
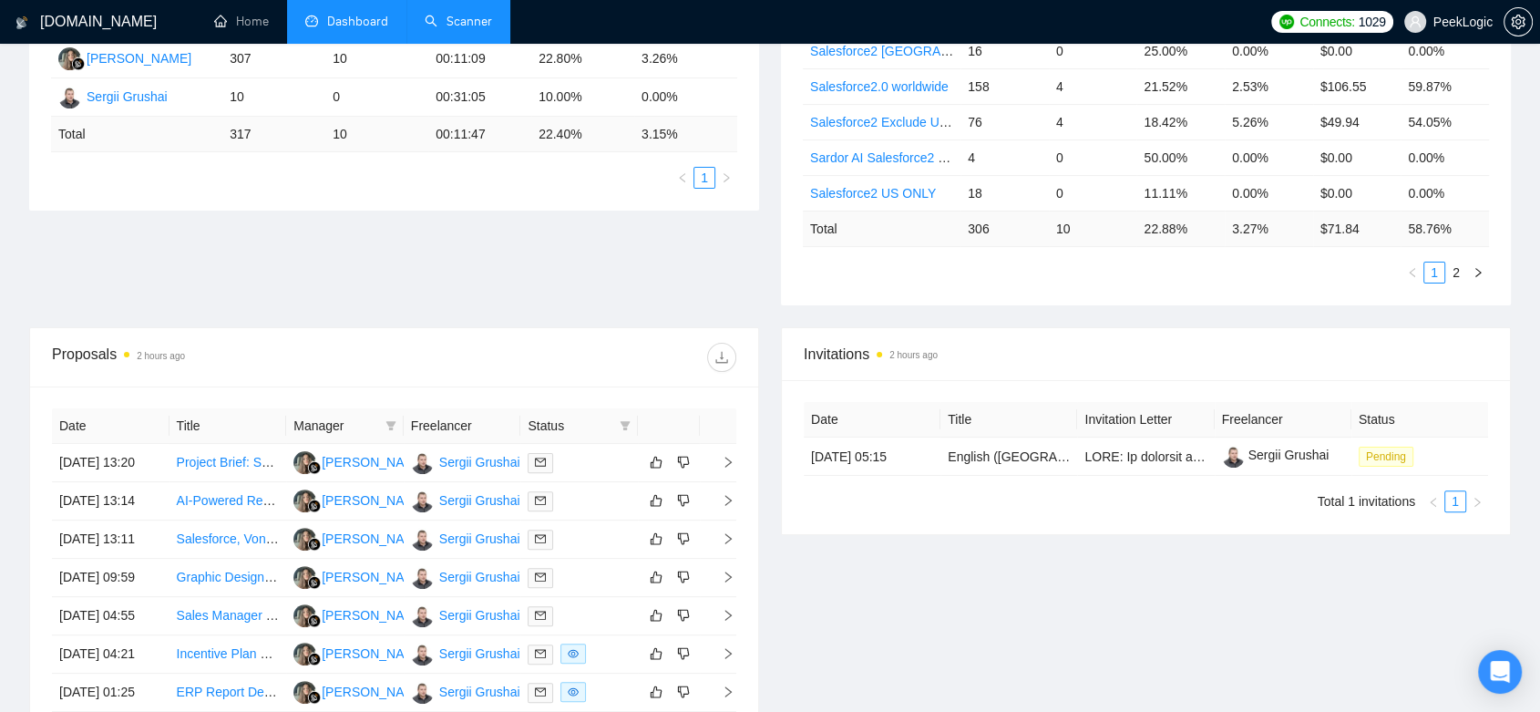
scroll to position [903, 0]
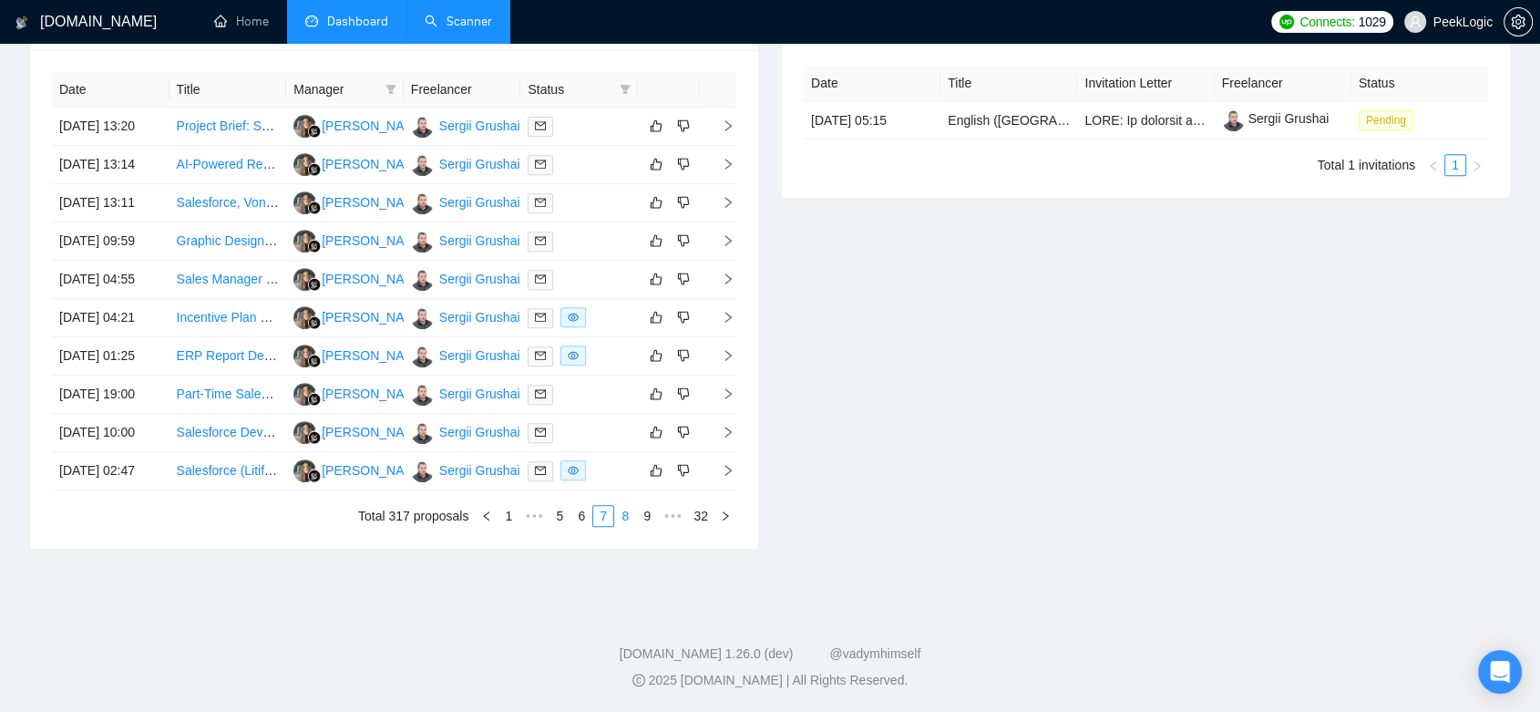
click at [630, 508] on link "8" at bounding box center [625, 516] width 20 height 20
drag, startPoint x: 629, startPoint y: 510, endPoint x: 628, endPoint y: 500, distance: 9.2
click at [628, 510] on link "9" at bounding box center [621, 516] width 20 height 20
click at [615, 514] on link "10" at bounding box center [618, 516] width 26 height 20
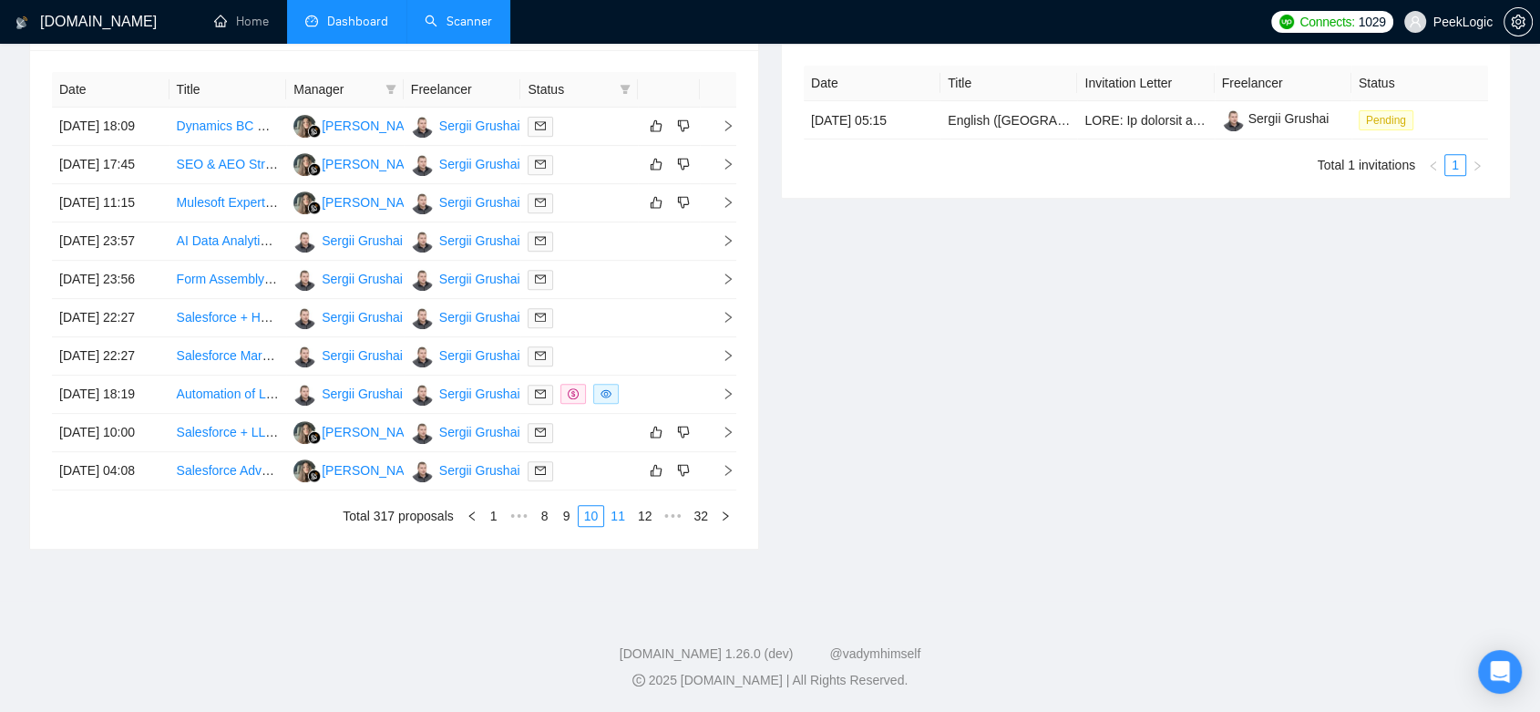
click at [611, 516] on link "11" at bounding box center [618, 516] width 26 height 20
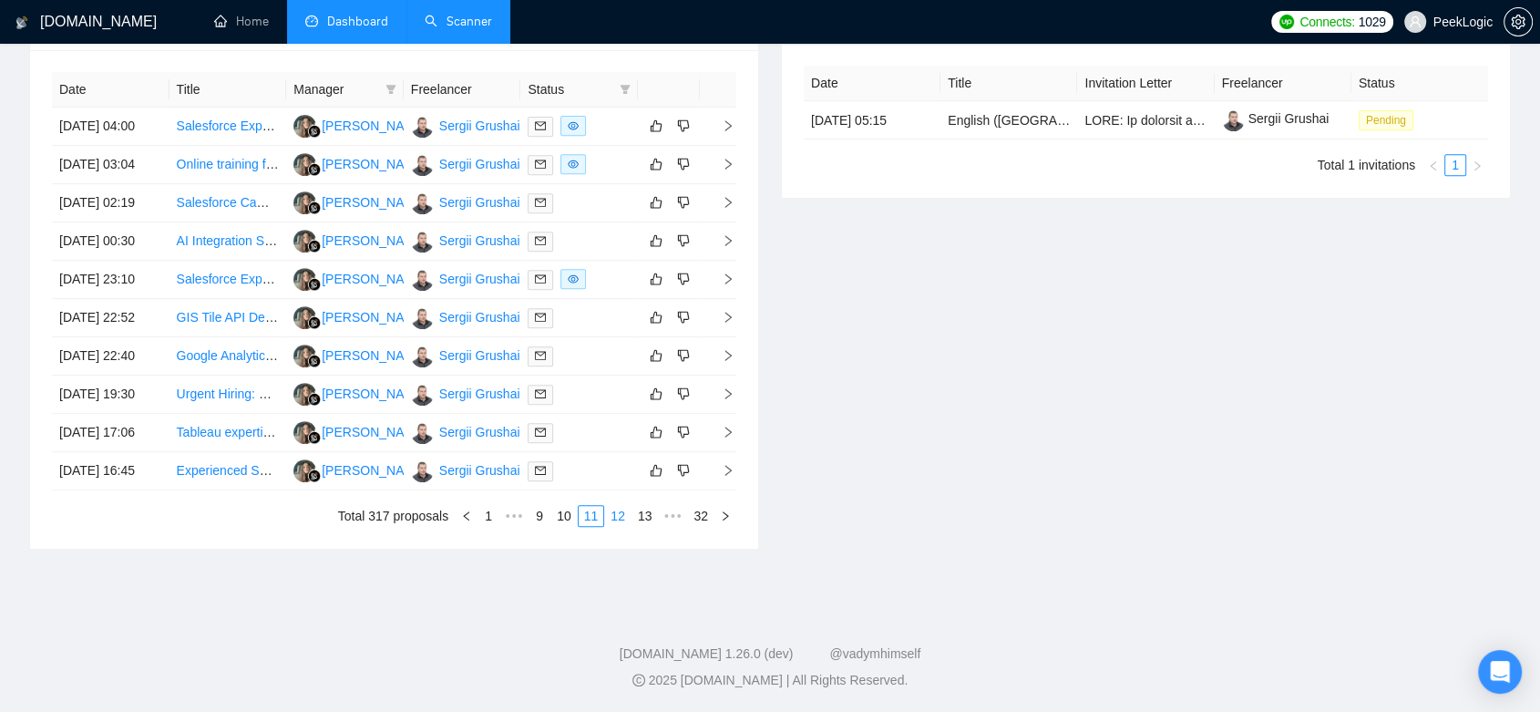
click at [622, 509] on link "12" at bounding box center [618, 516] width 26 height 20
click at [629, 509] on link "13" at bounding box center [618, 516] width 26 height 20
click at [613, 520] on link "14" at bounding box center [618, 516] width 26 height 20
click at [619, 506] on link "15" at bounding box center [618, 516] width 26 height 20
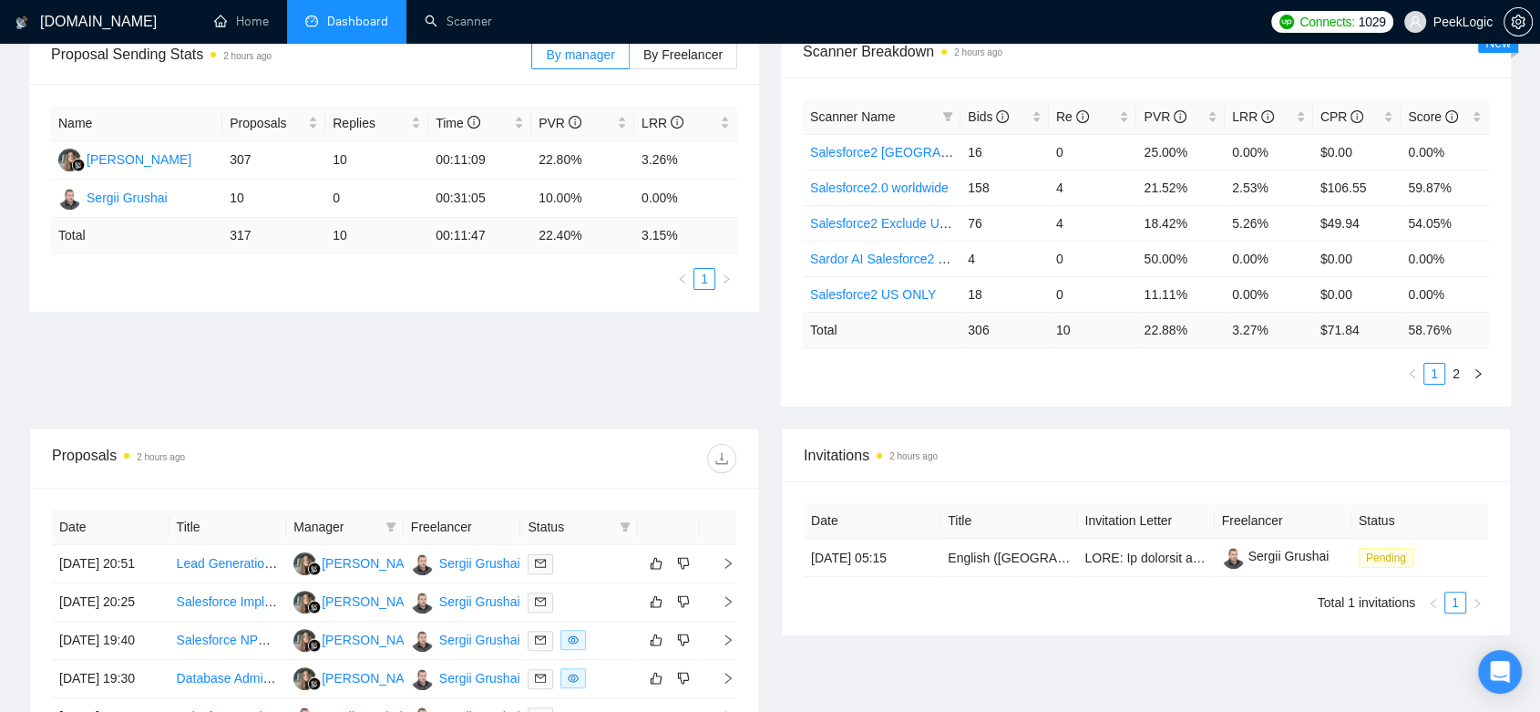
scroll to position [802, 0]
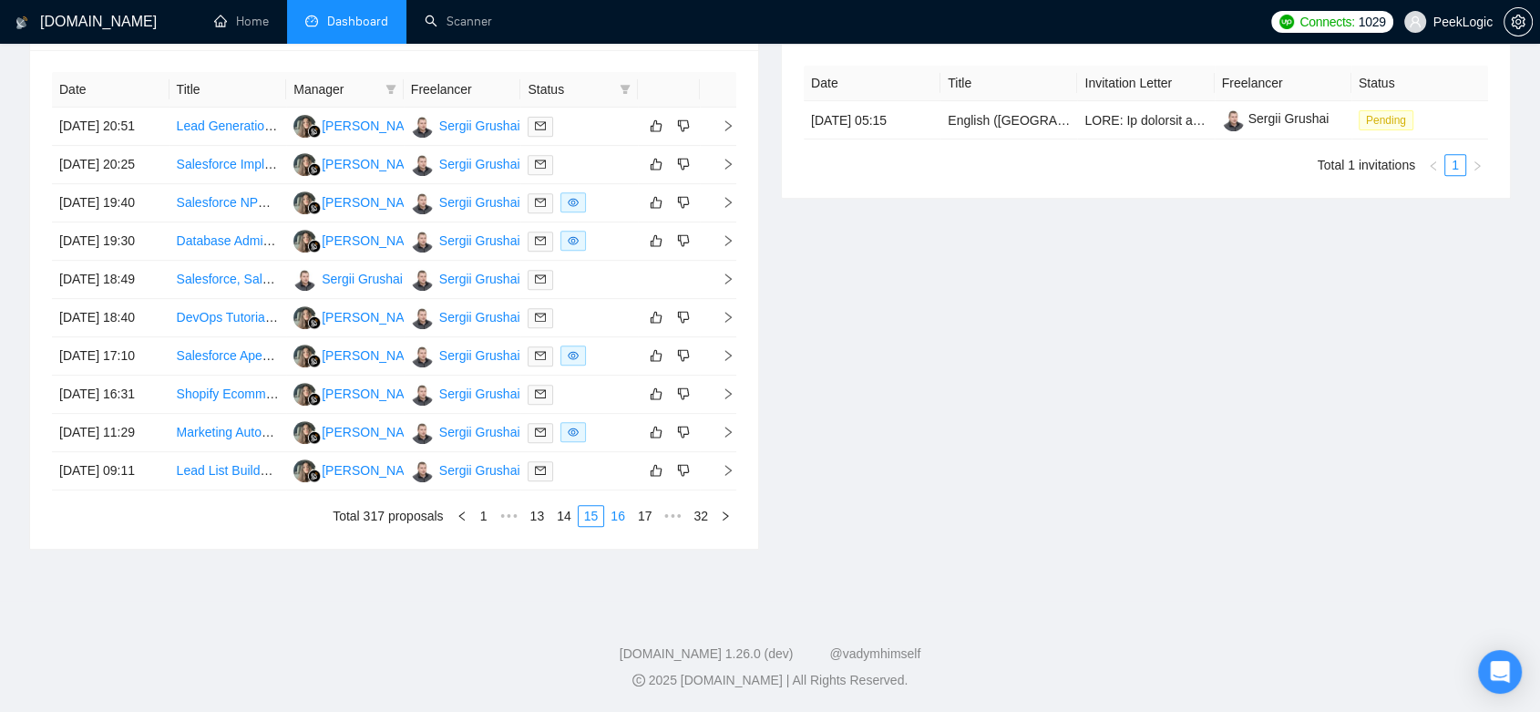
click at [627, 526] on link "16" at bounding box center [618, 516] width 26 height 20
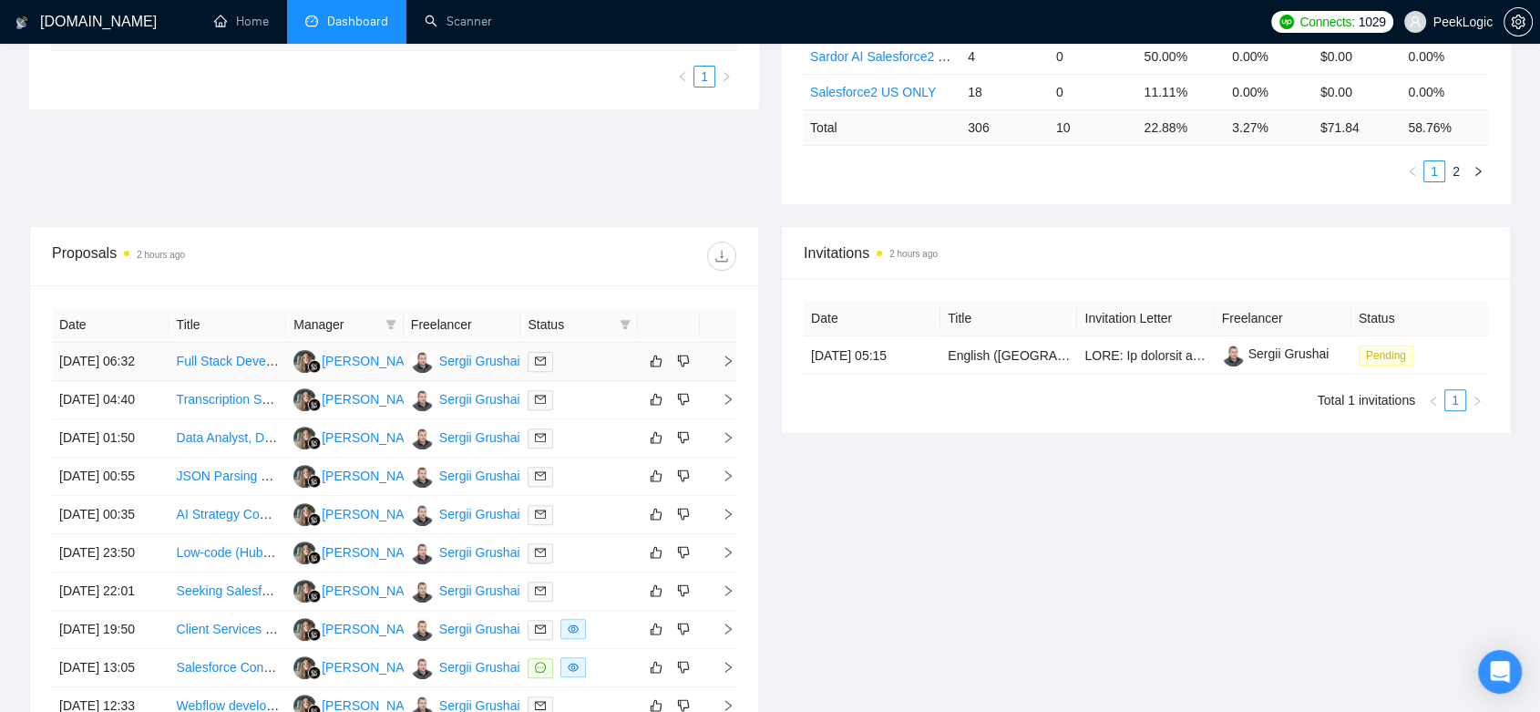
scroll to position [903, 0]
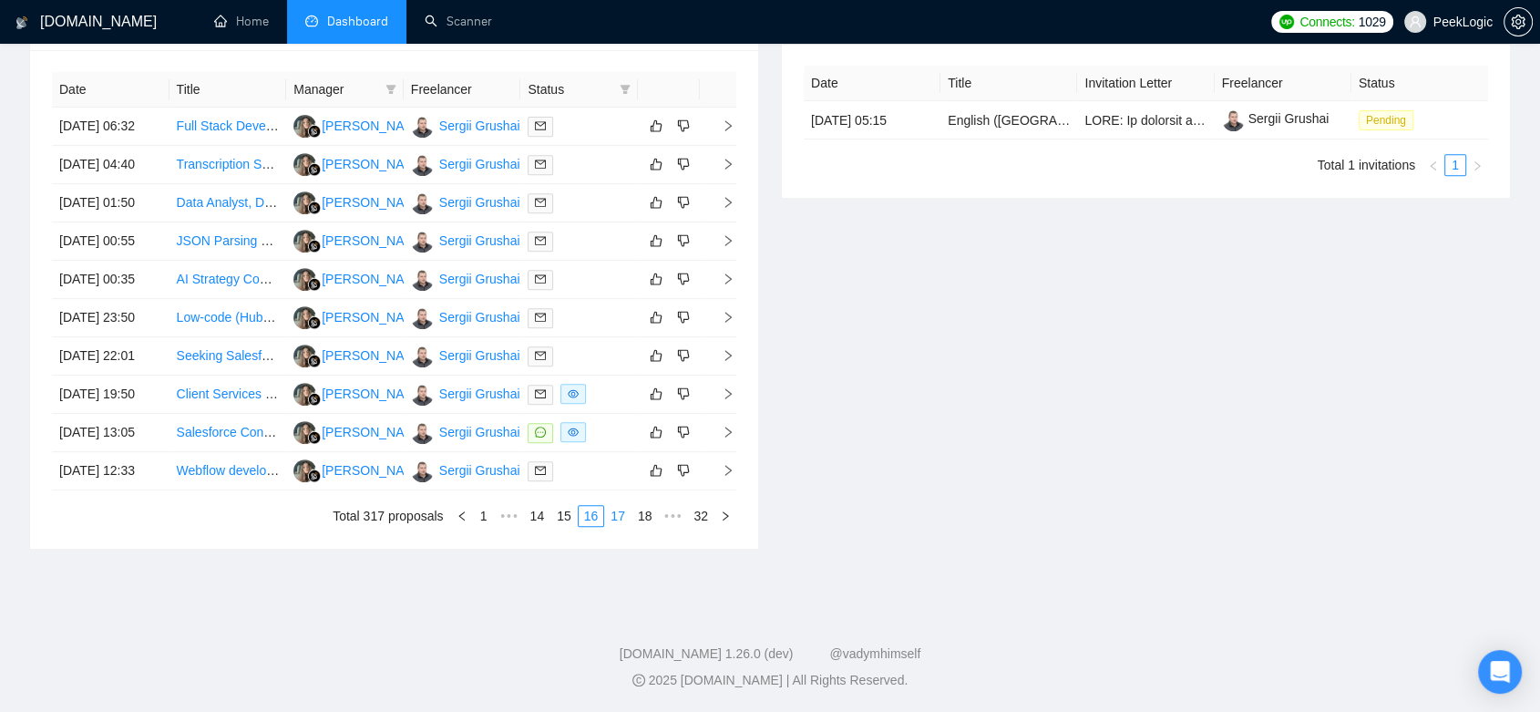
click at [627, 509] on link "17" at bounding box center [618, 516] width 26 height 20
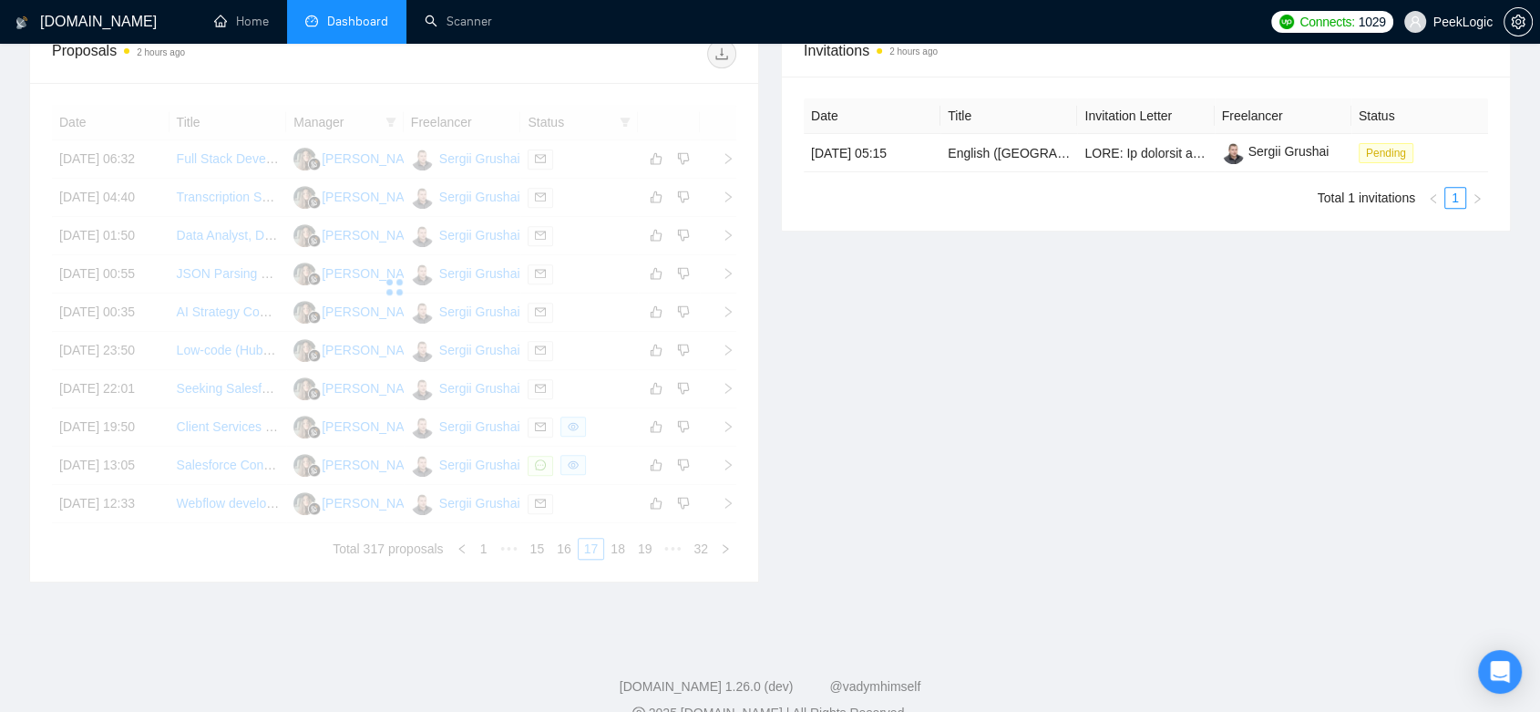
scroll to position [498, 0]
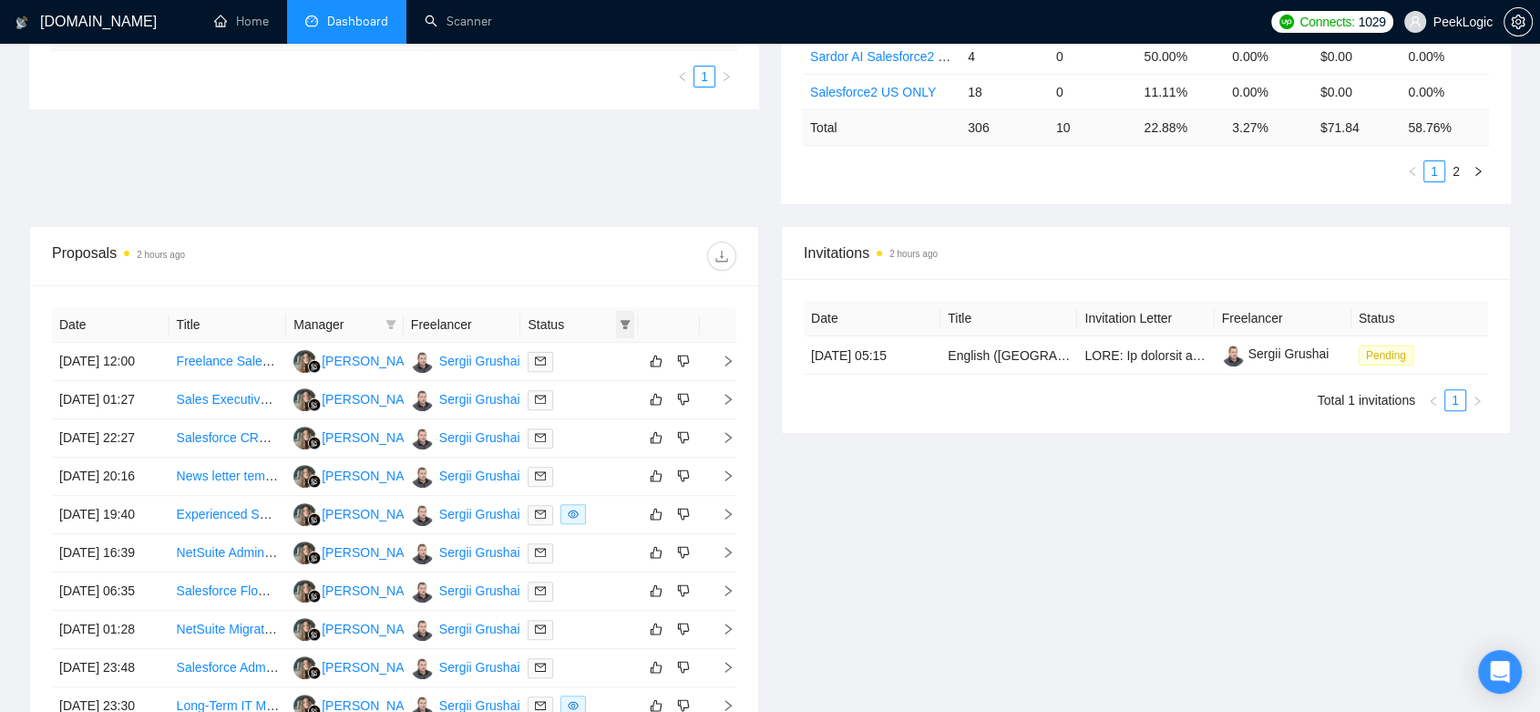
click at [625, 325] on icon "filter" at bounding box center [626, 324] width 10 height 9
click at [547, 385] on input "checkbox" at bounding box center [543, 387] width 15 height 15
checkbox input "true"
click at [535, 340] on ul "Chat Sent" at bounding box center [579, 373] width 109 height 66
click at [543, 362] on input "checkbox" at bounding box center [543, 358] width 15 height 15
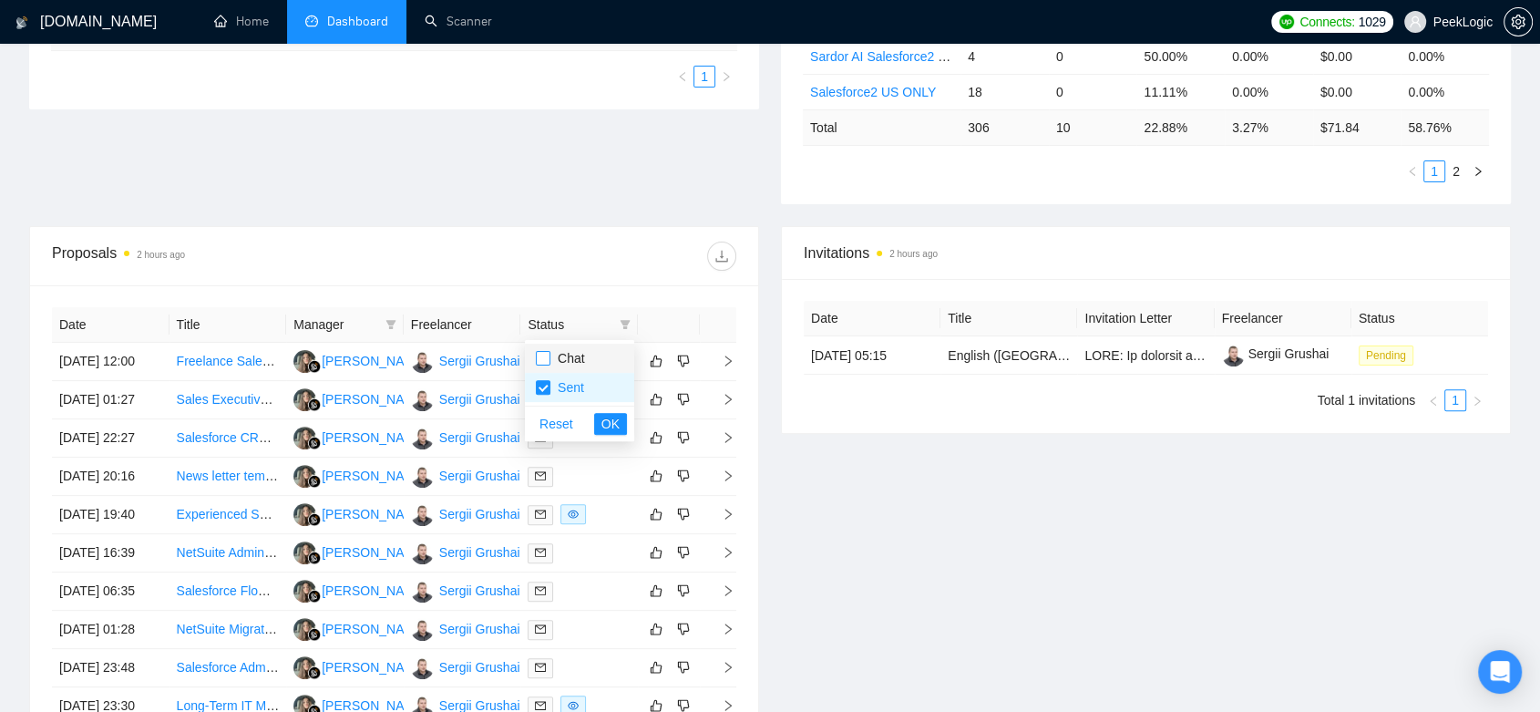
checkbox input "true"
click at [542, 380] on input "checkbox" at bounding box center [543, 387] width 15 height 15
checkbox input "false"
click at [602, 421] on span "OK" at bounding box center [611, 424] width 18 height 20
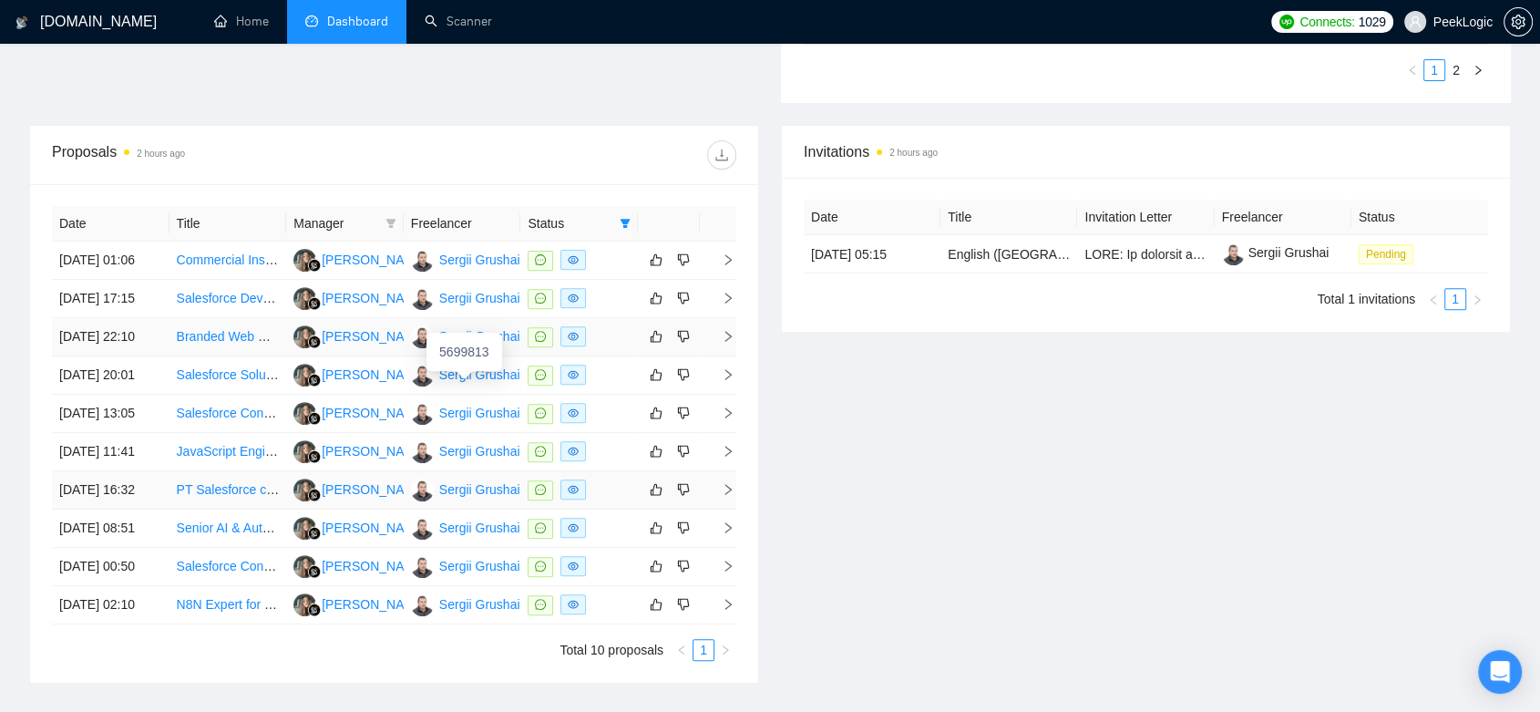
scroll to position [903, 0]
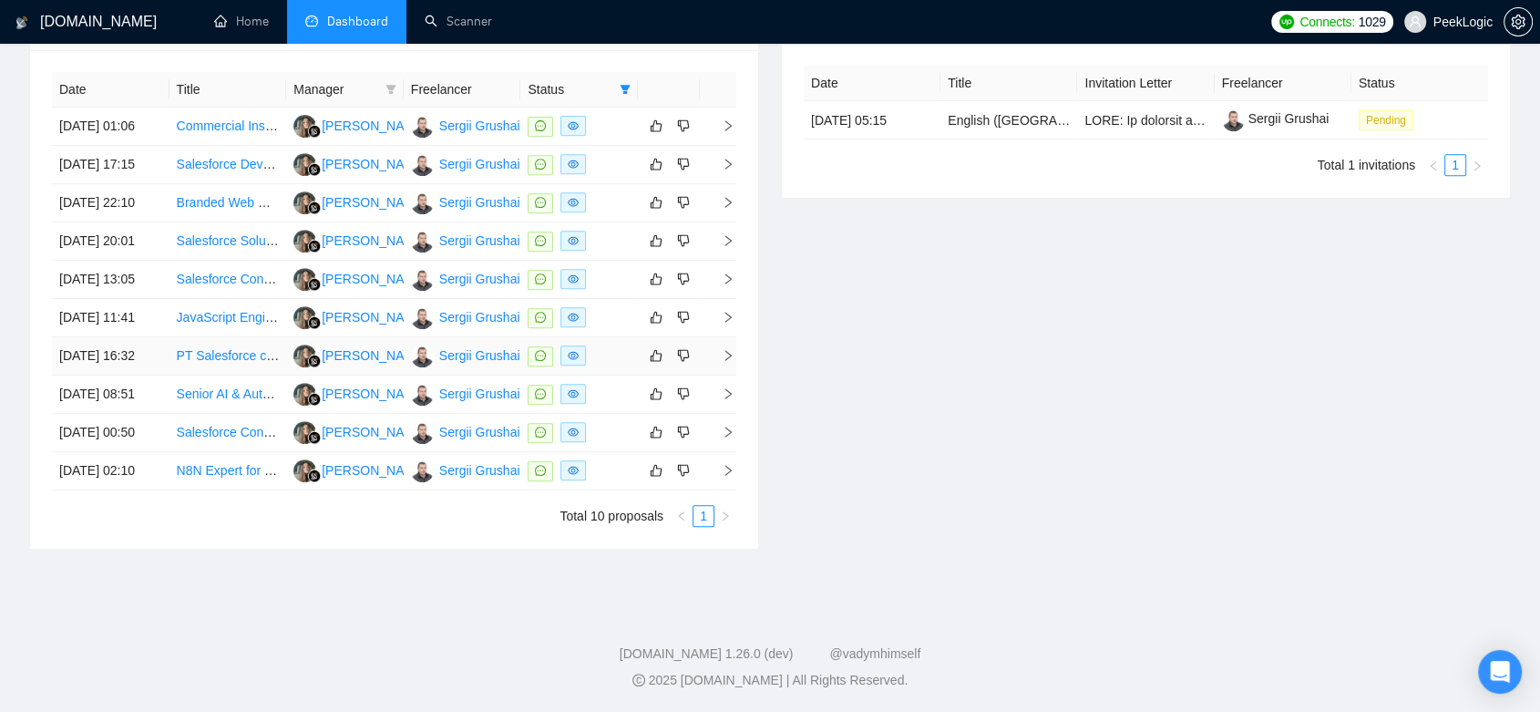
click at [625, 345] on div at bounding box center [579, 355] width 103 height 21
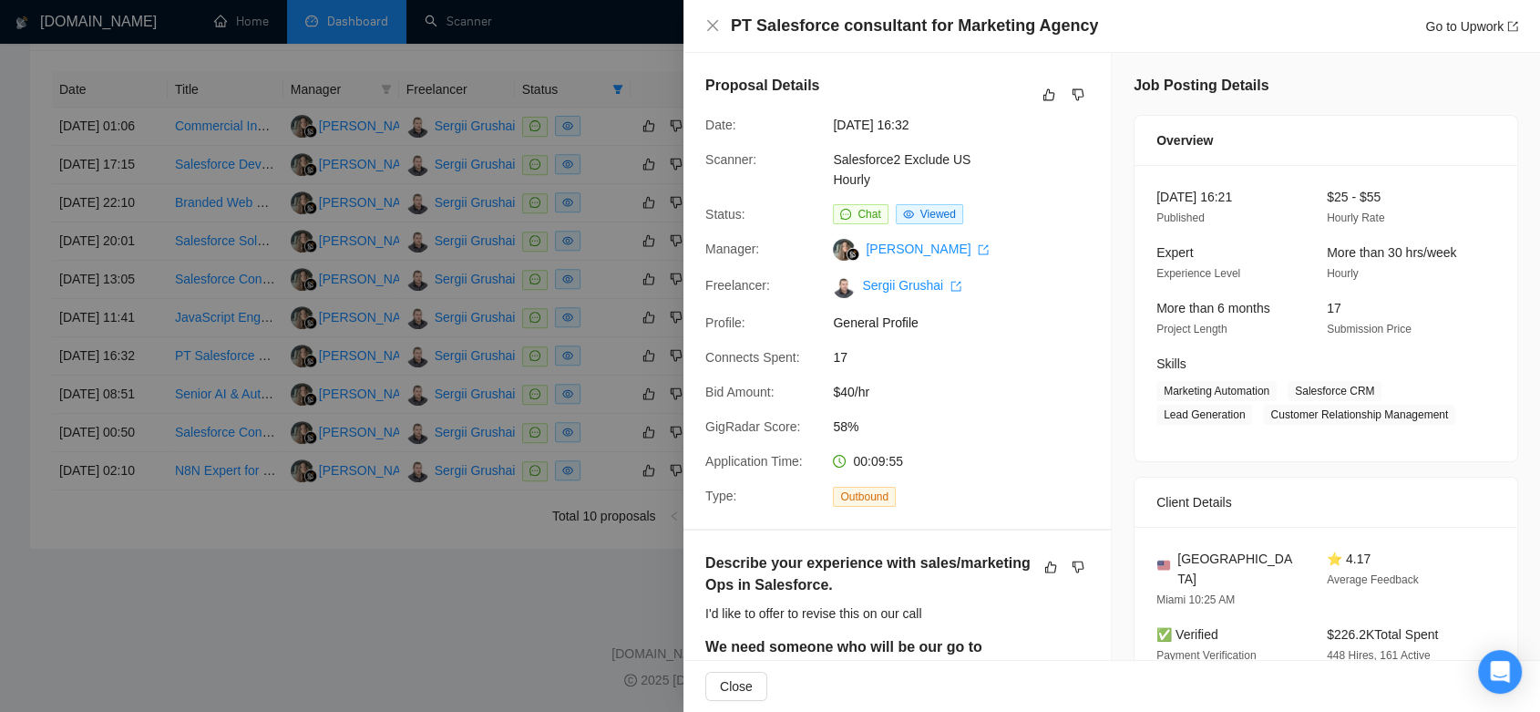
scroll to position [802, 0]
click at [489, 693] on div at bounding box center [770, 356] width 1540 height 712
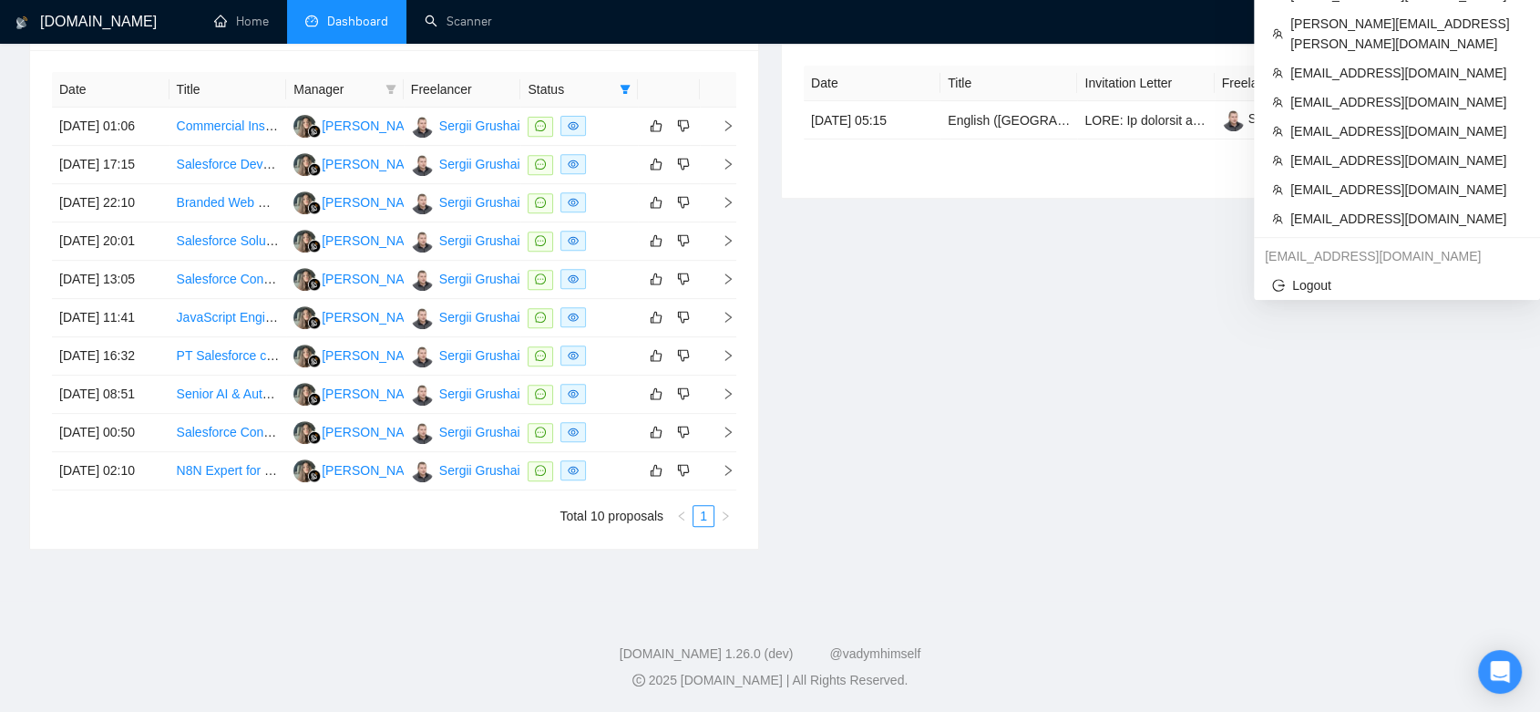
click at [1475, 209] on span "[EMAIL_ADDRESS][DOMAIN_NAME]" at bounding box center [1407, 219] width 232 height 20
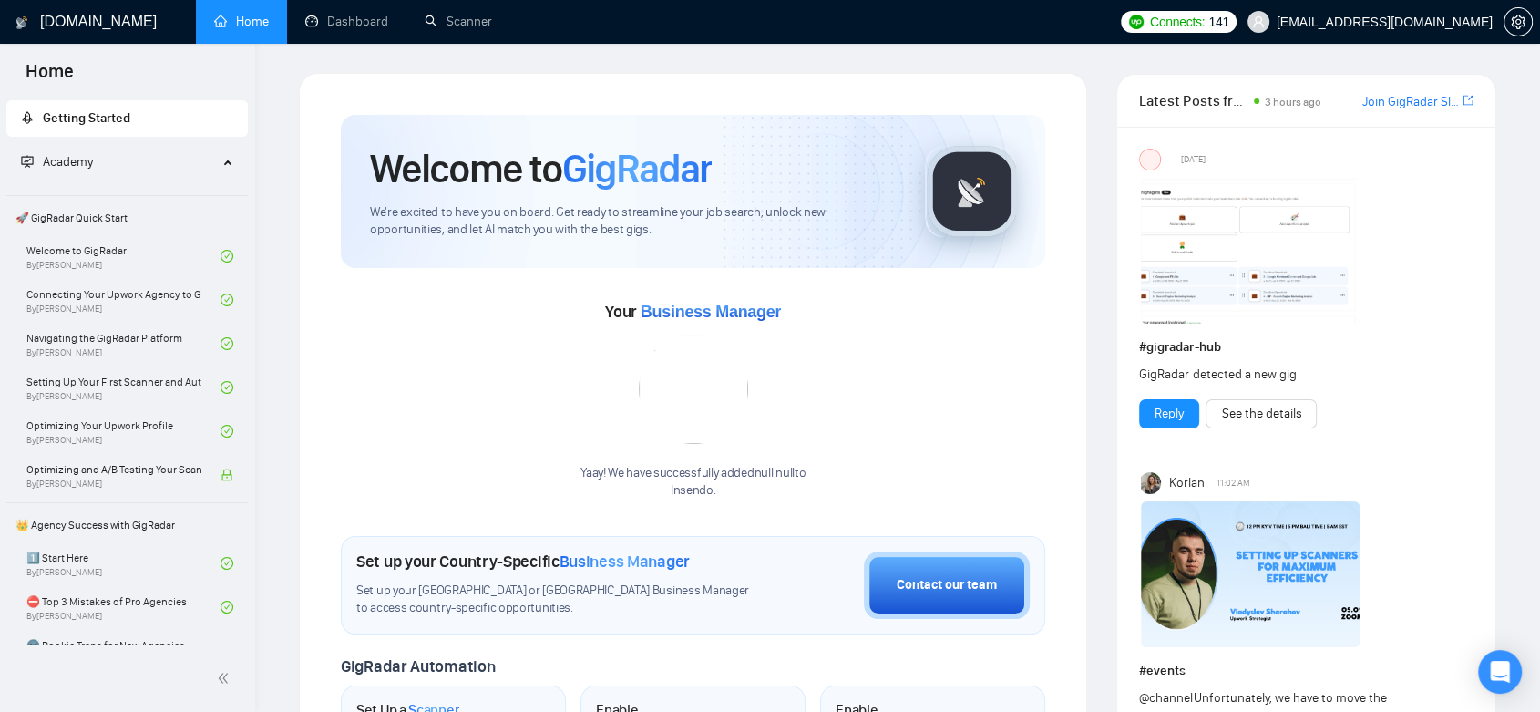
click at [1424, 22] on span "[EMAIL_ADDRESS][DOMAIN_NAME]" at bounding box center [1385, 22] width 216 height 0
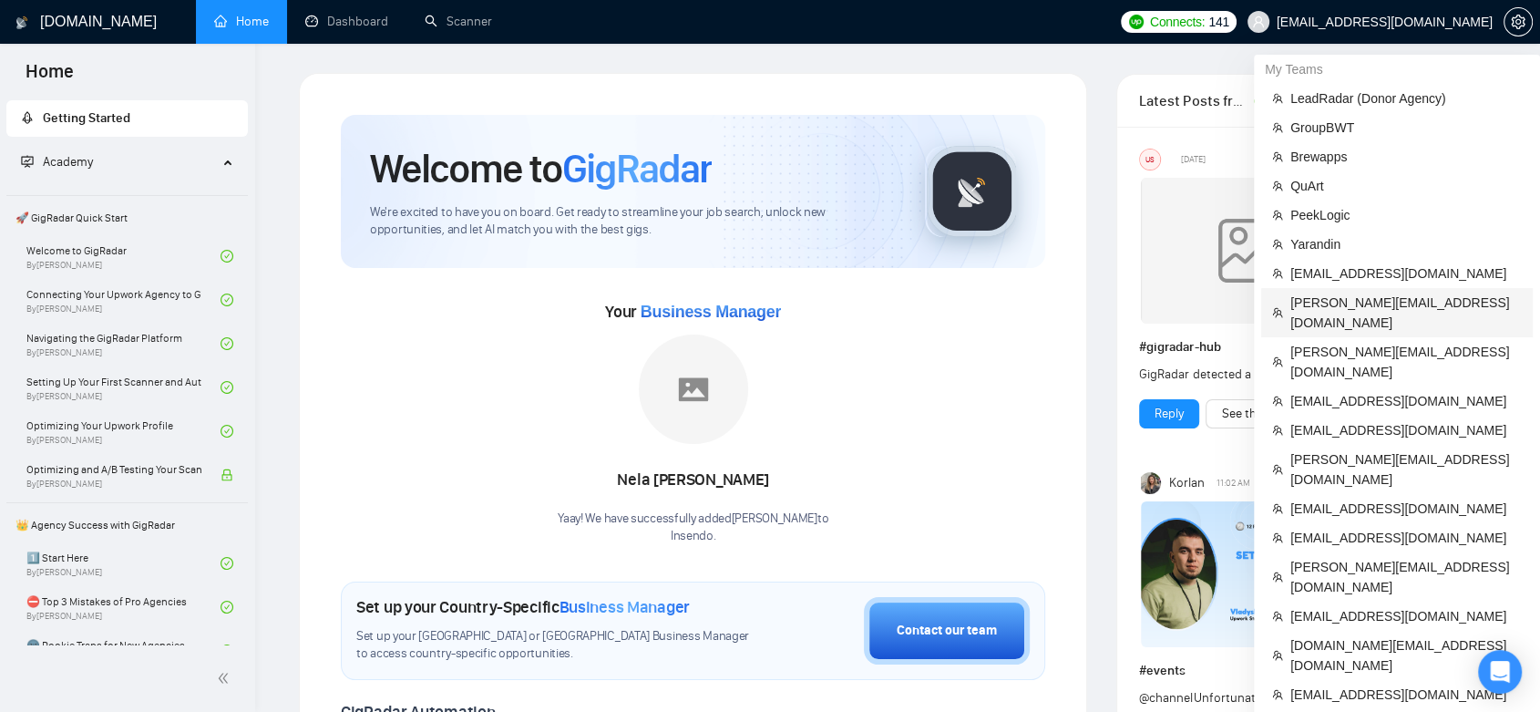
click at [1318, 297] on span "[PERSON_NAME][EMAIL_ADDRESS][DOMAIN_NAME]" at bounding box center [1407, 313] width 232 height 40
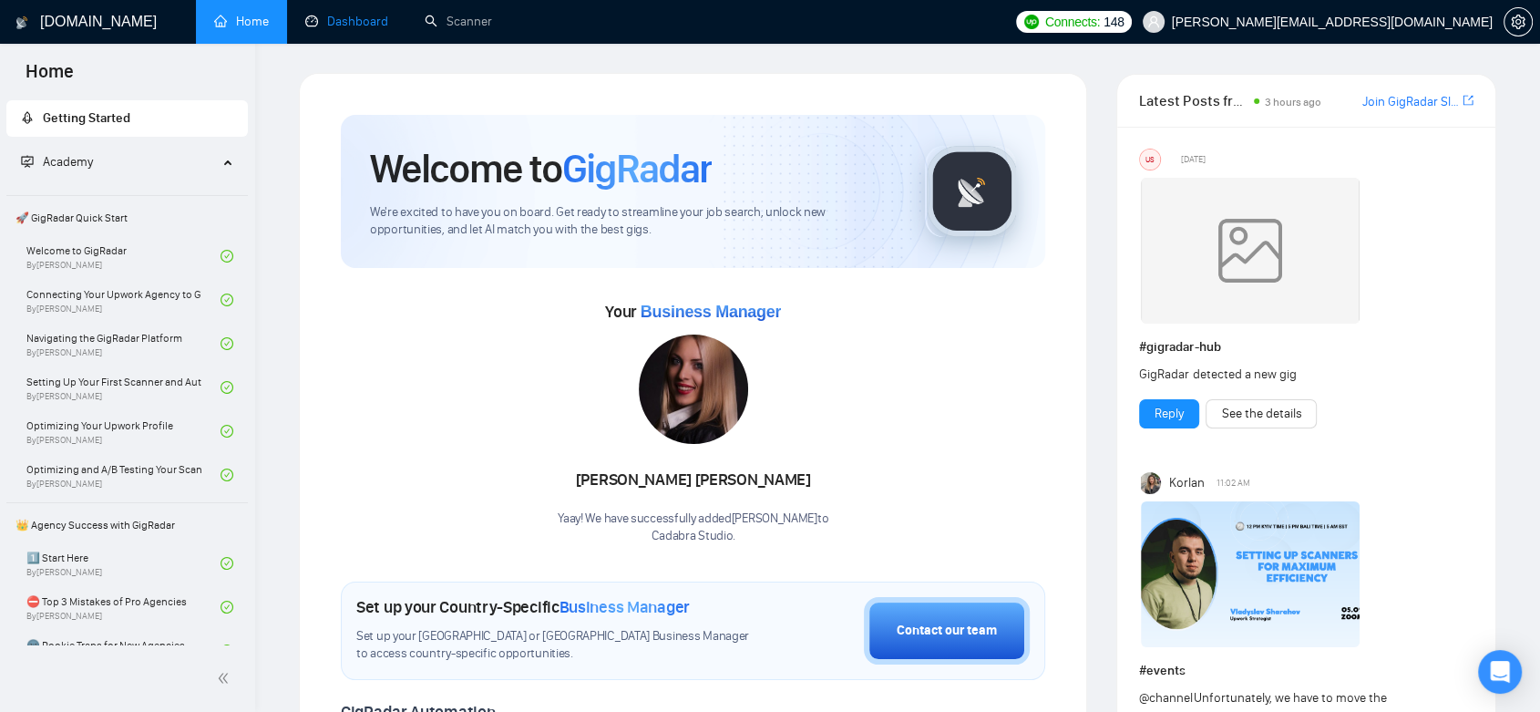
click at [349, 25] on link "Dashboard" at bounding box center [346, 21] width 83 height 15
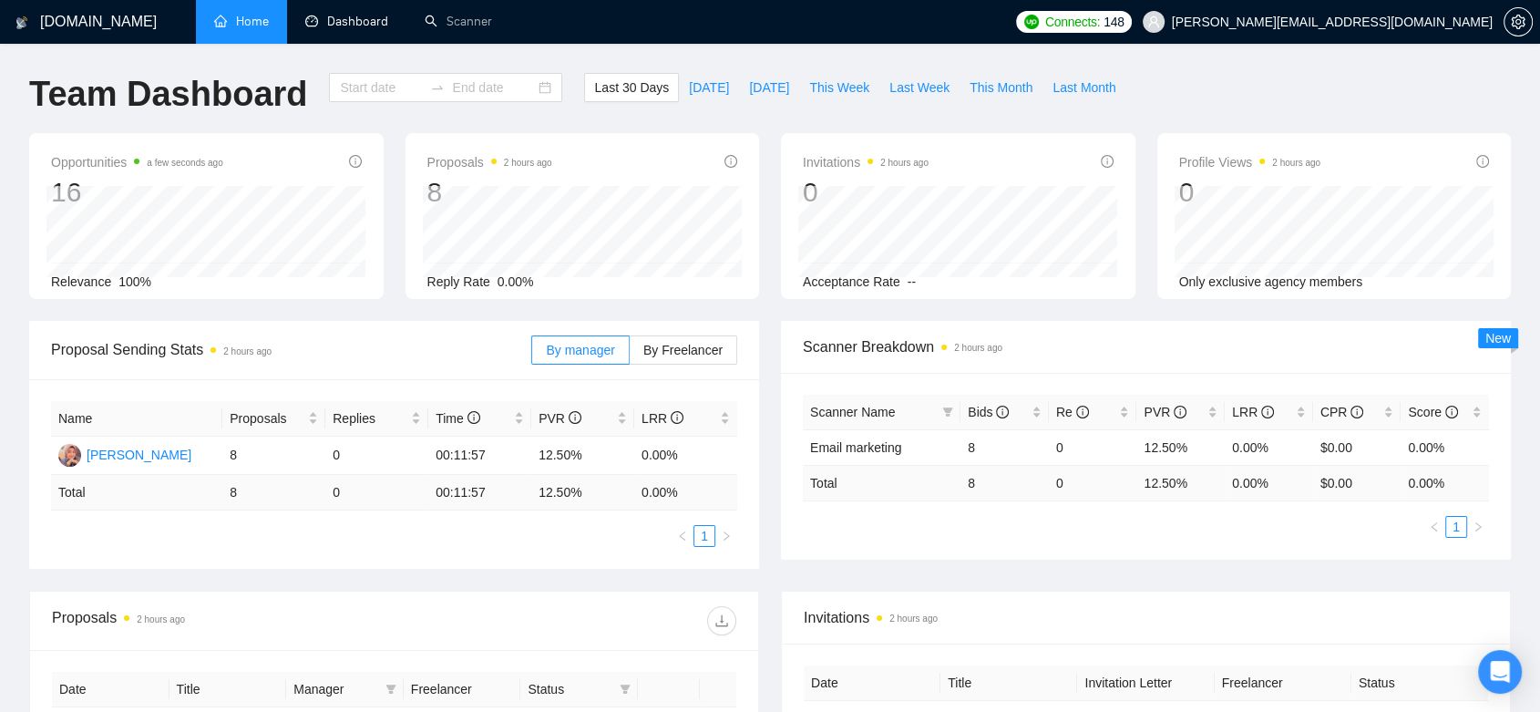
type input "[DATE]"
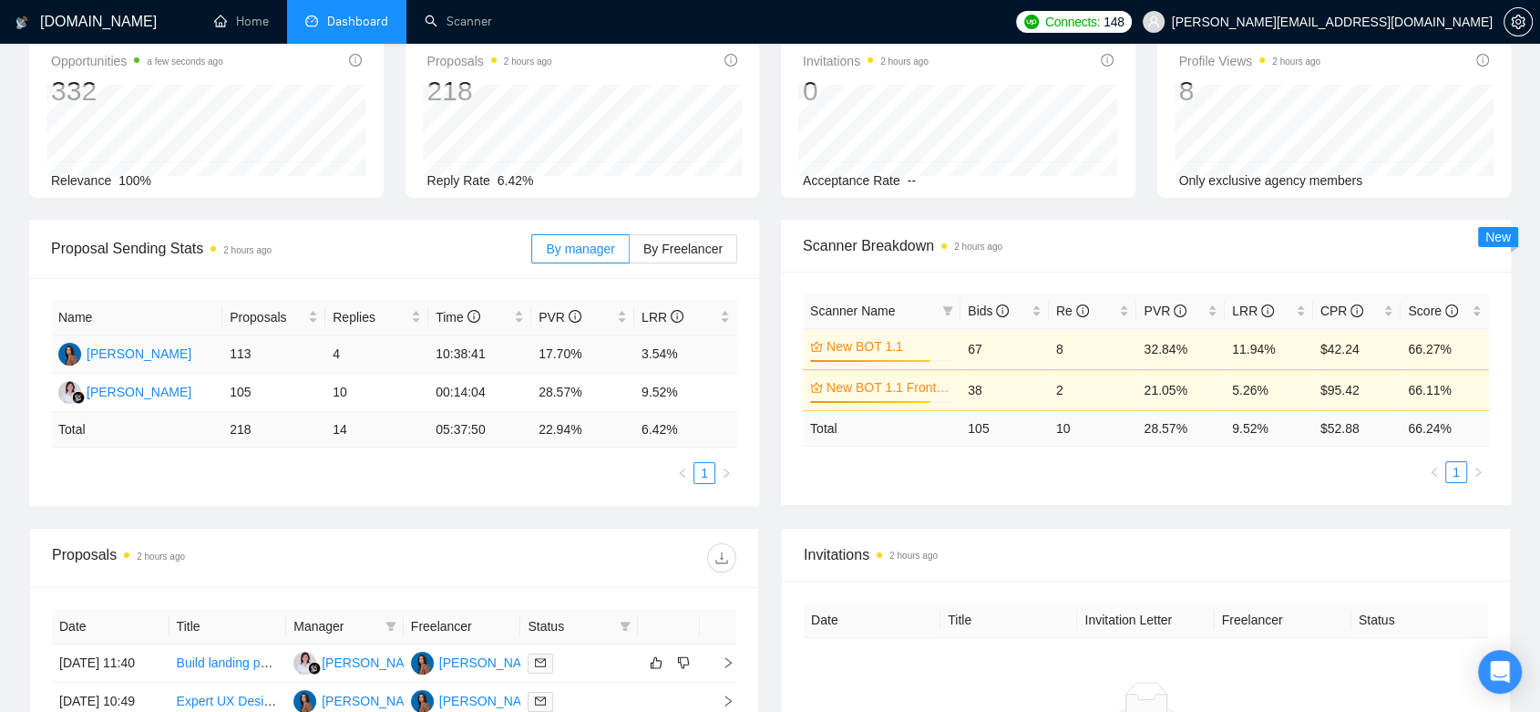
scroll to position [304, 0]
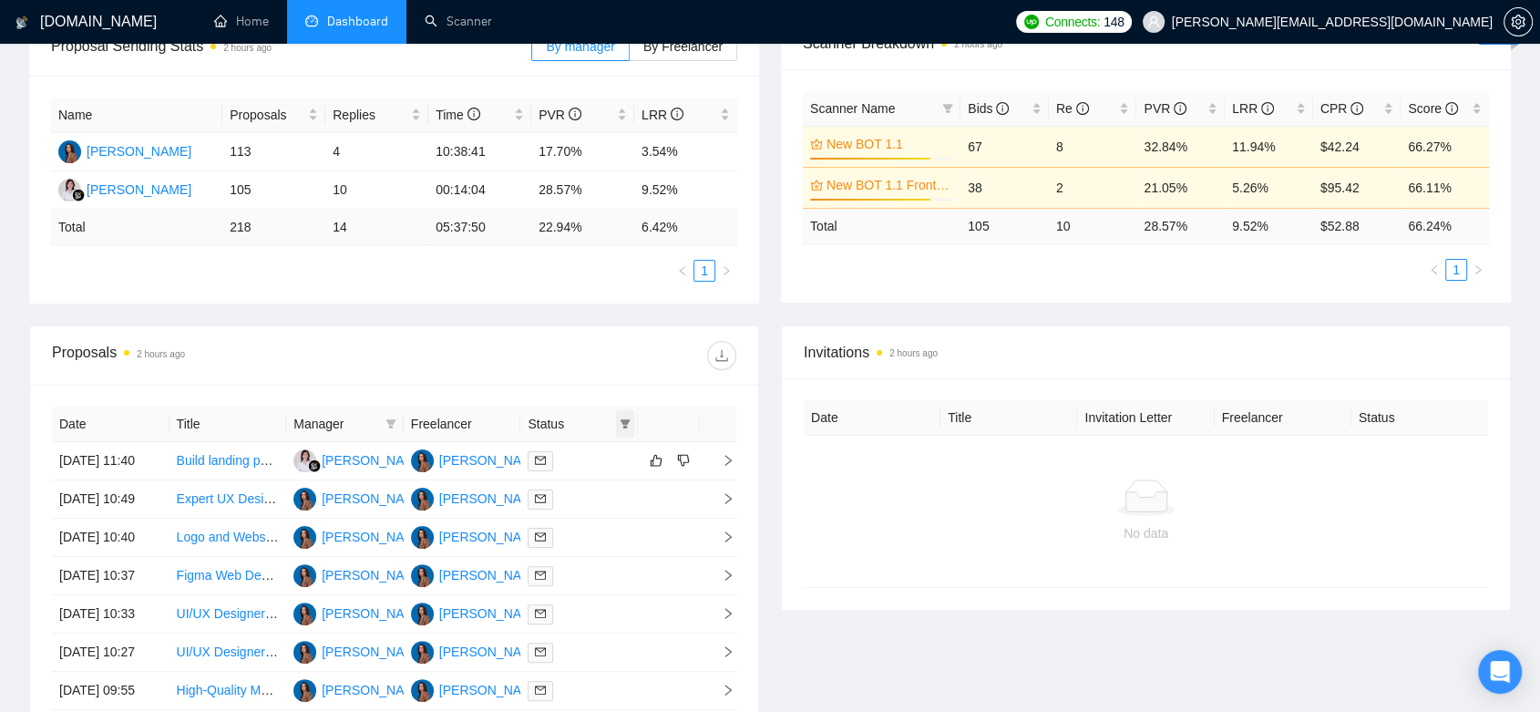
click at [627, 422] on icon "filter" at bounding box center [625, 423] width 11 height 11
click at [549, 462] on input "checkbox" at bounding box center [543, 457] width 15 height 15
checkbox input "true"
click at [619, 530] on span "OK" at bounding box center [611, 524] width 18 height 20
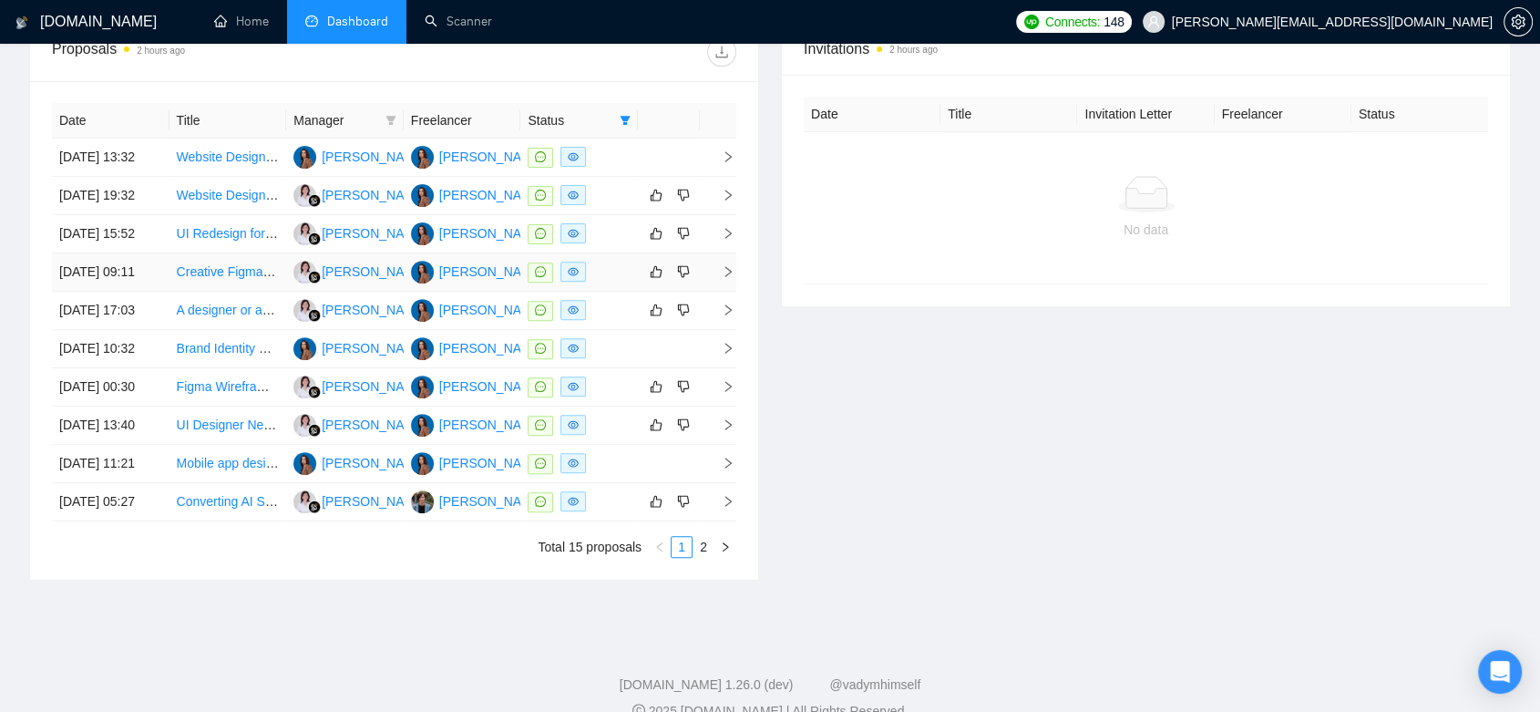
scroll to position [808, 0]
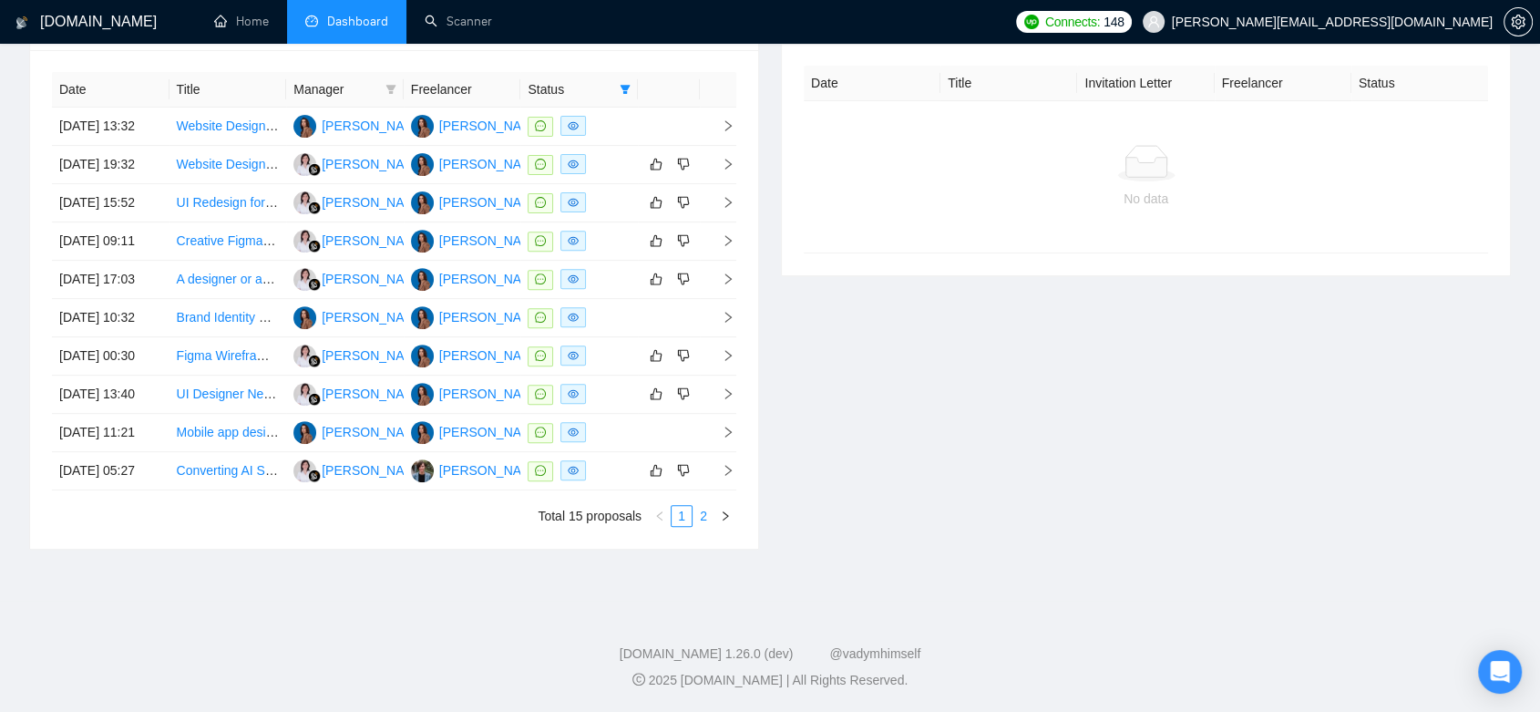
click at [698, 515] on link "2" at bounding box center [704, 516] width 20 height 20
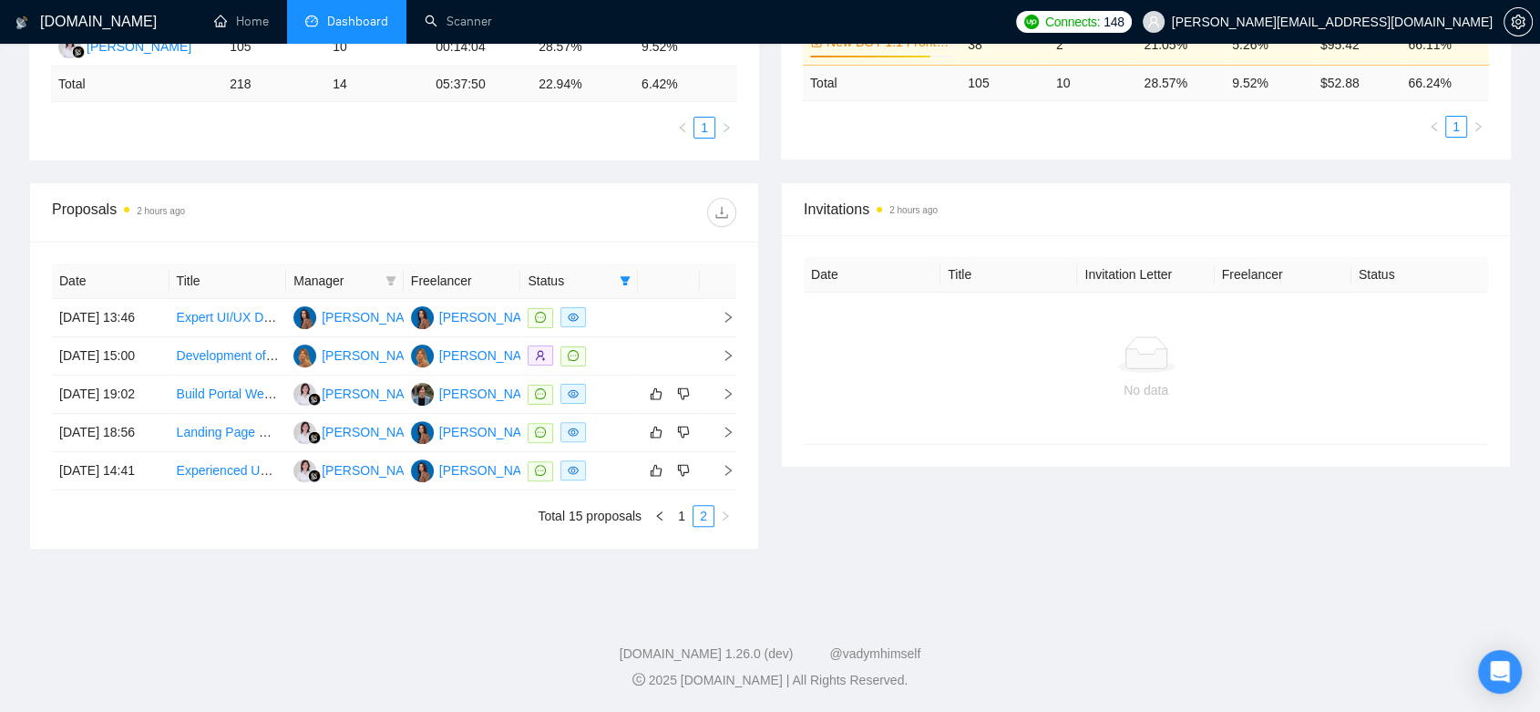
scroll to position [531, 0]
click at [677, 516] on link "1" at bounding box center [682, 516] width 20 height 20
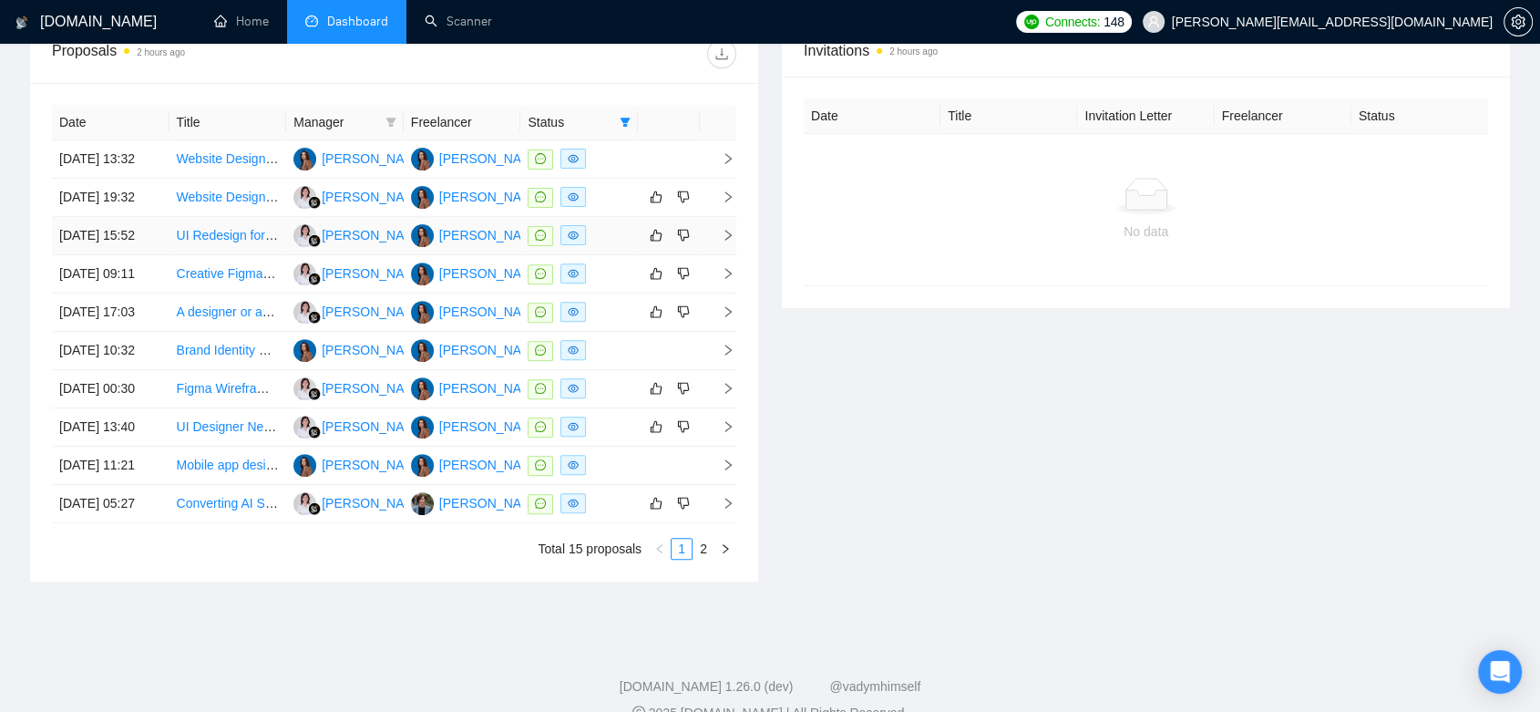
scroll to position [0, 0]
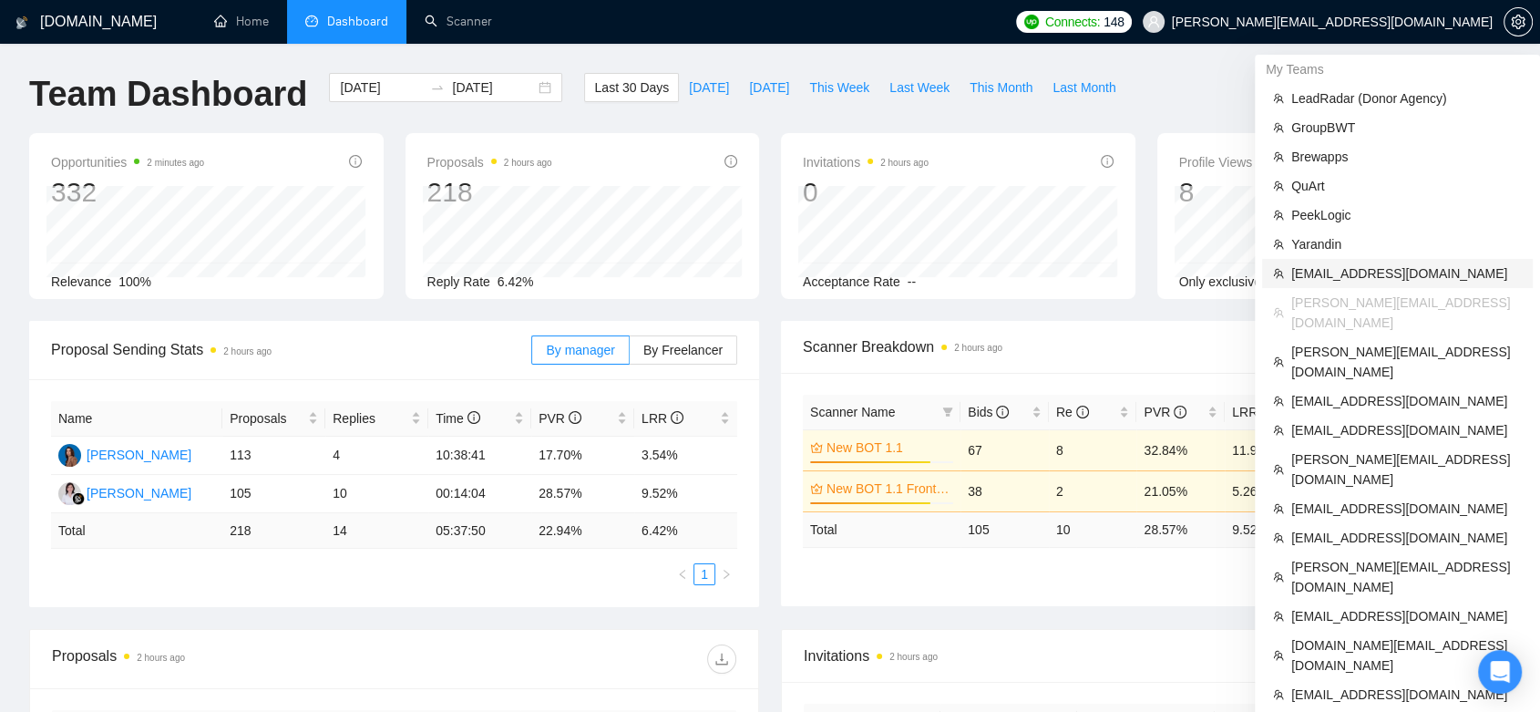
click at [1420, 273] on span "[EMAIL_ADDRESS][DOMAIN_NAME]" at bounding box center [1407, 273] width 231 height 20
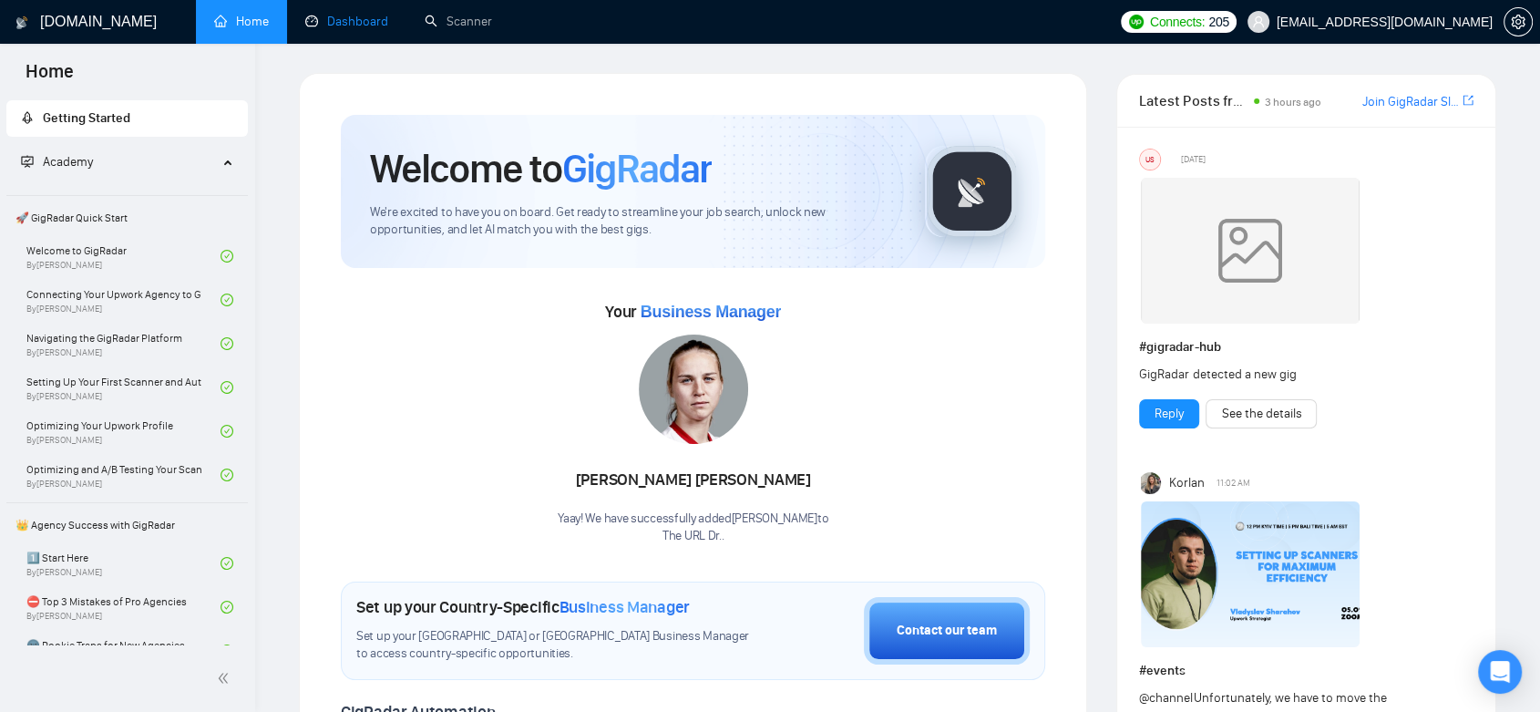
click at [388, 17] on link "Dashboard" at bounding box center [346, 21] width 83 height 15
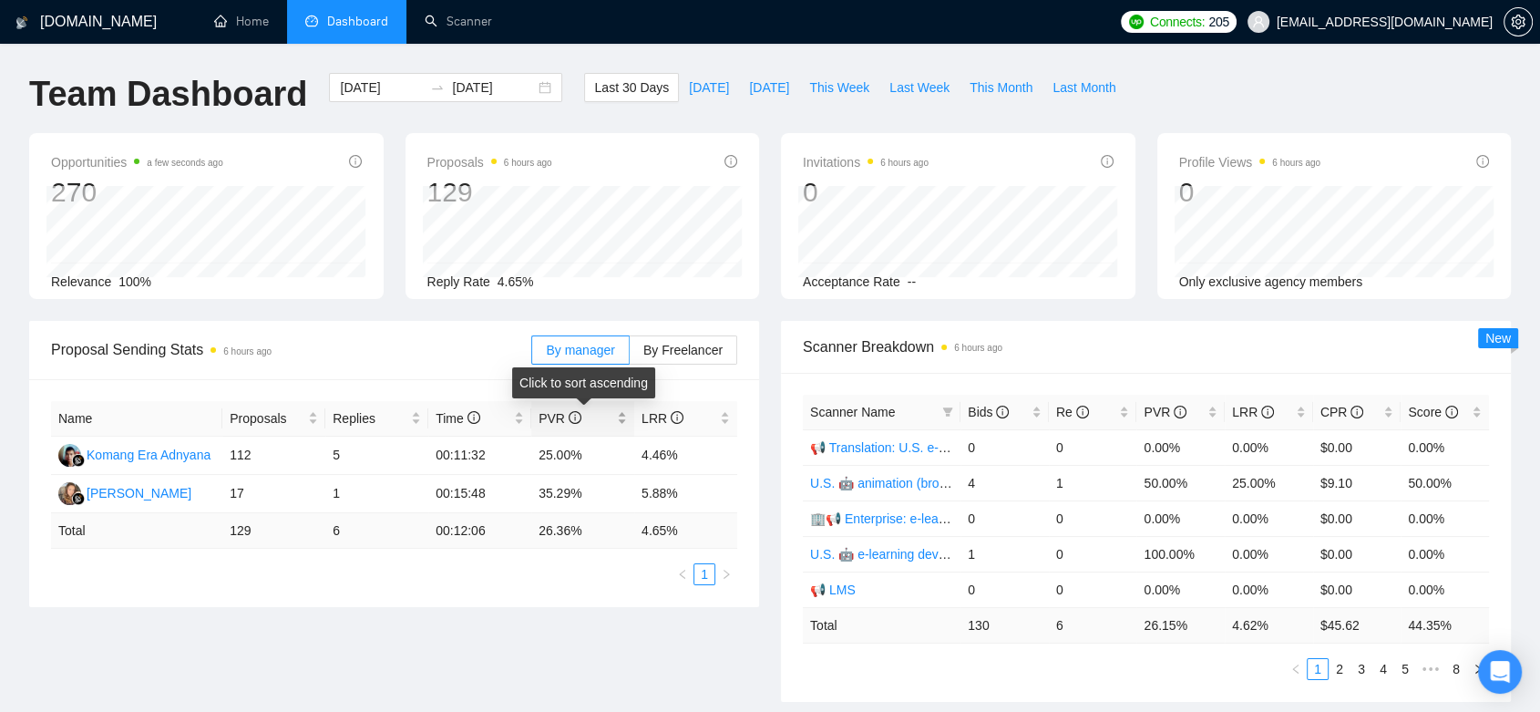
scroll to position [405, 0]
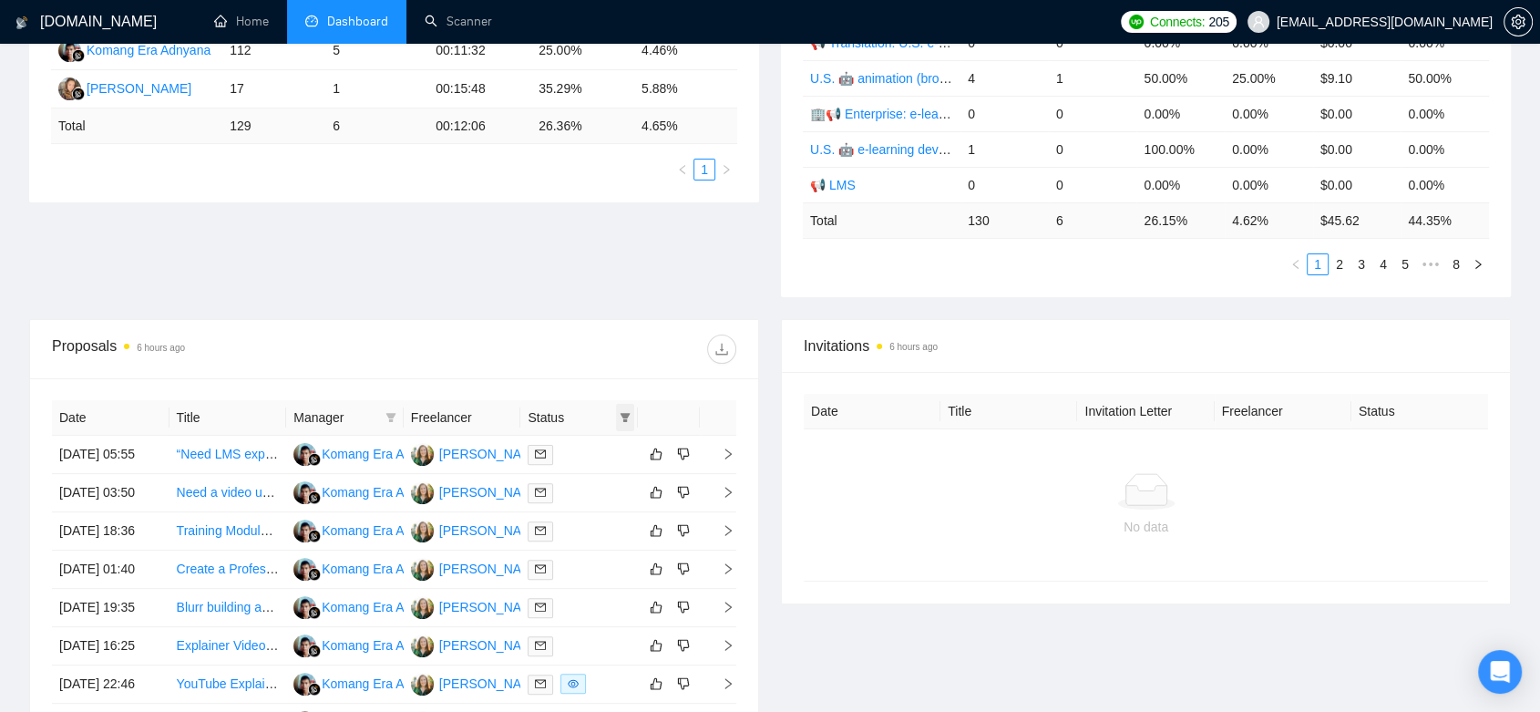
click at [620, 421] on span at bounding box center [625, 417] width 18 height 27
click at [542, 447] on input "checkbox" at bounding box center [543, 451] width 15 height 15
checkbox input "true"
click at [613, 515] on span "OK" at bounding box center [611, 518] width 18 height 20
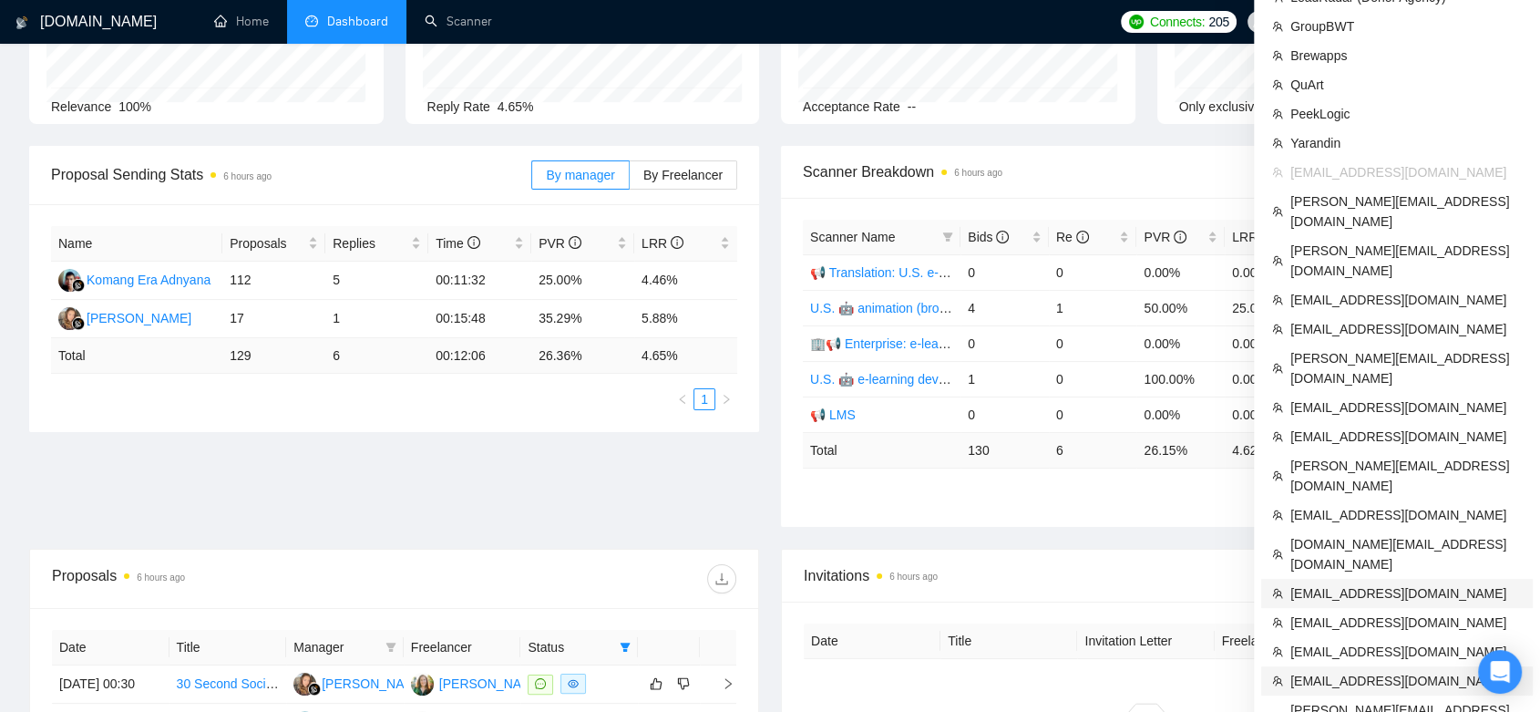
scroll to position [276, 0]
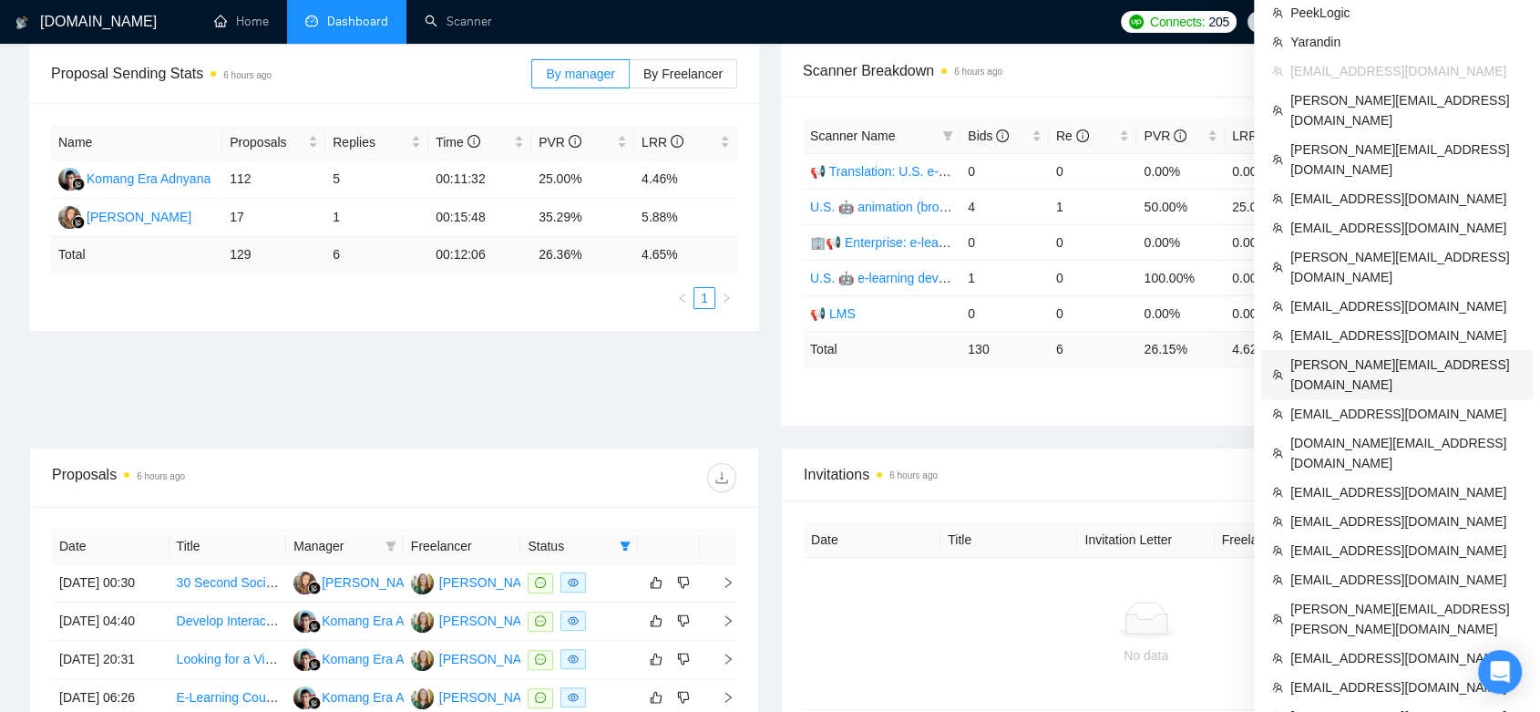
click at [1368, 355] on span "[PERSON_NAME][EMAIL_ADDRESS][DOMAIN_NAME]" at bounding box center [1407, 375] width 232 height 40
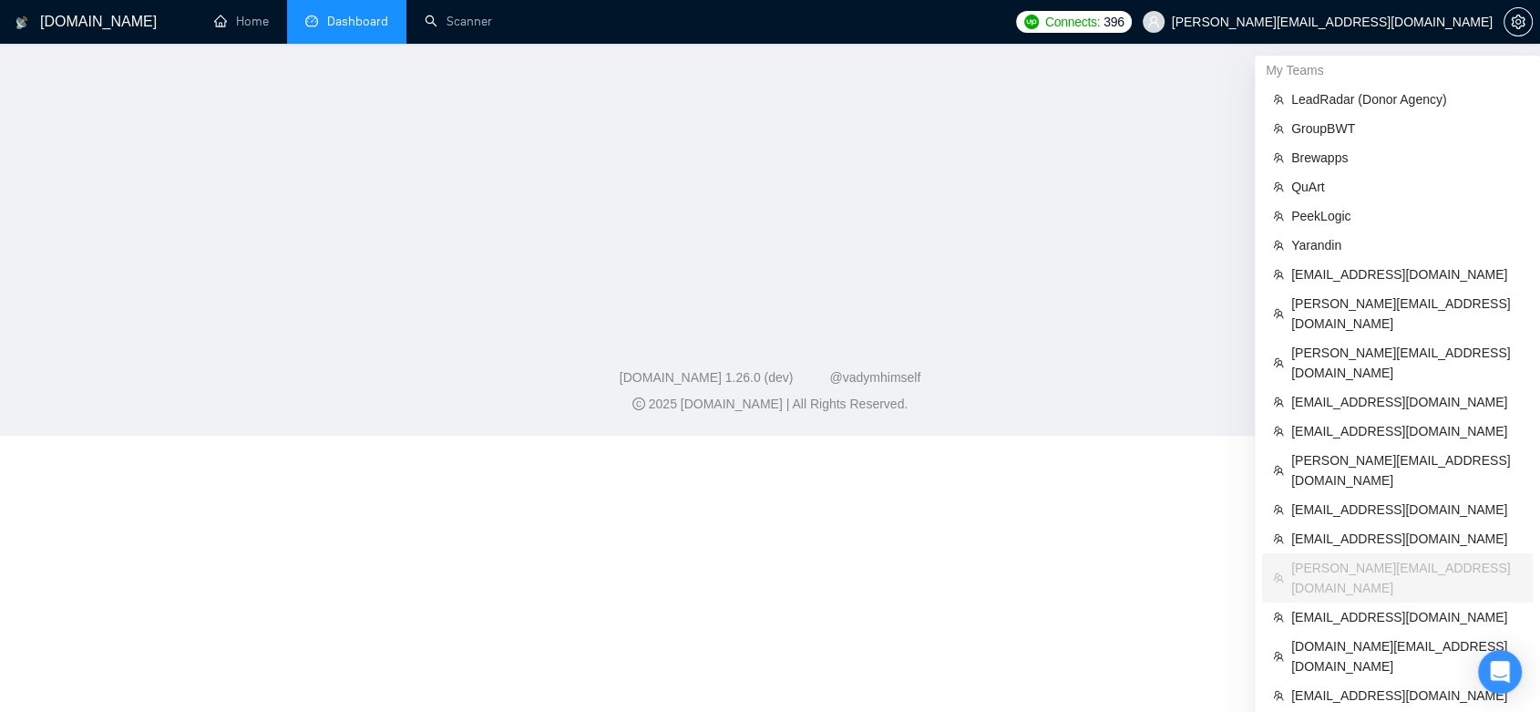
scroll to position [531, 0]
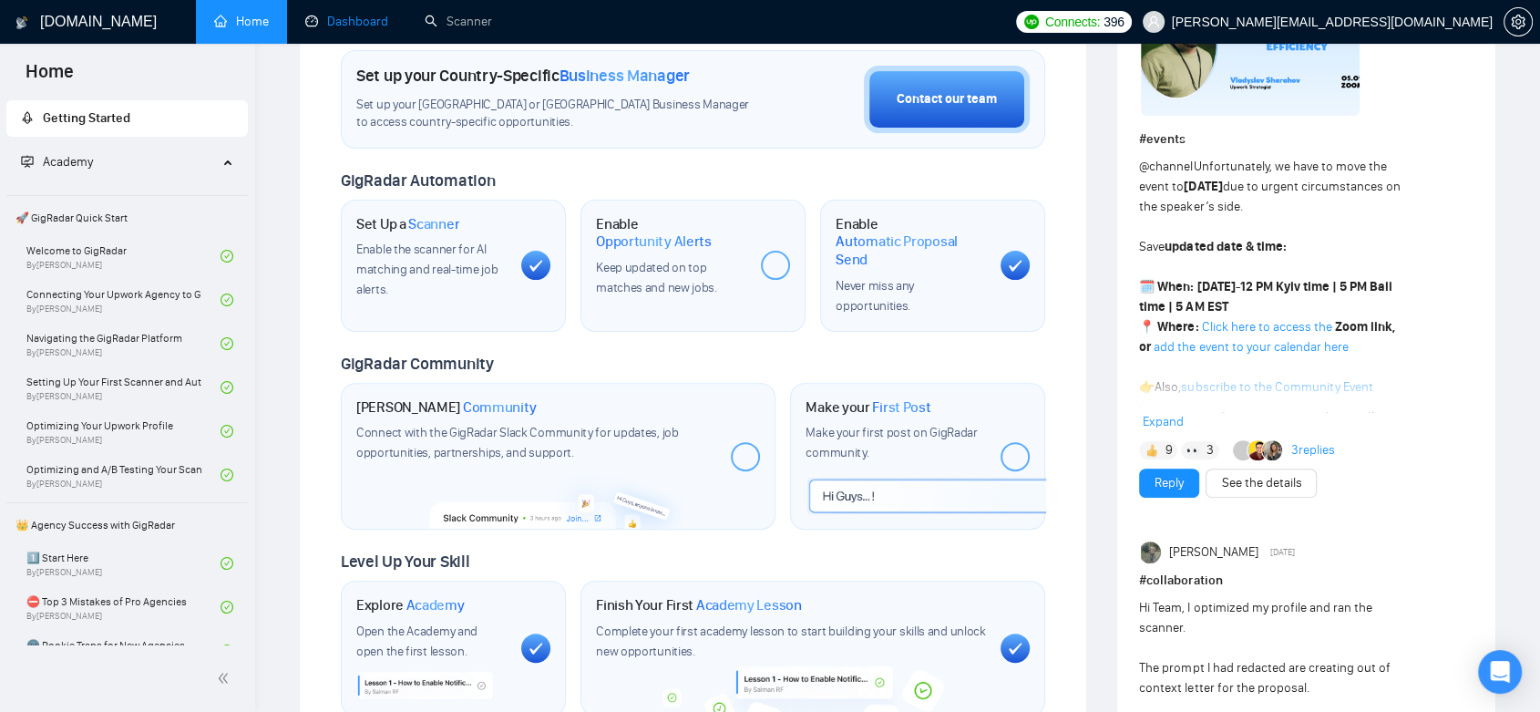
click at [343, 28] on link "Dashboard" at bounding box center [346, 21] width 83 height 15
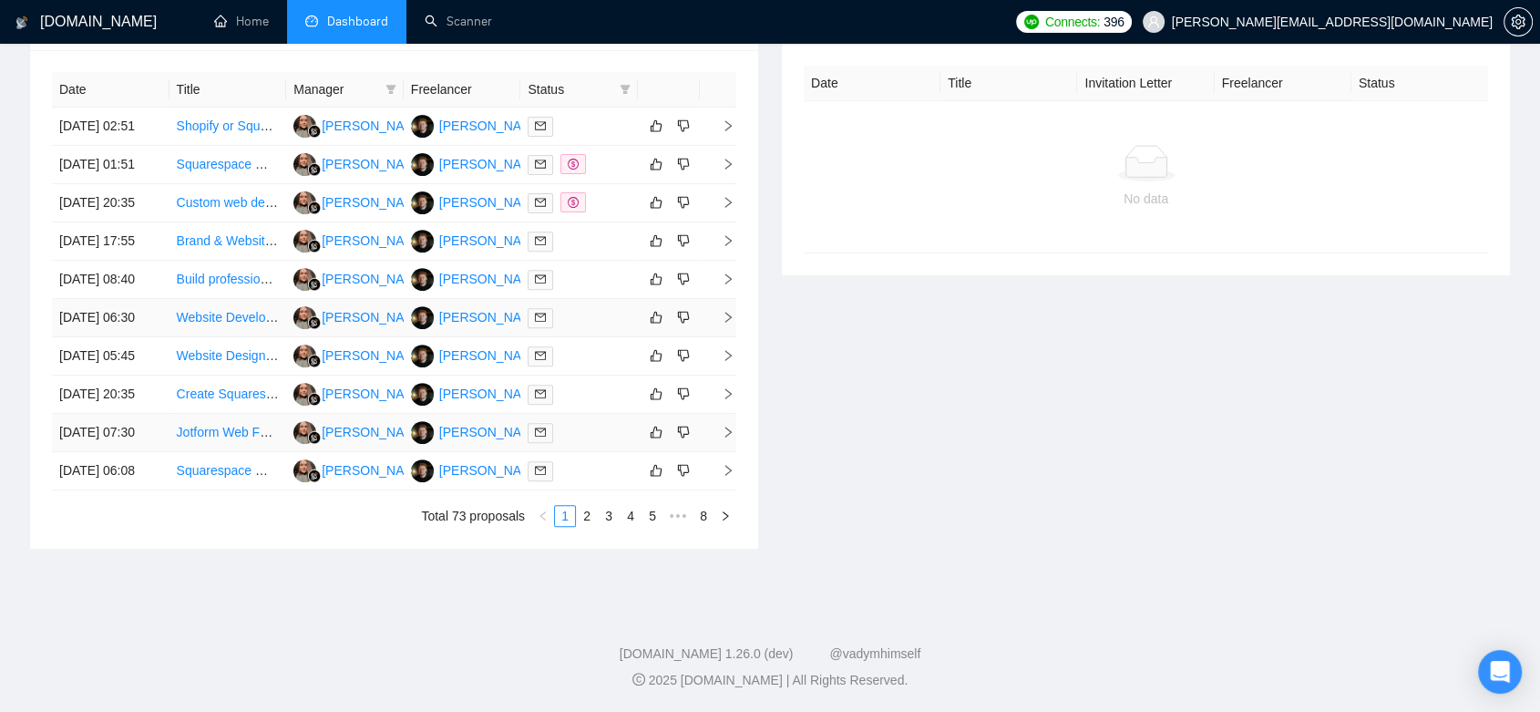
scroll to position [385, 0]
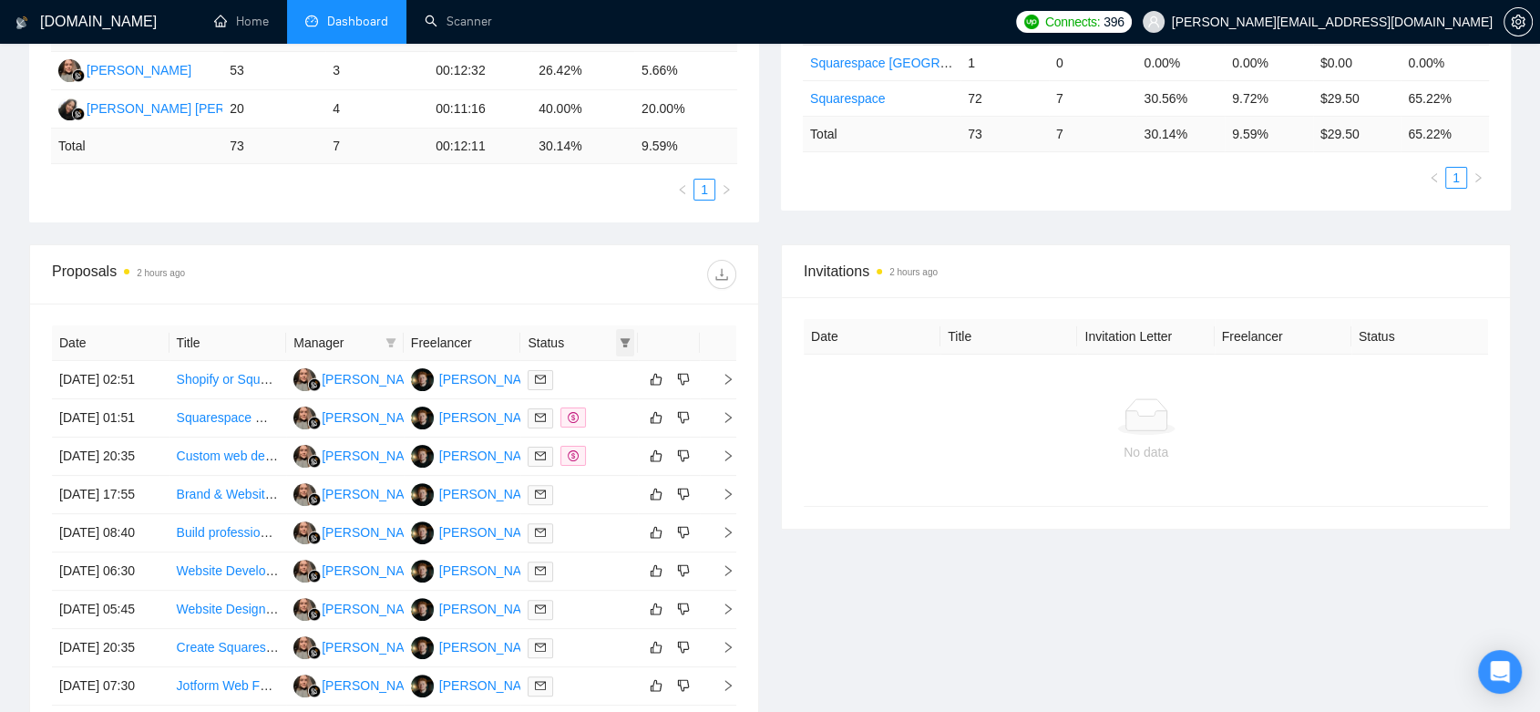
click at [629, 345] on icon "filter" at bounding box center [625, 342] width 11 height 11
click at [562, 381] on span "Chat" at bounding box center [568, 377] width 35 height 15
checkbox input "true"
click at [617, 458] on div "Reset OK" at bounding box center [579, 443] width 109 height 36
click at [616, 449] on span "OK" at bounding box center [611, 443] width 18 height 20
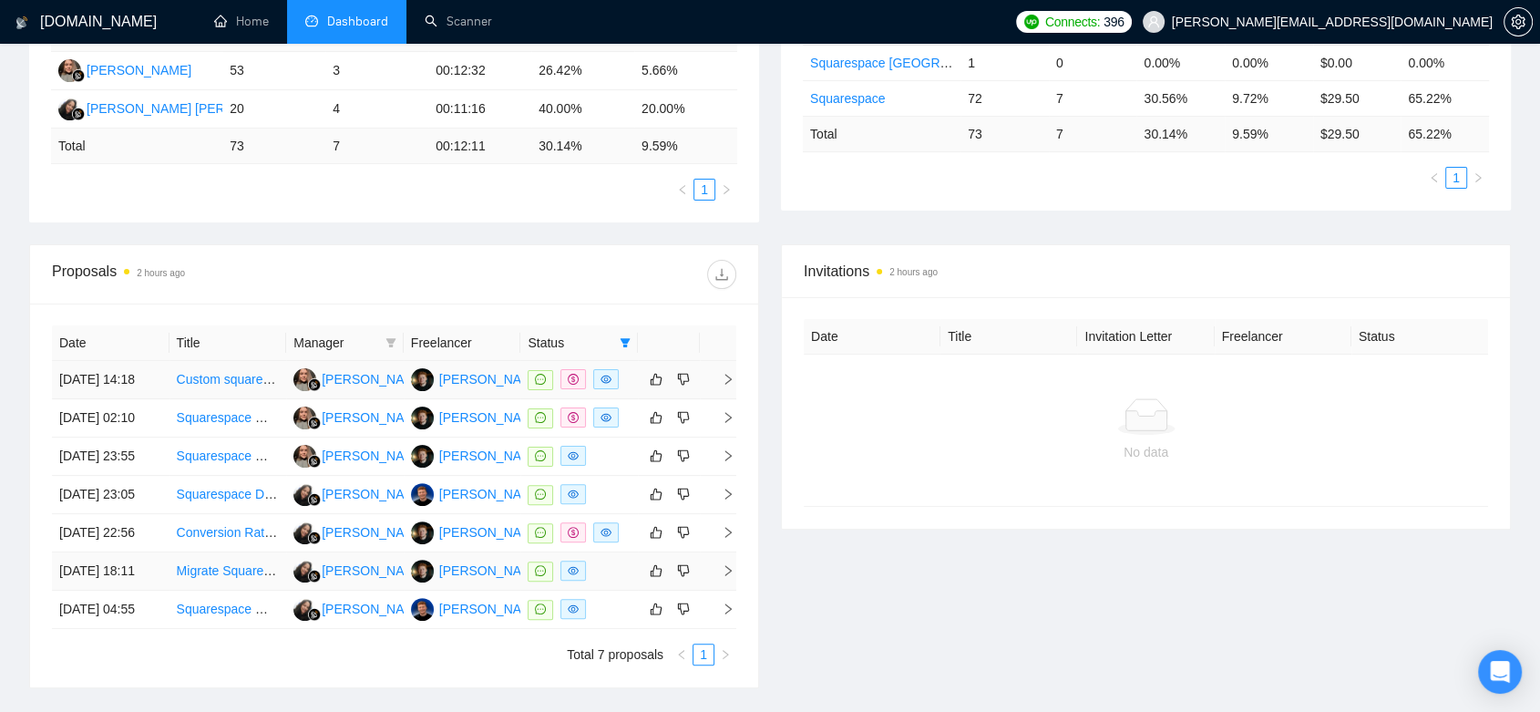
scroll to position [642, 0]
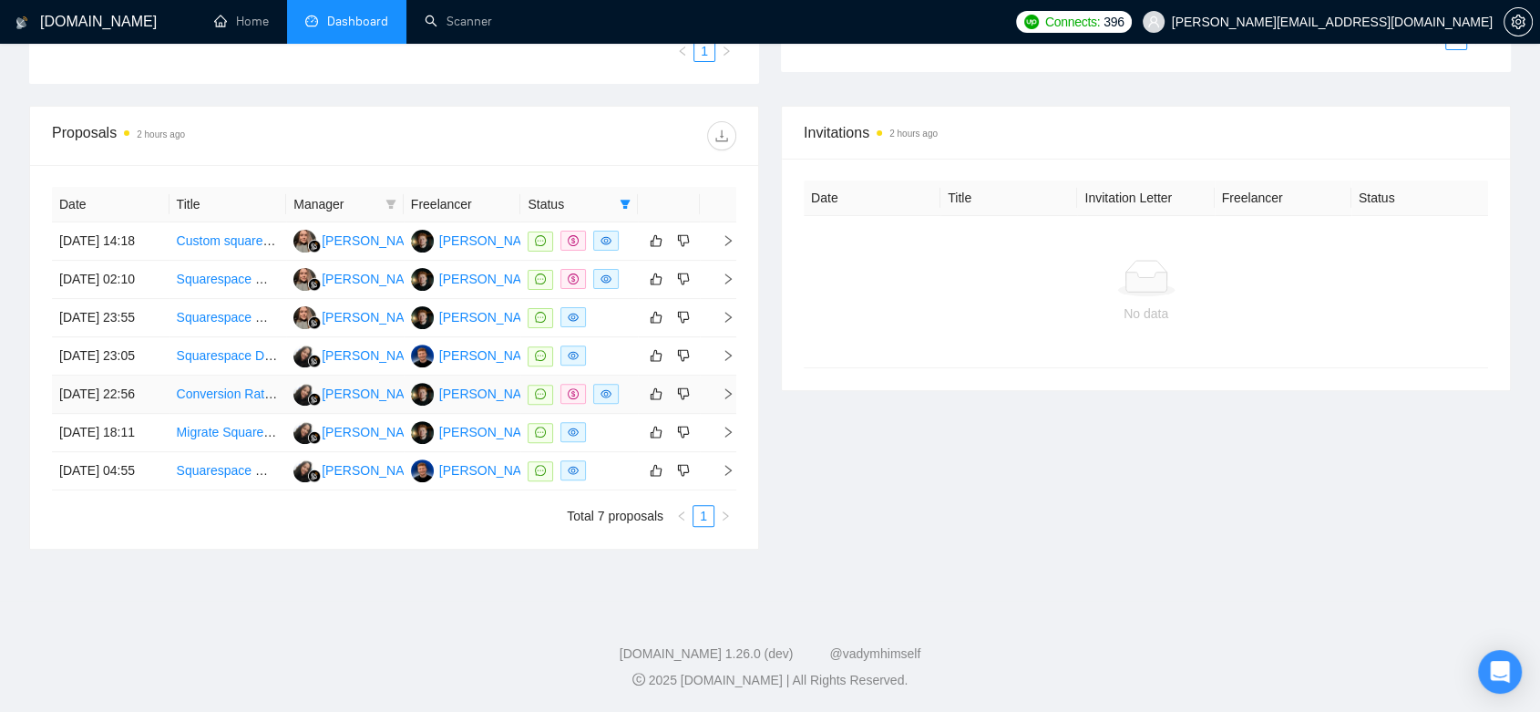
click at [257, 376] on td "Conversion Rate Optimization Expert | Landing Page" at bounding box center [229, 395] width 118 height 38
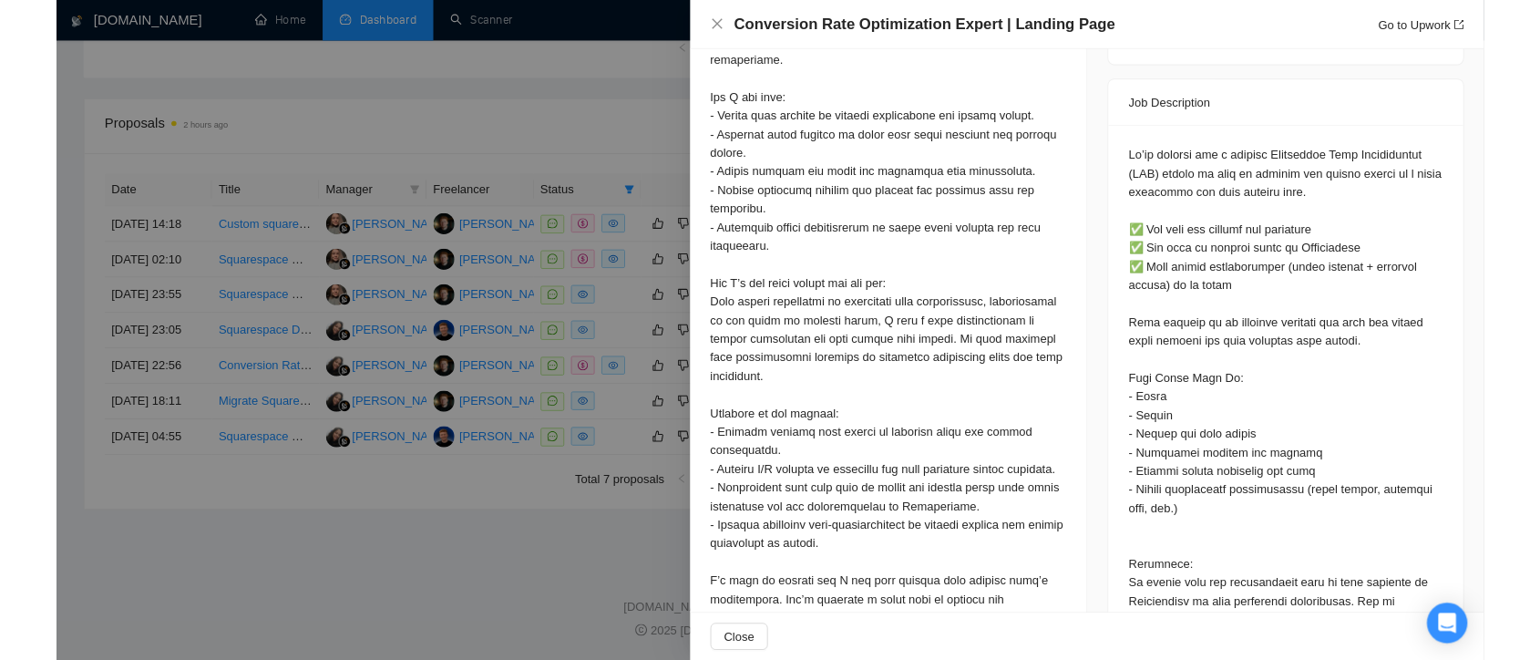
scroll to position [809, 0]
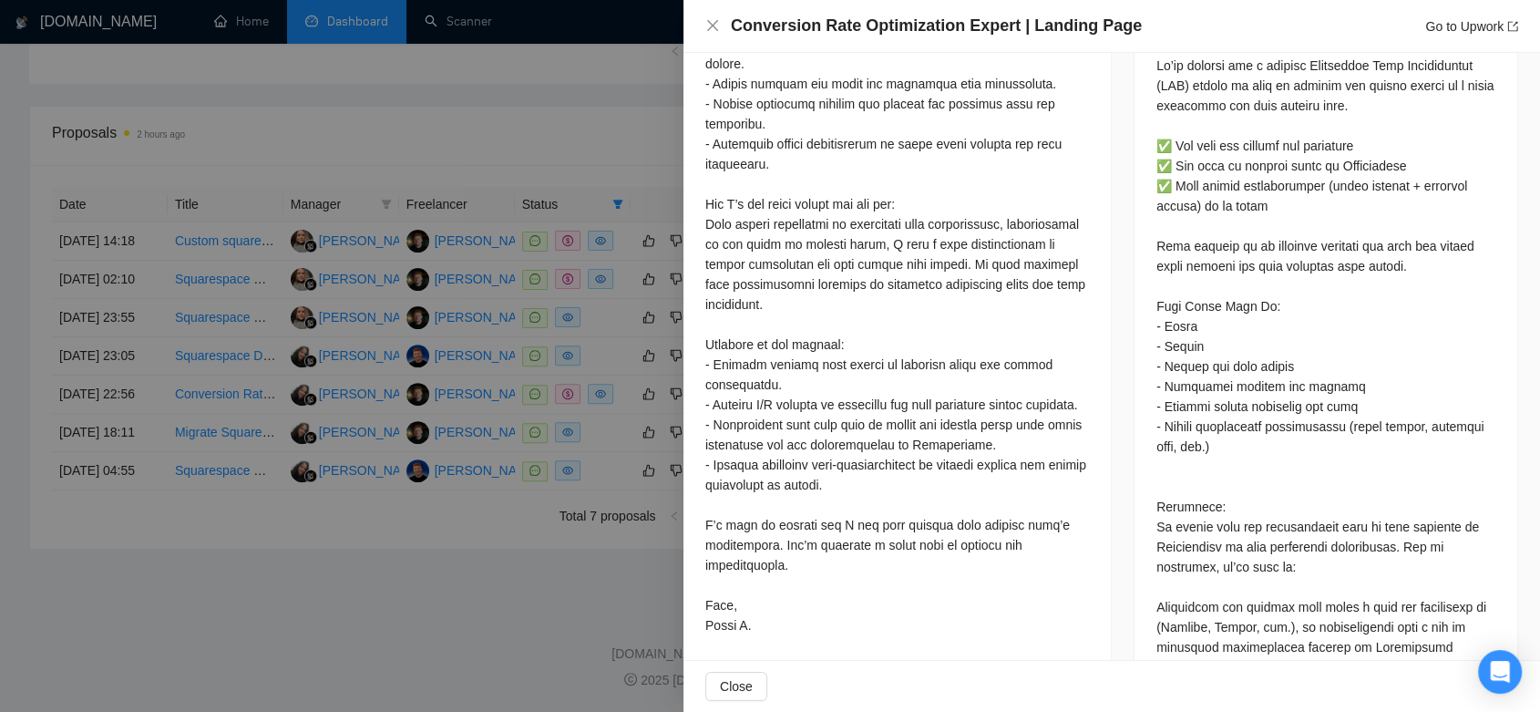
click at [516, 571] on div at bounding box center [770, 356] width 1540 height 712
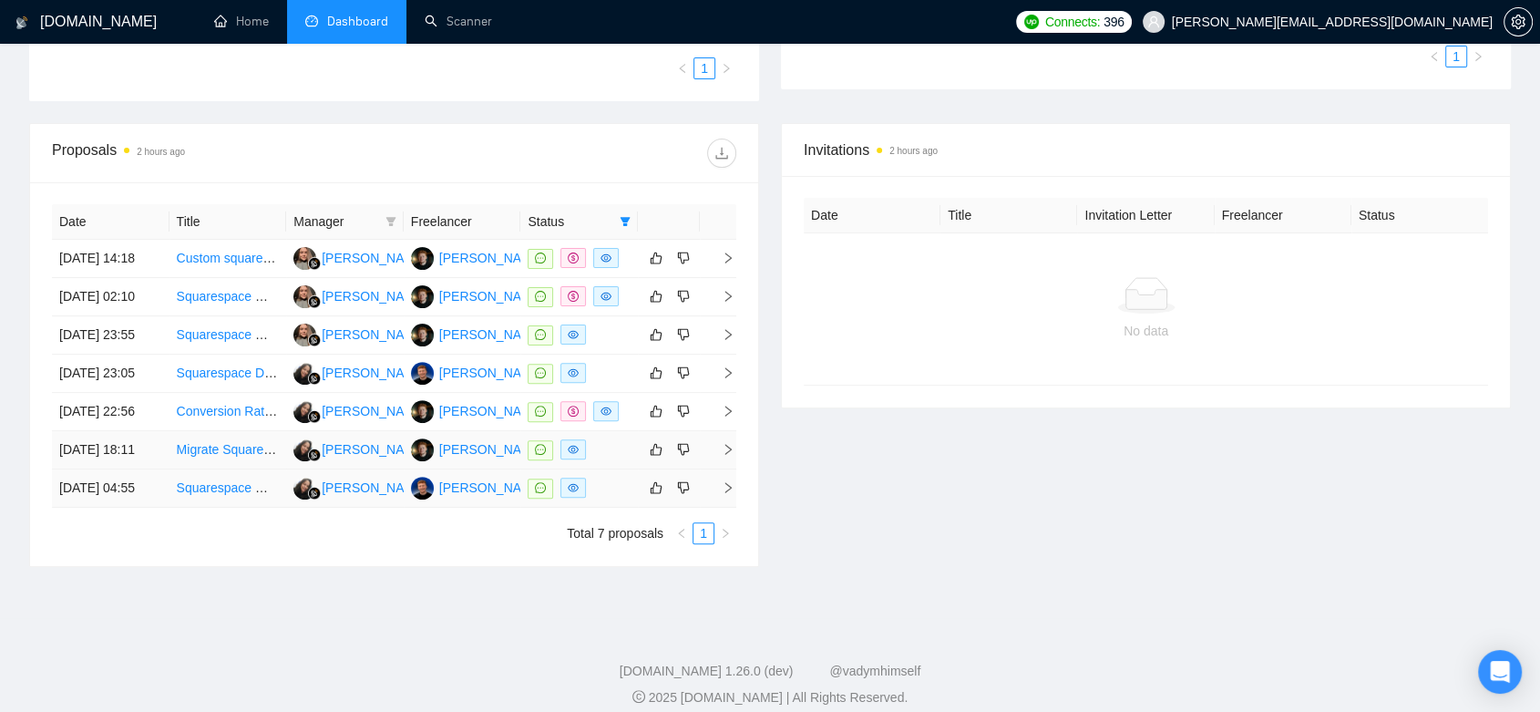
scroll to position [607, 0]
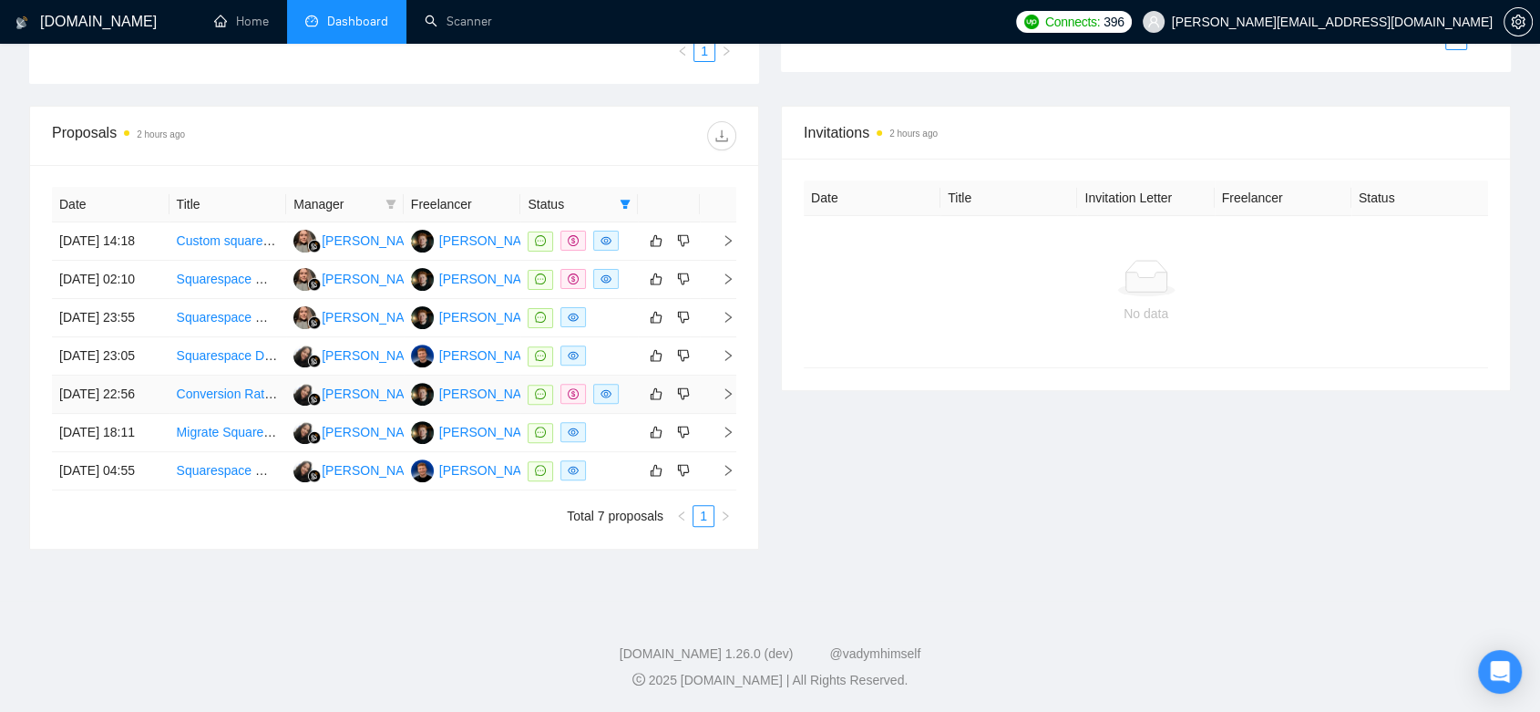
click at [242, 396] on td "Conversion Rate Optimization Expert | Landing Page" at bounding box center [229, 395] width 118 height 38
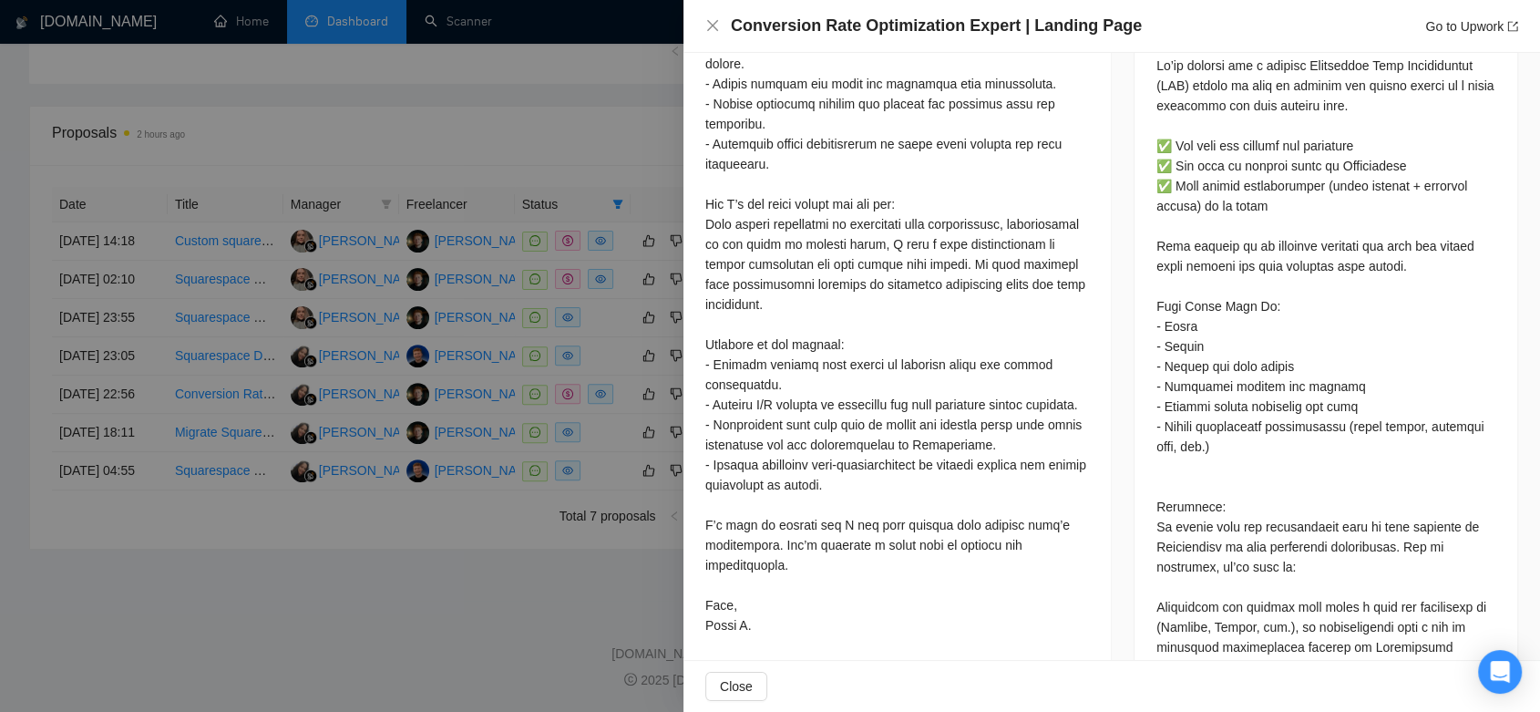
click at [458, 613] on div at bounding box center [770, 356] width 1540 height 712
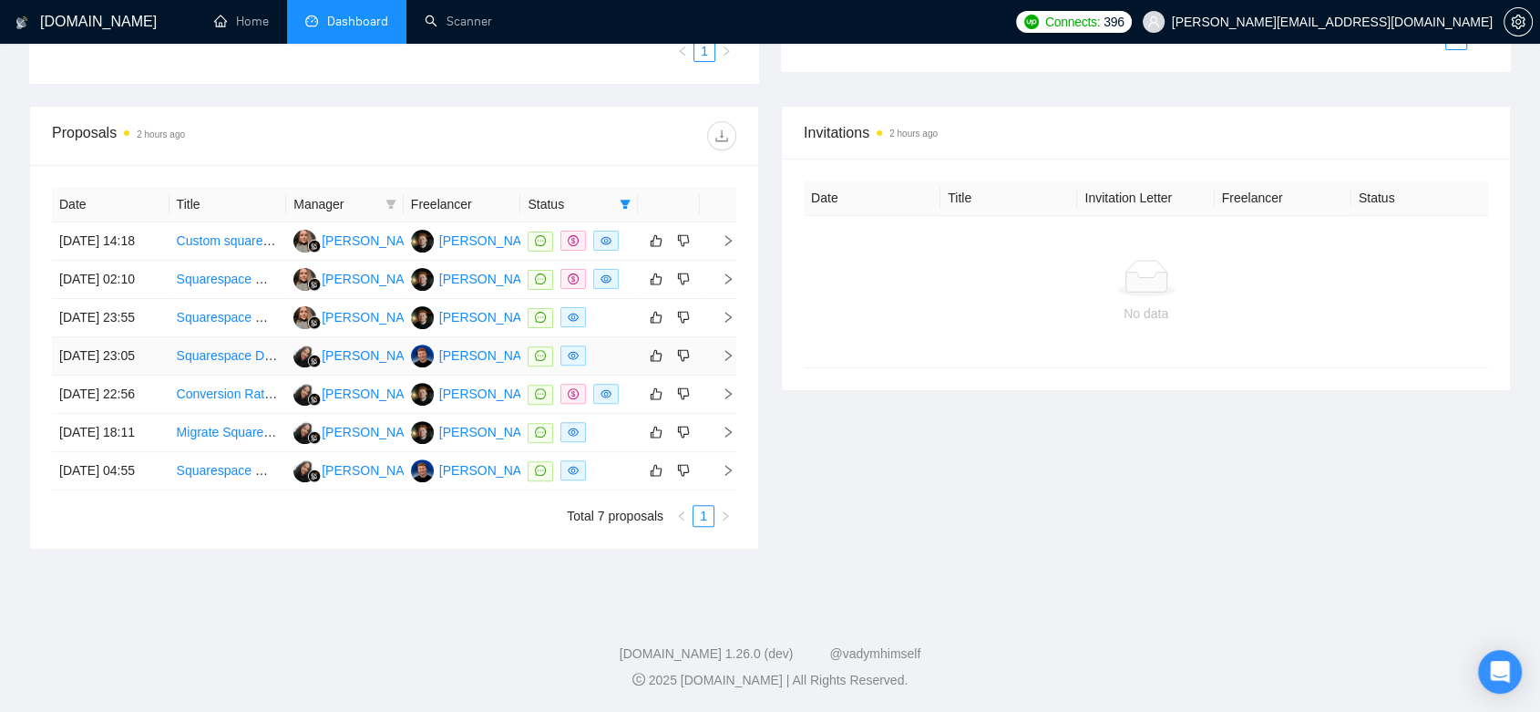
click at [277, 347] on td "Squarespace Designer Needed – Quick Turnaround" at bounding box center [229, 356] width 118 height 38
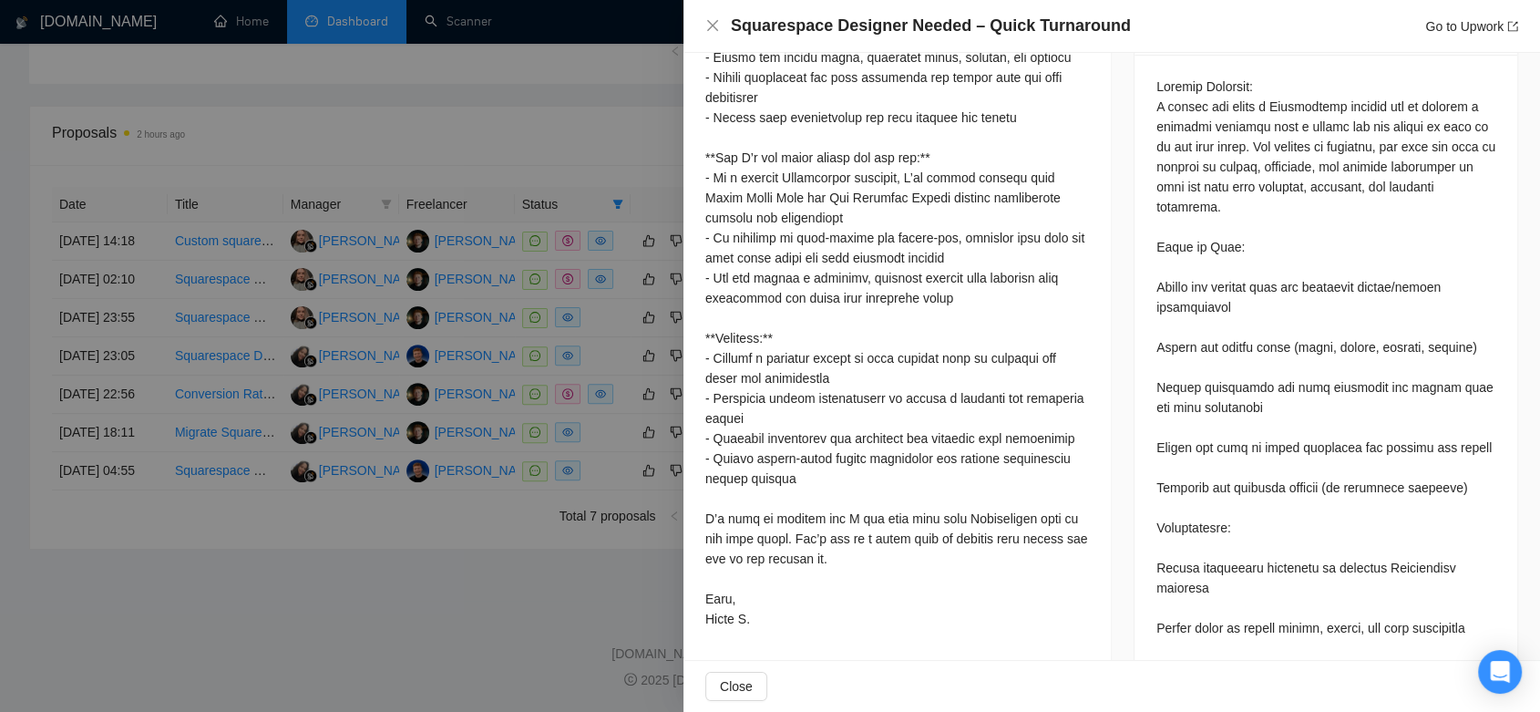
click at [265, 623] on div at bounding box center [770, 356] width 1540 height 712
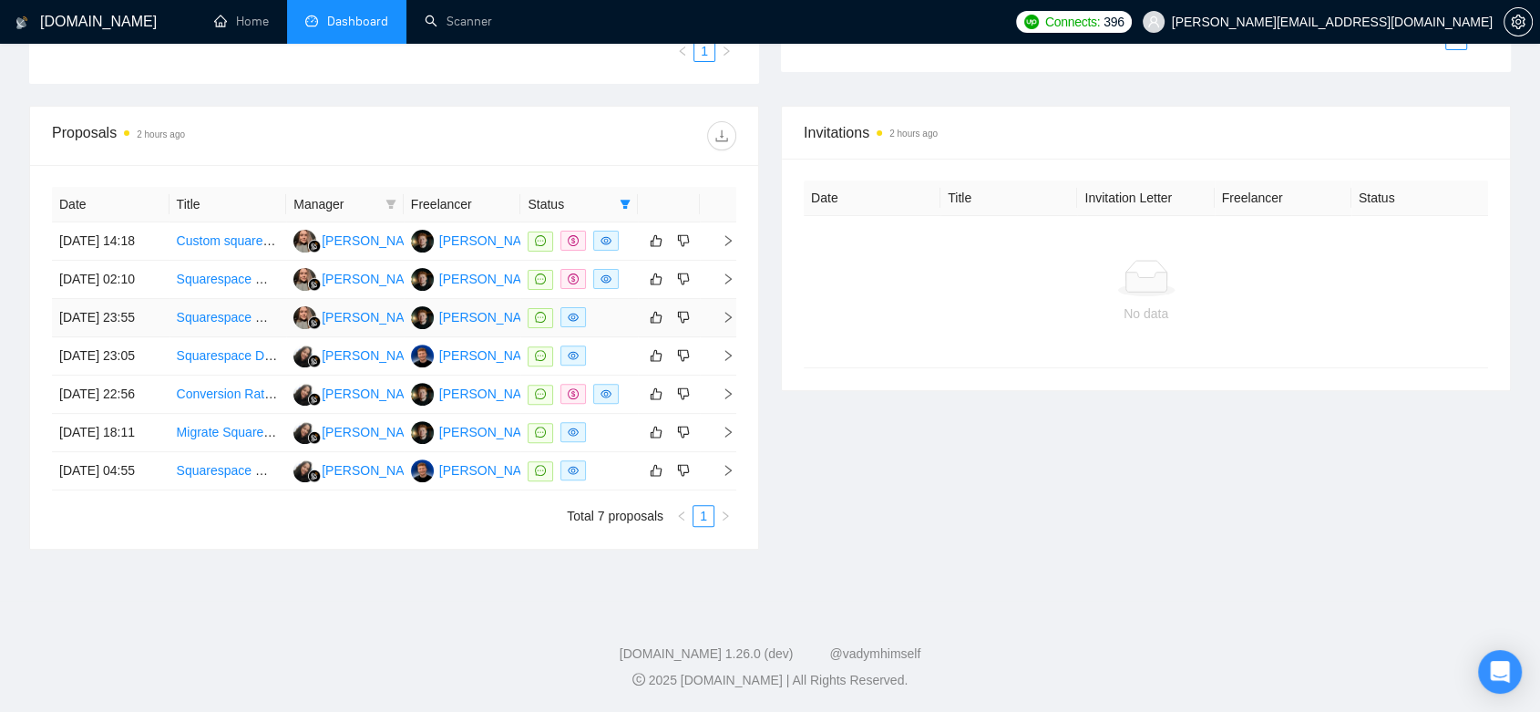
click at [252, 299] on td "Squarespace Website Redesign & Conversion Optimization (New Branding)" at bounding box center [229, 318] width 118 height 38
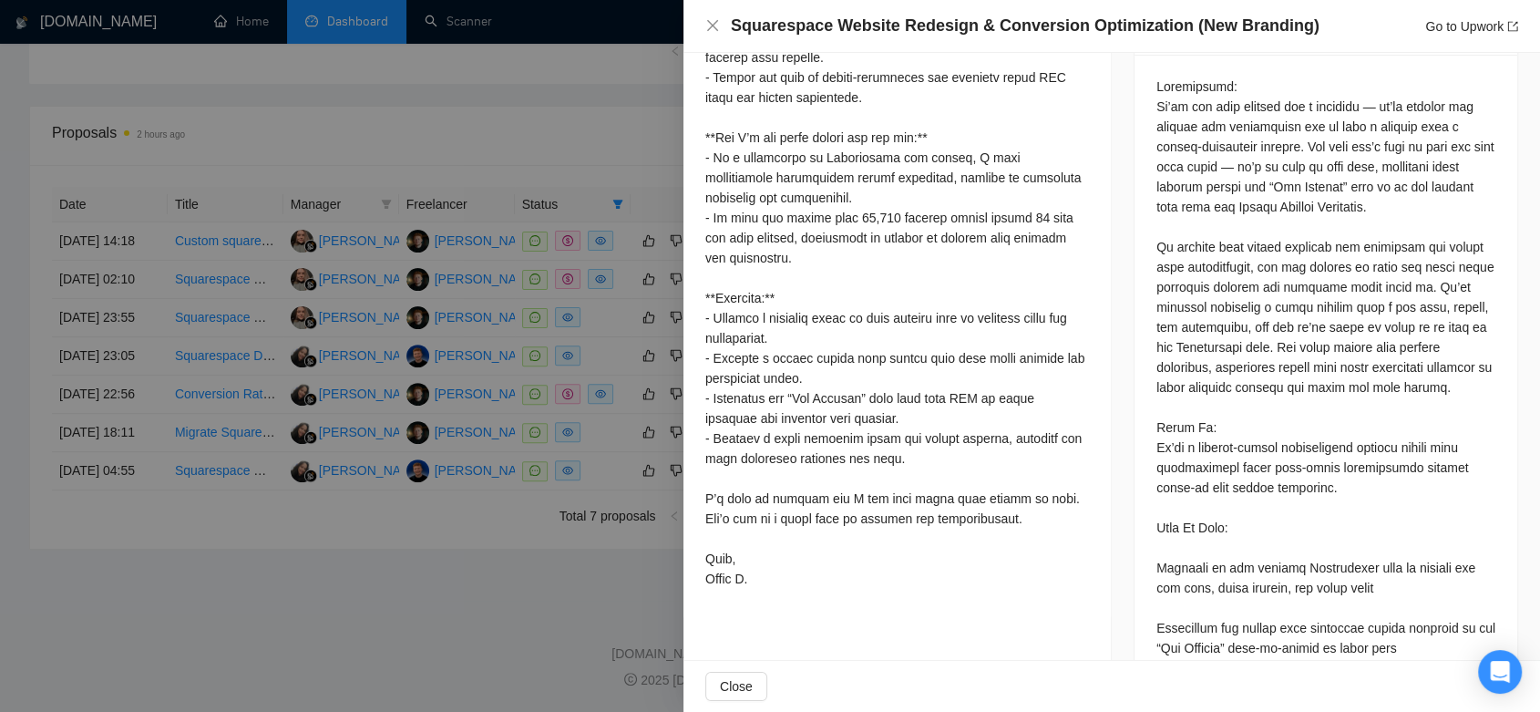
click at [255, 239] on div at bounding box center [770, 356] width 1540 height 712
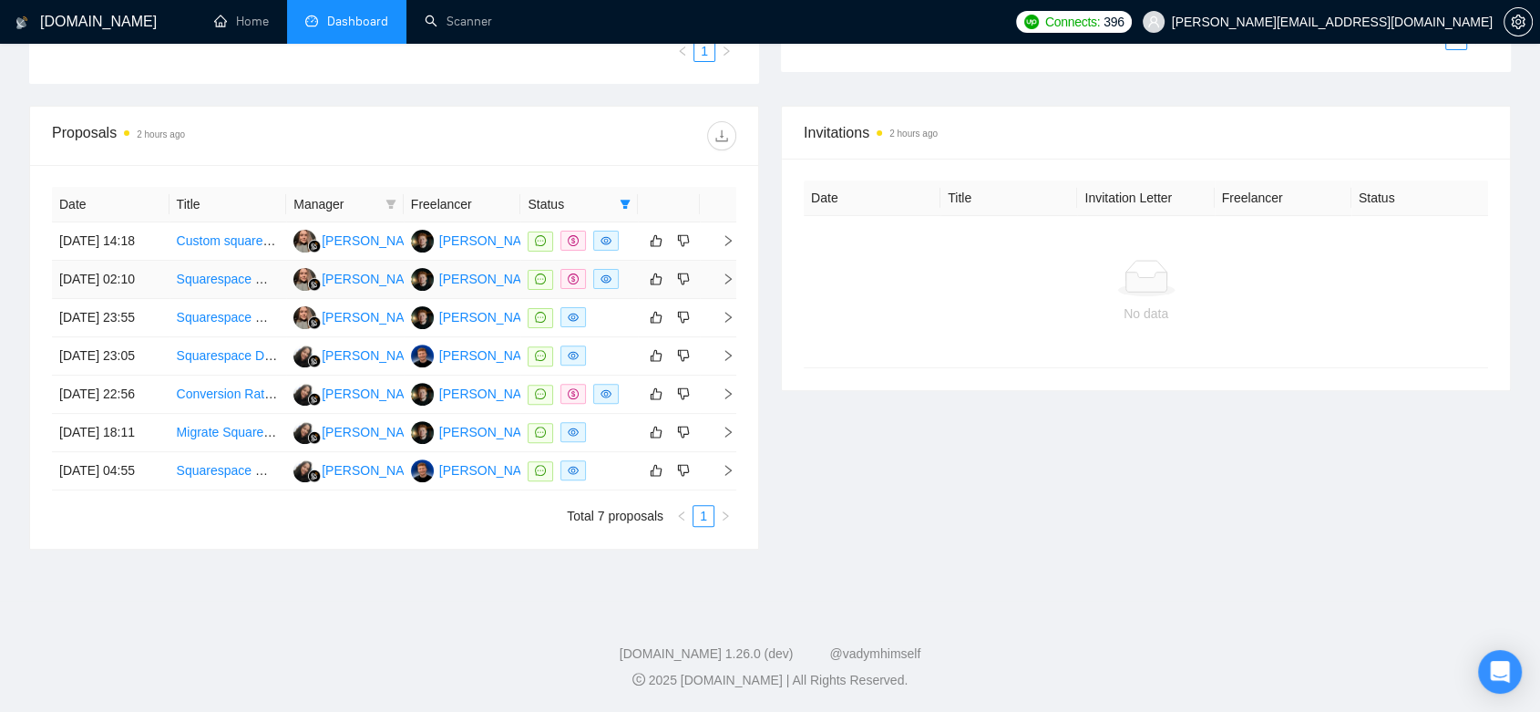
click at [253, 261] on td "Squarespace Website Update & Momence Integration" at bounding box center [229, 280] width 118 height 38
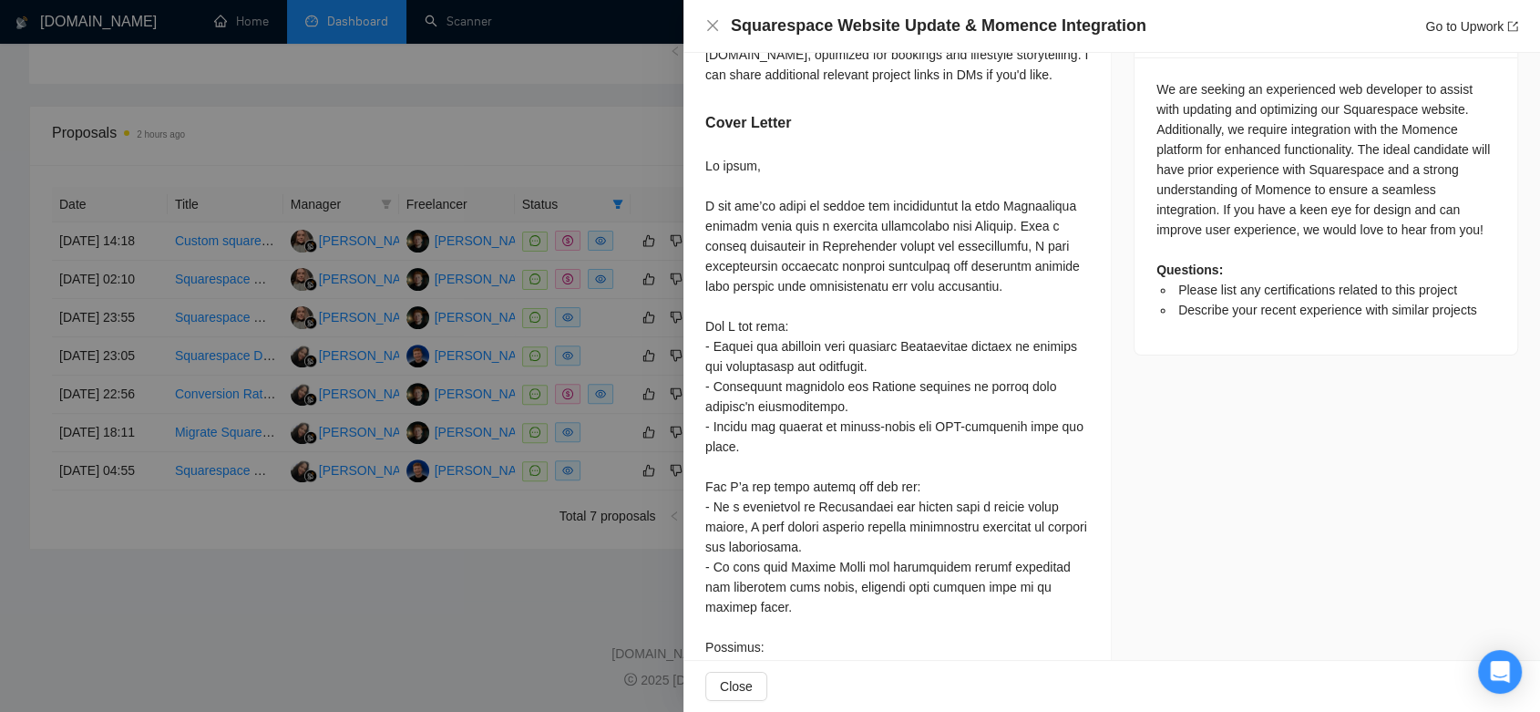
click at [237, 562] on div at bounding box center [770, 356] width 1540 height 712
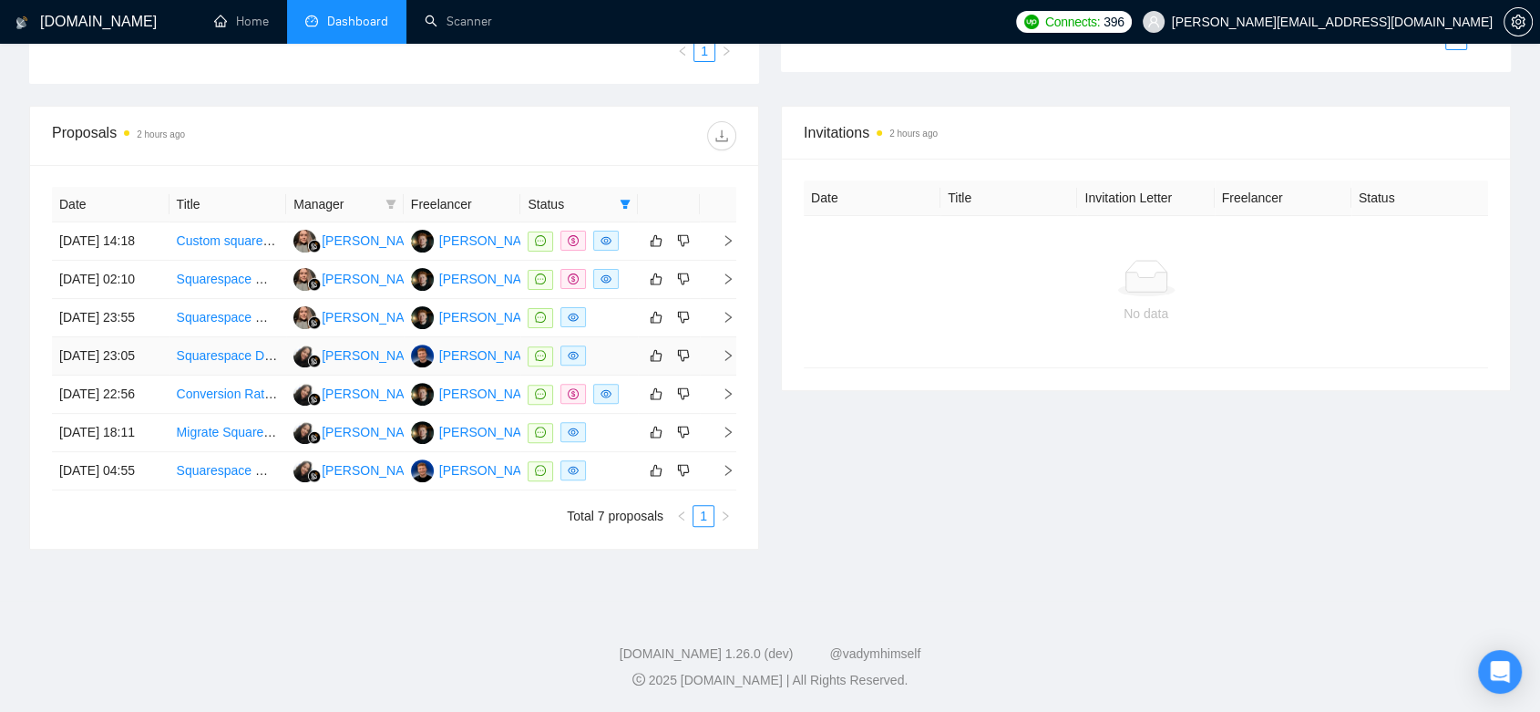
click at [262, 343] on td "Squarespace Designer Needed – Quick Turnaround" at bounding box center [229, 356] width 118 height 38
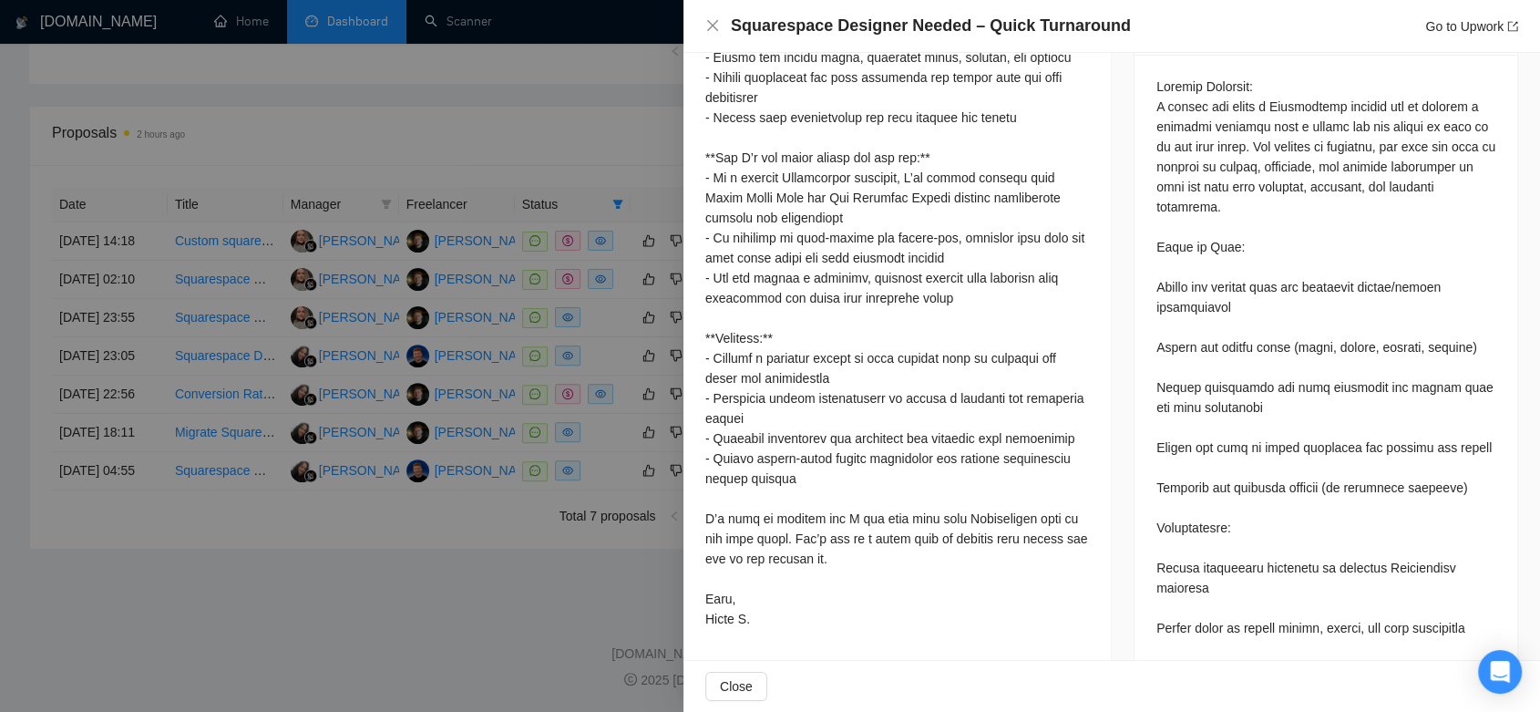
drag, startPoint x: 489, startPoint y: 648, endPoint x: 505, endPoint y: 637, distance: 19.7
click at [489, 648] on div at bounding box center [770, 356] width 1540 height 712
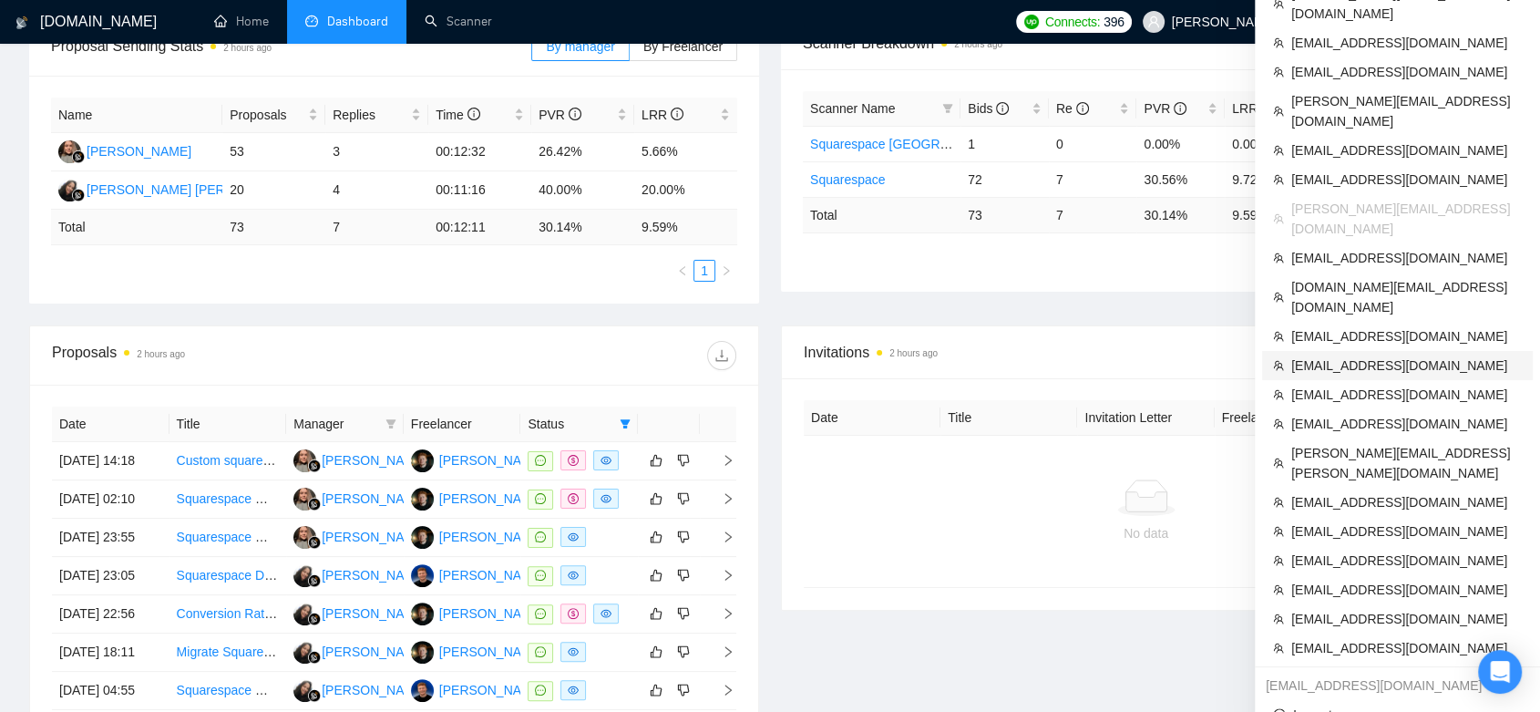
scroll to position [101, 0]
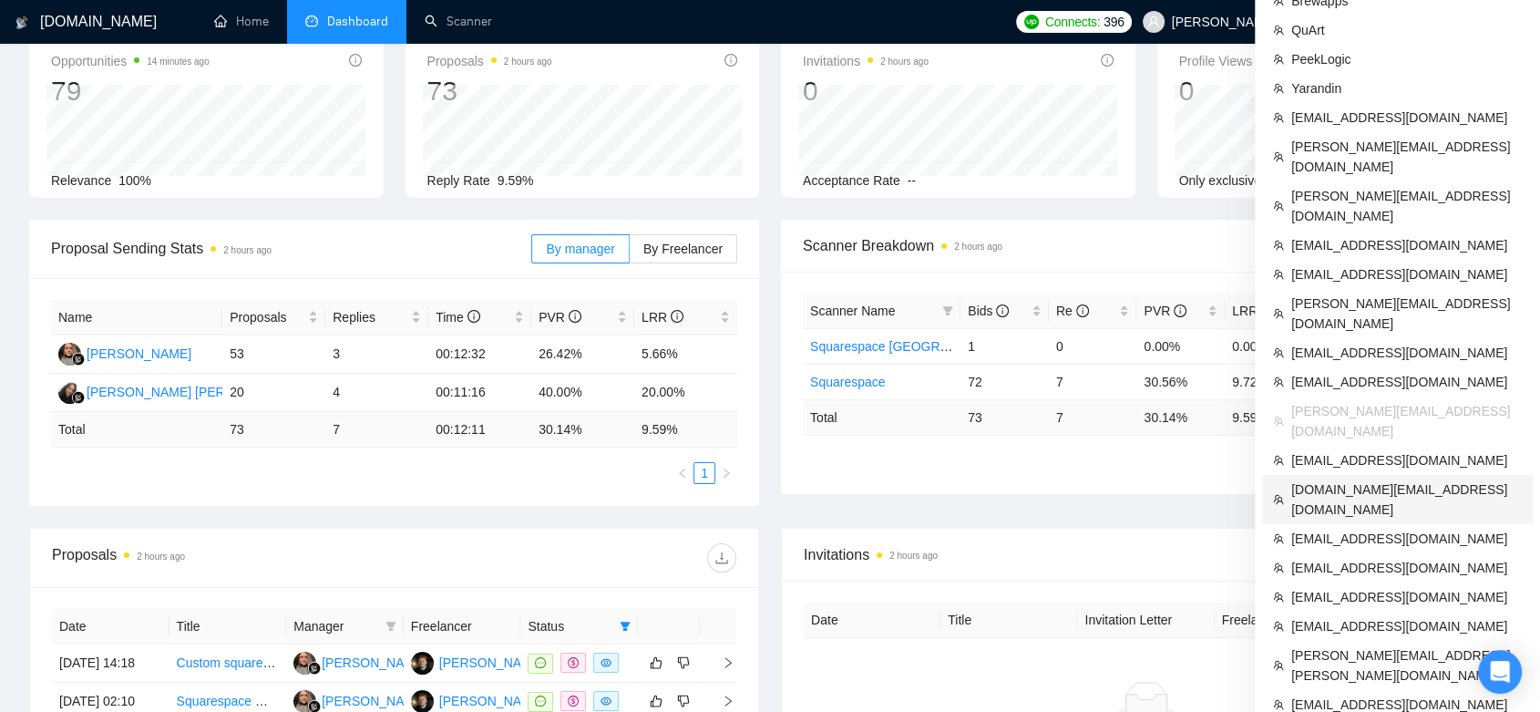
click at [1356, 479] on span "[DOMAIN_NAME][EMAIL_ADDRESS][DOMAIN_NAME]" at bounding box center [1407, 499] width 231 height 40
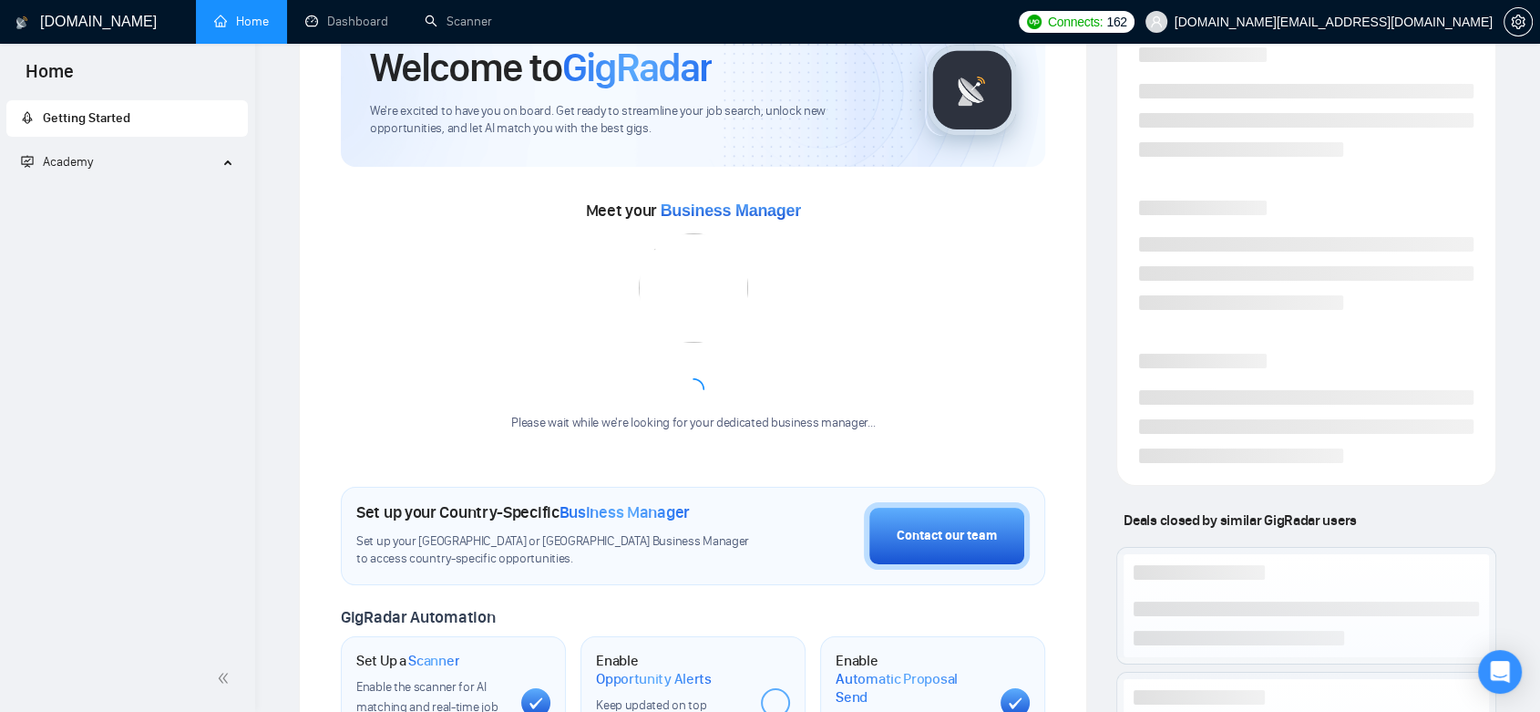
scroll to position [356, 0]
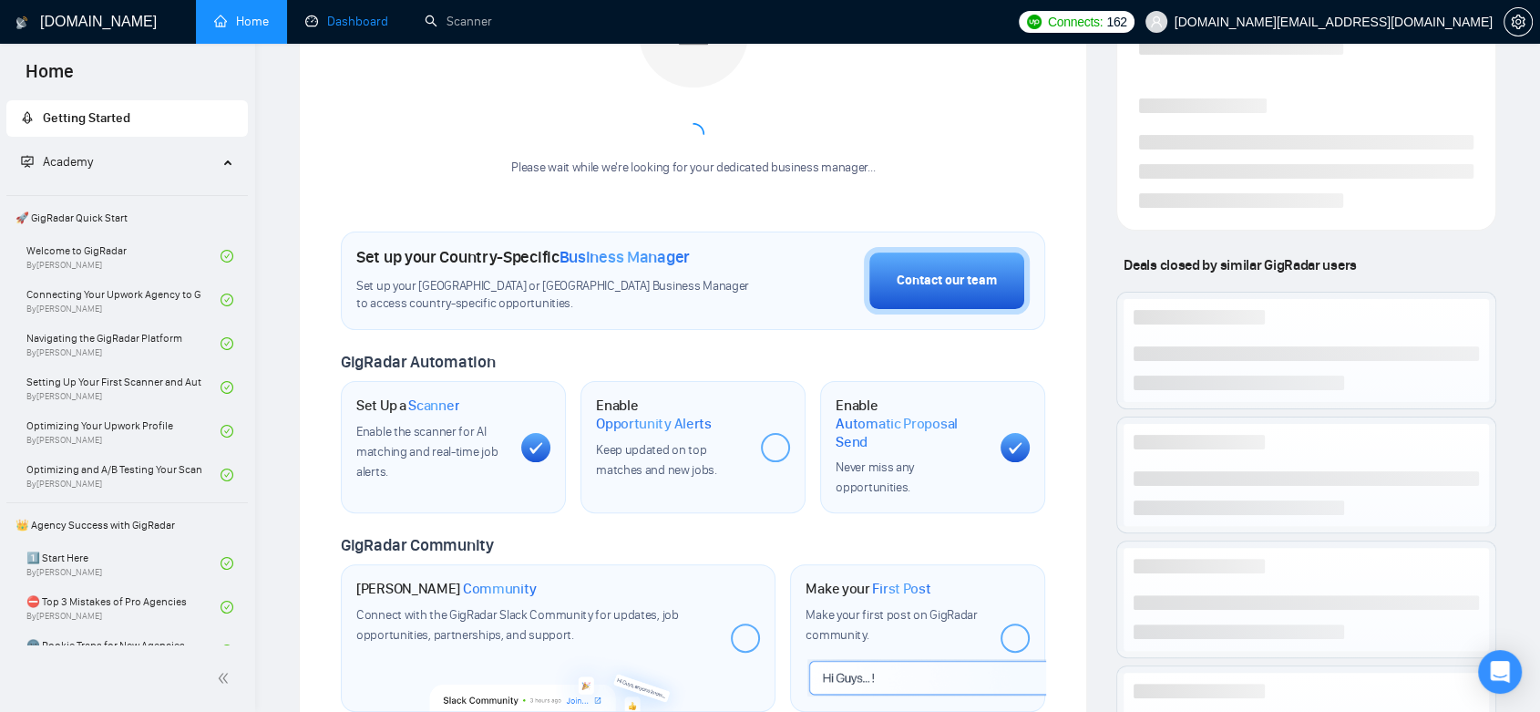
click at [379, 14] on link "Dashboard" at bounding box center [346, 21] width 83 height 15
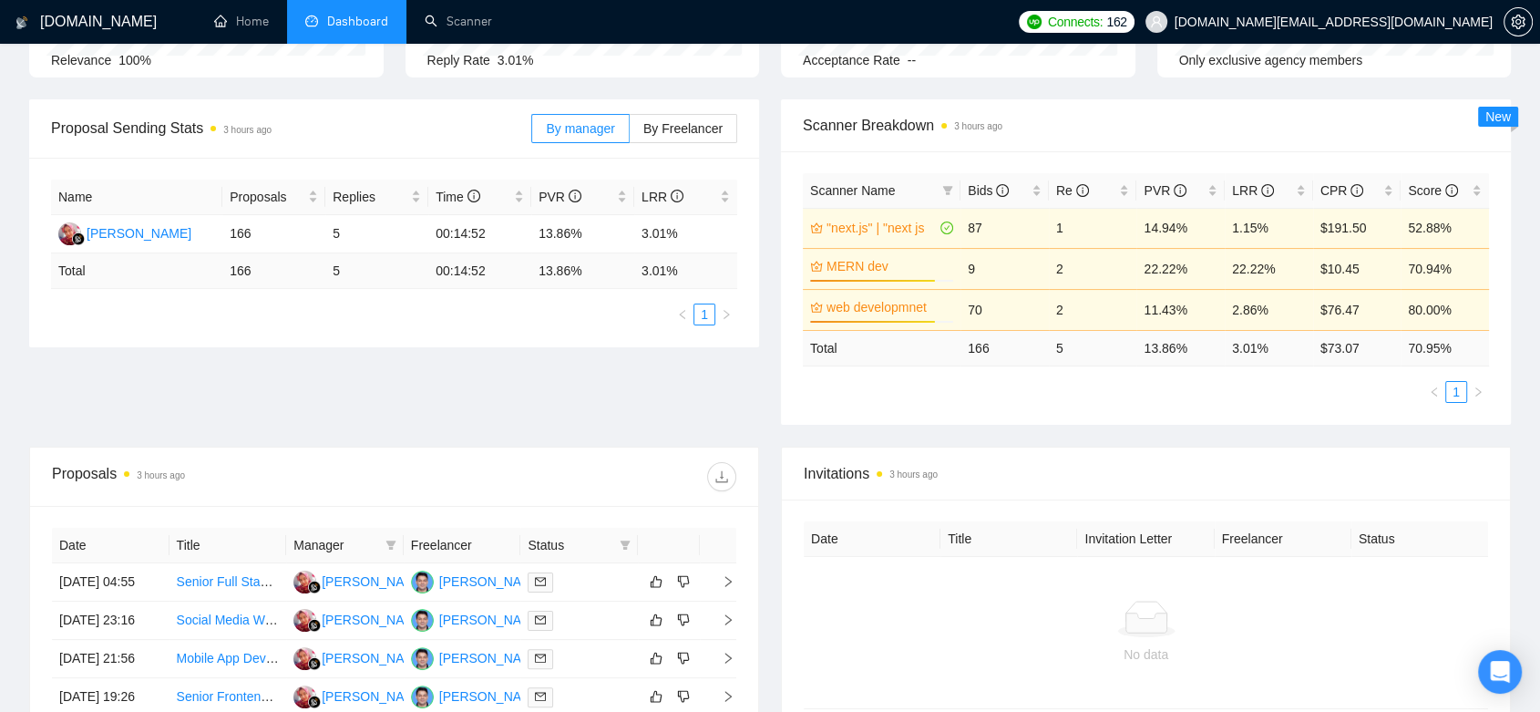
scroll to position [323, 0]
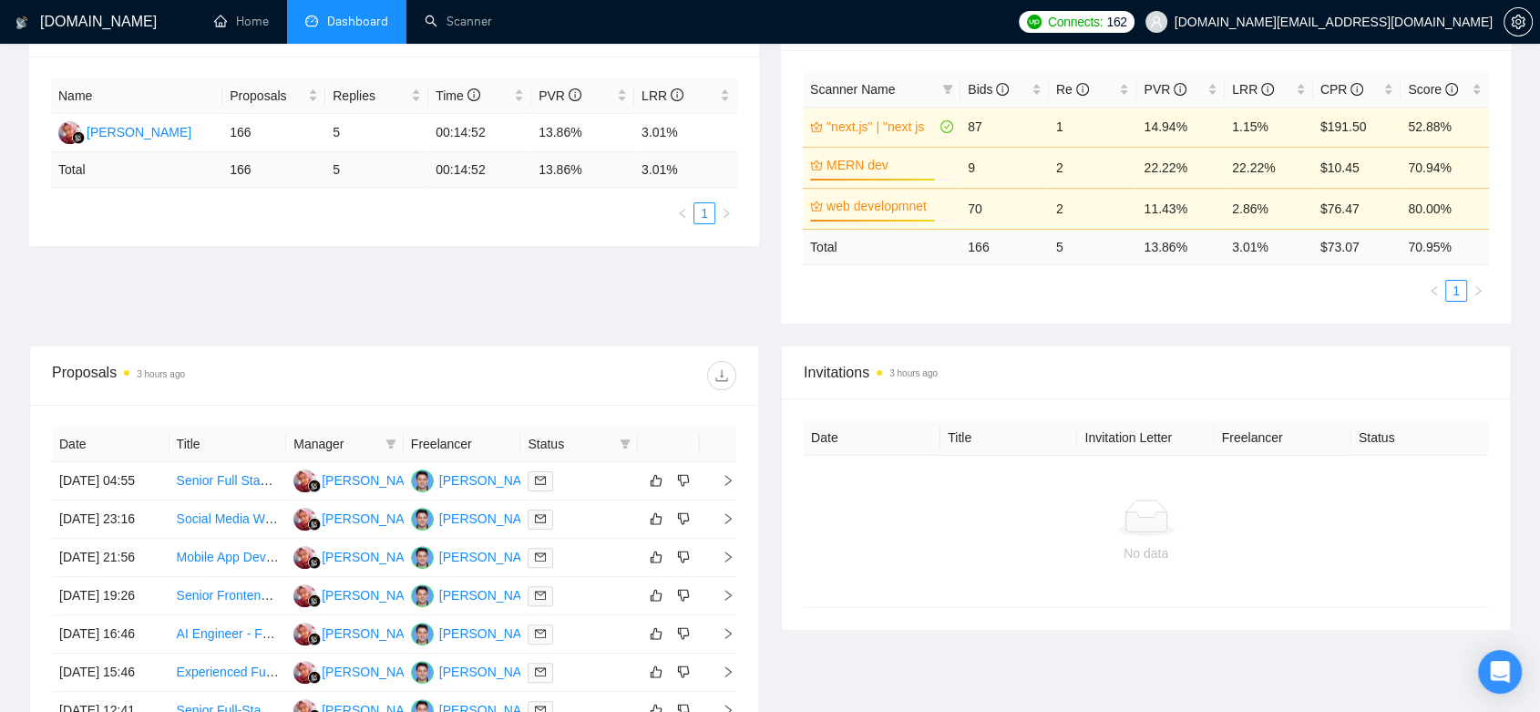
click at [609, 445] on span "Status" at bounding box center [570, 444] width 85 height 20
click at [627, 441] on icon "filter" at bounding box center [626, 443] width 10 height 9
click at [553, 480] on span "Chat" at bounding box center [568, 478] width 35 height 15
checkbox input "true"
click at [622, 551] on button "OK" at bounding box center [610, 544] width 33 height 22
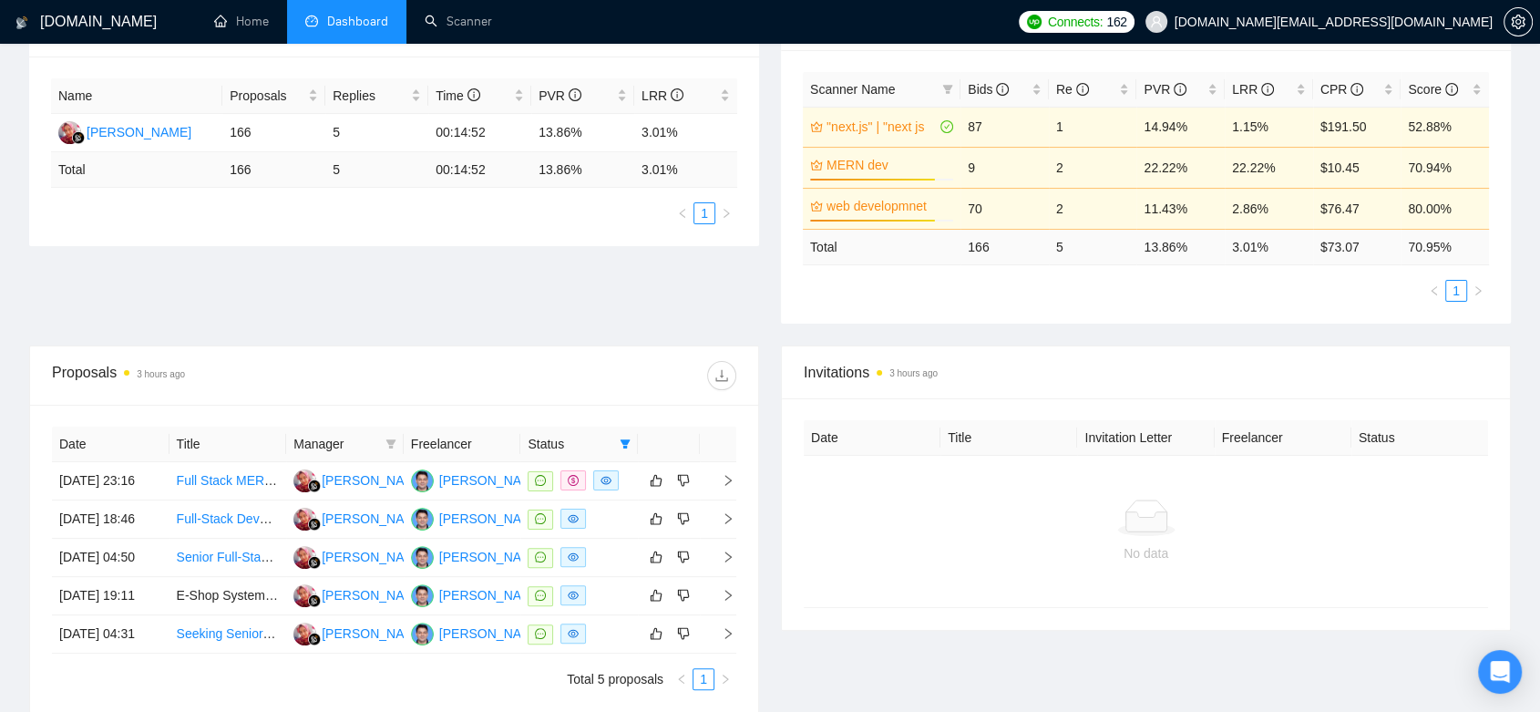
scroll to position [570, 0]
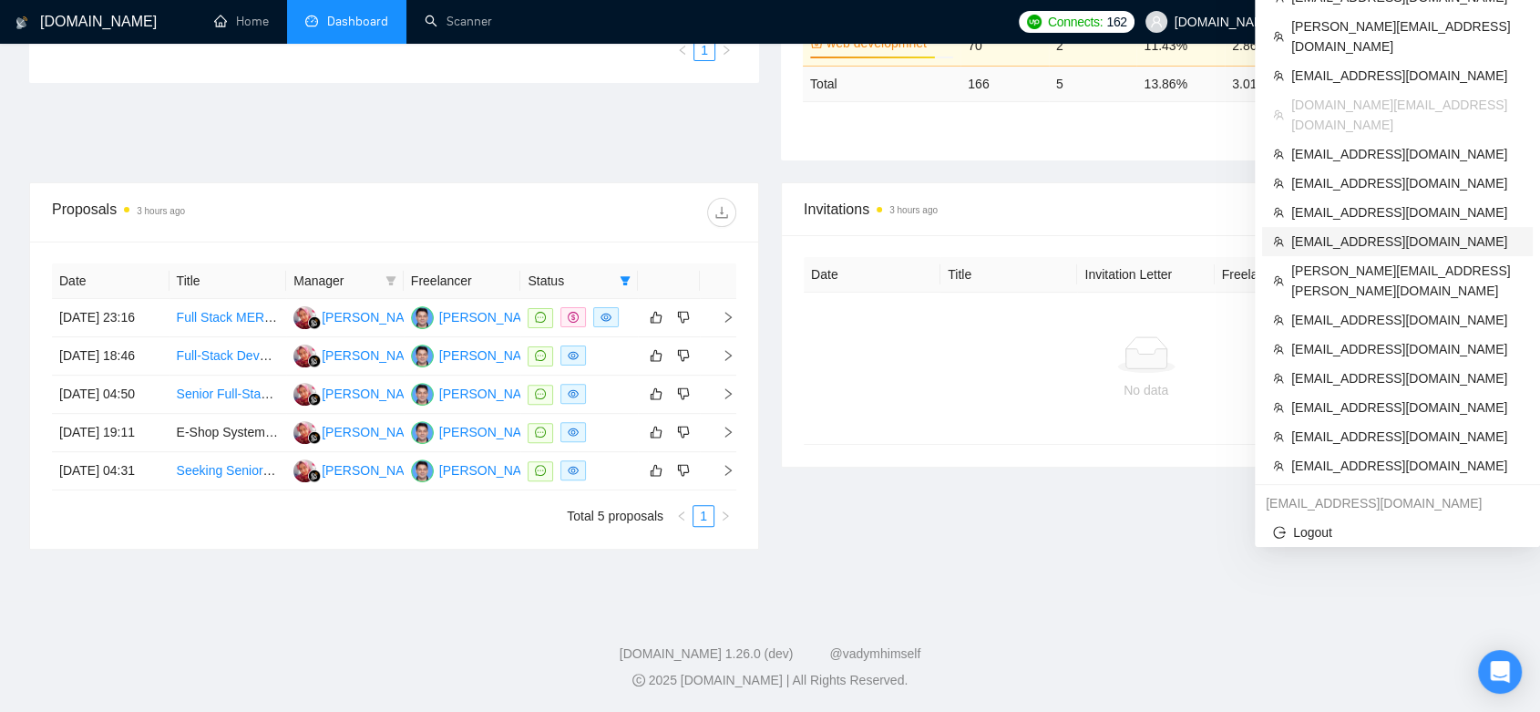
click at [1410, 232] on span "[EMAIL_ADDRESS][DOMAIN_NAME]" at bounding box center [1407, 242] width 231 height 20
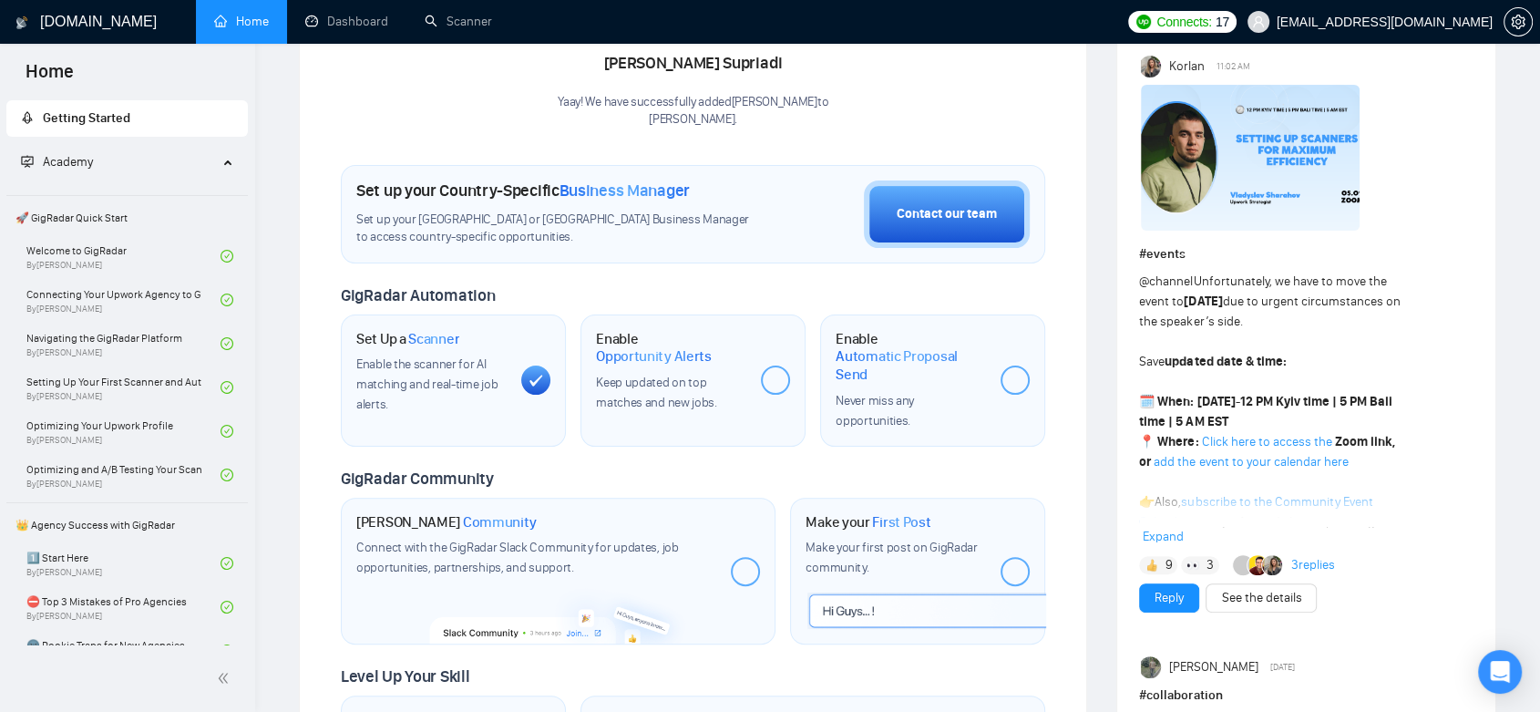
scroll to position [315, 0]
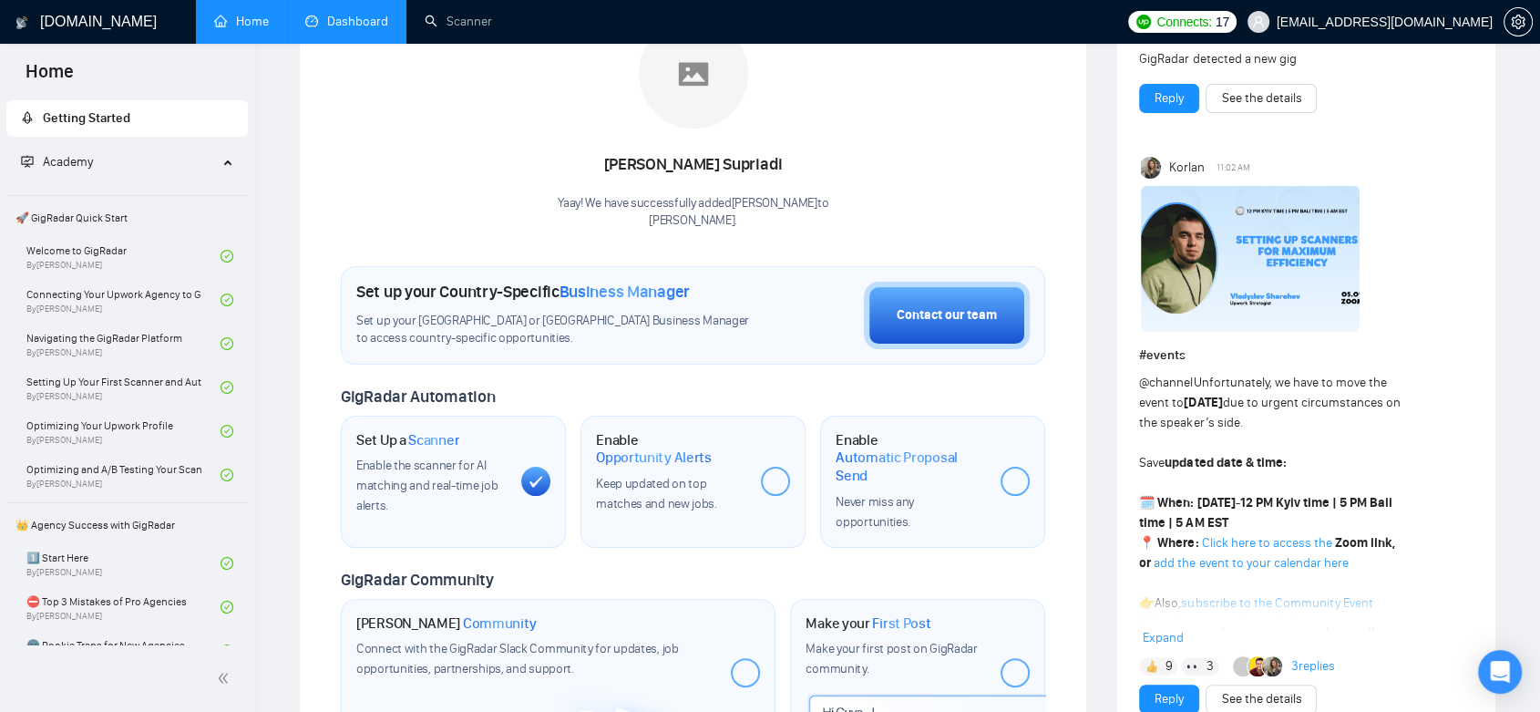
click at [357, 29] on link "Dashboard" at bounding box center [346, 21] width 83 height 15
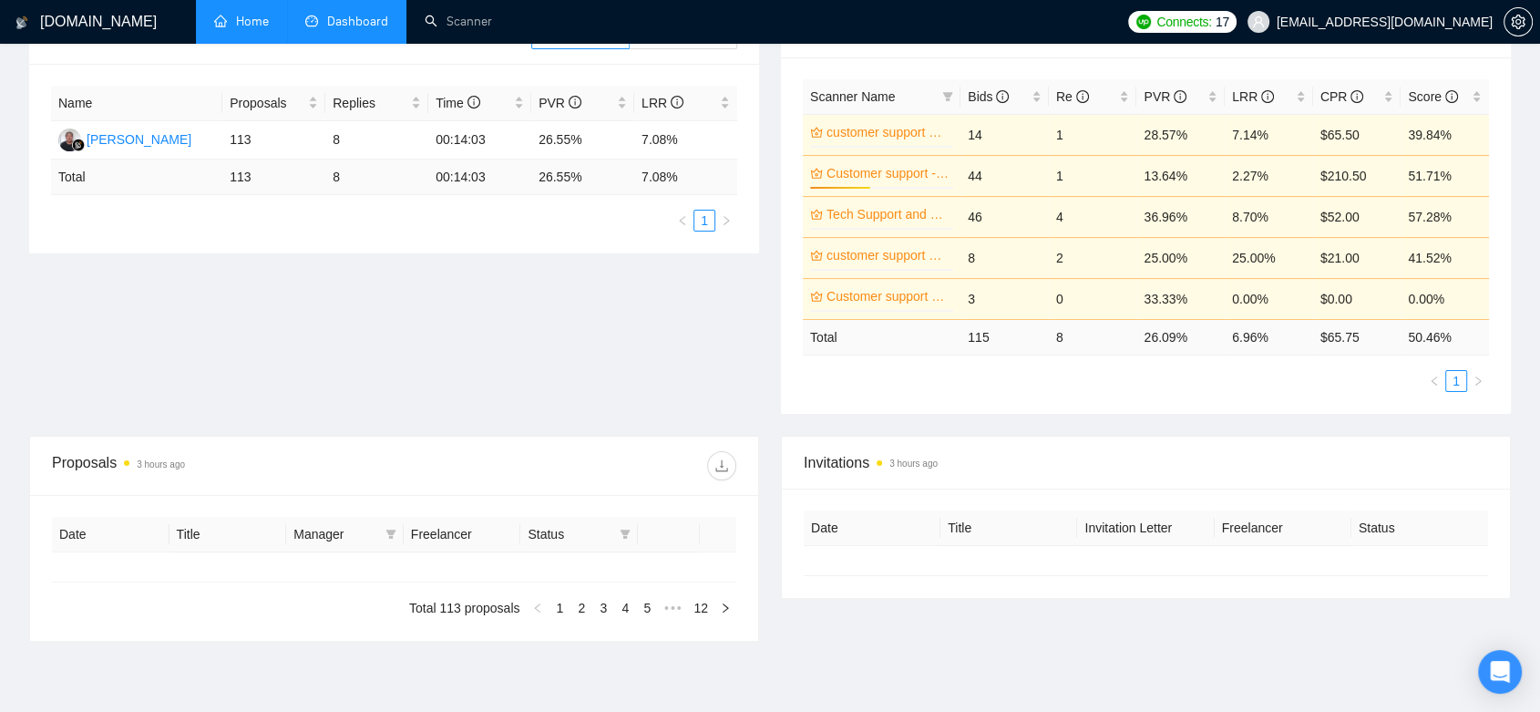
type input "[DATE]"
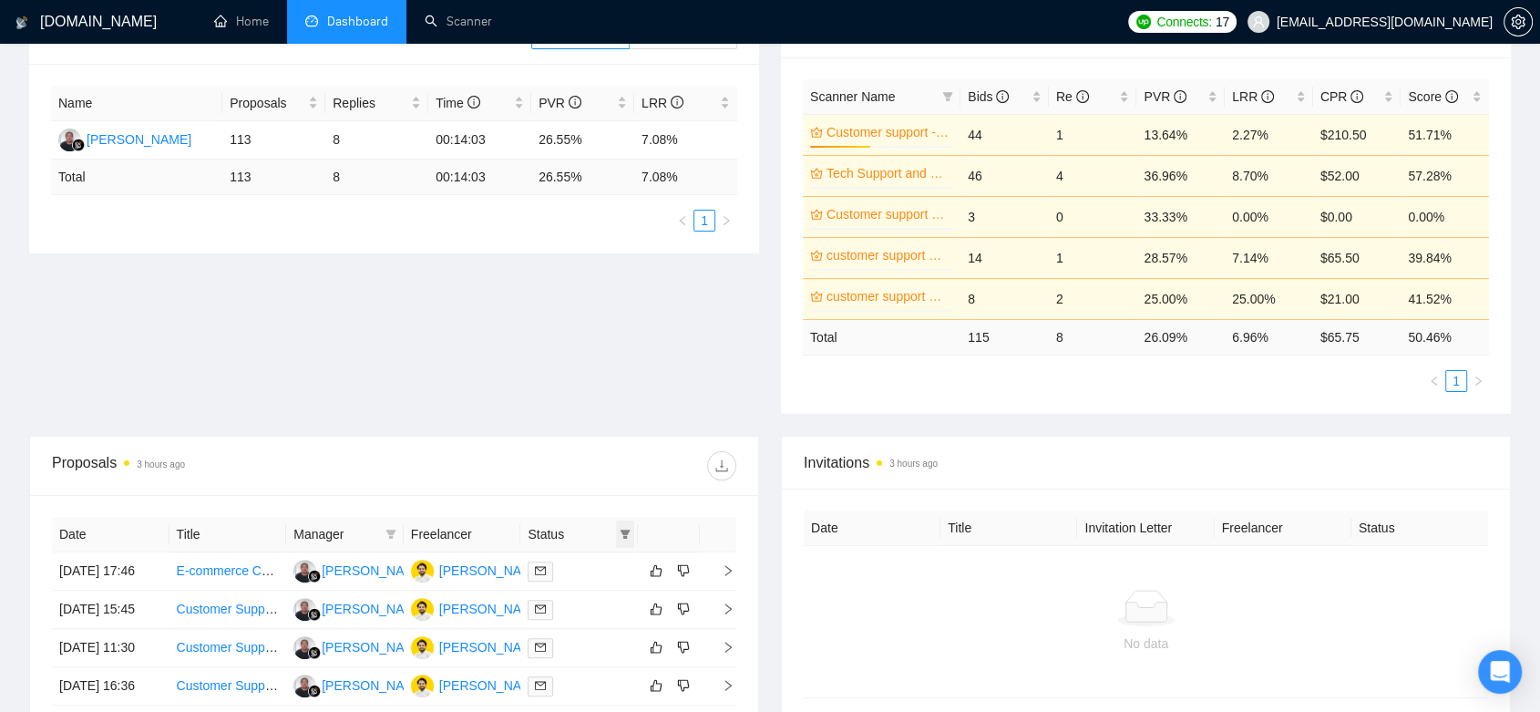
click at [626, 530] on icon "filter" at bounding box center [626, 534] width 10 height 9
click at [584, 570] on span "Chat" at bounding box center [580, 568] width 88 height 20
checkbox input "true"
click at [611, 626] on span "OK" at bounding box center [611, 633] width 18 height 20
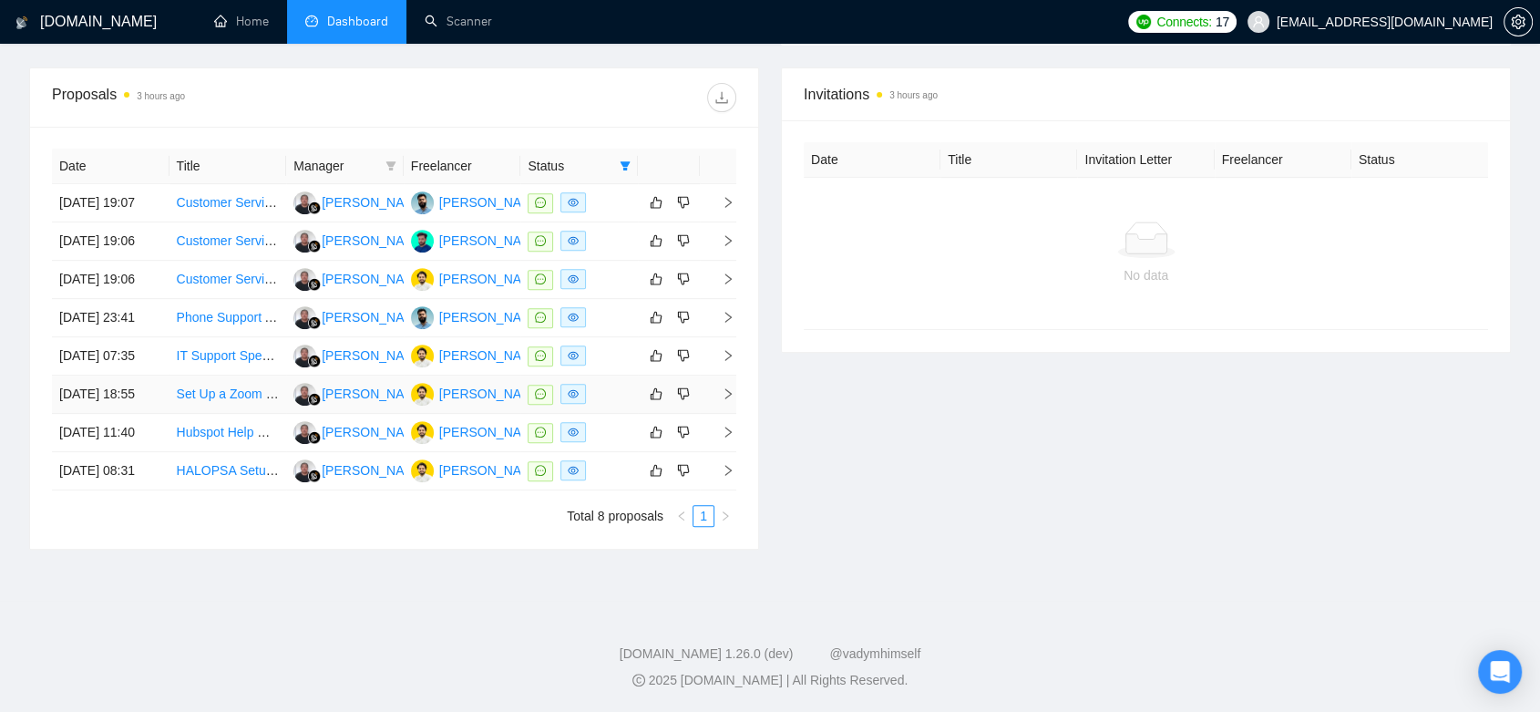
scroll to position [718, 0]
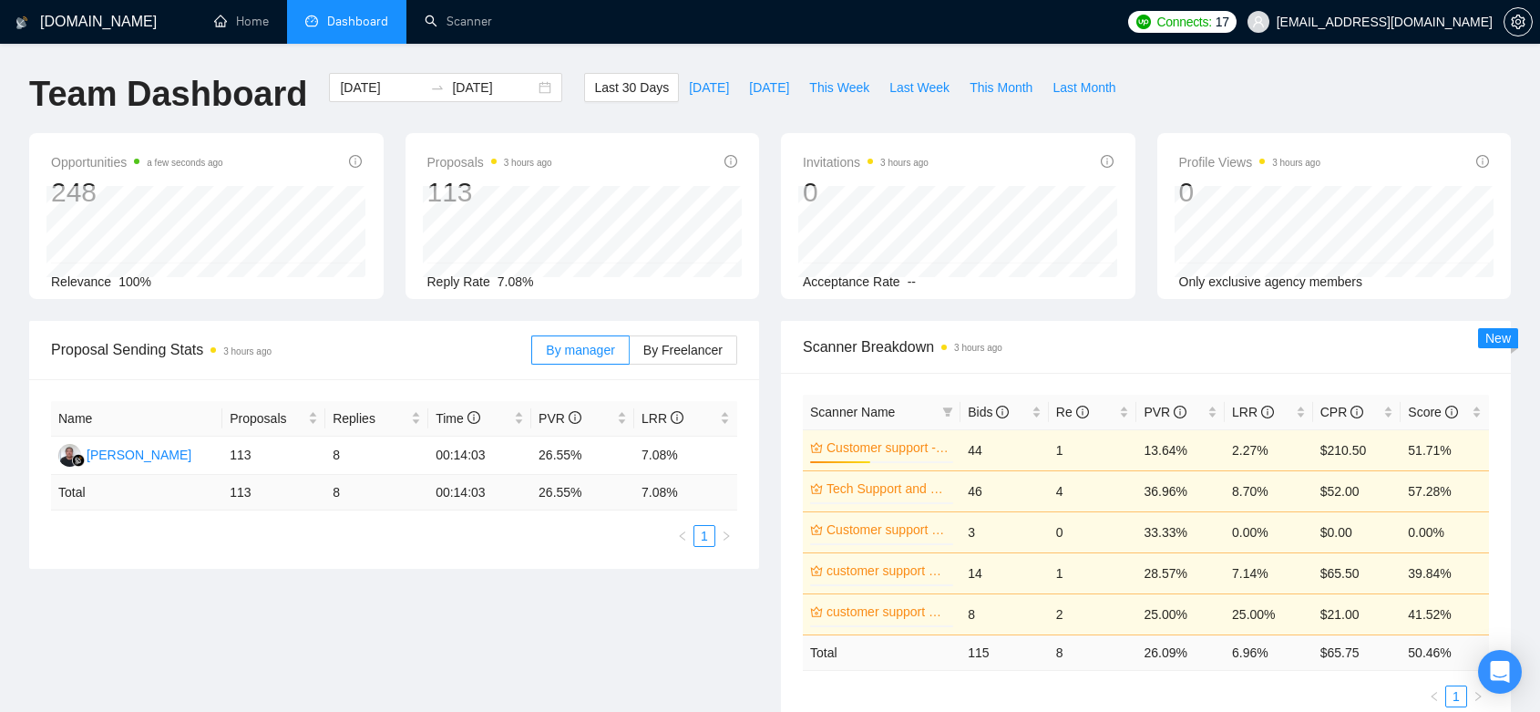
scroll to position [718, 0]
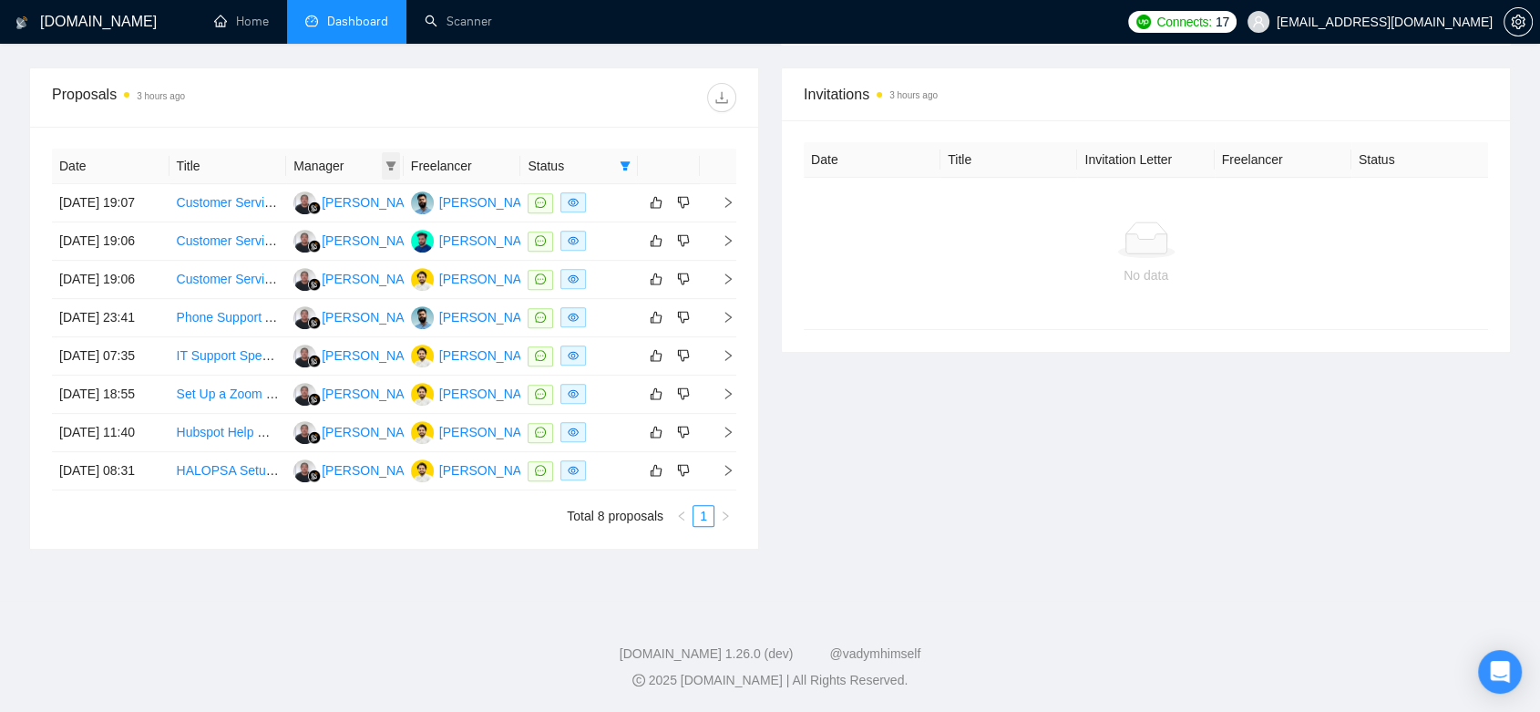
click at [390, 161] on icon "filter" at bounding box center [391, 165] width 10 height 9
click at [269, 192] on input "checkbox" at bounding box center [270, 199] width 15 height 15
checkbox input "false"
click at [503, 80] on div "Proposals 3 hours ago" at bounding box center [394, 97] width 685 height 58
